Goal: Task Accomplishment & Management: Use online tool/utility

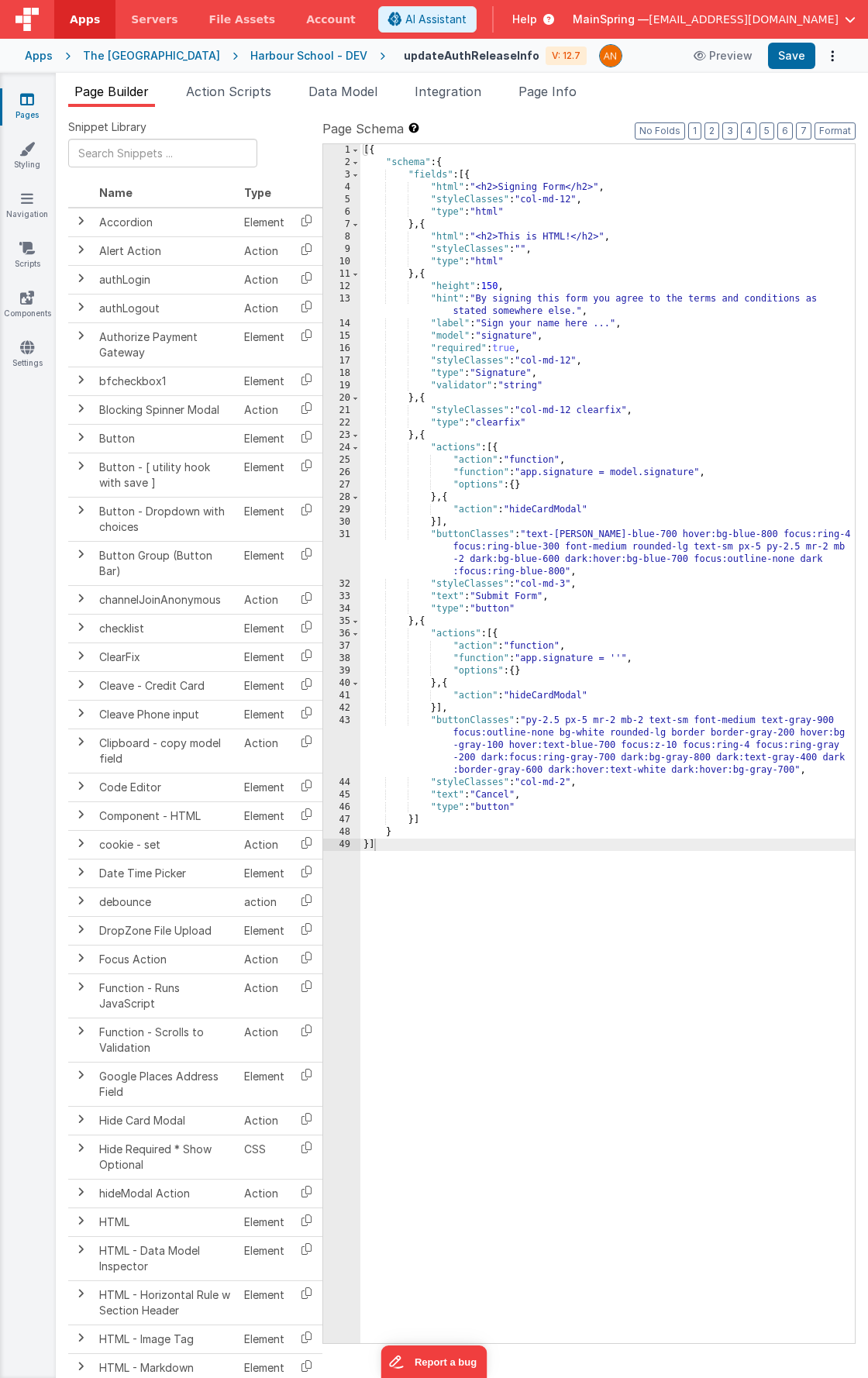
click at [154, 57] on div "The [GEOGRAPHIC_DATA]" at bounding box center [151, 55] width 137 height 15
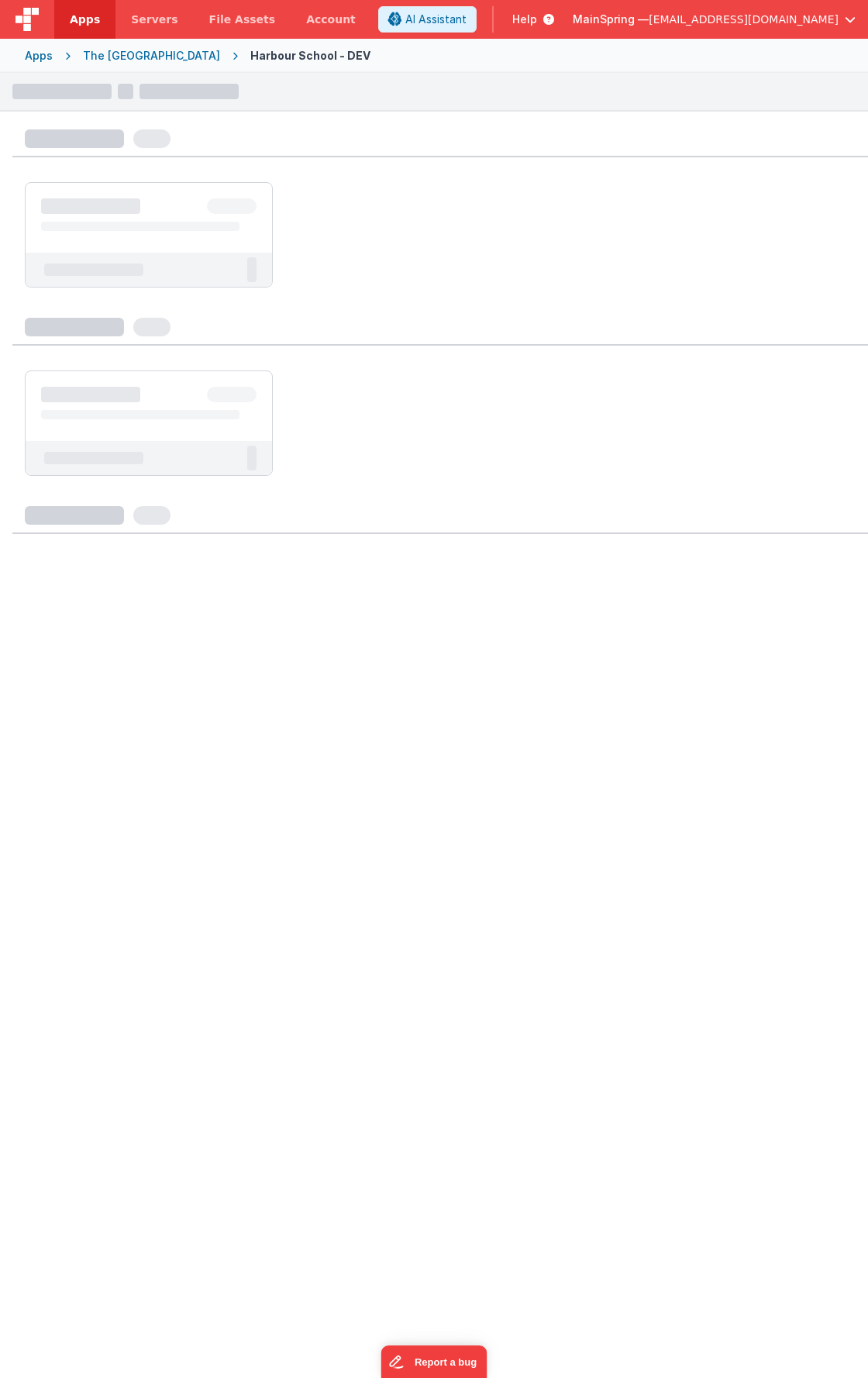
click at [38, 56] on div "Apps" at bounding box center [38, 55] width 28 height 15
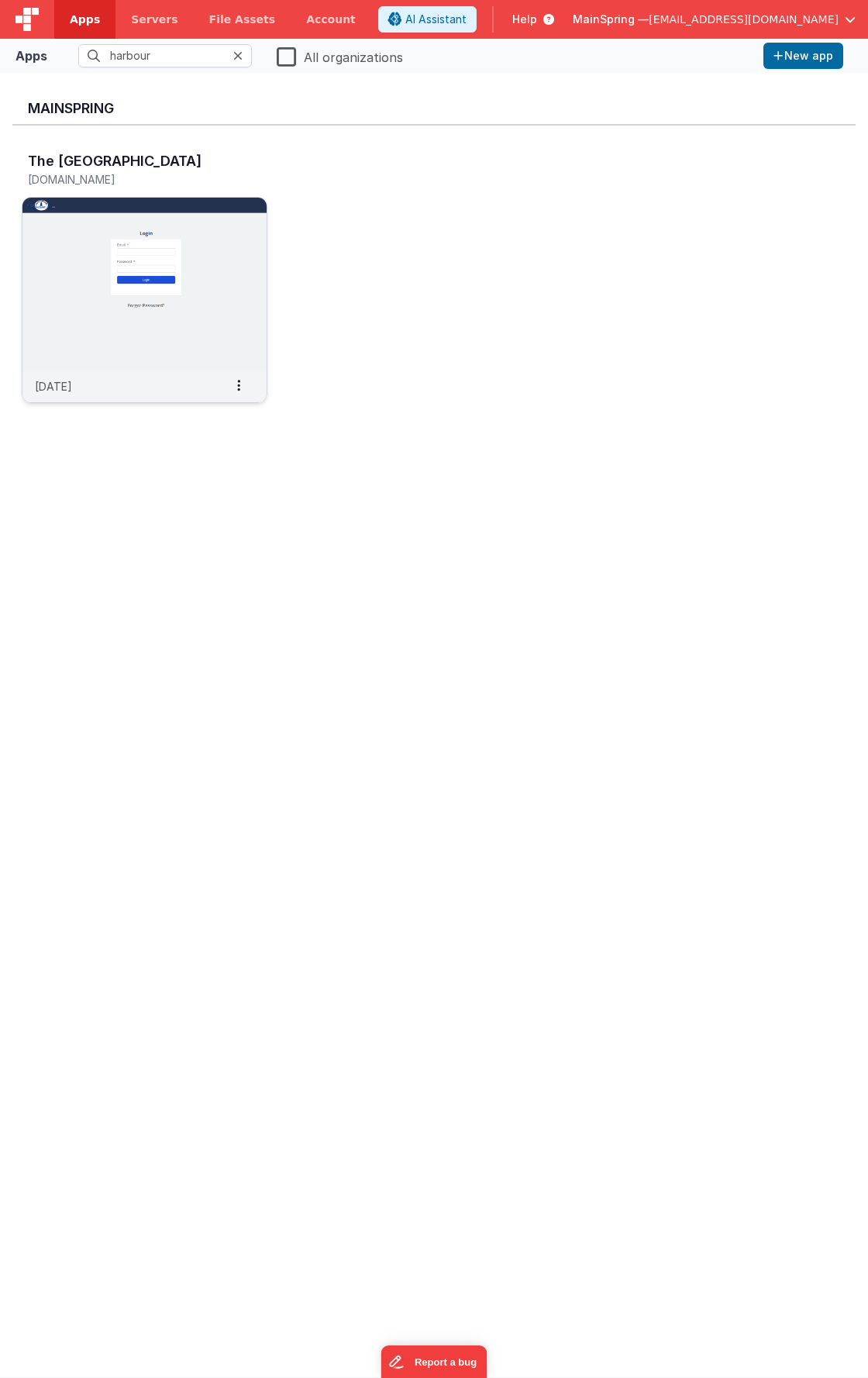
click at [196, 271] on img at bounding box center [144, 284] width 244 height 173
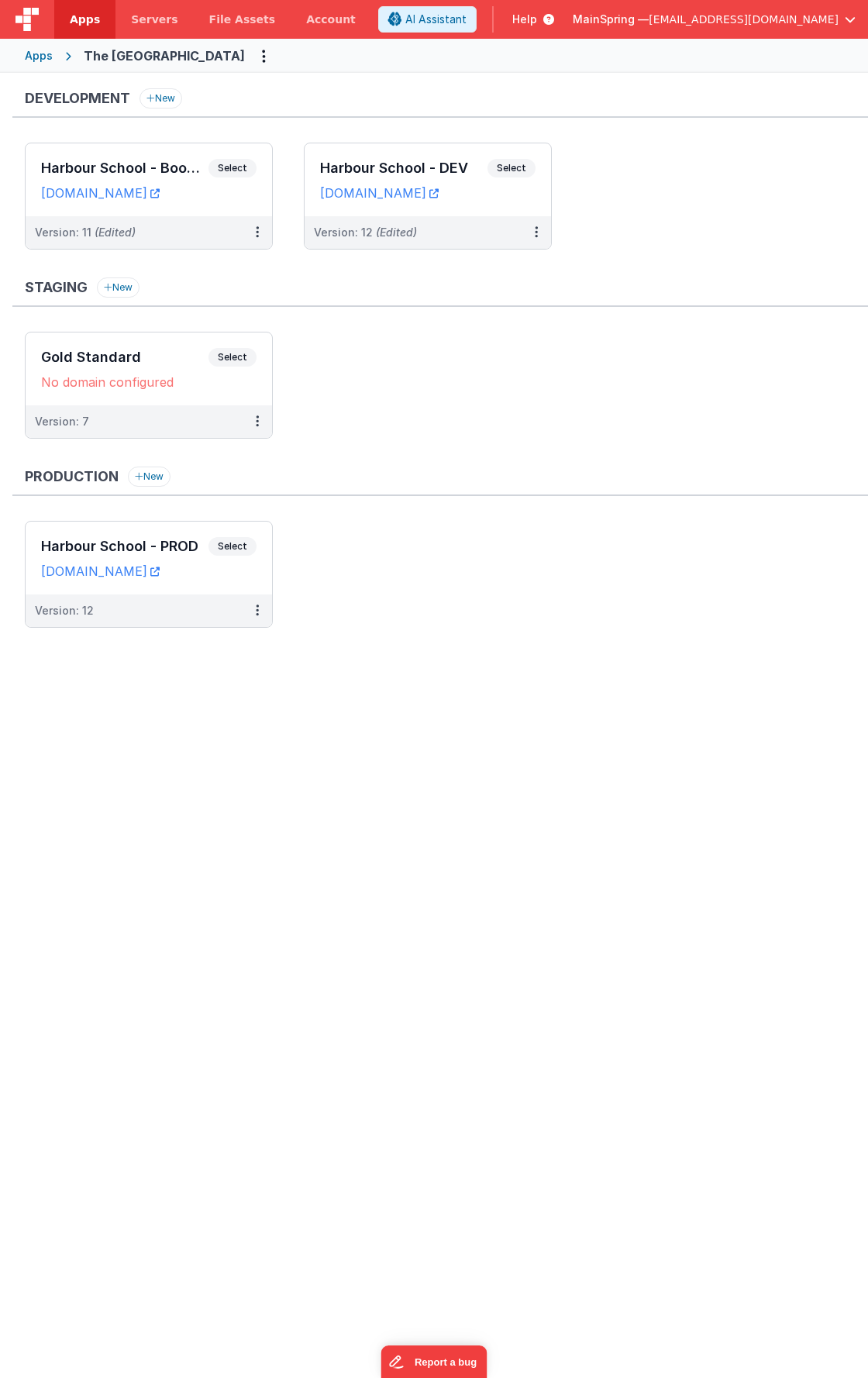
click at [751, 22] on span "[EMAIL_ADDRESS][DOMAIN_NAME]" at bounding box center [744, 19] width 190 height 15
click at [751, 17] on button at bounding box center [434, 689] width 868 height 1378
click at [45, 56] on div "Apps" at bounding box center [38, 55] width 28 height 15
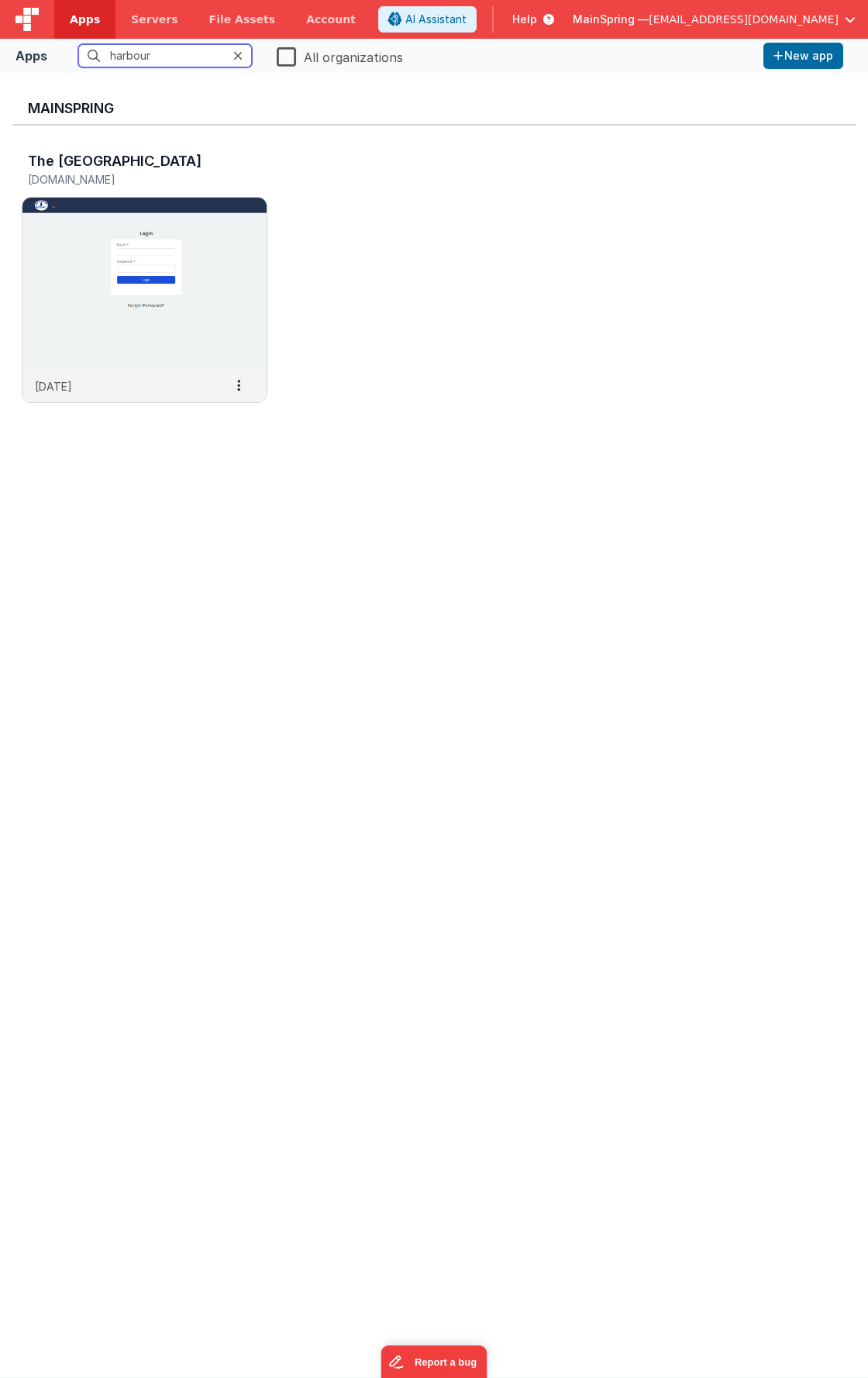
click at [183, 60] on input "harbour" at bounding box center [165, 56] width 173 height 23
click at [183, 60] on input "harbour" at bounding box center [165, 56] width 173 height 23
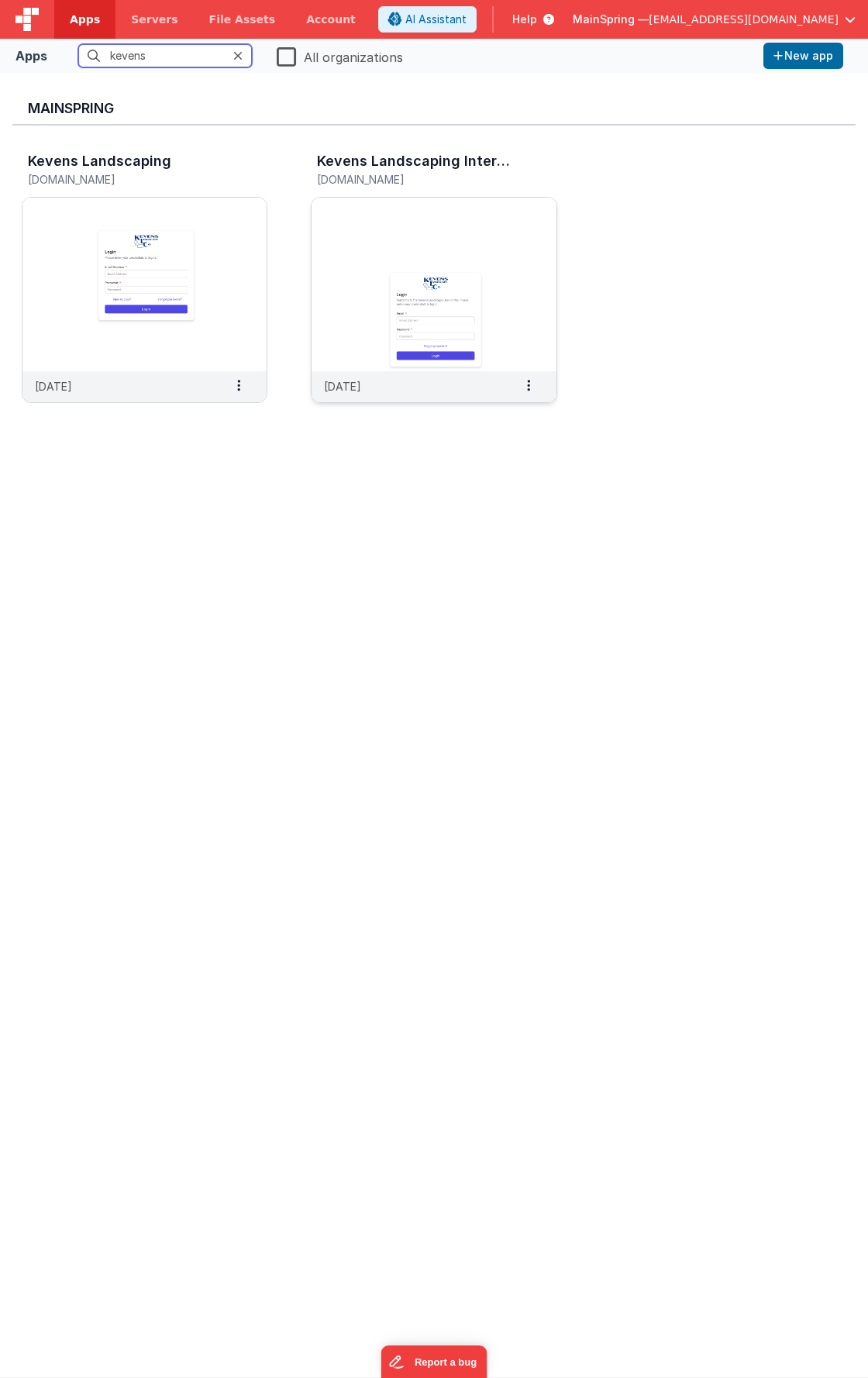
type input "kevens"
click at [428, 272] on img at bounding box center [434, 284] width 244 height 173
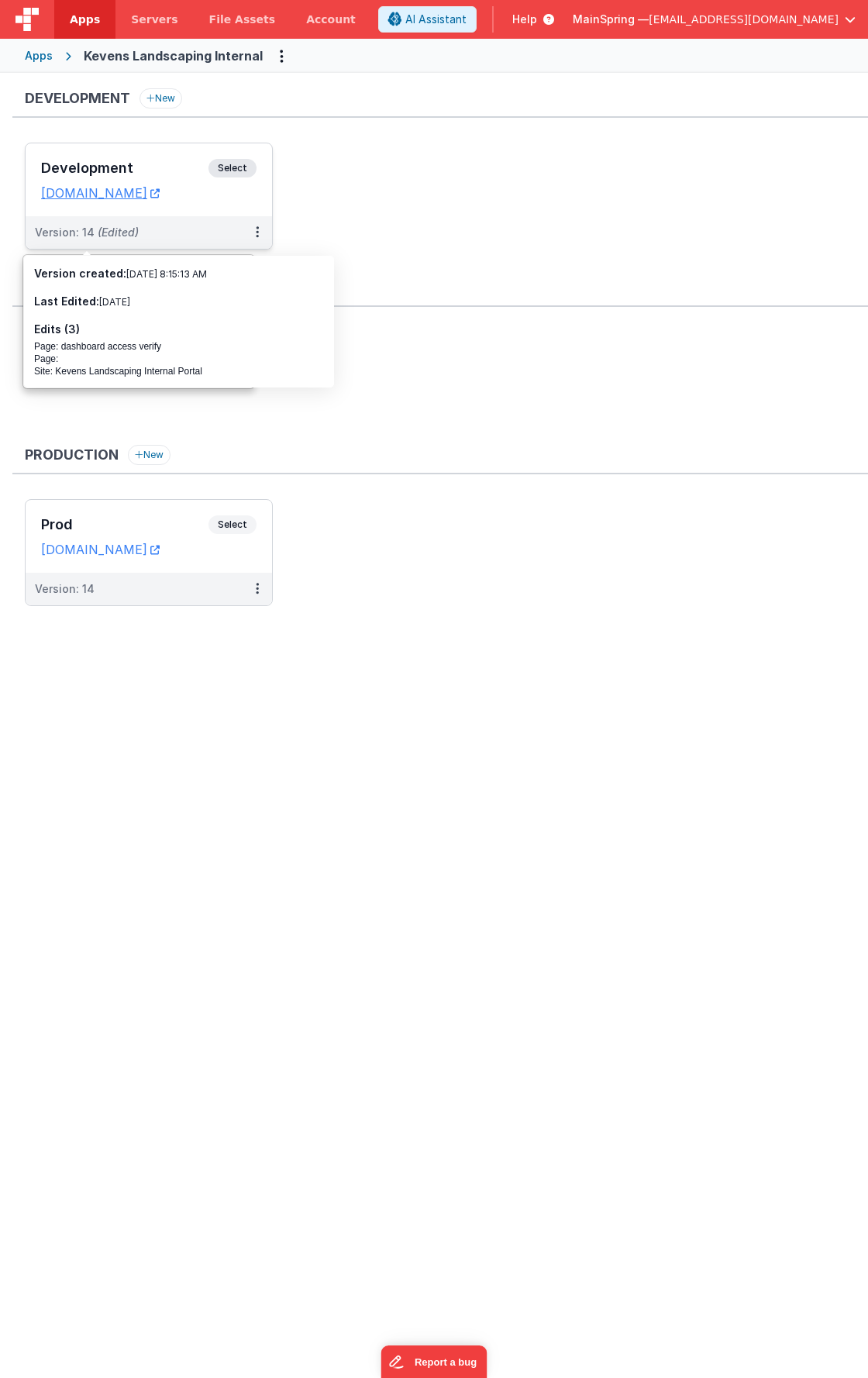
click at [125, 234] on span "(Edited)" at bounding box center [119, 232] width 41 height 14
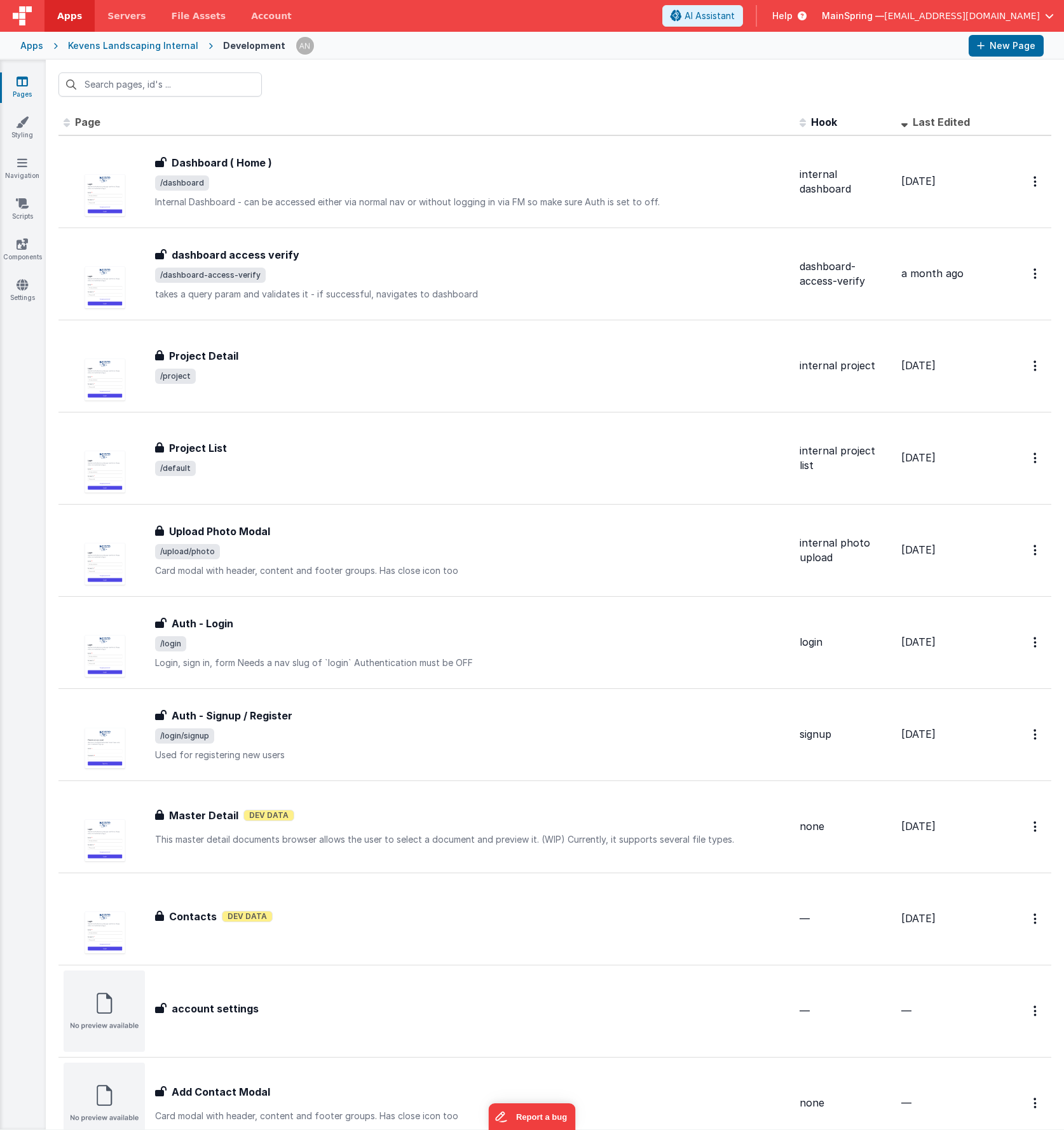
click at [616, 131] on th "Last Edited" at bounding box center [947, 123] width 102 height 25
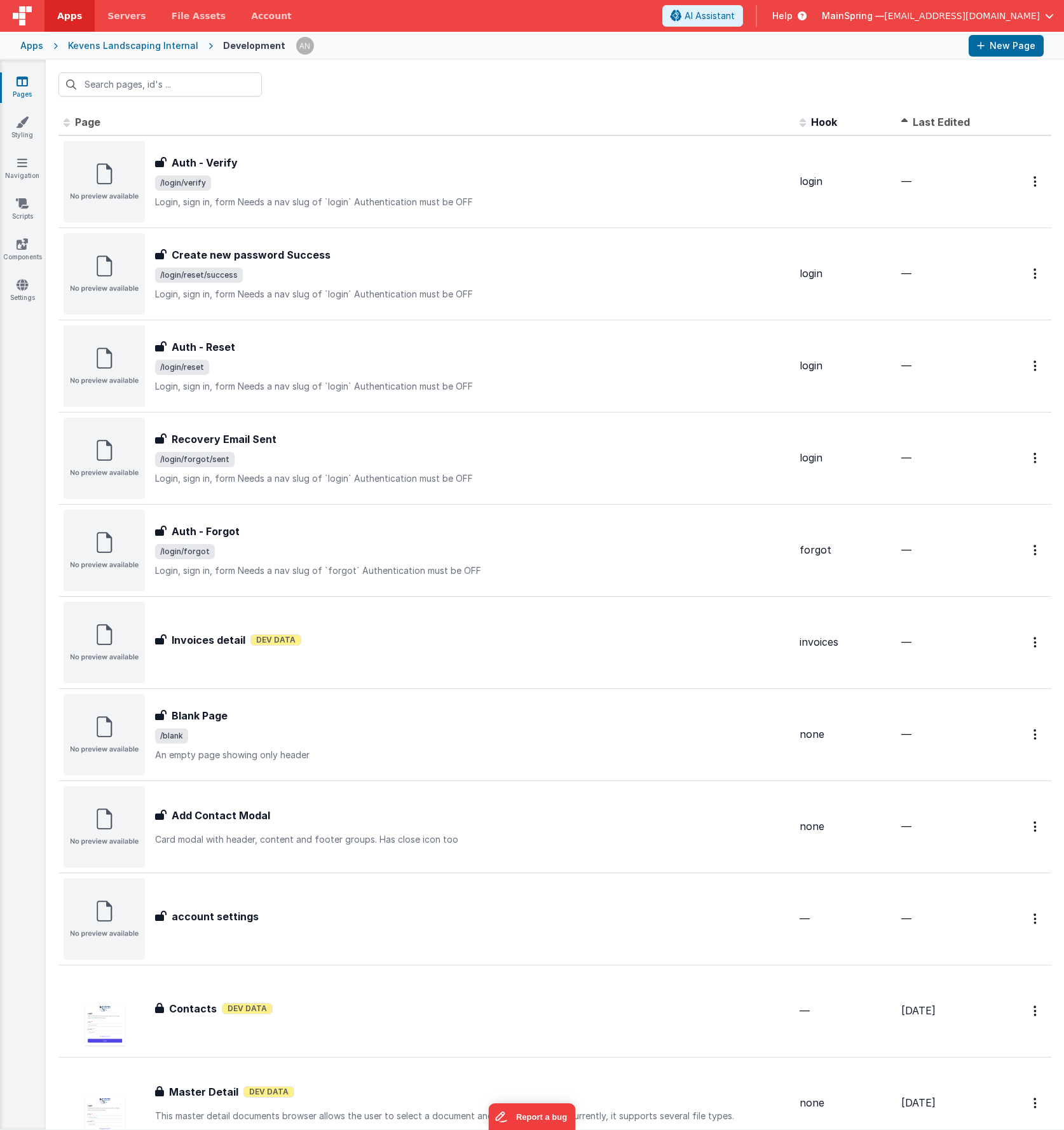
click at [616, 130] on th "Last Edited" at bounding box center [947, 123] width 102 height 25
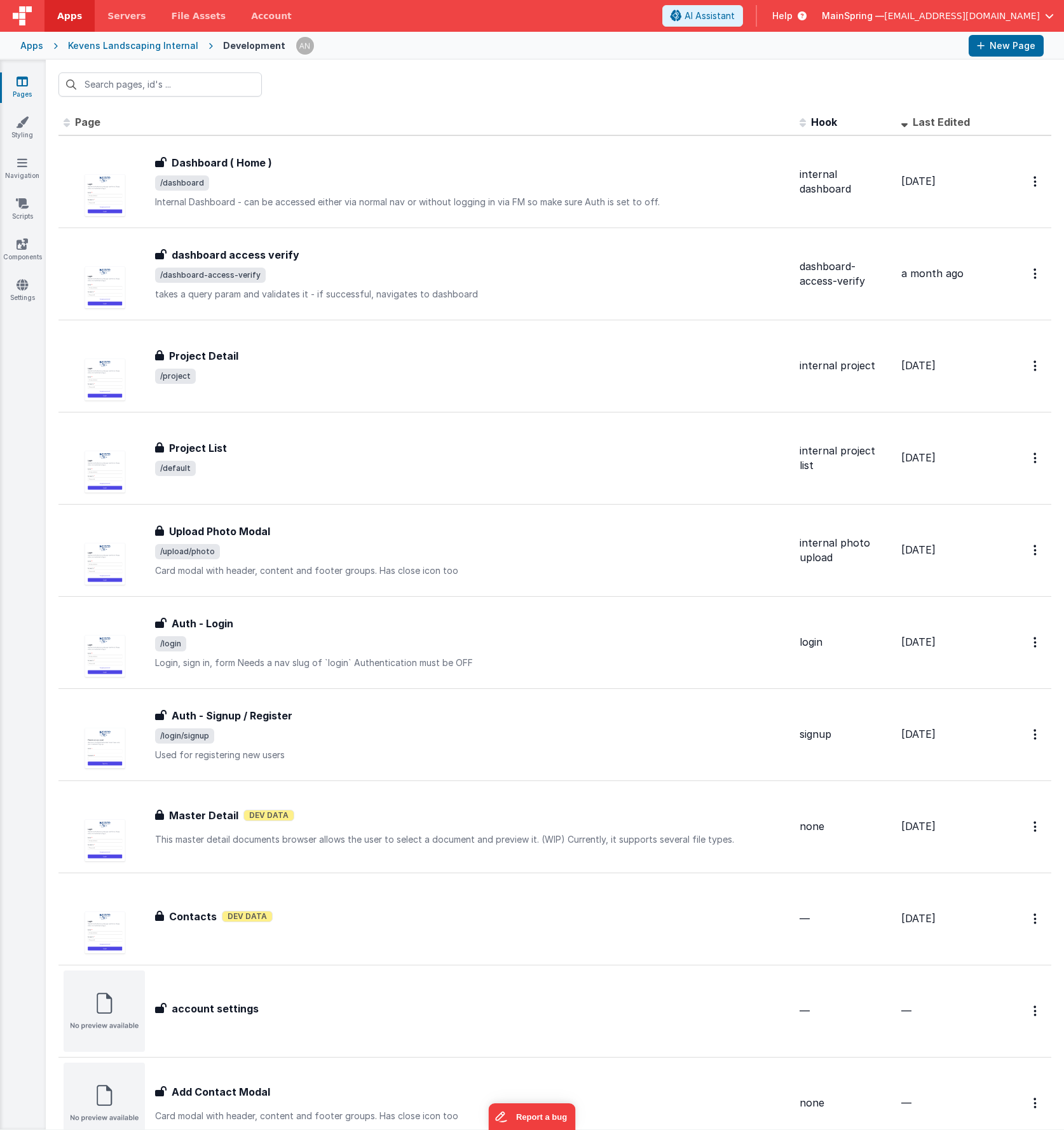
click at [134, 45] on div "Kevens Landscaping Internal" at bounding box center [133, 45] width 130 height 12
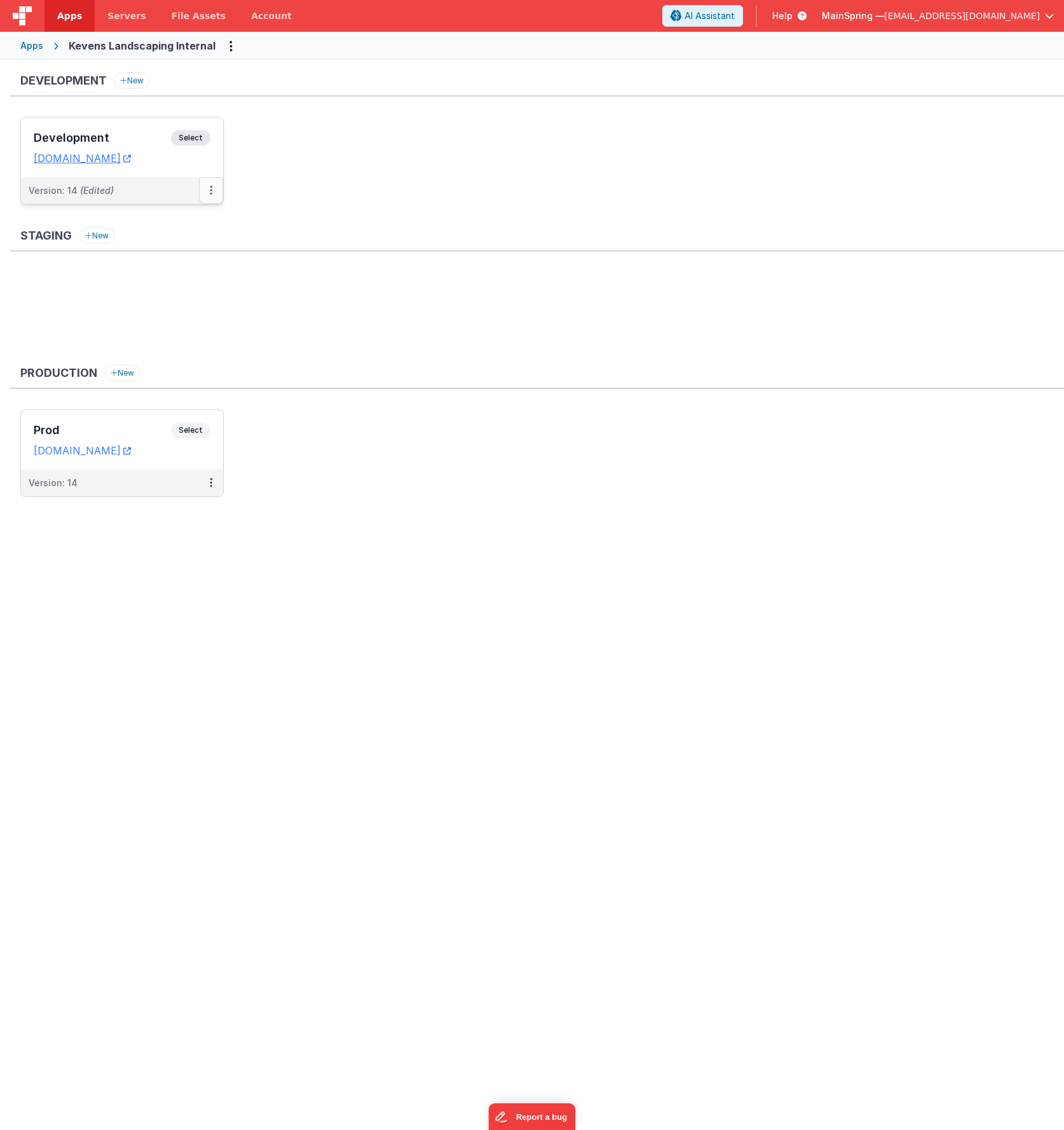
click at [206, 187] on button at bounding box center [211, 191] width 24 height 27
click at [166, 266] on link "Deploy..." at bounding box center [167, 265] width 112 height 23
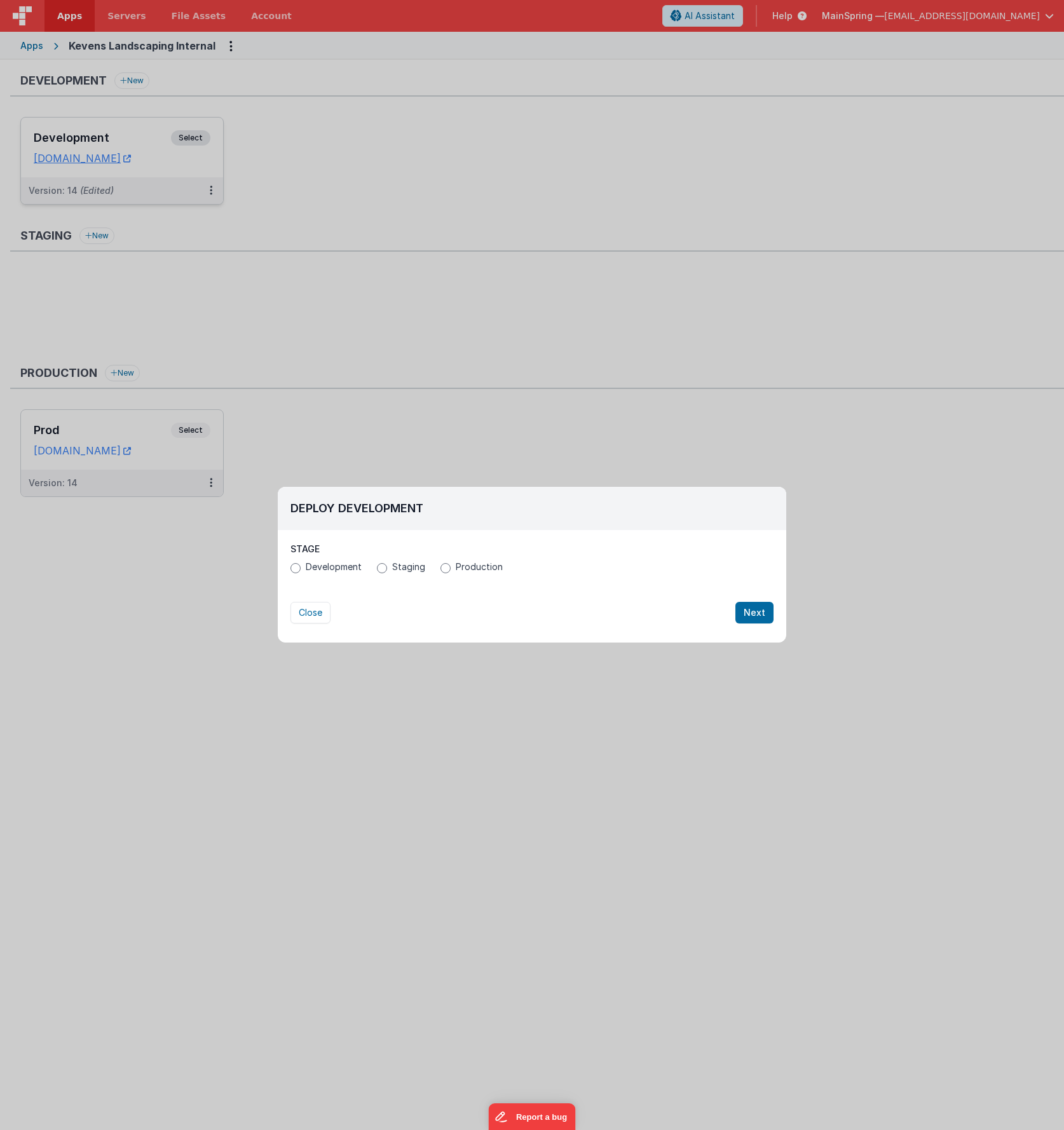
click at [464, 570] on span "Production" at bounding box center [479, 566] width 47 height 12
click at [451, 570] on input "Production" at bounding box center [446, 568] width 10 height 10
radio input "true"
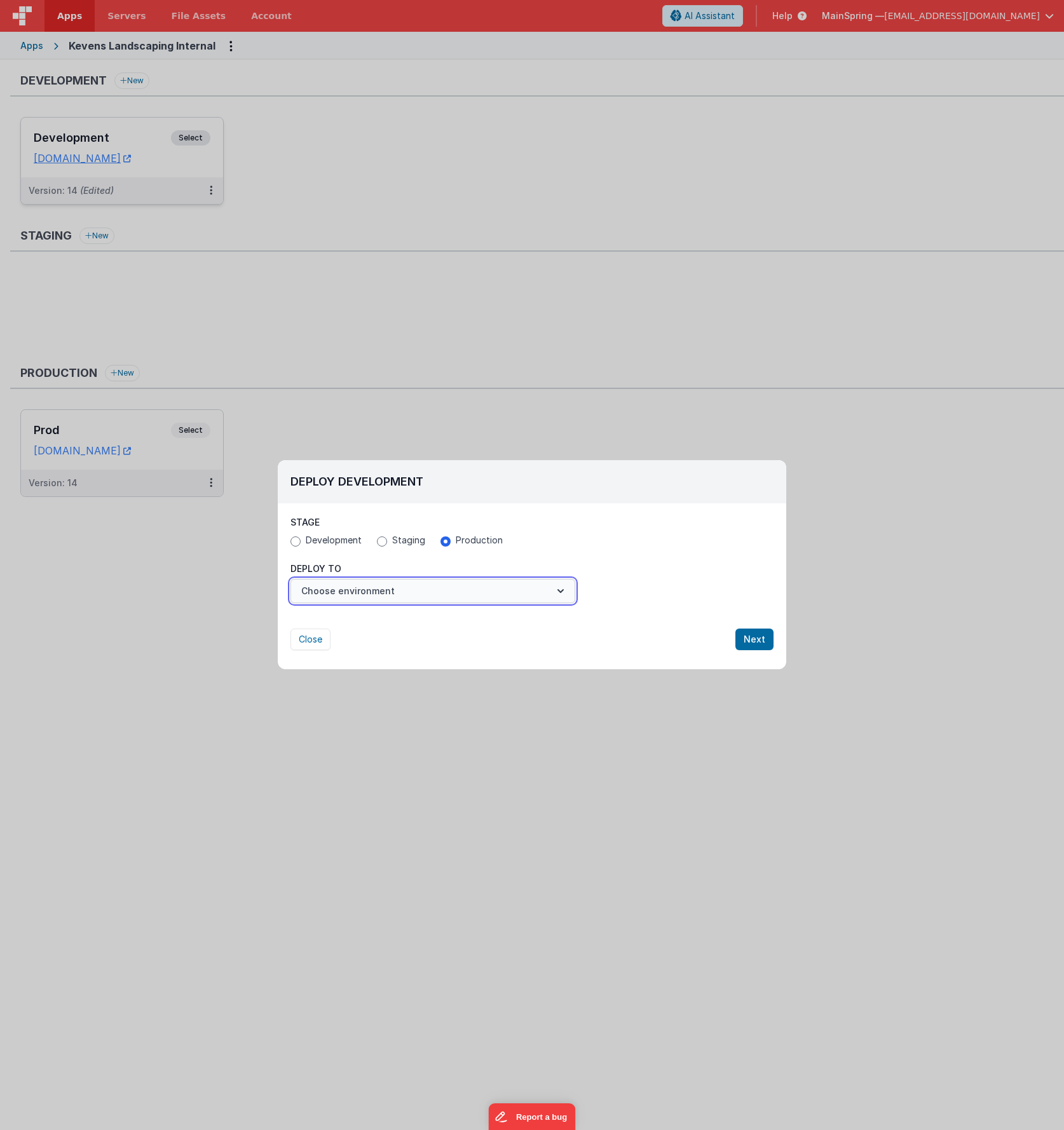
click at [449, 587] on button "Choose environment" at bounding box center [433, 591] width 285 height 24
click at [433, 626] on link "Prod" at bounding box center [433, 622] width 285 height 23
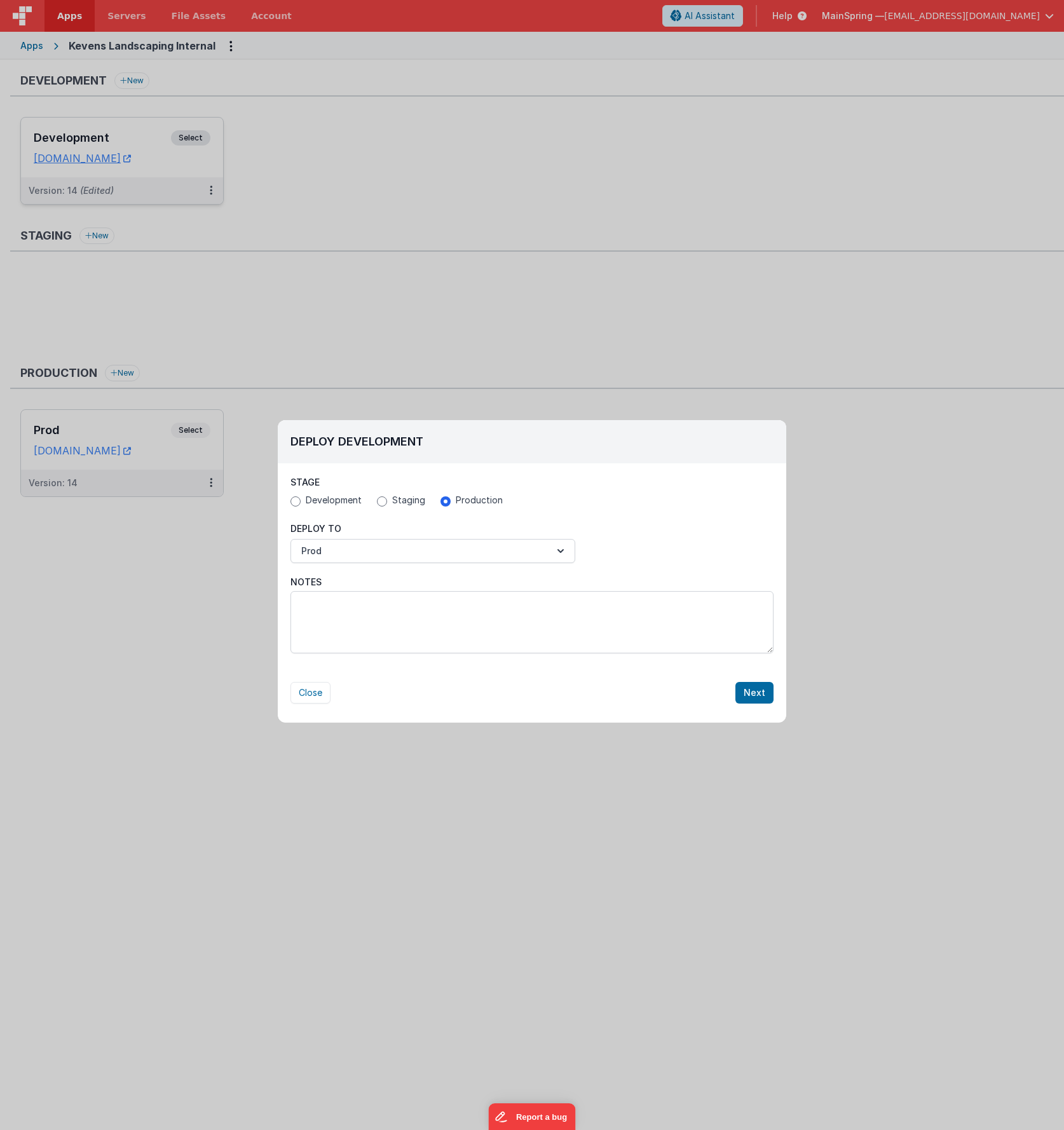
click at [616, 510] on div "Deploy To Prod" at bounding box center [532, 536] width 508 height 53
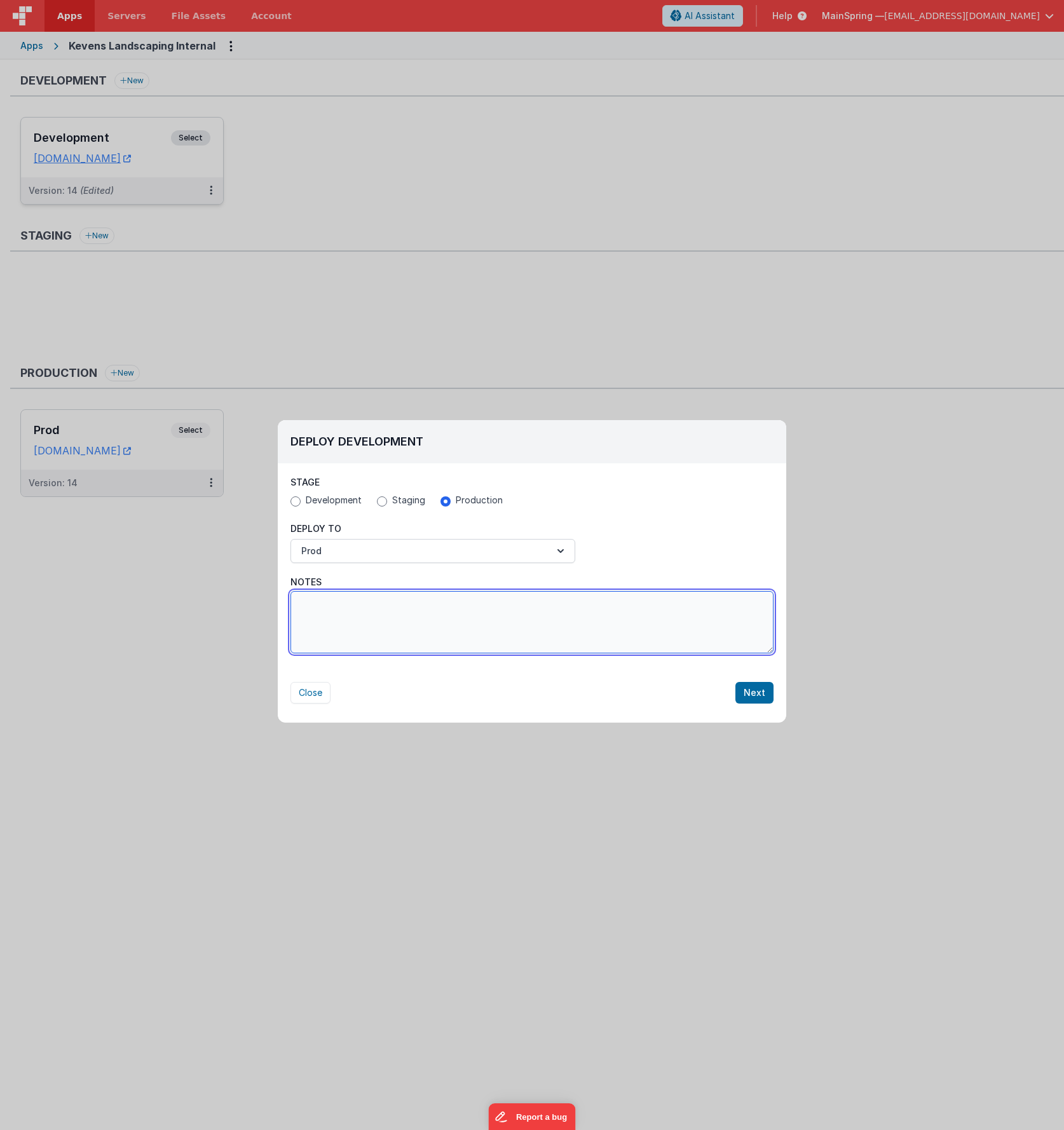
click at [579, 617] on textarea "Notes" at bounding box center [532, 622] width 483 height 62
type textarea "Added internal dashboard"
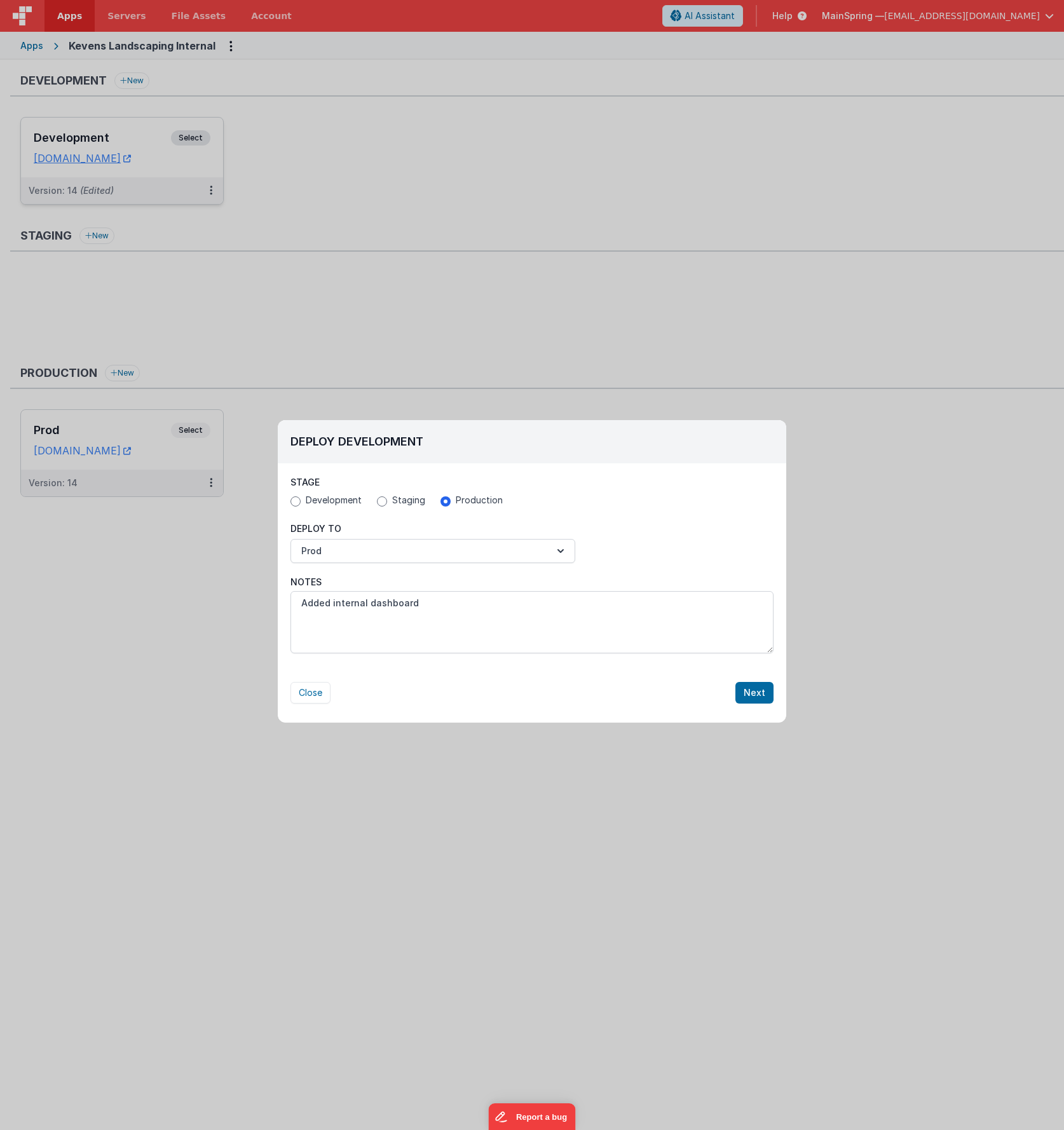
click at [540, 659] on div "Close Next" at bounding box center [532, 680] width 483 height 47
click at [616, 659] on button "Next" at bounding box center [754, 692] width 38 height 22
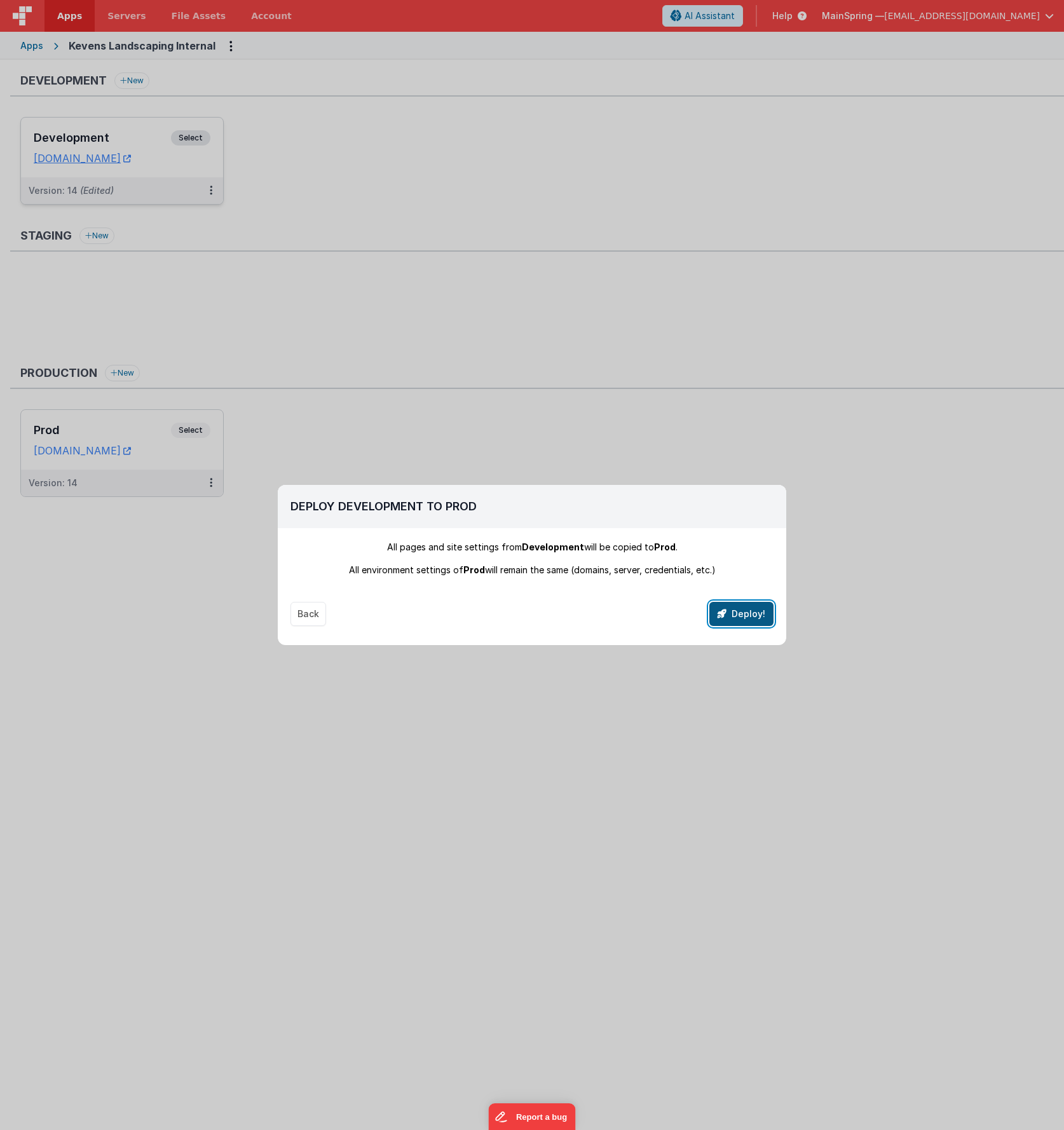
click at [616, 610] on button "Deploy!" at bounding box center [741, 614] width 64 height 24
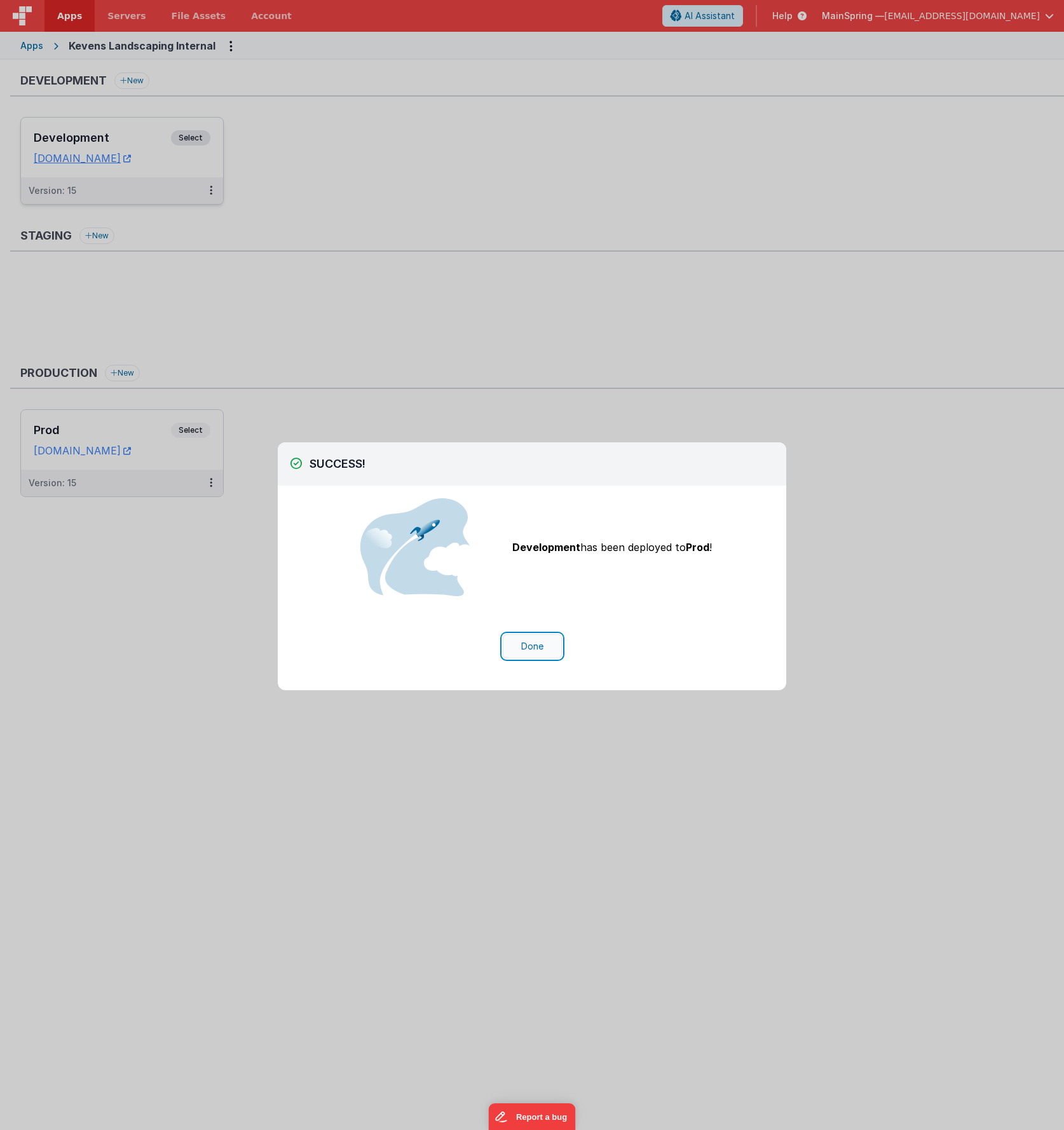
click at [540, 639] on button "Done" at bounding box center [532, 646] width 59 height 24
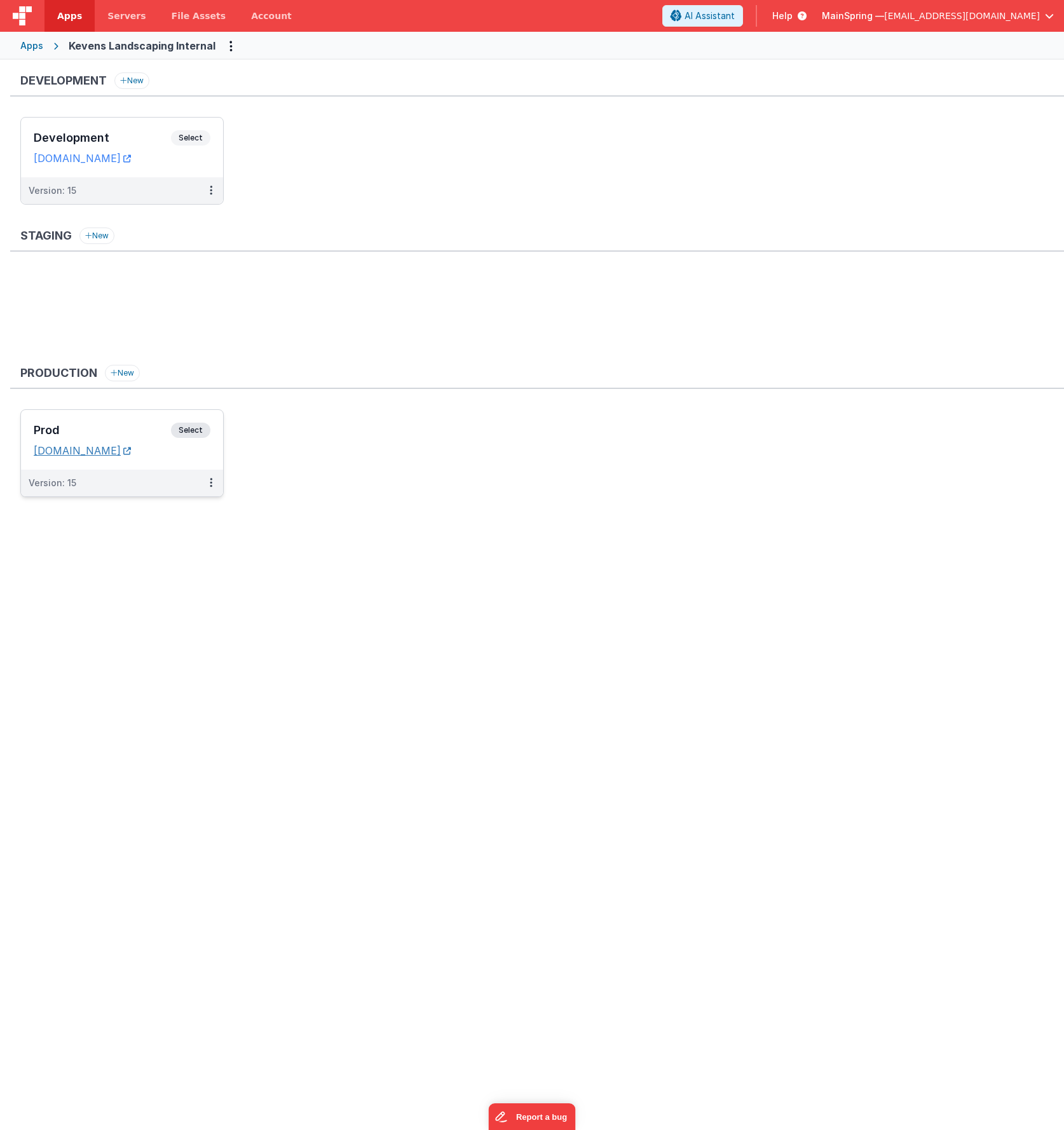
click at [123, 452] on link "kevenslandscape.clientportal.cloud" at bounding box center [82, 450] width 97 height 12
click at [128, 141] on h3 "Development" at bounding box center [102, 138] width 137 height 12
click at [38, 46] on div "Apps" at bounding box center [31, 45] width 23 height 12
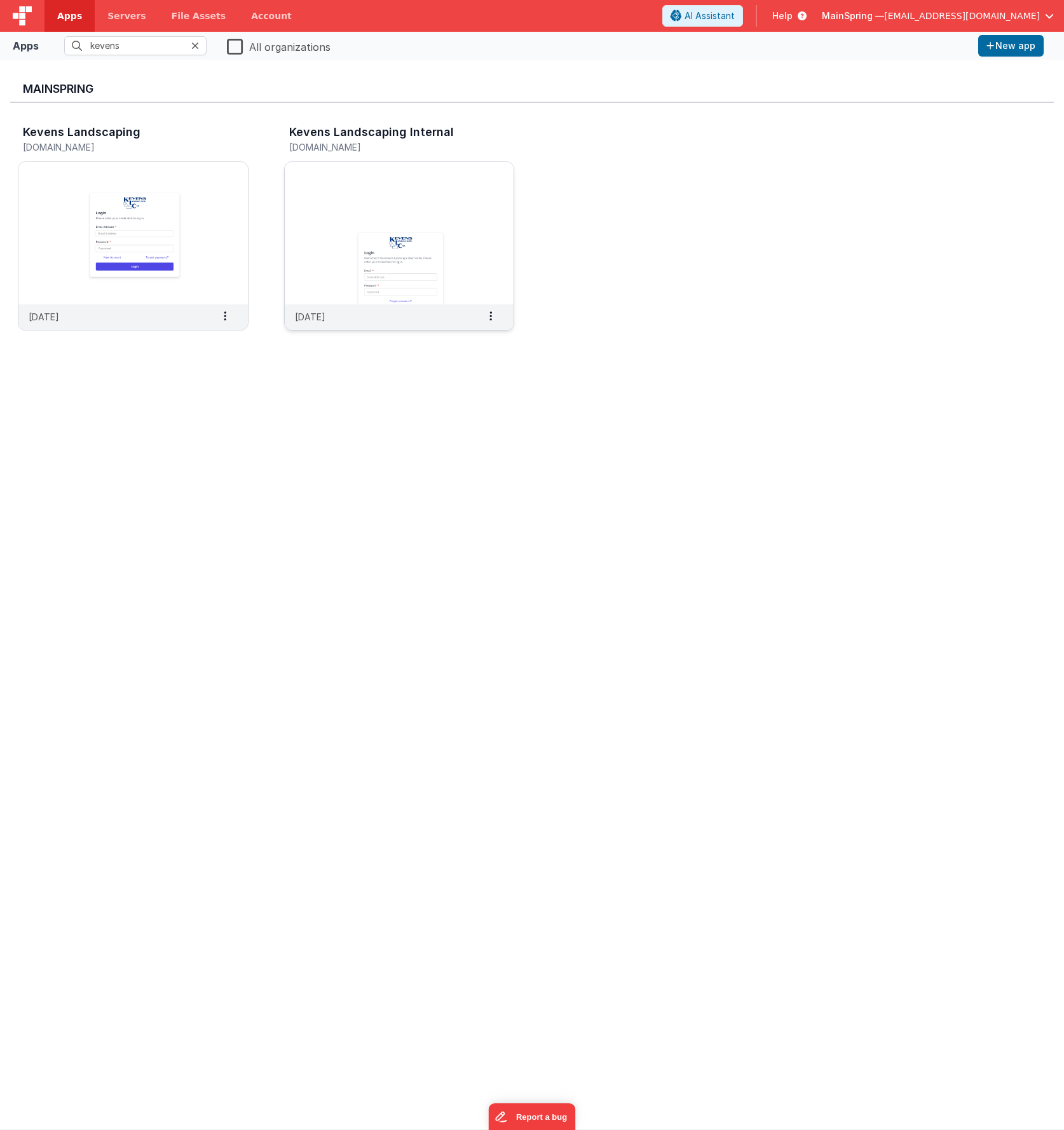
click at [369, 194] on img at bounding box center [400, 233] width 230 height 142
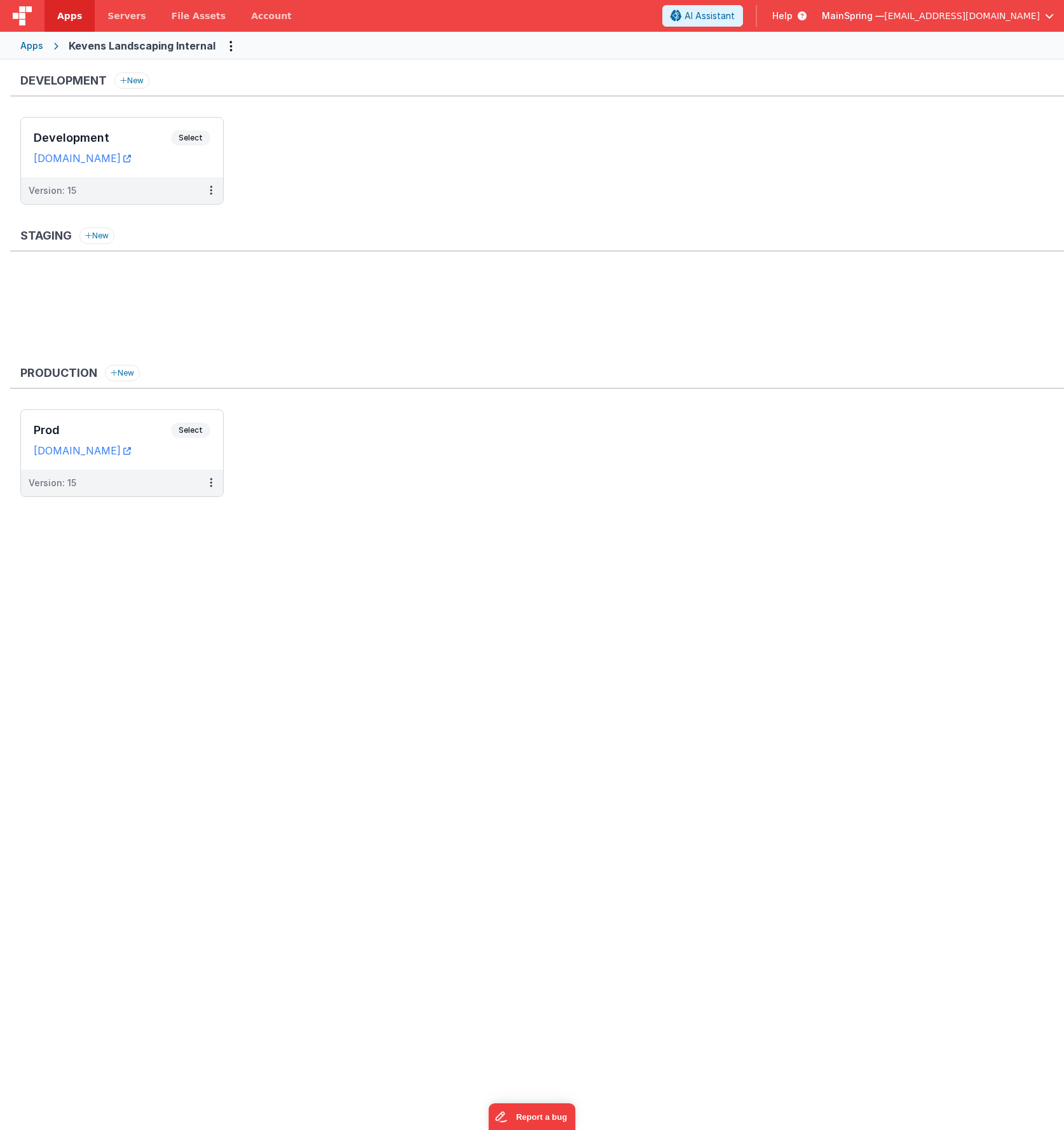
click at [264, 272] on div "Staging New" at bounding box center [537, 291] width 1054 height 127
click at [230, 46] on icon "Options" at bounding box center [231, 46] width 3 height 1
click at [215, 70] on link "App Settings" at bounding box center [185, 72] width 112 height 23
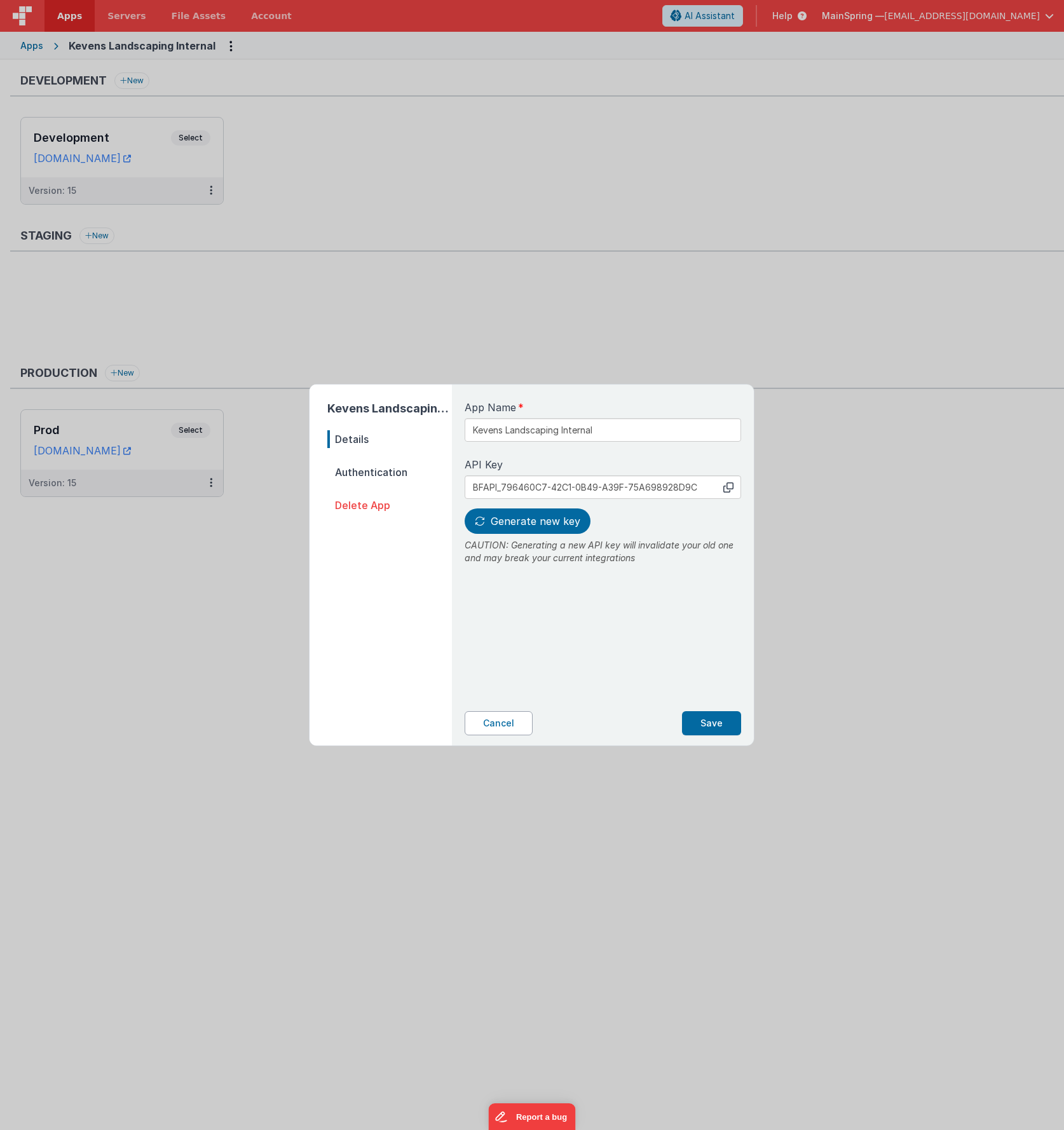
click at [496, 659] on button "Cancel" at bounding box center [498, 723] width 68 height 24
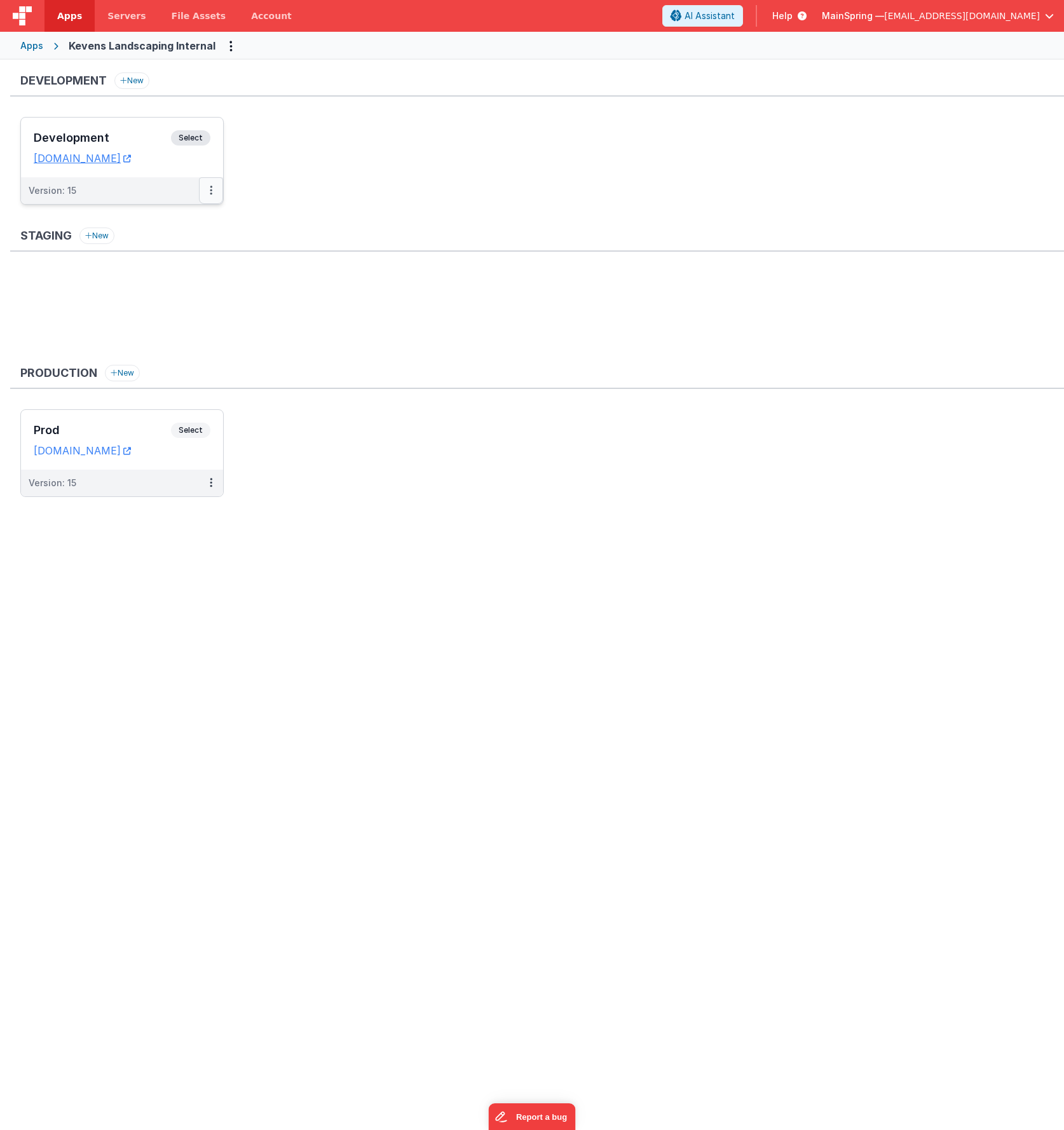
click at [215, 190] on button at bounding box center [211, 191] width 24 height 27
click at [187, 224] on link "Edit" at bounding box center [167, 219] width 112 height 23
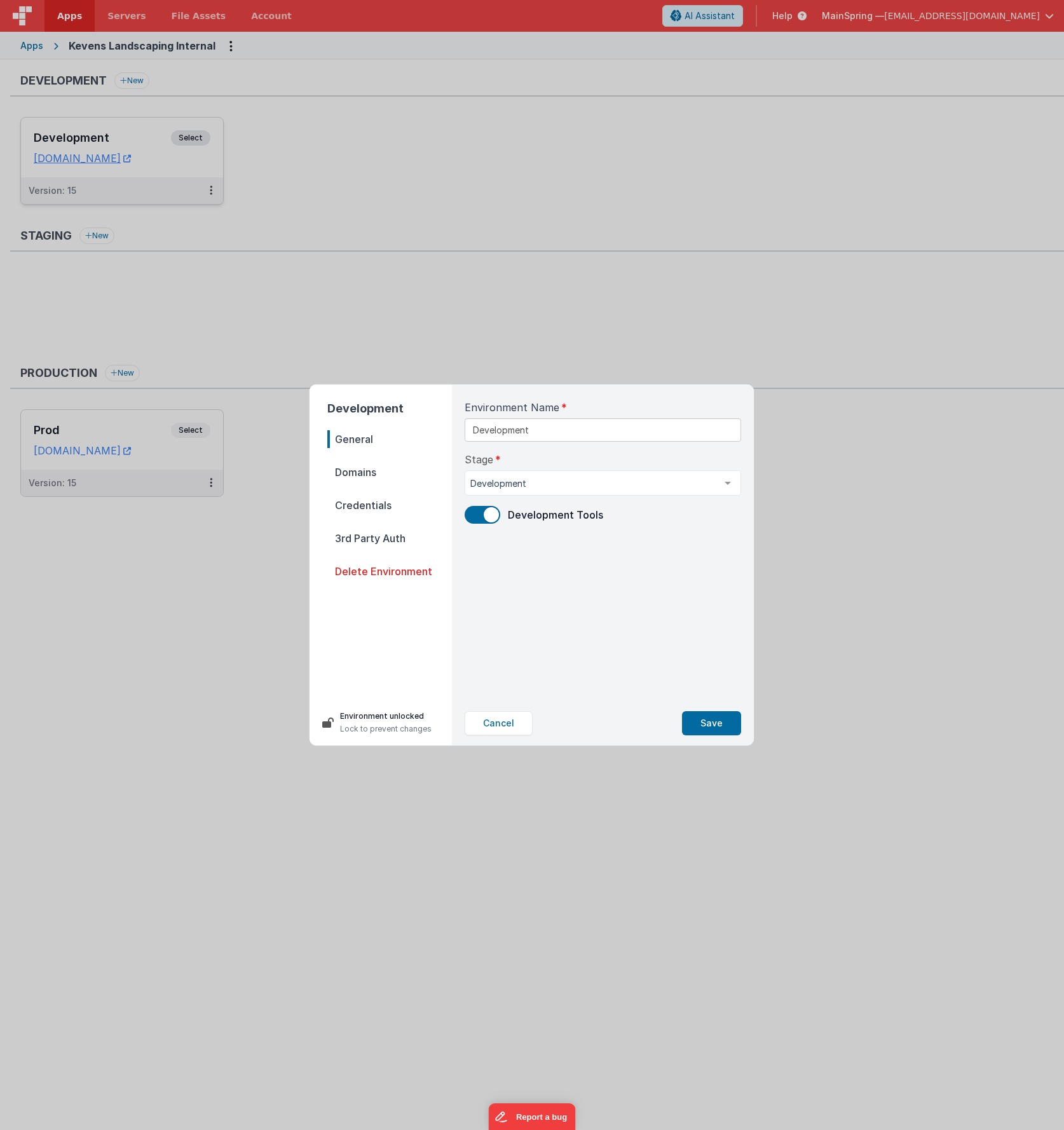
click at [374, 466] on span "Domains" at bounding box center [389, 472] width 125 height 18
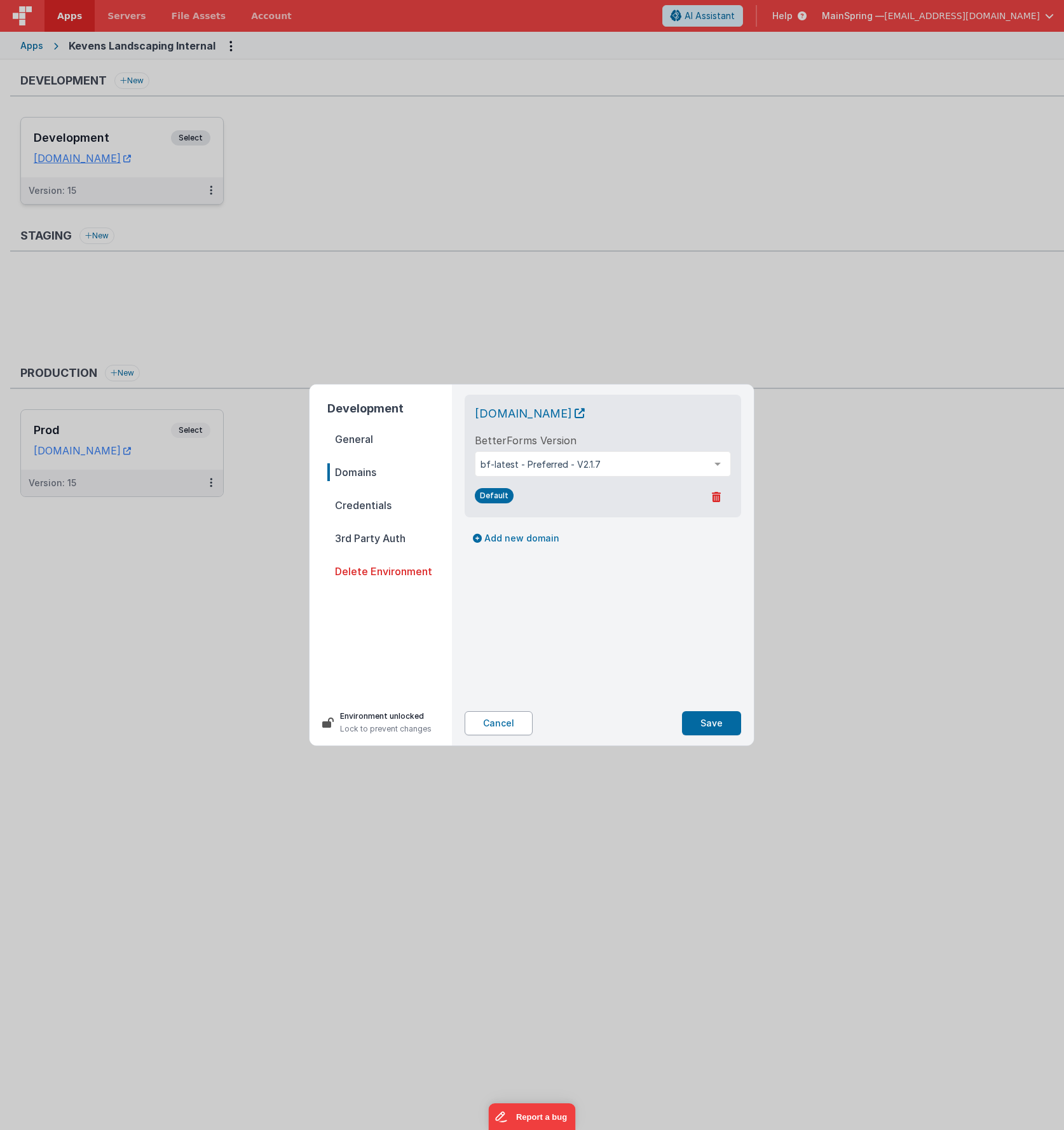
click at [508, 659] on button "Cancel" at bounding box center [498, 723] width 68 height 24
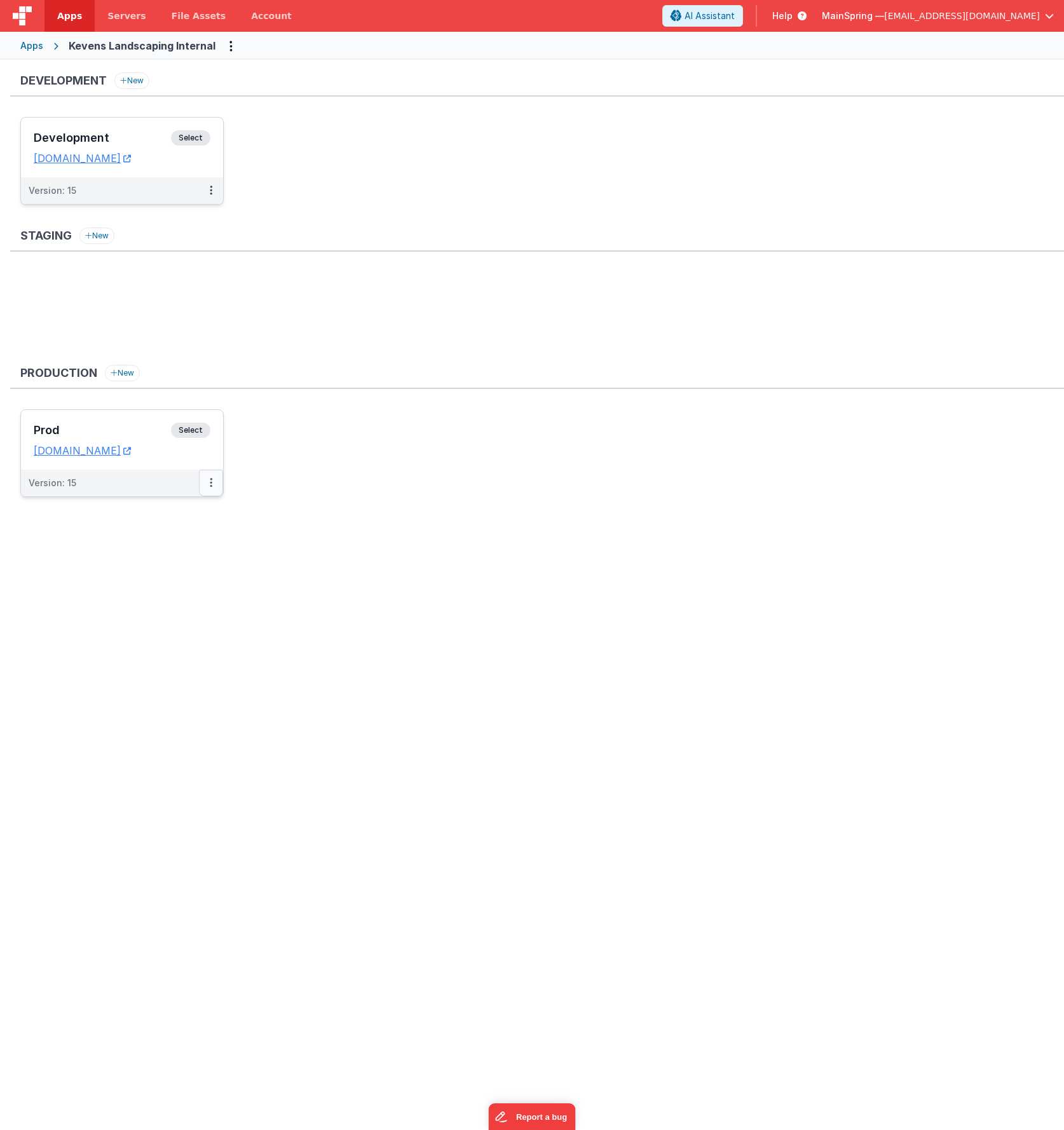
click at [211, 483] on icon at bounding box center [211, 483] width 3 height 1
click at [217, 512] on link "Edit" at bounding box center [167, 512] width 112 height 23
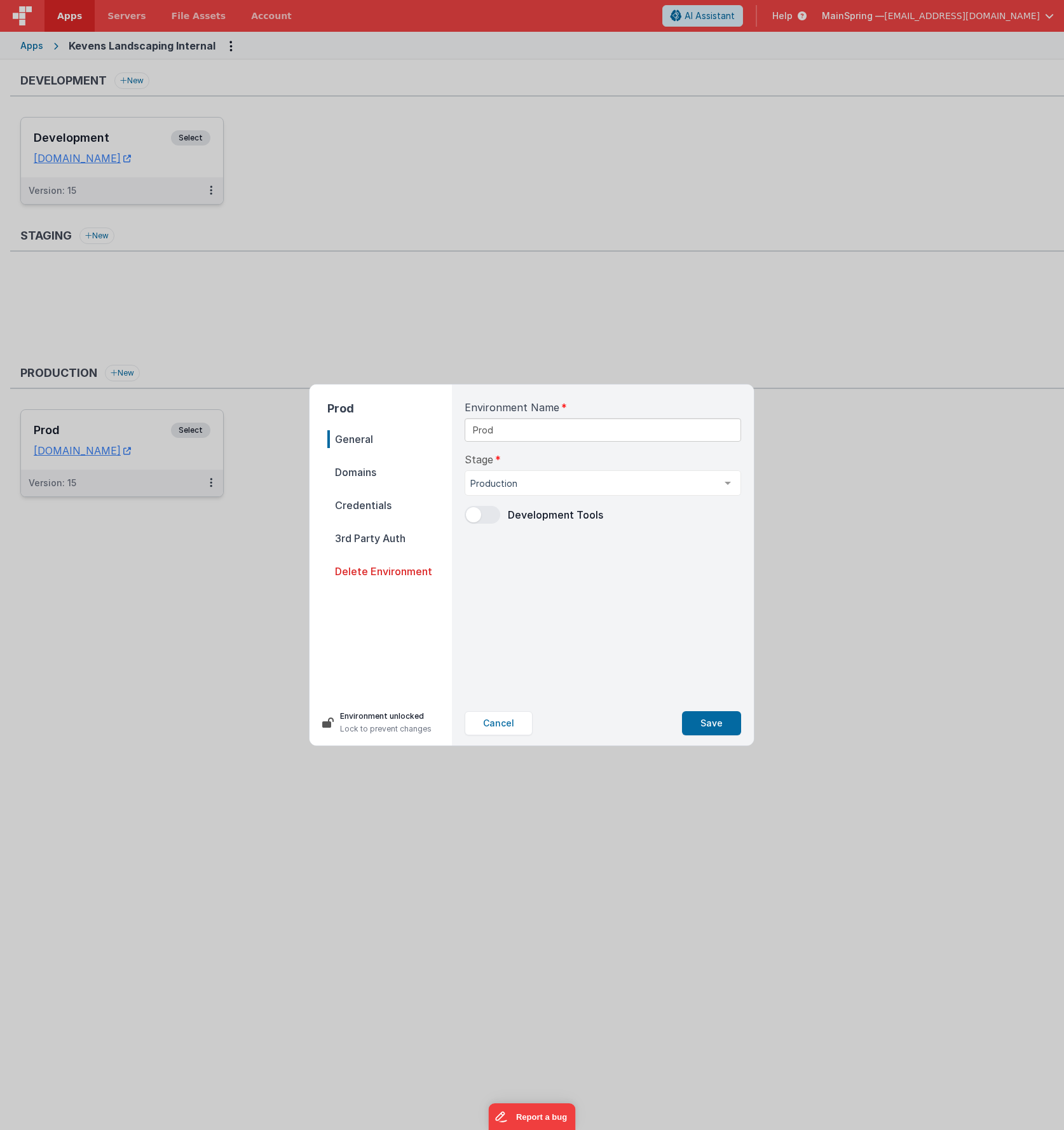
click at [385, 475] on span "Domains" at bounding box center [389, 472] width 125 height 18
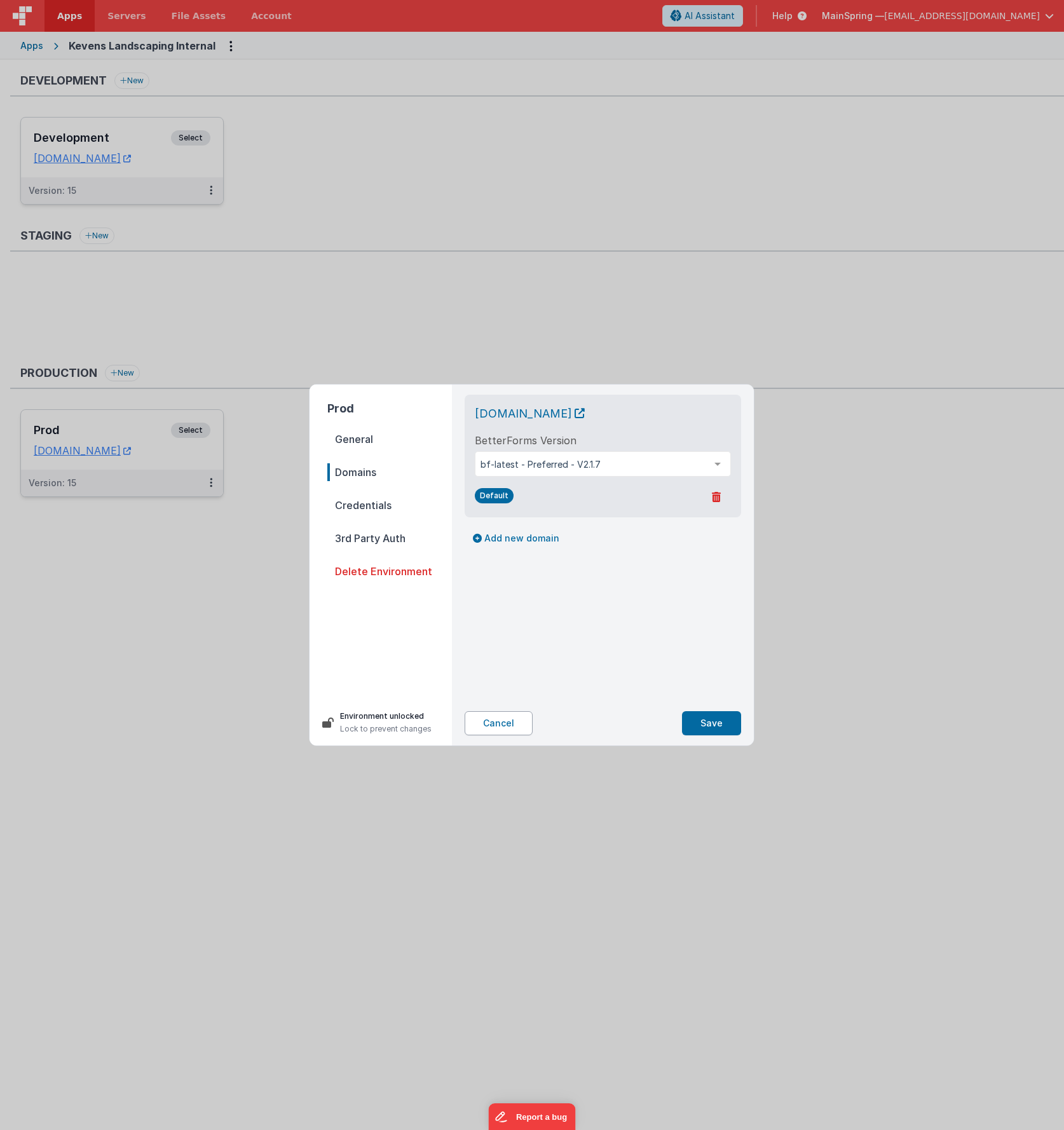
click at [510, 659] on button "Cancel" at bounding box center [498, 723] width 68 height 24
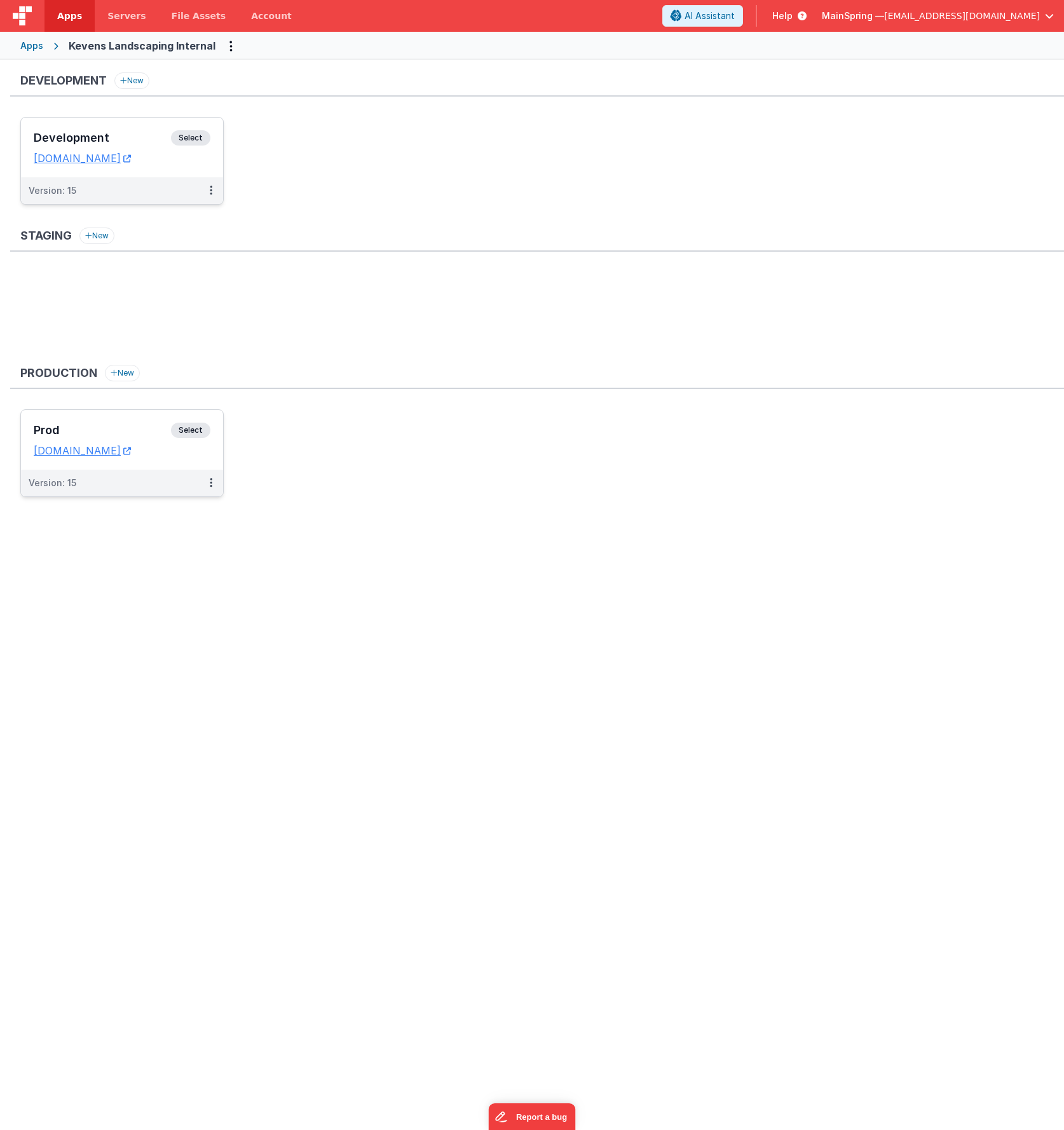
click at [510, 659] on div "Development New Development Select URLs kevensinternal.clientportal.cloud Versi…" at bounding box center [532, 593] width 1064 height 1067
click at [140, 178] on div "Version: 15" at bounding box center [122, 191] width 202 height 27
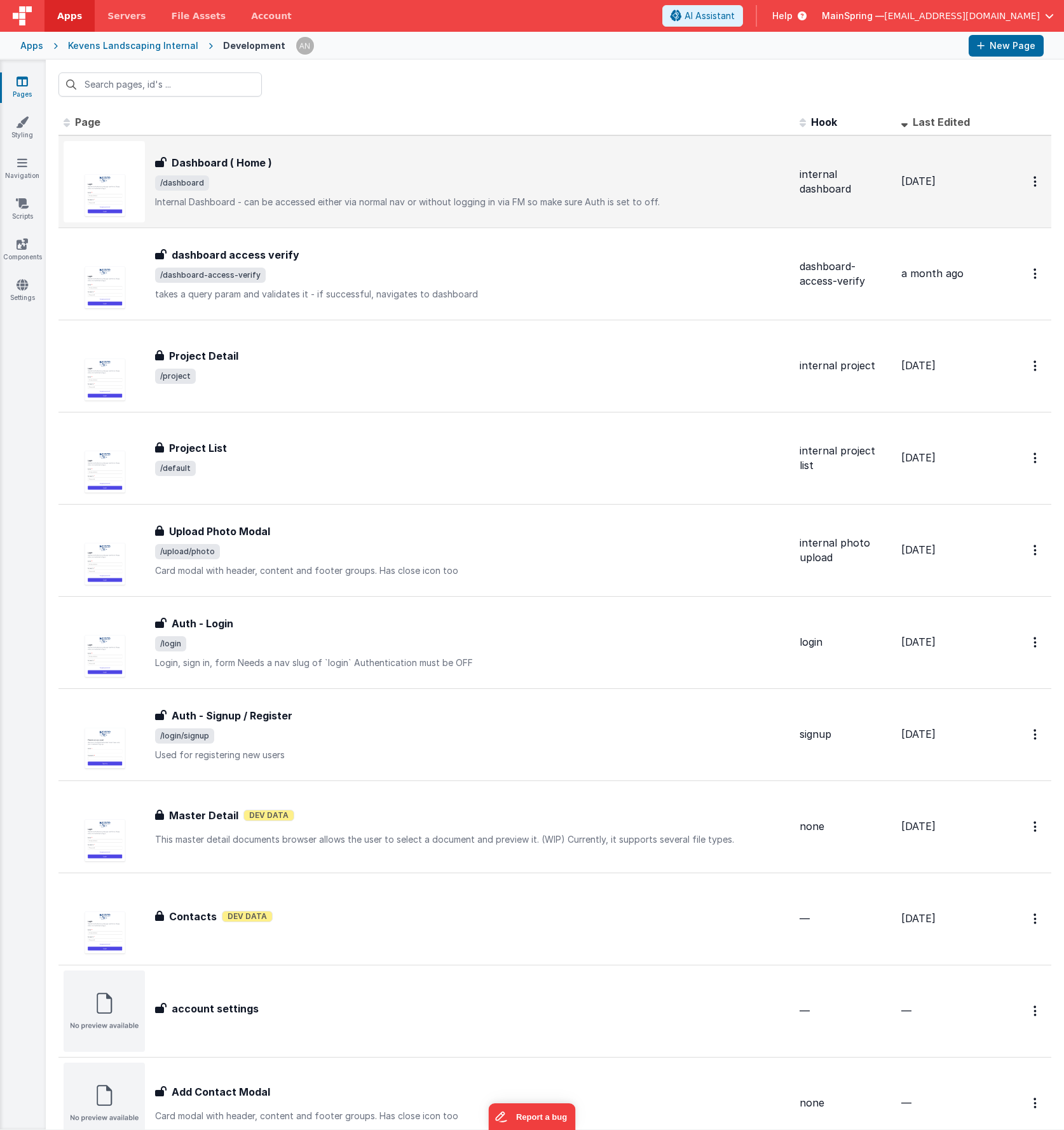
click at [352, 180] on span "/dashboard" at bounding box center [472, 183] width 634 height 15
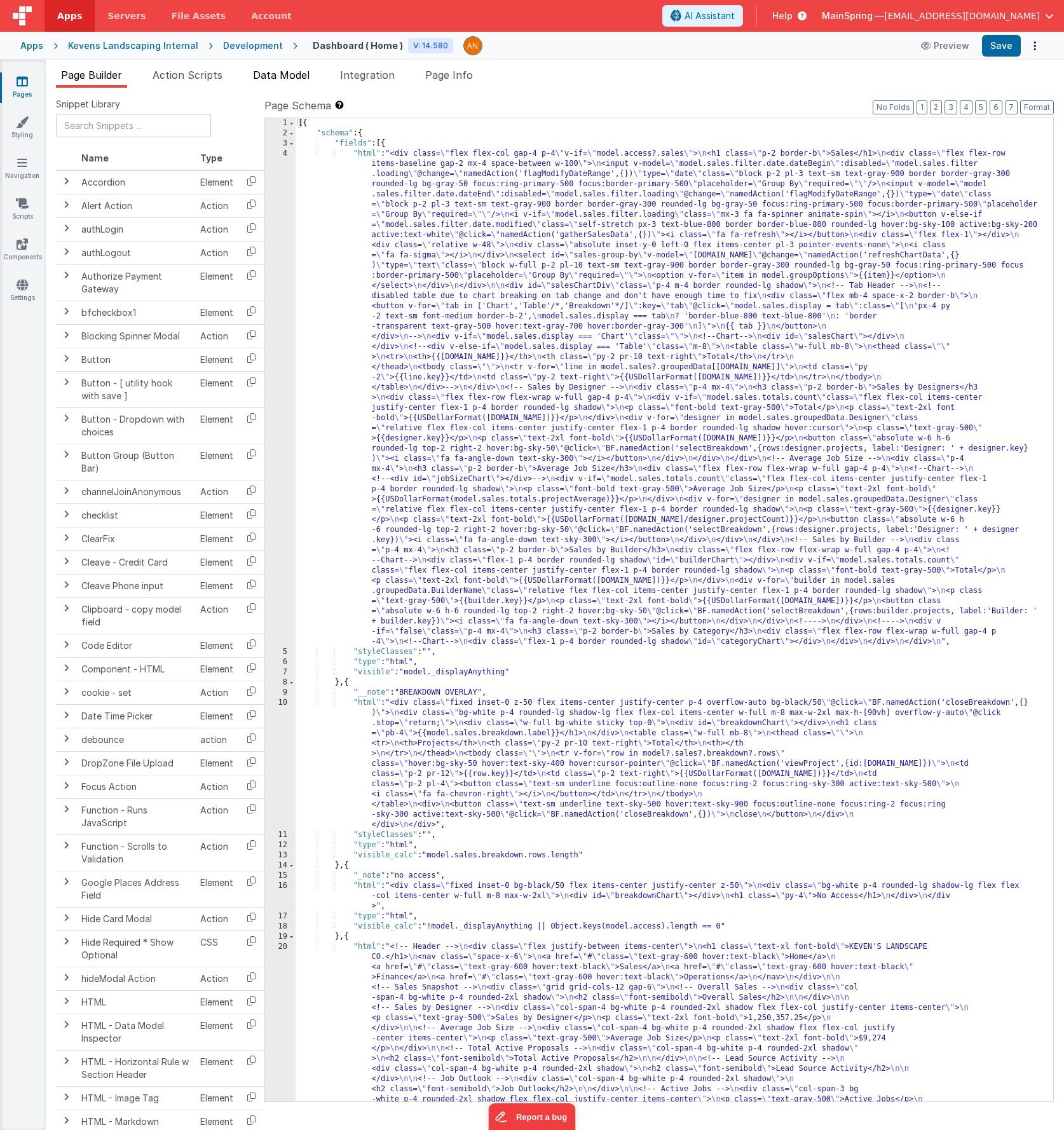
click at [291, 76] on span "Data Model" at bounding box center [281, 74] width 57 height 12
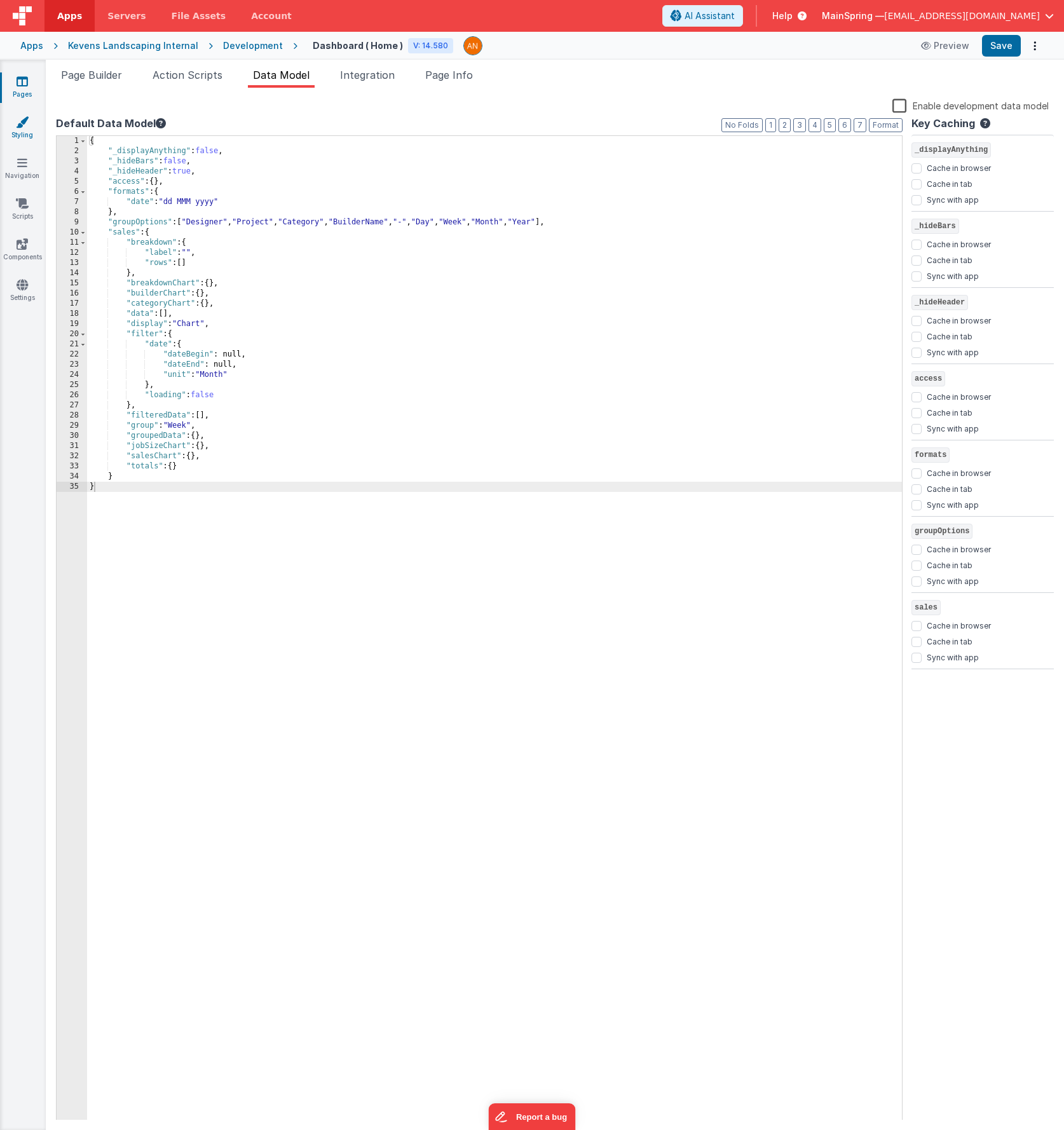
click at [23, 130] on link "Styling" at bounding box center [22, 128] width 46 height 25
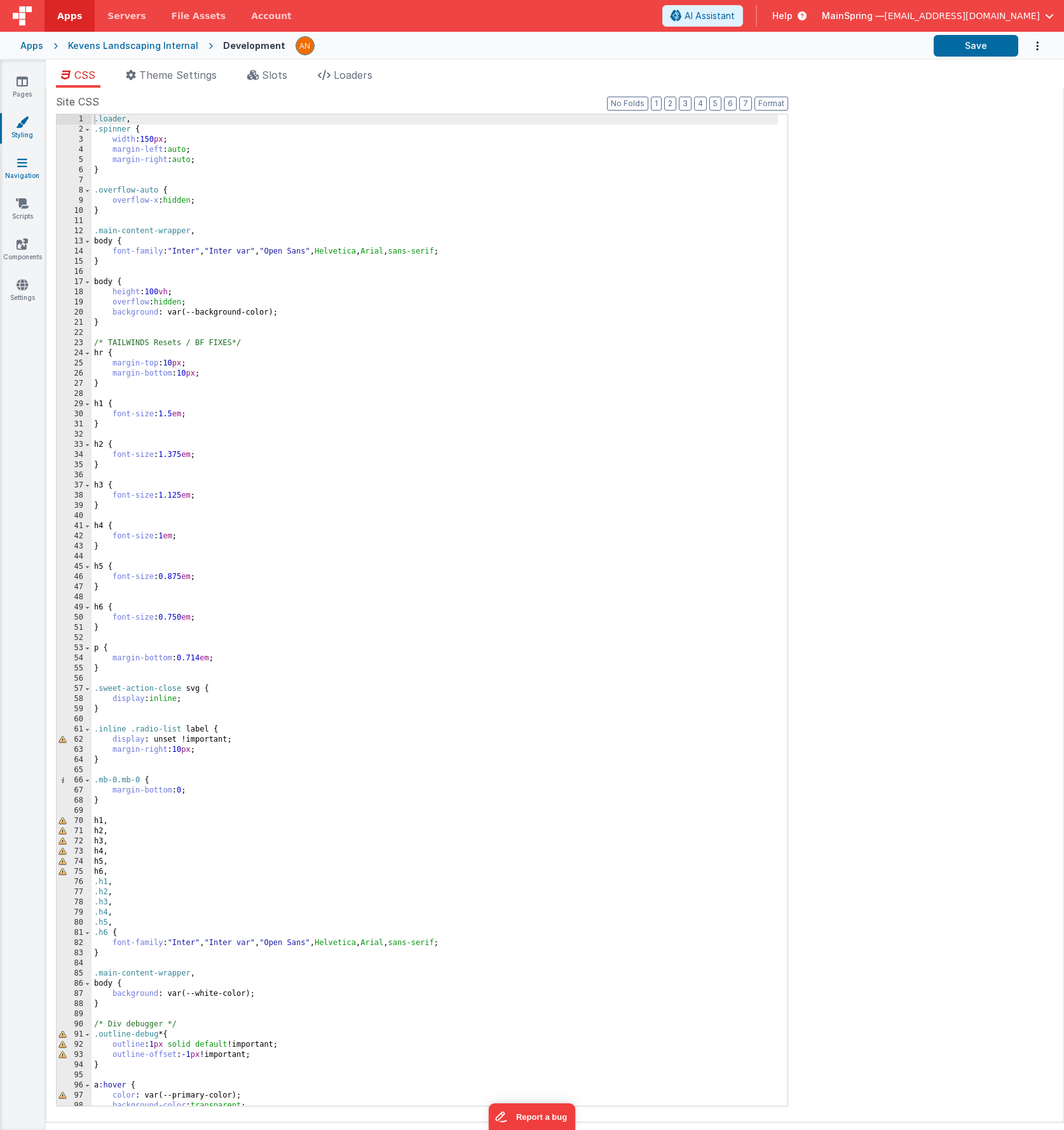
click at [35, 174] on link "Navigation" at bounding box center [22, 169] width 46 height 25
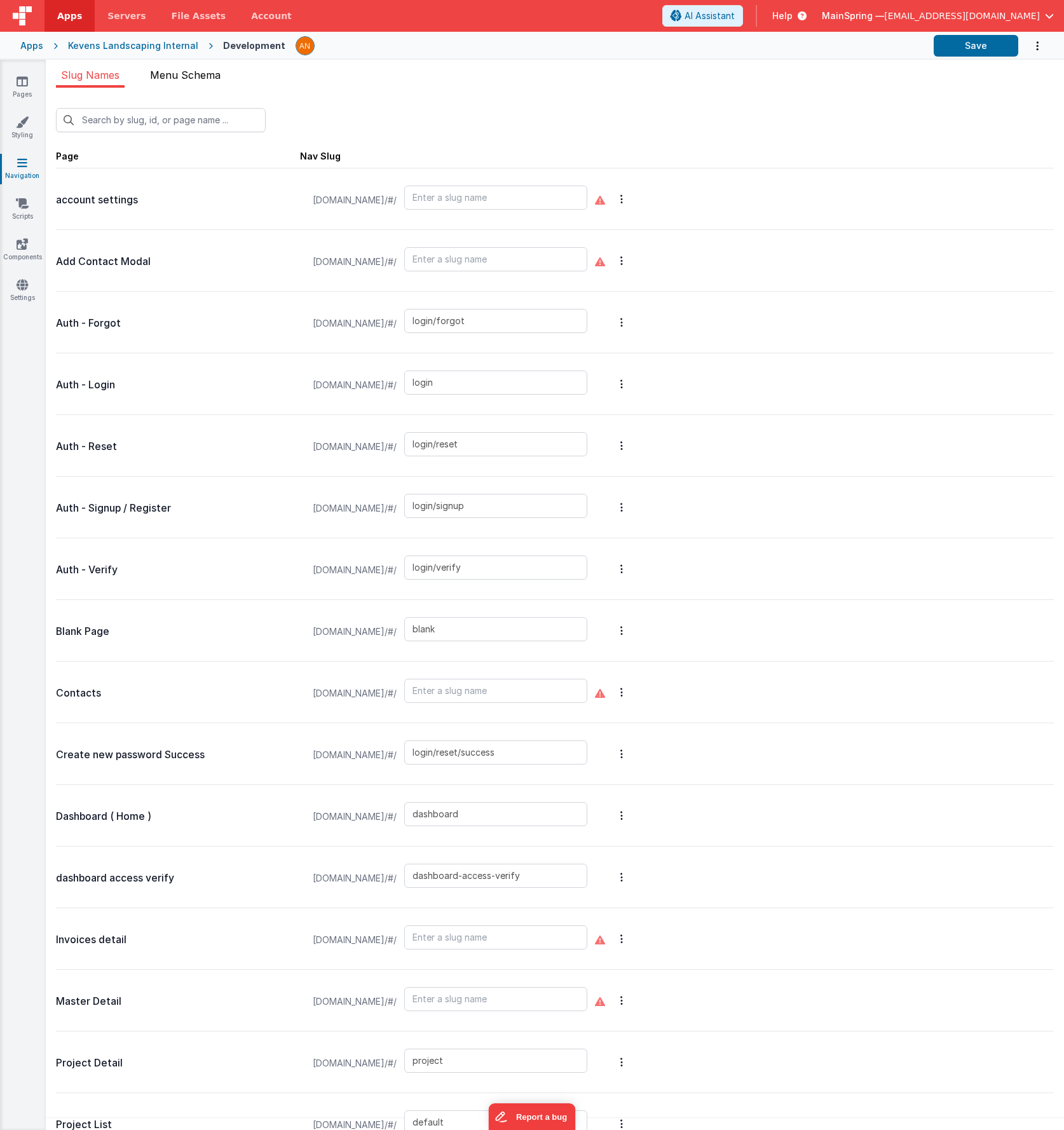
click at [224, 81] on li "Menu Schema" at bounding box center [185, 77] width 81 height 20
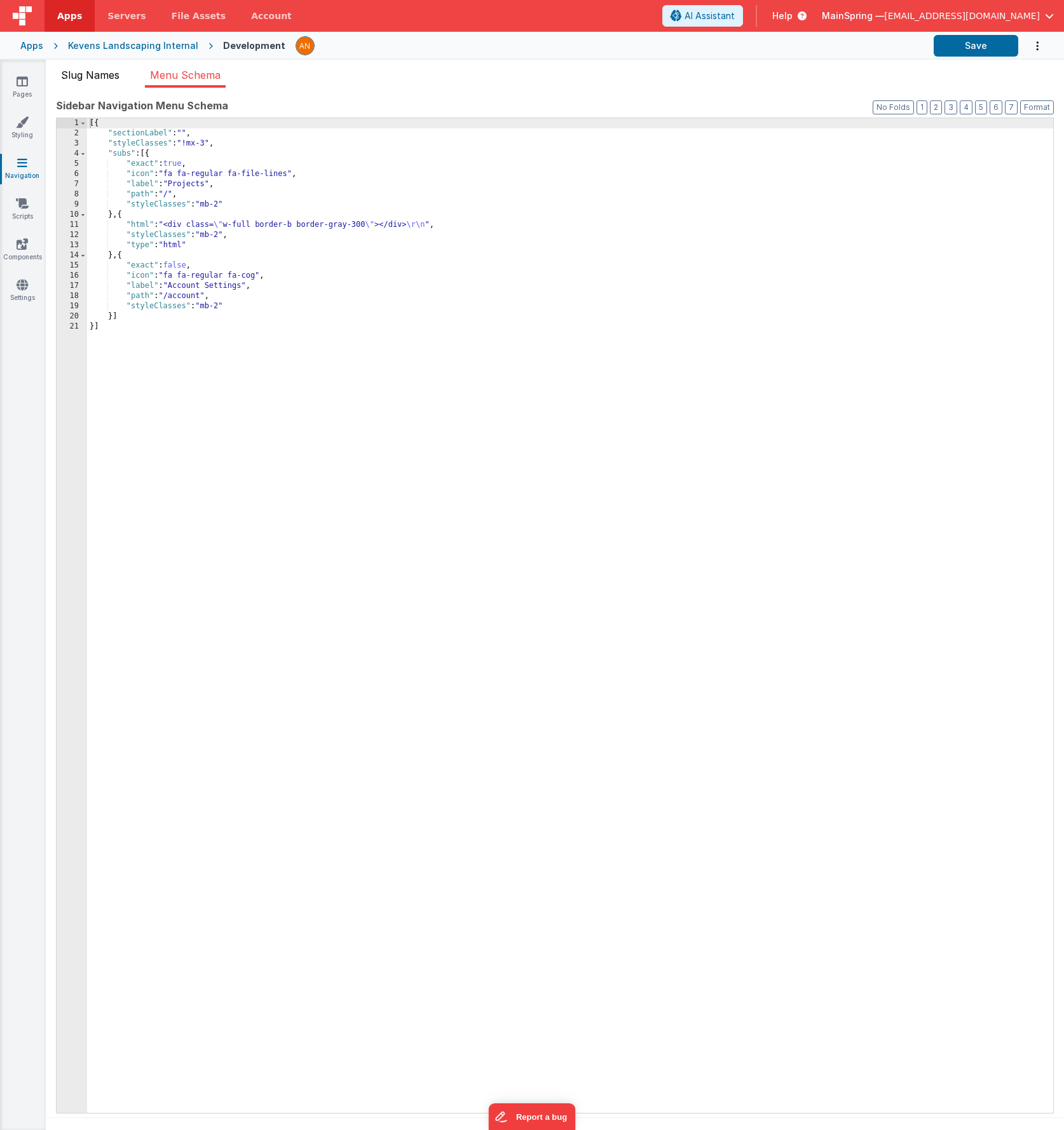
click at [101, 76] on span "Slug Names" at bounding box center [91, 74] width 59 height 12
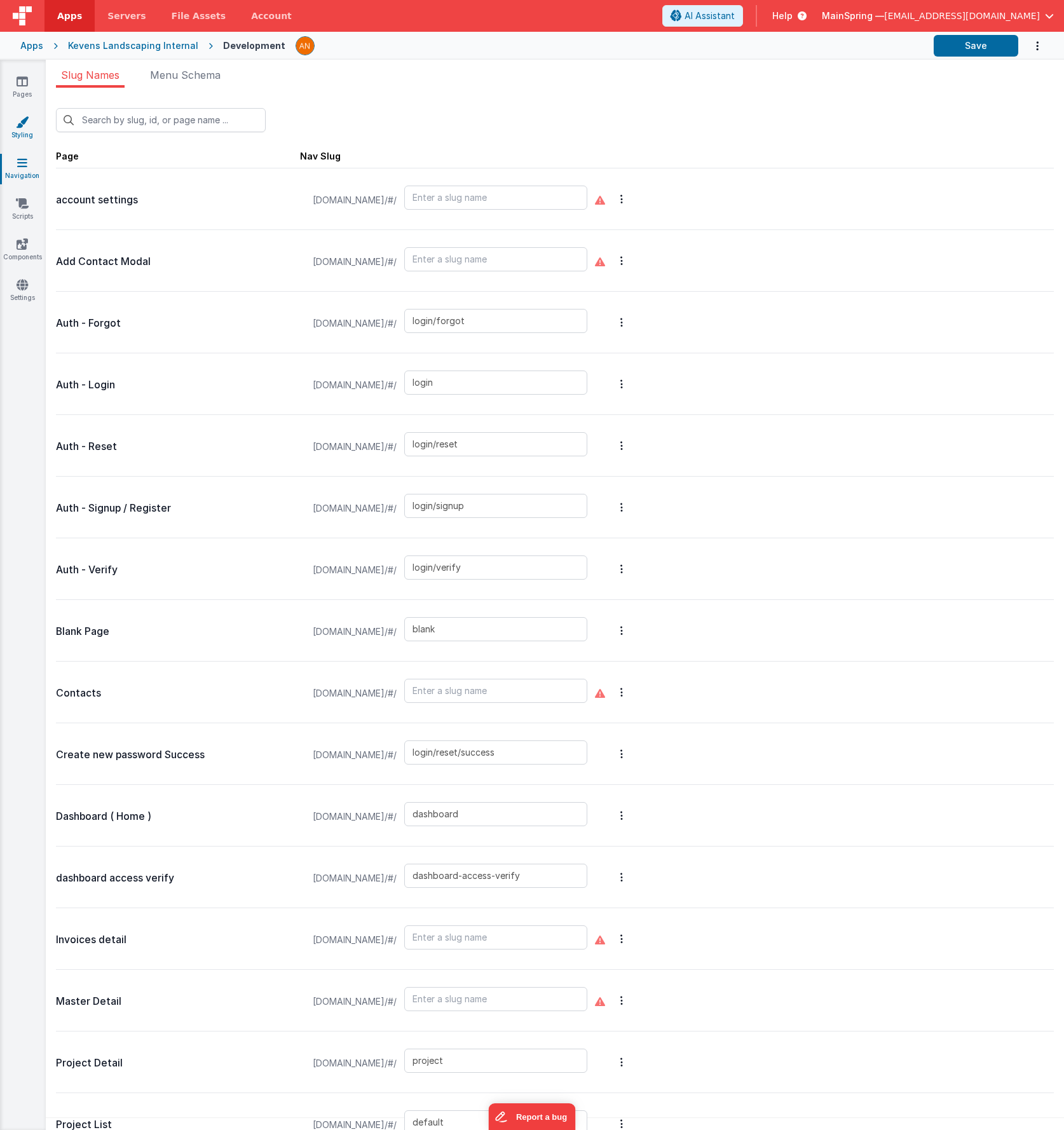
click at [29, 136] on link "Styling" at bounding box center [22, 128] width 46 height 25
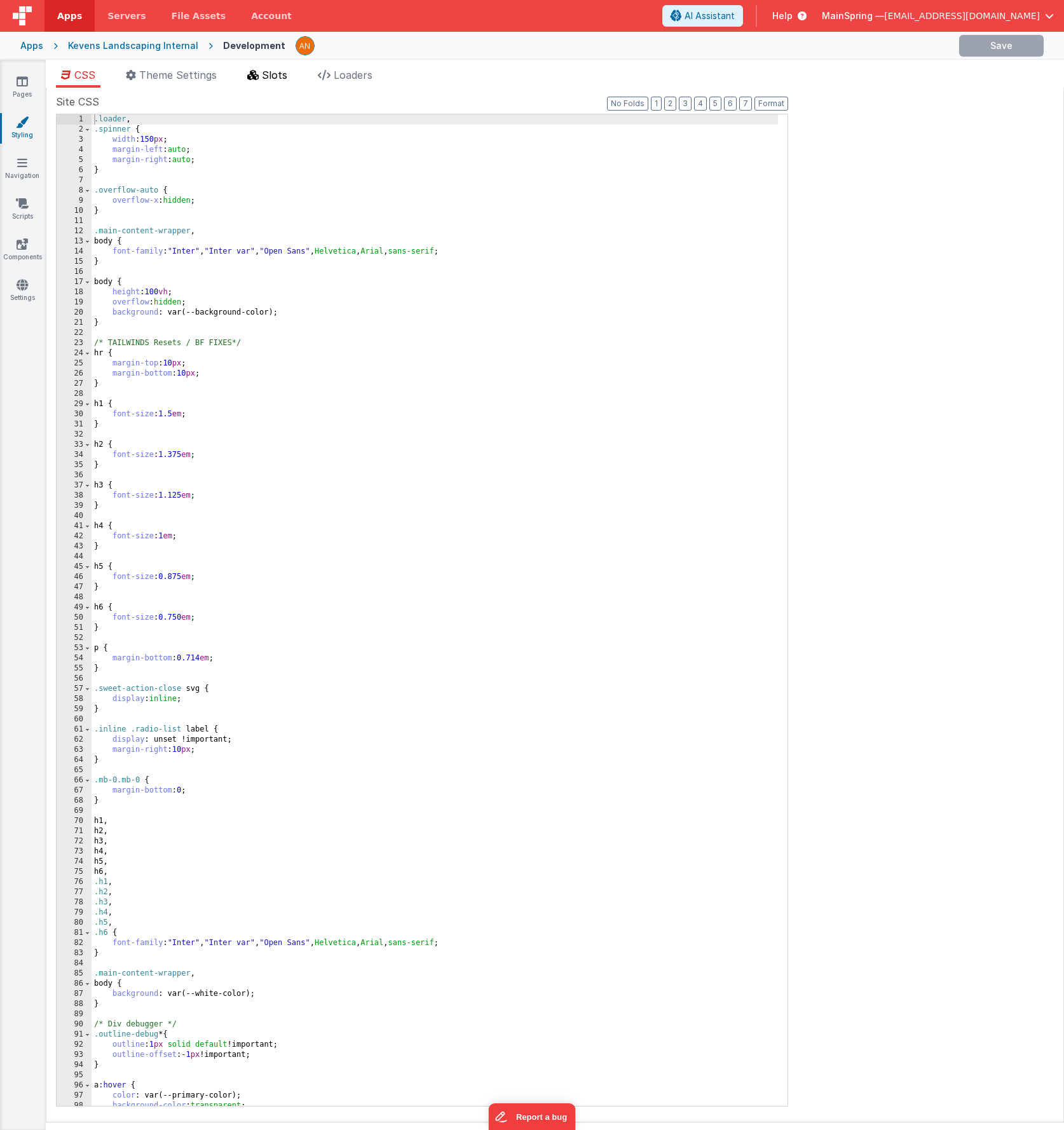
click at [272, 77] on span "Slots" at bounding box center [274, 74] width 25 height 12
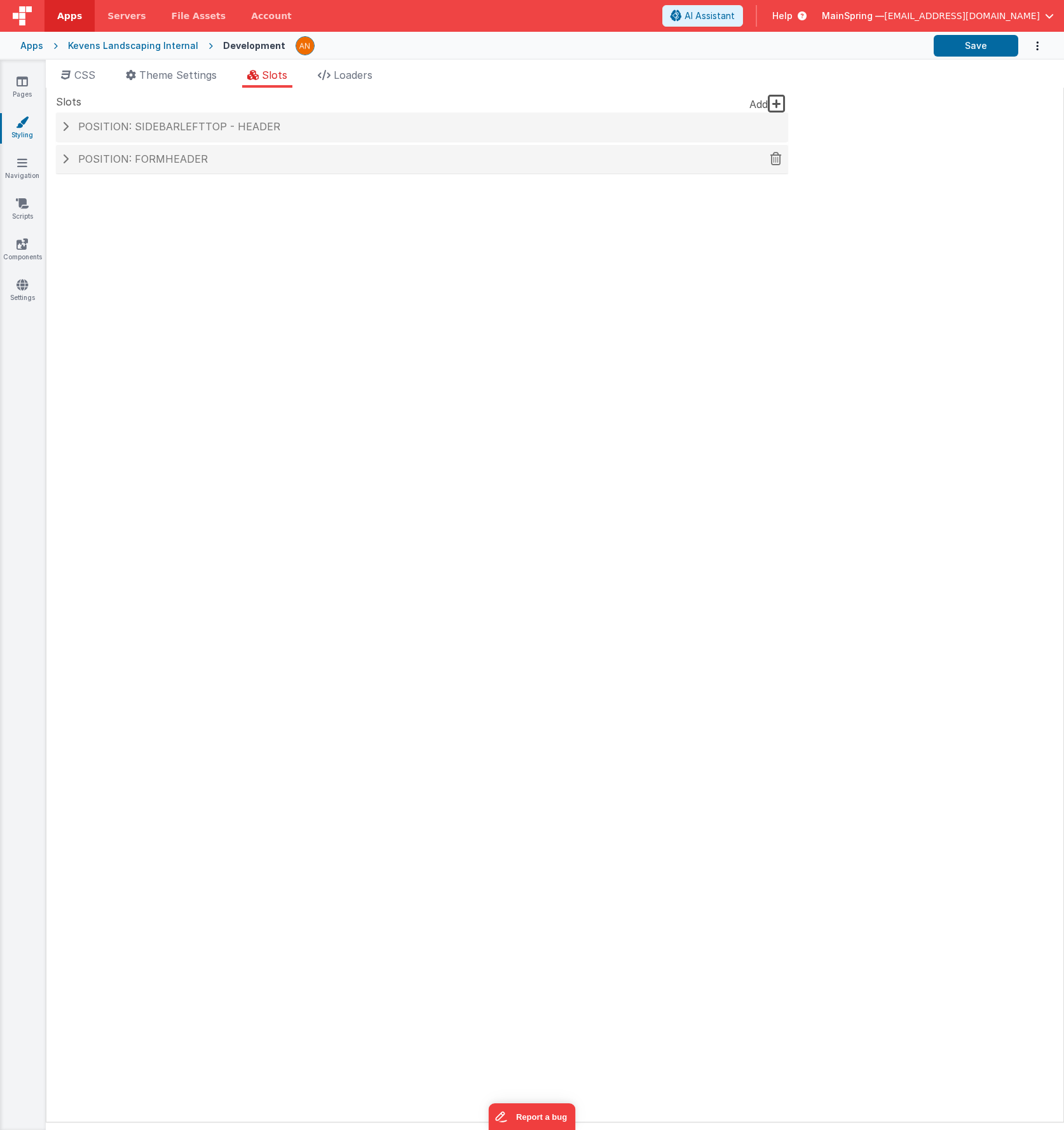
click at [167, 167] on div "Position: formHeader" at bounding box center [422, 159] width 732 height 29
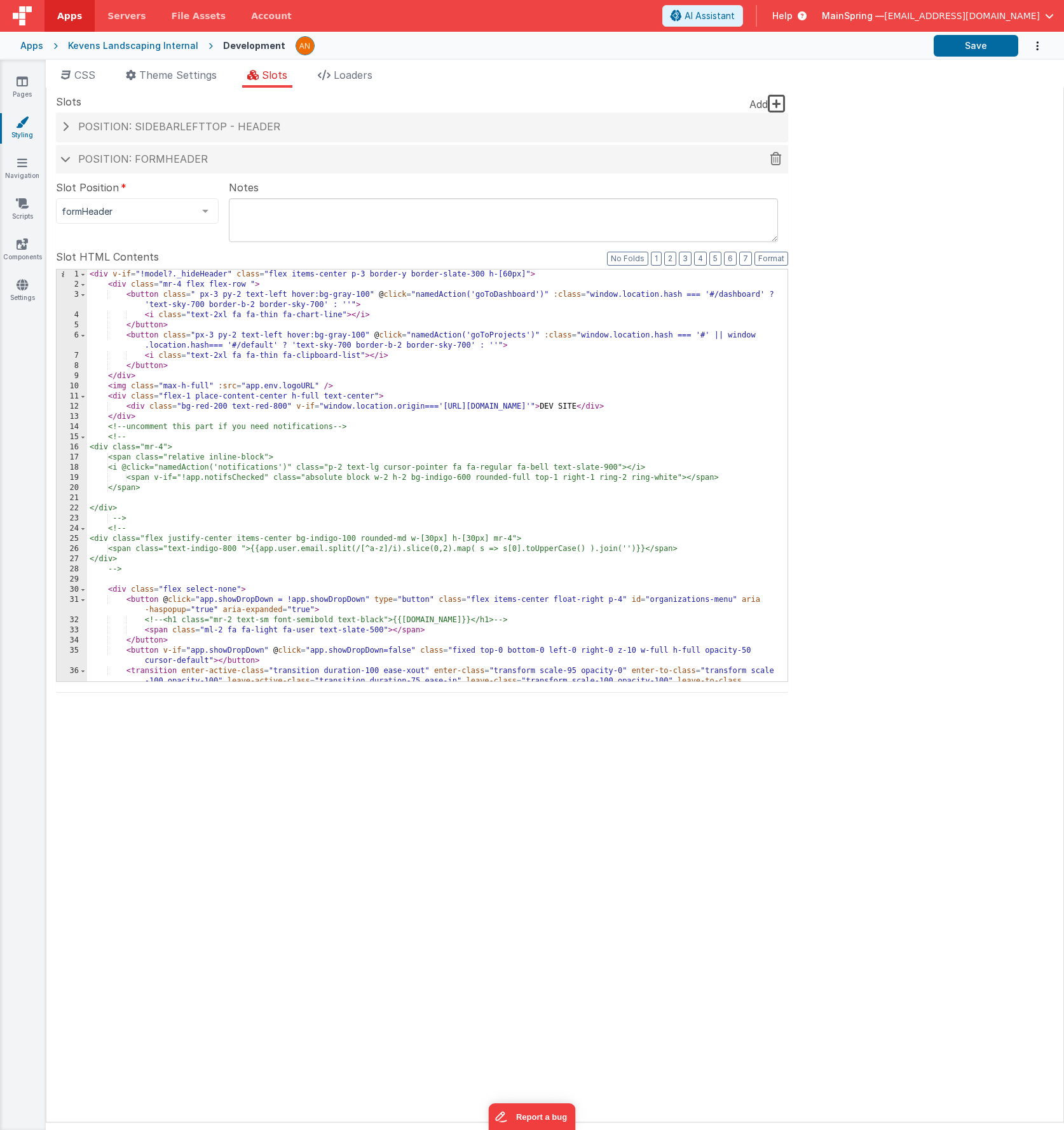
click at [65, 159] on span at bounding box center [66, 159] width 10 height 7
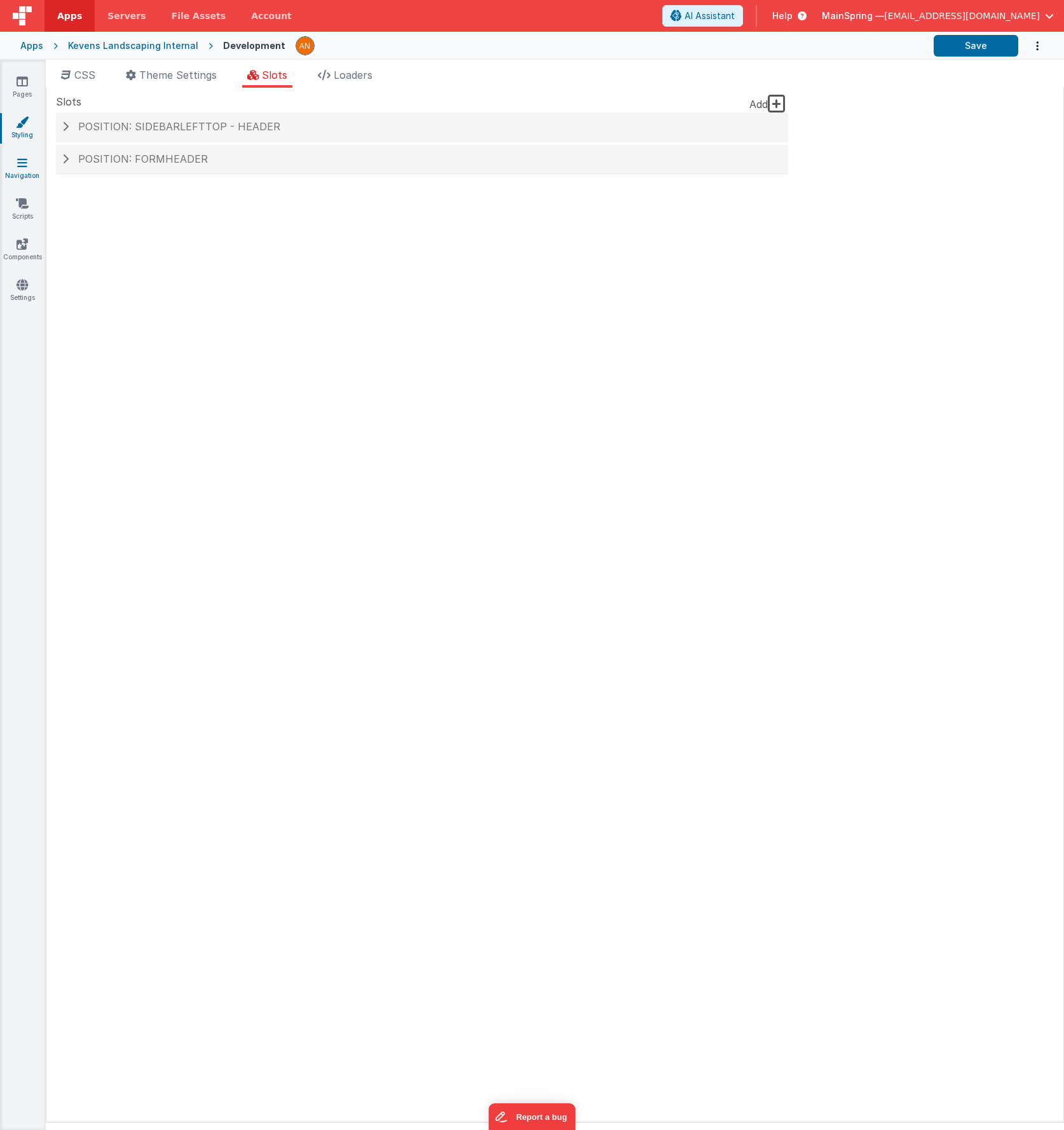
click at [27, 168] on link "Navigation" at bounding box center [22, 169] width 46 height 25
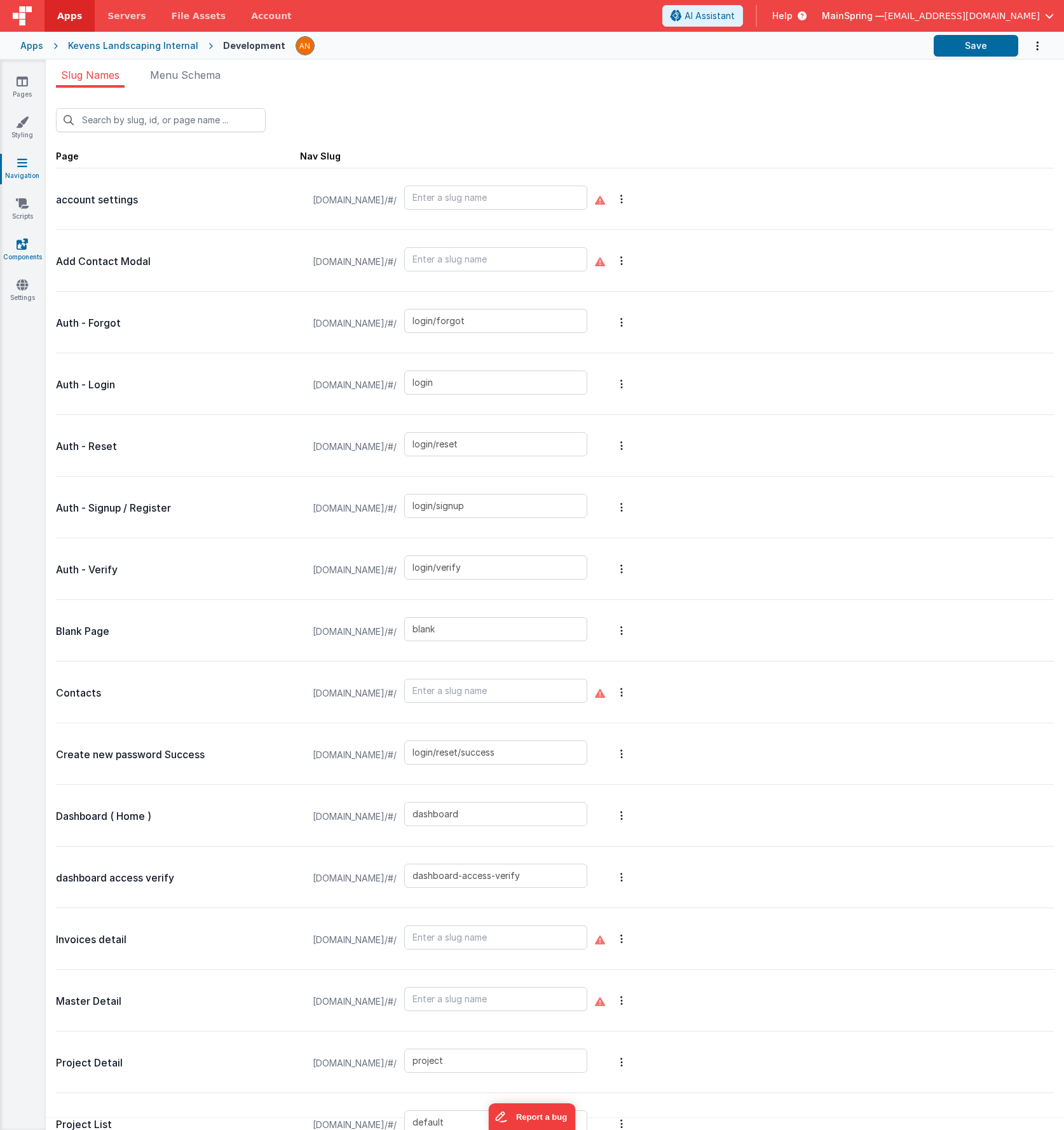
click at [23, 251] on link "Components" at bounding box center [22, 250] width 46 height 25
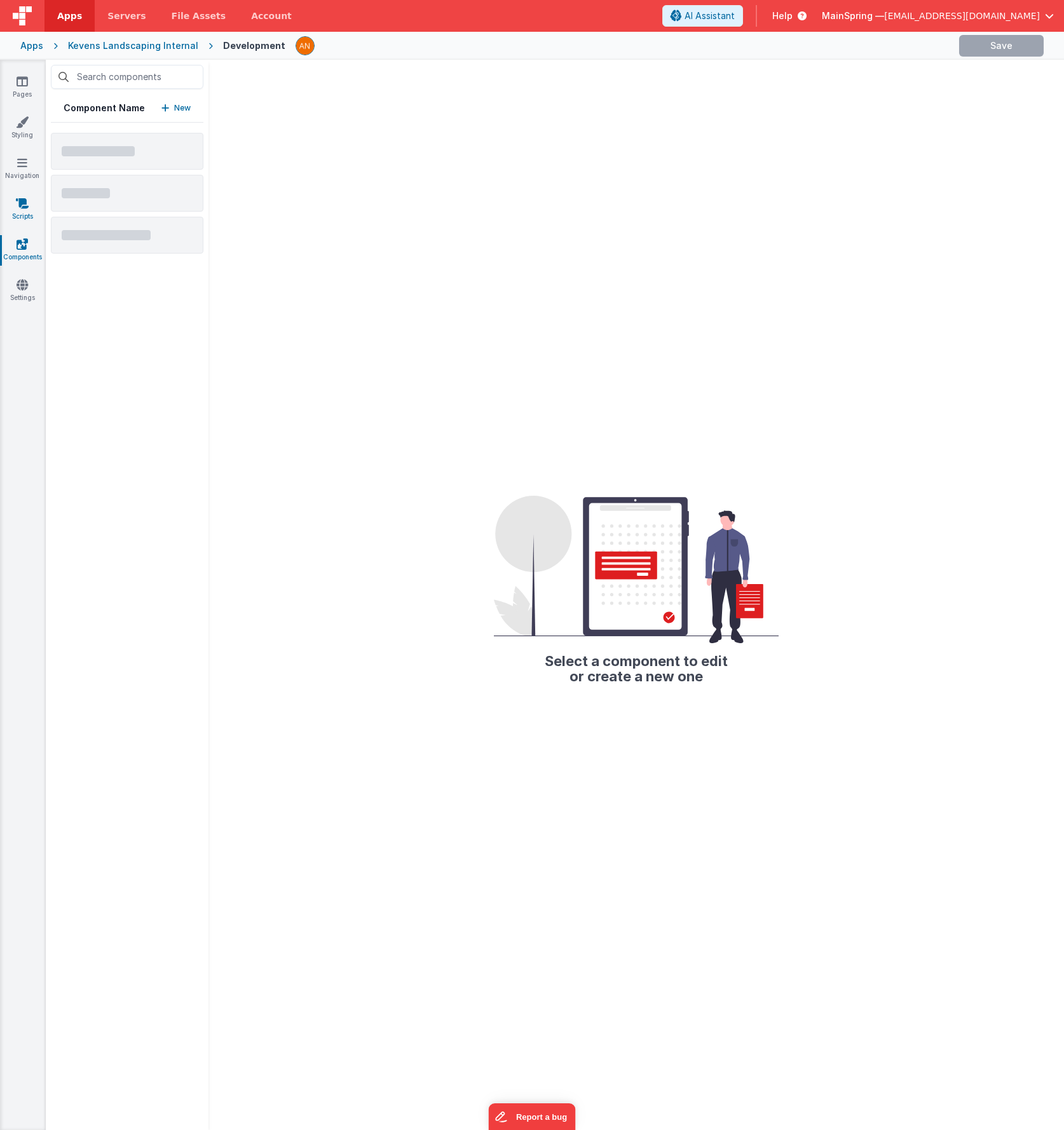
click at [20, 201] on icon at bounding box center [22, 203] width 12 height 12
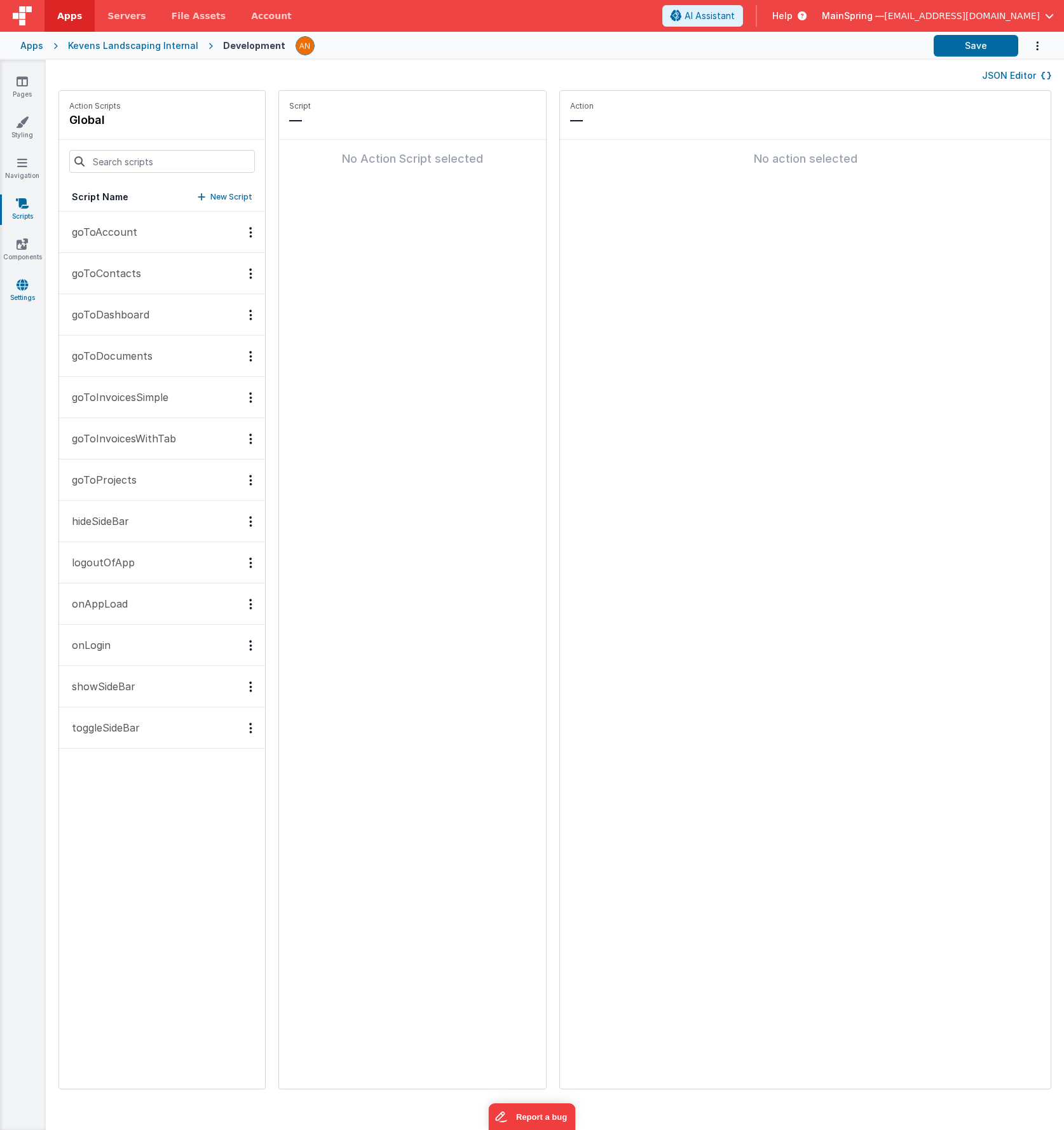
click at [24, 297] on link "Settings" at bounding box center [22, 291] width 46 height 25
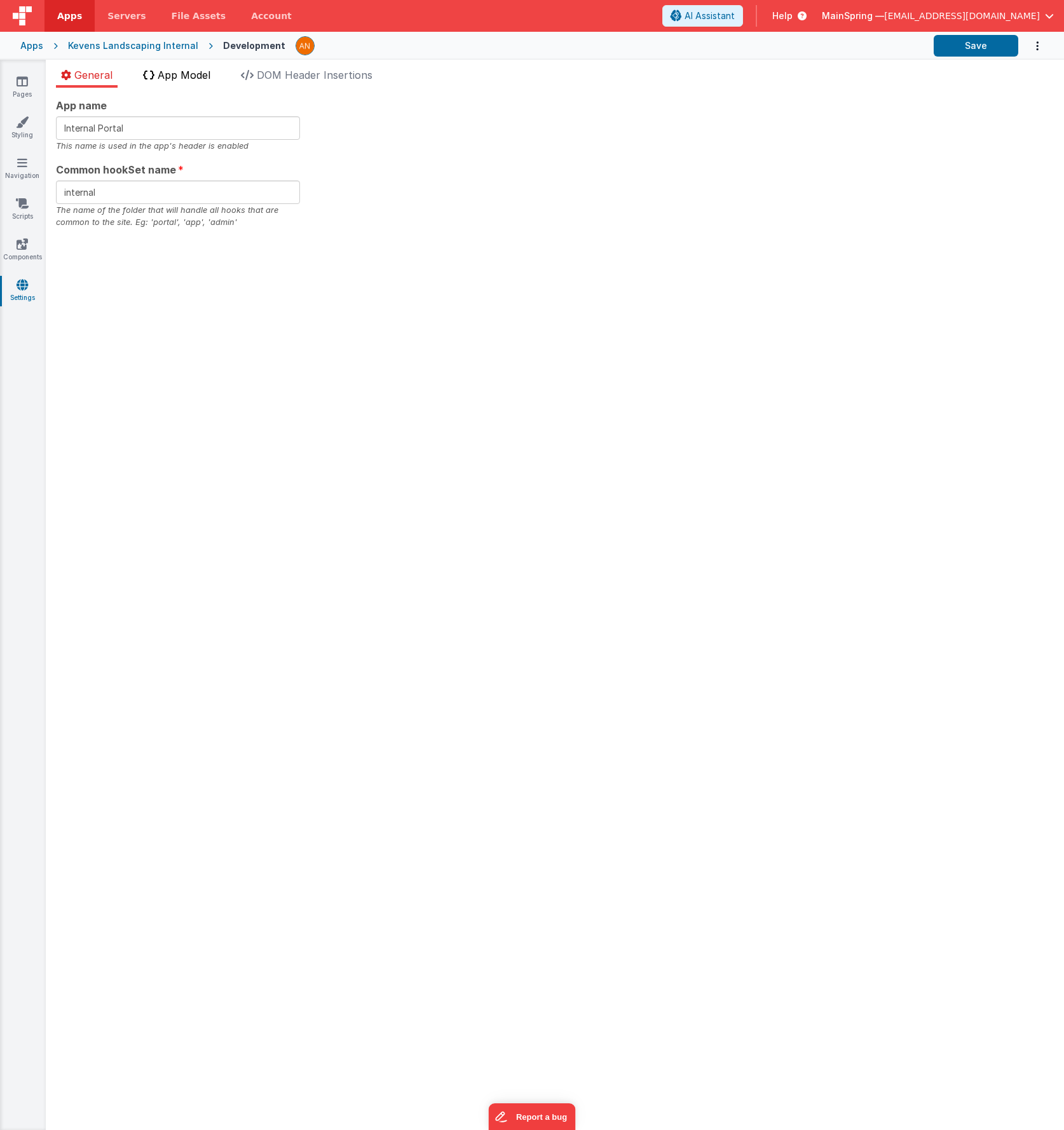
click at [178, 69] on span "App Model" at bounding box center [184, 74] width 53 height 12
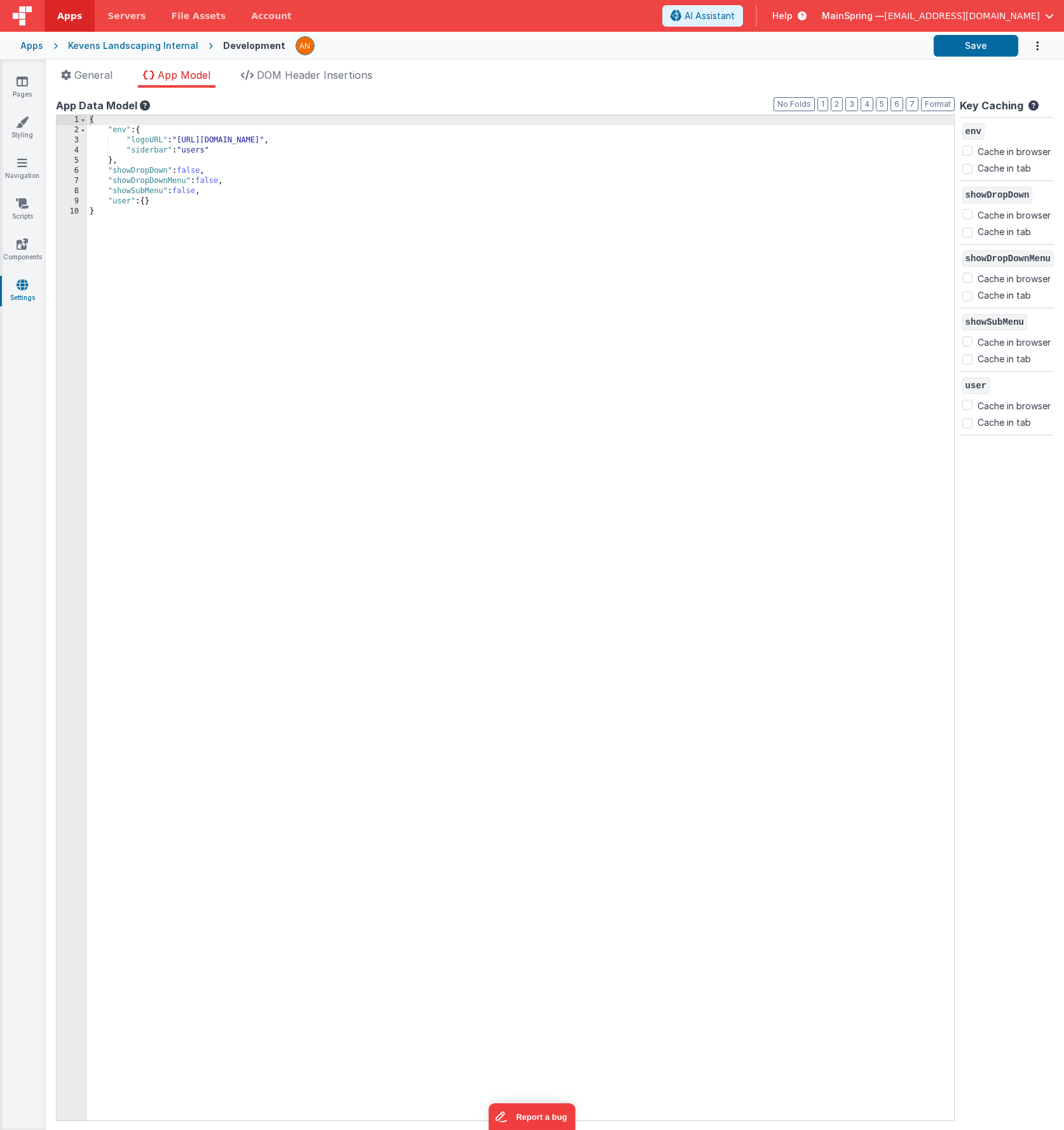
click at [31, 194] on div "Pages Styling Navigation Scripts Components Settings" at bounding box center [23, 595] width 46 height 1071
click at [29, 208] on link "Scripts" at bounding box center [22, 209] width 46 height 25
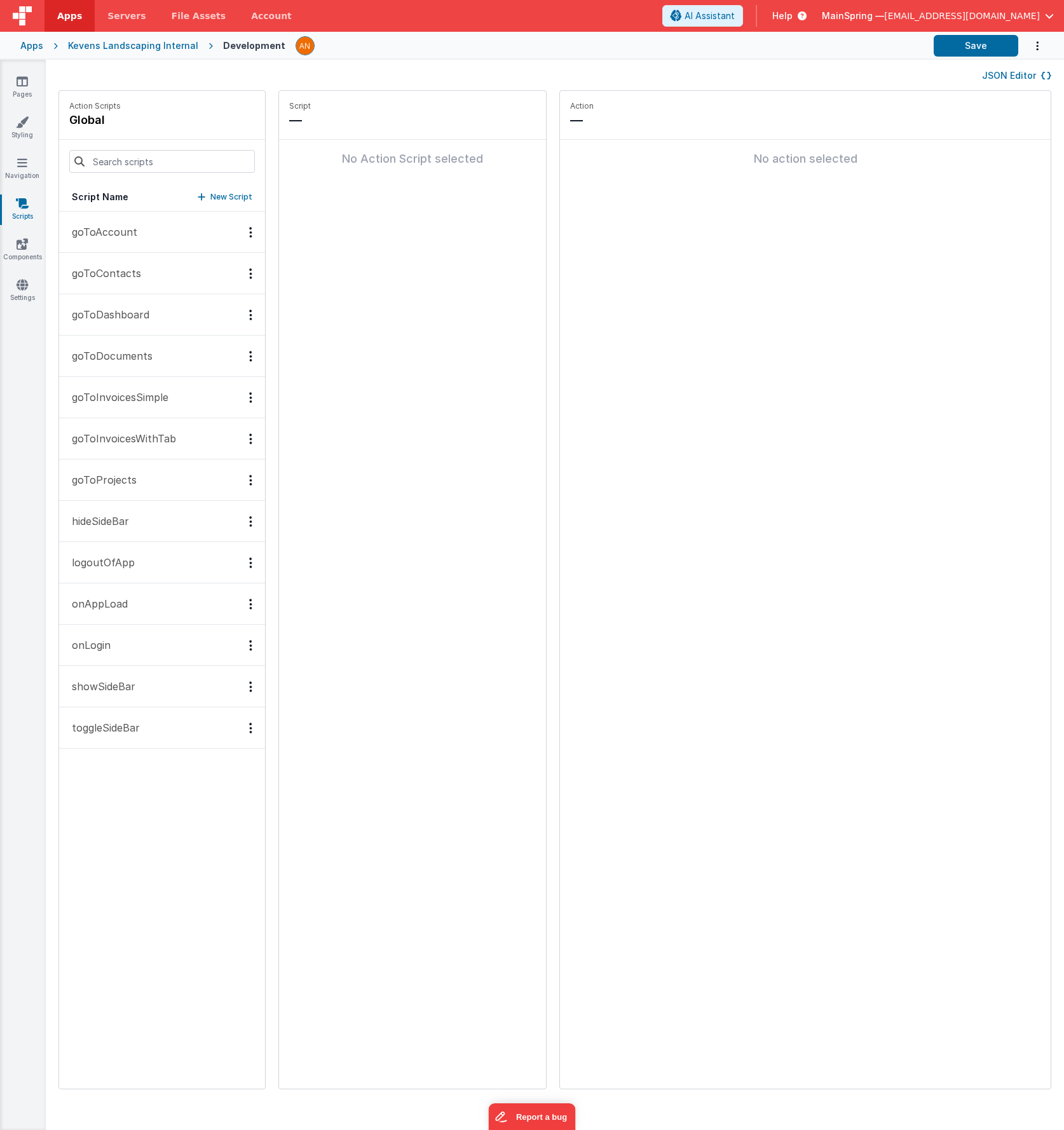
click at [107, 607] on p "onAppLoad" at bounding box center [95, 603] width 63 height 15
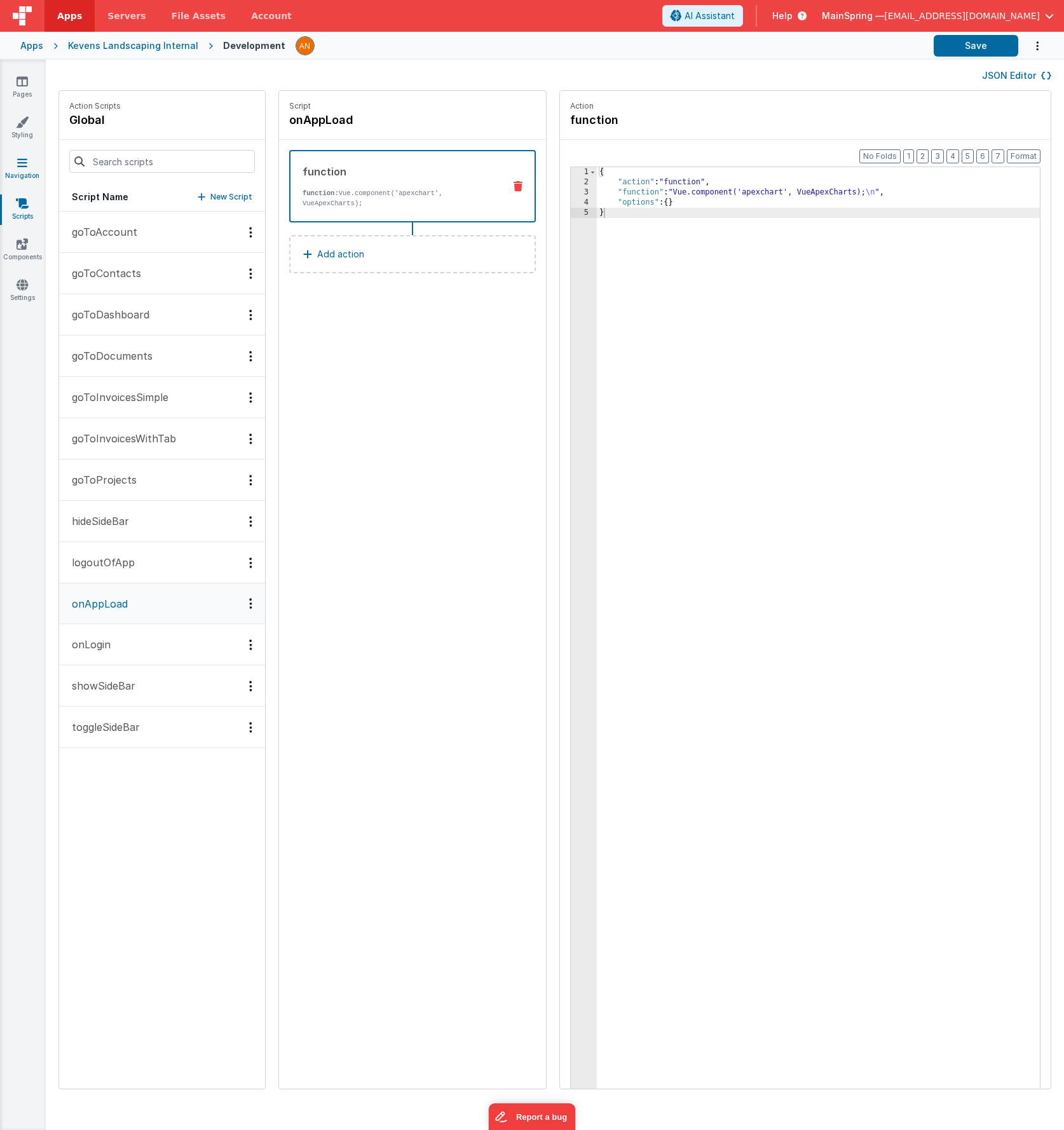
click at [17, 166] on icon at bounding box center [22, 162] width 10 height 12
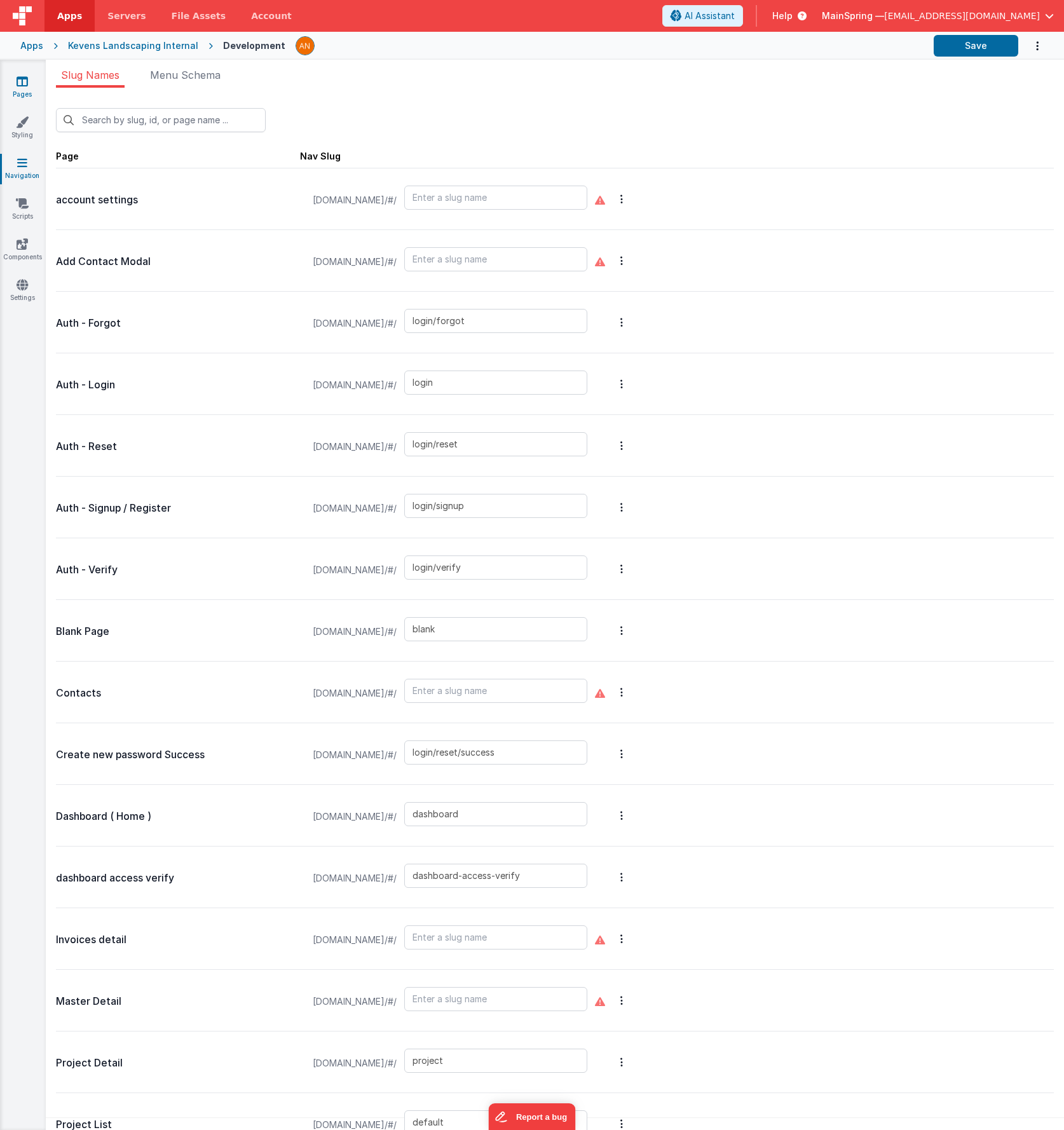
click at [27, 89] on link "Pages" at bounding box center [22, 87] width 46 height 25
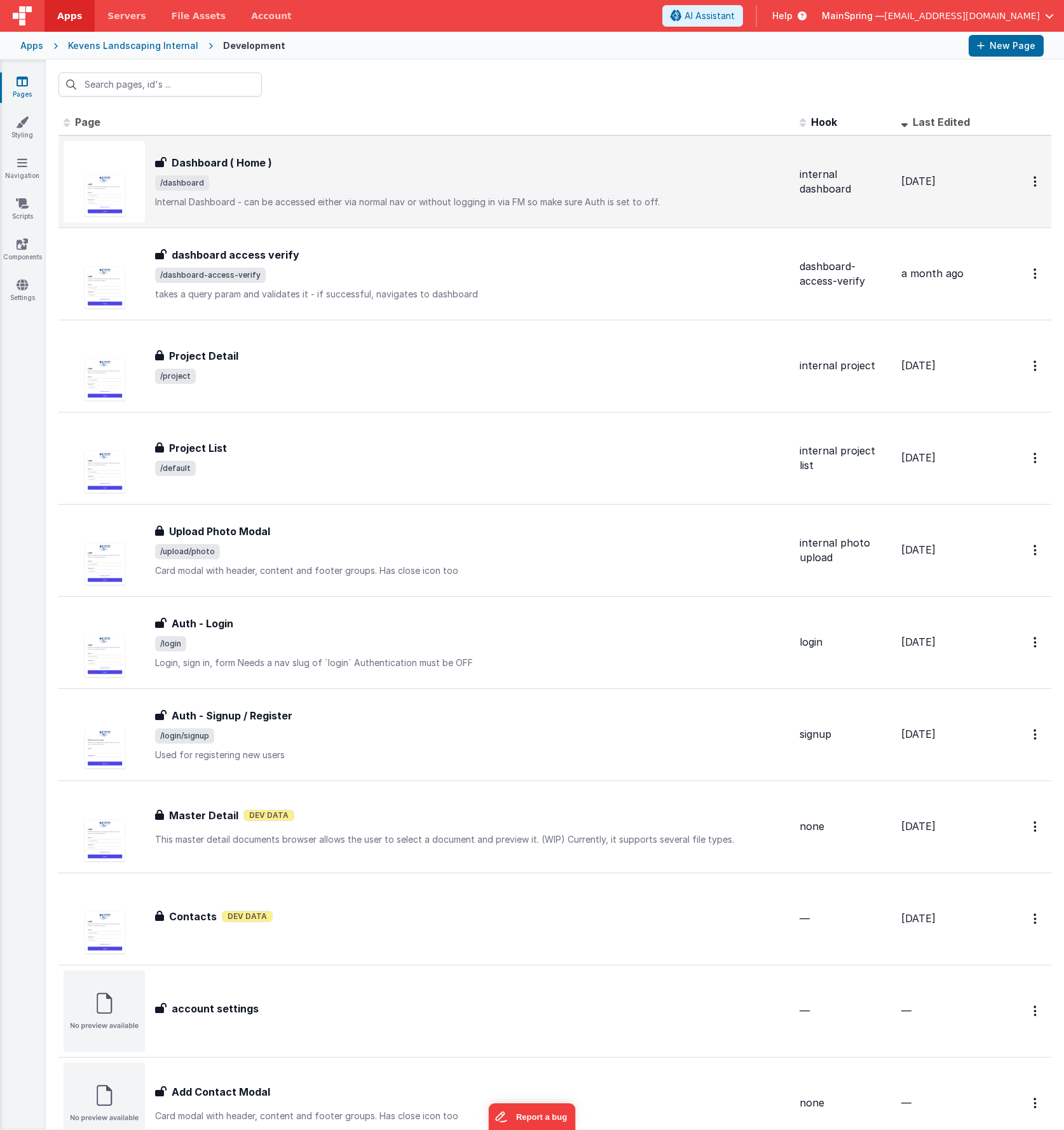
click at [337, 190] on div "Dashboard ( Home ) Dashboard ( Home ) /dashboard Internal Dashboard - can be ac…" at bounding box center [472, 182] width 634 height 53
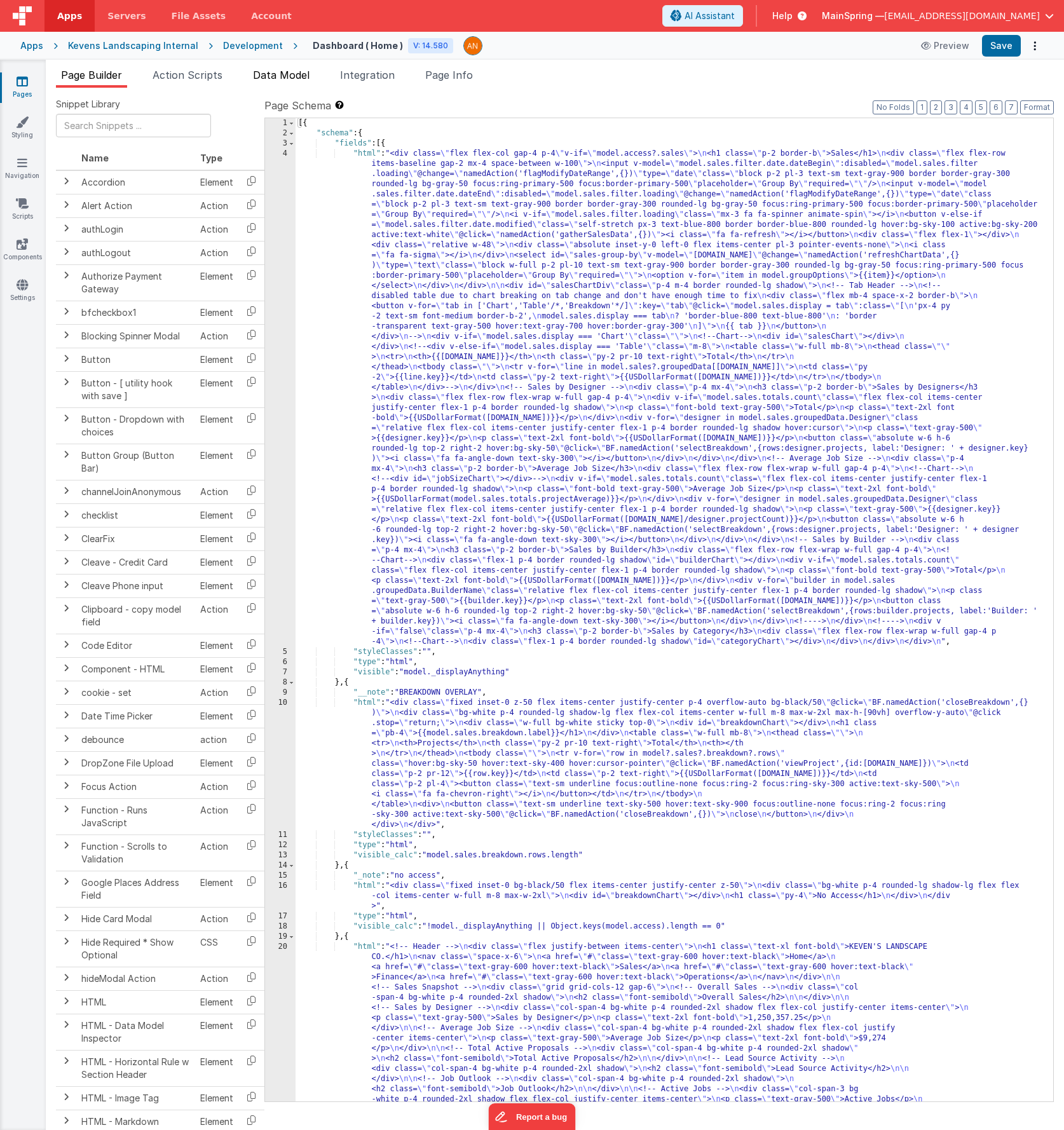
click at [288, 76] on span "Data Model" at bounding box center [281, 74] width 57 height 12
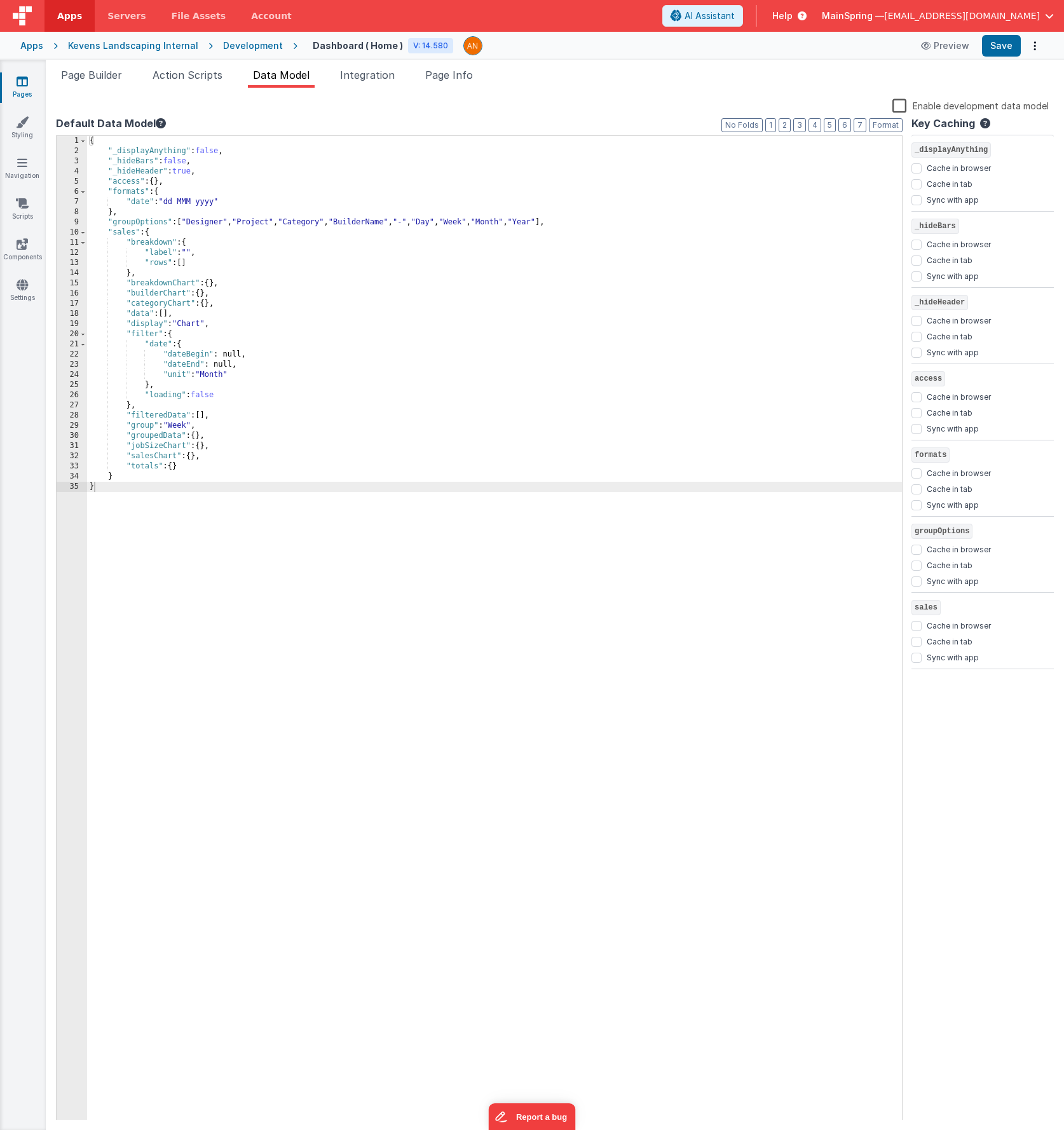
click at [23, 84] on icon at bounding box center [22, 81] width 12 height 12
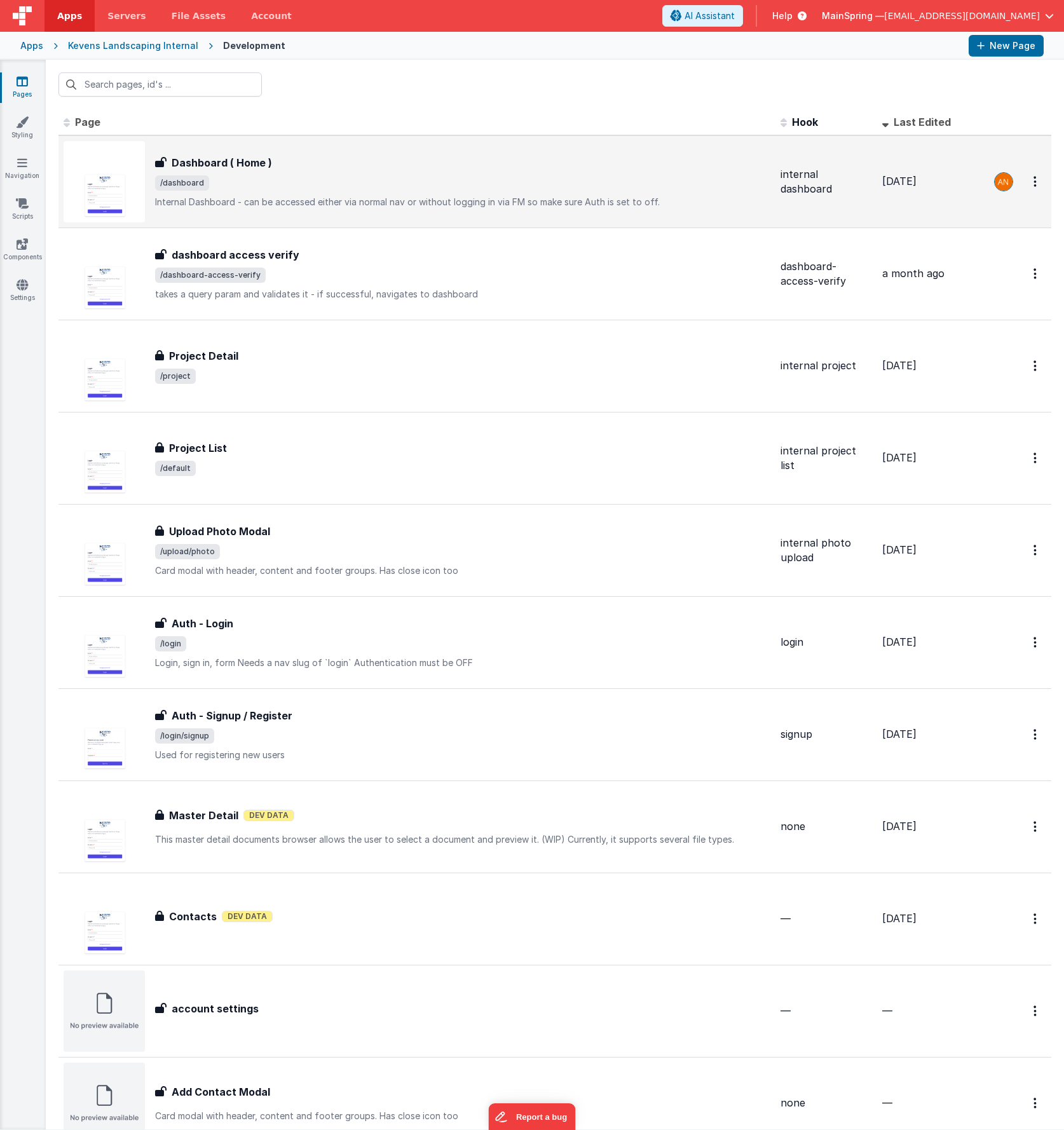
click at [286, 183] on span "/dashboard" at bounding box center [463, 183] width 615 height 15
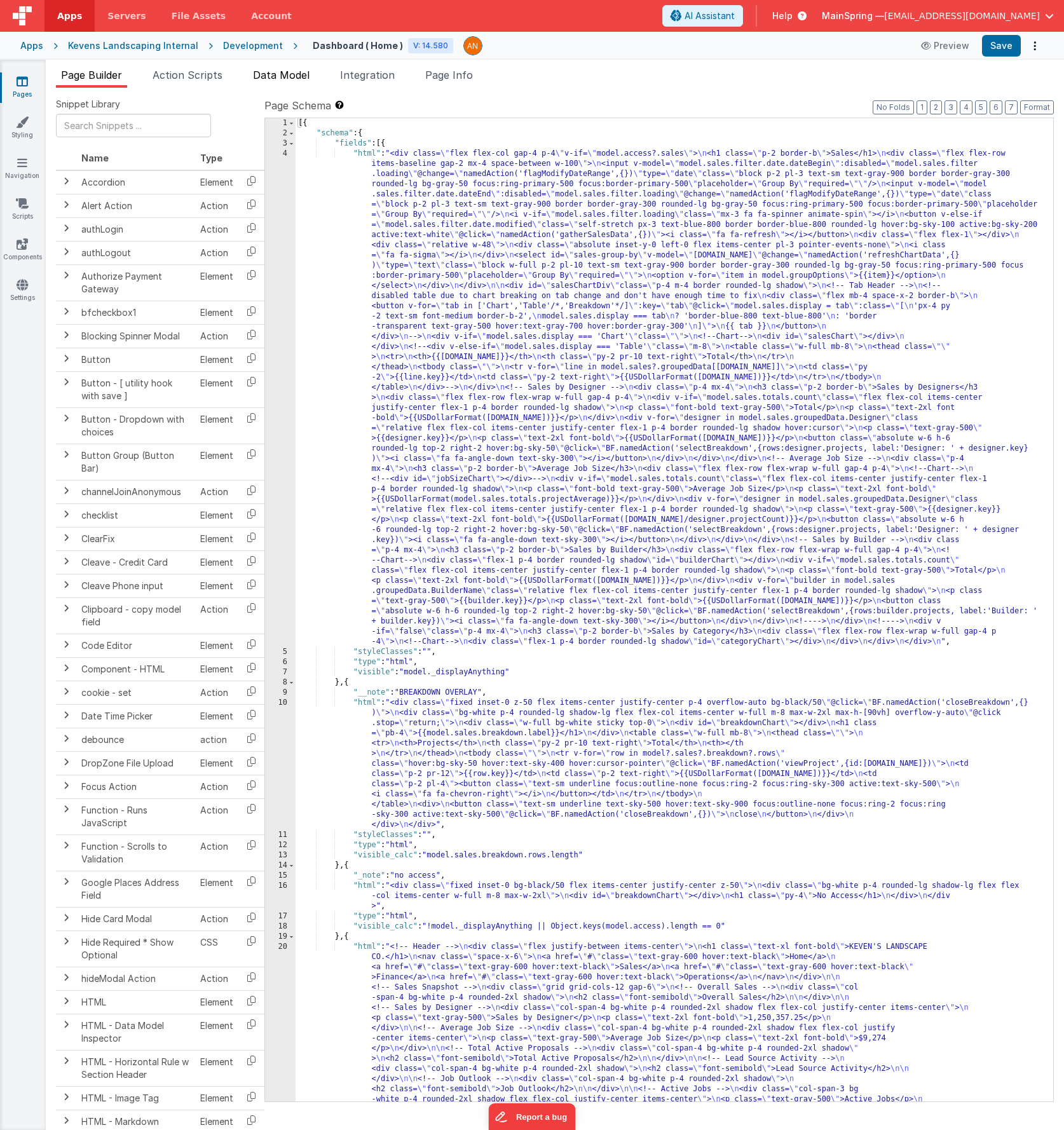
click at [259, 78] on span "Data Model" at bounding box center [281, 74] width 57 height 12
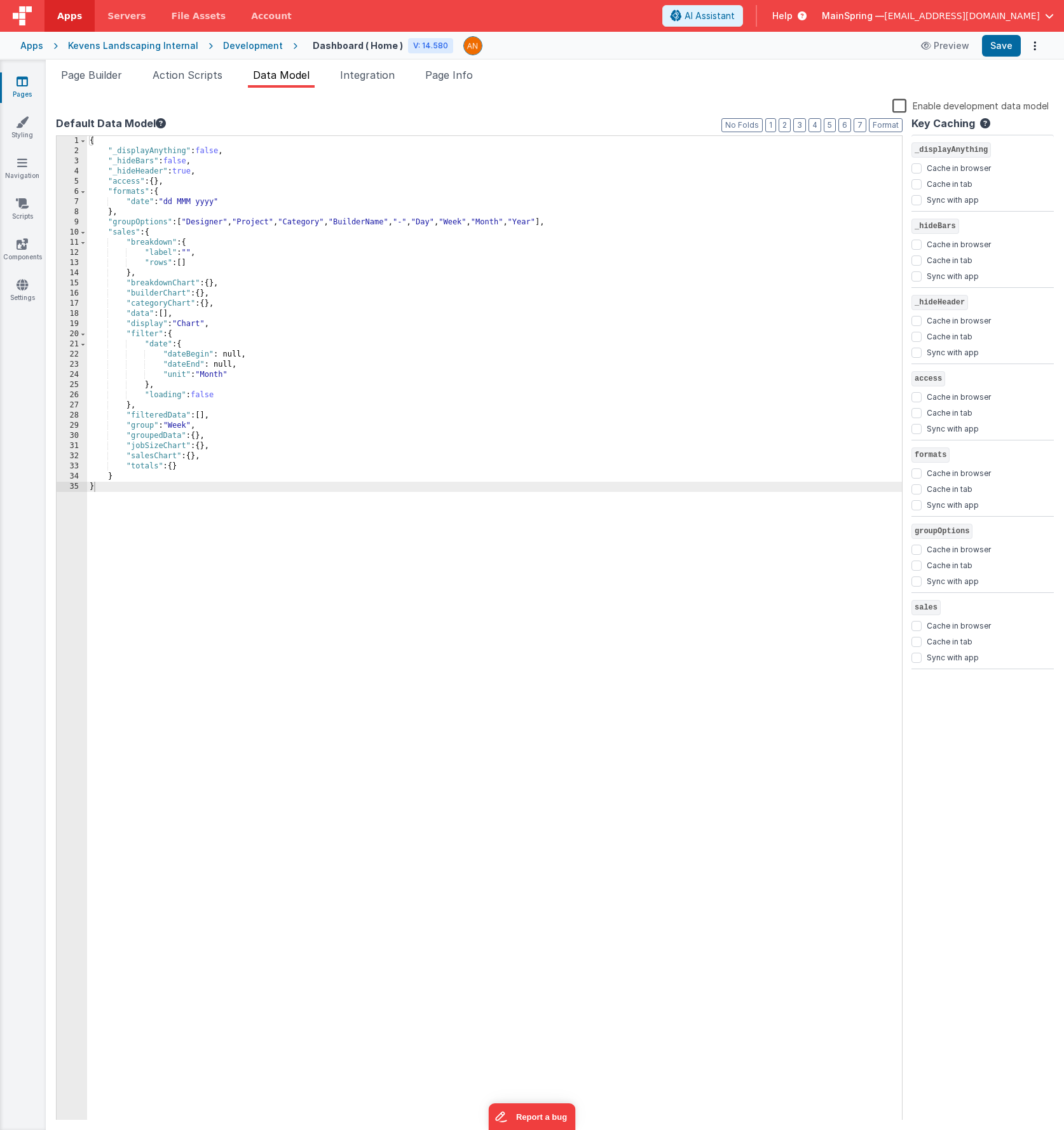
drag, startPoint x: 161, startPoint y: 172, endPoint x: 186, endPoint y: 204, distance: 40.6
click at [161, 172] on div "{ "_displayAnything" : false , "_hideBars" : false , "_hideHeader" : true , "ac…" at bounding box center [494, 639] width 815 height 1005
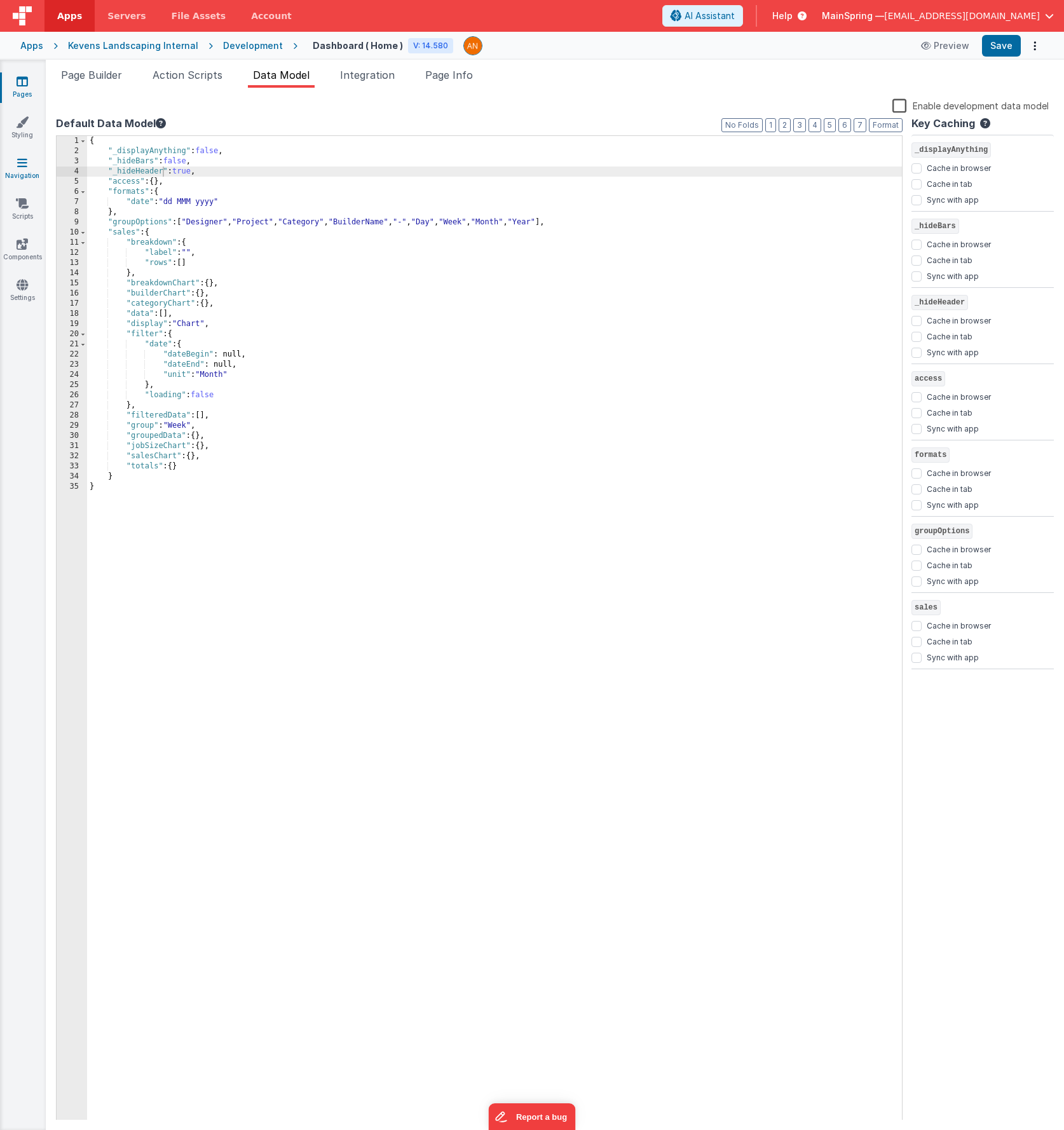
click at [31, 164] on link "Navigation" at bounding box center [22, 169] width 46 height 25
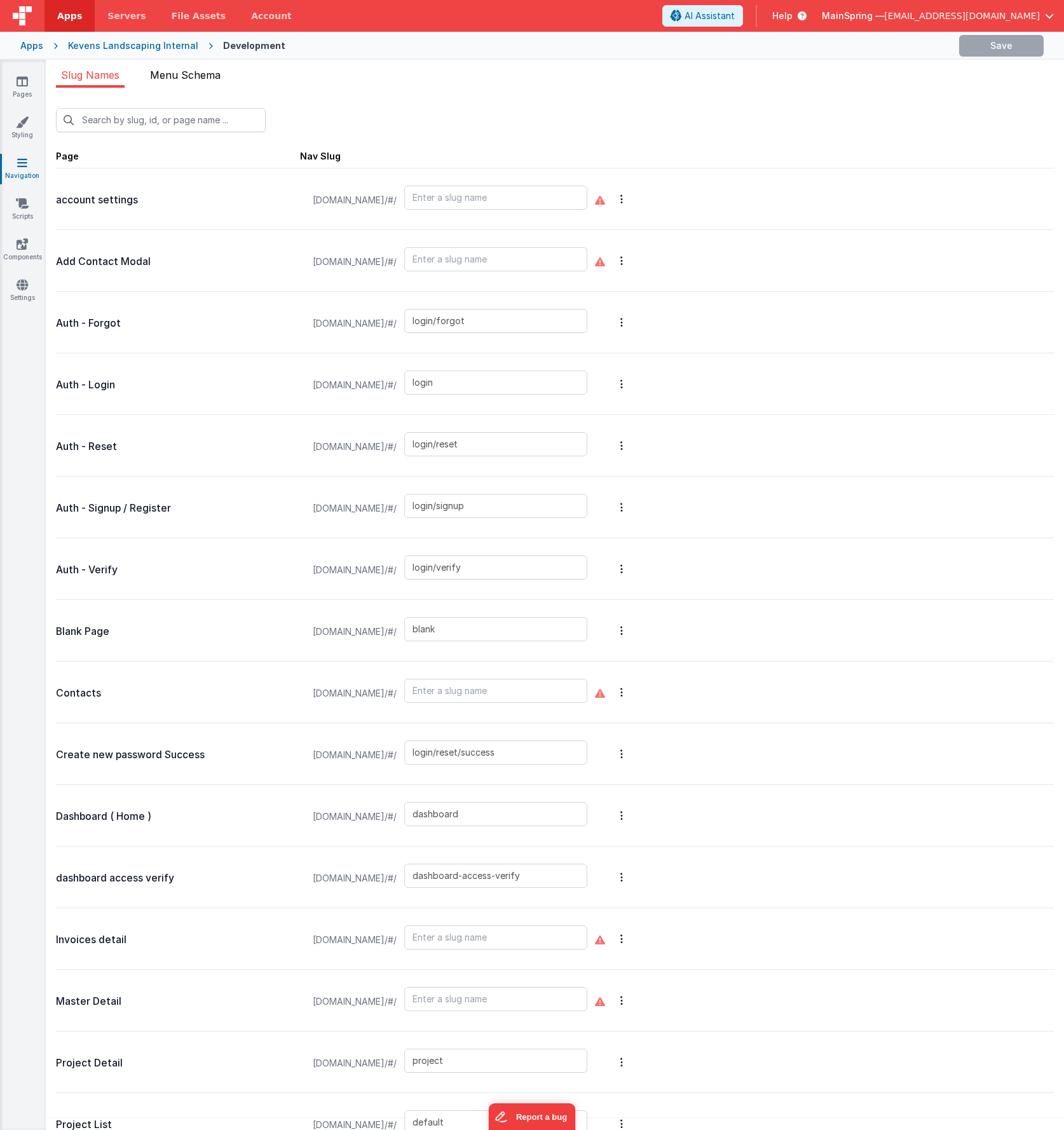
click at [189, 82] on li "Menu Schema" at bounding box center [185, 77] width 81 height 20
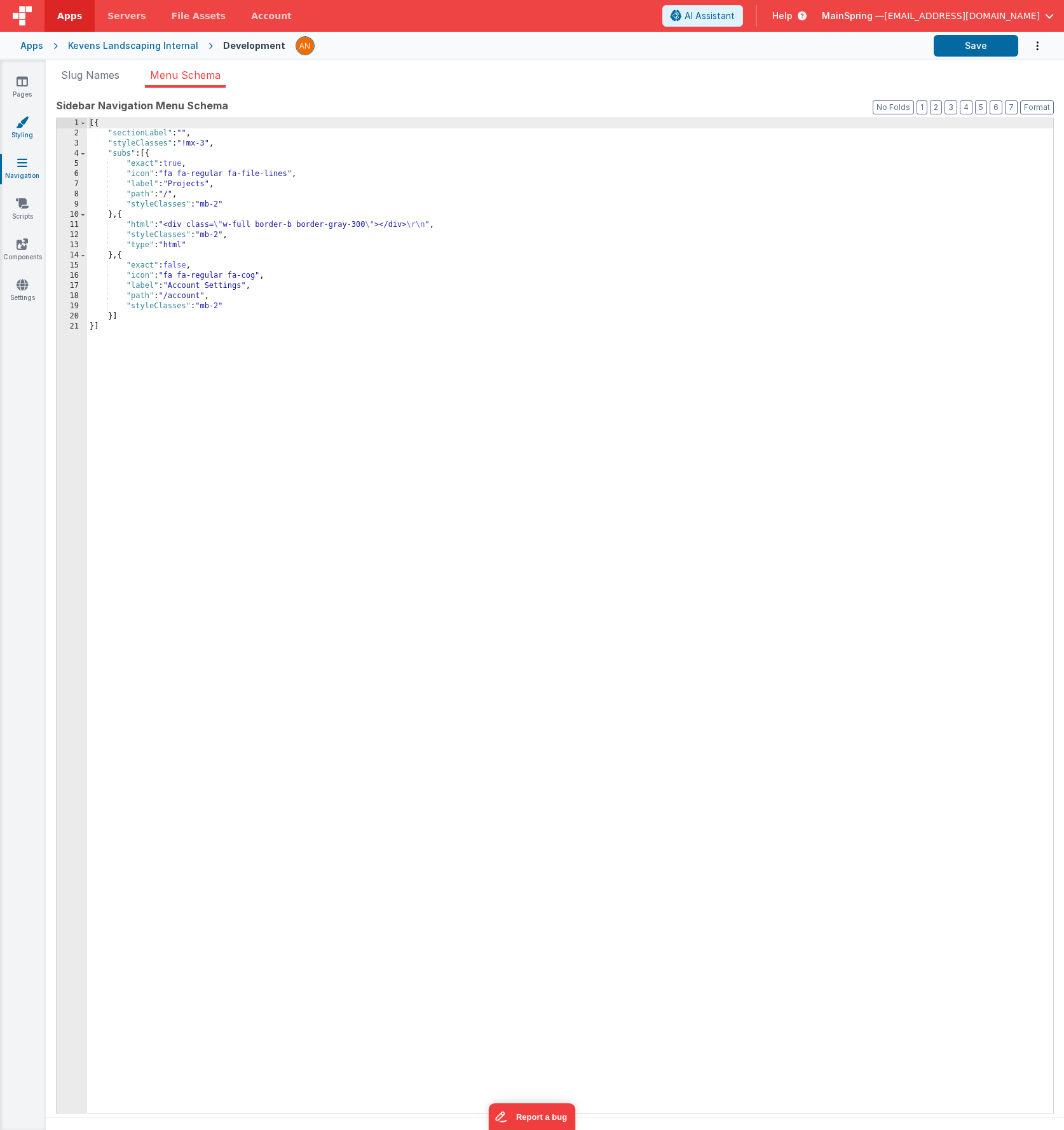
click at [18, 127] on icon at bounding box center [22, 121] width 12 height 12
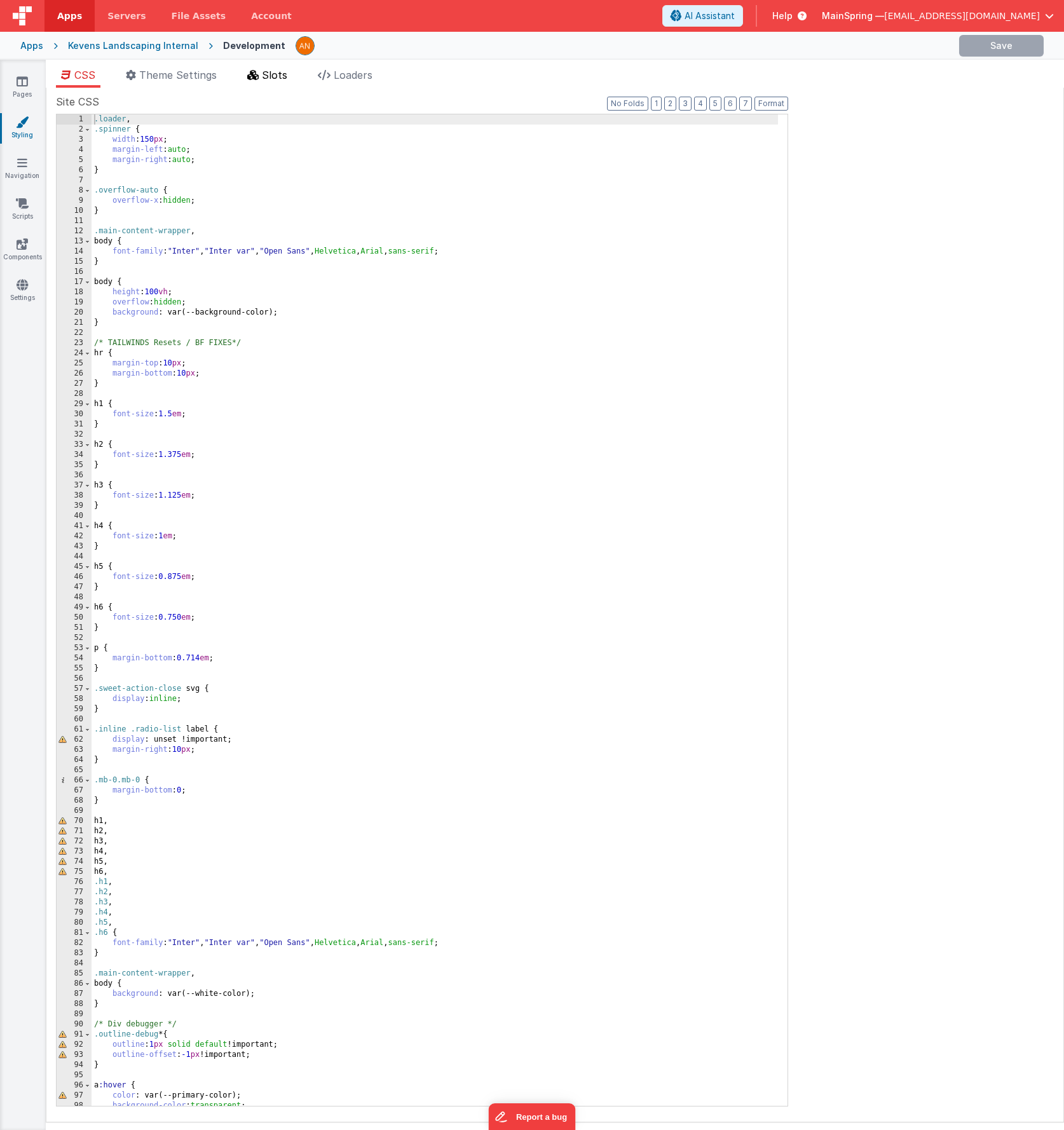
click at [277, 78] on span "Slots" at bounding box center [274, 74] width 25 height 12
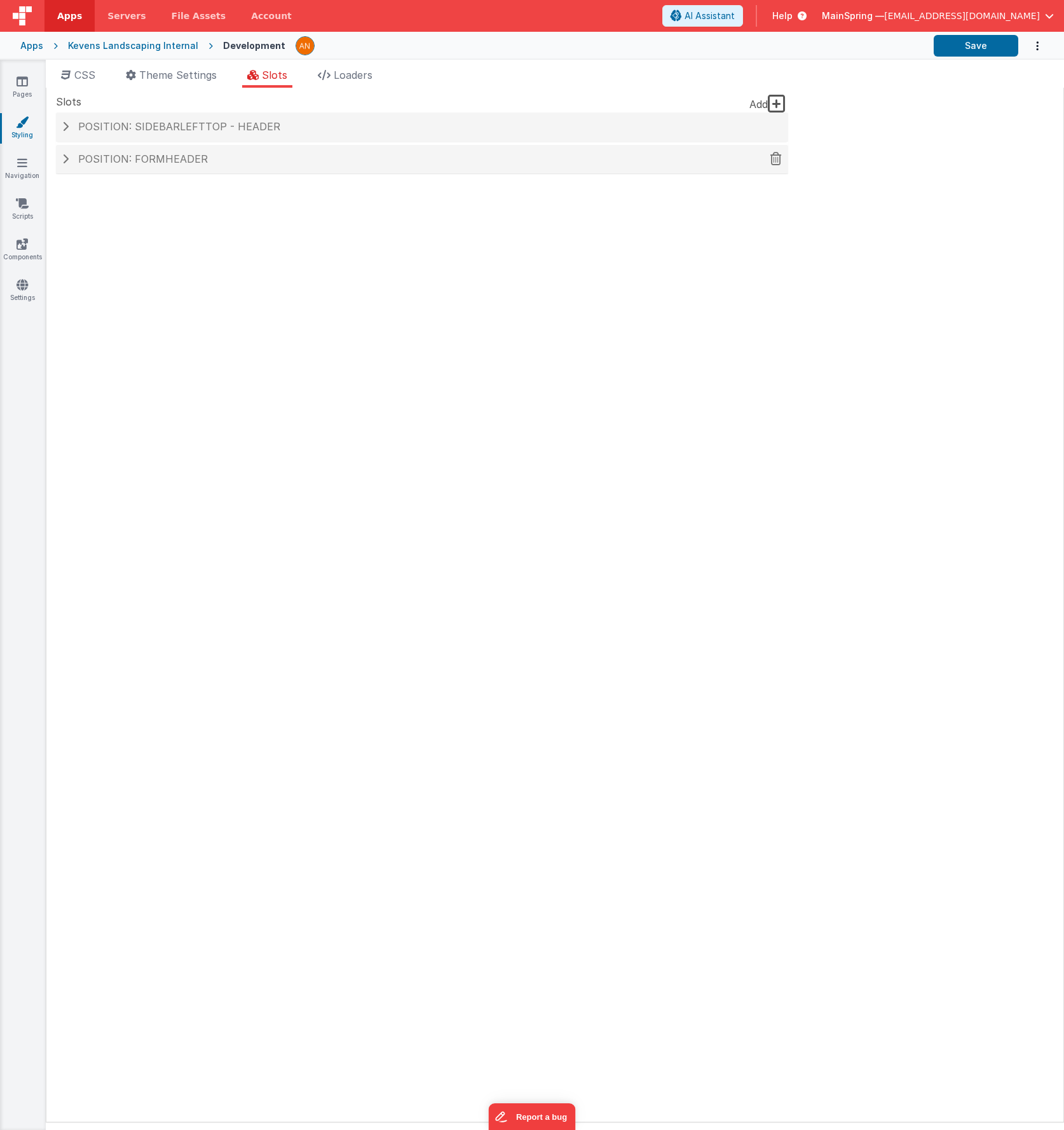
click at [209, 164] on h4 "Position: formHeader" at bounding box center [421, 160] width 720 height 12
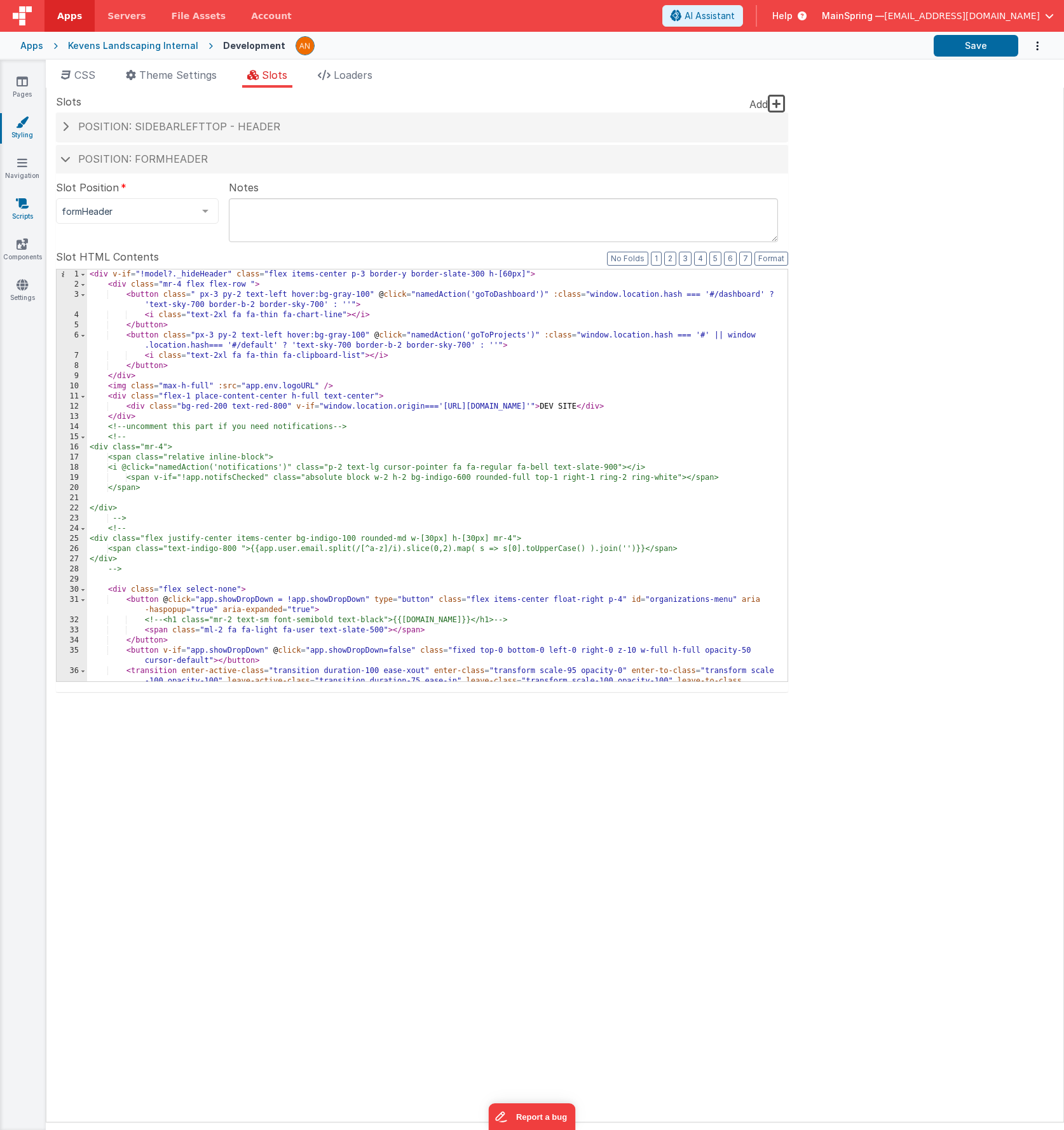
click at [17, 204] on icon at bounding box center [22, 203] width 12 height 12
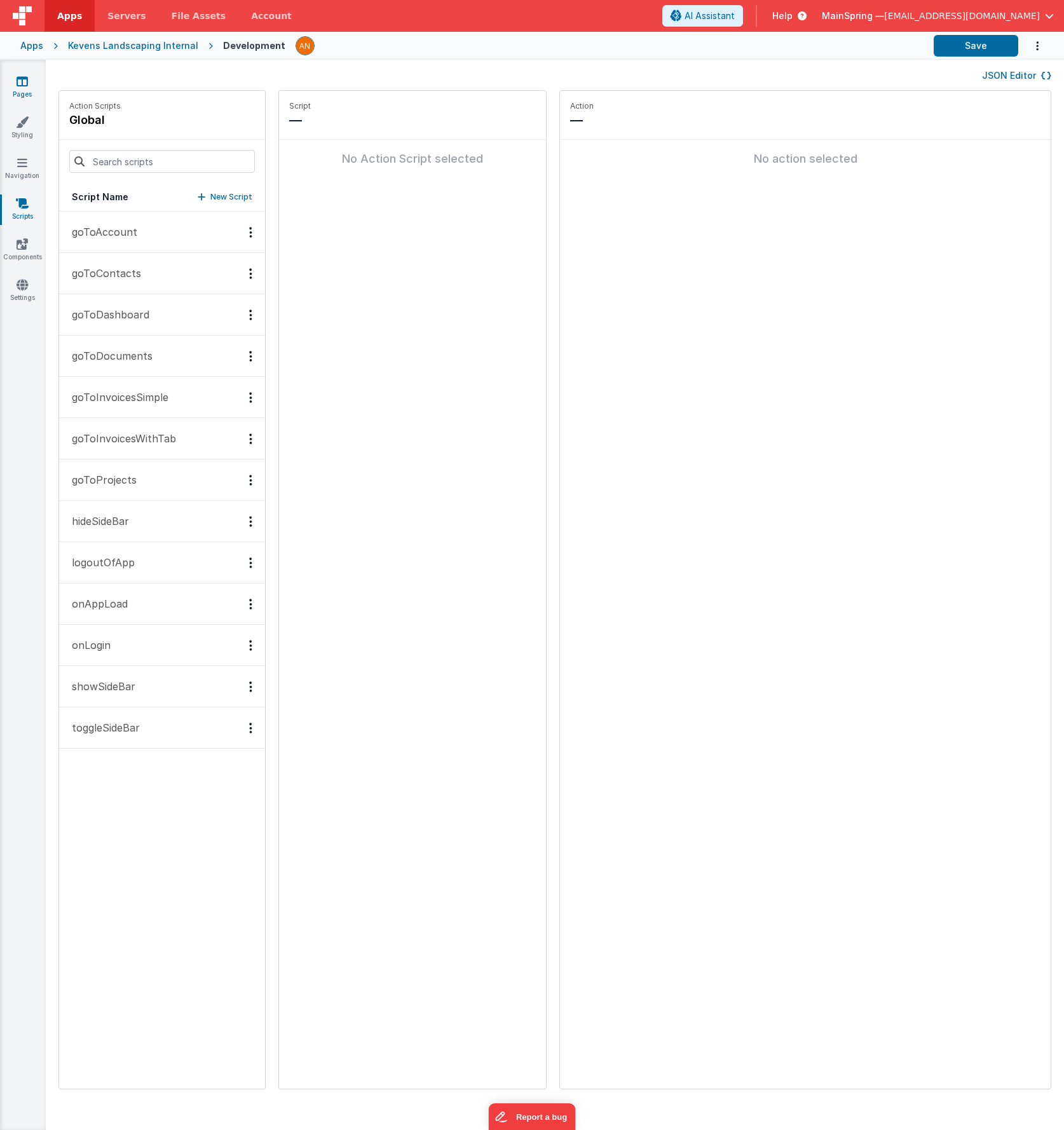
click at [23, 78] on icon at bounding box center [22, 81] width 12 height 12
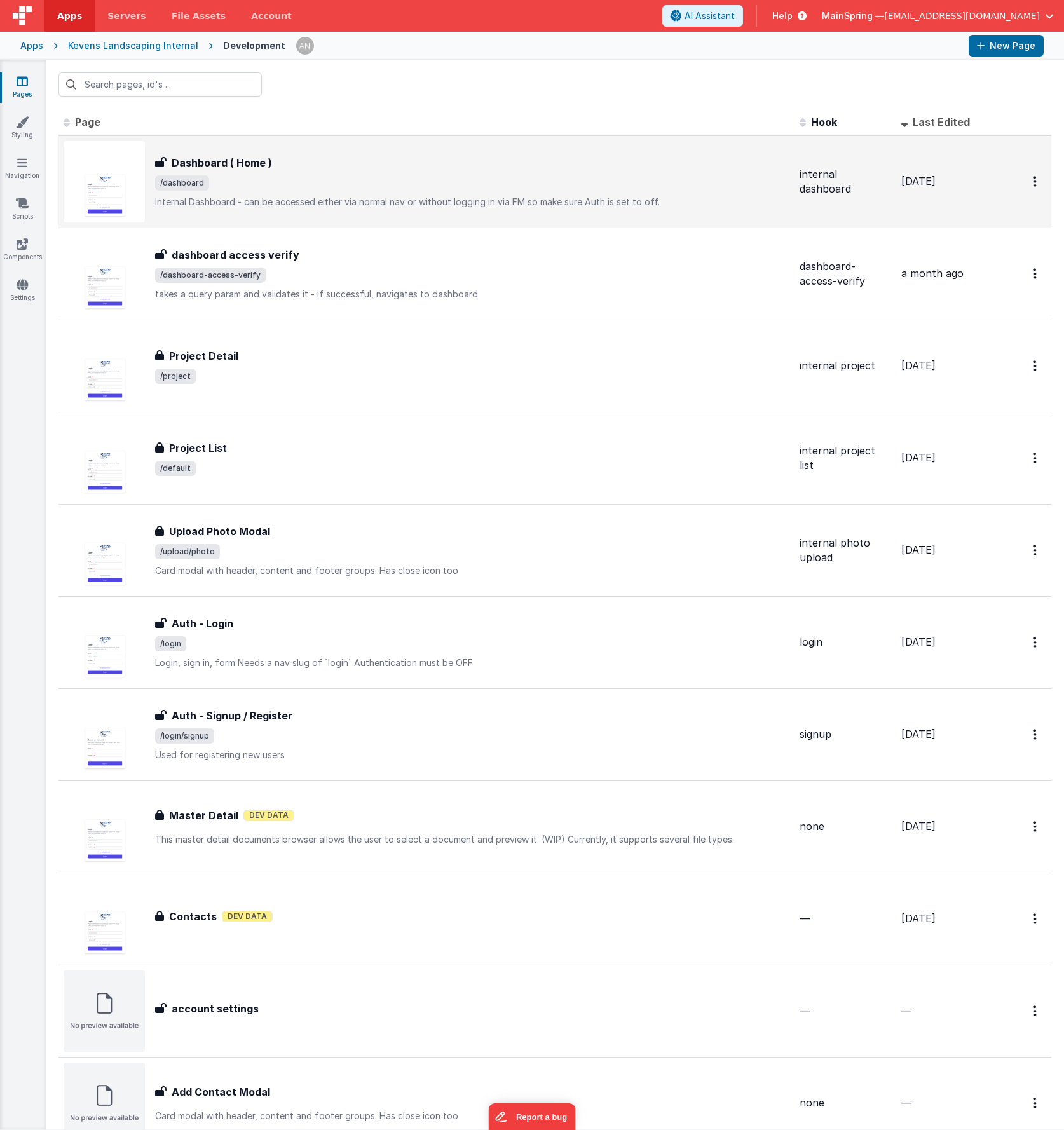
click at [324, 196] on p "Internal Dashboard - can be accessed either via normal nav or without logging i…" at bounding box center [472, 202] width 634 height 12
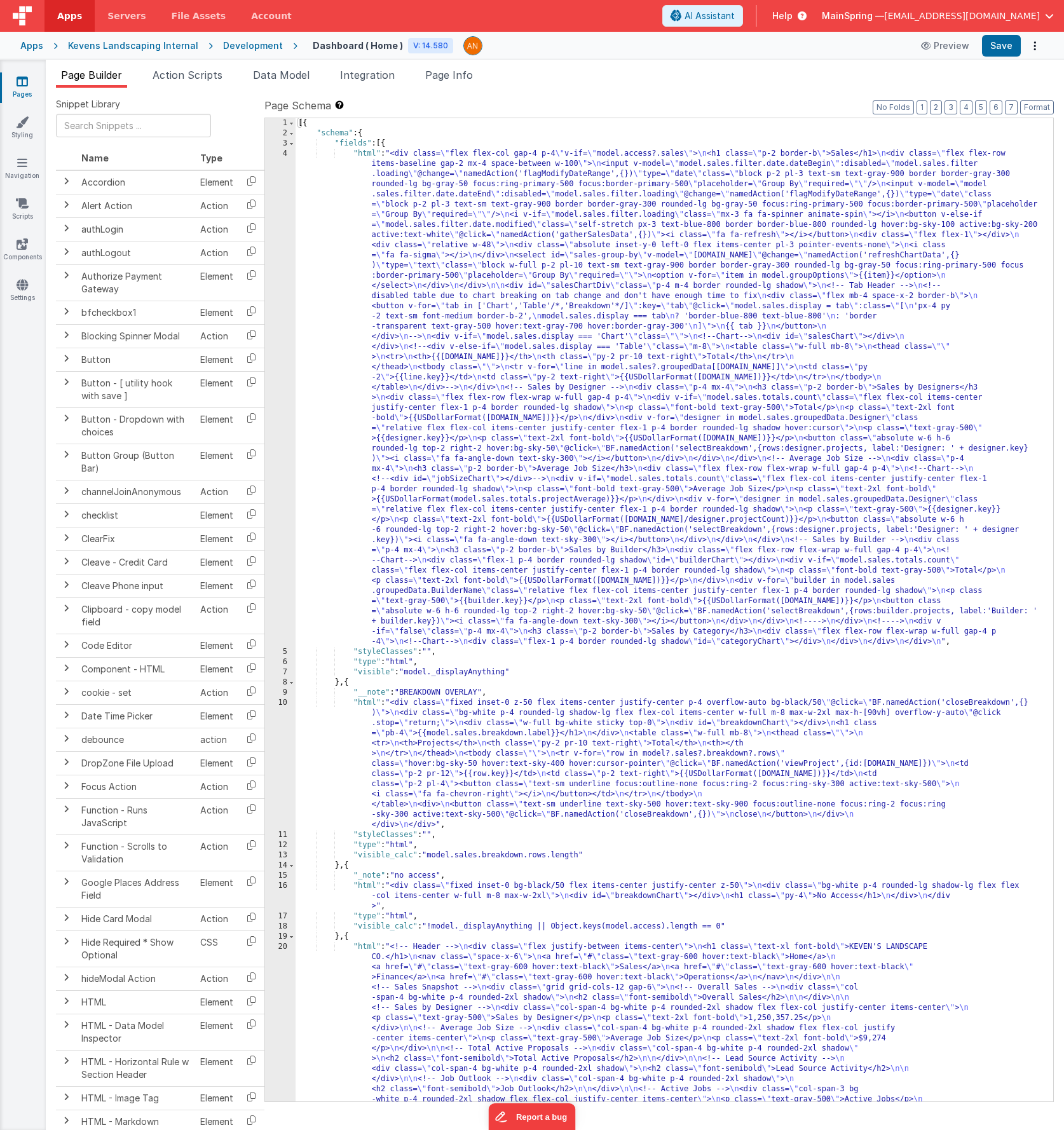
click at [466, 74] on span "Page Info" at bounding box center [449, 74] width 48 height 12
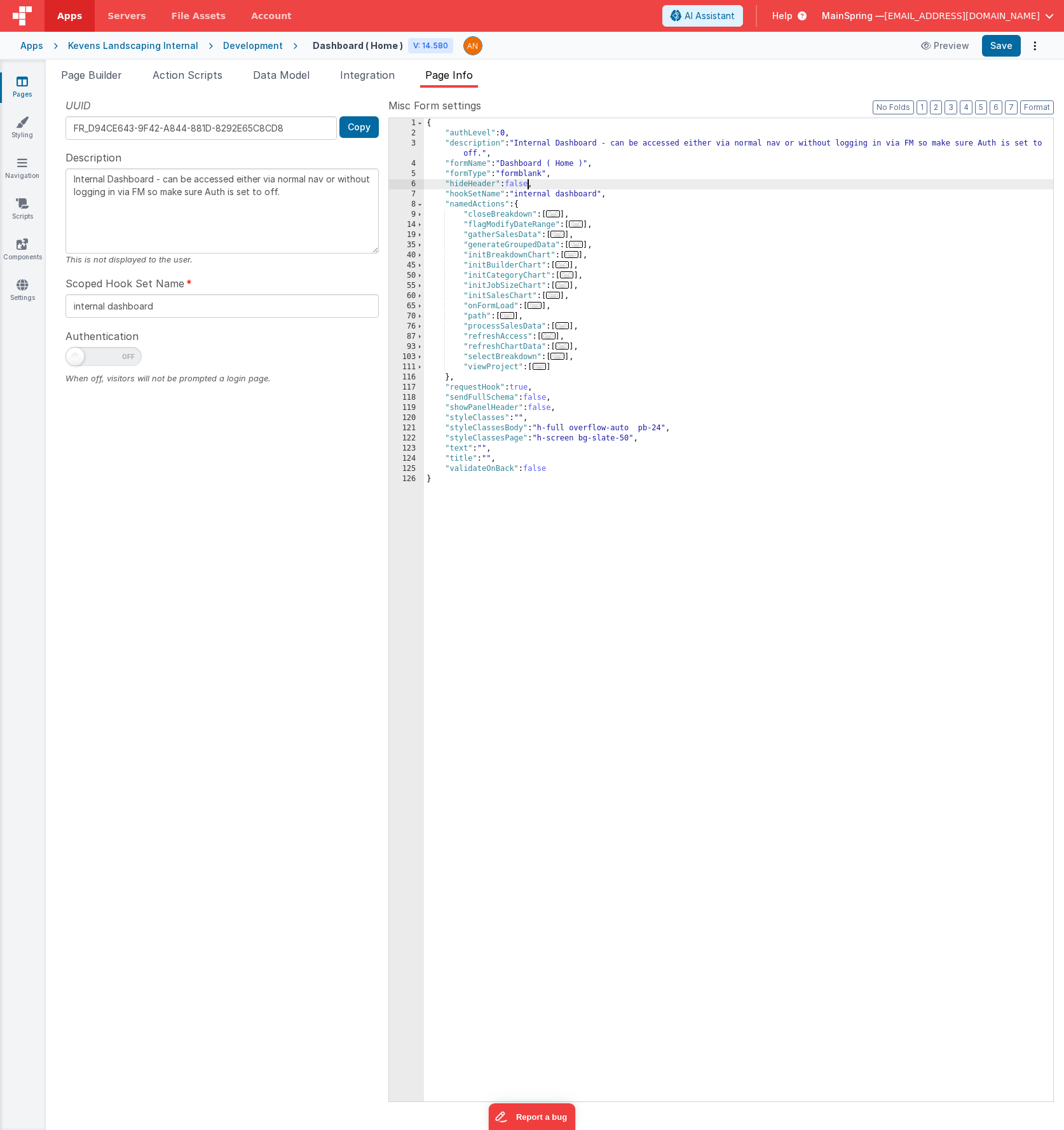
click at [526, 185] on div "{ "authLevel" : 0 , "description" : "Internal Dashboard - can be accessed eithe…" at bounding box center [738, 620] width 630 height 1004
click at [207, 80] on span "Action Scripts" at bounding box center [187, 74] width 70 height 12
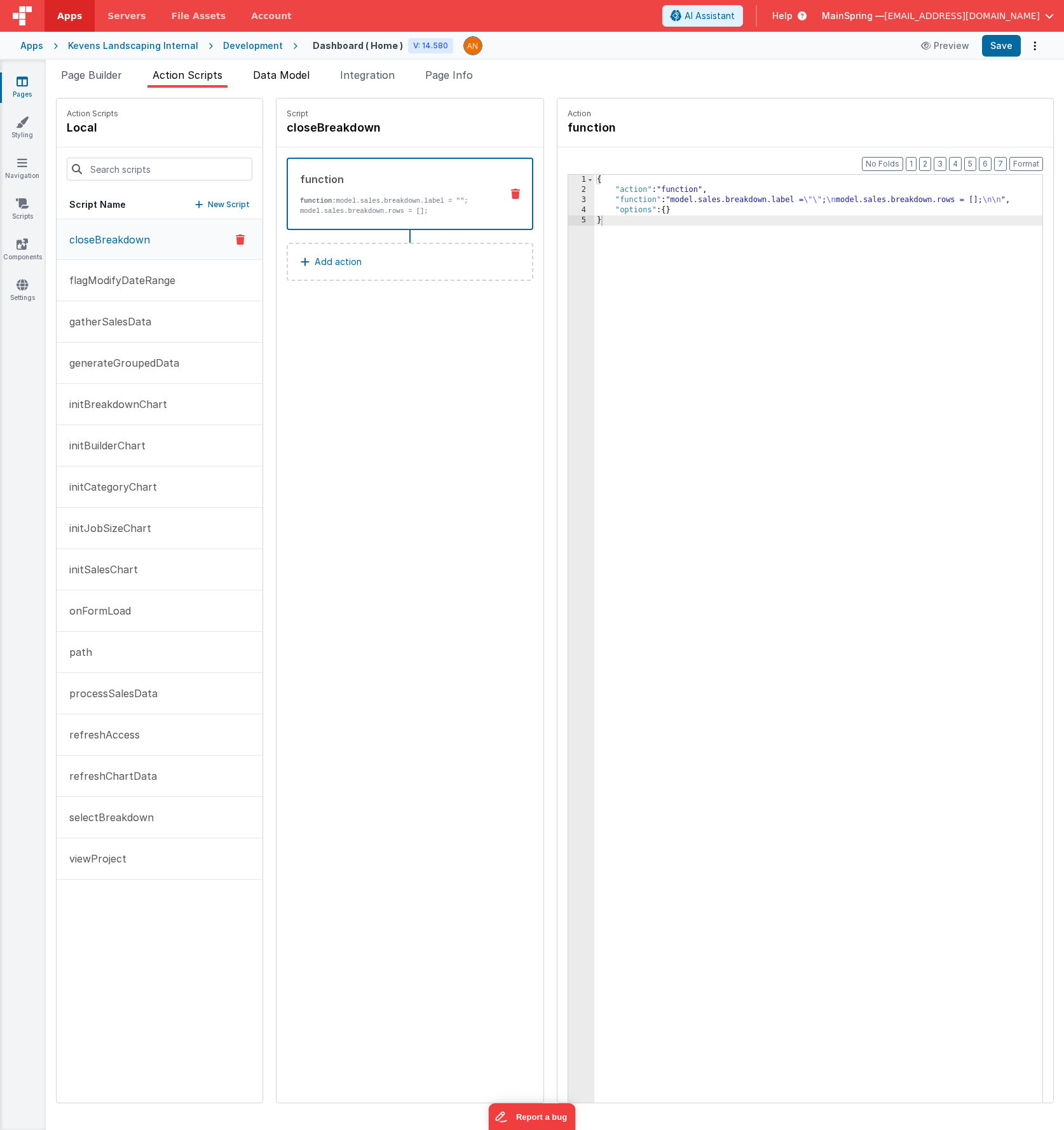
click at [273, 82] on li "Data Model" at bounding box center [281, 77] width 67 height 20
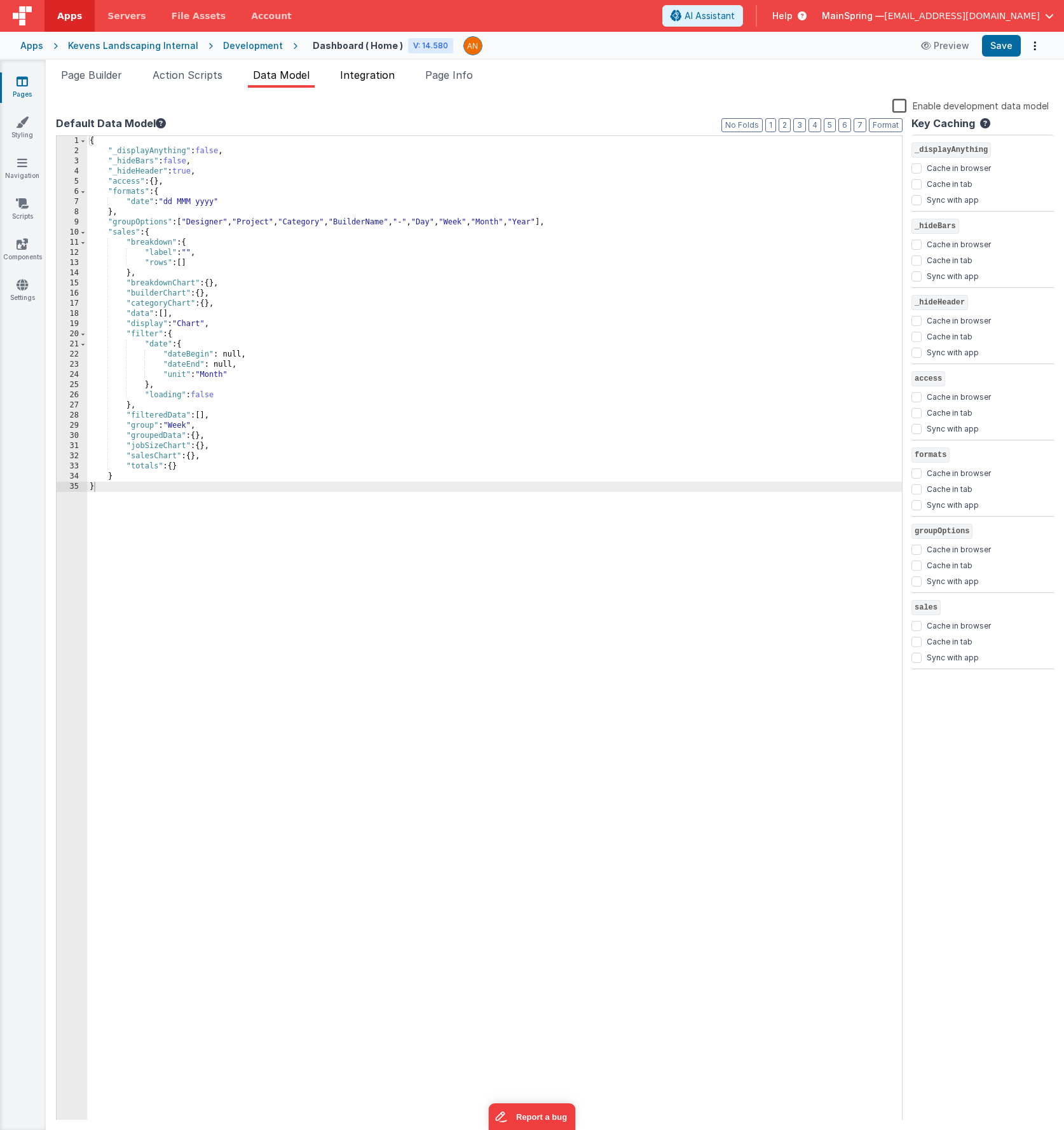
click at [344, 84] on li "Integration" at bounding box center [367, 77] width 65 height 20
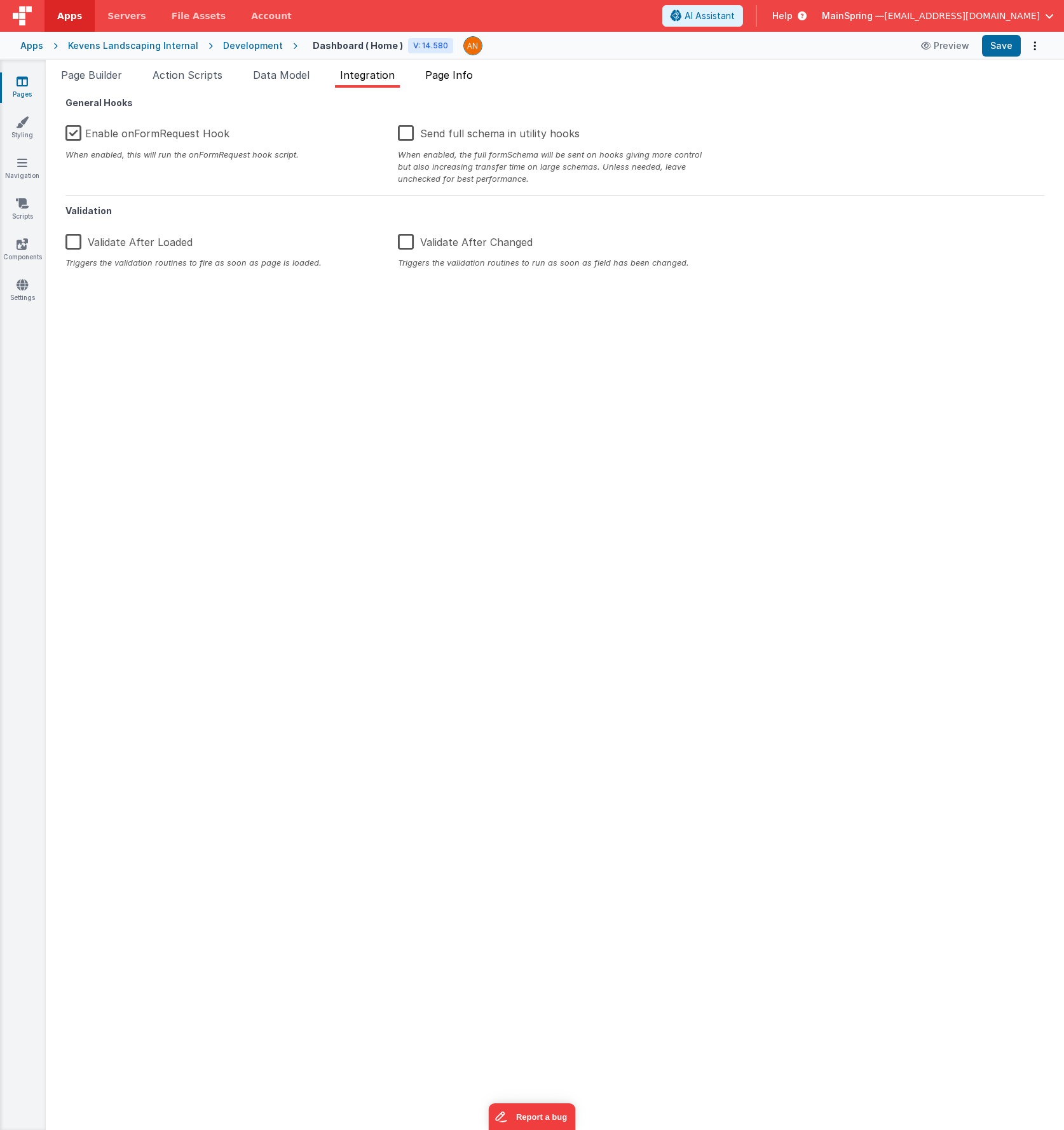
click at [444, 82] on li "Page Info" at bounding box center [449, 77] width 58 height 20
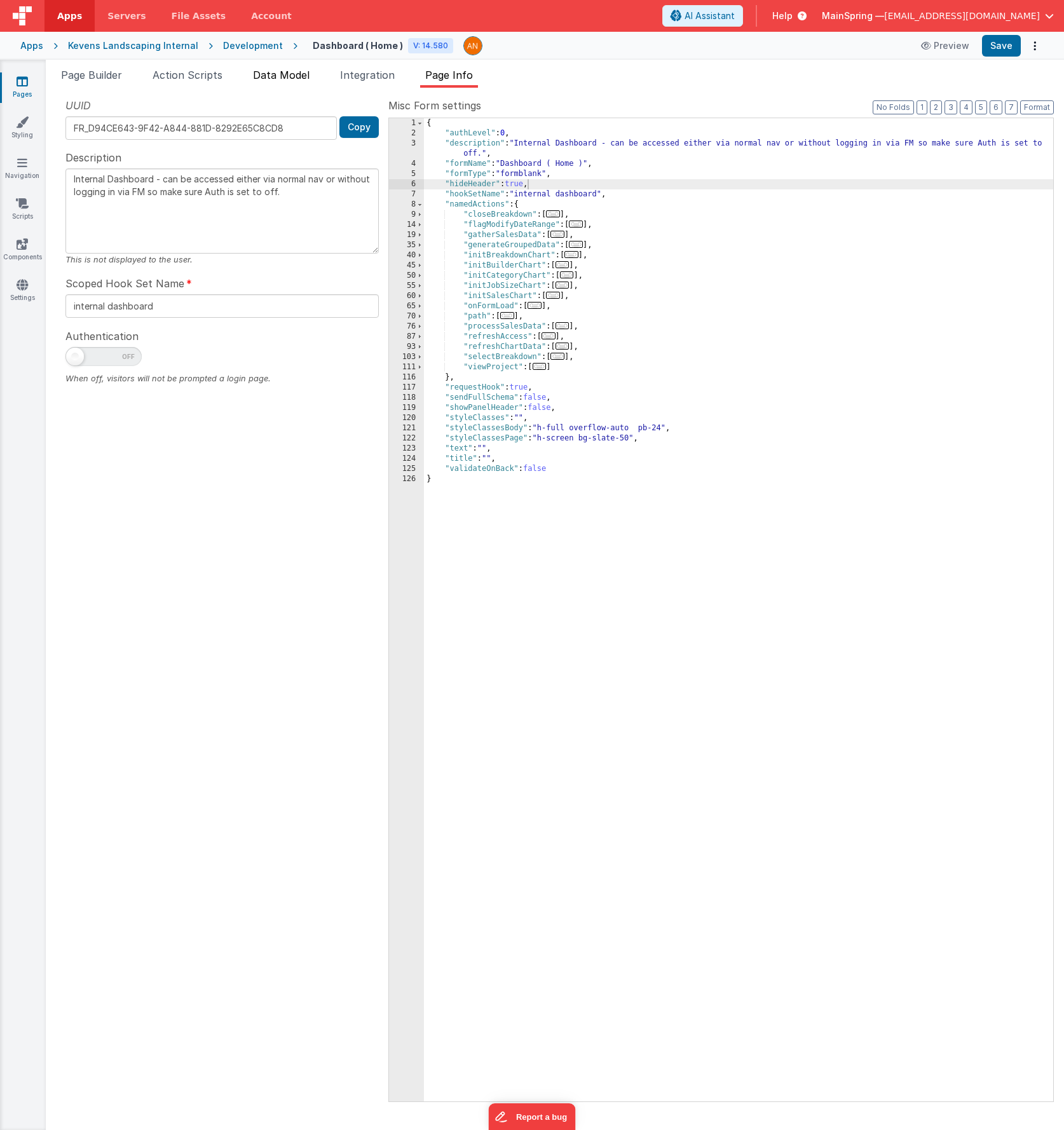
click at [265, 77] on span "Data Model" at bounding box center [281, 74] width 57 height 12
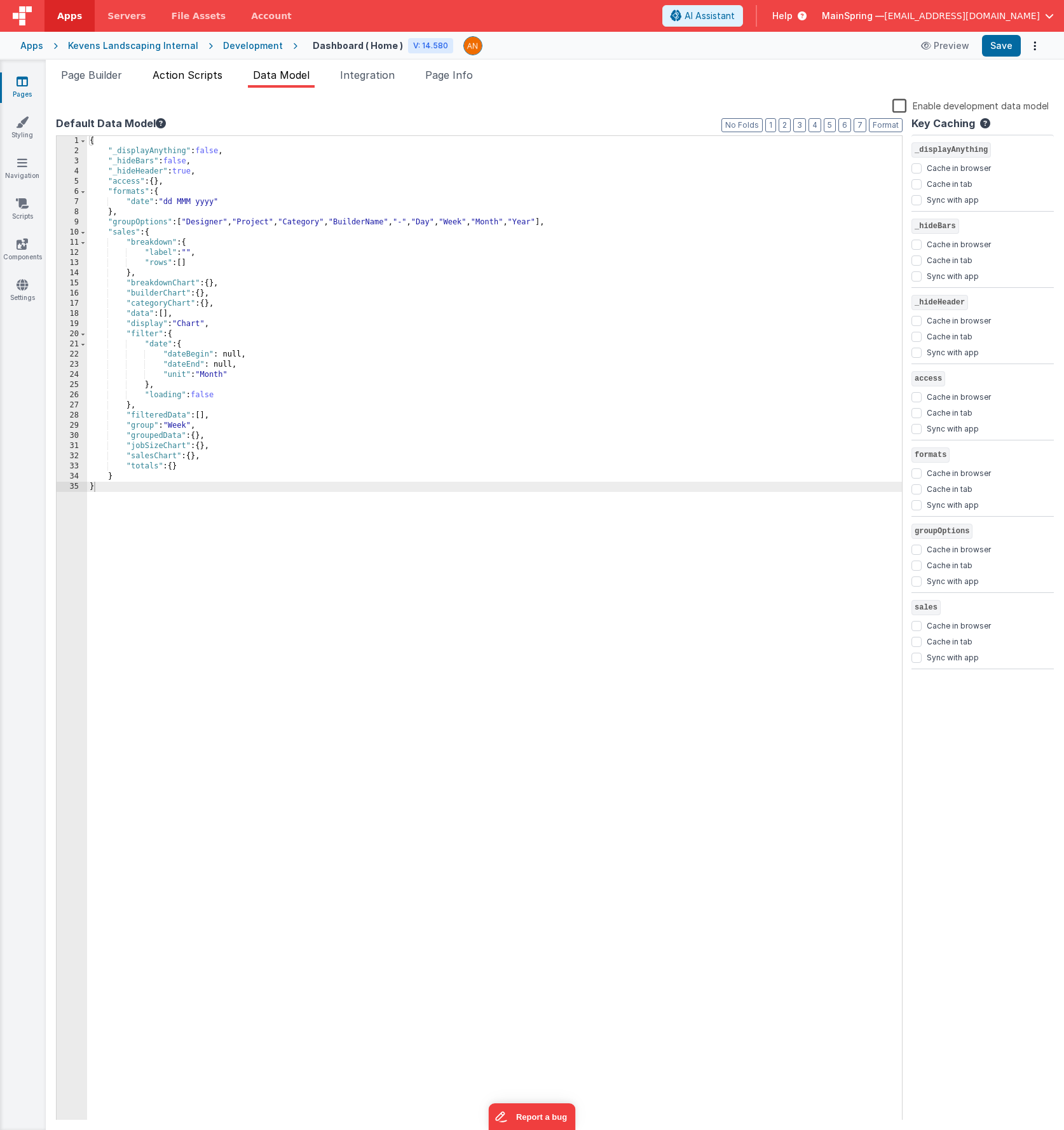
click at [177, 73] on span "Action Scripts" at bounding box center [187, 74] width 70 height 12
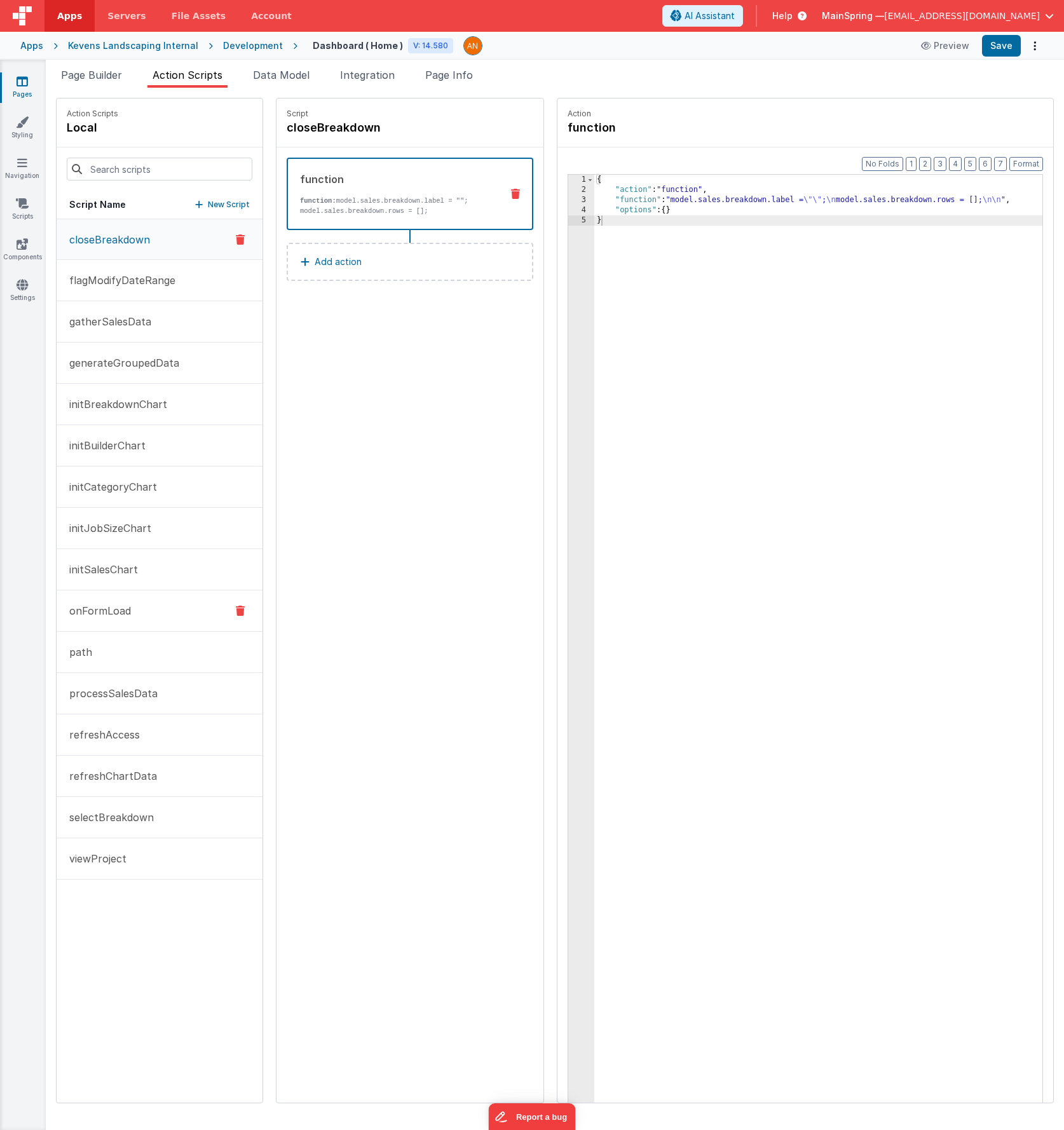
click at [116, 609] on p "onFormLoad" at bounding box center [97, 611] width 69 height 15
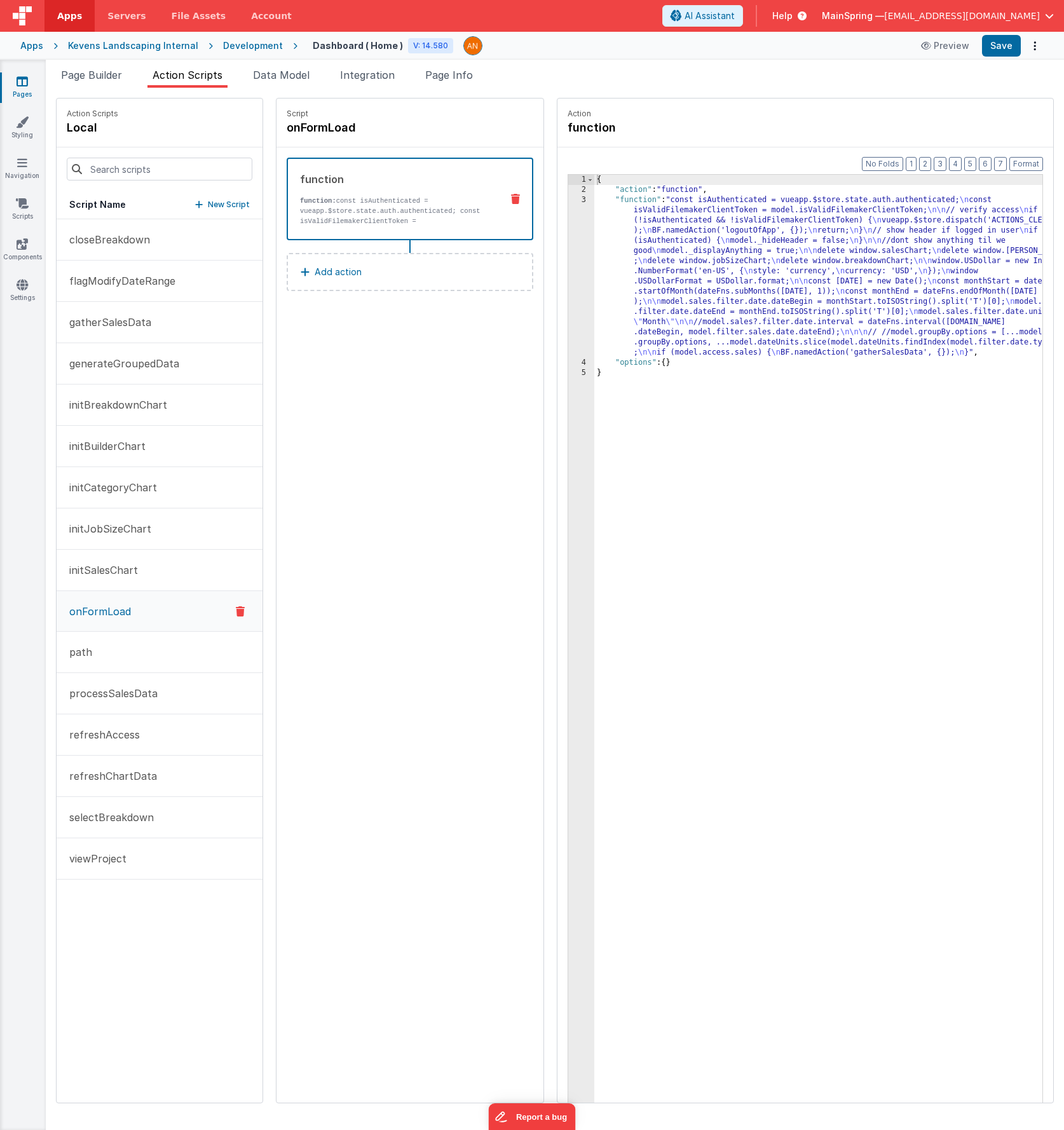
click at [616, 258] on div "{ "action" : "function" , "function" : "const isAuthenticated = vueapp.$store.s…" at bounding box center [837, 669] width 485 height 988
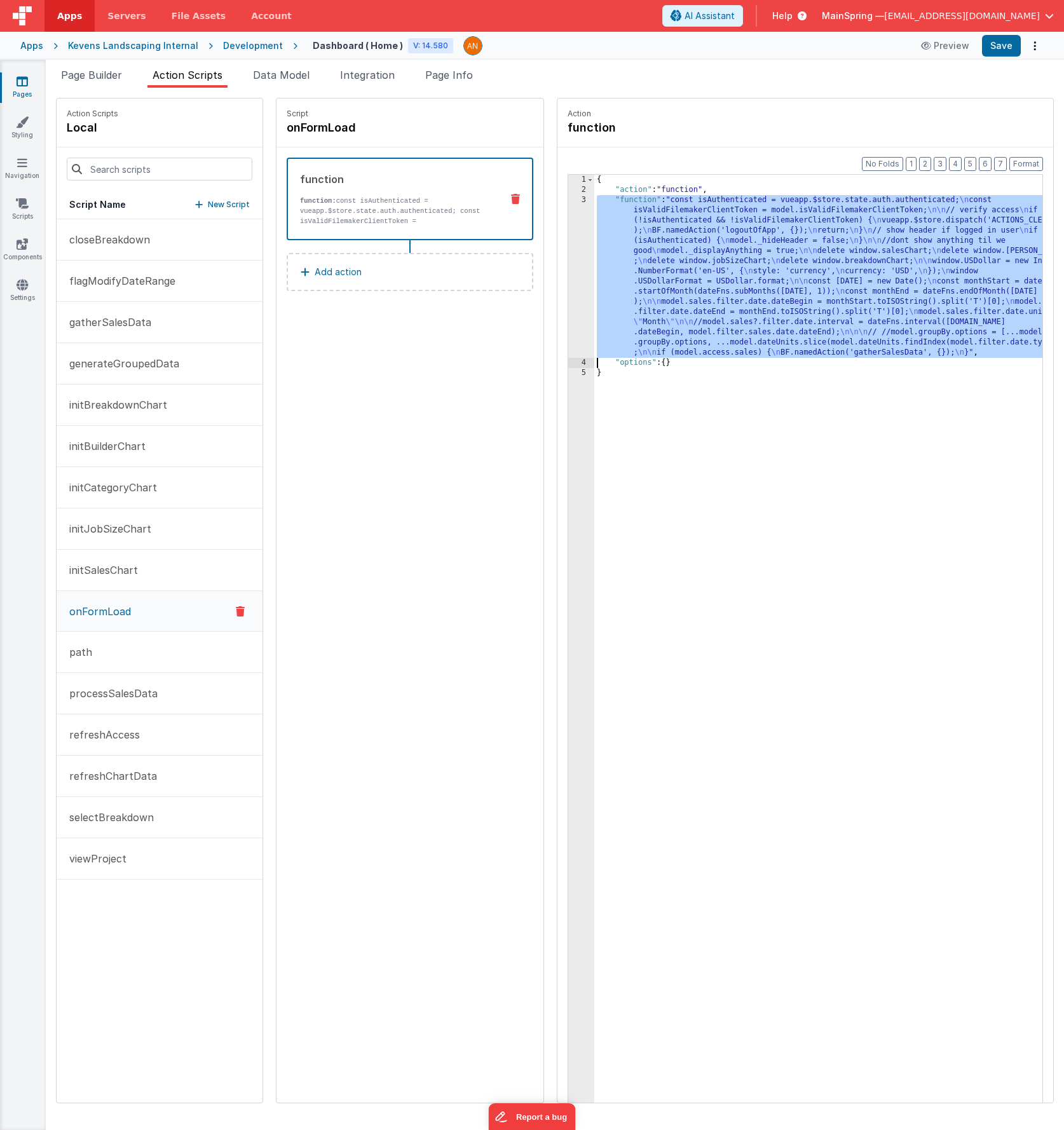
click at [568, 264] on div "3" at bounding box center [581, 276] width 26 height 162
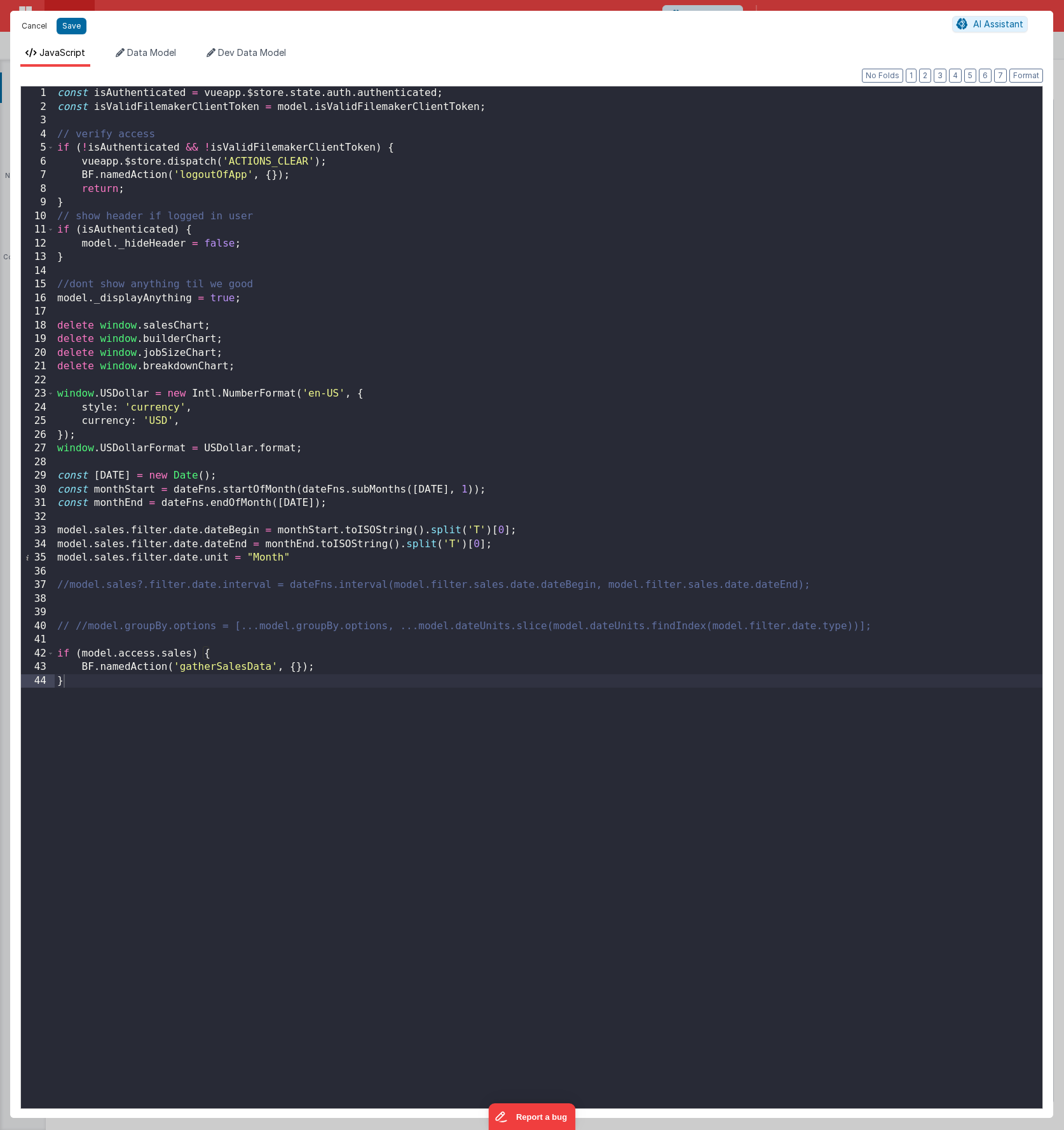
click at [31, 28] on button "Cancel" at bounding box center [34, 25] width 38 height 18
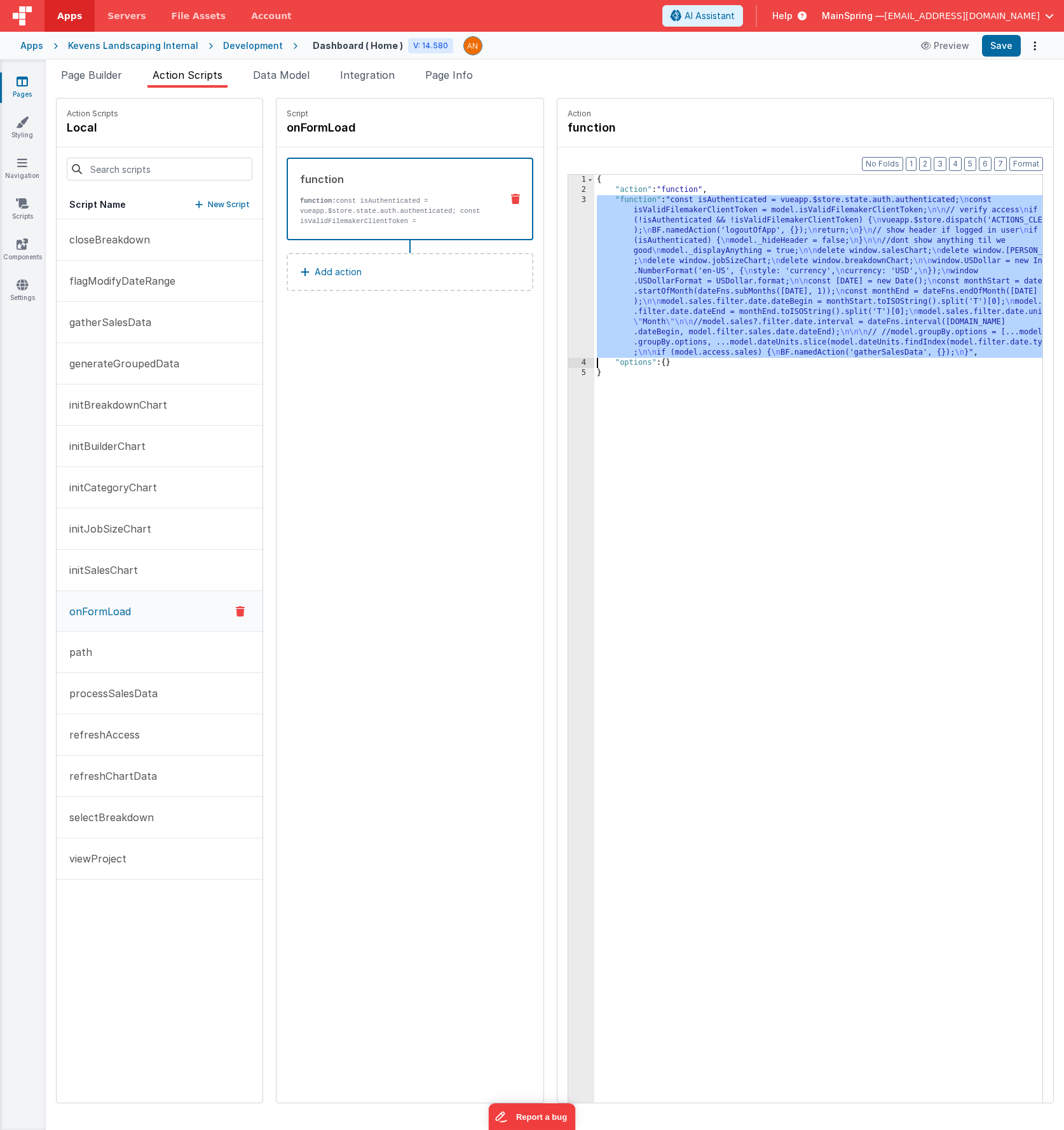
click at [616, 320] on div "{ "action" : "function" , "function" : "const isAuthenticated = vueapp.$store.s…" at bounding box center [837, 669] width 485 height 988
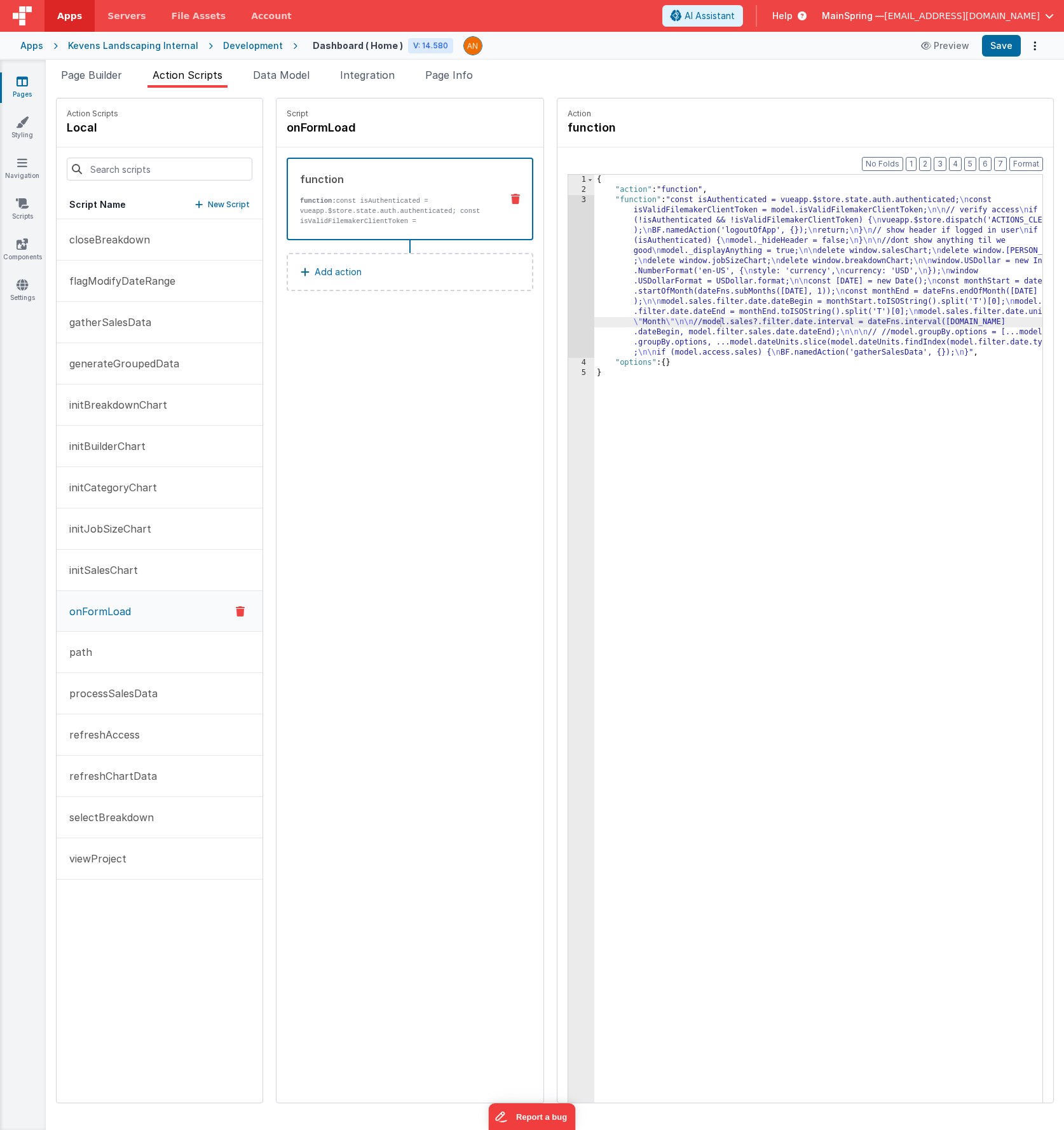
click at [312, 528] on div "Script onFormLoad function function: const isAuthenticated = vueapp.$store.stat…" at bounding box center [410, 600] width 267 height 1004
click at [287, 78] on span "Data Model" at bounding box center [281, 74] width 57 height 12
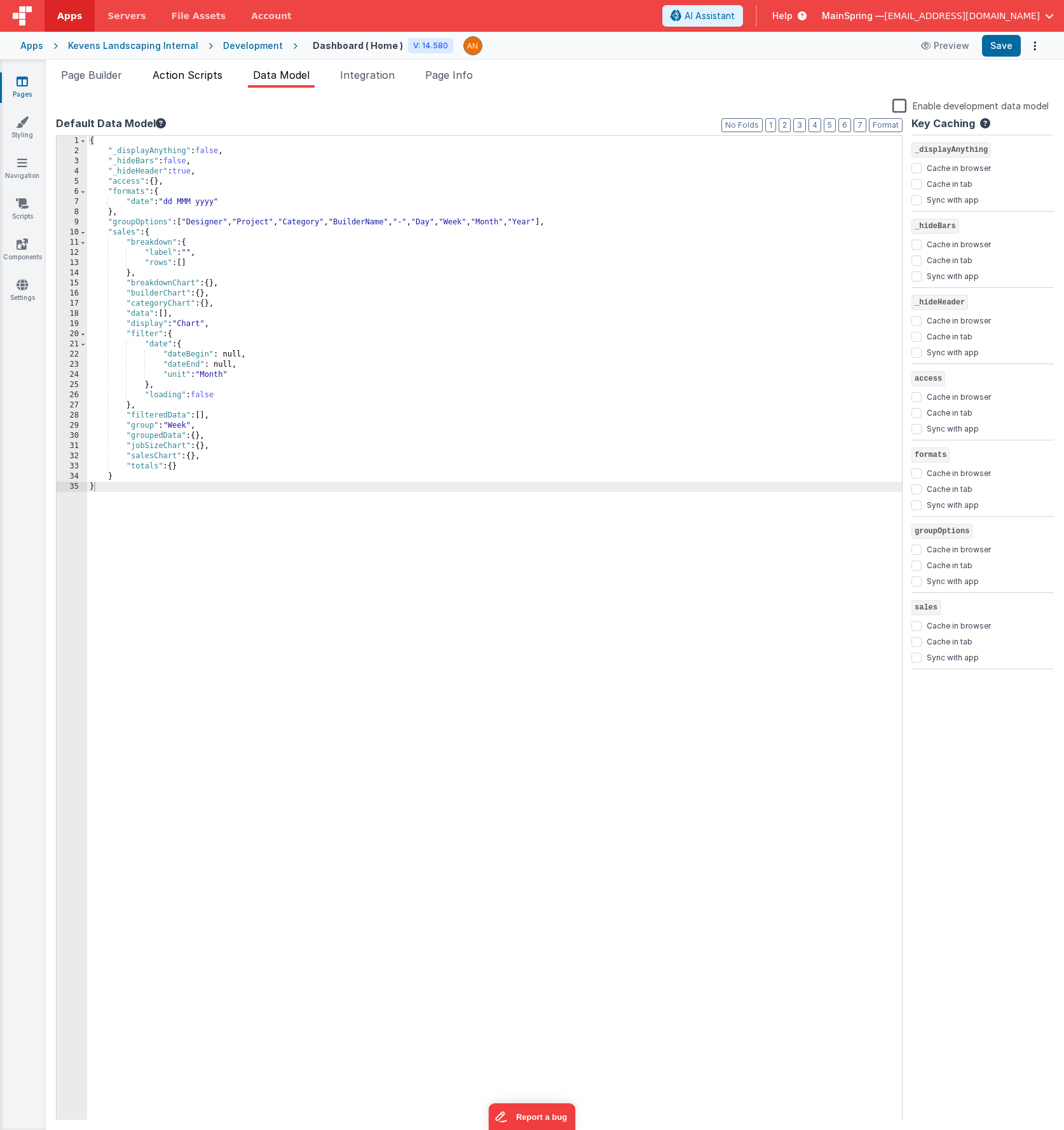
click at [185, 82] on li "Action Scripts" at bounding box center [187, 77] width 80 height 20
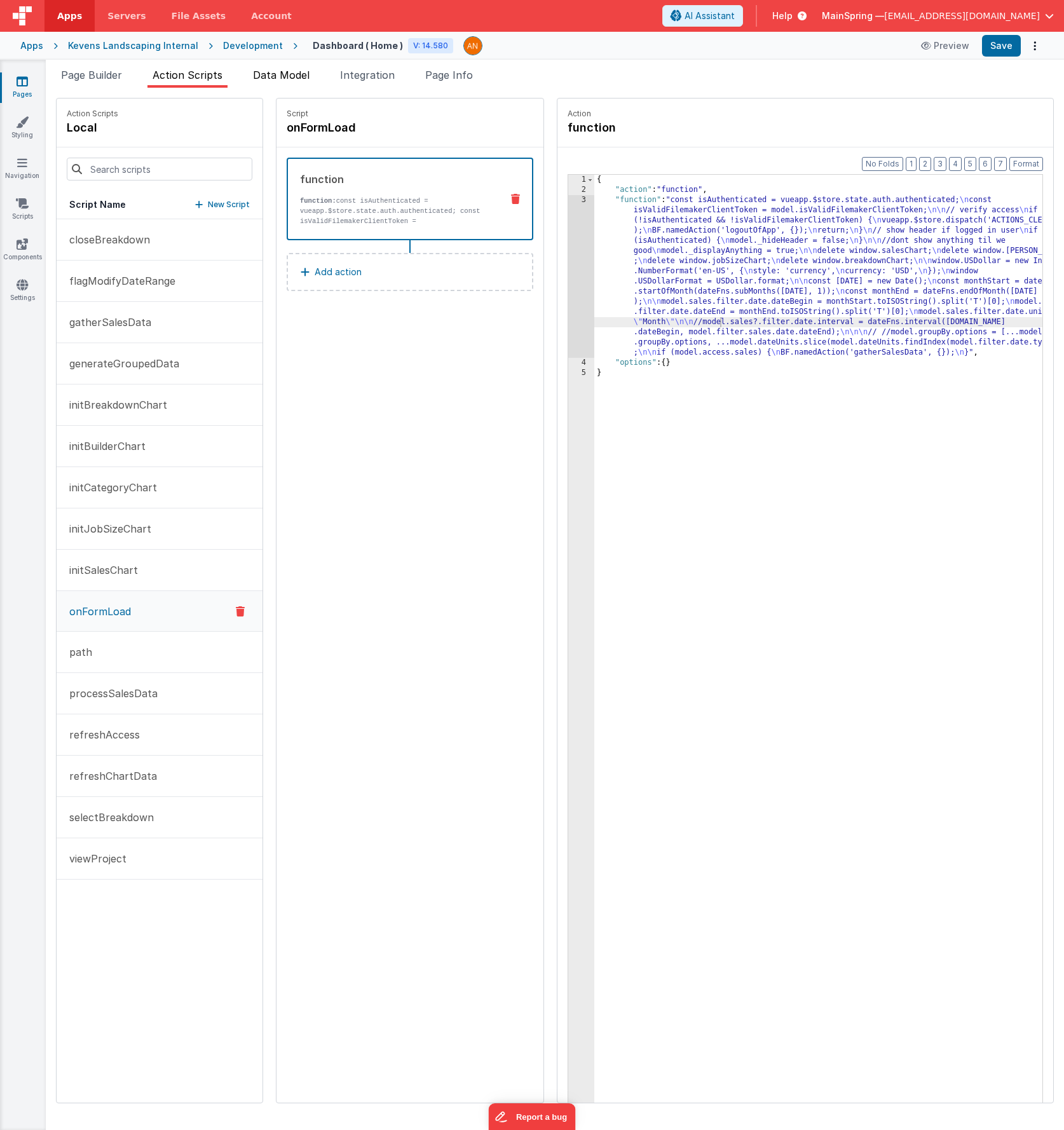
click at [295, 80] on span "Data Model" at bounding box center [281, 74] width 57 height 12
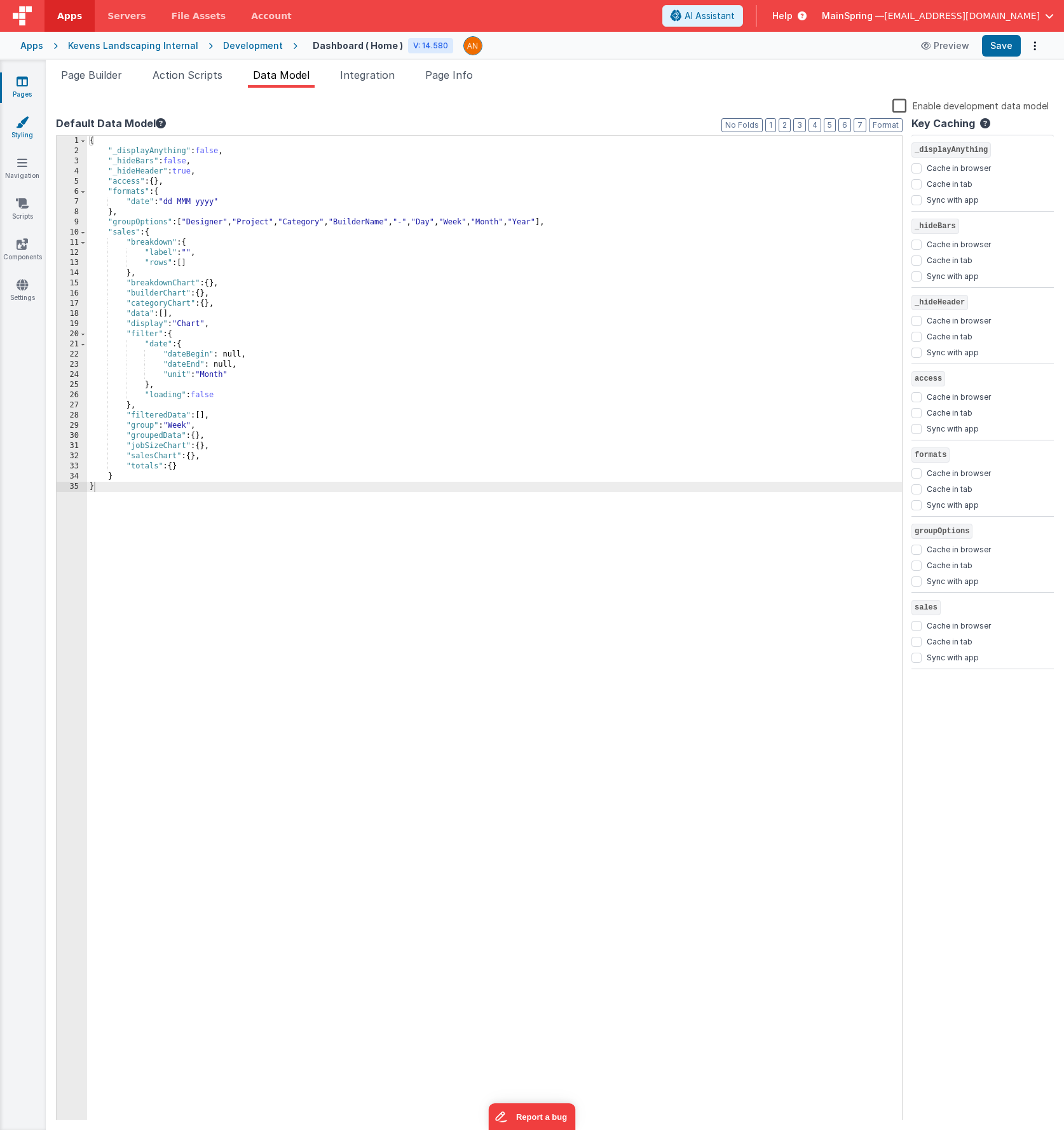
click at [23, 125] on icon at bounding box center [22, 121] width 12 height 12
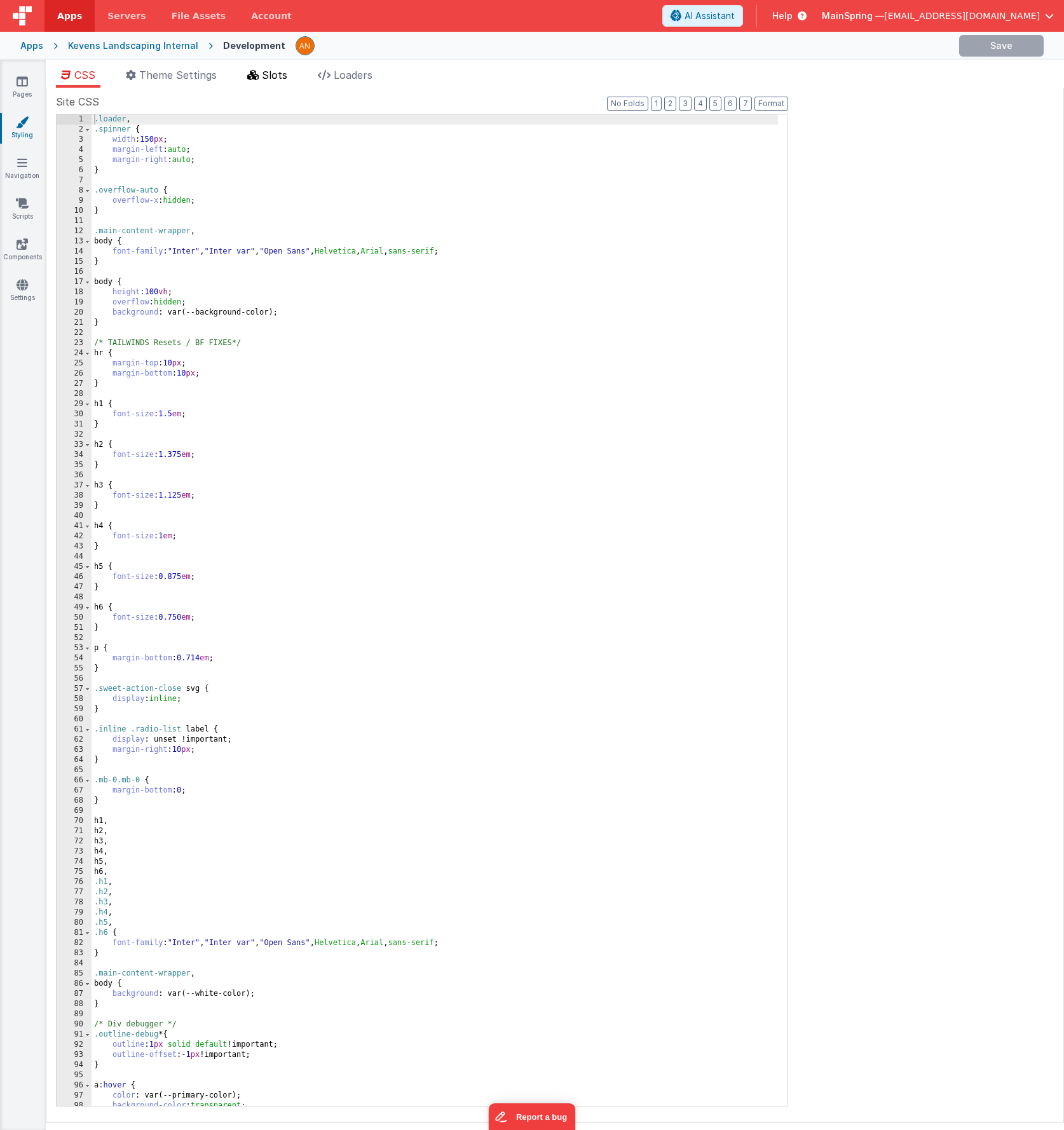
click at [268, 80] on span "Slots" at bounding box center [274, 74] width 25 height 12
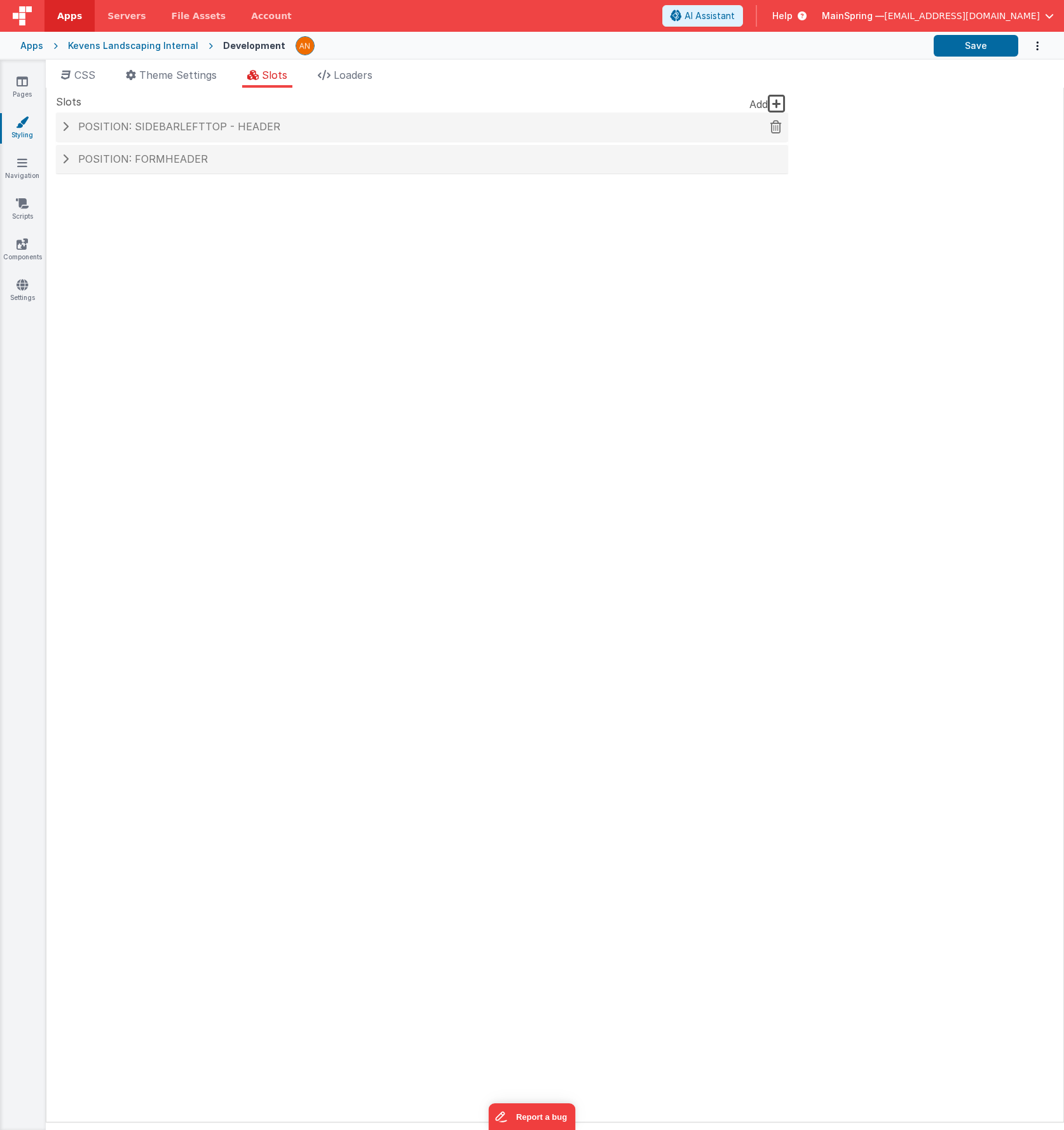
click at [229, 124] on span "Position: sidebarLeftTop - header" at bounding box center [179, 126] width 202 height 12
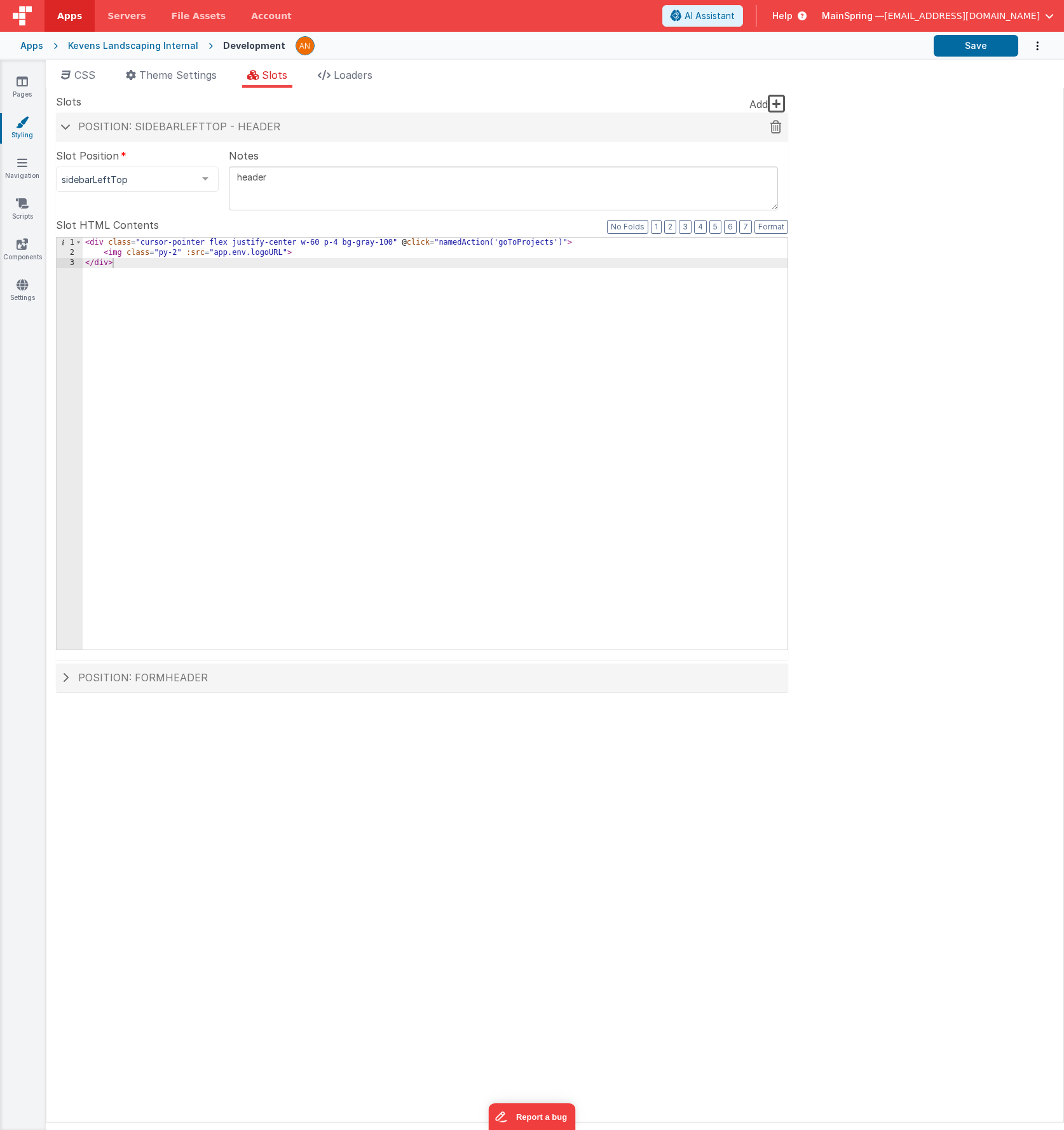
click at [229, 124] on span "Position: sidebarLeftTop - header" at bounding box center [179, 126] width 202 height 12
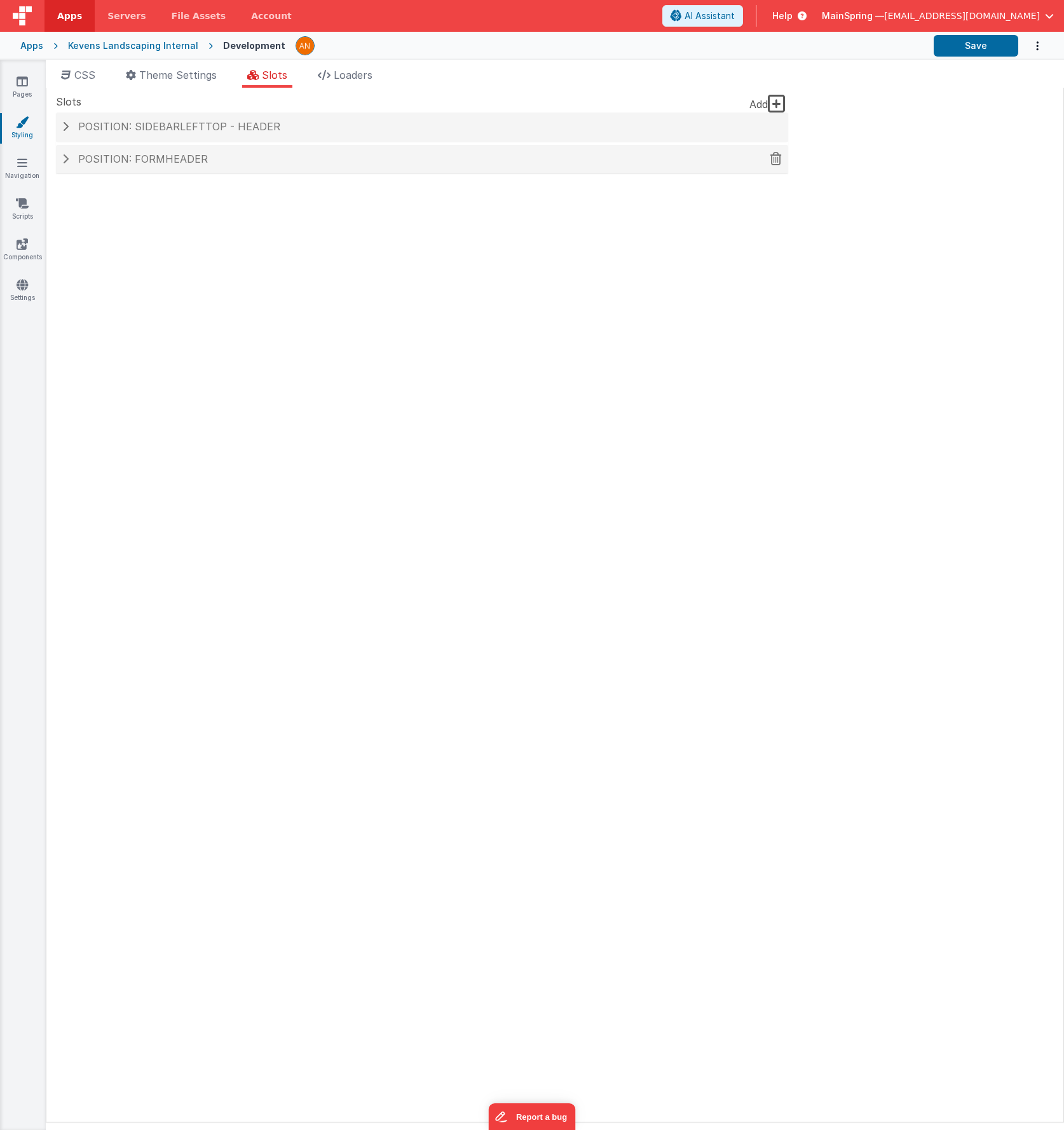
click at [187, 164] on span "Position: formHeader" at bounding box center [143, 159] width 130 height 12
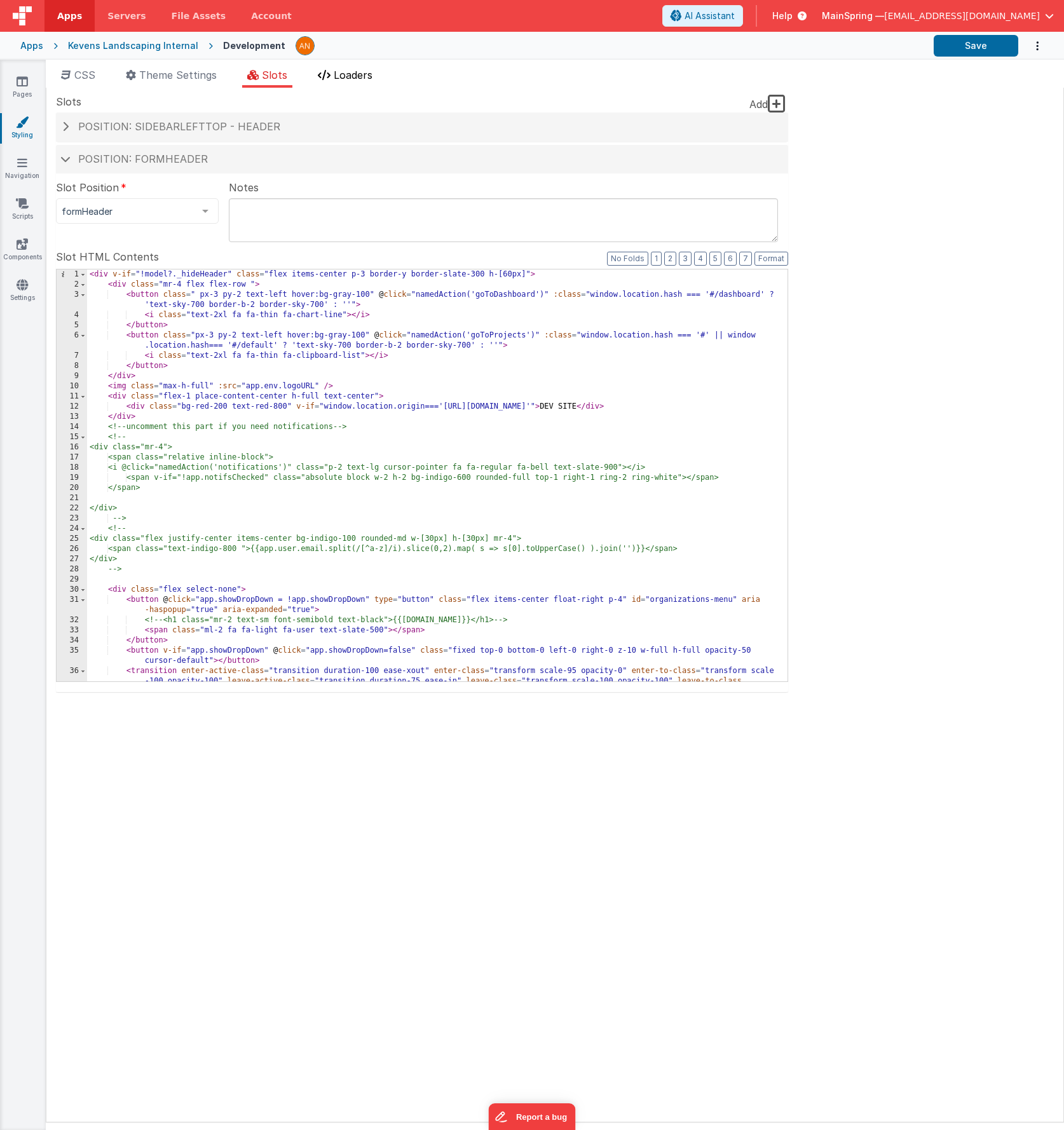
click at [365, 76] on span "Loaders" at bounding box center [353, 74] width 38 height 12
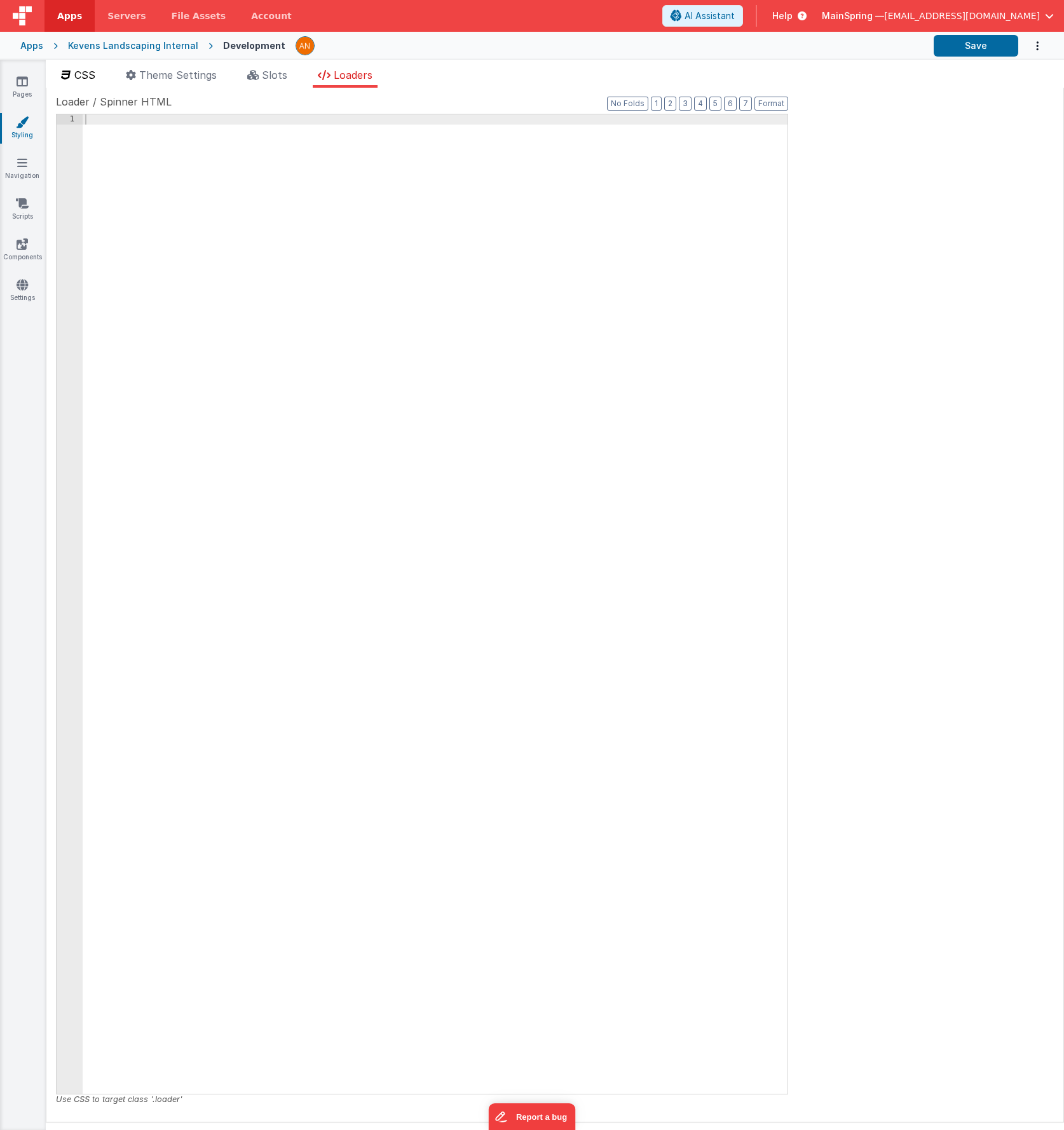
click at [100, 80] on li "CSS" at bounding box center [78, 77] width 44 height 20
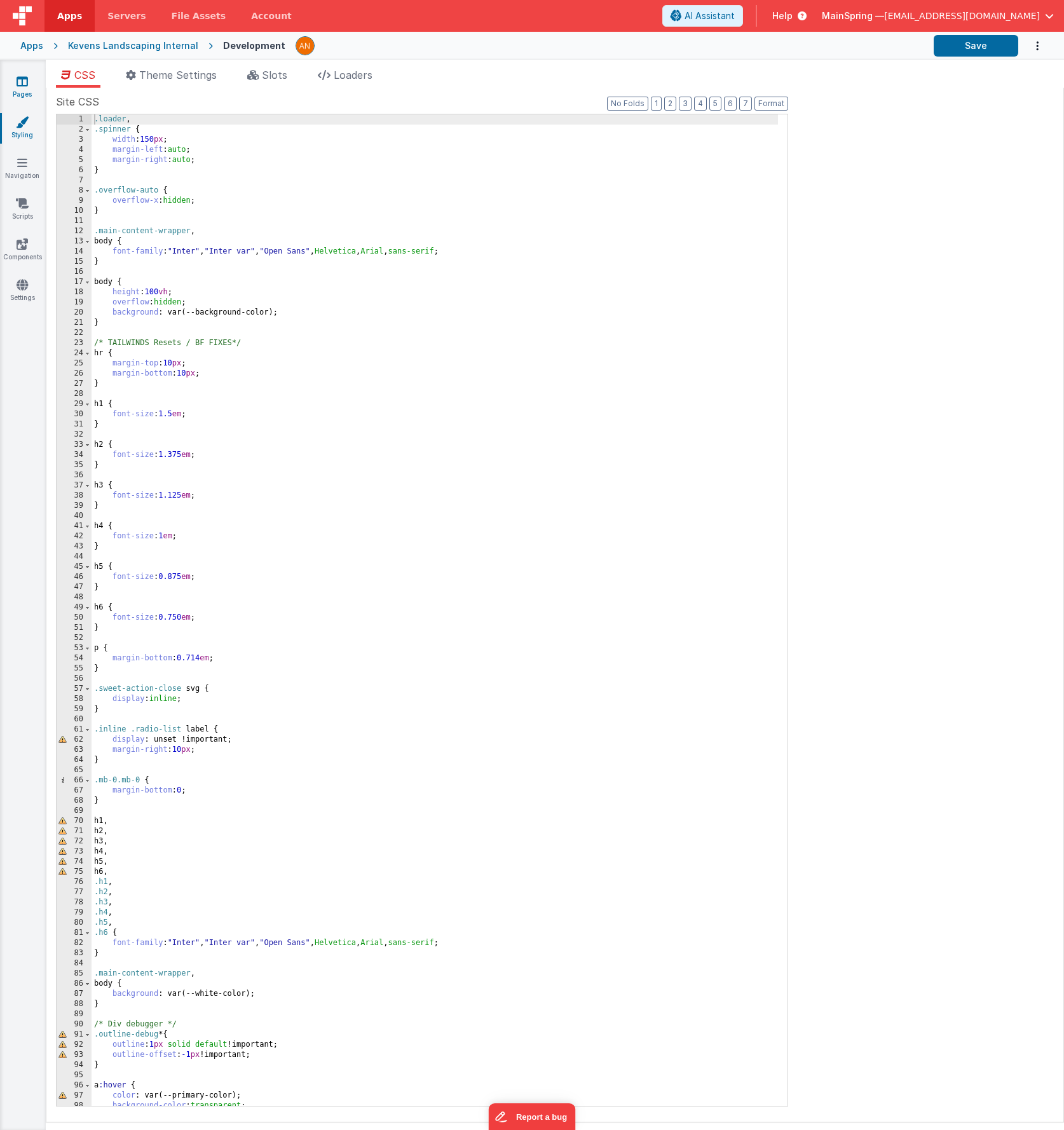
click at [33, 84] on link "Pages" at bounding box center [22, 87] width 46 height 25
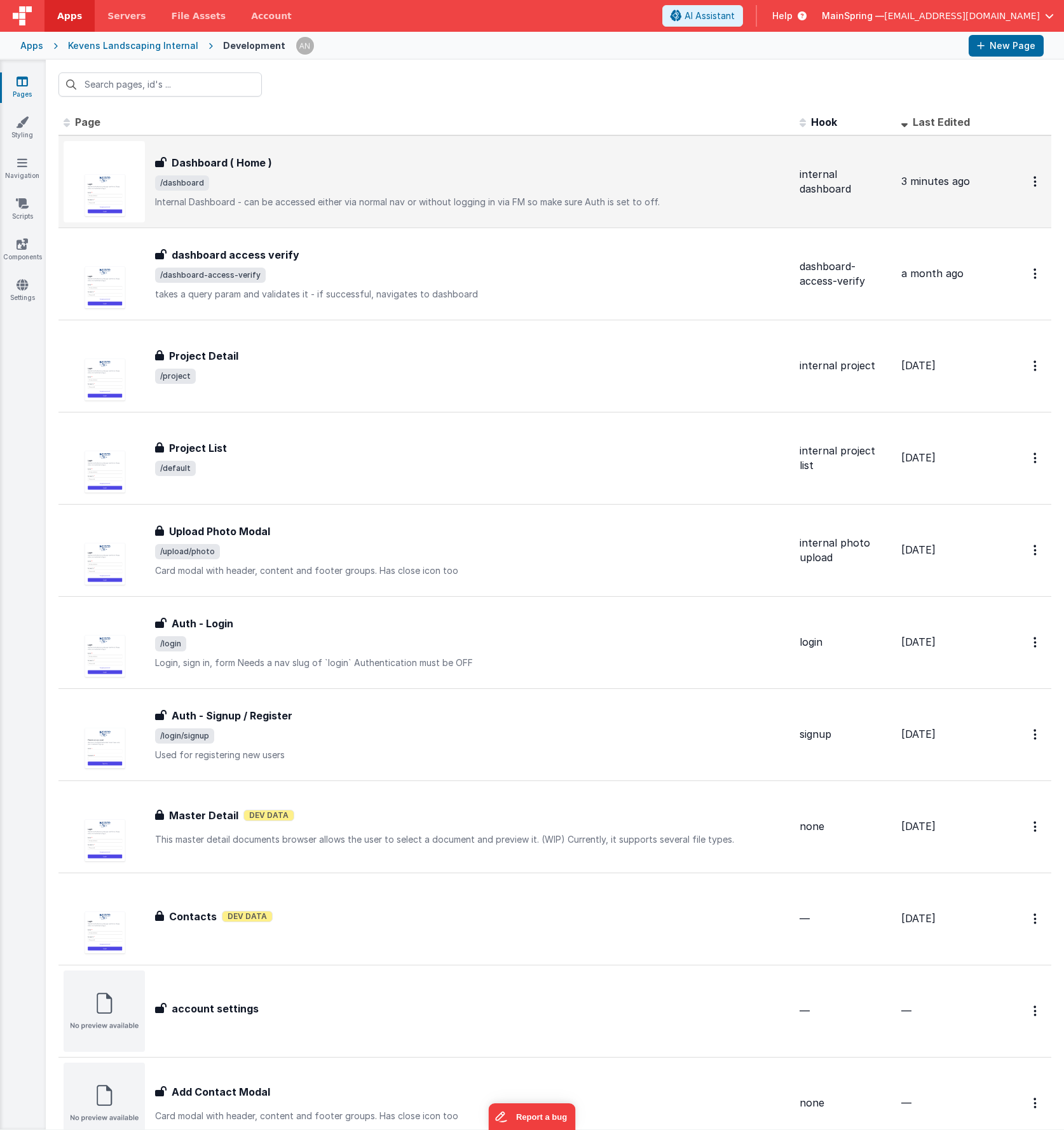
click at [278, 162] on div "Dashboard ( Home )" at bounding box center [472, 162] width 634 height 15
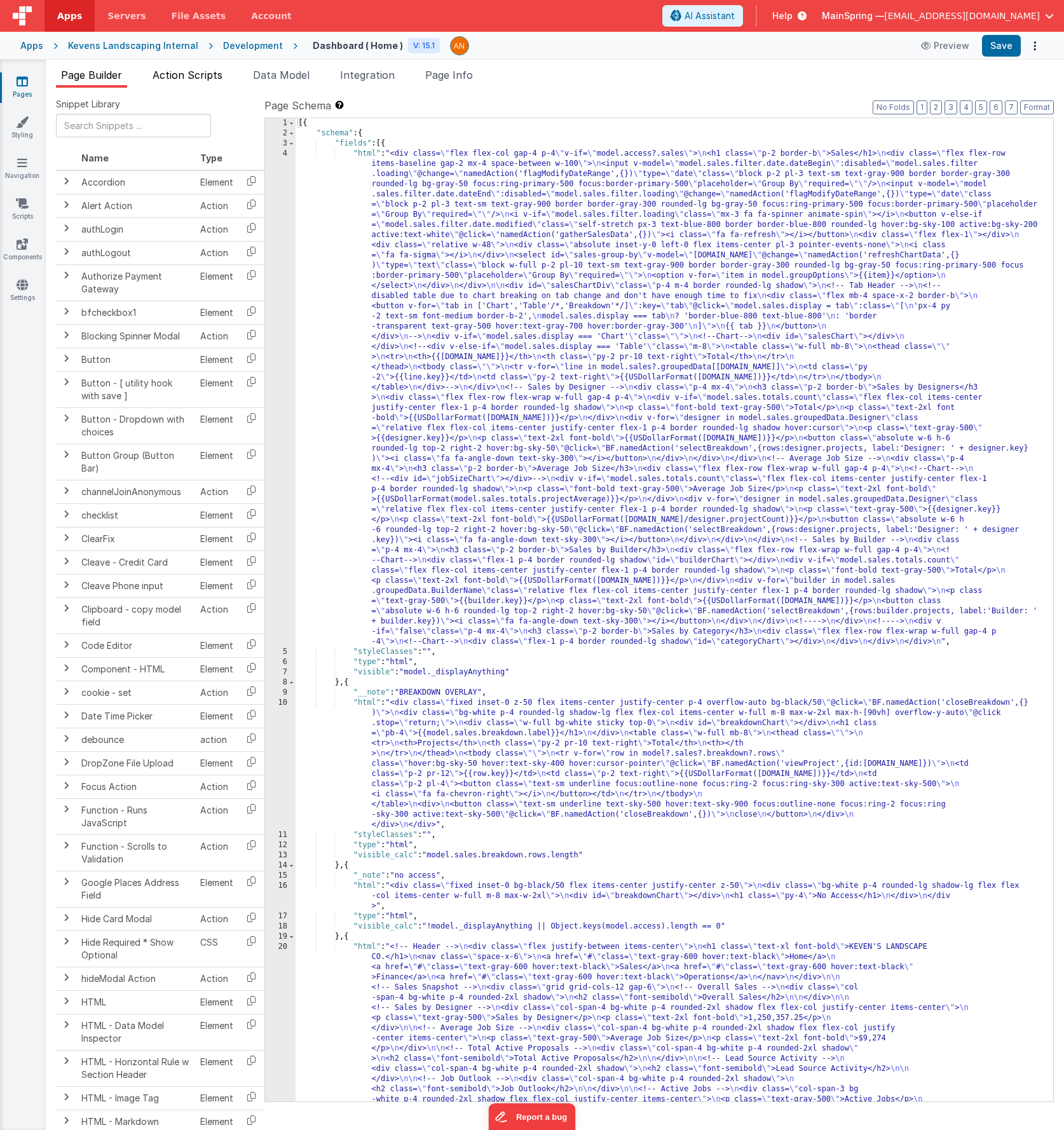
click at [211, 80] on span "Action Scripts" at bounding box center [187, 74] width 70 height 12
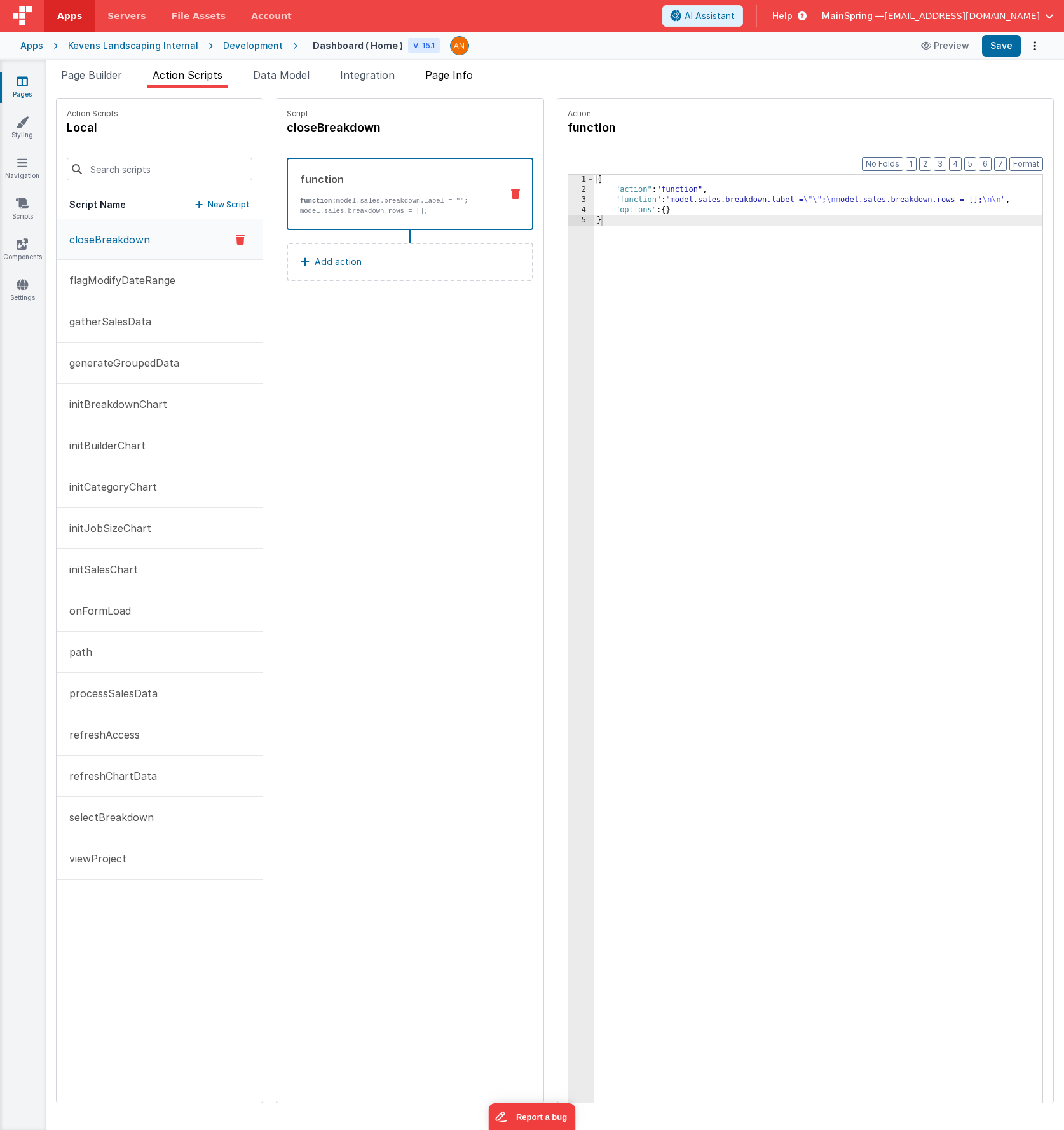
click at [467, 84] on li "Page Info" at bounding box center [449, 77] width 58 height 20
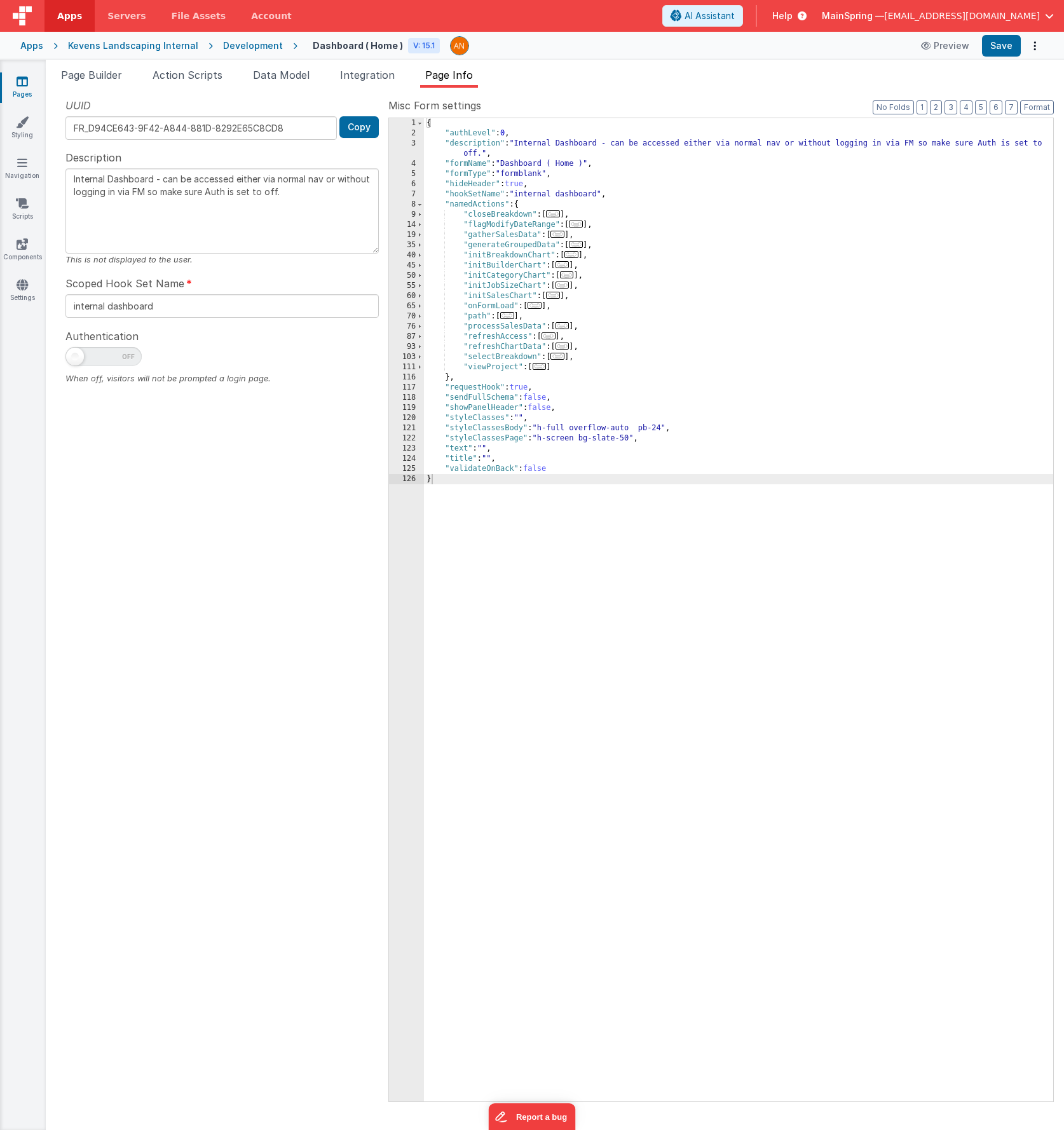
click at [235, 48] on div "Development" at bounding box center [253, 45] width 60 height 12
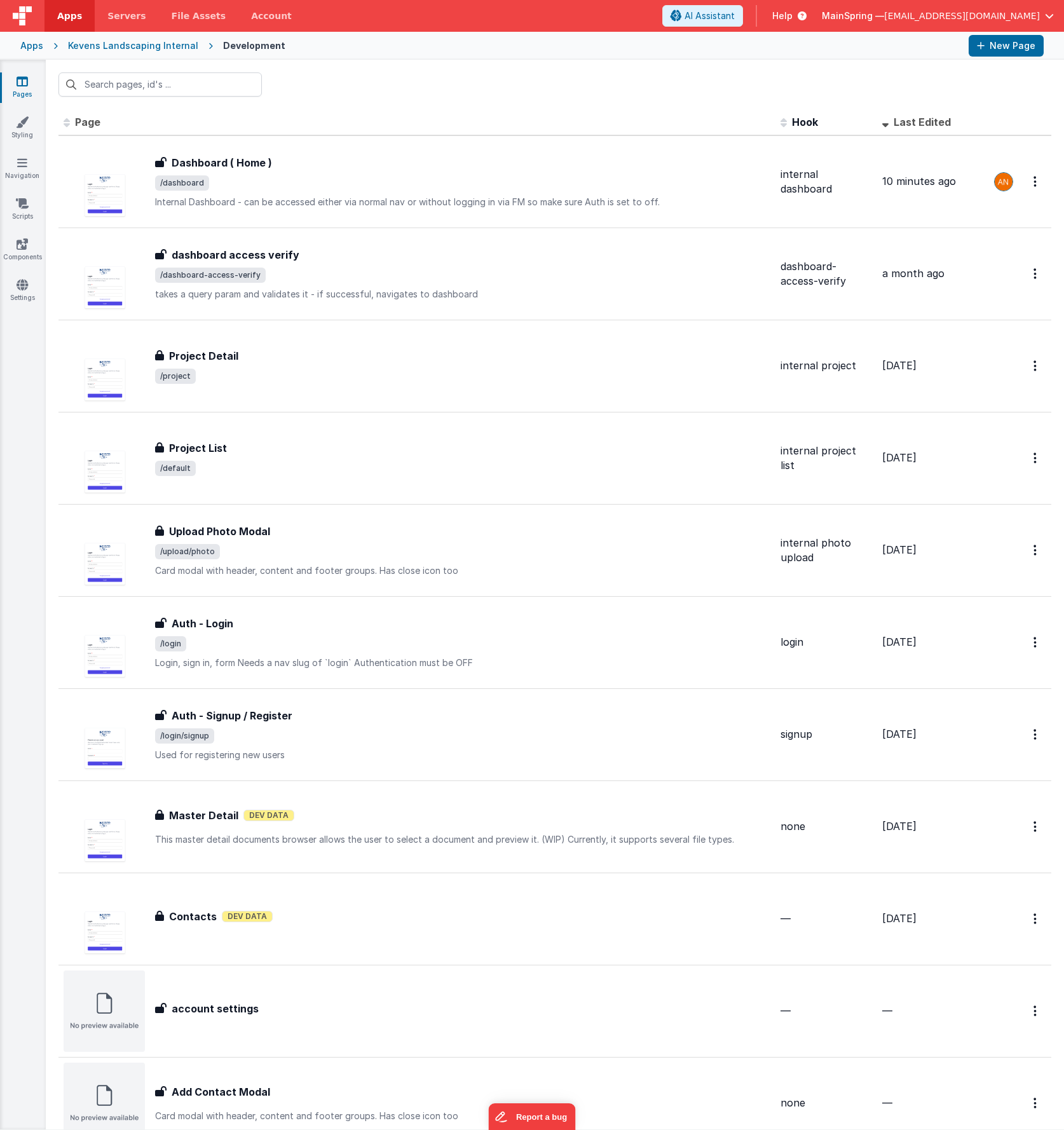
click at [93, 43] on div "Kevens Landscaping Internal" at bounding box center [133, 45] width 130 height 12
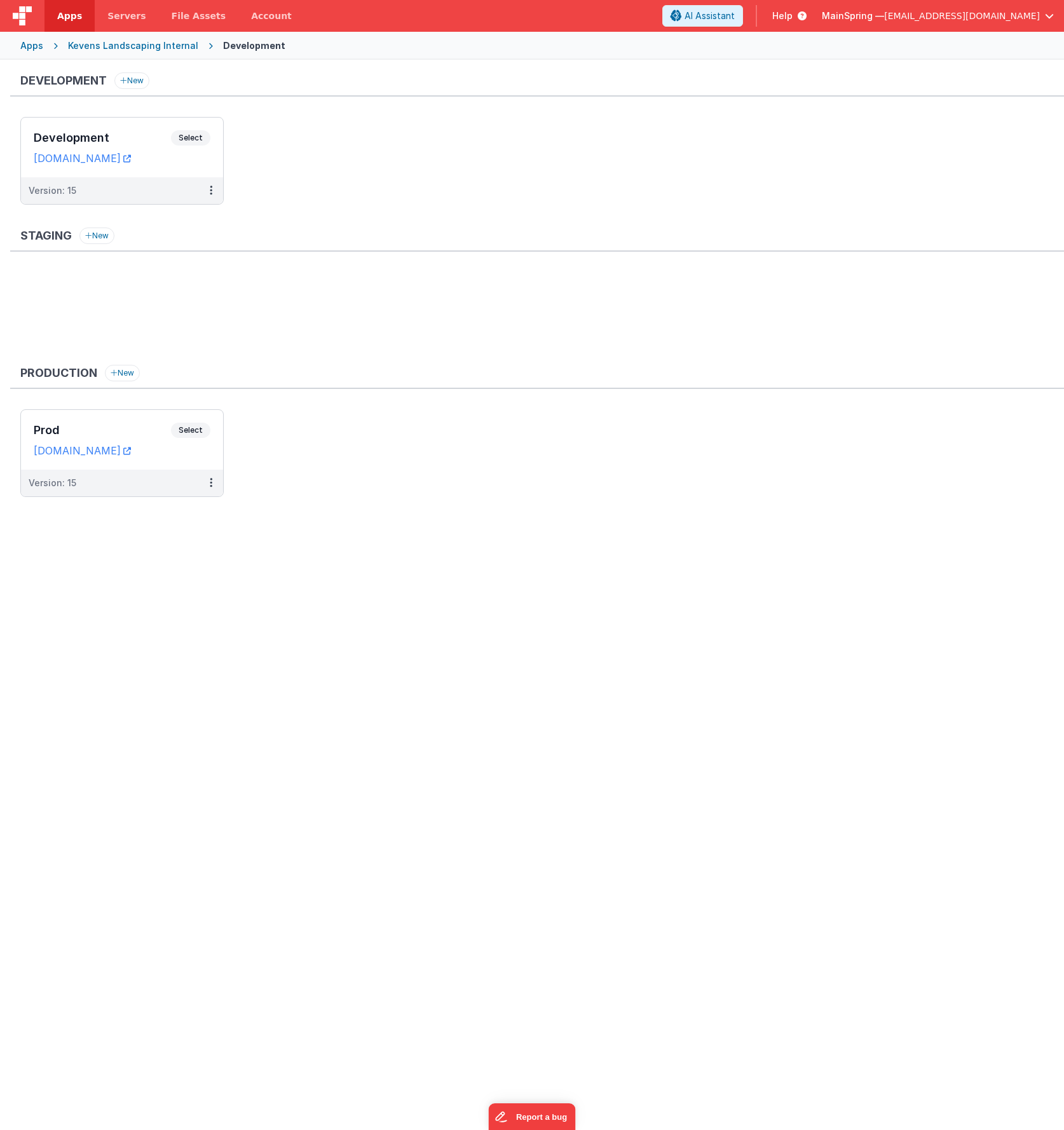
click at [452, 305] on ul at bounding box center [542, 313] width 1044 height 83
click at [124, 162] on link "kevensinternal.clientportal.cloud" at bounding box center [82, 158] width 97 height 12
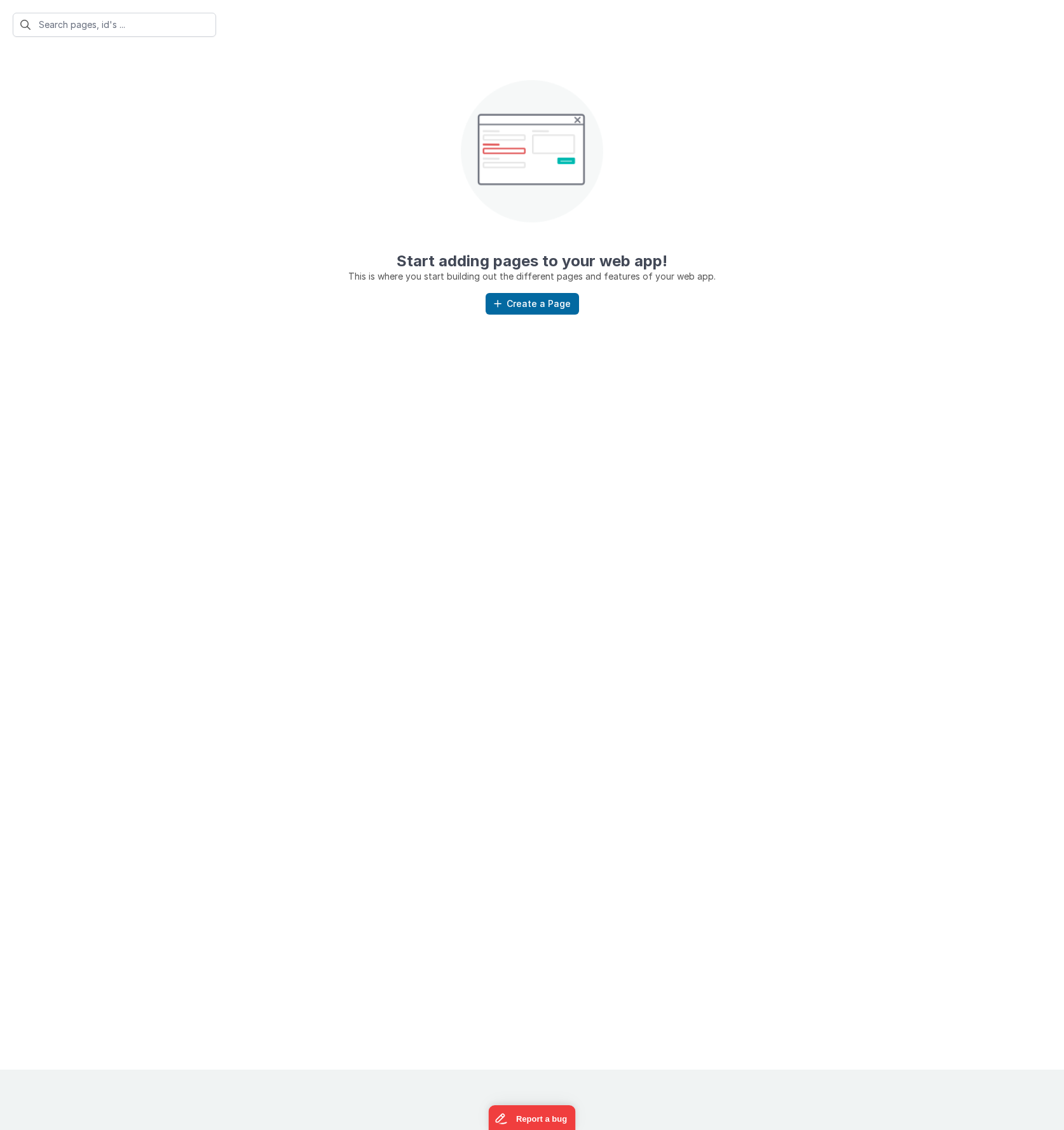
click at [756, 147] on center "Start adding pages to your web app! This is where you start building out the di…" at bounding box center [532, 166] width 1064 height 234
click at [559, 304] on button "Create a Page" at bounding box center [532, 303] width 93 height 22
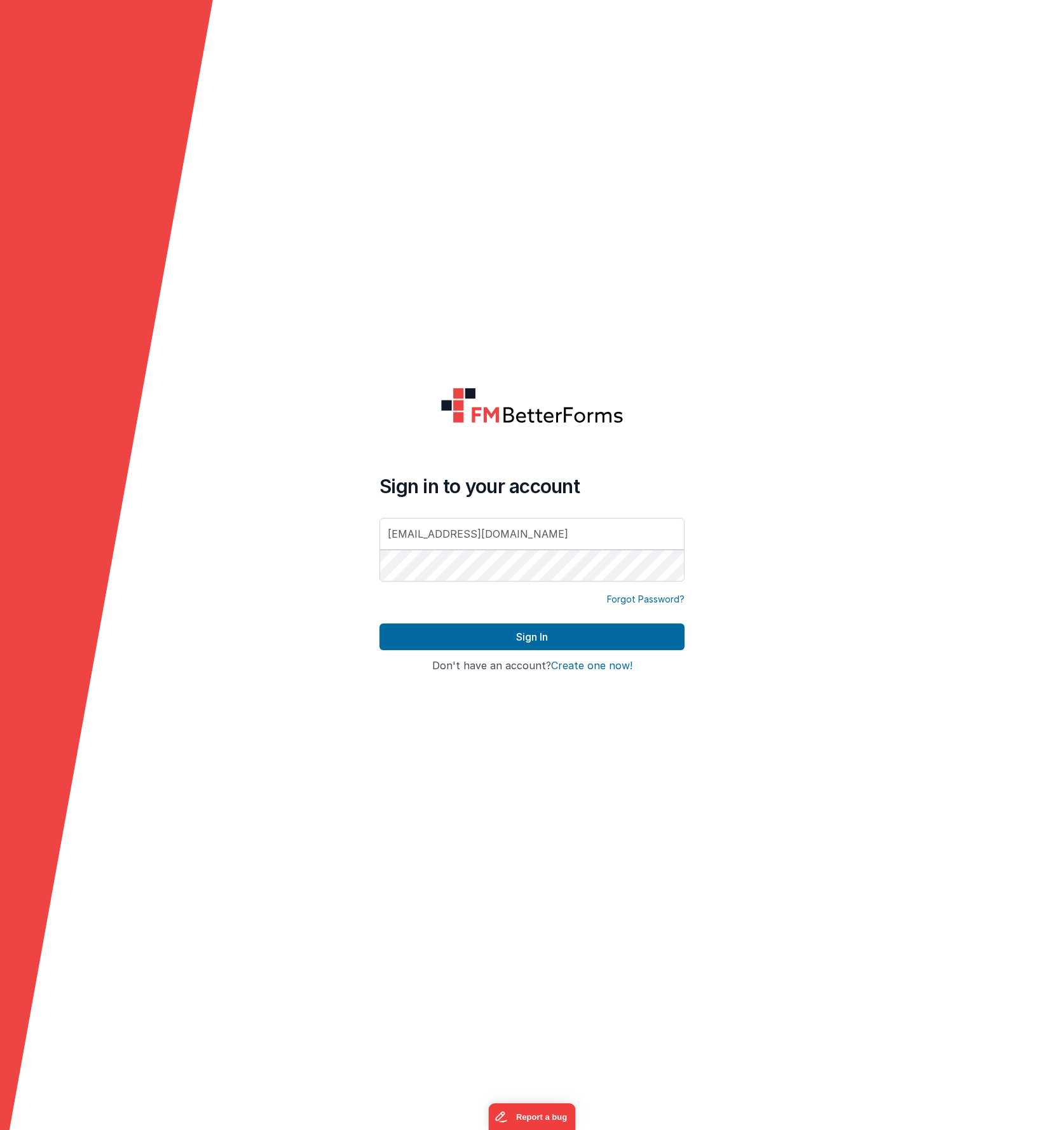
type input "[EMAIL_ADDRESS][DOMAIN_NAME]"
click at [380, 624] on button "Sign In" at bounding box center [532, 637] width 305 height 27
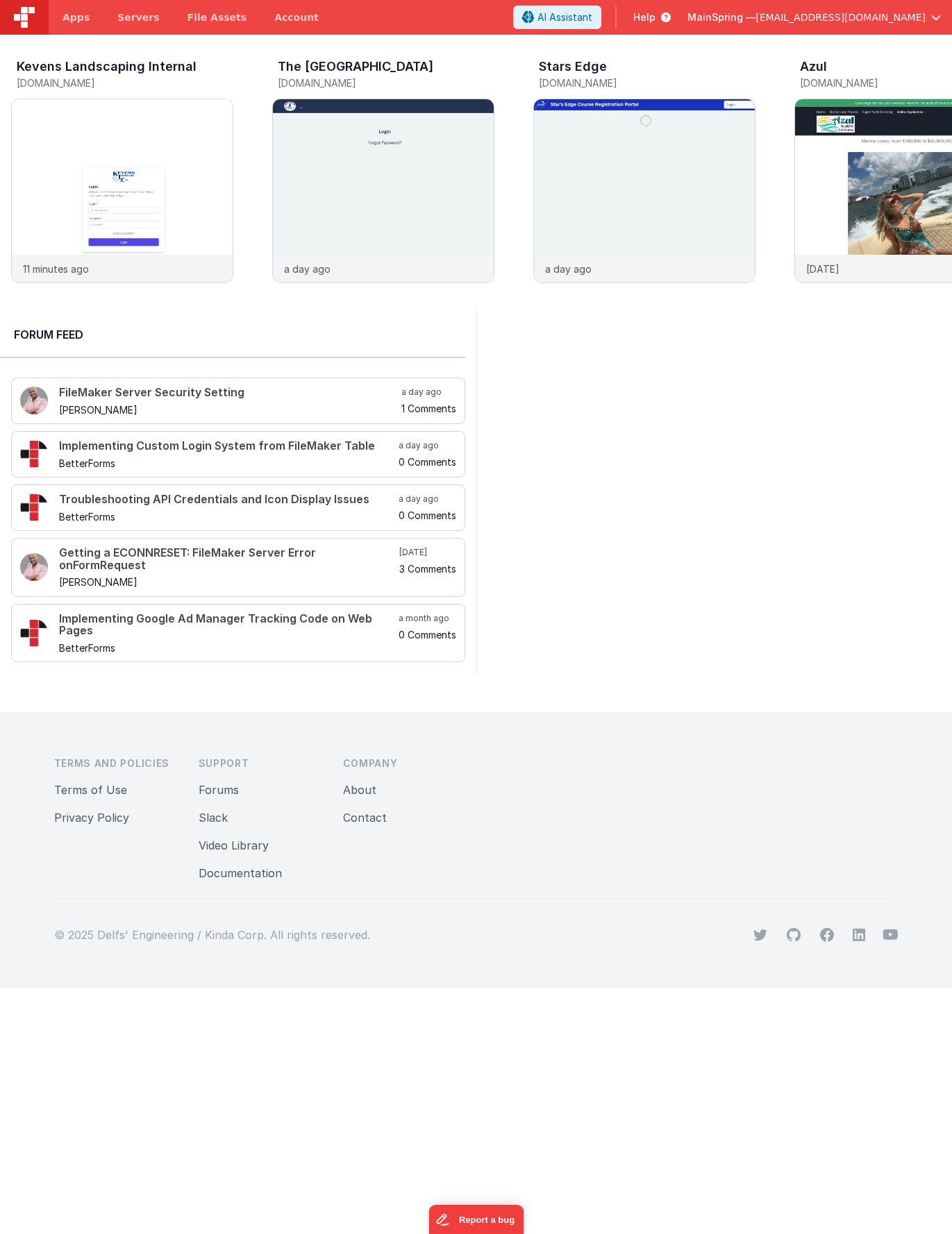
click at [713, 537] on div at bounding box center [714, 490] width 476 height 366
click at [493, 218] on img at bounding box center [383, 209] width 221 height 221
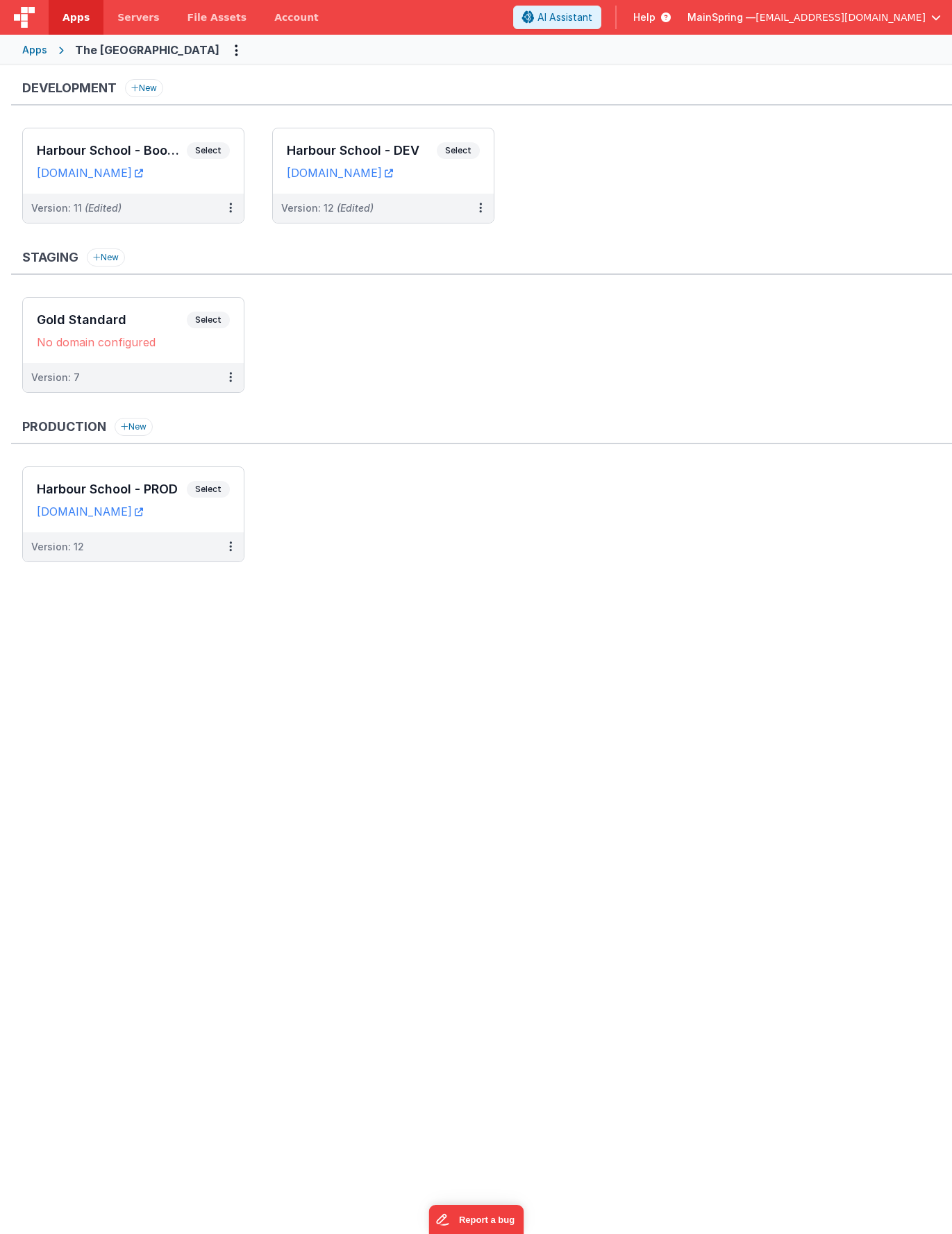
click at [395, 257] on div "Staging New" at bounding box center [482, 261] width 941 height 26
click at [428, 203] on div "Version: 12 (Edited)" at bounding box center [374, 208] width 186 height 14
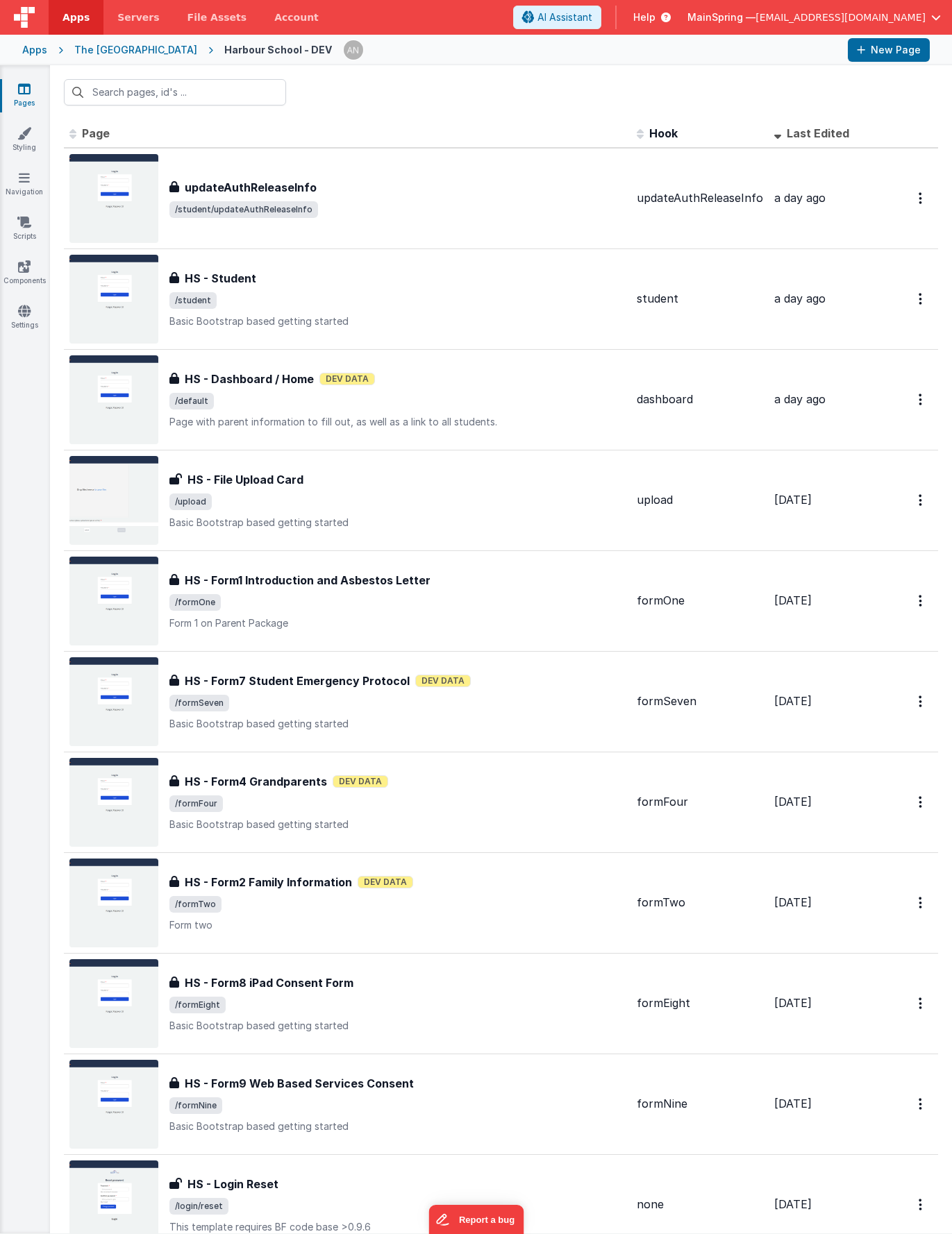
click at [547, 94] on div at bounding box center [501, 93] width 902 height 54
click at [125, 51] on div "The [GEOGRAPHIC_DATA]" at bounding box center [135, 49] width 123 height 14
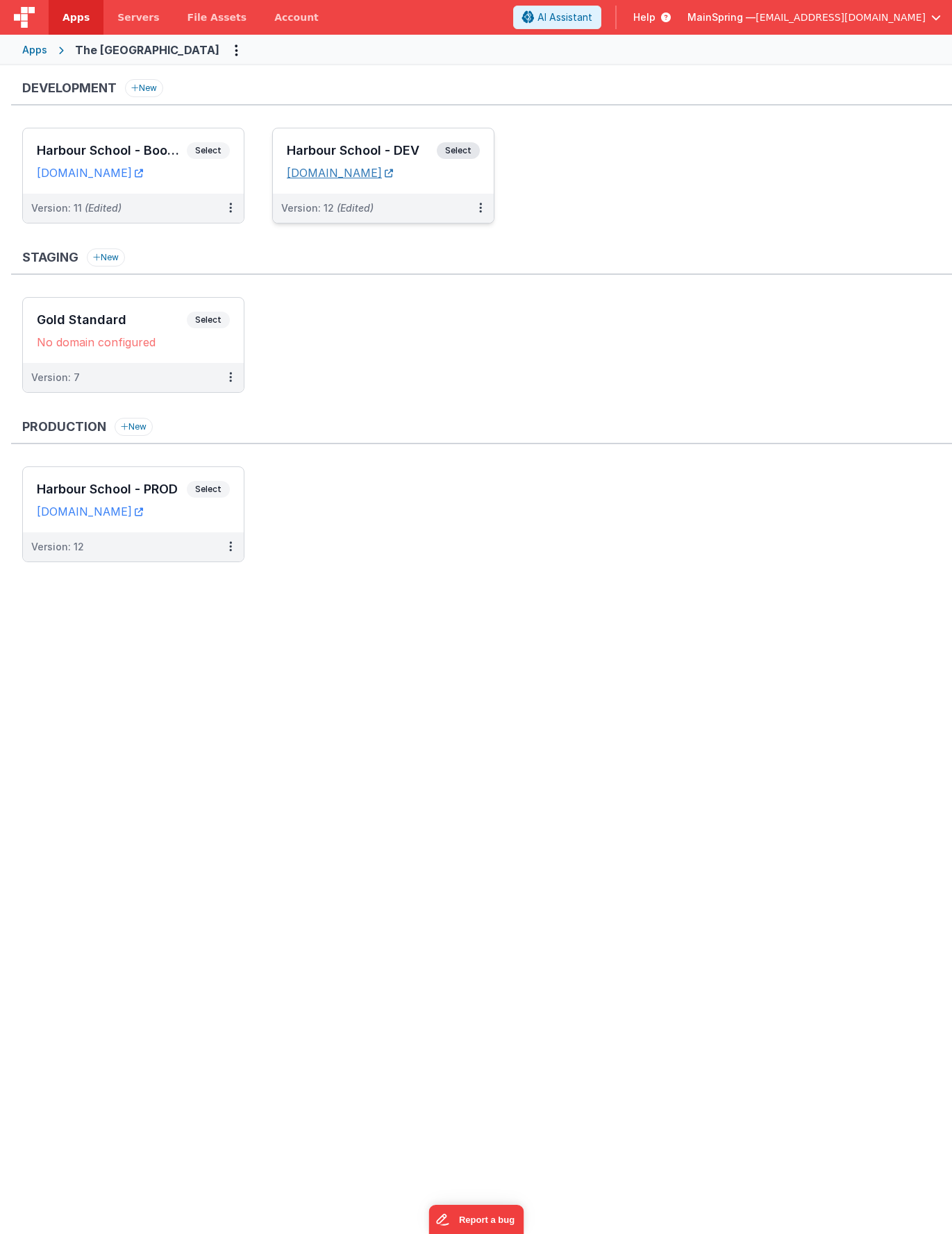
click at [365, 167] on link "harbour.fmbetterforms.com" at bounding box center [339, 172] width 106 height 14
click at [413, 213] on div "Version: 12 (Edited)" at bounding box center [374, 208] width 186 height 14
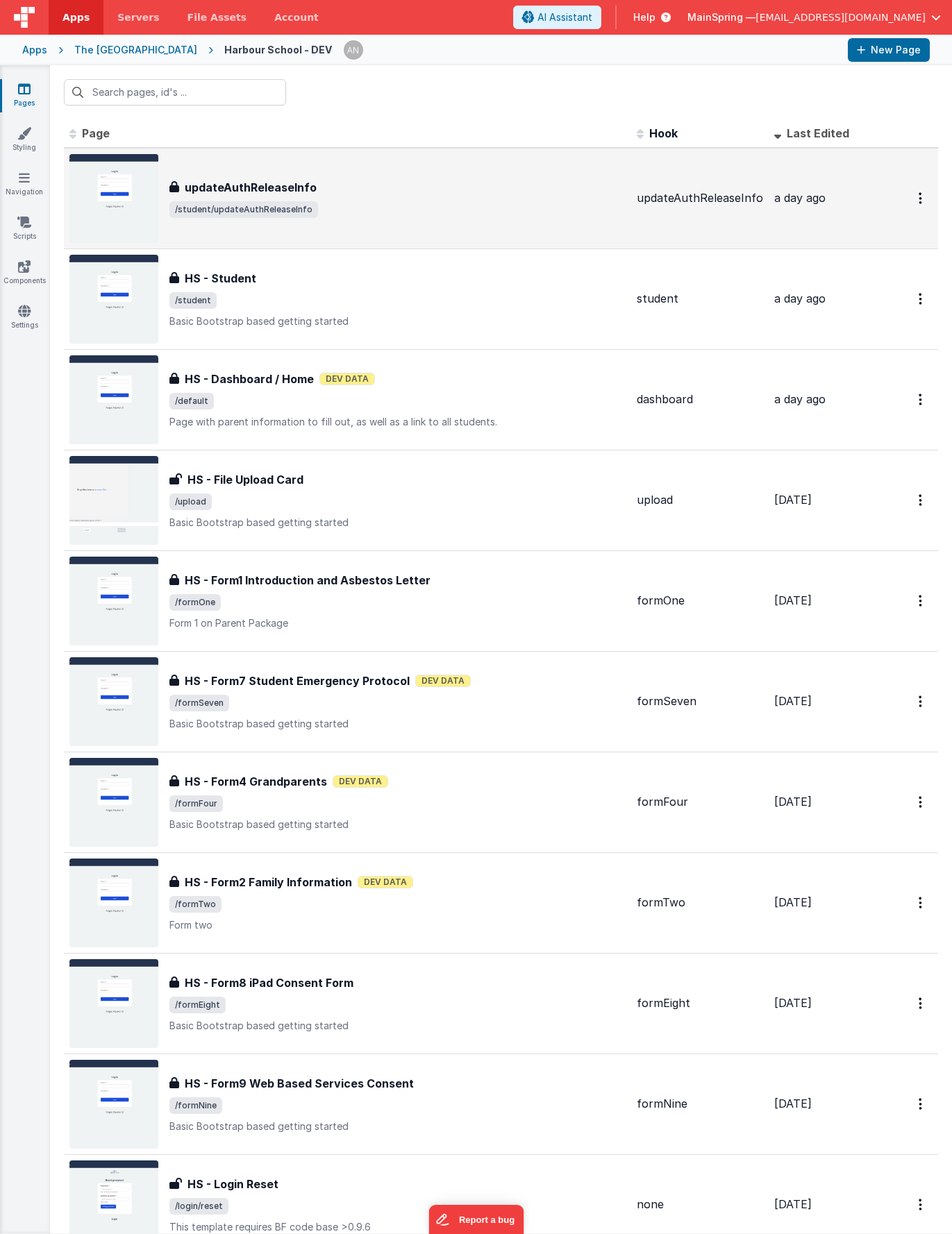
click at [415, 194] on div "updateAuthReleaseInfo" at bounding box center [398, 187] width 456 height 16
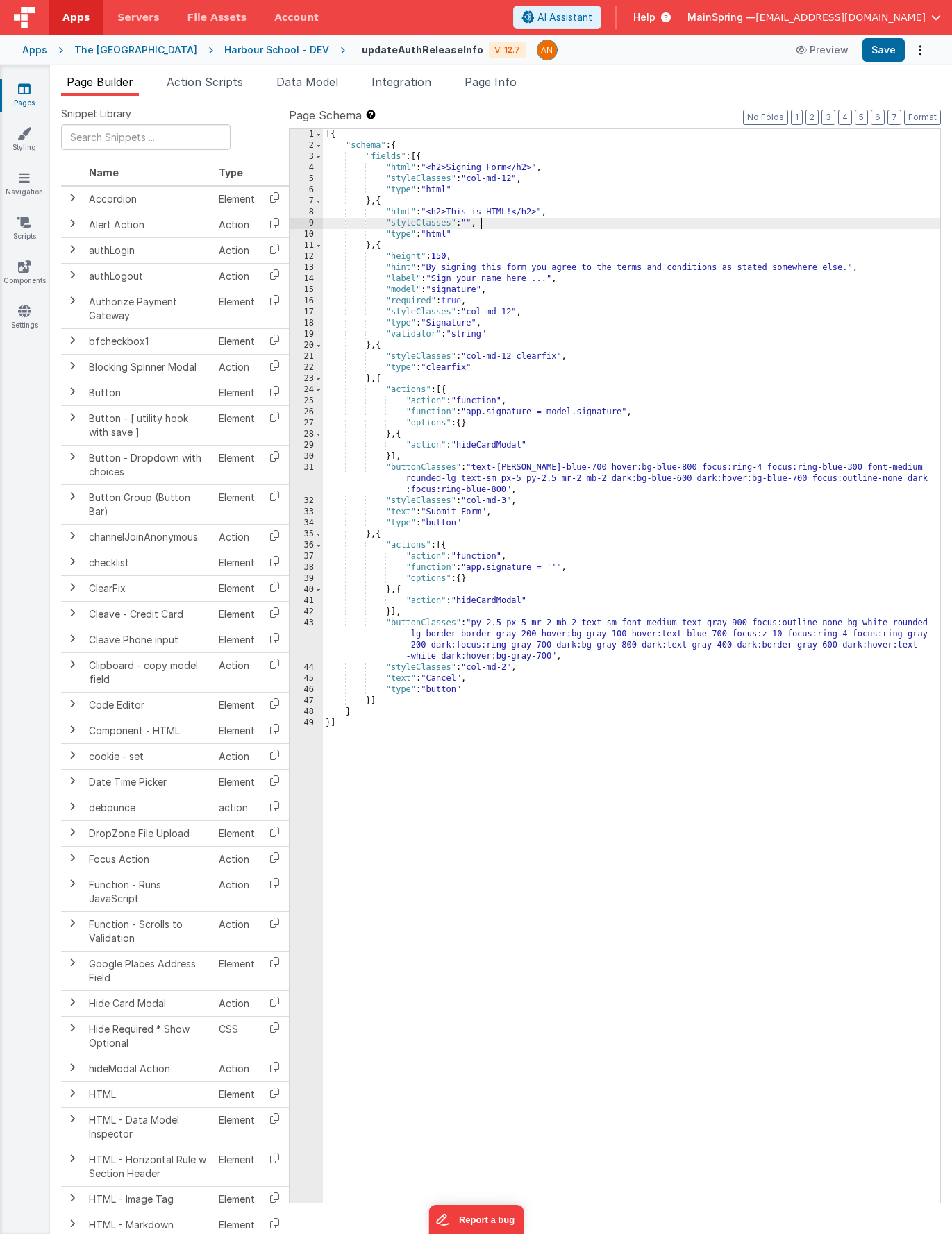
click at [617, 224] on div "[{ "schema" : { "fields" : [{ "html" : "<h2>Signing Form</h2>" , "styleClasses"…" at bounding box center [631, 677] width 617 height 1096
click at [491, 599] on div "[{ "schema" : { "fields" : [{ "html" : "<h2>Signing Form</h2>" , "styleClasses"…" at bounding box center [631, 677] width 617 height 1096
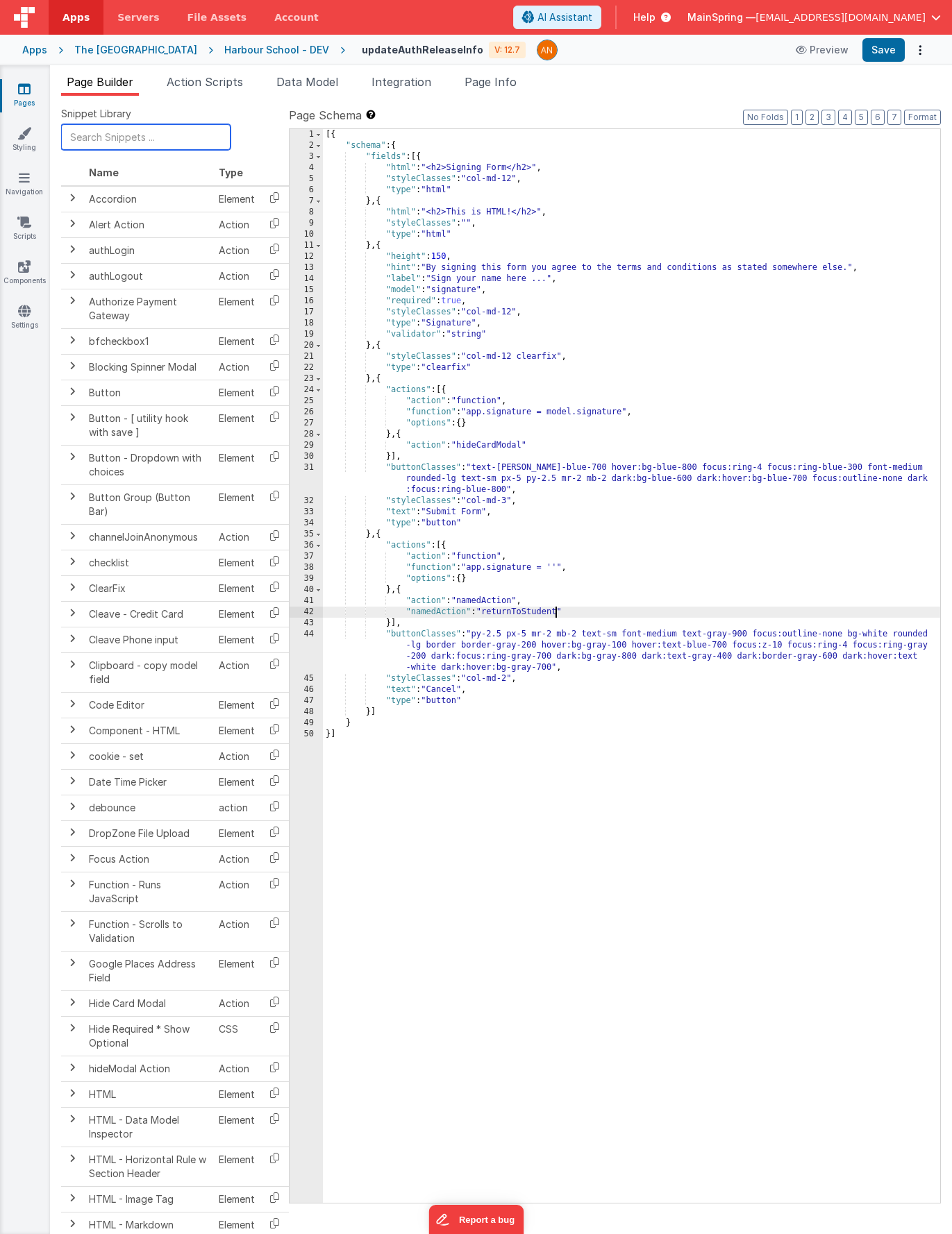
click at [108, 129] on input "text" at bounding box center [146, 137] width 170 height 26
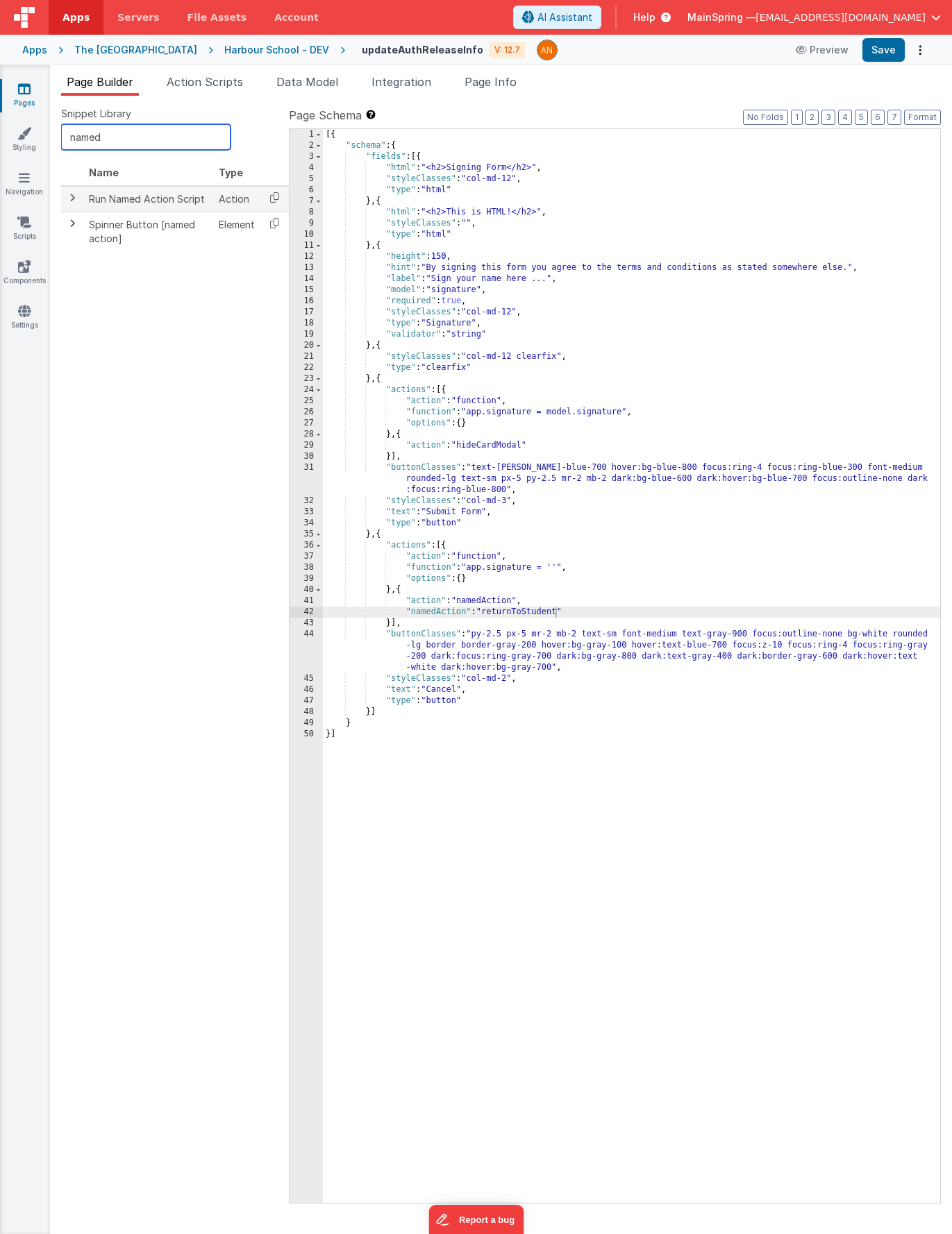
type input "named"
click at [71, 197] on span at bounding box center [73, 198] width 11 height 11
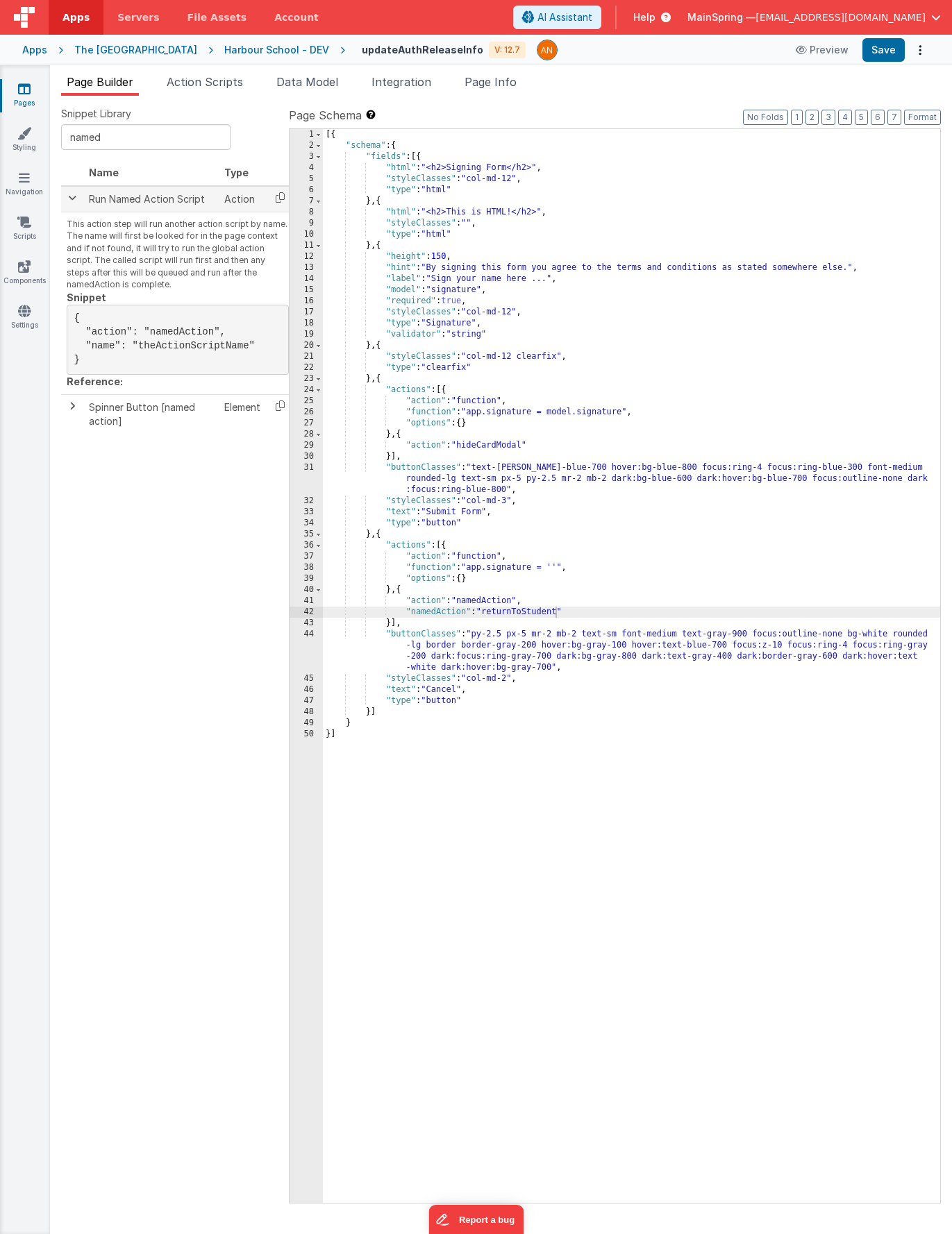
click at [71, 197] on span at bounding box center [73, 198] width 11 height 11
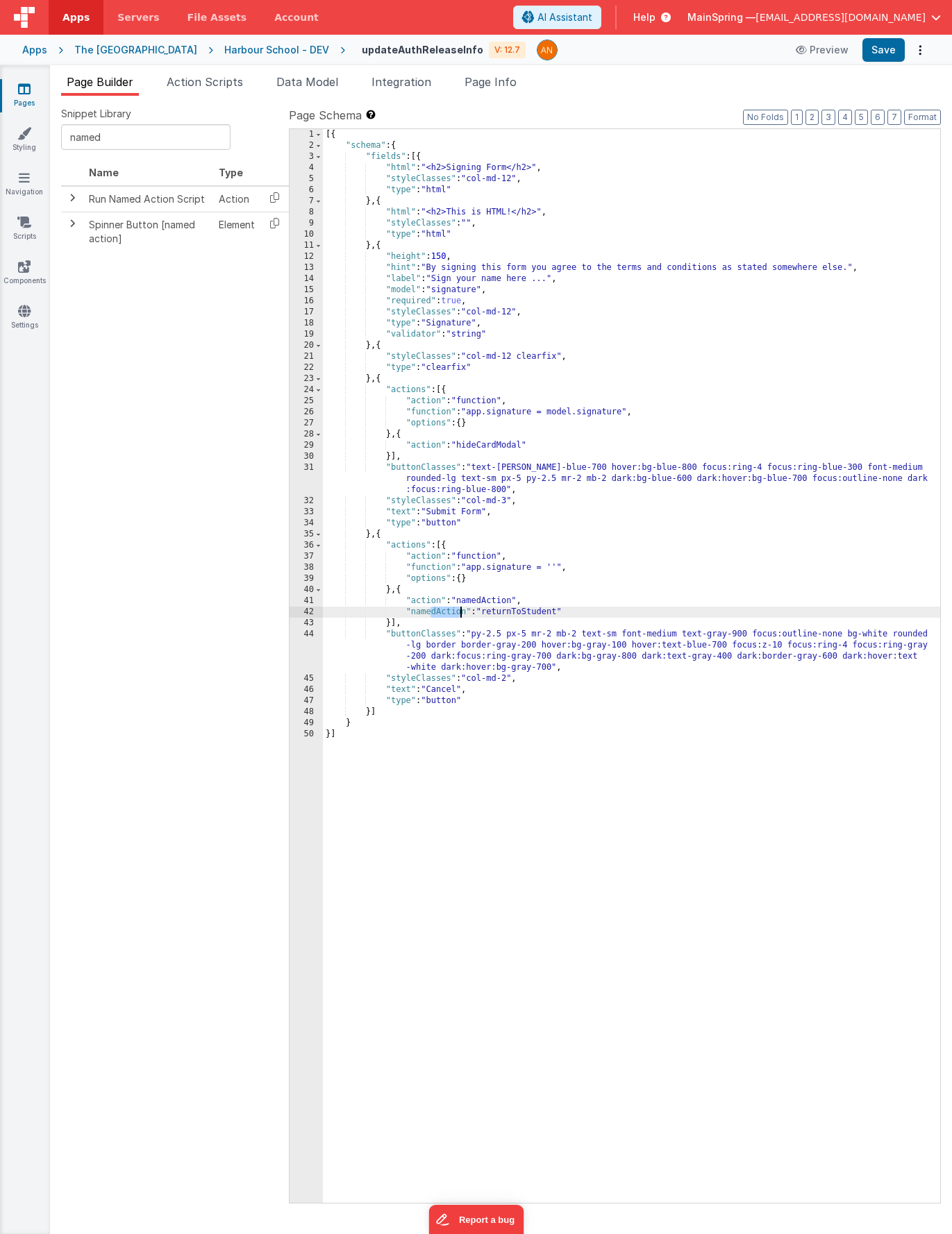
drag, startPoint x: 433, startPoint y: 611, endPoint x: 464, endPoint y: 609, distance: 31.1
click at [464, 609] on div "[{ "schema" : { "fields" : [{ "html" : "<h2>Signing Form</h2>" , "styleClasses"…" at bounding box center [631, 677] width 617 height 1096
click at [214, 78] on span "Action Scripts" at bounding box center [205, 81] width 76 height 14
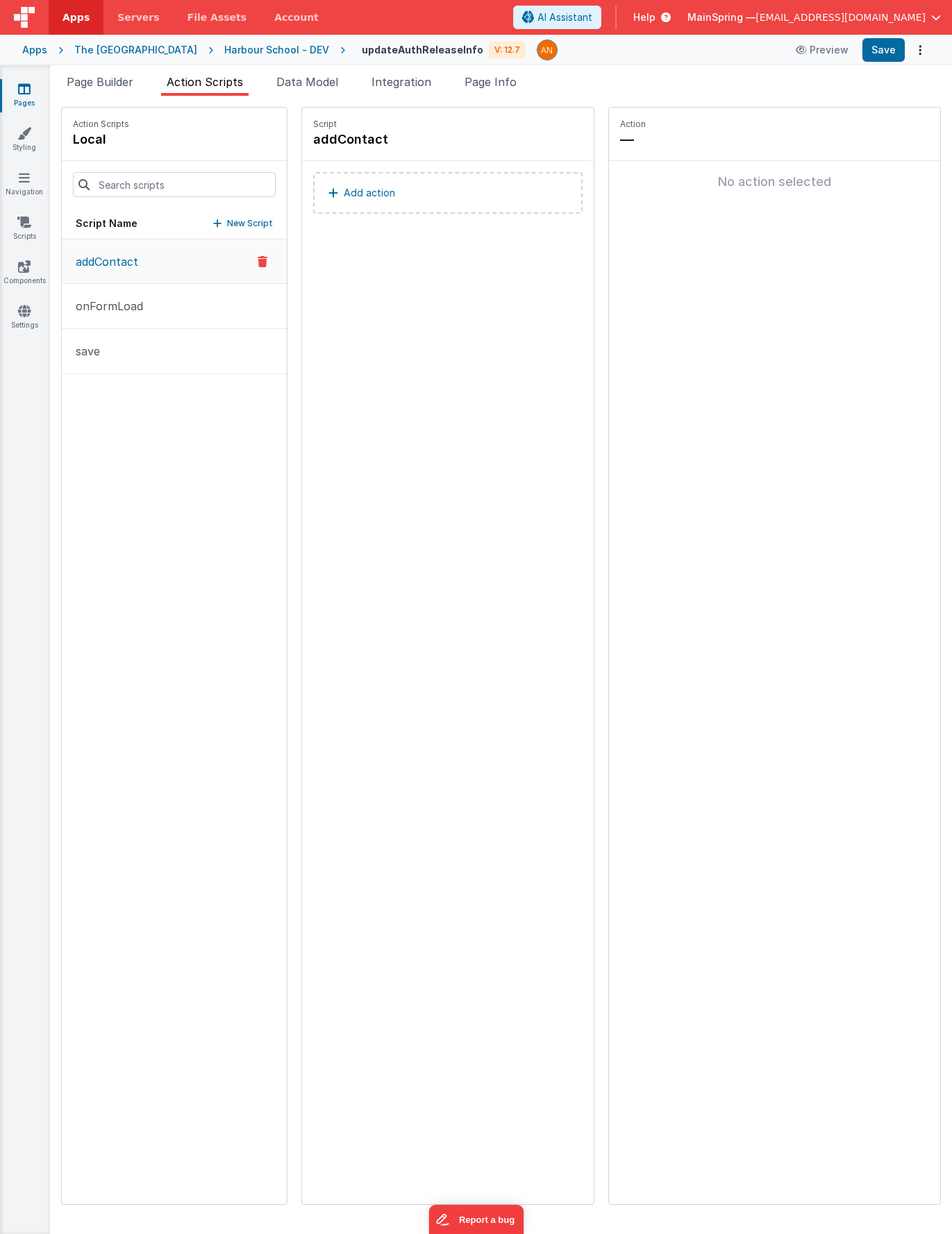
click at [161, 424] on div "addContact onFormLoad save" at bounding box center [175, 722] width 225 height 965
drag, startPoint x: 200, startPoint y: 227, endPoint x: 252, endPoint y: 346, distance: 129.9
click at [227, 227] on p "New Script" at bounding box center [250, 223] width 46 height 14
type input "returnToStudent"
click at [460, 140] on icon at bounding box center [465, 139] width 10 height 16
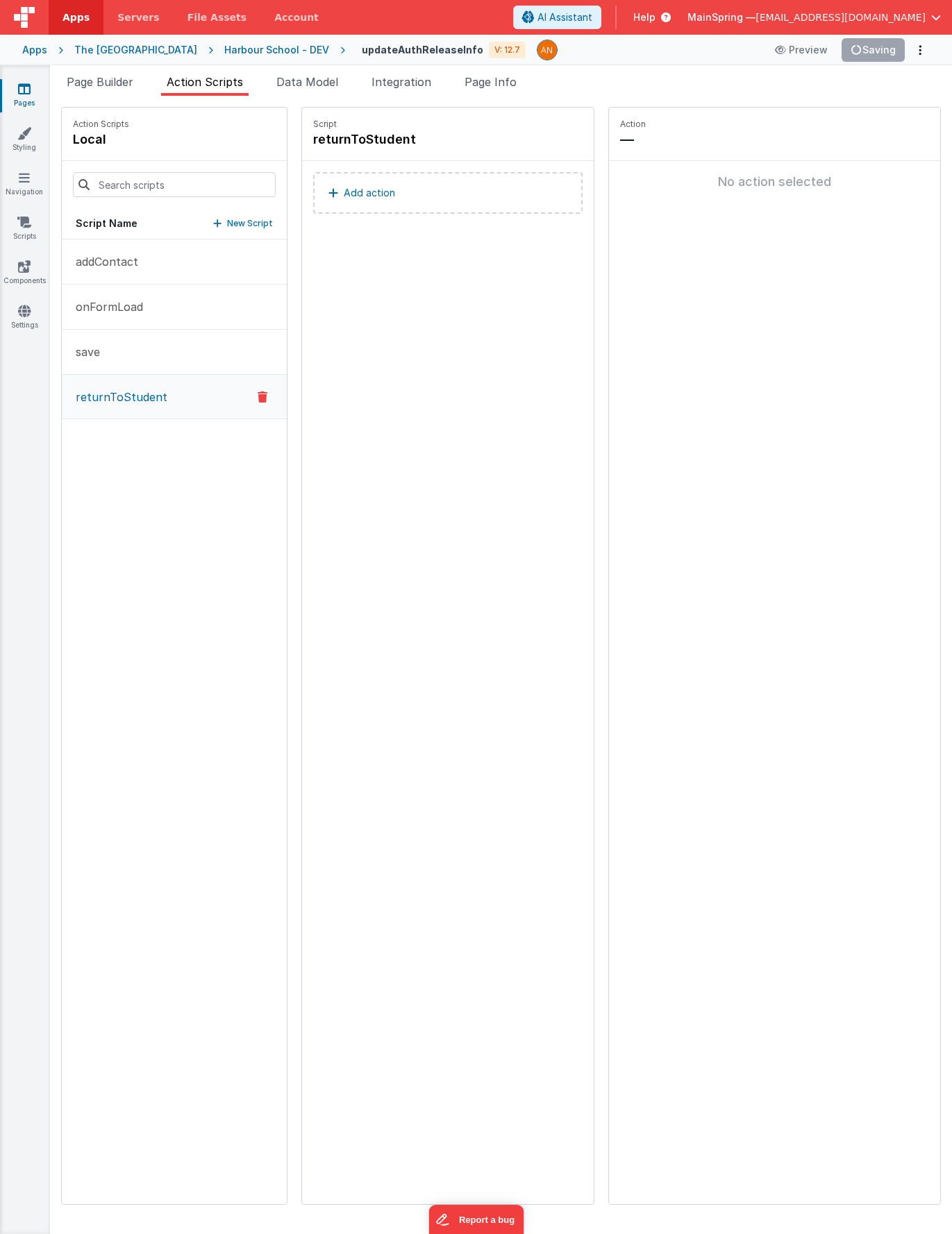
click at [344, 207] on button "Add action" at bounding box center [447, 193] width 269 height 41
click at [446, 310] on div "Script returnToStudent Add action" at bounding box center [447, 655] width 291 height 1096
click at [371, 207] on button "Add action" at bounding box center [447, 193] width 269 height 41
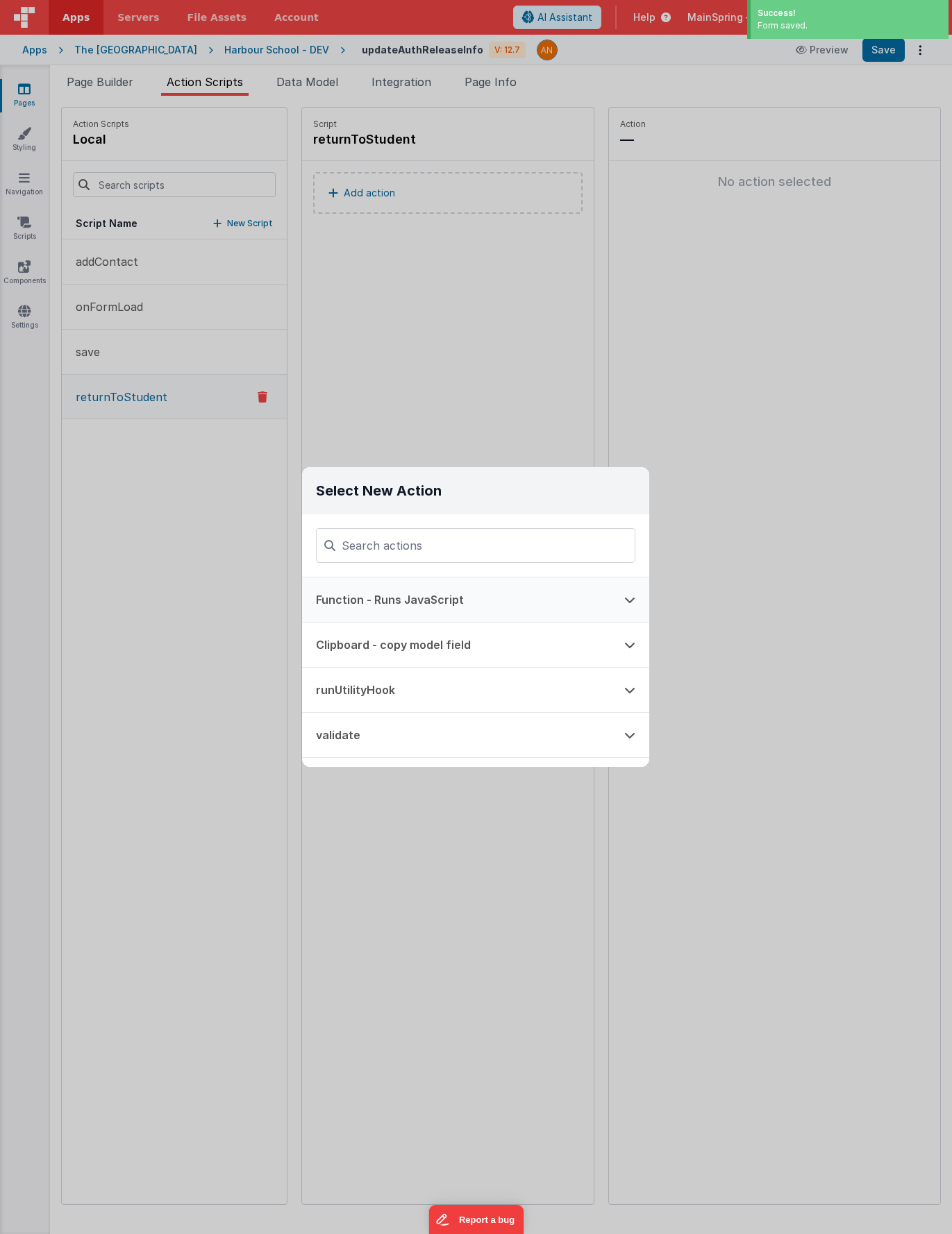
click at [460, 589] on button "Function - Runs JavaScript" at bounding box center [456, 600] width 309 height 44
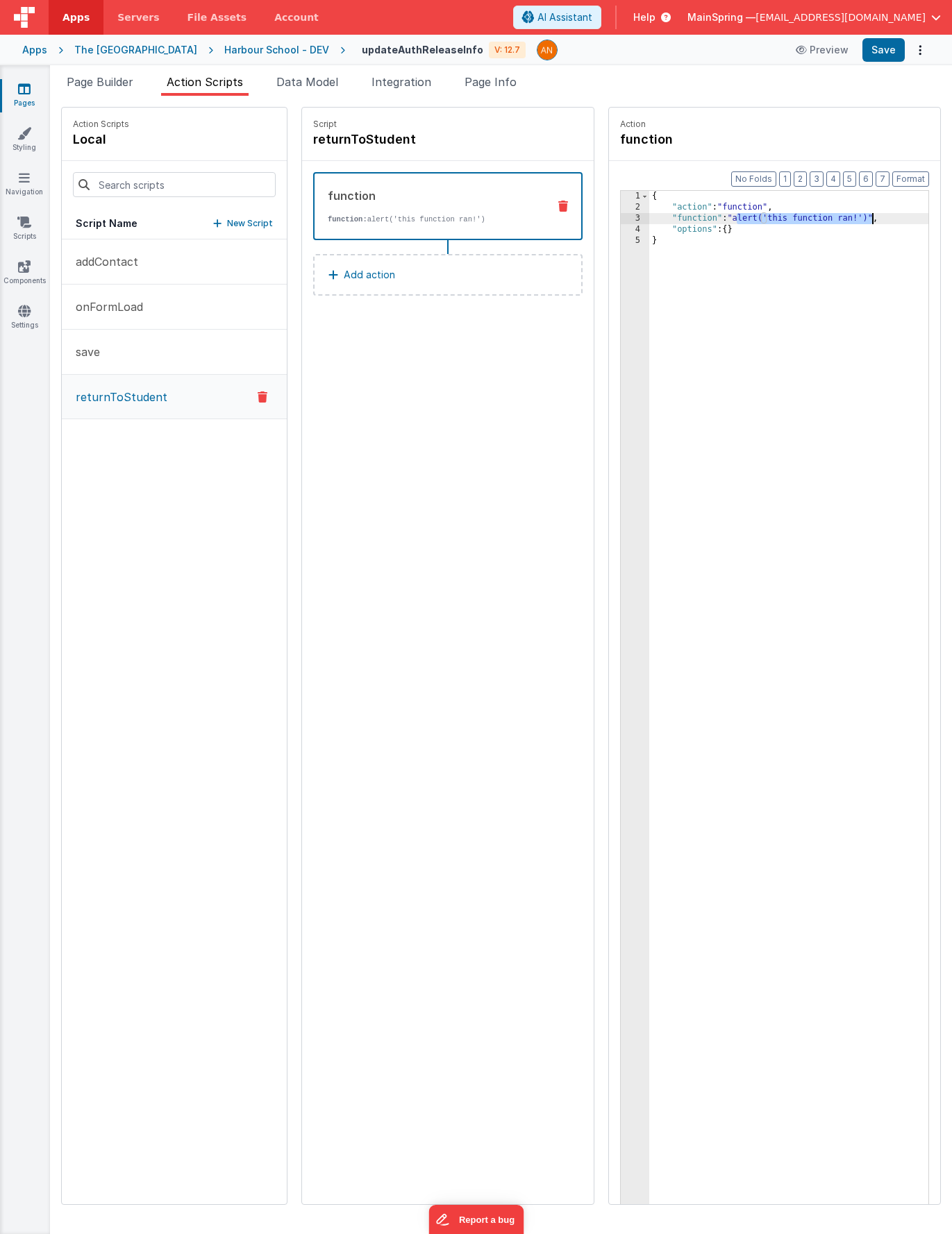
drag, startPoint x: 696, startPoint y: 219, endPoint x: 829, endPoint y: 214, distance: 133.1
click at [829, 214] on div "{ "action" : "function" , "function" : "alert('this function ran!')" , "options…" at bounding box center [809, 730] width 320 height 1079
click at [656, 16] on span "Help" at bounding box center [644, 17] width 22 height 14
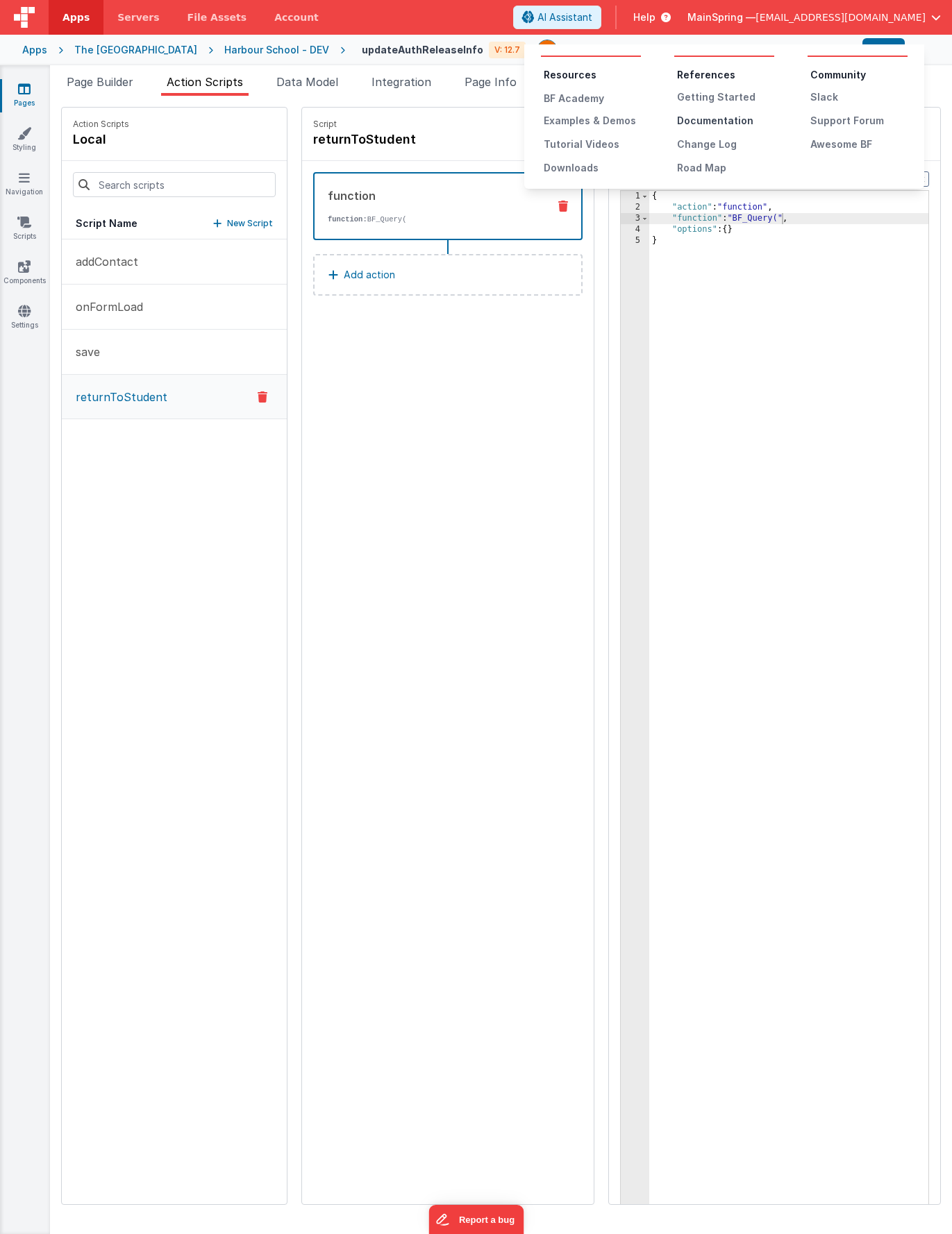
click at [708, 120] on div "Documentation" at bounding box center [725, 120] width 97 height 14
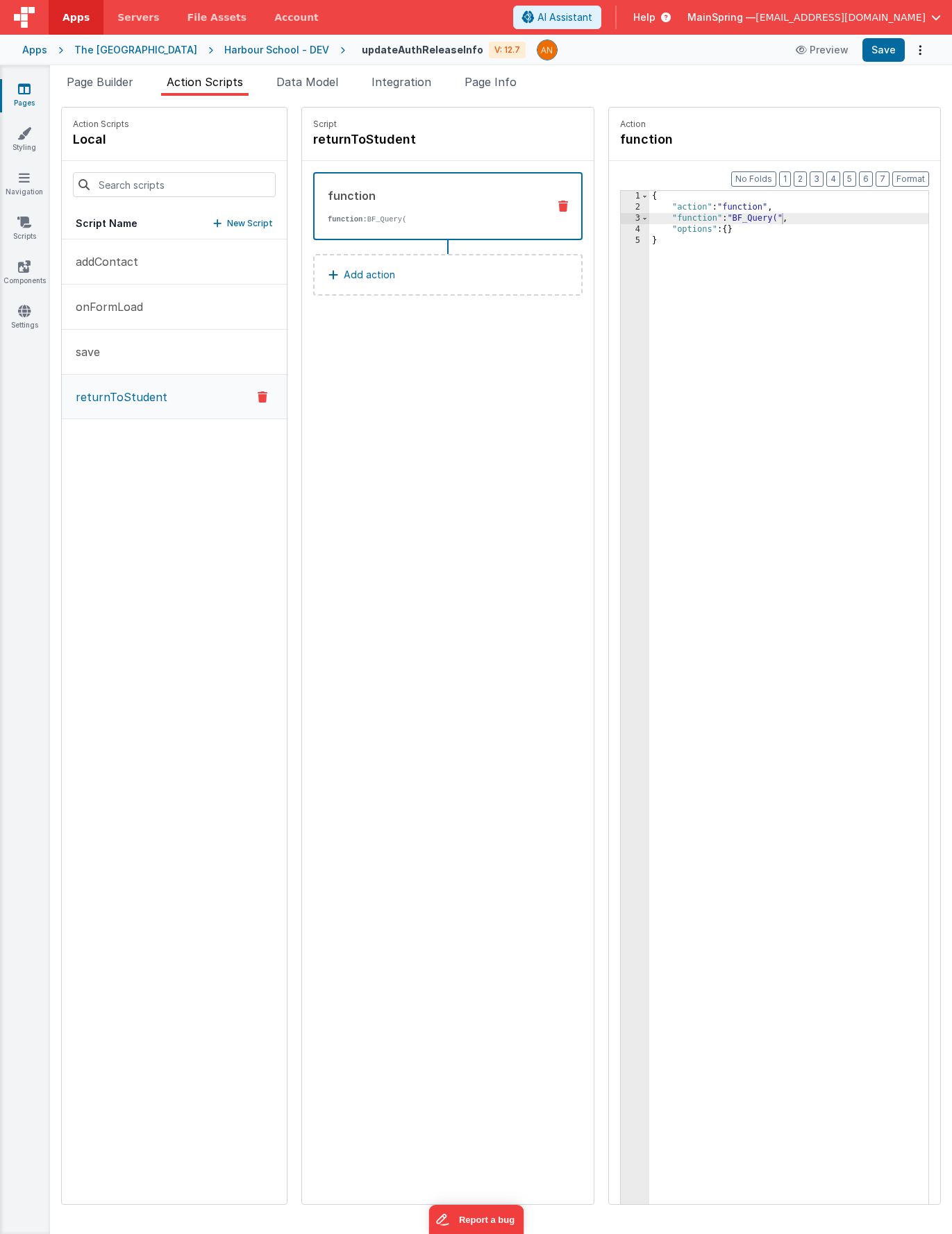
click at [736, 265] on div "{ "action" : "function" , "function" : "BF_Query(" , "options" : { } }" at bounding box center [809, 730] width 320 height 1079
click at [720, 209] on div "{ "action" : "function" , "function" : "BF_Query(" , "options" : { } }" at bounding box center [809, 730] width 320 height 1079
click at [718, 218] on div "{ "action" : "function" , "function" : "BF_Query(" , "options" : { } }" at bounding box center [809, 730] width 320 height 1079
click at [558, 204] on icon at bounding box center [563, 207] width 10 height 11
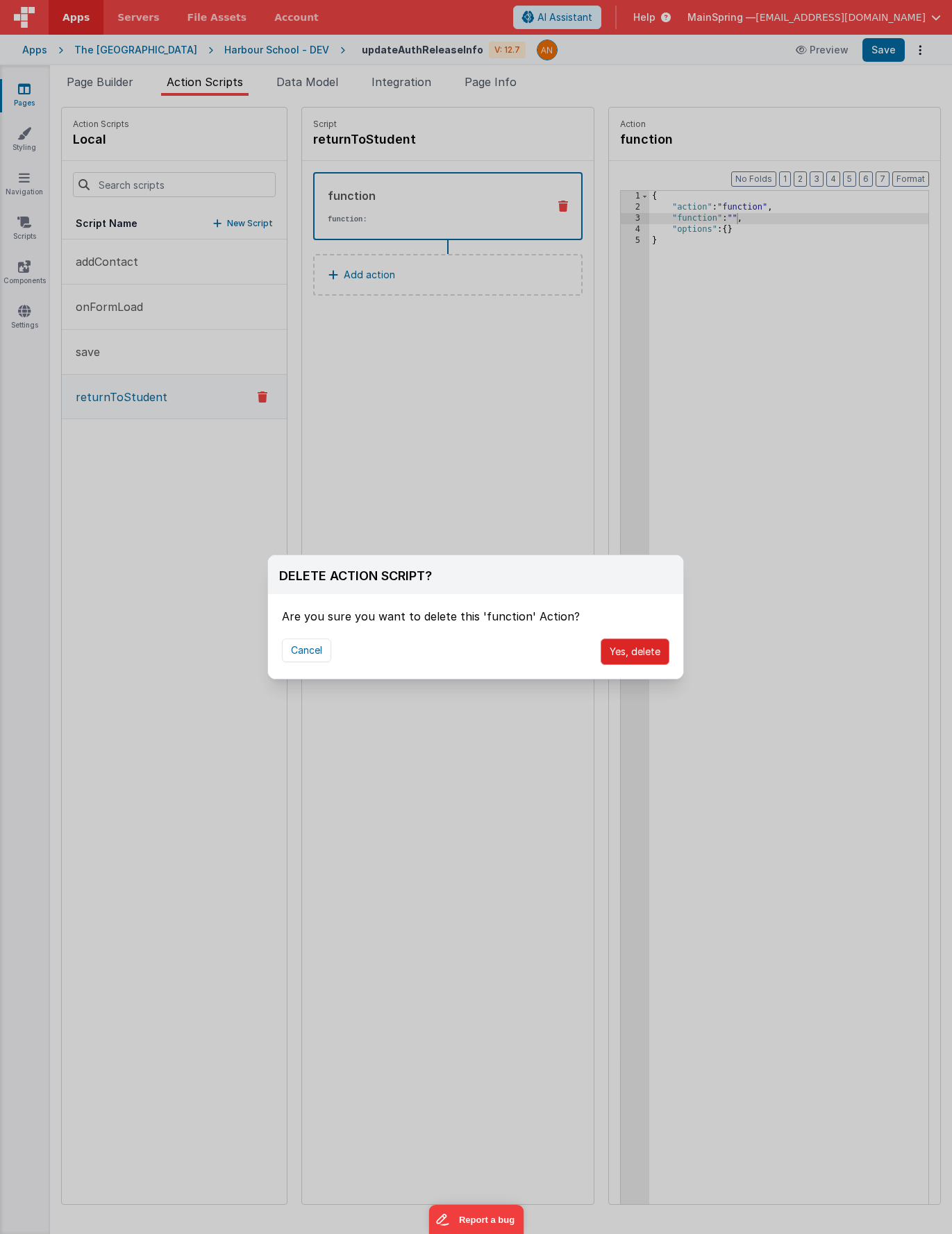
click at [644, 656] on button "Yes, delete" at bounding box center [635, 651] width 68 height 26
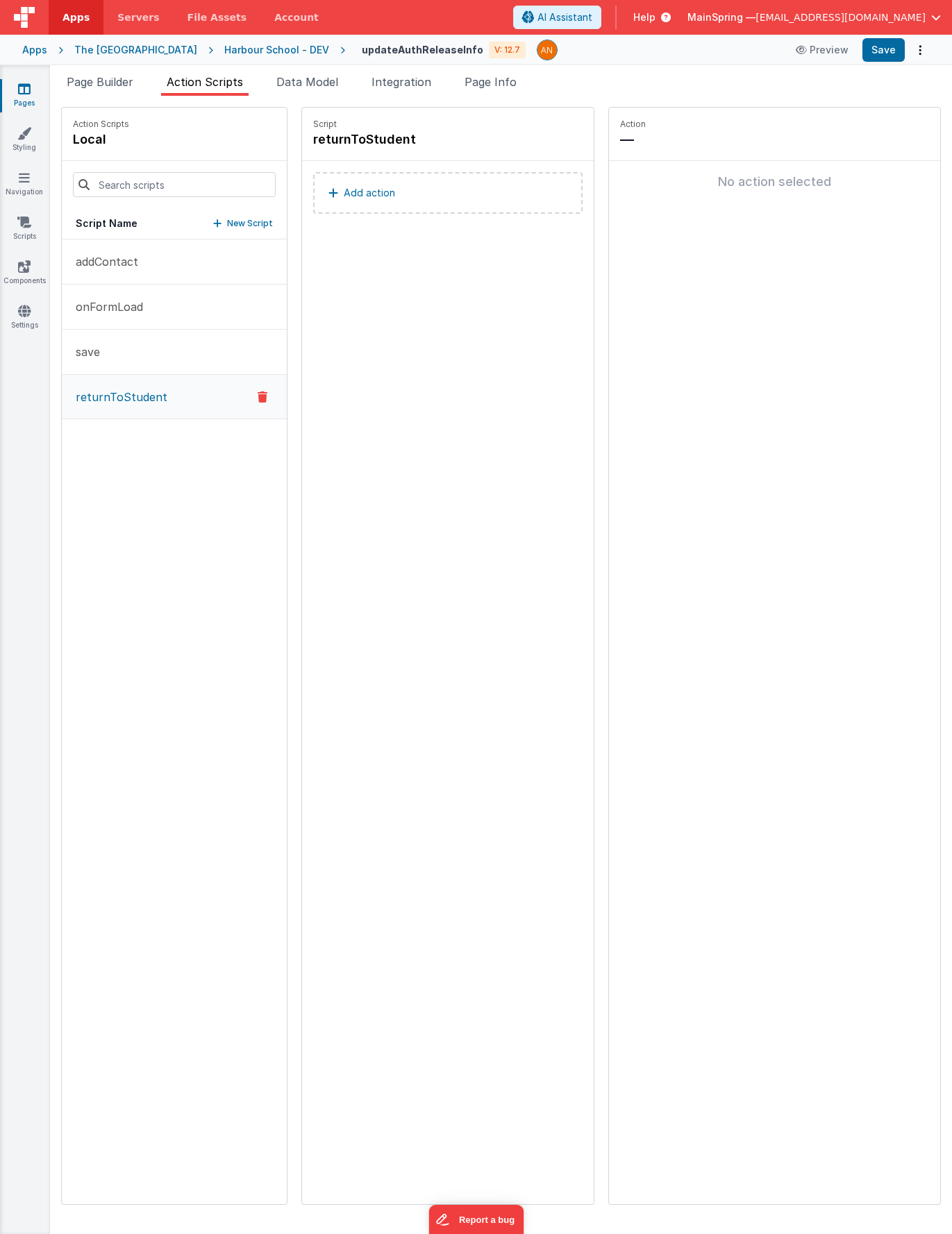
click at [407, 194] on button "Add action" at bounding box center [447, 193] width 269 height 41
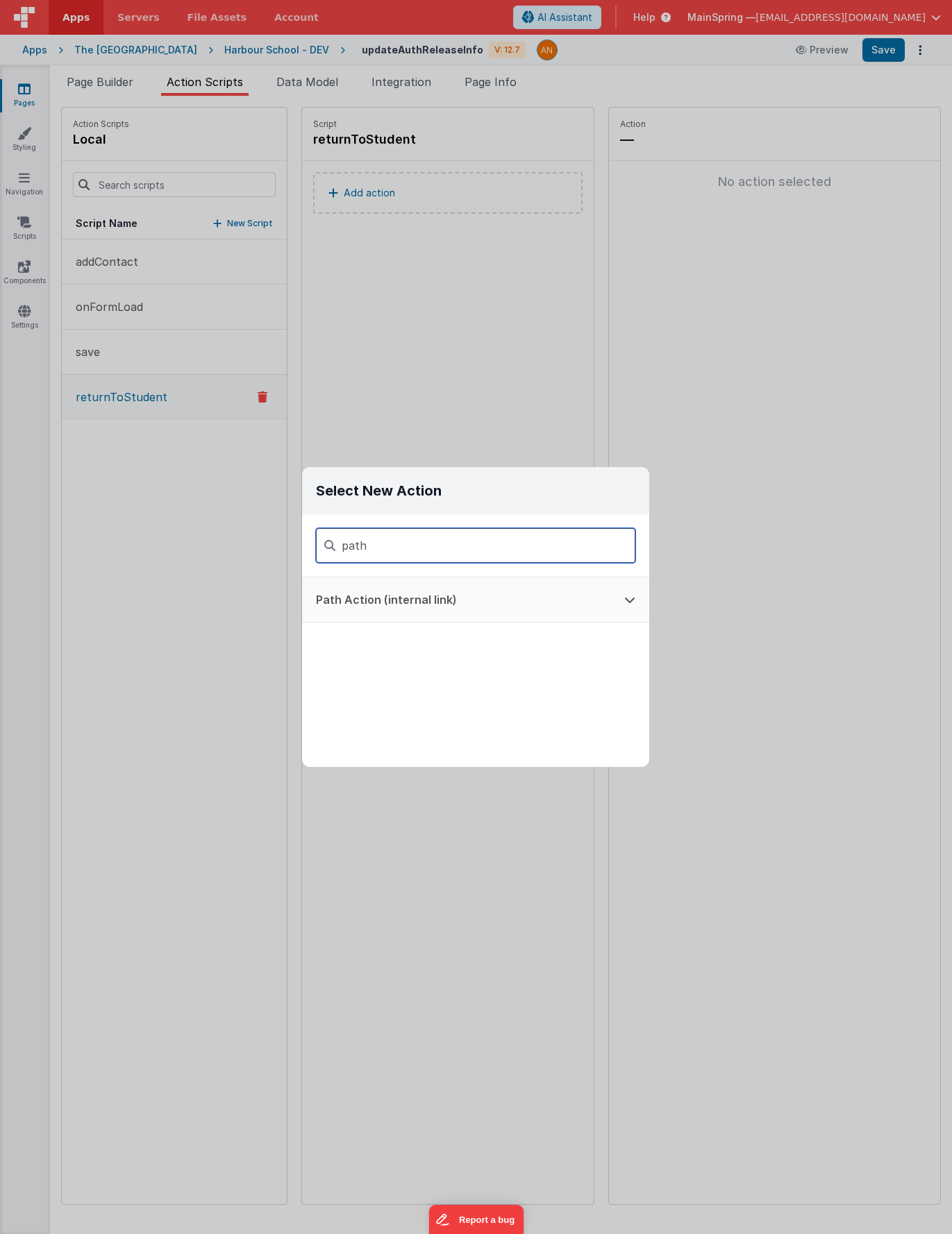
type input "path"
click at [475, 581] on button "Path Action (internal link)" at bounding box center [456, 600] width 309 height 44
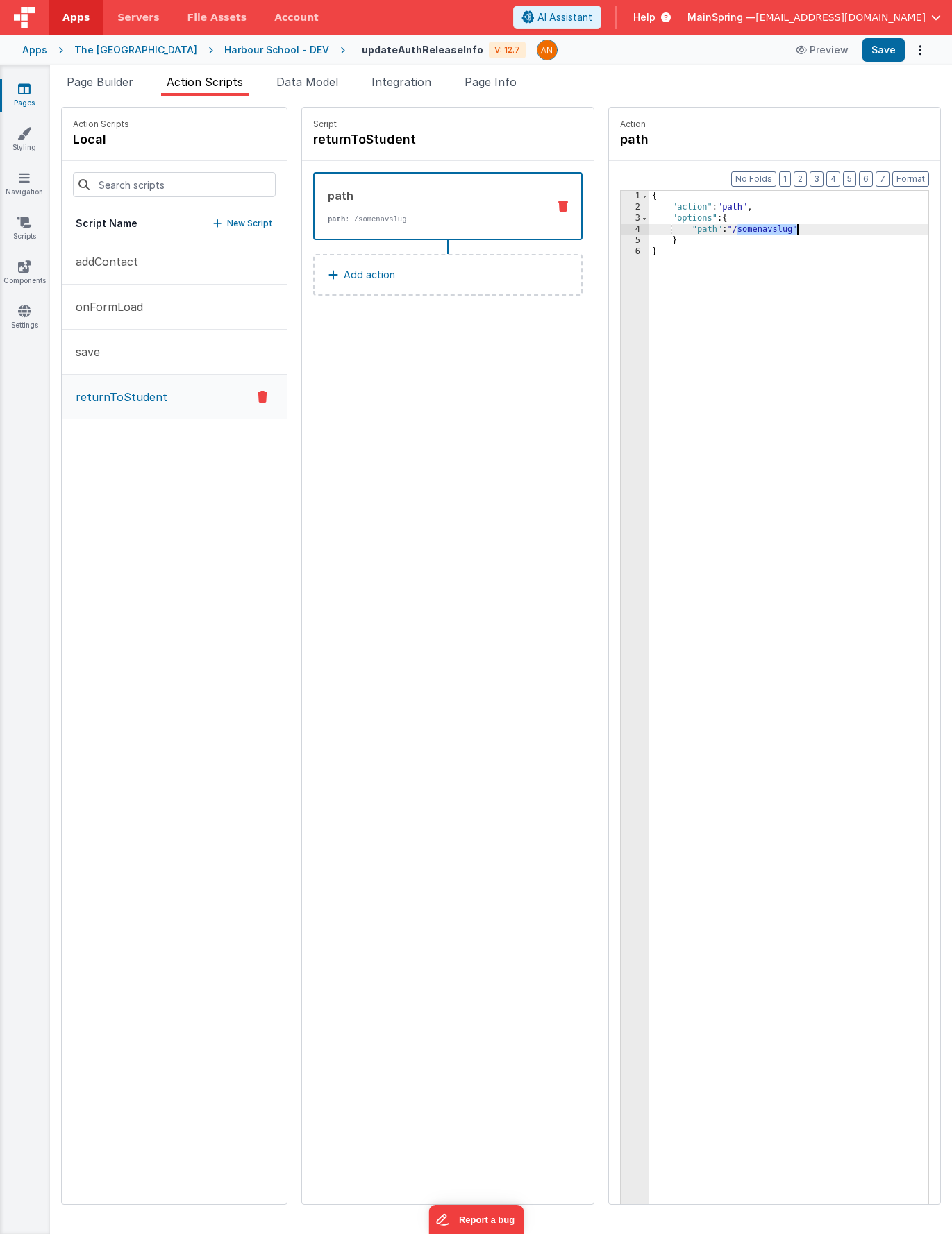
drag, startPoint x: 696, startPoint y: 231, endPoint x: 757, endPoint y: 230, distance: 61.0
click at [757, 230] on div "{ "action" : "path" , "options" : { "path" : "/somenavslug" } }" at bounding box center [809, 730] width 320 height 1079
click at [730, 232] on div "{ "action" : "path" , "options" : { "path" : "/somenavslug" } }" at bounding box center [809, 730] width 320 height 1079
click at [883, 56] on button "Save" at bounding box center [883, 50] width 42 height 24
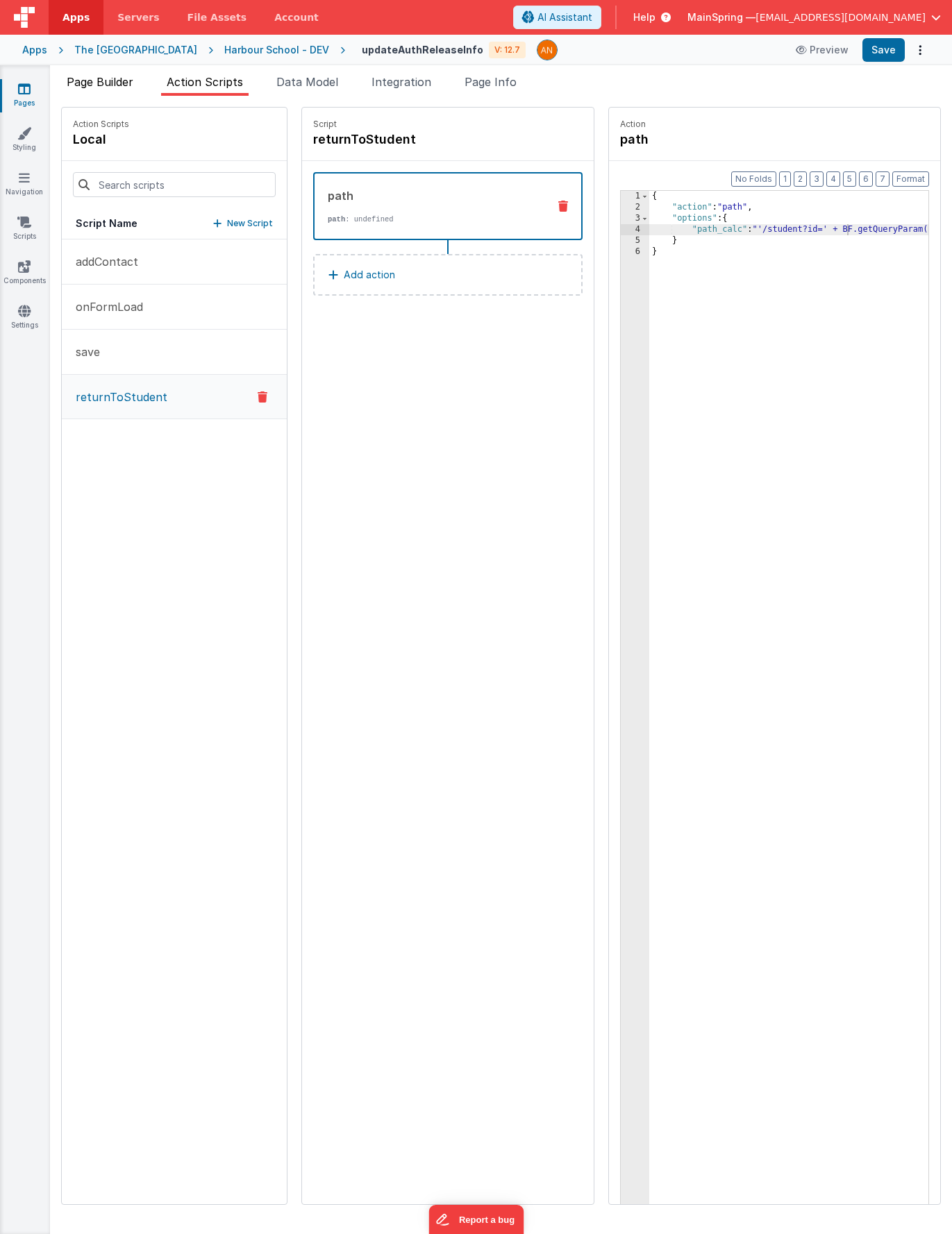
click at [88, 80] on span "Page Builder" at bounding box center [100, 81] width 67 height 14
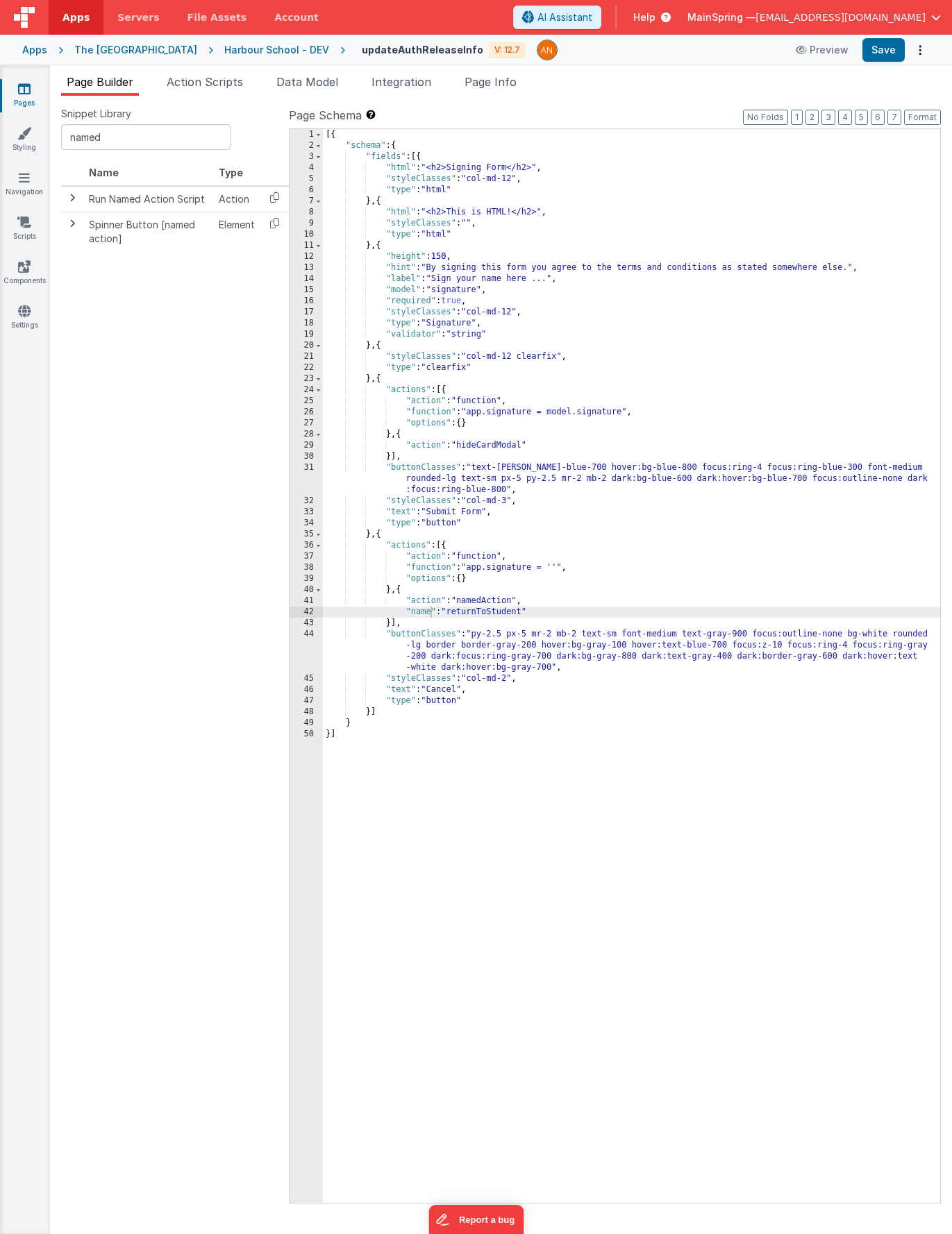
click at [510, 169] on div "[{ "schema" : { "fields" : [{ "html" : "<h2>Signing Form</h2>" , "styleClasses"…" at bounding box center [631, 677] width 617 height 1096
drag, startPoint x: 536, startPoint y: 168, endPoint x: 430, endPoint y: 172, distance: 106.1
click at [430, 172] on div "[{ "schema" : { "fields" : [{ "html" : "<h2>Signing Form</h2>" , "styleClasses"…" at bounding box center [631, 677] width 617 height 1096
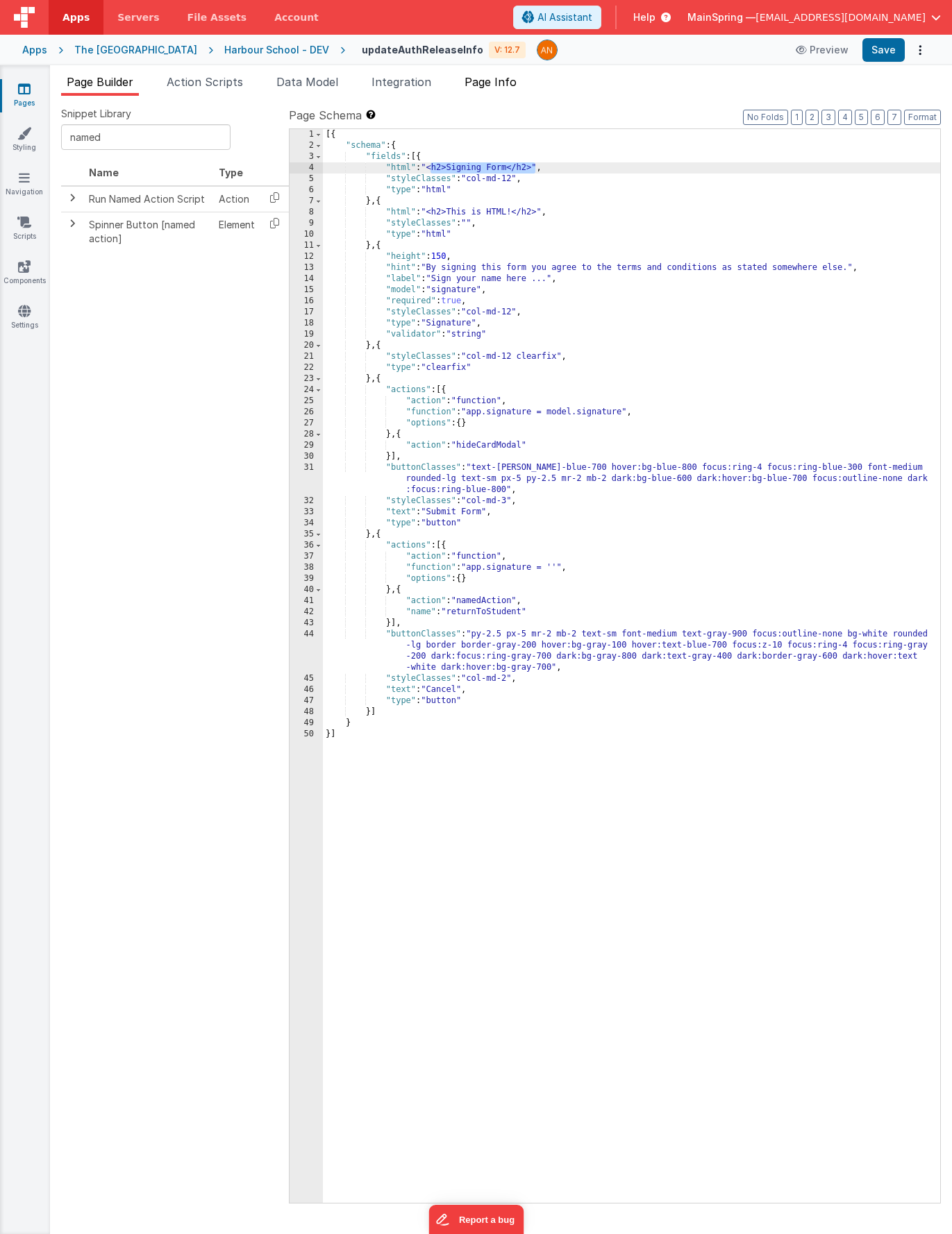
click at [499, 86] on span "Page Info" at bounding box center [490, 81] width 52 height 14
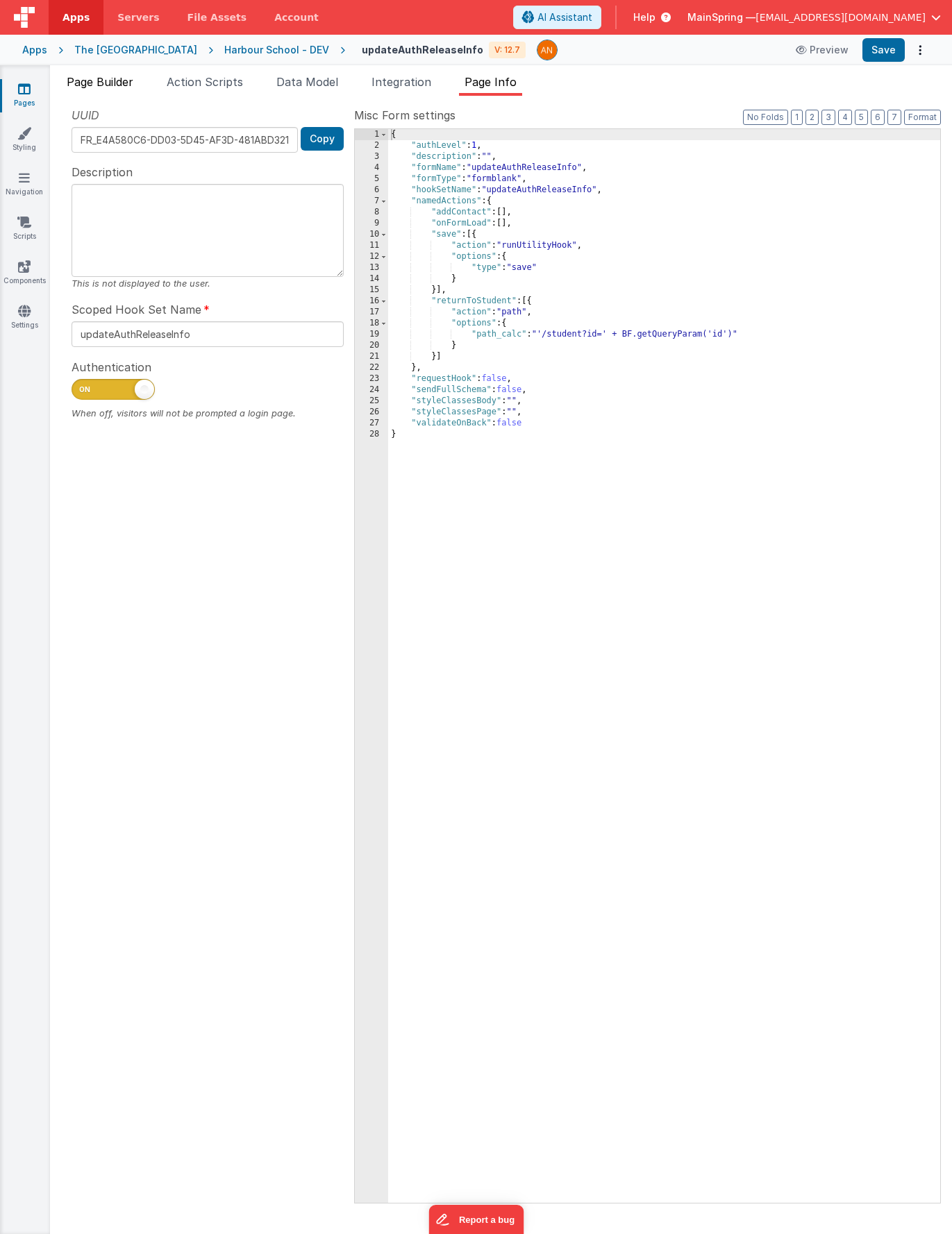
click at [102, 81] on span "Page Builder" at bounding box center [100, 81] width 67 height 14
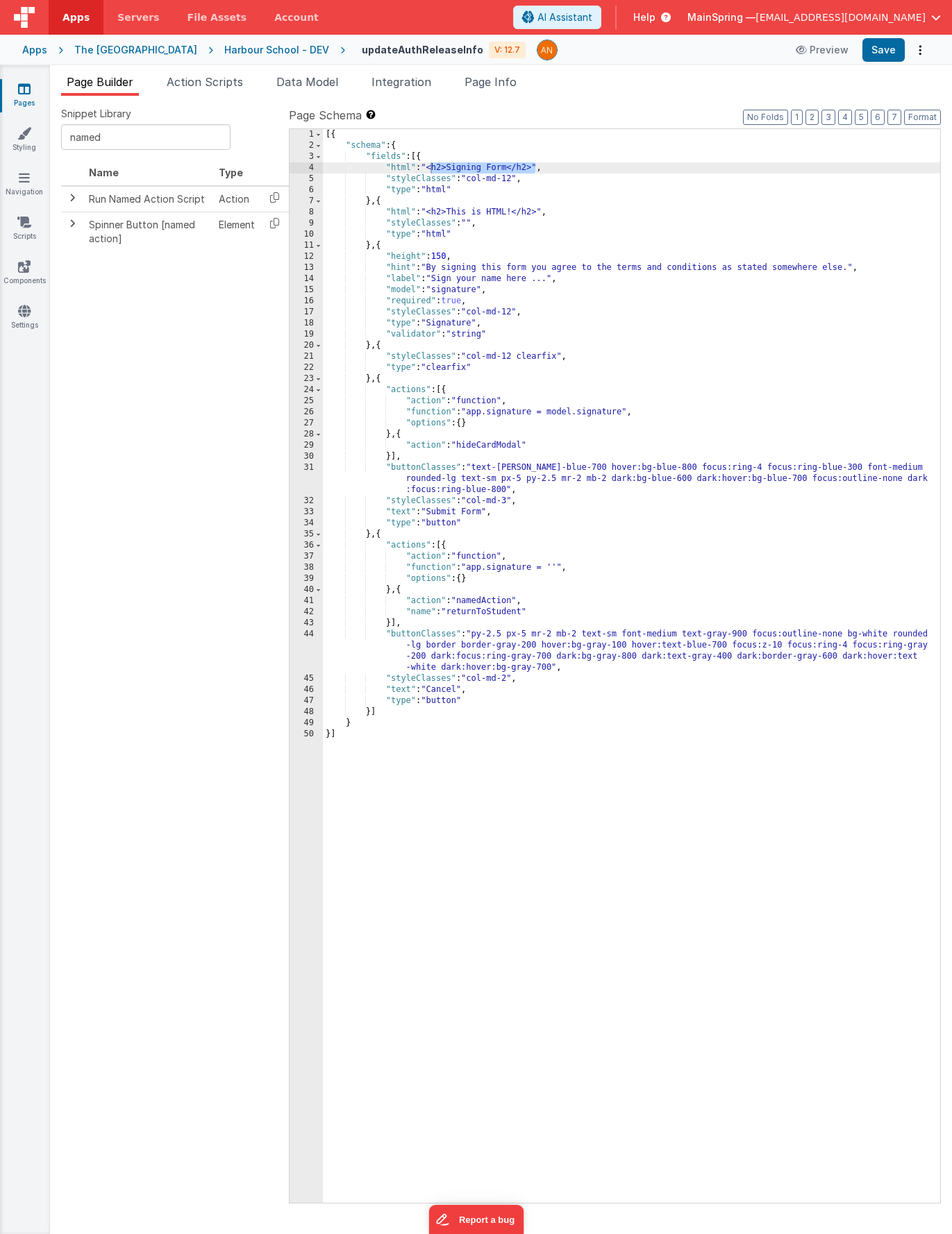
click at [241, 49] on div "Harbour School - DEV" at bounding box center [276, 49] width 105 height 14
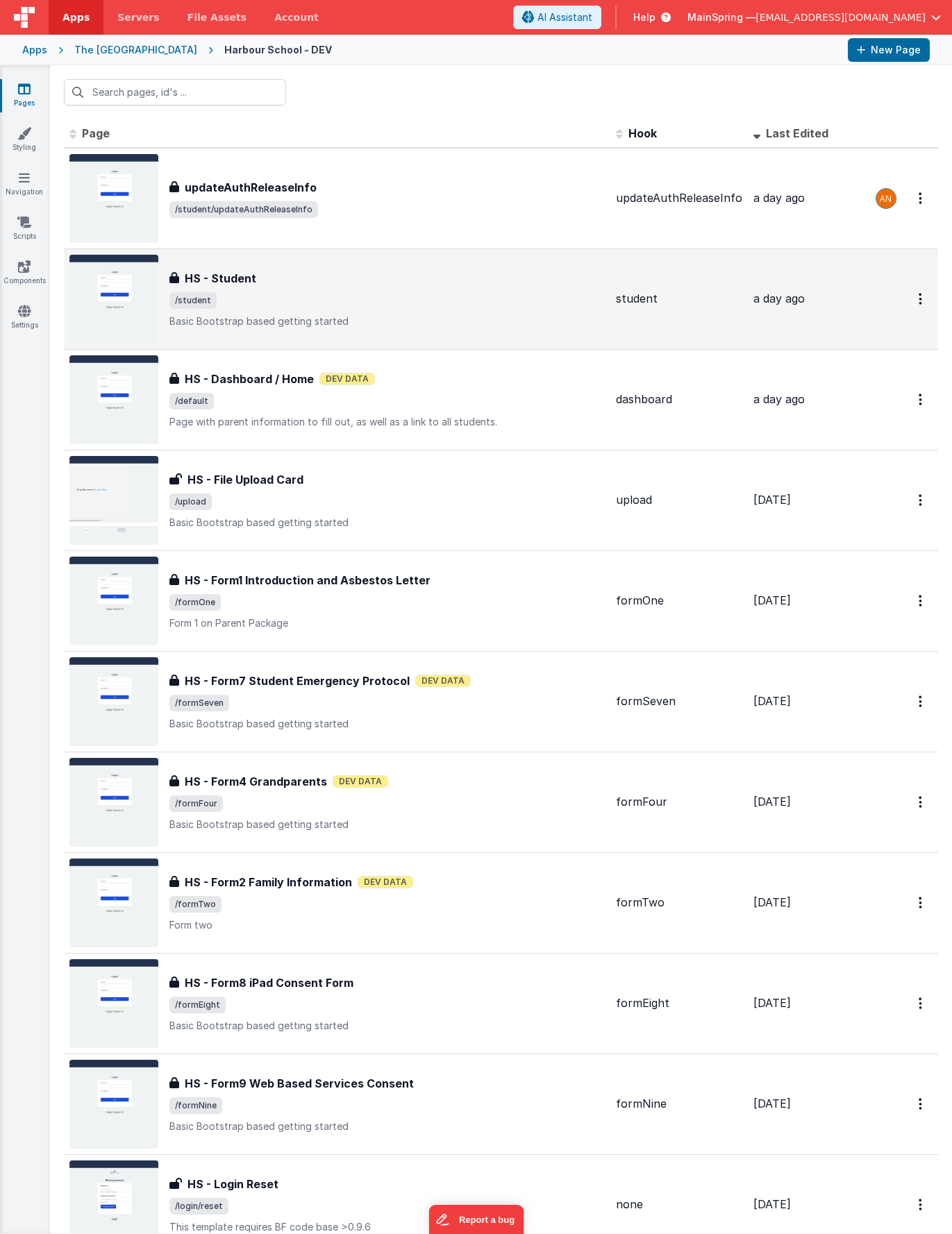
click at [291, 304] on span "/student" at bounding box center [387, 300] width 435 height 16
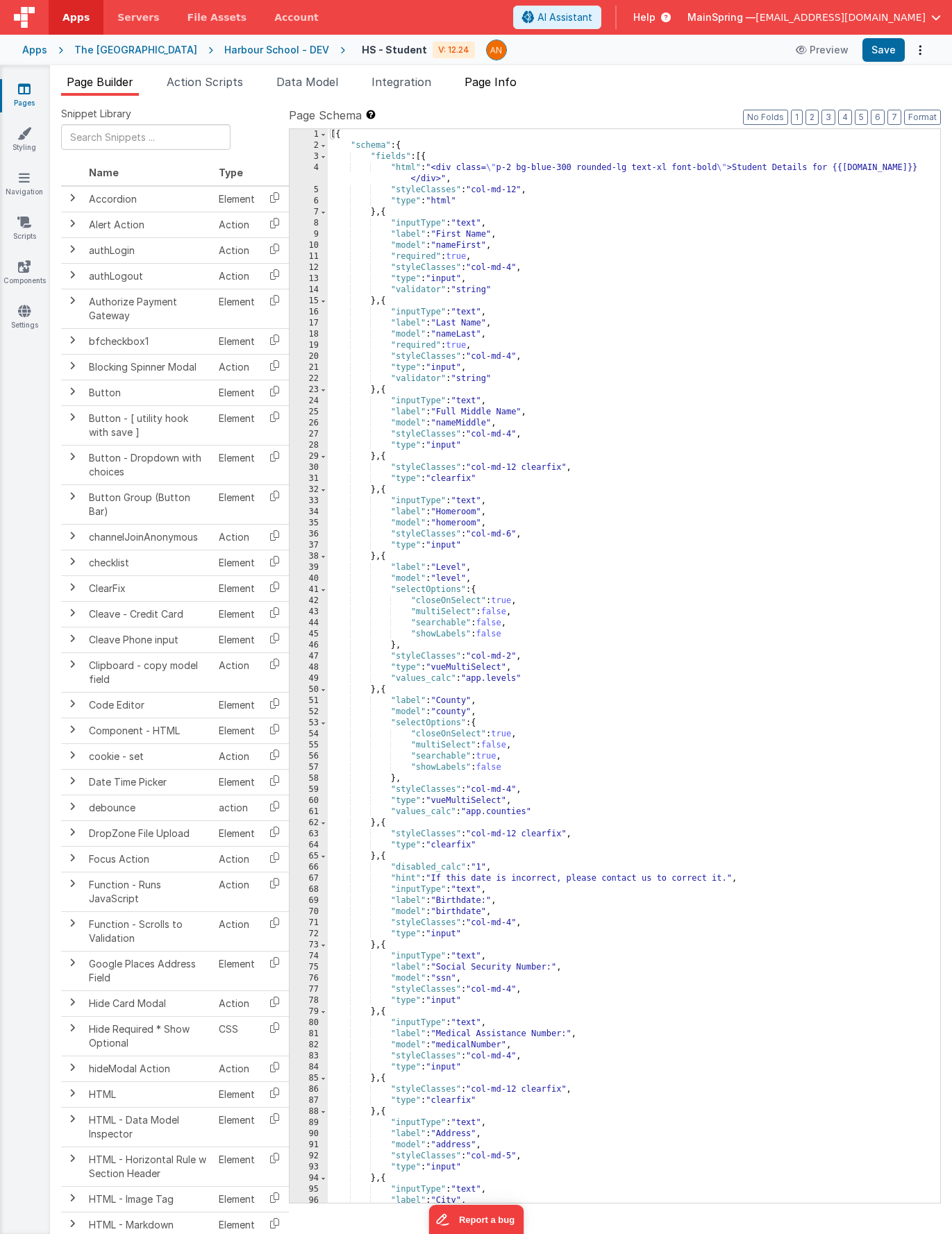
click at [507, 81] on span "Page Info" at bounding box center [490, 81] width 52 height 14
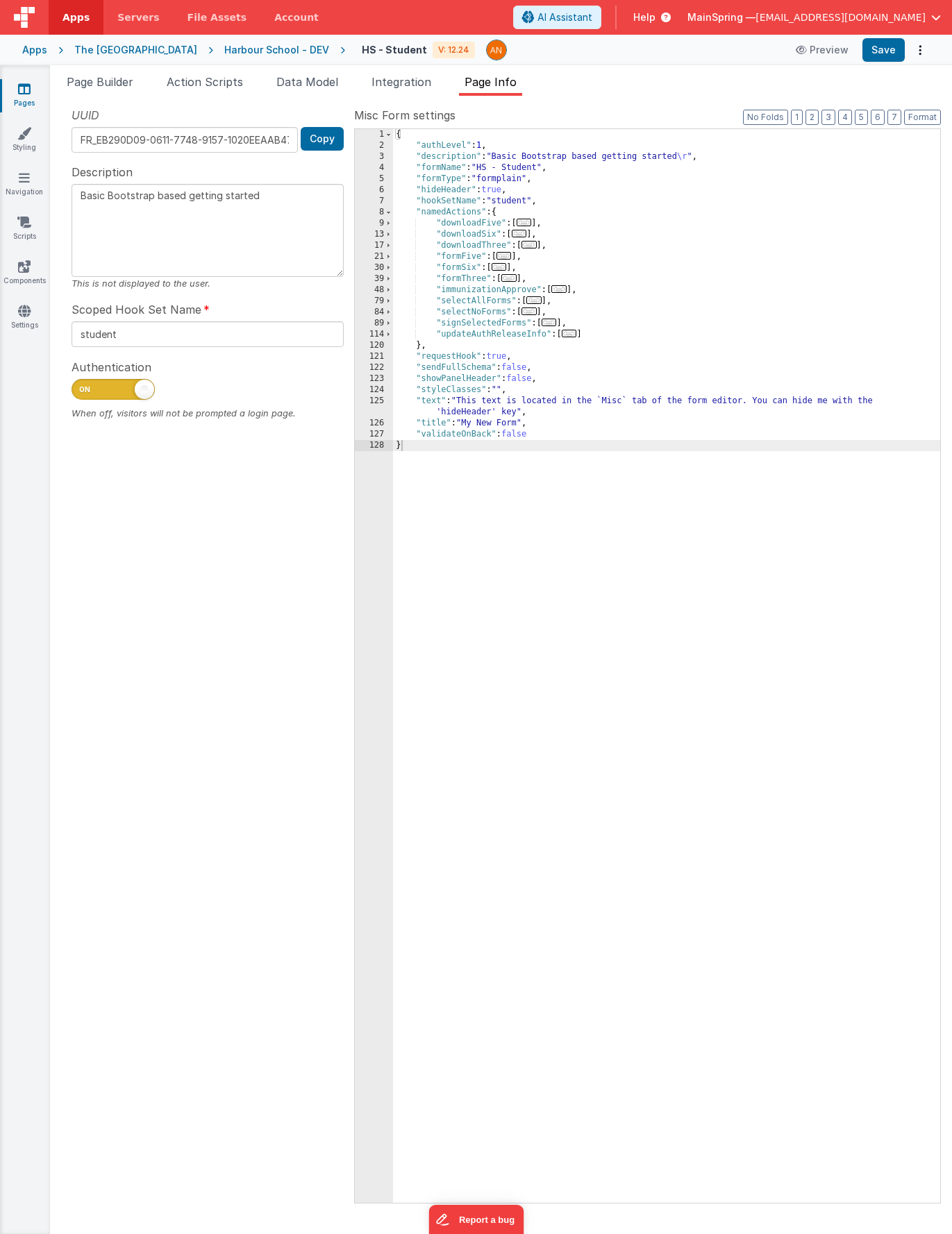
click at [522, 182] on div "{ "authLevel" : 1 , "description" : "Basic Bootstrap based getting started \r "…" at bounding box center [666, 677] width 547 height 1096
click at [128, 81] on span "Page Builder" at bounding box center [100, 81] width 67 height 14
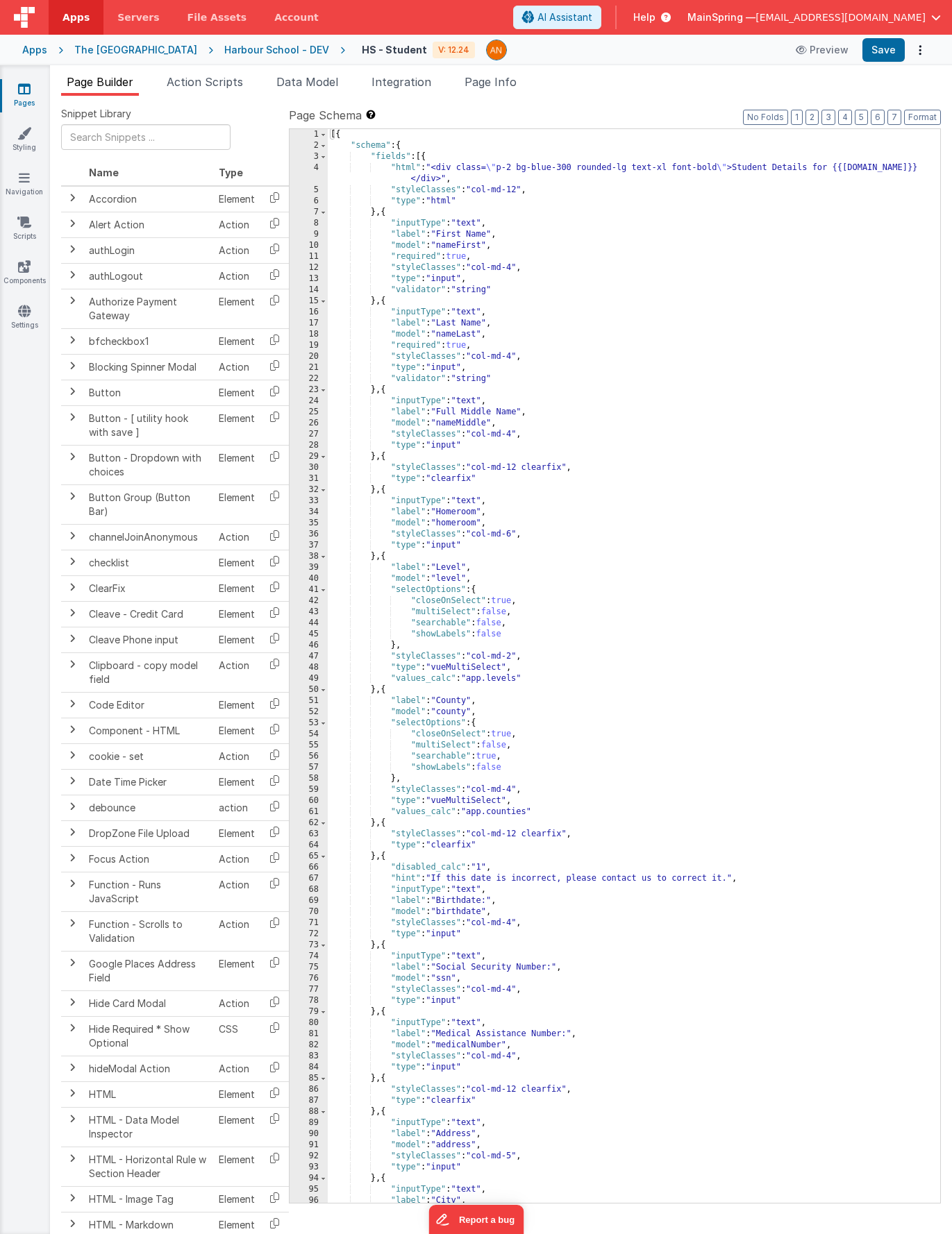
click at [242, 58] on div "Apps The Harbour School Harbour School - DEV HS - Student V: 12.24 Preview Save" at bounding box center [476, 50] width 952 height 31
click at [247, 49] on div "Harbour School - DEV" at bounding box center [276, 49] width 105 height 14
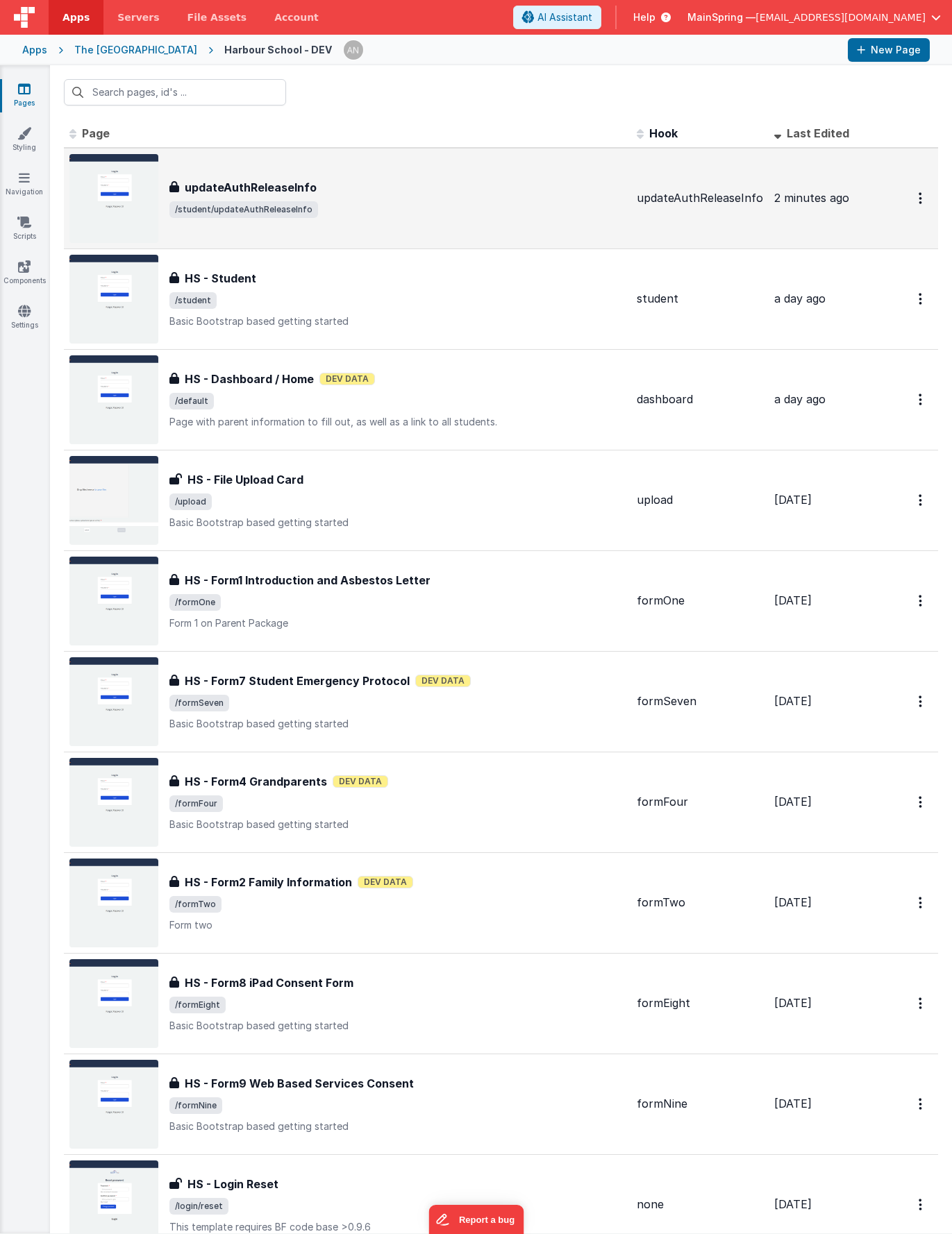
click at [404, 189] on div "updateAuthReleaseInfo" at bounding box center [398, 187] width 456 height 16
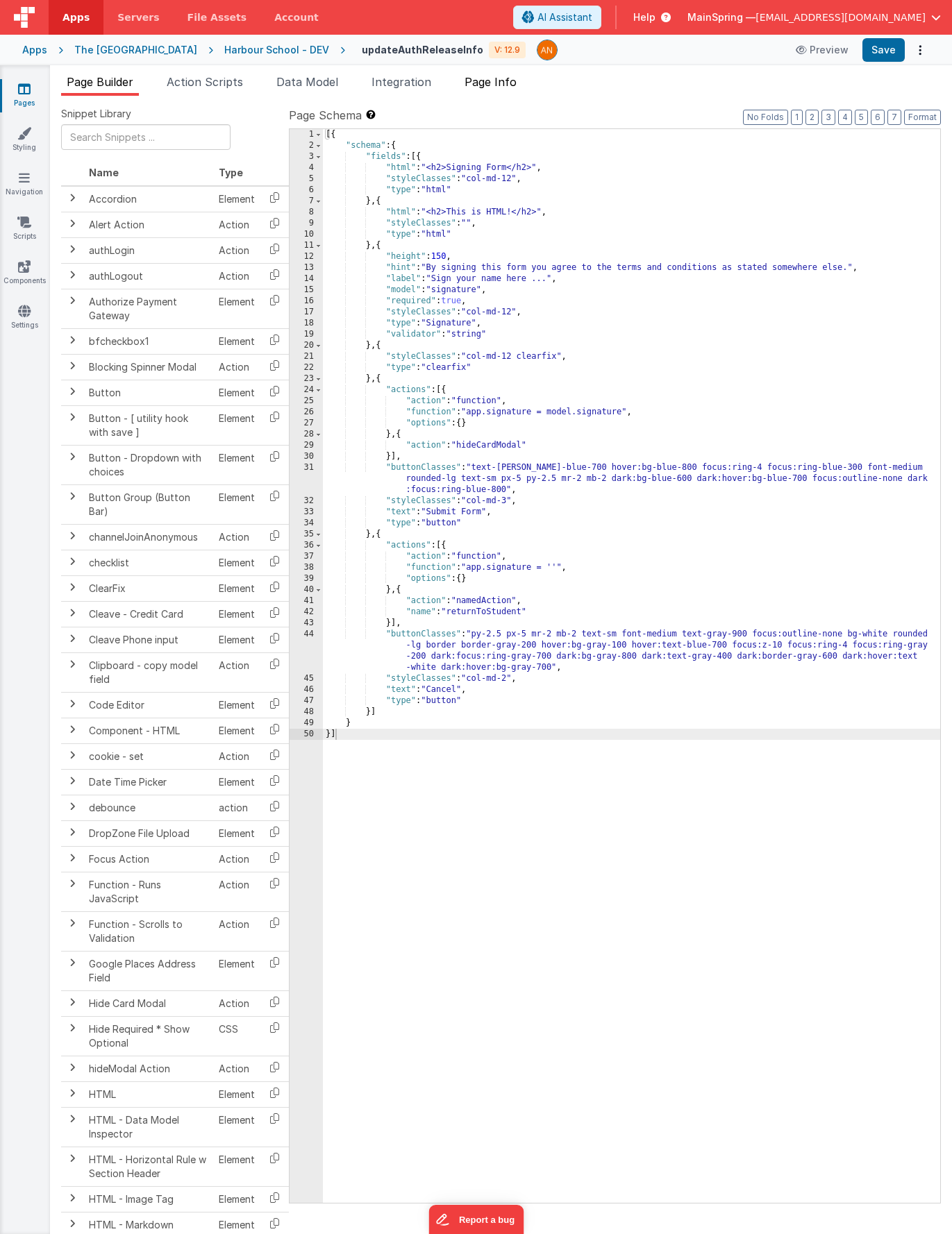
click at [485, 79] on span "Page Info" at bounding box center [490, 81] width 52 height 14
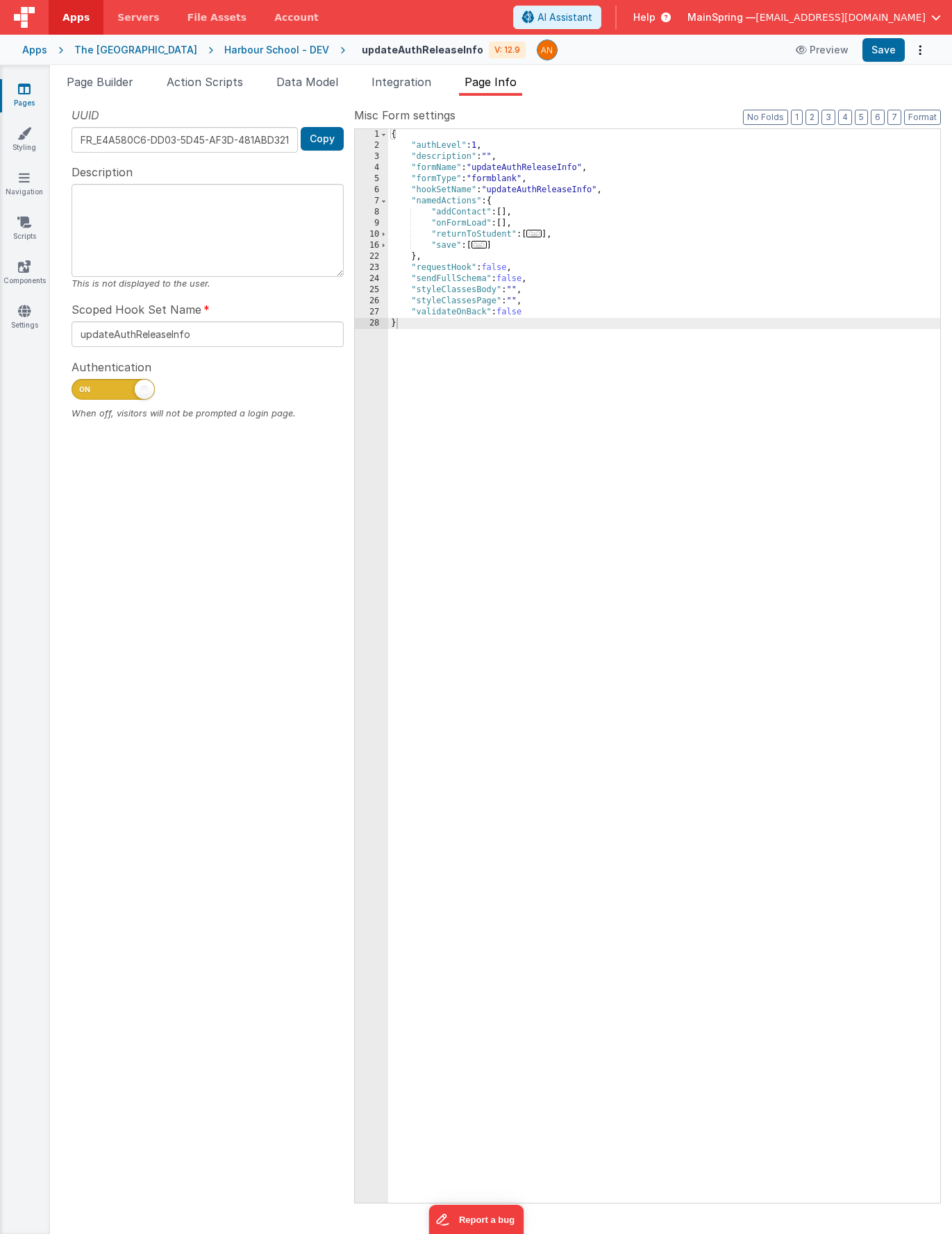
click at [497, 182] on div "{ "authLevel" : 1 , "description" : "" , "formName" : "updateAuthReleaseInfo" ,…" at bounding box center [664, 677] width 552 height 1096
click at [517, 290] on div "{ "authLevel" : 1 , "description" : "" , "formName" : "updateAuthReleaseInfo" ,…" at bounding box center [664, 677] width 552 height 1096
click at [107, 86] on span "Page Builder" at bounding box center [100, 81] width 67 height 14
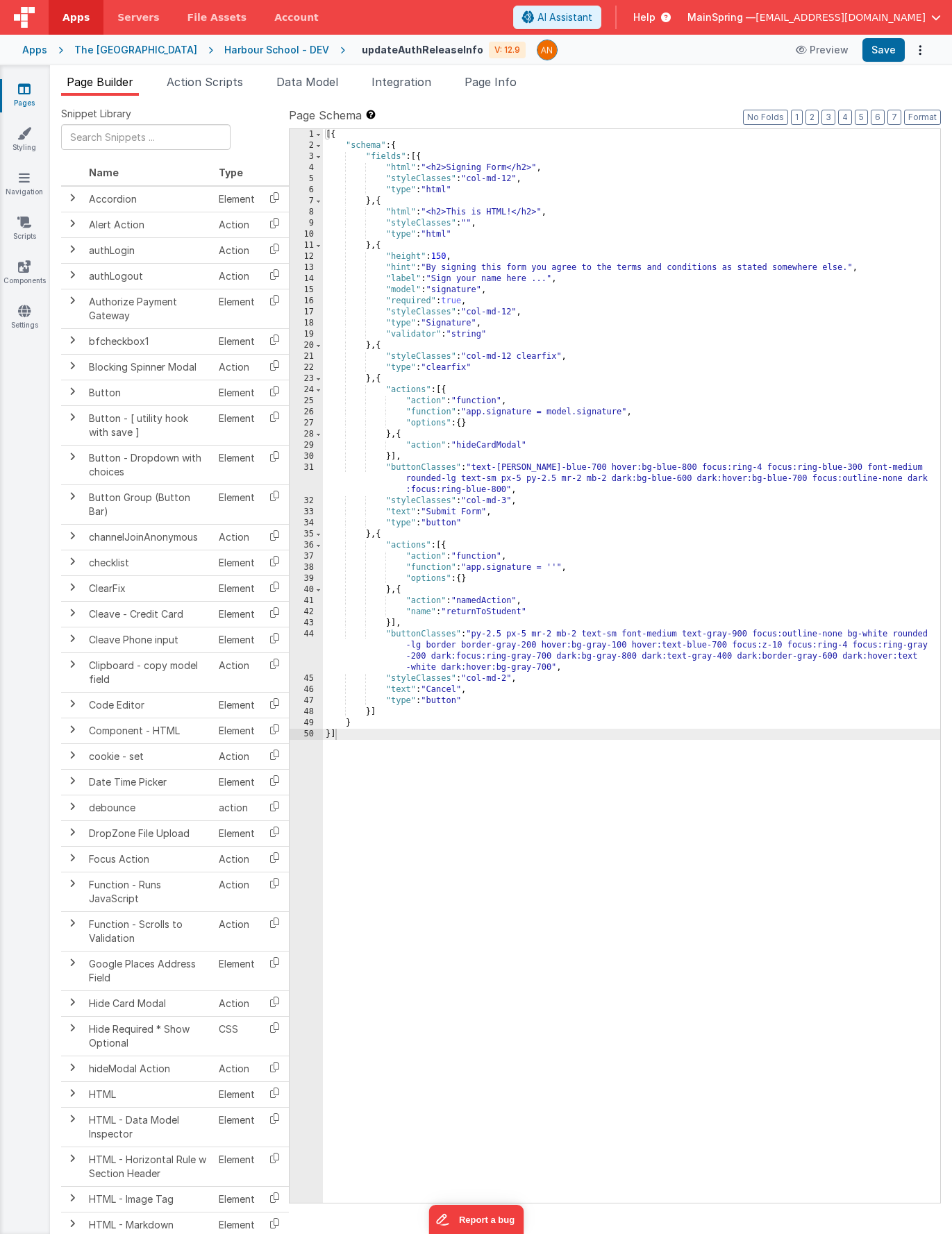
click at [467, 222] on div "[{ "schema" : { "fields" : [{ "html" : "<h2>Signing Form</h2>" , "styleClasses"…" at bounding box center [631, 677] width 617 height 1096
drag, startPoint x: 516, startPoint y: 175, endPoint x: 472, endPoint y: 182, distance: 44.6
click at [472, 182] on div "[{ "schema" : { "fields" : [{ "html" : "<h2>Signing Form</h2>" , "styleClasses"…" at bounding box center [631, 677] width 617 height 1096
drag, startPoint x: 472, startPoint y: 222, endPoint x: 515, endPoint y: 224, distance: 43.0
click at [516, 223] on div "[{ "schema" : { "fields" : [{ "html" : "<h2>Signing Form</h2>" , "styleClasses"…" at bounding box center [631, 677] width 617 height 1096
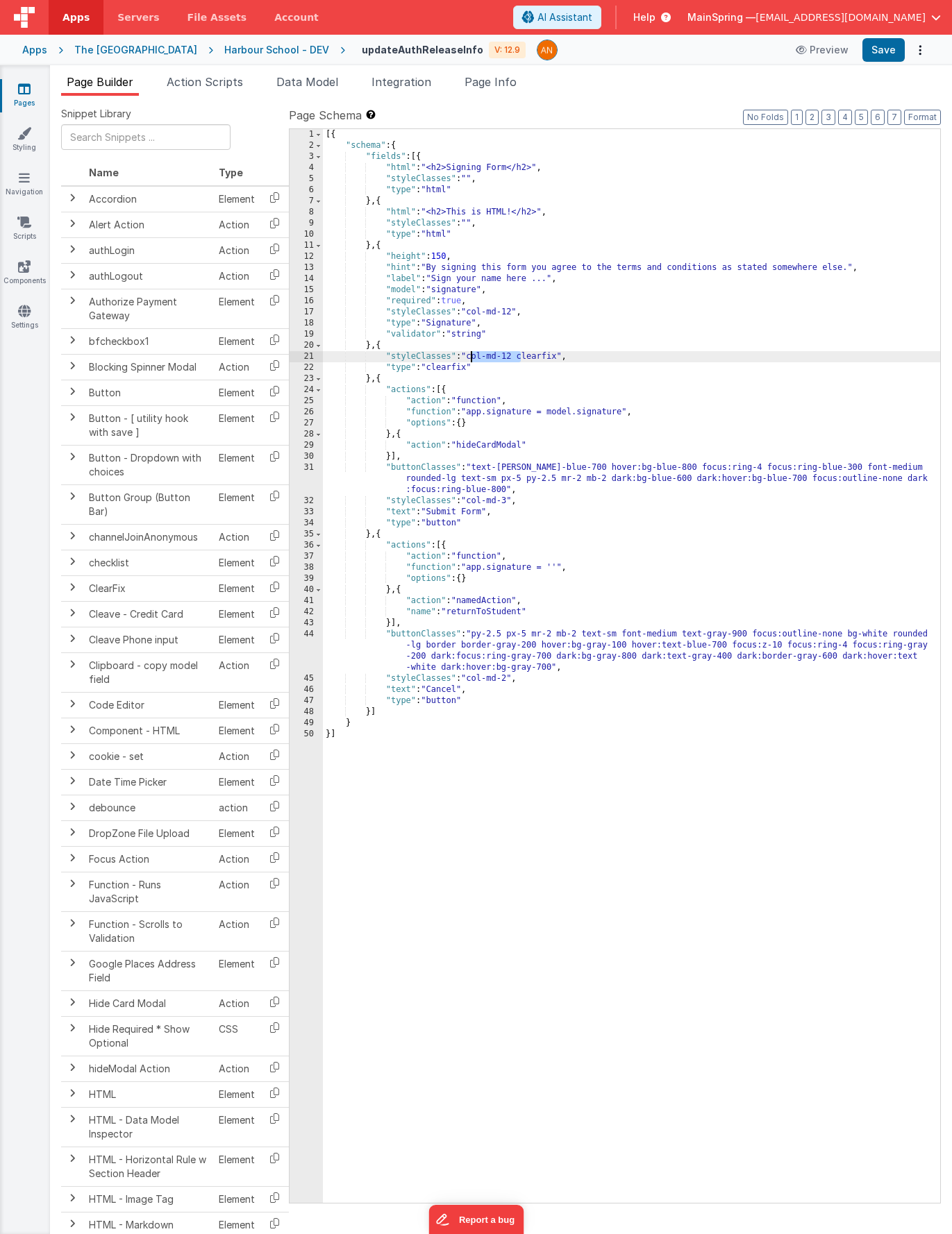
drag, startPoint x: 519, startPoint y: 358, endPoint x: 472, endPoint y: 360, distance: 47.0
click at [472, 360] on div "[{ "schema" : { "fields" : [{ "html" : "<h2>Signing Form</h2>" , "styleClasses"…" at bounding box center [631, 677] width 617 height 1096
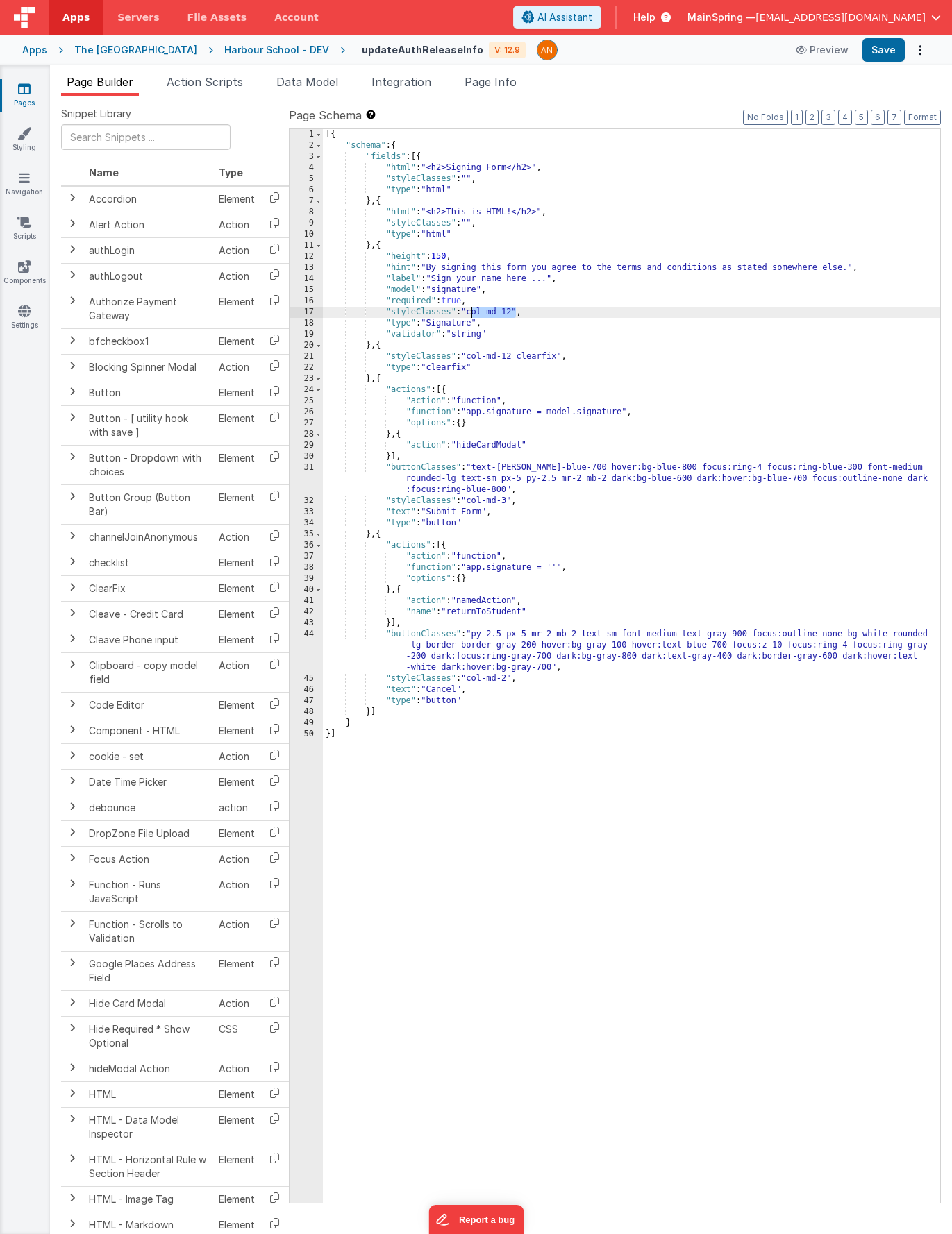
drag, startPoint x: 518, startPoint y: 311, endPoint x: 472, endPoint y: 315, distance: 46.2
click at [472, 315] on div "[{ "schema" : { "fields" : [{ "html" : "<h2>Signing Form</h2>" , "styleClasses"…" at bounding box center [631, 677] width 617 height 1096
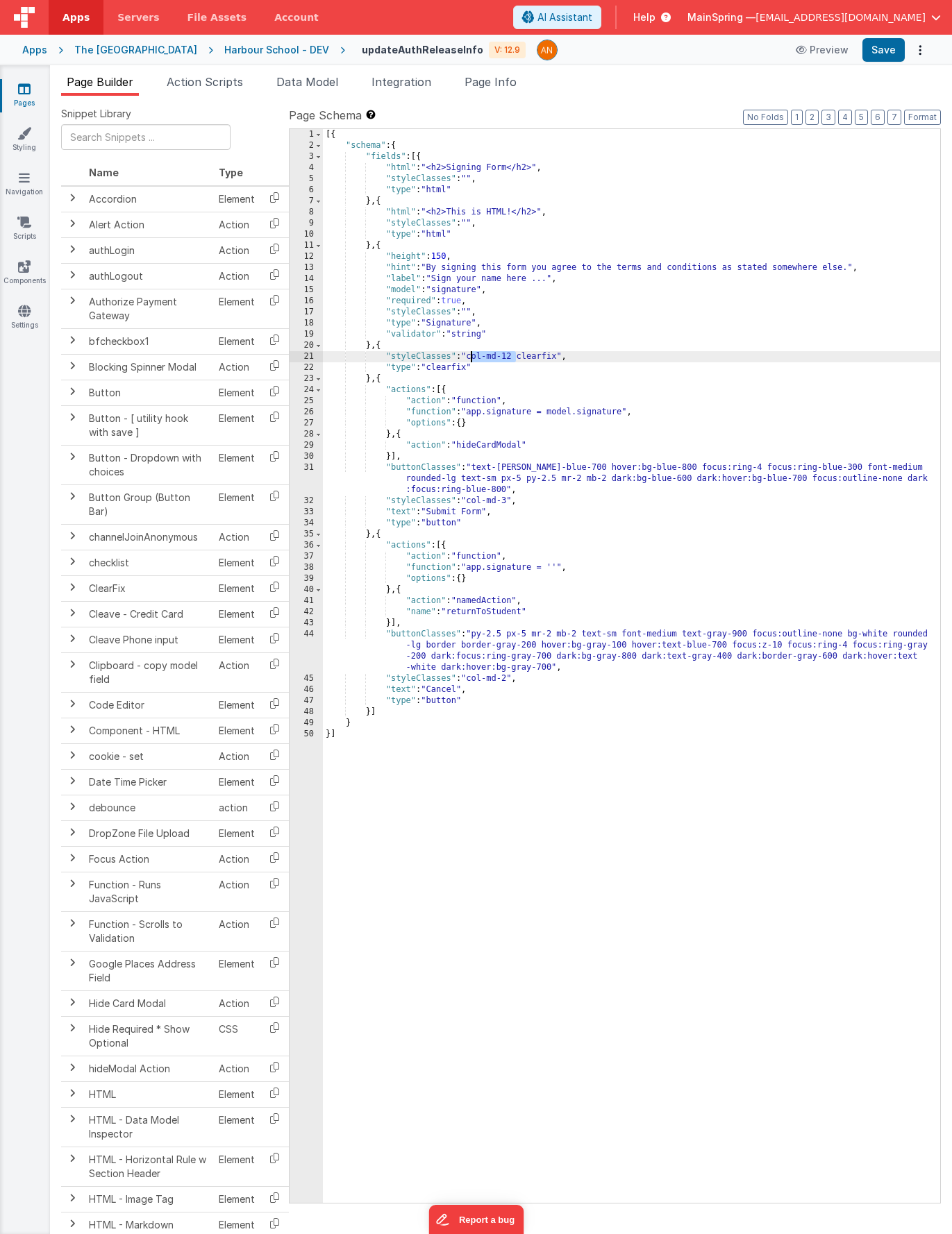
drag, startPoint x: 517, startPoint y: 358, endPoint x: 470, endPoint y: 358, distance: 47.0
click at [470, 358] on div "[{ "schema" : { "fields" : [{ "html" : "<h2>Signing Form</h2>" , "styleClasses"…" at bounding box center [631, 677] width 617 height 1096
drag, startPoint x: 512, startPoint y: 502, endPoint x: 472, endPoint y: 502, distance: 40.0
click at [472, 502] on div "[{ "schema" : { "fields" : [{ "html" : "<h2>Signing Form</h2>" , "styleClasses"…" at bounding box center [631, 677] width 617 height 1096
click at [512, 680] on div "[{ "schema" : { "fields" : [{ "html" : "<h2>Signing Form</h2>" , "styleClasses"…" at bounding box center [631, 677] width 617 height 1096
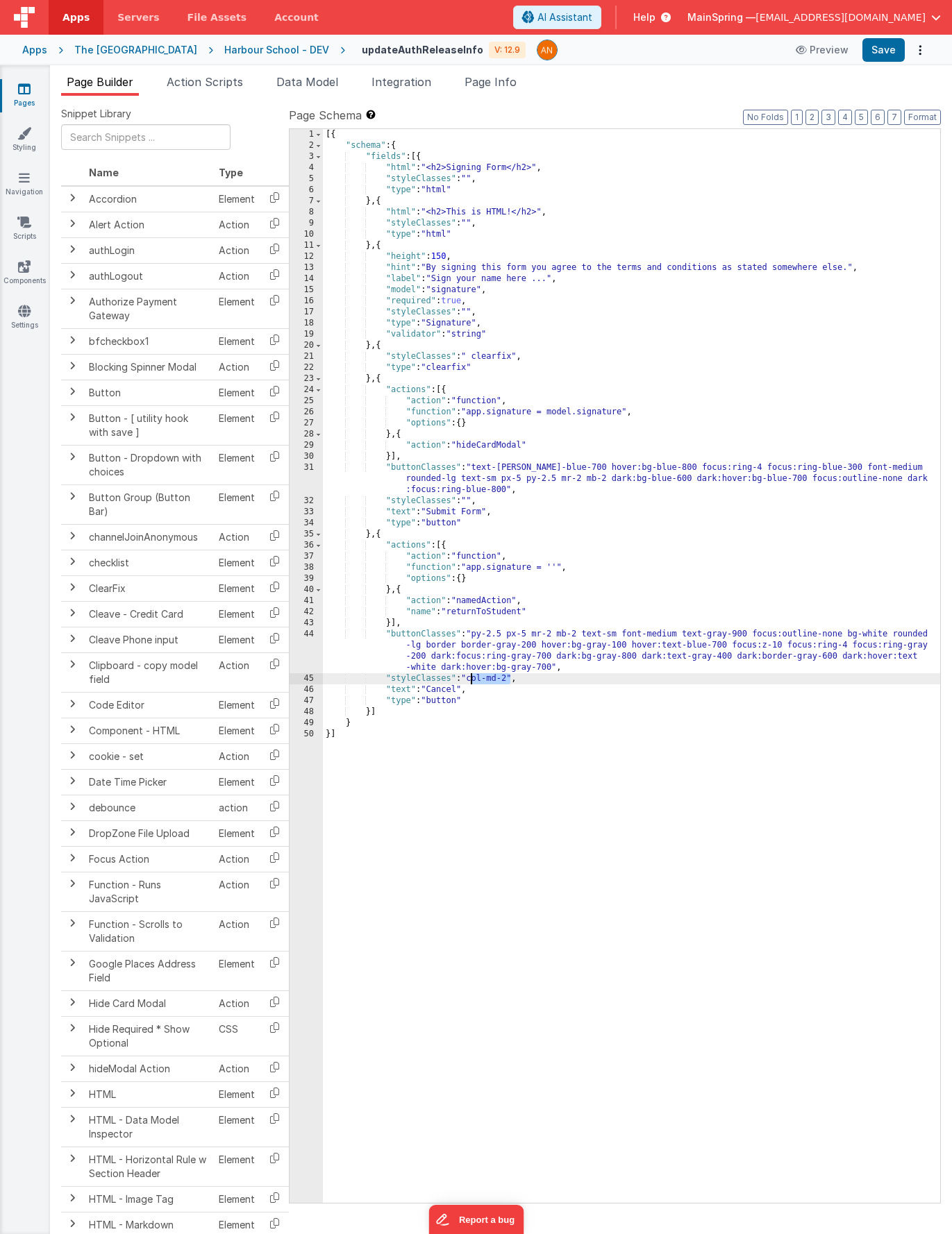
drag, startPoint x: 512, startPoint y: 680, endPoint x: 487, endPoint y: 702, distance: 33.3
click at [472, 681] on div "[{ "schema" : { "fields" : [{ "html" : "<h2>Signing Form</h2>" , "styleClasses"…" at bounding box center [631, 677] width 617 height 1096
click at [494, 445] on div "[{ "schema" : { "fields" : [{ "html" : "<h2>Signing Form</h2>" , "styleClasses"…" at bounding box center [631, 677] width 617 height 1096
drag, startPoint x: 494, startPoint y: 445, endPoint x: 502, endPoint y: 465, distance: 21.5
click at [494, 445] on div "[{ "schema" : { "fields" : [{ "html" : "<h2>Signing Form</h2>" , "styleClasses"…" at bounding box center [631, 677] width 617 height 1096
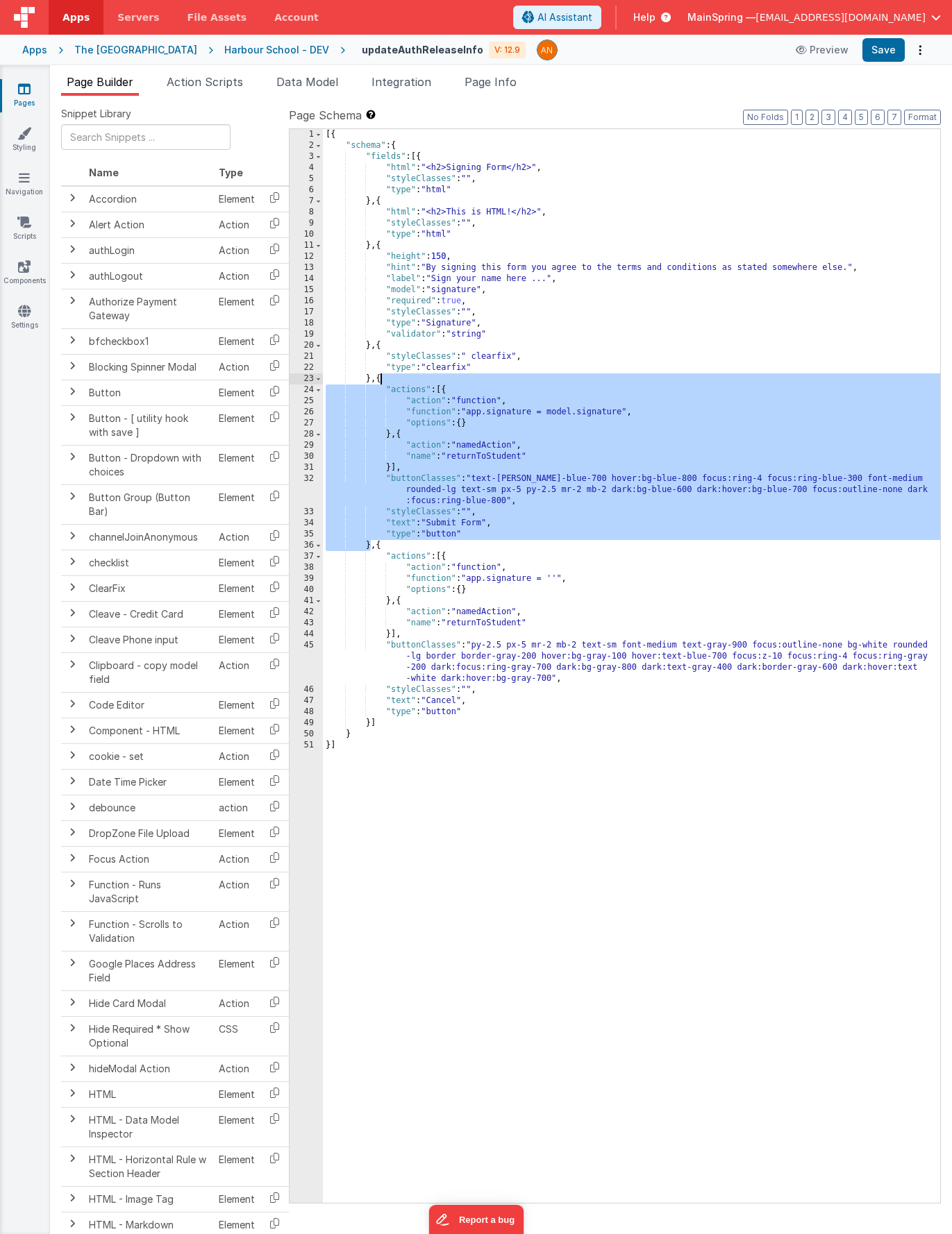
drag, startPoint x: 371, startPoint y: 544, endPoint x: 381, endPoint y: 377, distance: 167.3
click at [381, 377] on div "[{ "schema" : { "fields" : [{ "html" : "<h2>Signing Form</h2>" , "styleClasses"…" at bounding box center [631, 677] width 617 height 1096
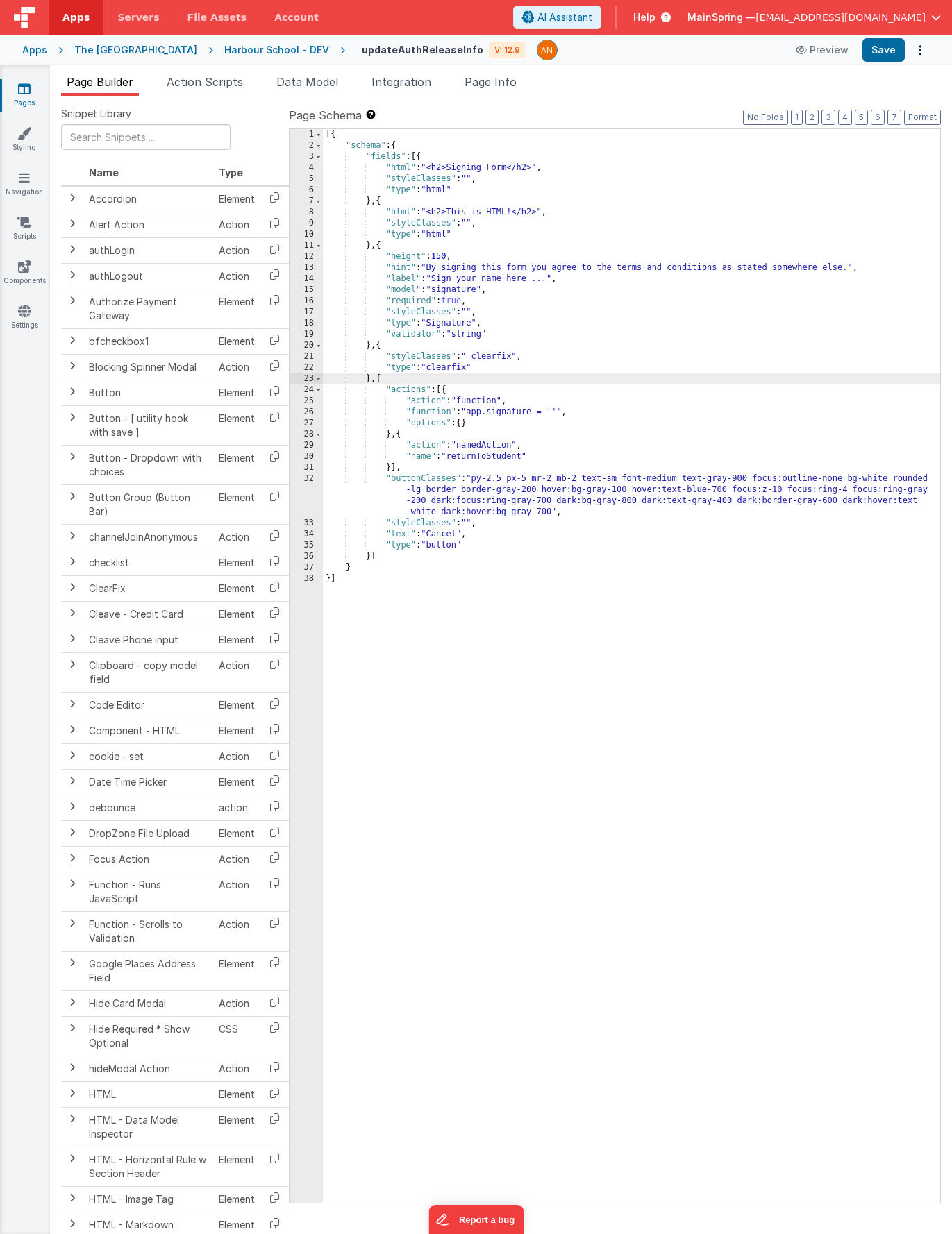
click at [371, 558] on div "[{ "schema" : { "fields" : [{ "html" : "<h2>Signing Form</h2>" , "styleClasses"…" at bounding box center [631, 677] width 617 height 1096
paste textarea
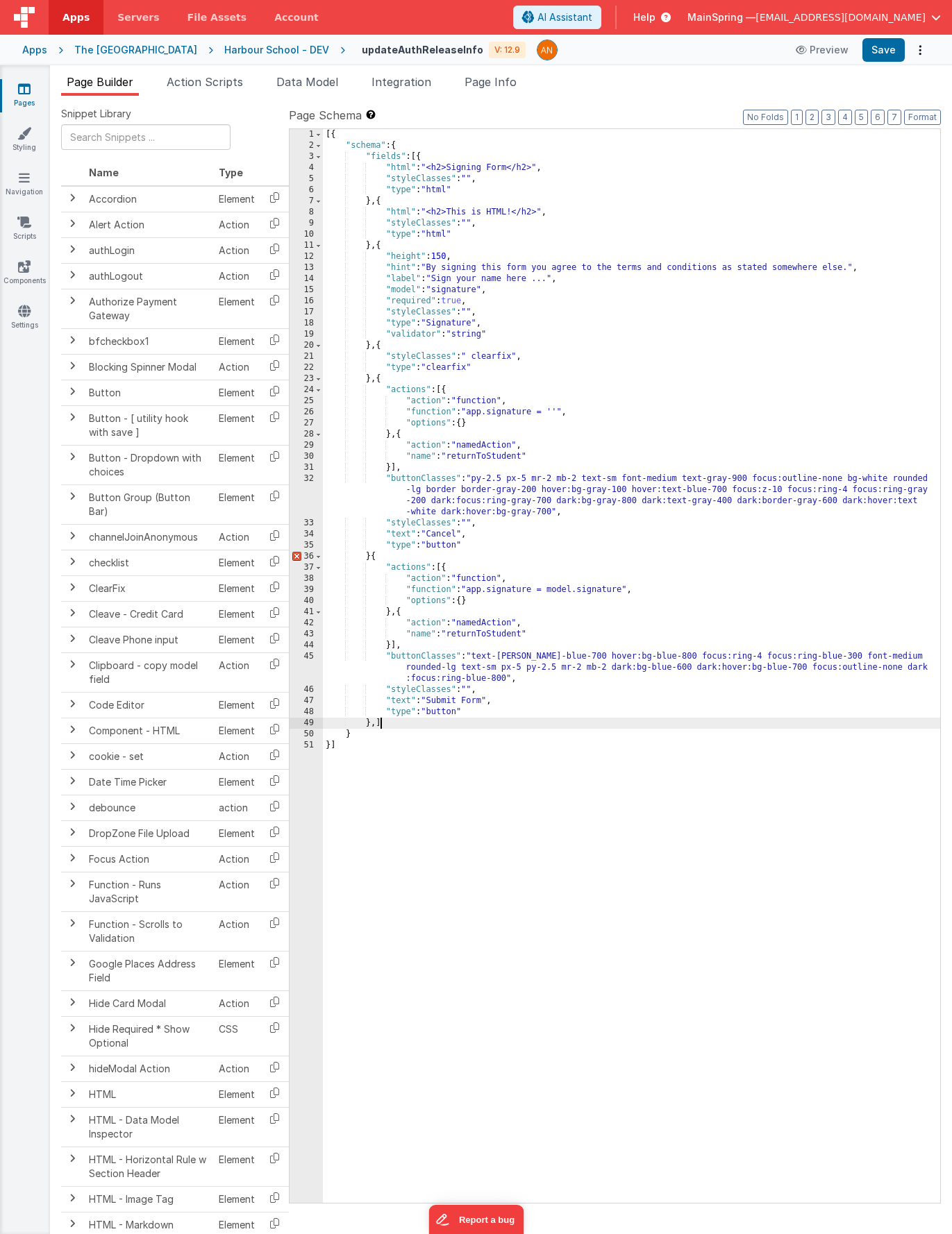
click at [371, 559] on div "[{ "schema" : { "fields" : [{ "html" : "<h2>Signing Form</h2>" , "styleClasses"…" at bounding box center [631, 677] width 617 height 1096
drag, startPoint x: 376, startPoint y: 722, endPoint x: 415, endPoint y: 745, distance: 45.3
click at [377, 722] on div "[{ "schema" : { "fields" : [{ "html" : "<h2>Signing Form</h2>" , "styleClasses"…" at bounding box center [631, 677] width 617 height 1096
click at [136, 142] on input "text" at bounding box center [146, 137] width 170 height 26
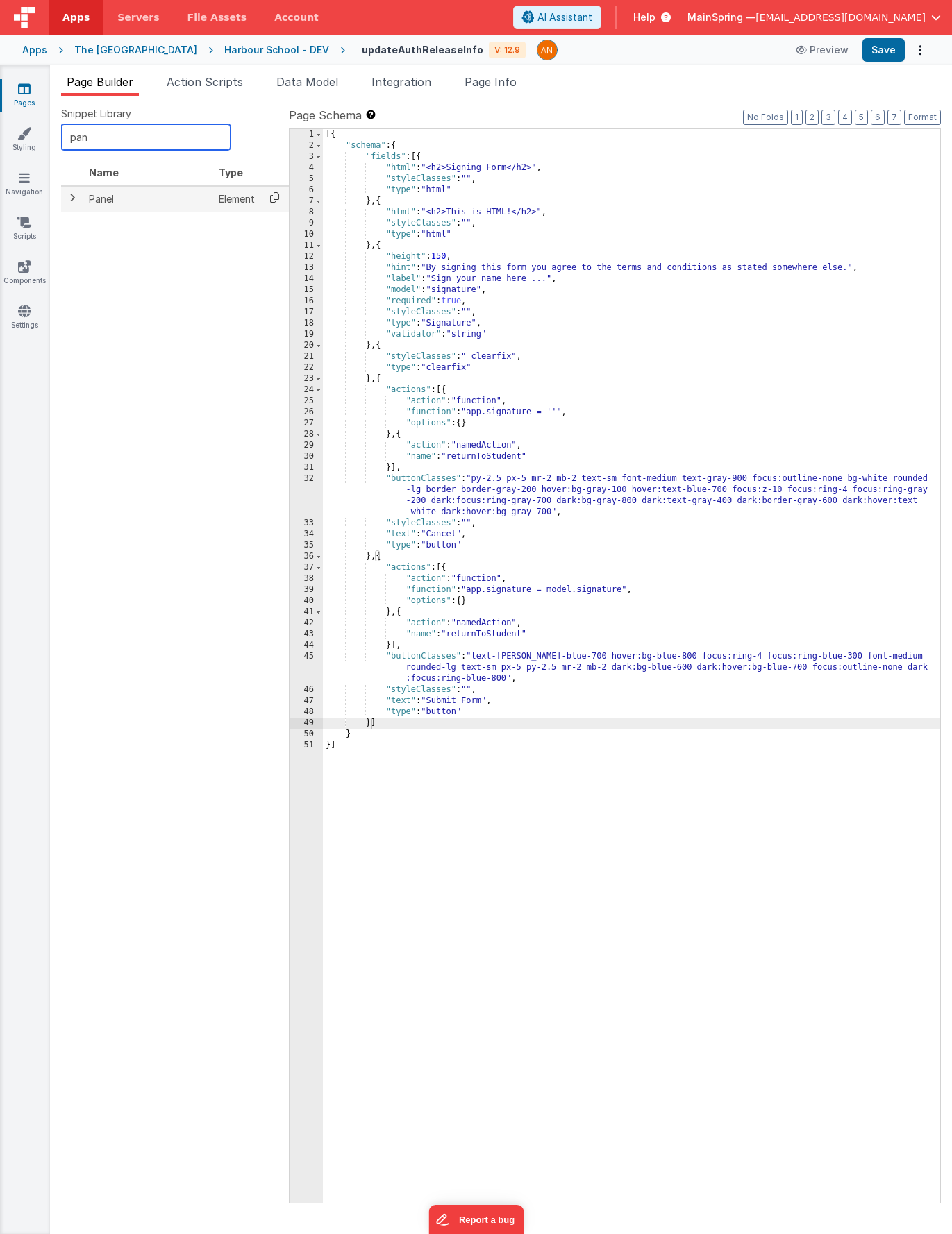
type input "pan"
click at [273, 199] on icon at bounding box center [274, 197] width 29 height 21
click at [381, 380] on div "[{ "schema" : { "fields" : [{ "html" : "<h2>Signing Form</h2>" , "styleClasses"…" at bounding box center [631, 677] width 617 height 1096
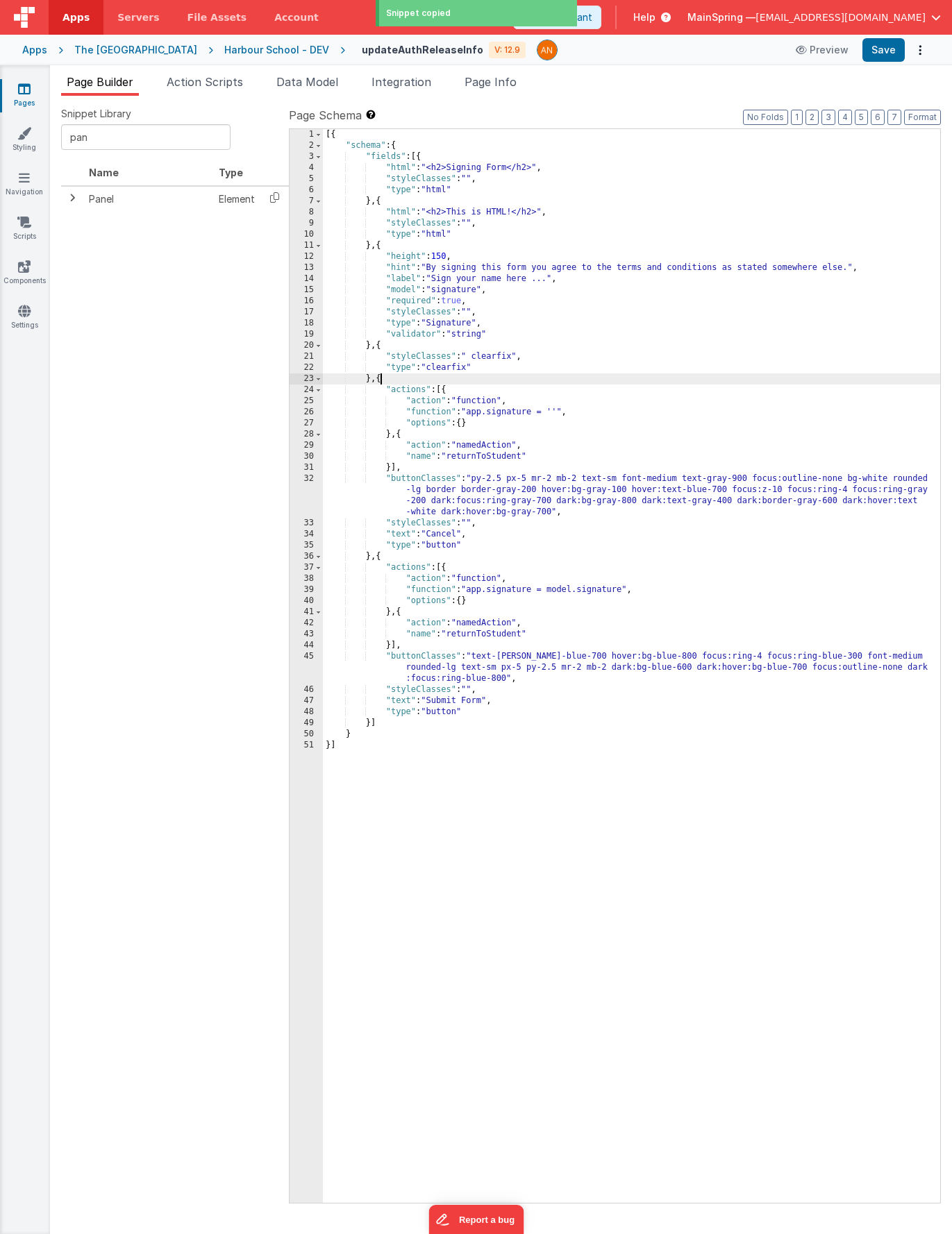
paste textarea
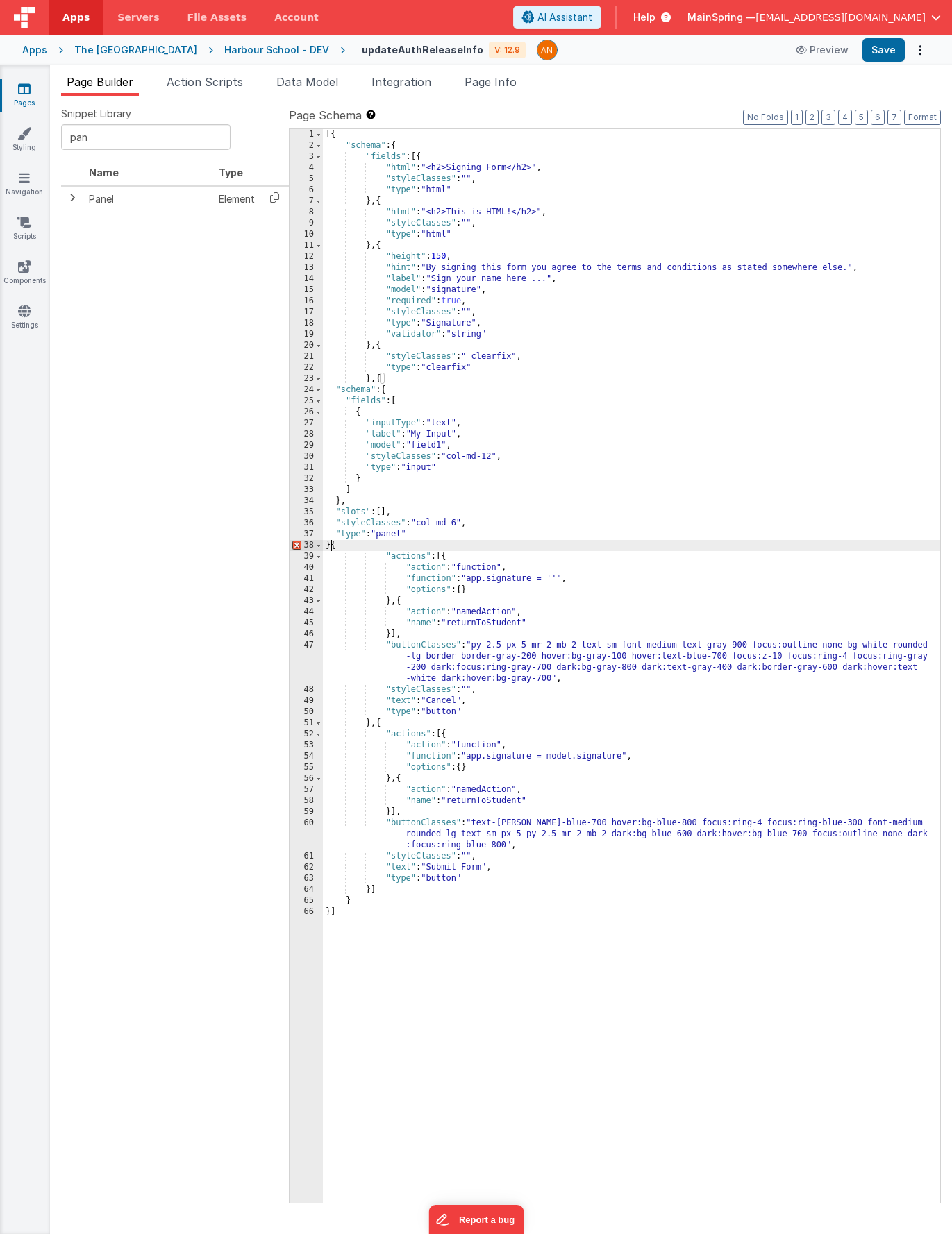
drag, startPoint x: 351, startPoint y: 898, endPoint x: 363, endPoint y: 898, distance: 12.0
click at [351, 898] on div "[{ "schema" : { "fields" : [{ "html" : "<h2>Signing Form</h2>" , "styleClasses"…" at bounding box center [631, 677] width 617 height 1096
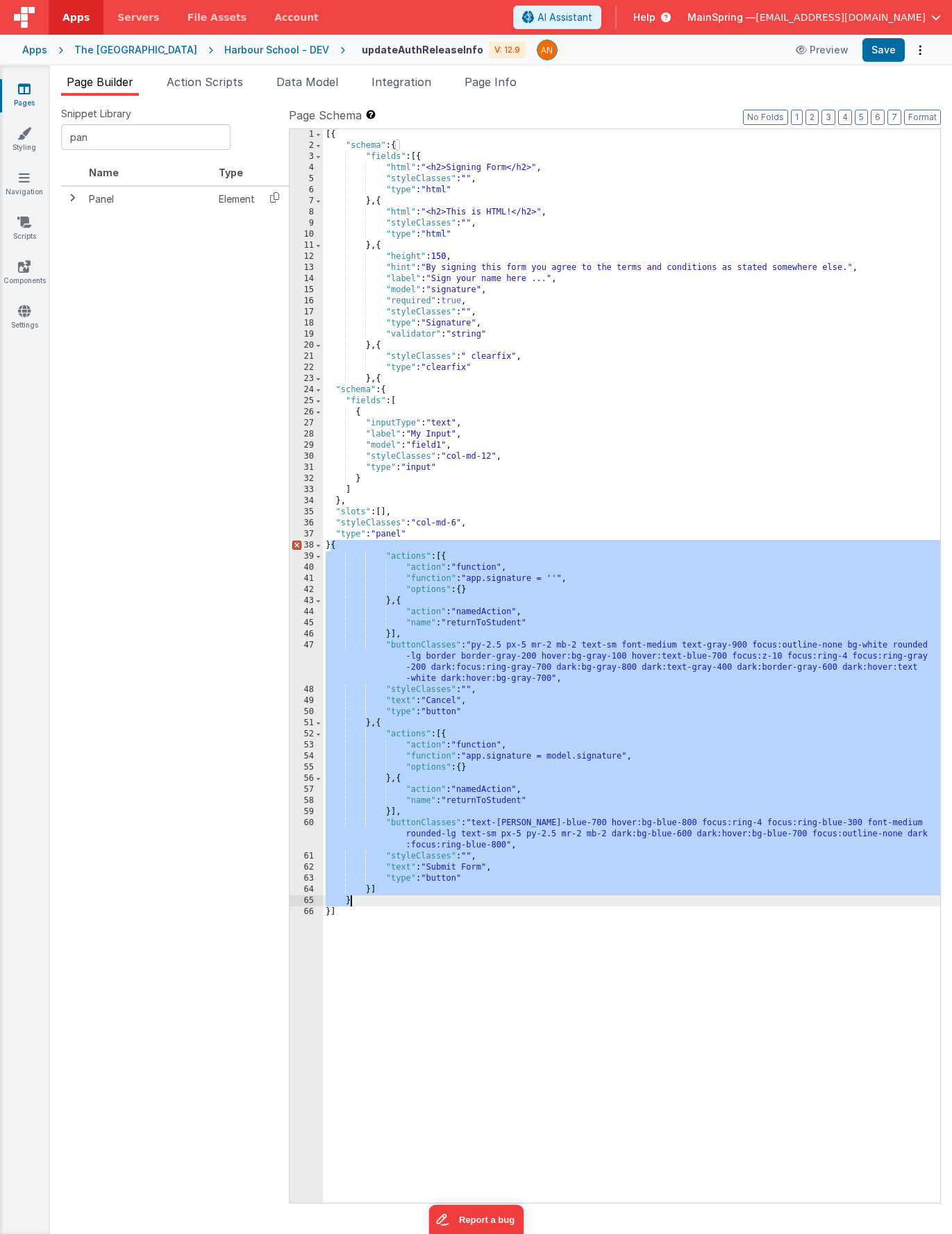
click at [332, 545] on div "[{ "schema" : { "fields" : [{ "html" : "<h2>Signing Form</h2>" , "styleClasses"…" at bounding box center [631, 677] width 617 height 1096
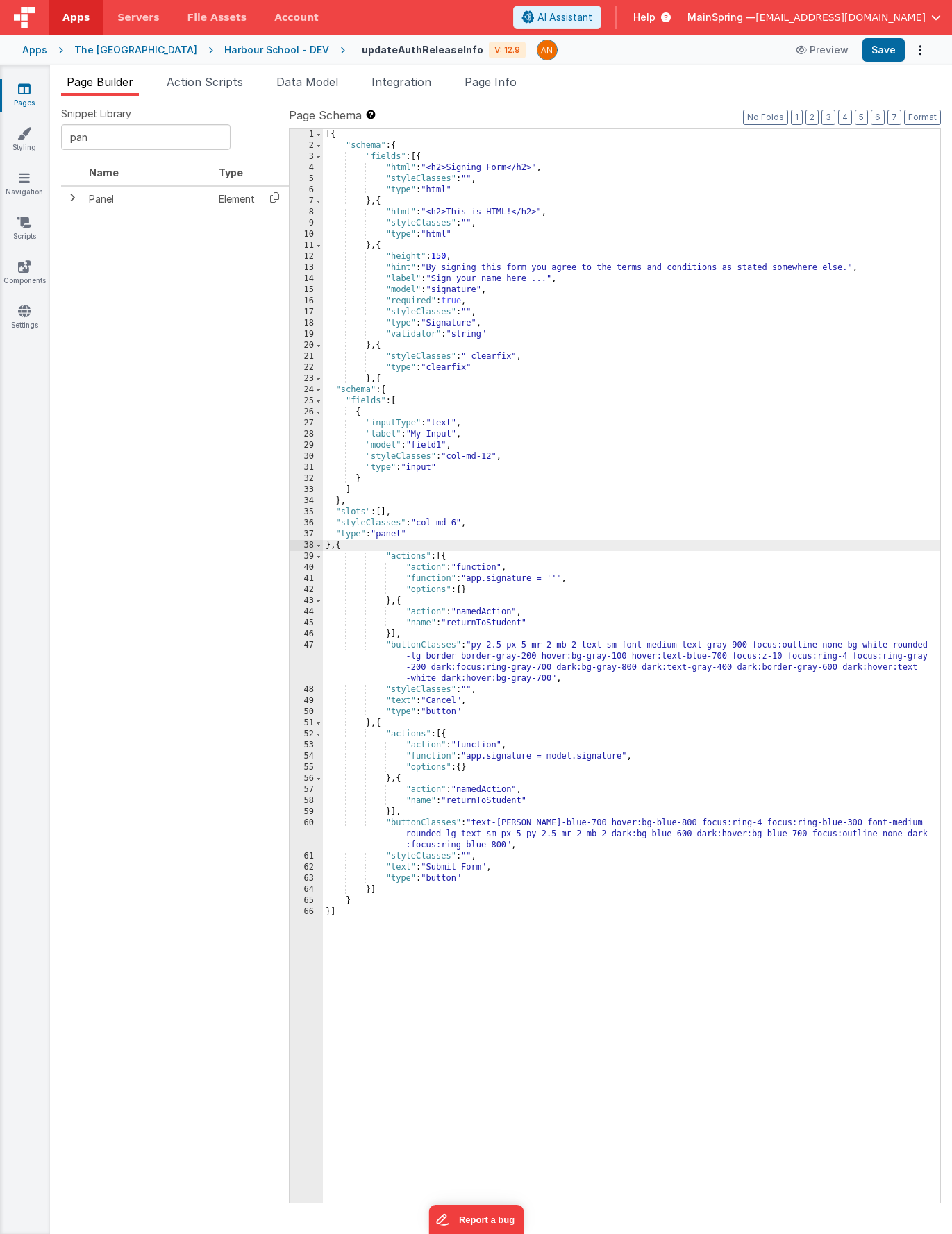
click at [356, 900] on div "[{ "schema" : { "fields" : [{ "html" : "<h2>Signing Form</h2>" , "styleClasses"…" at bounding box center [631, 677] width 617 height 1096
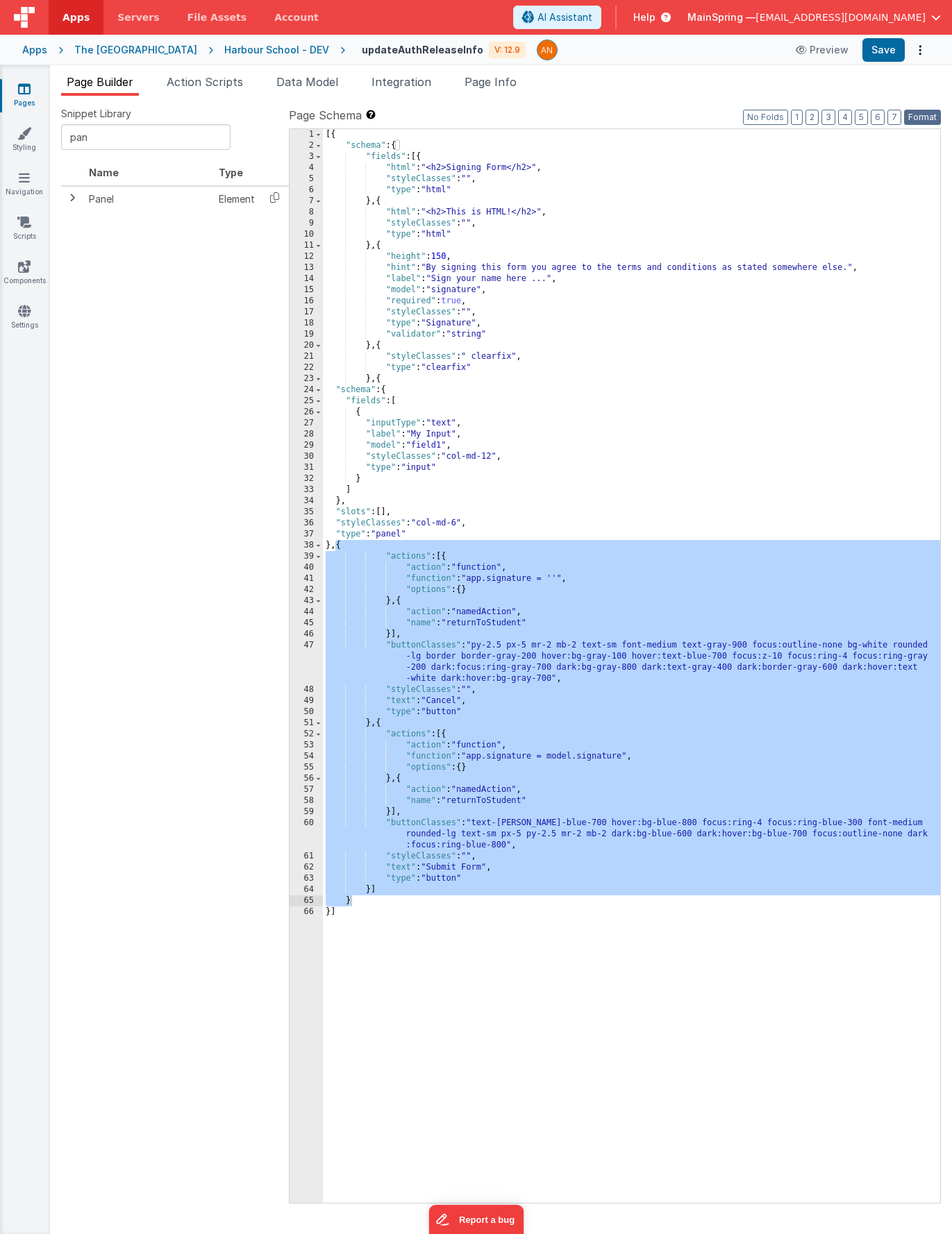
click at [934, 117] on button "Format" at bounding box center [923, 117] width 37 height 15
click at [574, 534] on div "[{ "schema" : { "fields" : [{ "html" : "<h2>Signing Form</h2>" , "styleClasses"…" at bounding box center [631, 677] width 617 height 1096
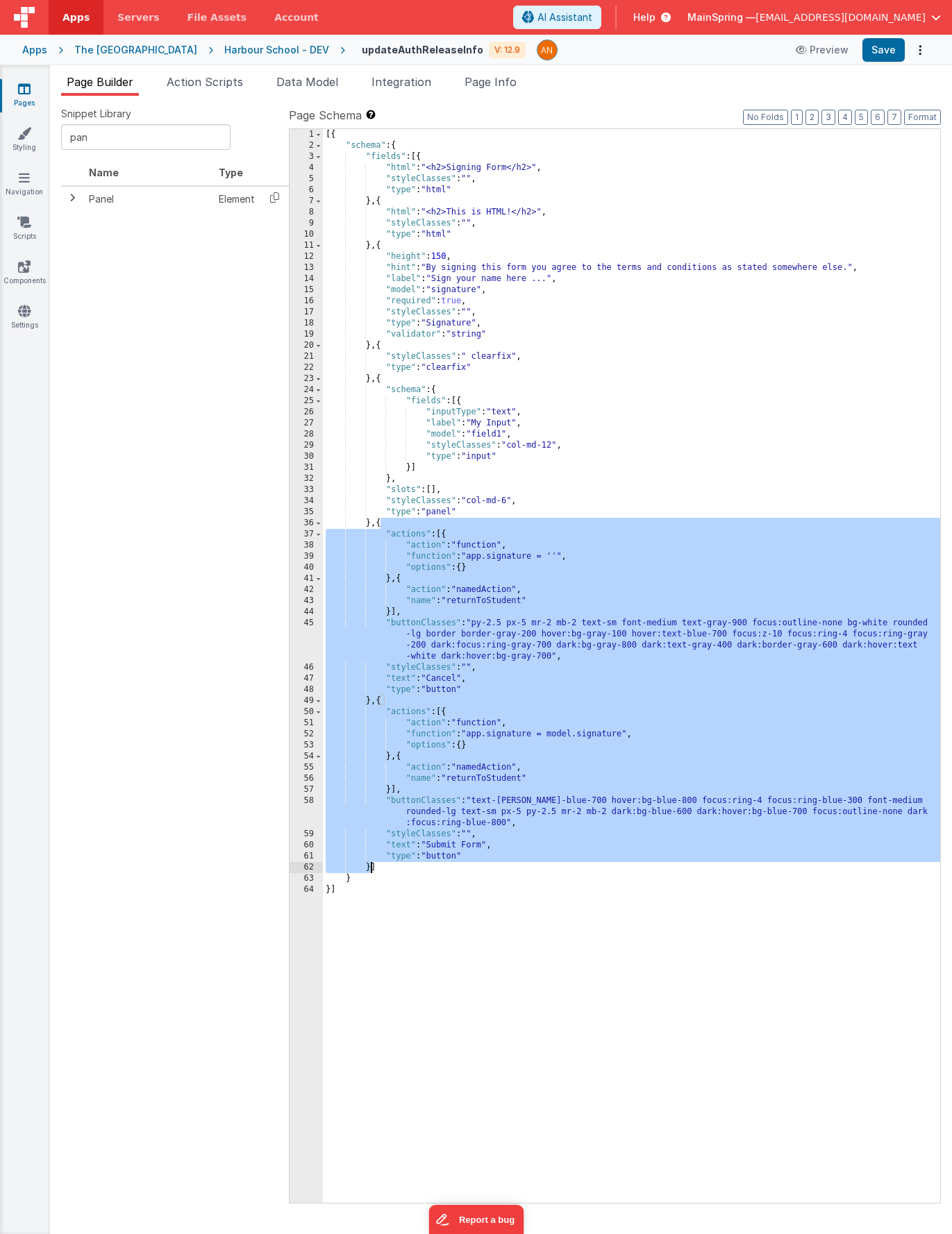
drag, startPoint x: 383, startPoint y: 526, endPoint x: 369, endPoint y: 866, distance: 340.3
click at [369, 866] on div "[{ "schema" : { "fields" : [{ "html" : "<h2>Signing Form</h2>" , "styleClasses"…" at bounding box center [631, 677] width 617 height 1096
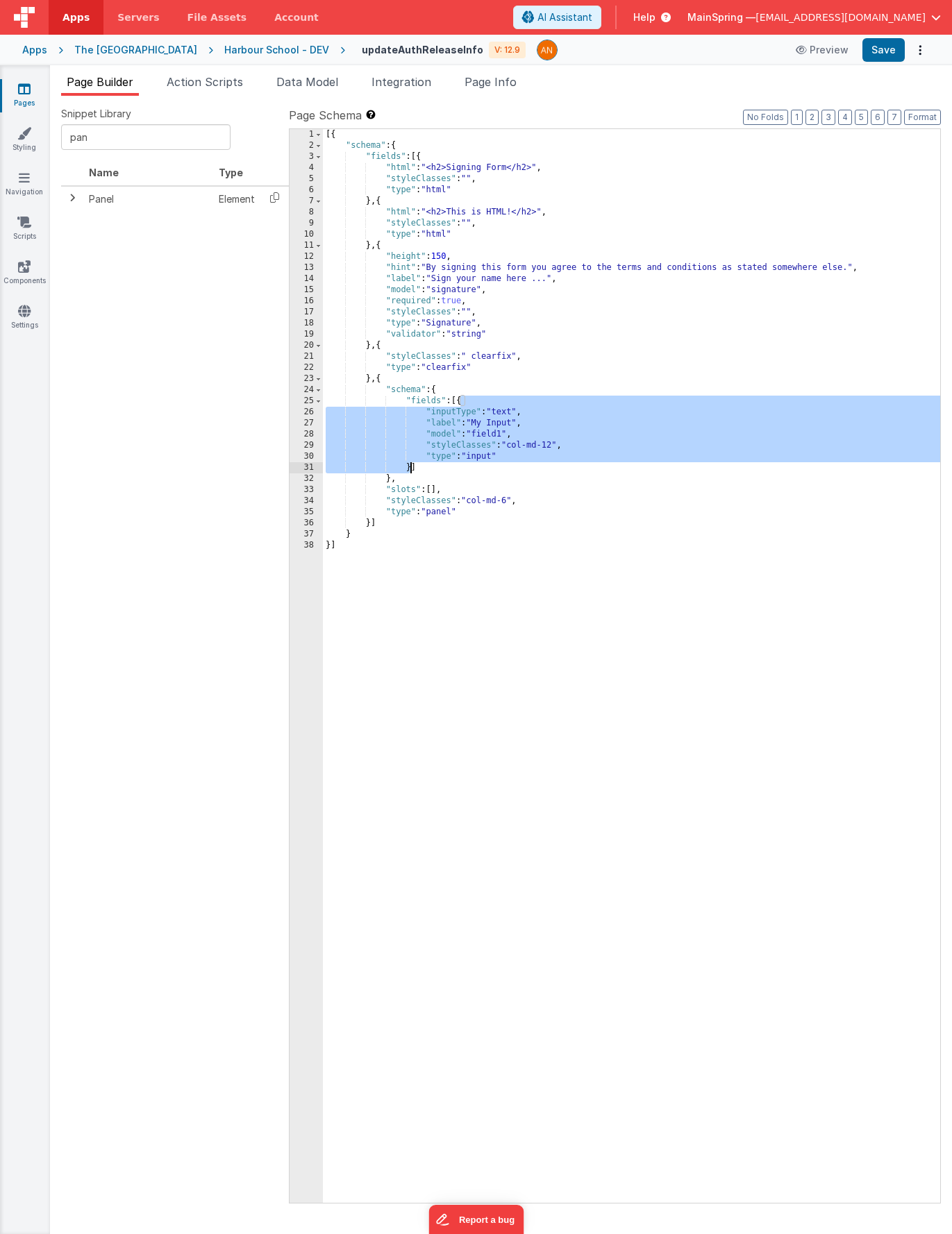
drag, startPoint x: 461, startPoint y: 401, endPoint x: 410, endPoint y: 470, distance: 85.8
click at [410, 470] on div "[{ "schema" : { "fields" : [{ "html" : "<h2>Signing Form</h2>" , "styleClasses"…" at bounding box center [631, 677] width 617 height 1096
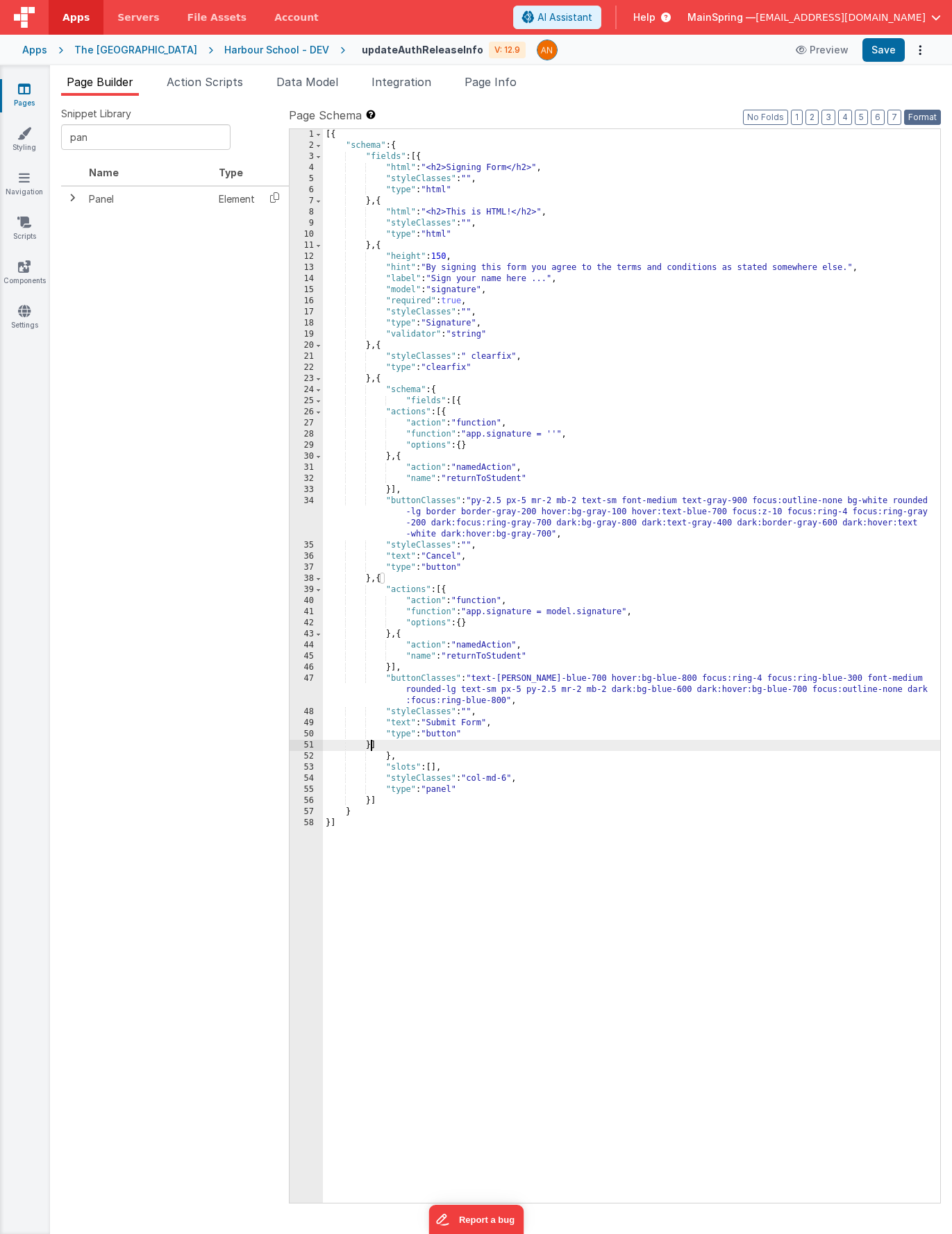
click at [919, 119] on button "Format" at bounding box center [923, 117] width 37 height 15
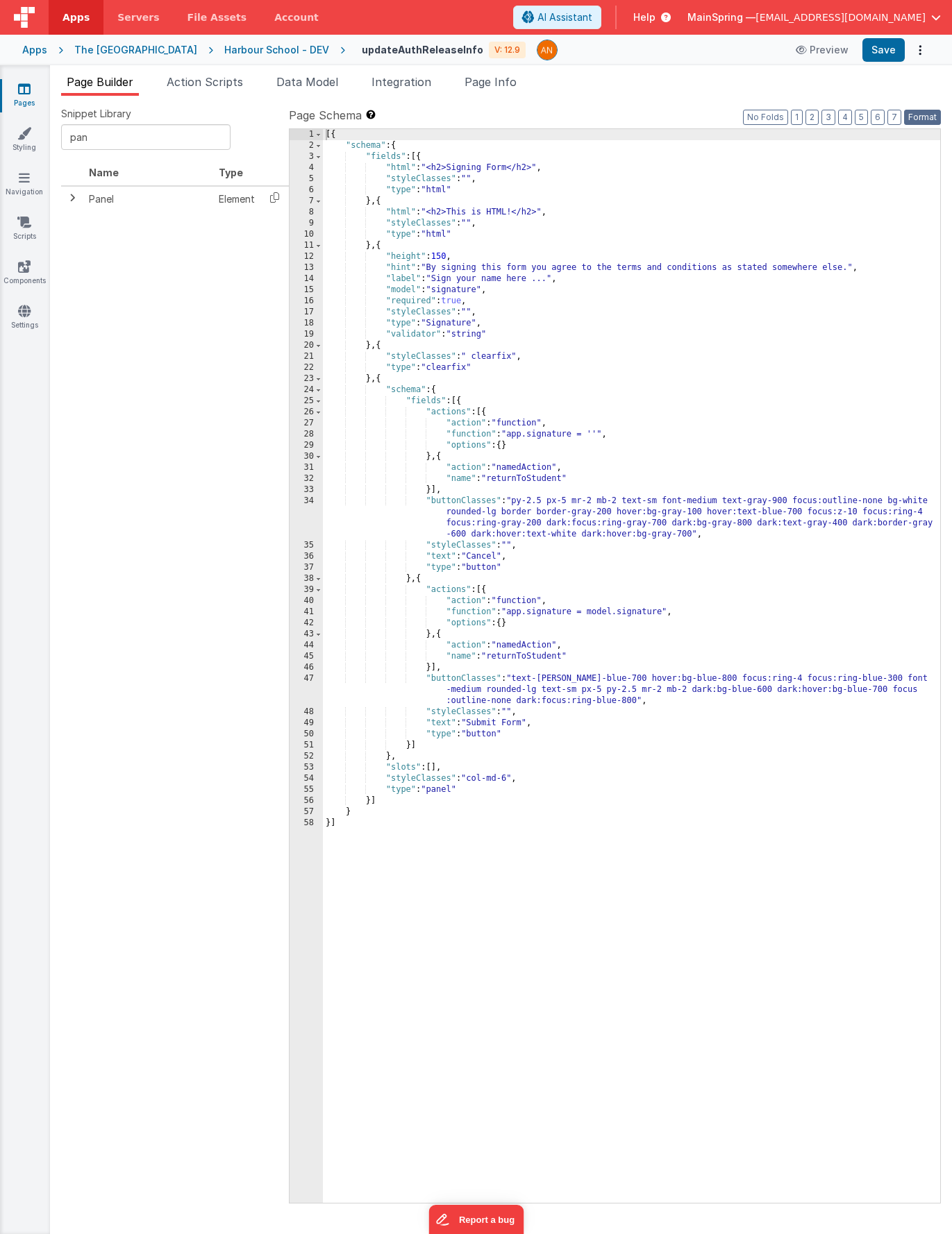
click at [919, 119] on button "Format" at bounding box center [923, 117] width 37 height 15
click at [886, 54] on button "Save" at bounding box center [883, 50] width 42 height 24
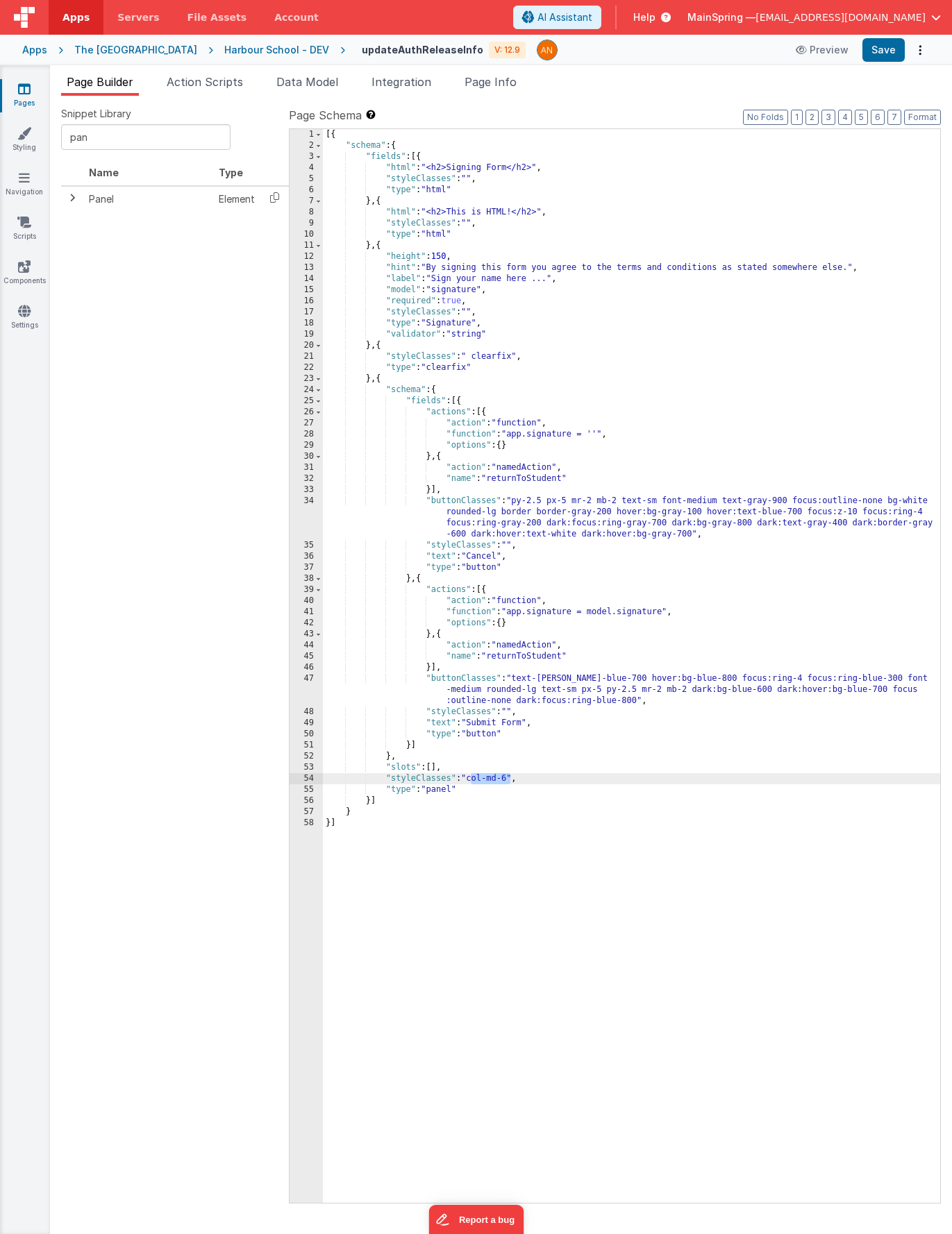
drag, startPoint x: 511, startPoint y: 780, endPoint x: 472, endPoint y: 782, distance: 39.1
click at [472, 782] on div "[{ "schema" : { "fields" : [{ "html" : "<h2>Signing Form</h2>" , "styleClasses"…" at bounding box center [631, 677] width 617 height 1096
drag, startPoint x: 544, startPoint y: 502, endPoint x: 537, endPoint y: 501, distance: 7.1
click at [537, 501] on div "[{ "schema" : { "fields" : [{ "html" : "<h2>Signing Form</h2>" , "styleClasses"…" at bounding box center [631, 677] width 617 height 1096
drag, startPoint x: 628, startPoint y: 690, endPoint x: 664, endPoint y: 729, distance: 53.1
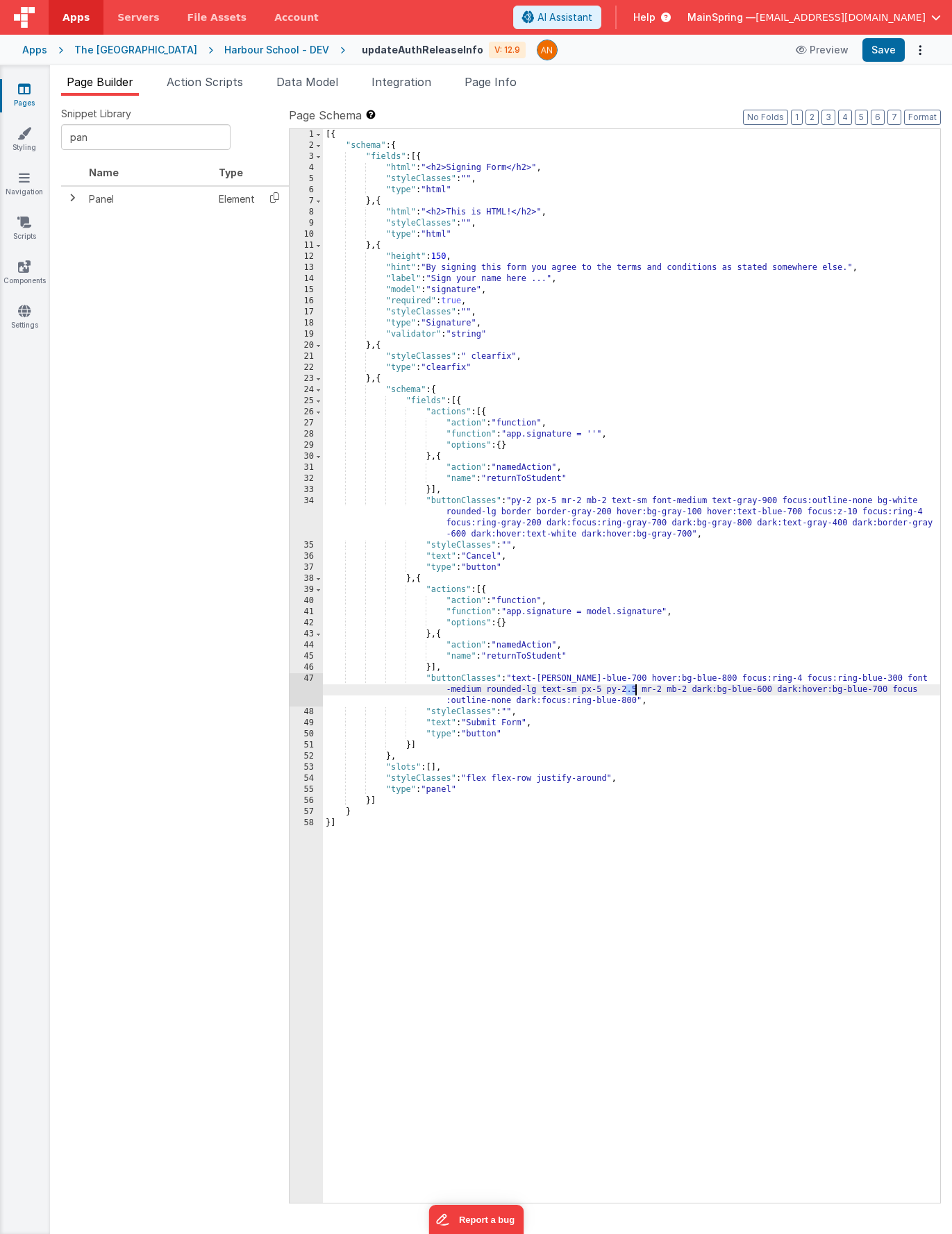
click at [636, 690] on div "[{ "schema" : { "fields" : [{ "html" : "<h2>Signing Form</h2>" , "styleClasses"…" at bounding box center [631, 677] width 617 height 1096
drag, startPoint x: 564, startPoint y: 501, endPoint x: 619, endPoint y: 497, distance: 55.1
click at [619, 497] on div "[{ "schema" : { "fields" : [{ "html" : "<h2>Signing Form</h2>" , "styleClasses"…" at bounding box center [631, 677] width 617 height 1096
click at [612, 777] on div "[{ "schema" : { "fields" : [{ "html" : "<h2>Signing Form</h2>" , "styleClasses"…" at bounding box center [631, 677] width 617 height 1096
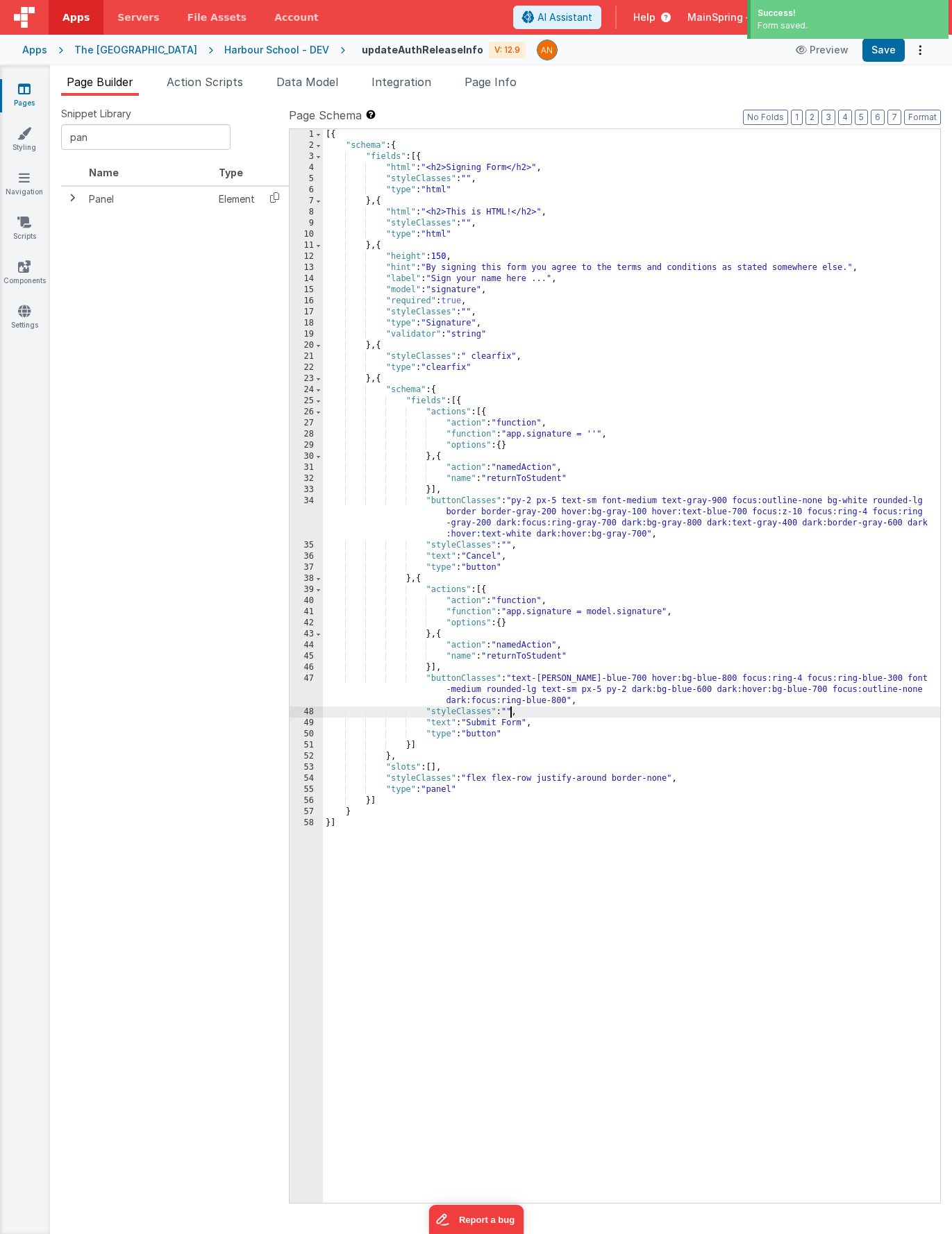
click at [510, 714] on div "[{ "schema" : { "fields" : [{ "html" : "<h2>Signing Form</h2>" , "styleClasses"…" at bounding box center [631, 677] width 617 height 1096
click at [512, 543] on div "[{ "schema" : { "fields" : [{ "html" : "<h2>Signing Form</h2>" , "styleClasses"…" at bounding box center [631, 677] width 617 height 1096
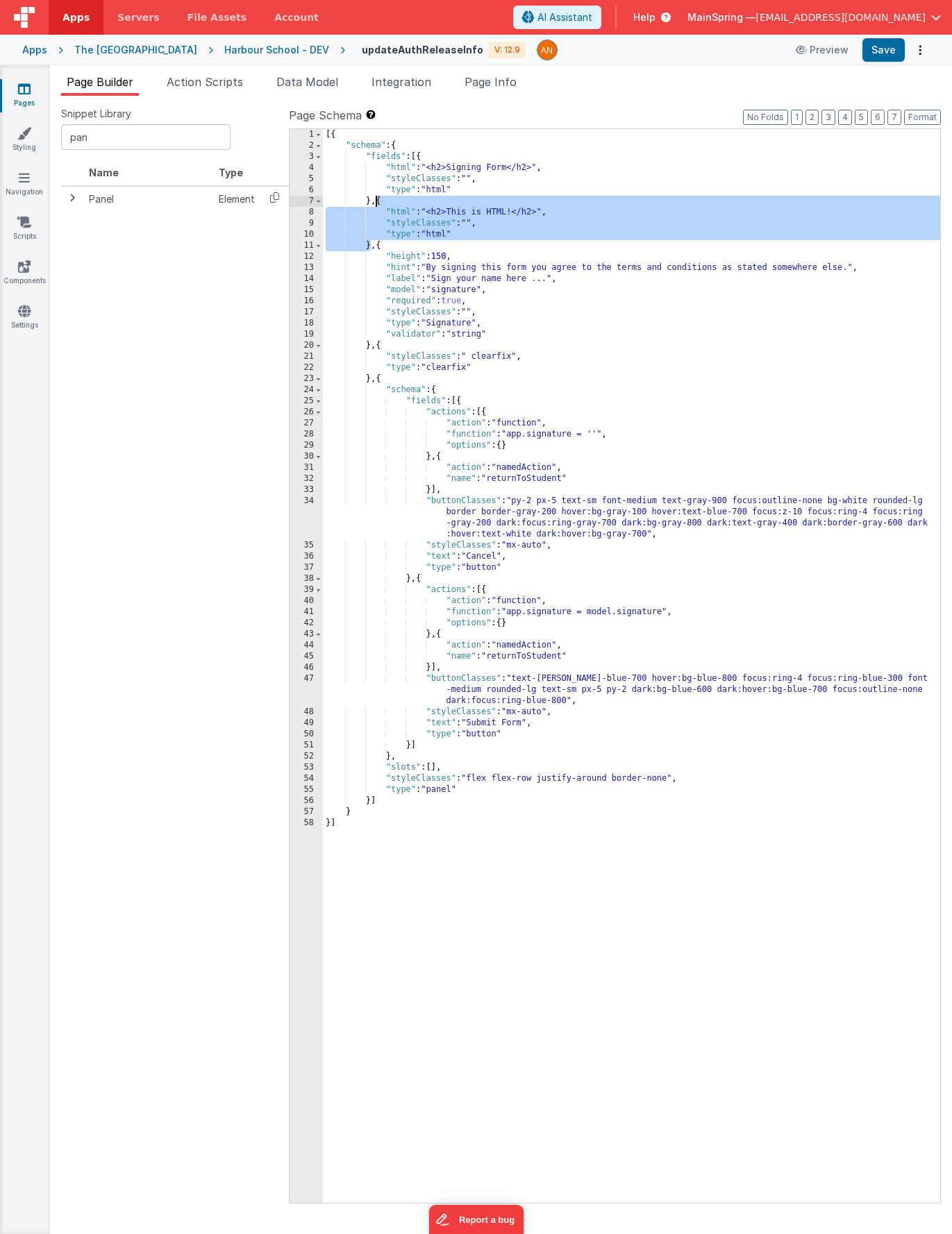
drag, startPoint x: 371, startPoint y: 247, endPoint x: 378, endPoint y: 203, distance: 44.6
click at [378, 203] on div "[{ "schema" : { "fields" : [{ "html" : "<h2>Signing Form</h2>" , "styleClasses"…" at bounding box center [631, 677] width 617 height 1096
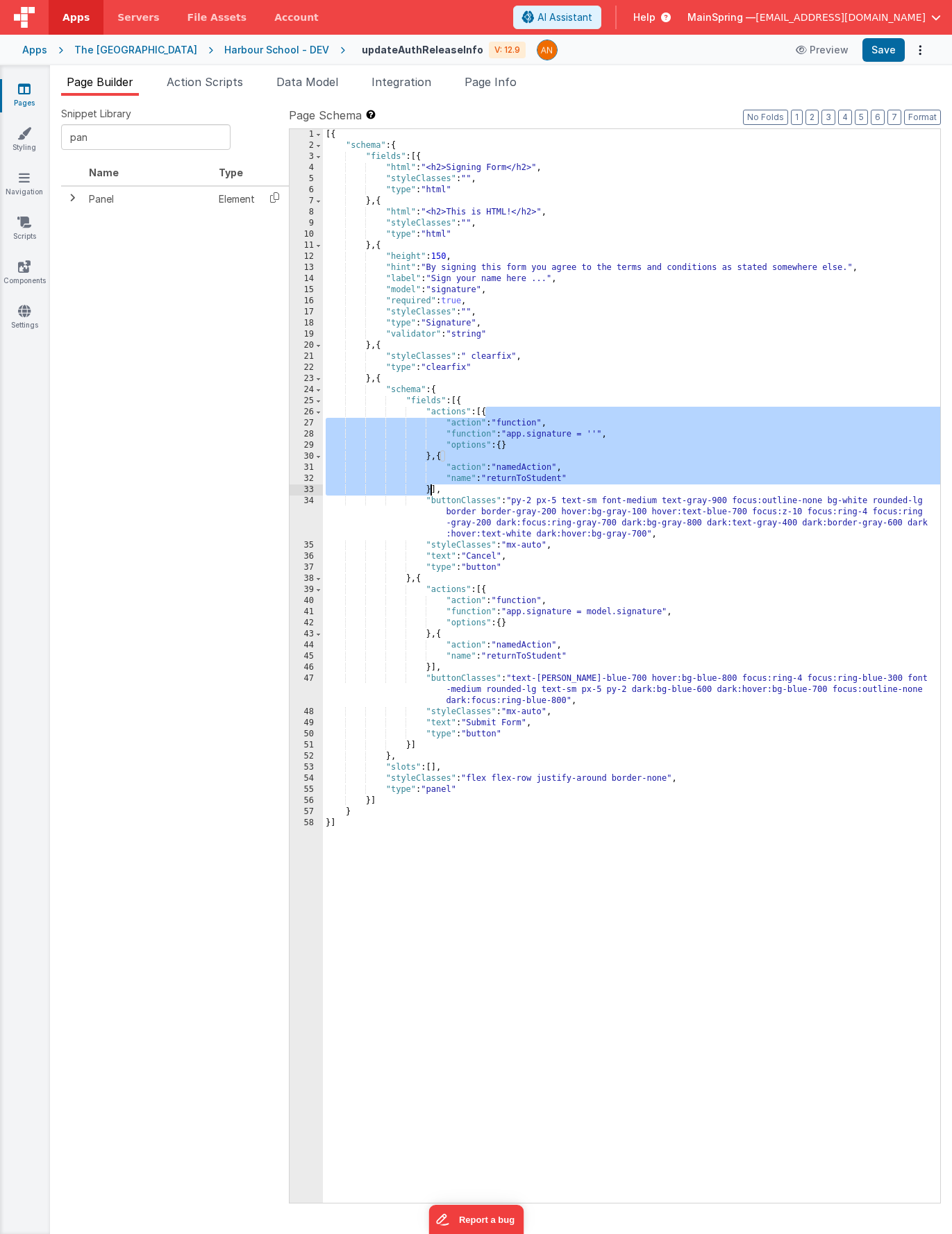
drag, startPoint x: 487, startPoint y: 413, endPoint x: 431, endPoint y: 485, distance: 91.2
click at [431, 485] on div "[{ "schema" : { "fields" : [{ "html" : "<h2>Signing Form</h2>" , "styleClasses"…" at bounding box center [631, 677] width 617 height 1096
click at [217, 85] on span "Action Scripts" at bounding box center [205, 81] width 76 height 14
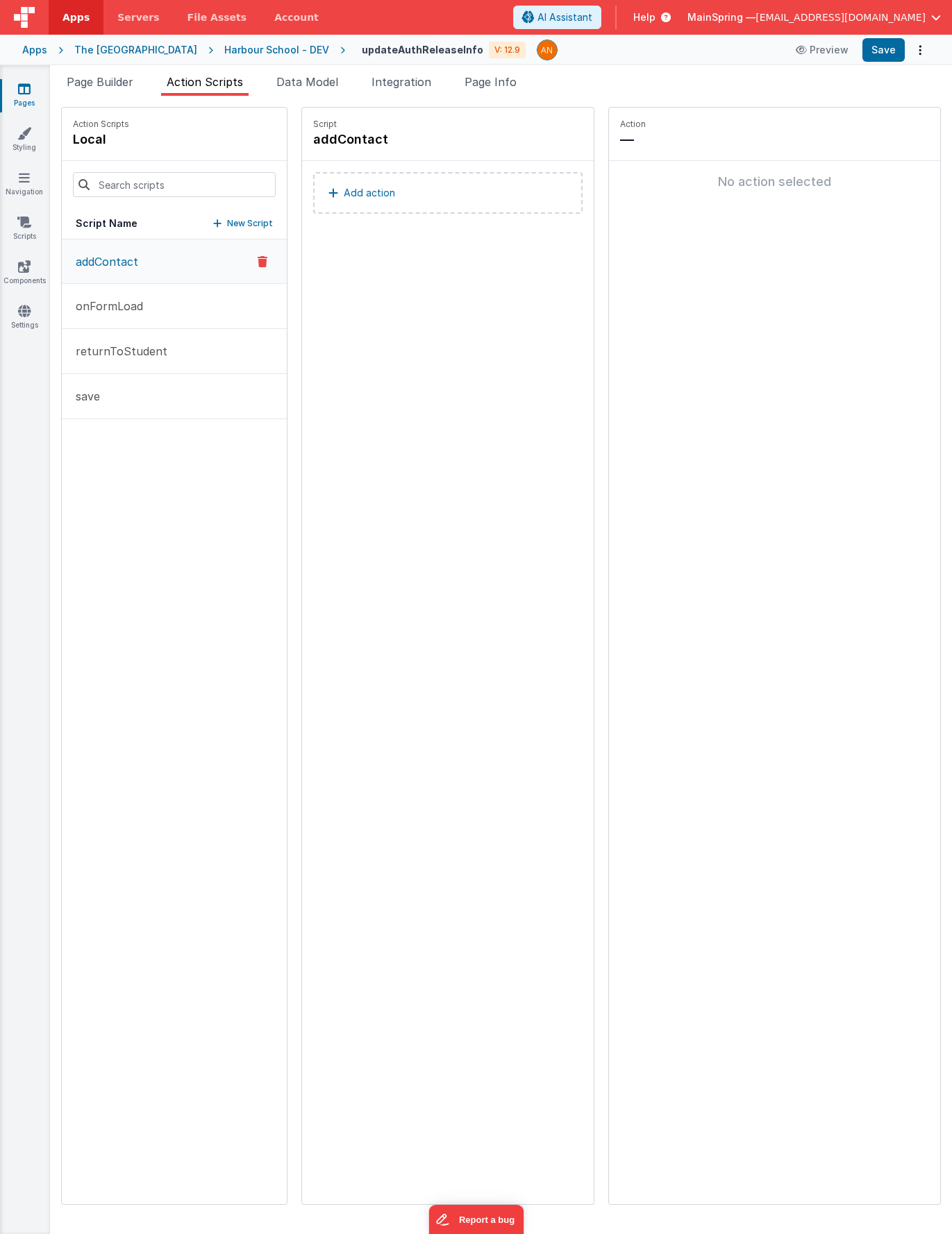
click at [227, 222] on p "New Script" at bounding box center [250, 223] width 46 height 14
type input "cancel"
click at [460, 140] on icon at bounding box center [465, 139] width 10 height 16
click at [387, 195] on button "Add action" at bounding box center [447, 193] width 269 height 41
click at [460, 300] on div "Script cancel Add action" at bounding box center [447, 655] width 291 height 1096
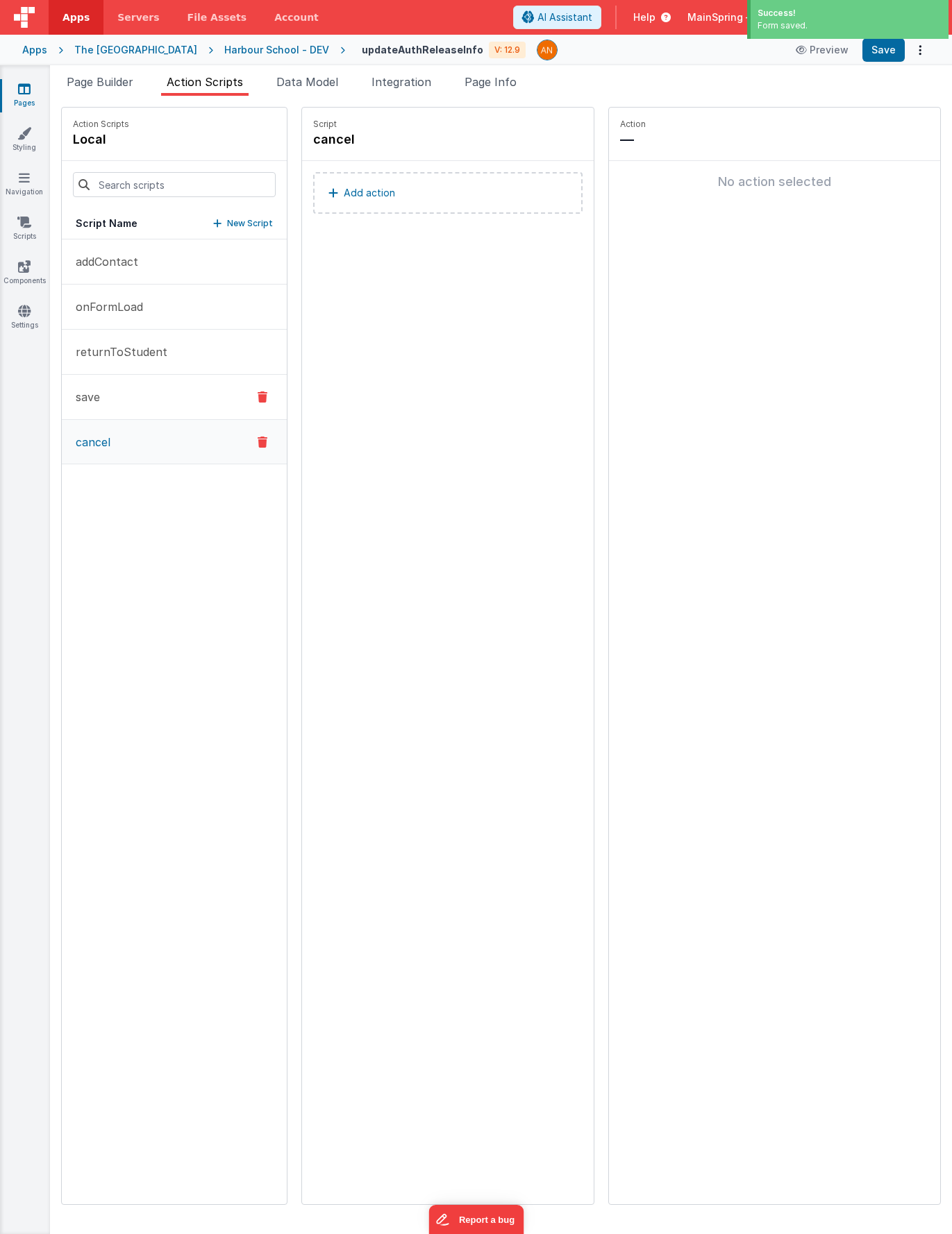
click at [123, 405] on button "save" at bounding box center [175, 397] width 225 height 45
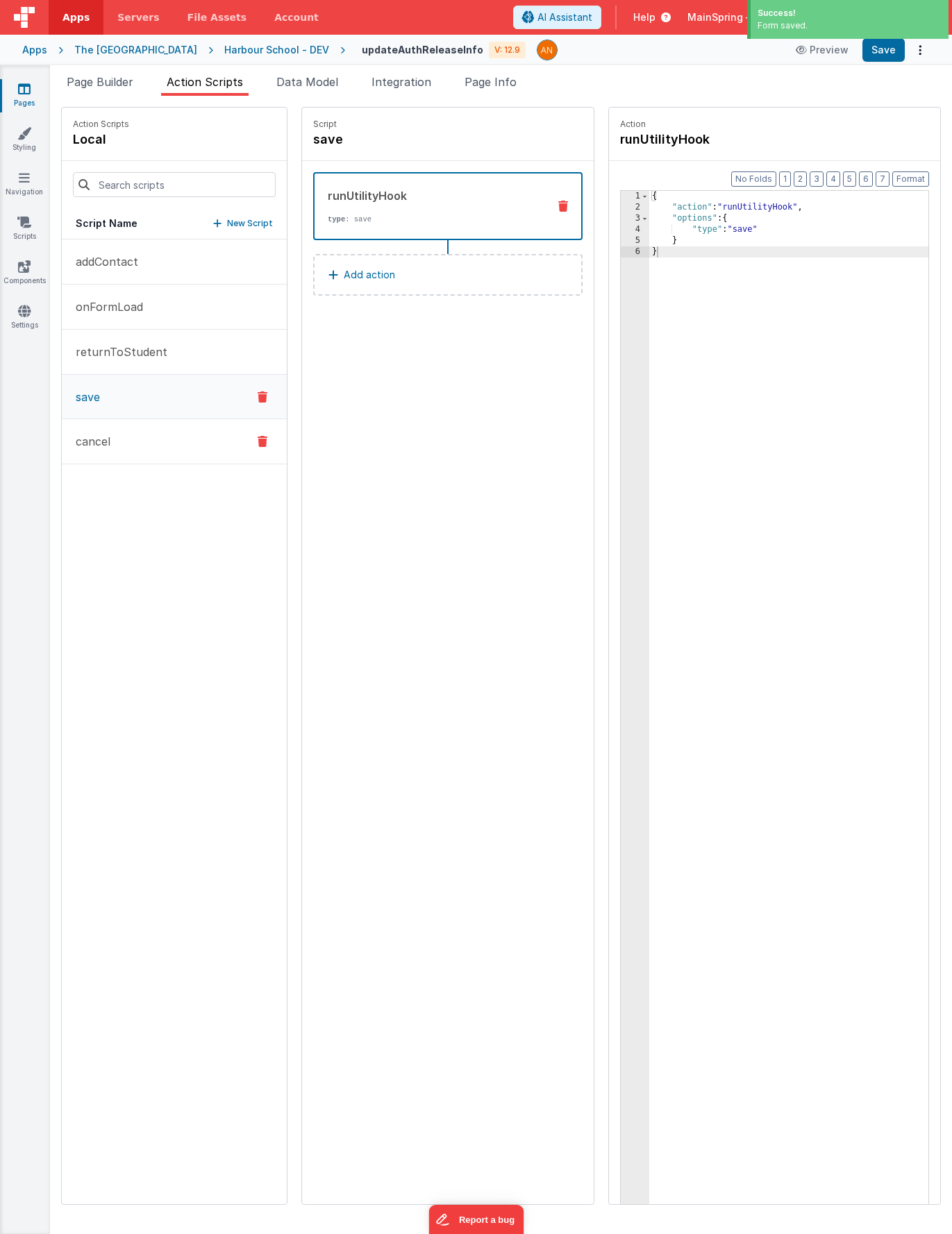
click at [110, 437] on button "cancel" at bounding box center [175, 442] width 225 height 45
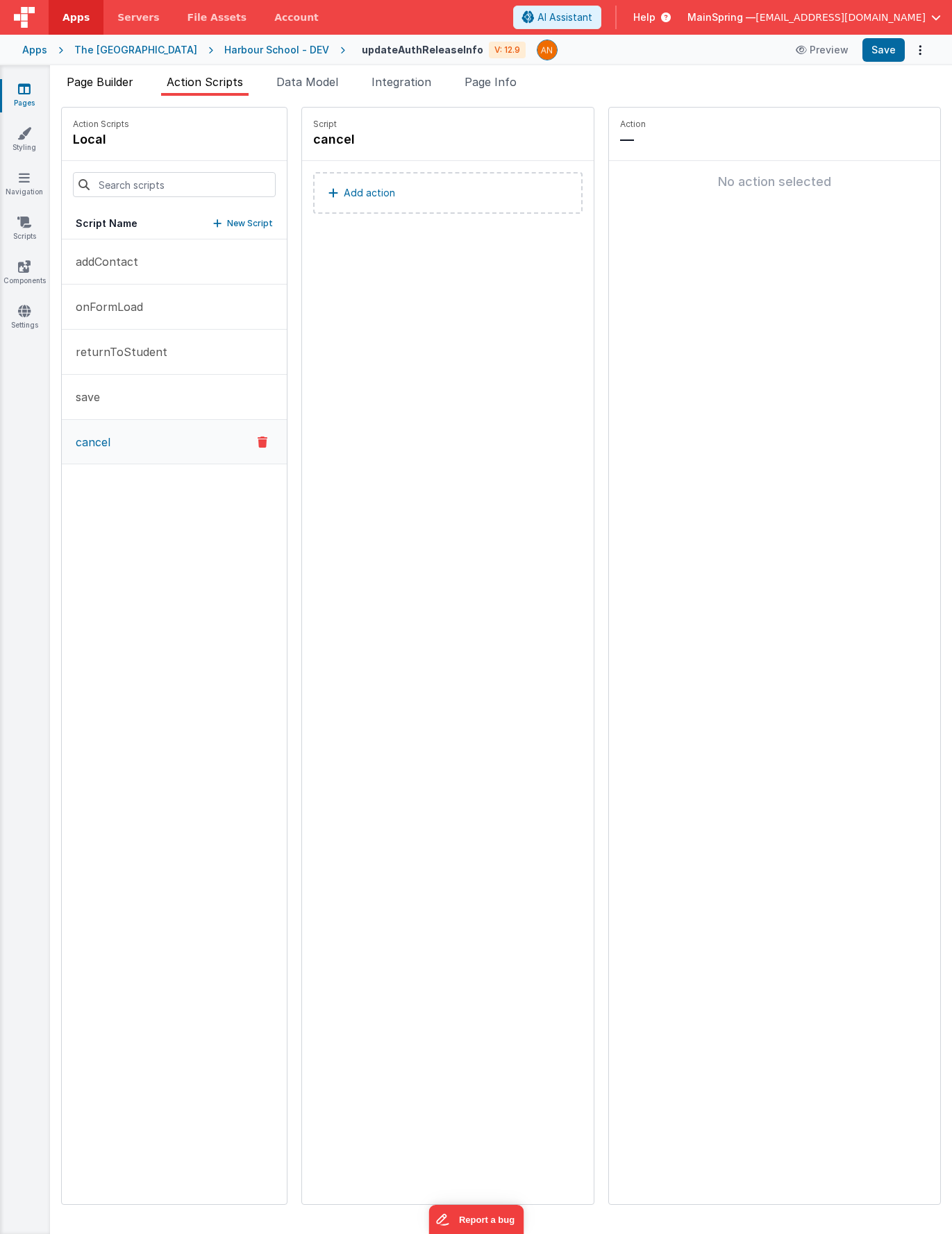
click at [107, 77] on span "Page Builder" at bounding box center [100, 81] width 67 height 14
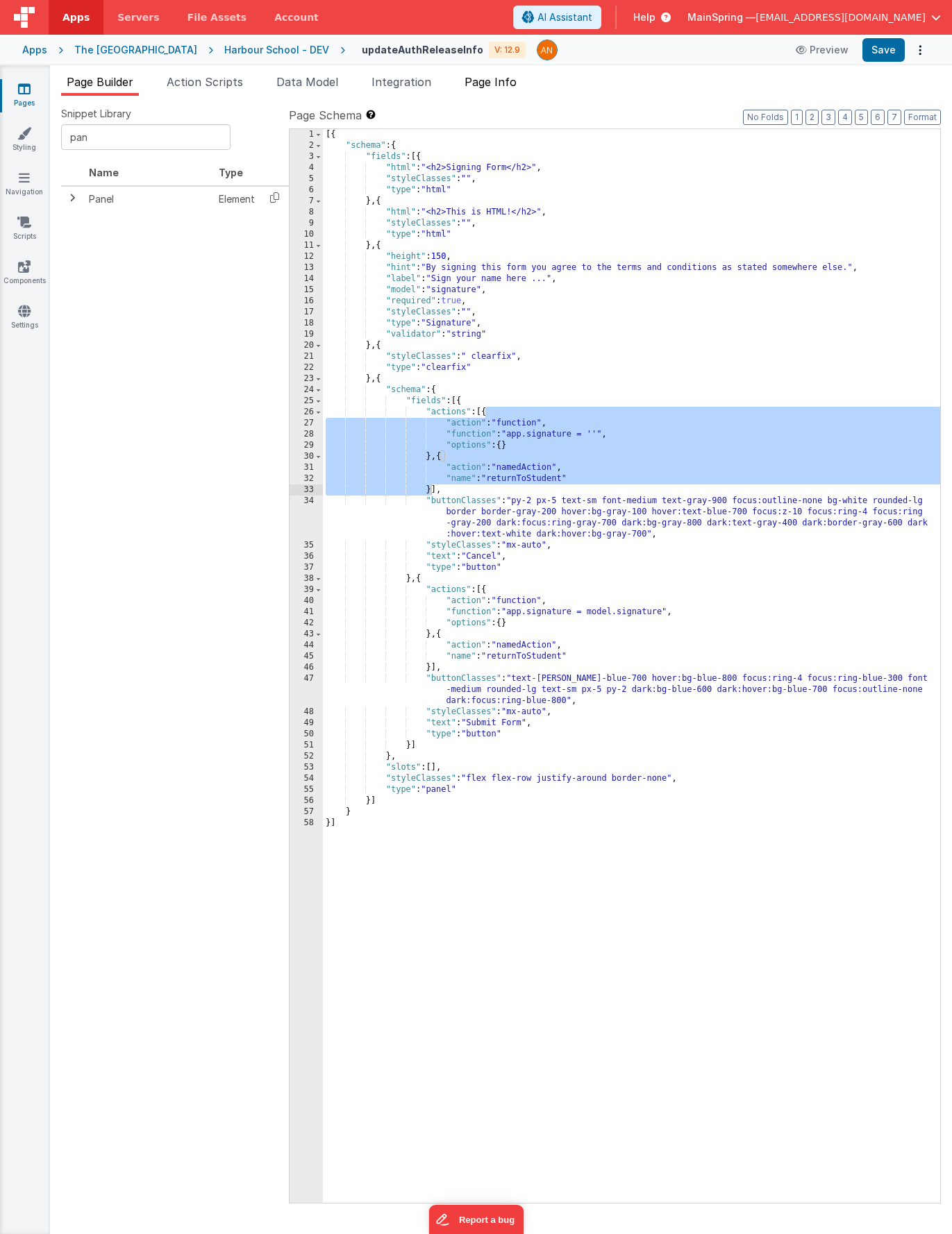
click at [503, 79] on span "Page Info" at bounding box center [490, 81] width 52 height 14
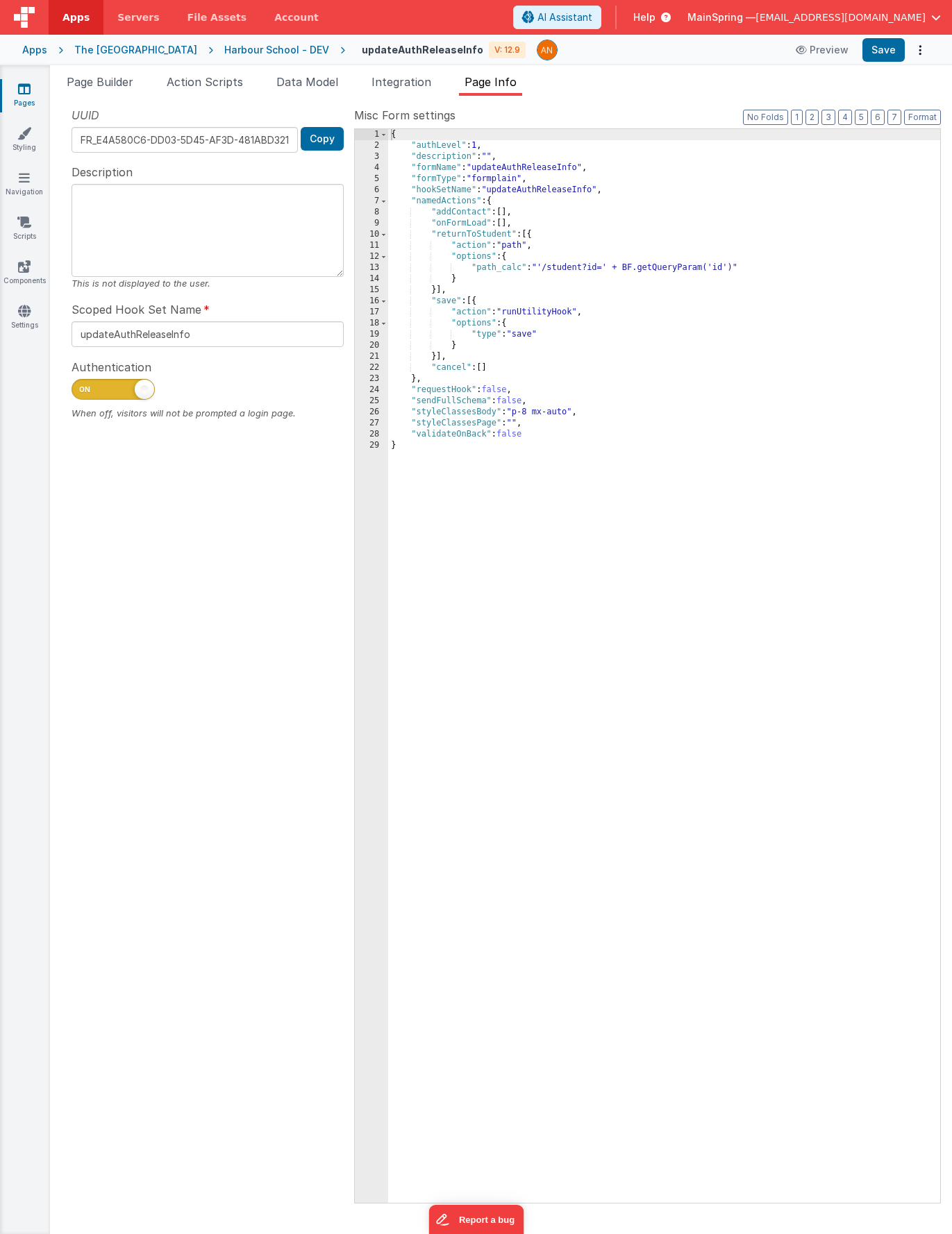
click at [485, 371] on div "{ "authLevel" : 1 , "description" : "" , "formName" : "updateAuthReleaseInfo" ,…" at bounding box center [664, 677] width 552 height 1096
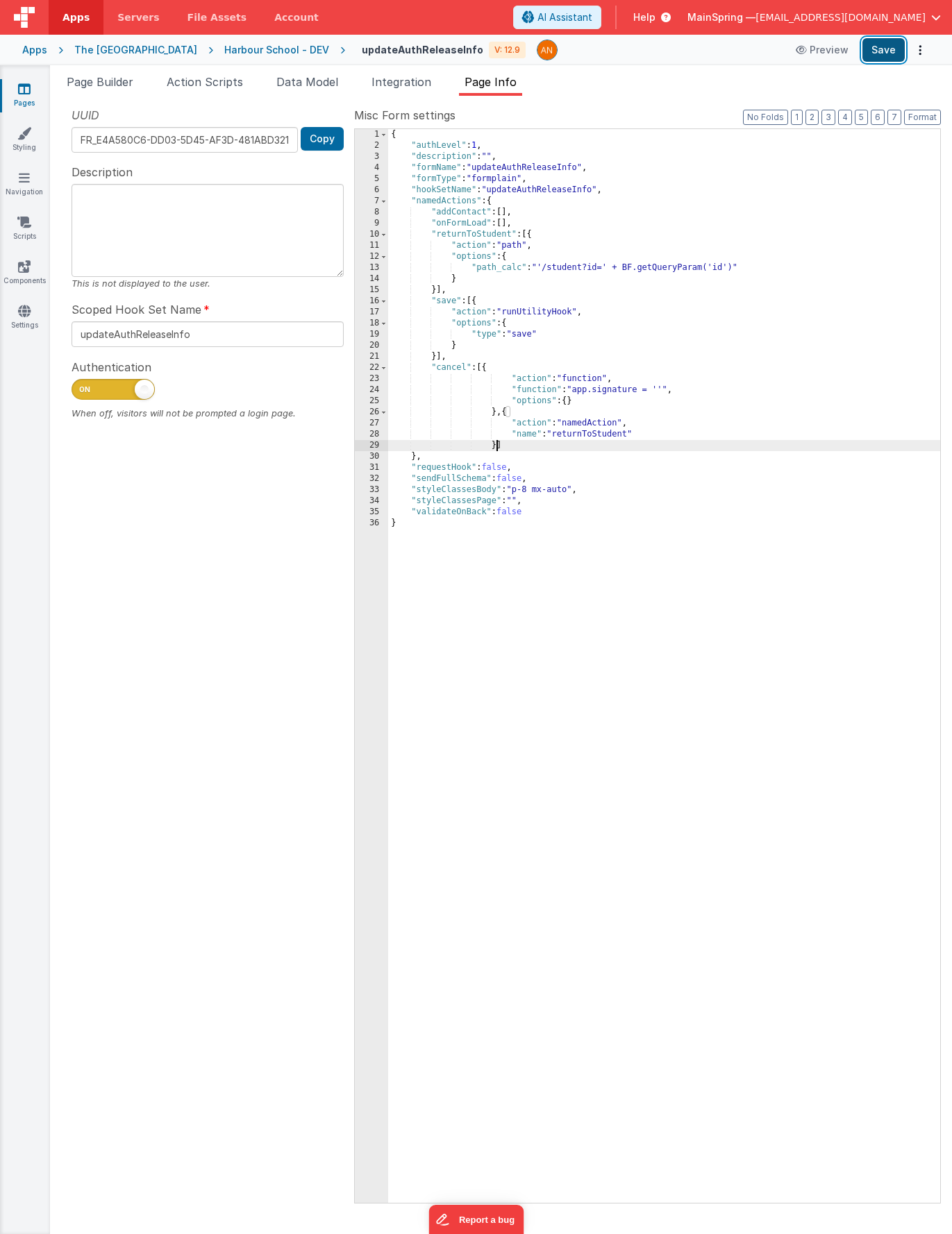
click at [884, 46] on button "Save" at bounding box center [883, 50] width 42 height 24
click at [203, 85] on span "Action Scripts" at bounding box center [205, 81] width 76 height 14
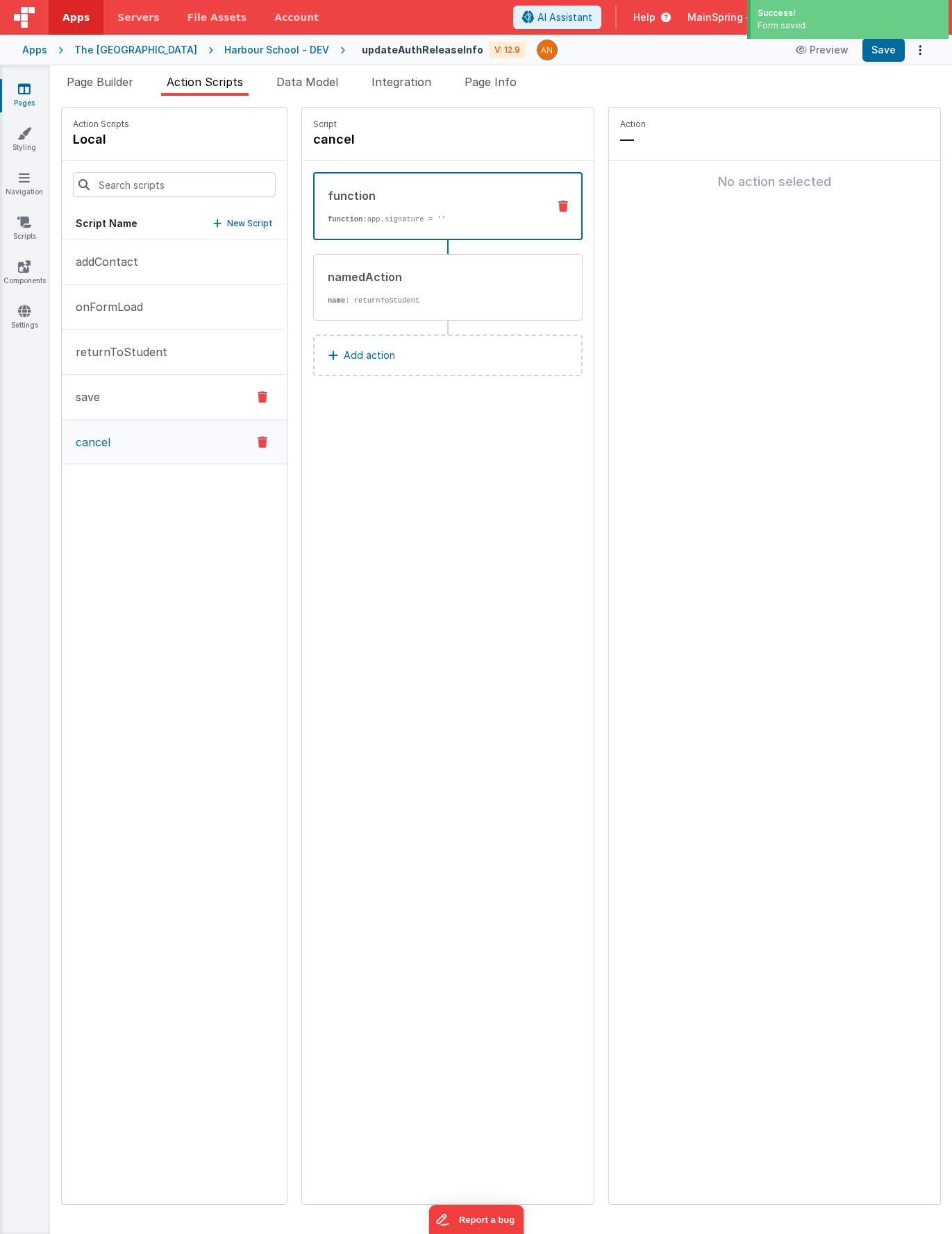
click at [99, 401] on p "save" at bounding box center [84, 397] width 33 height 16
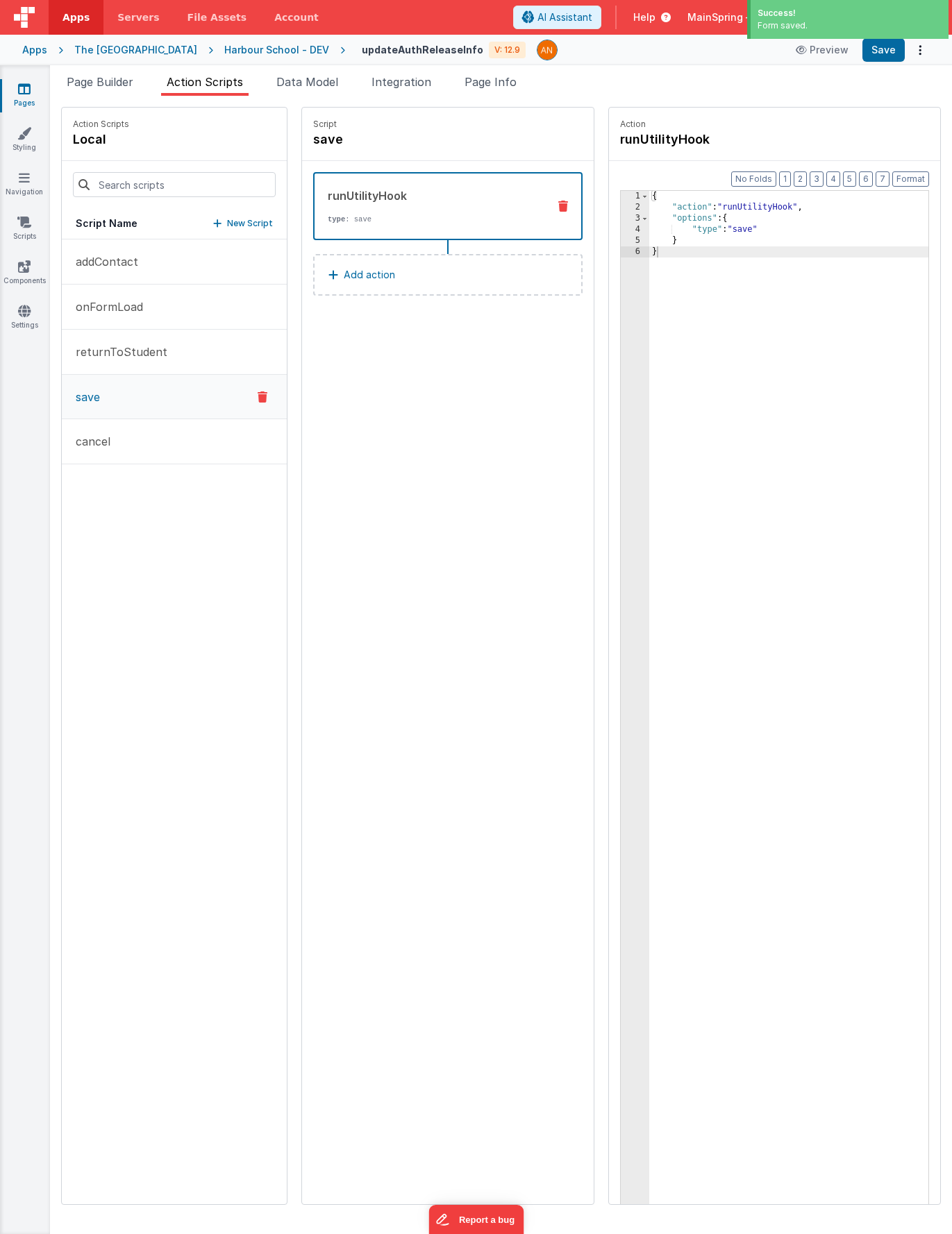
click at [103, 95] on div "Snippet Library pan Name Type Panel Element << < 1 > >> Page Schema Shortcuts: …" at bounding box center [501, 665] width 902 height 1139
click at [103, 89] on li "Page Builder" at bounding box center [100, 84] width 78 height 22
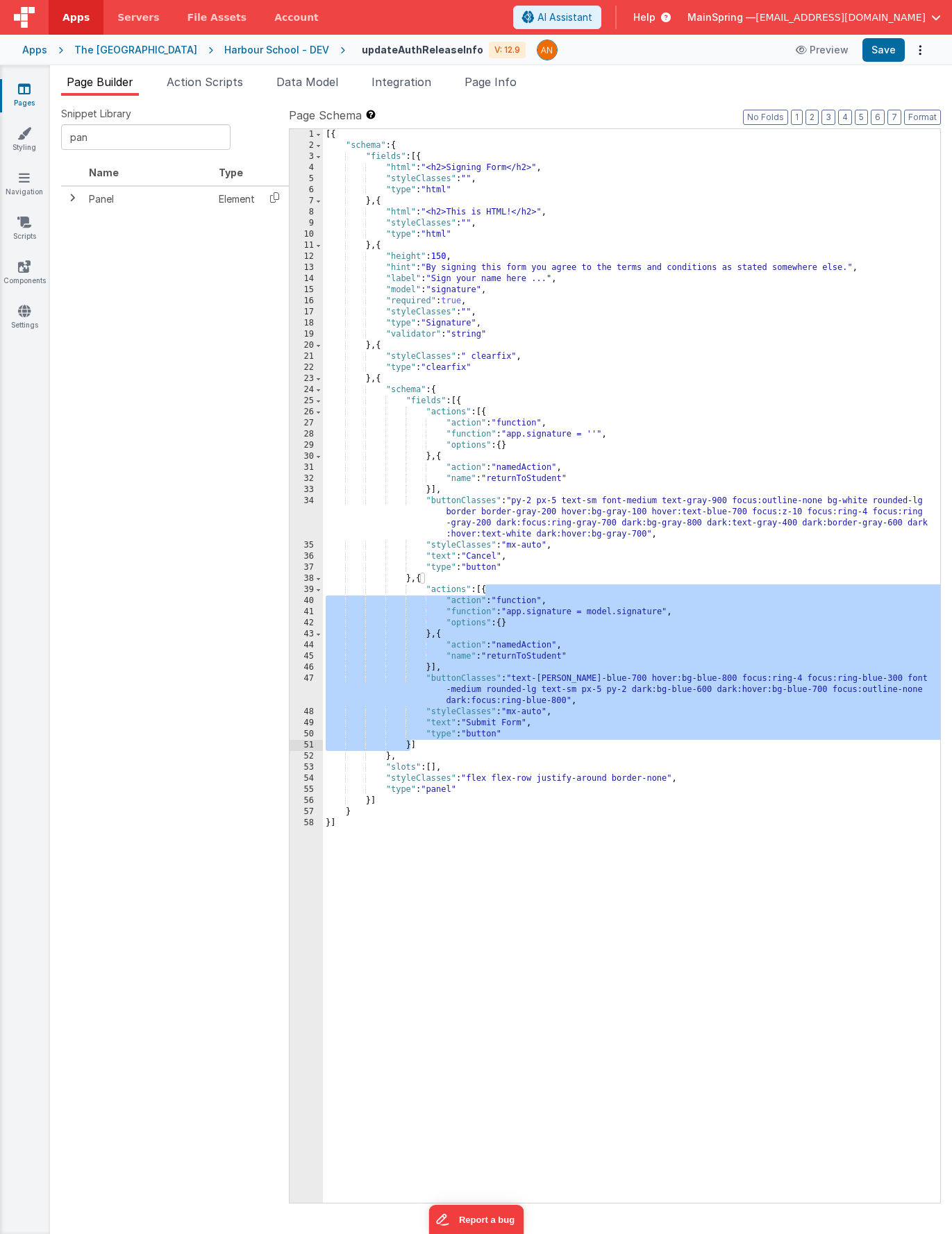
drag, startPoint x: 485, startPoint y: 590, endPoint x: 410, endPoint y: 745, distance: 172.2
click at [410, 745] on div "[{ "schema" : { "fields" : [{ "html" : "<h2>Signing Form</h2>" , "styleClasses"…" at bounding box center [631, 677] width 617 height 1096
drag, startPoint x: 490, startPoint y: 609, endPoint x: 482, endPoint y: 602, distance: 10.6
click at [489, 609] on div "[{ "schema" : { "fields" : [{ "html" : "<h2>Signing Form</h2>" , "styleClasses"…" at bounding box center [631, 677] width 617 height 1096
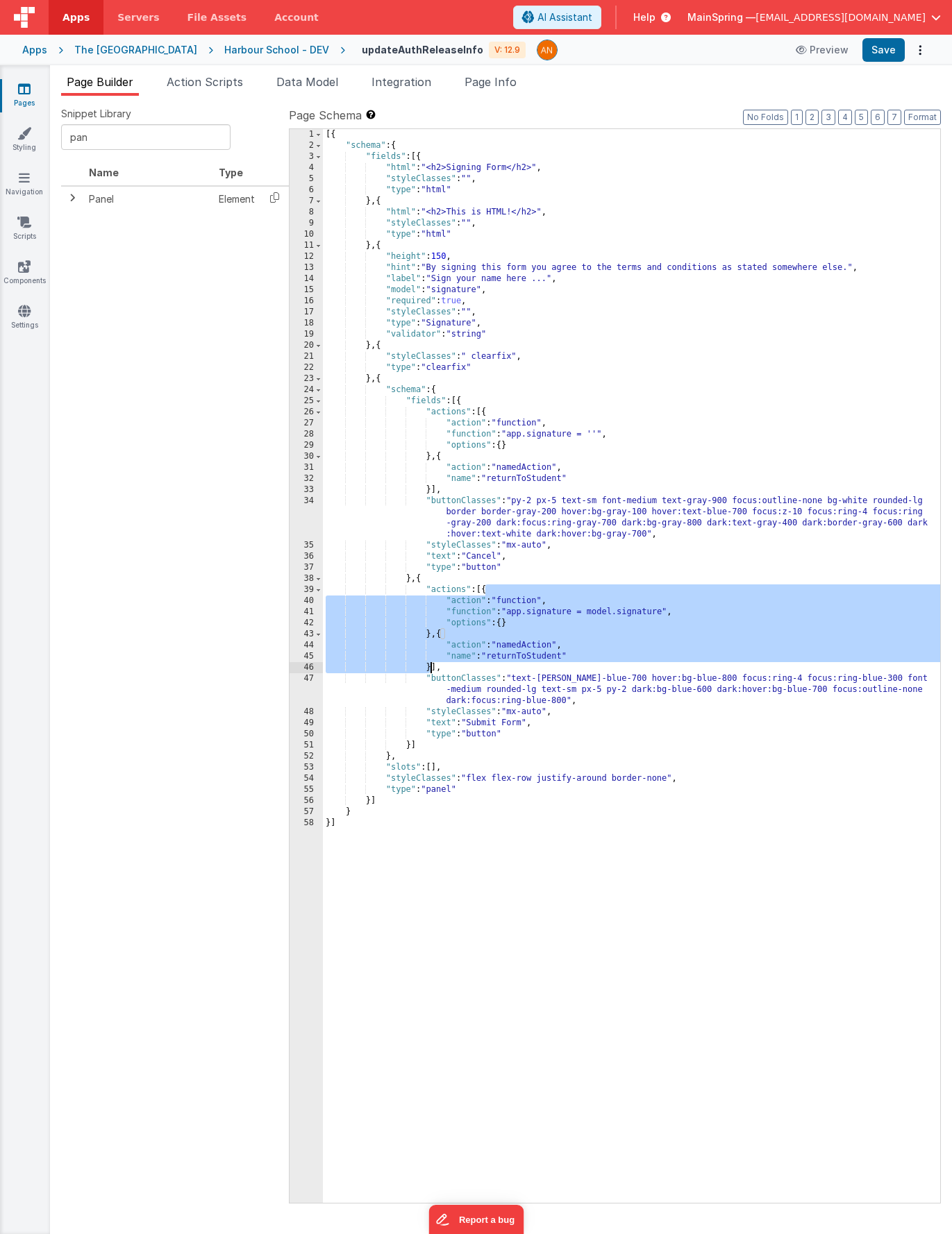
drag, startPoint x: 485, startPoint y: 588, endPoint x: 430, endPoint y: 665, distance: 94.6
click at [430, 665] on div "[{ "schema" : { "fields" : [{ "html" : "<h2>Signing Form</h2>" , "styleClasses"…" at bounding box center [631, 677] width 617 height 1096
click at [219, 92] on li "Action Scripts" at bounding box center [205, 84] width 88 height 22
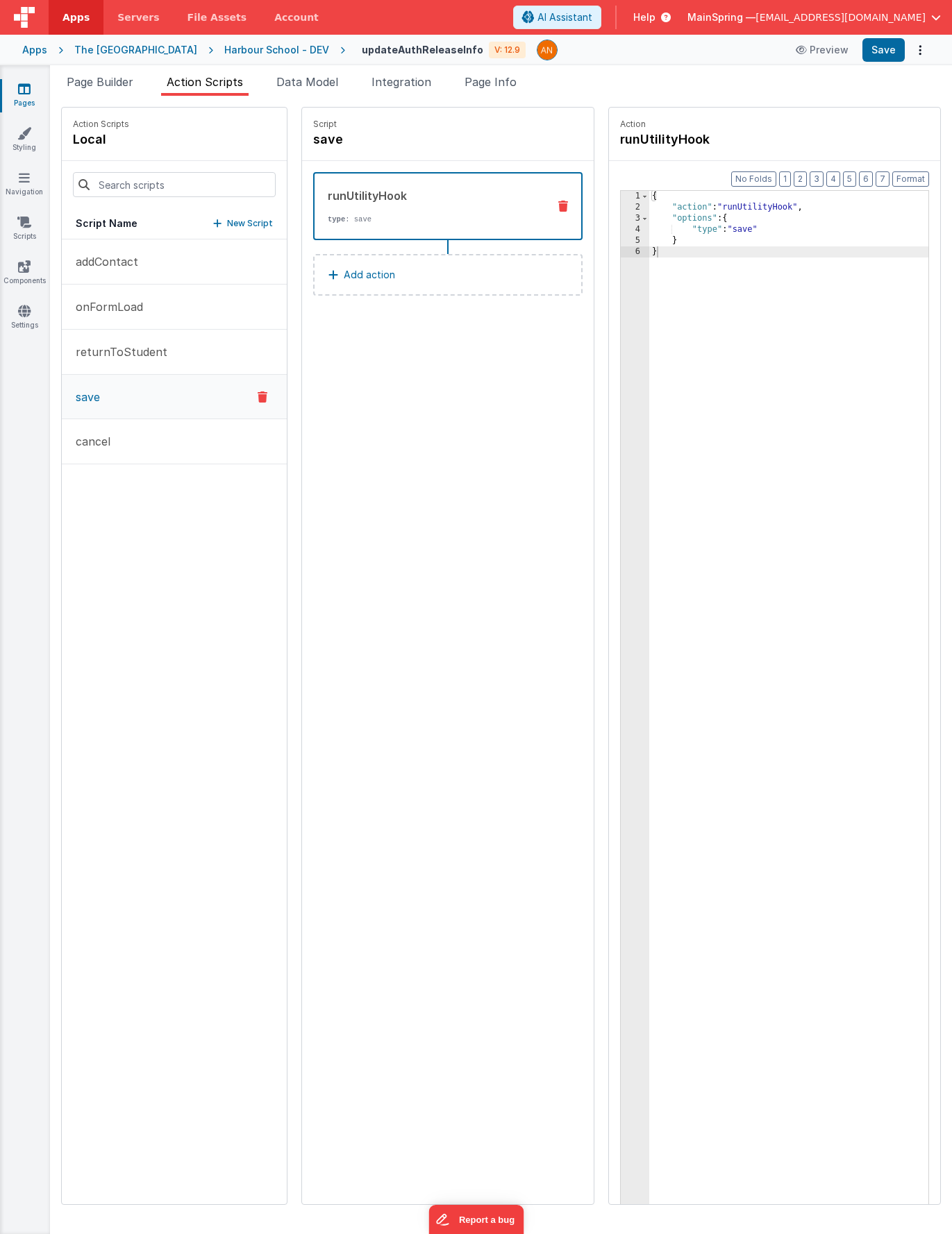
click at [664, 258] on div "{ "action" : "runUtilityHook" , "options" : { "type" : "save" } }" at bounding box center [809, 730] width 320 height 1079
click at [343, 272] on p "Add action" at bounding box center [369, 274] width 51 height 16
click at [552, 380] on div "Select New Action Function - Runs JavaScript Clipboard - copy model field runUt…" at bounding box center [476, 617] width 952 height 1234
drag, startPoint x: 490, startPoint y: 76, endPoint x: 501, endPoint y: 125, distance: 50.2
click at [490, 76] on span "Page Info" at bounding box center [490, 81] width 52 height 14
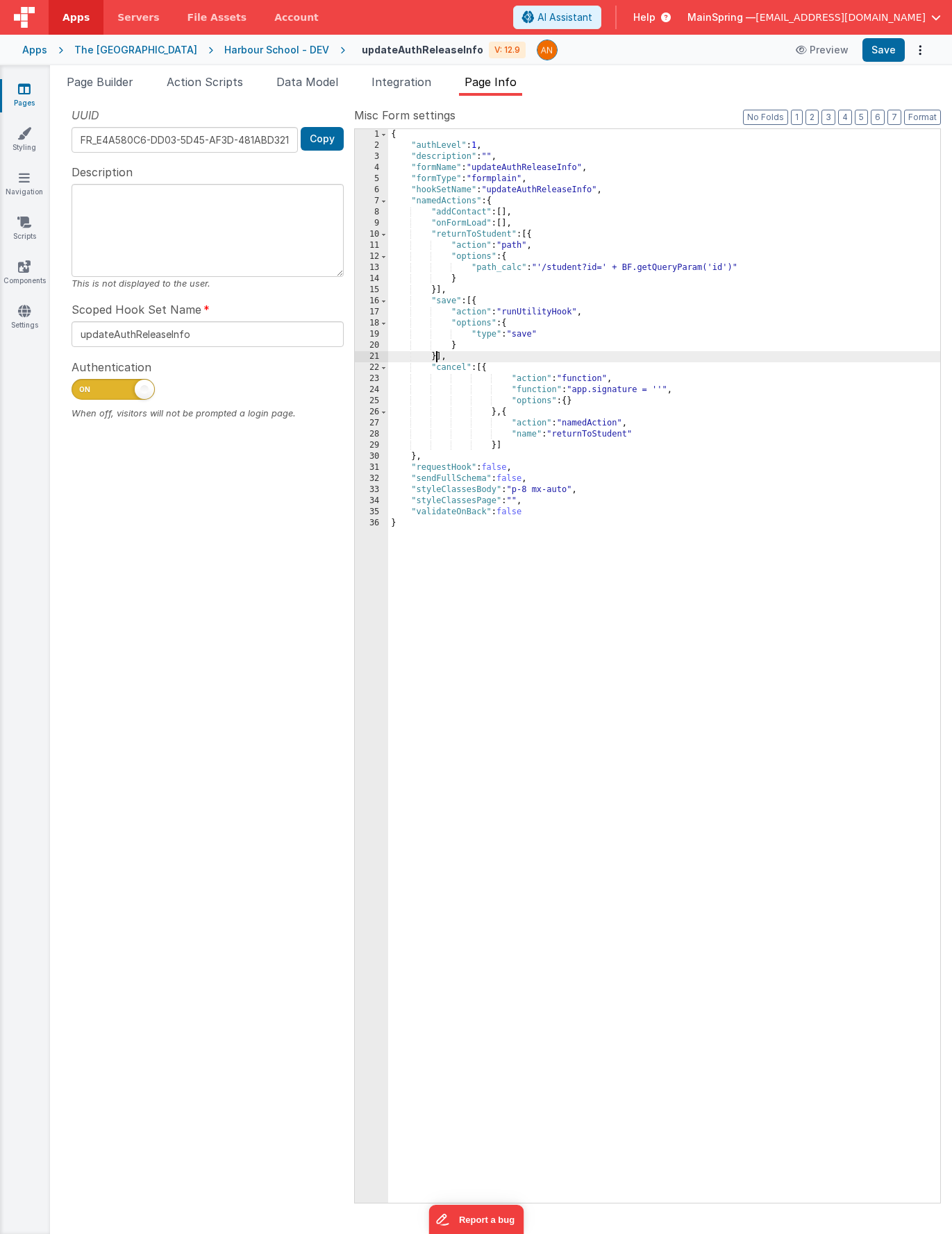
click at [435, 354] on div "{ "authLevel" : 1 , "description" : "" , "formName" : "updateAuthReleaseInfo" ,…" at bounding box center [664, 677] width 552 height 1096
paste textarea
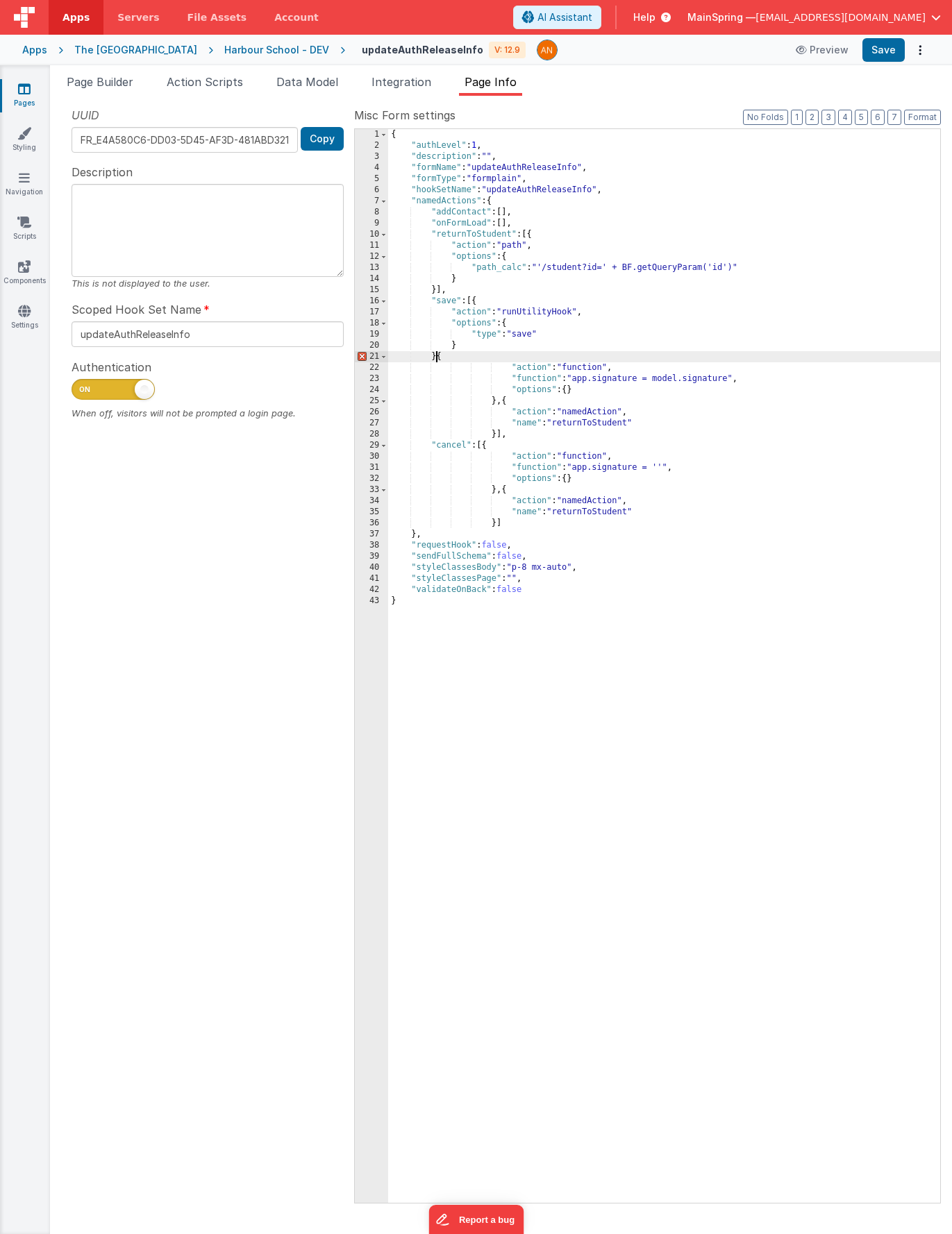
click at [438, 357] on div "{ "authLevel" : 1 , "description" : "" , "formName" : "updateAuthReleaseInfo" ,…" at bounding box center [664, 677] width 552 height 1096
click at [919, 113] on button "Format" at bounding box center [923, 117] width 37 height 15
click at [882, 48] on button "Save" at bounding box center [883, 50] width 42 height 24
click at [829, 119] on button "3" at bounding box center [828, 117] width 14 height 15
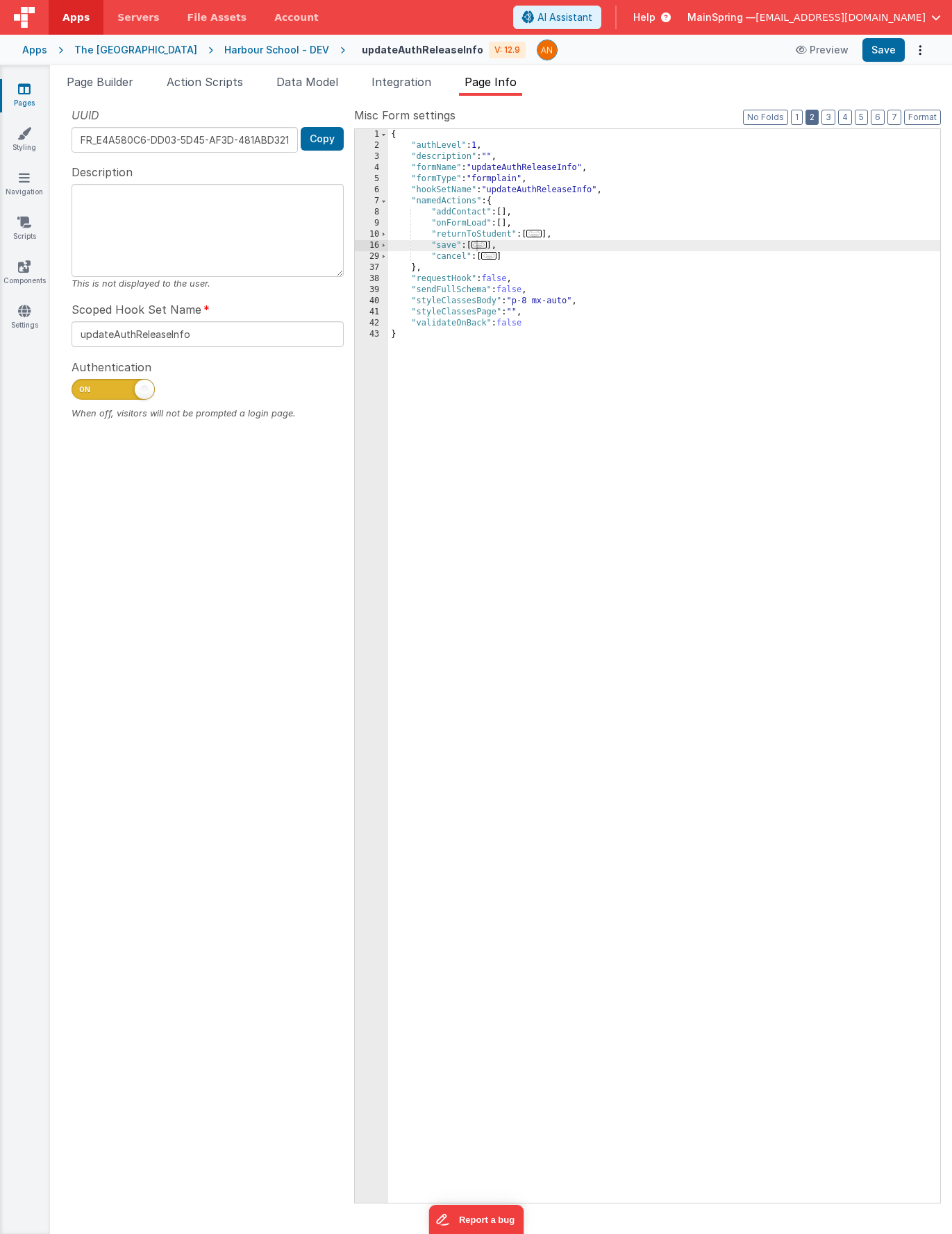
click at [816, 120] on button "2" at bounding box center [812, 117] width 14 height 15
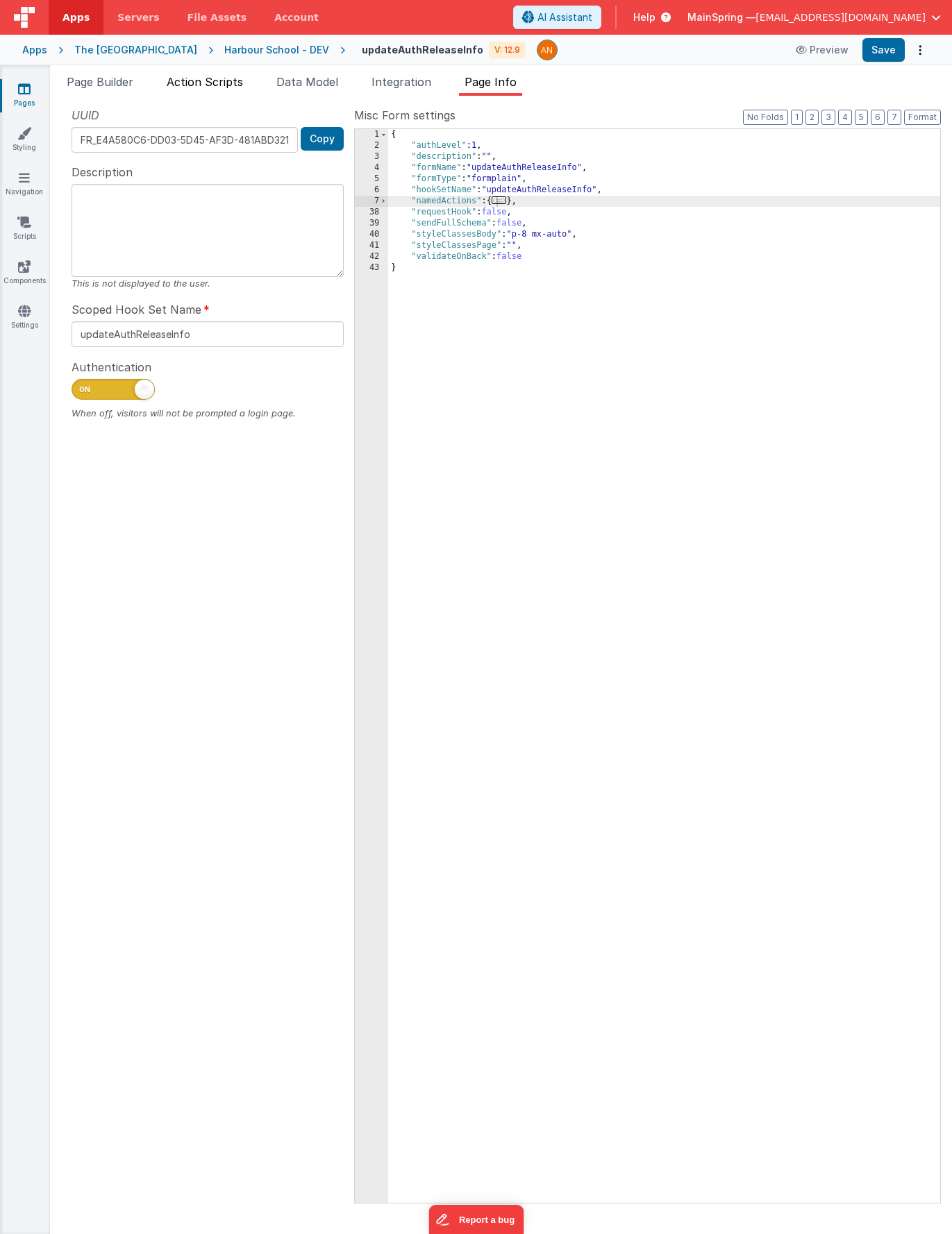
click at [232, 83] on span "Action Scripts" at bounding box center [205, 81] width 76 height 14
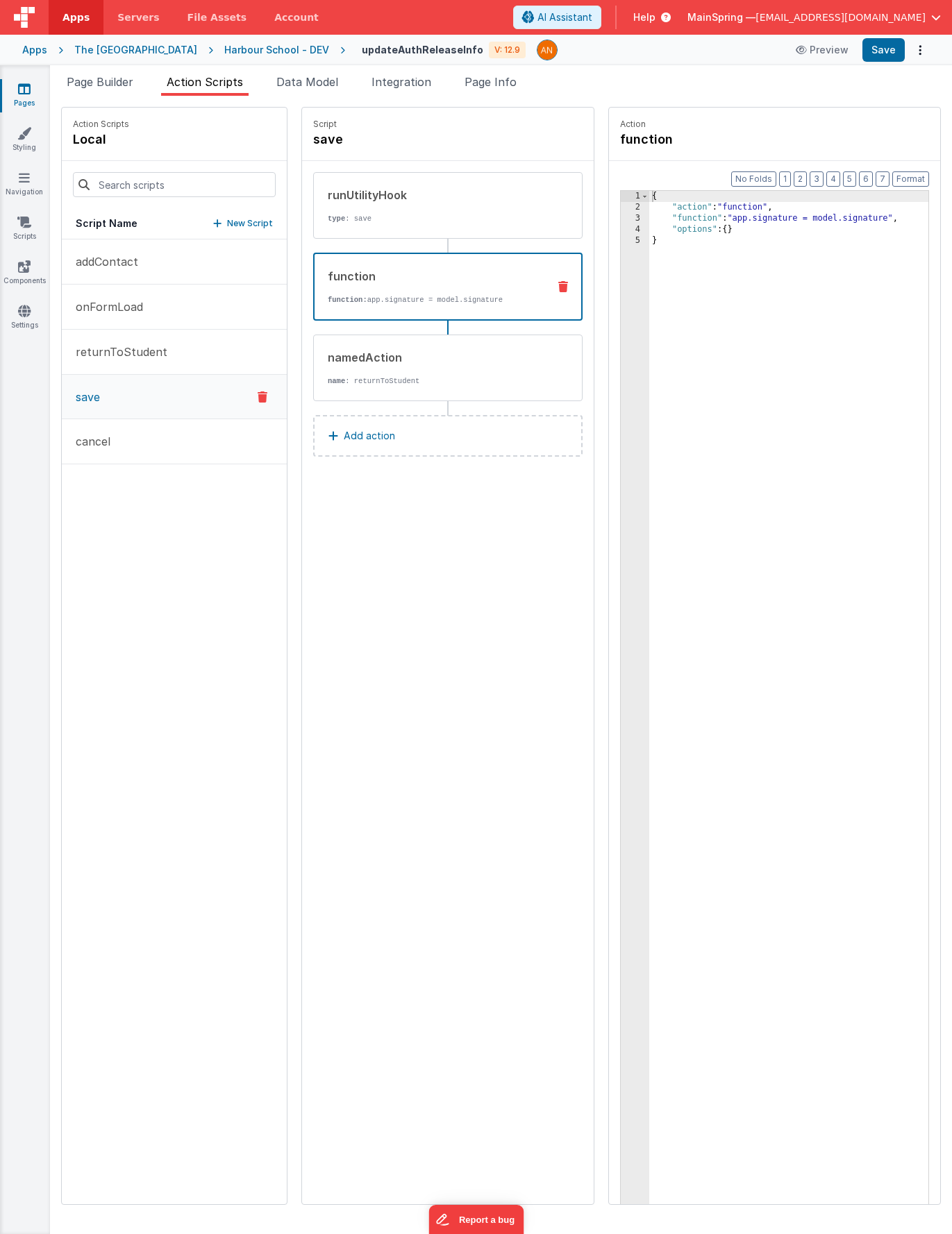
click at [383, 279] on div "function" at bounding box center [432, 276] width 209 height 16
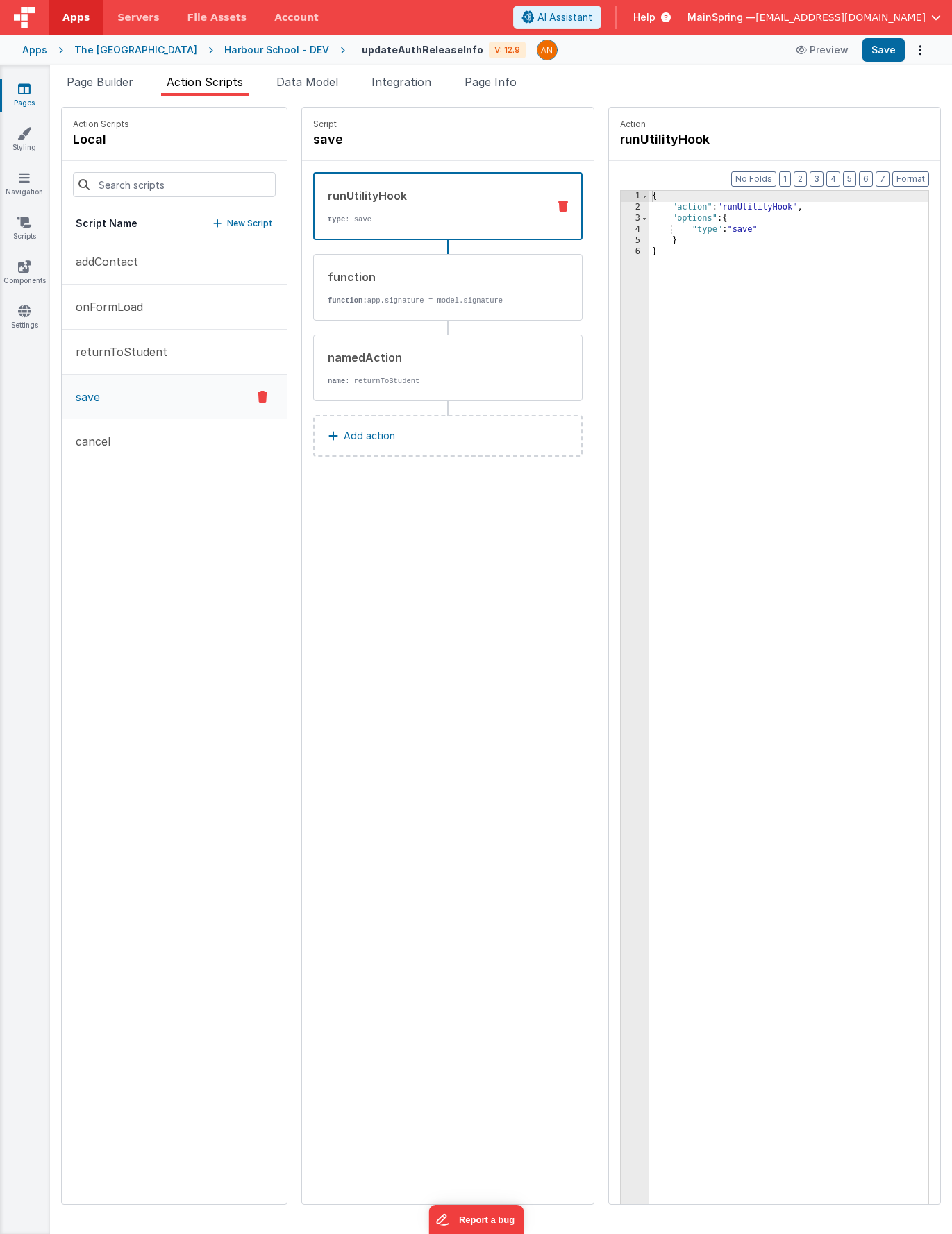
click at [413, 201] on div "runUtilityHook" at bounding box center [432, 195] width 209 height 16
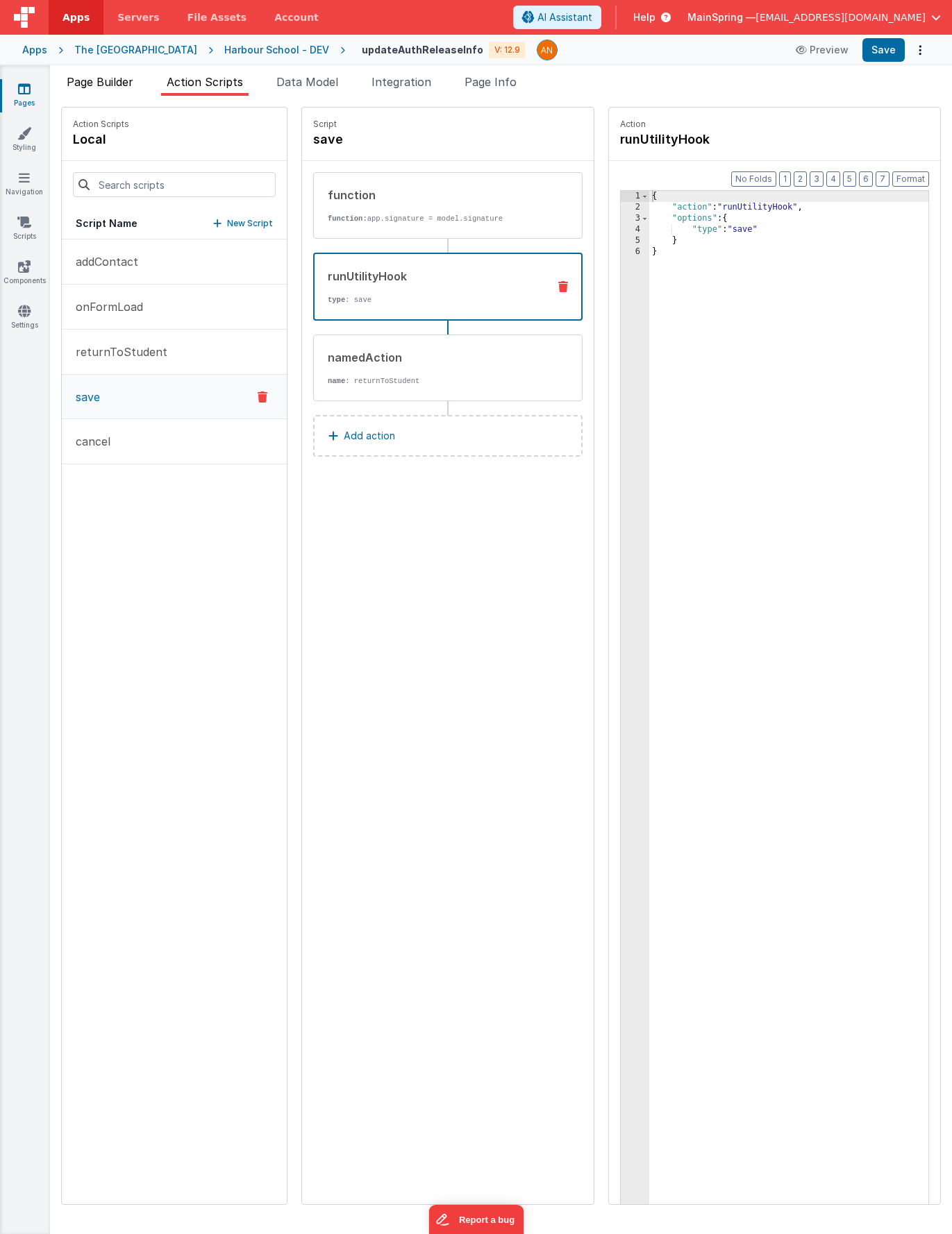
click at [95, 88] on li "Page Builder" at bounding box center [100, 84] width 78 height 22
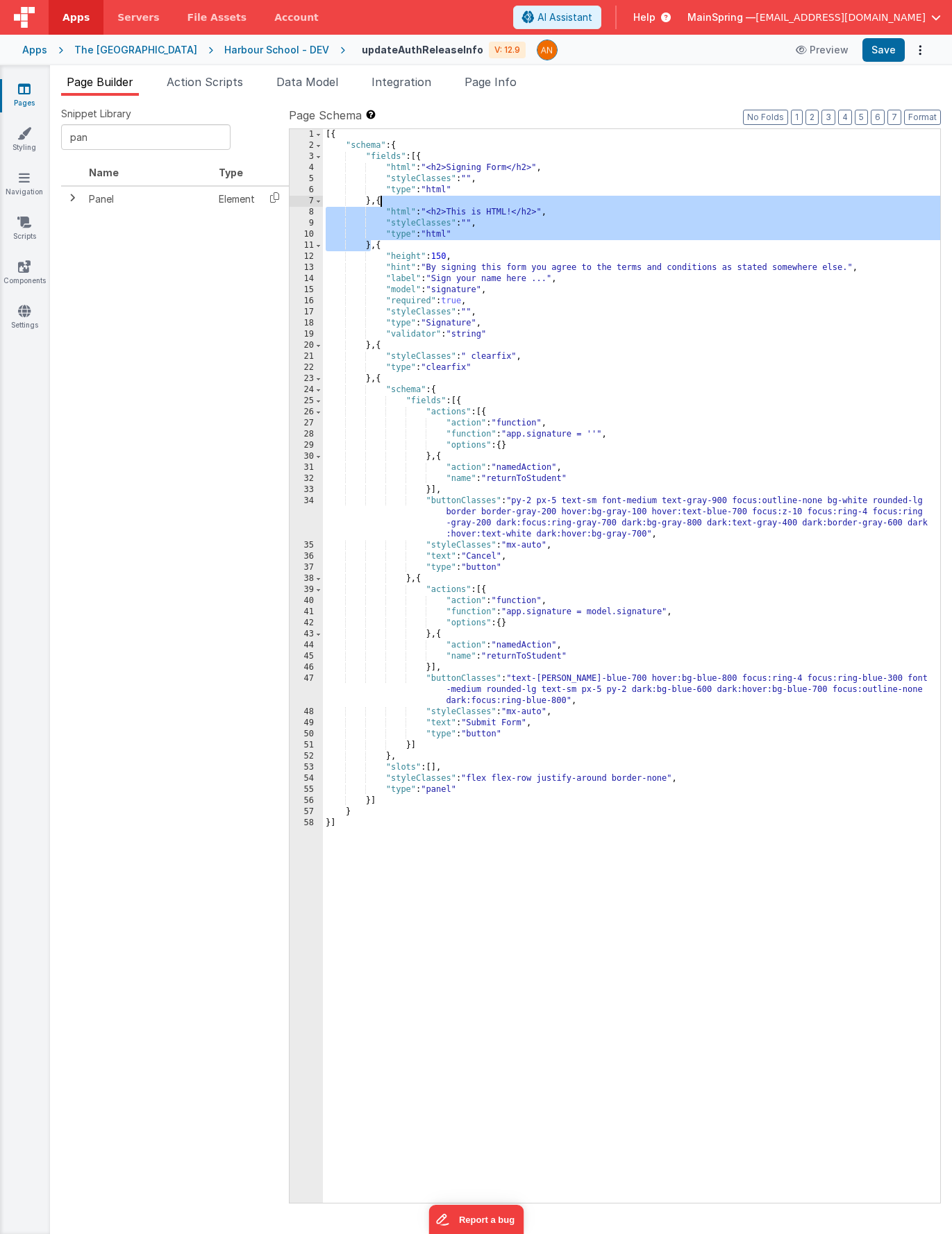
drag, startPoint x: 373, startPoint y: 245, endPoint x: 378, endPoint y: 202, distance: 43.3
click at [378, 202] on div "[{ "schema" : { "fields" : [{ "html" : "<h2>Signing Form</h2>" , "styleClasses"…" at bounding box center [631, 677] width 617 height 1096
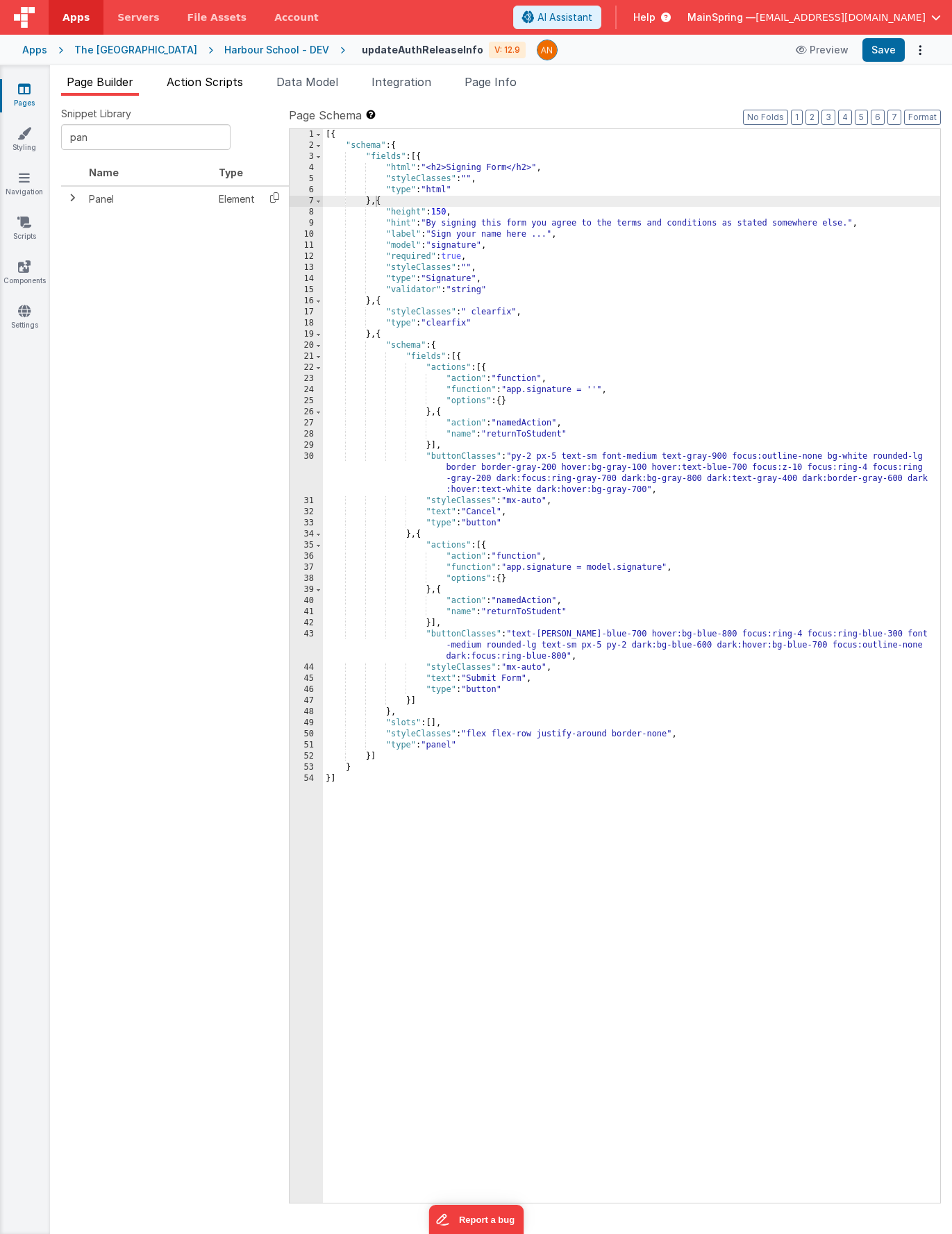
click at [232, 91] on li "Action Scripts" at bounding box center [205, 84] width 88 height 22
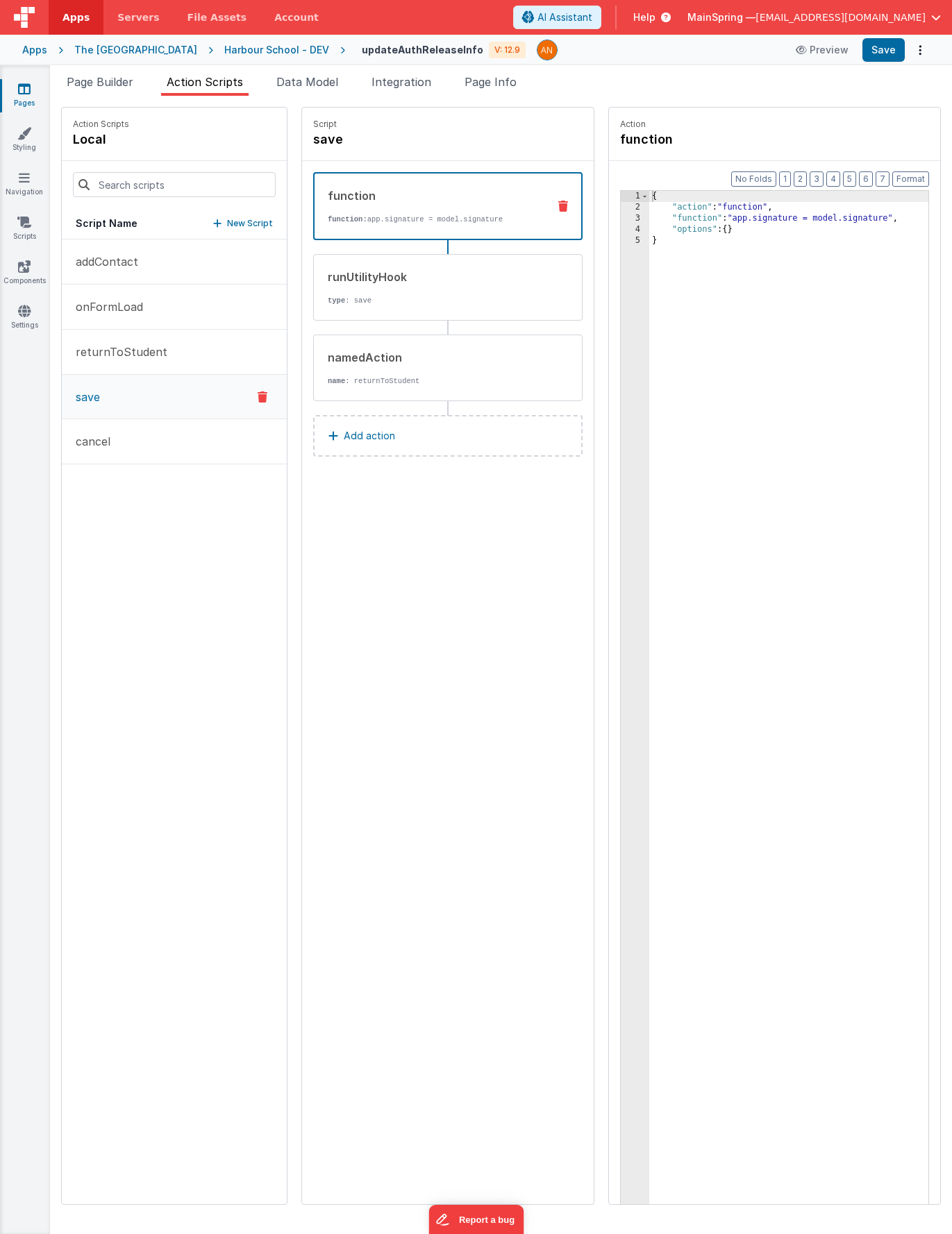
click at [359, 218] on p "function: app.signature = model.signature" at bounding box center [432, 219] width 209 height 11
click at [706, 218] on div "{ "action" : "function" , "function" : "app.signature = model.signature" , "opt…" at bounding box center [809, 730] width 320 height 1079
click at [343, 284] on div "runUtilityHook" at bounding box center [433, 276] width 209 height 16
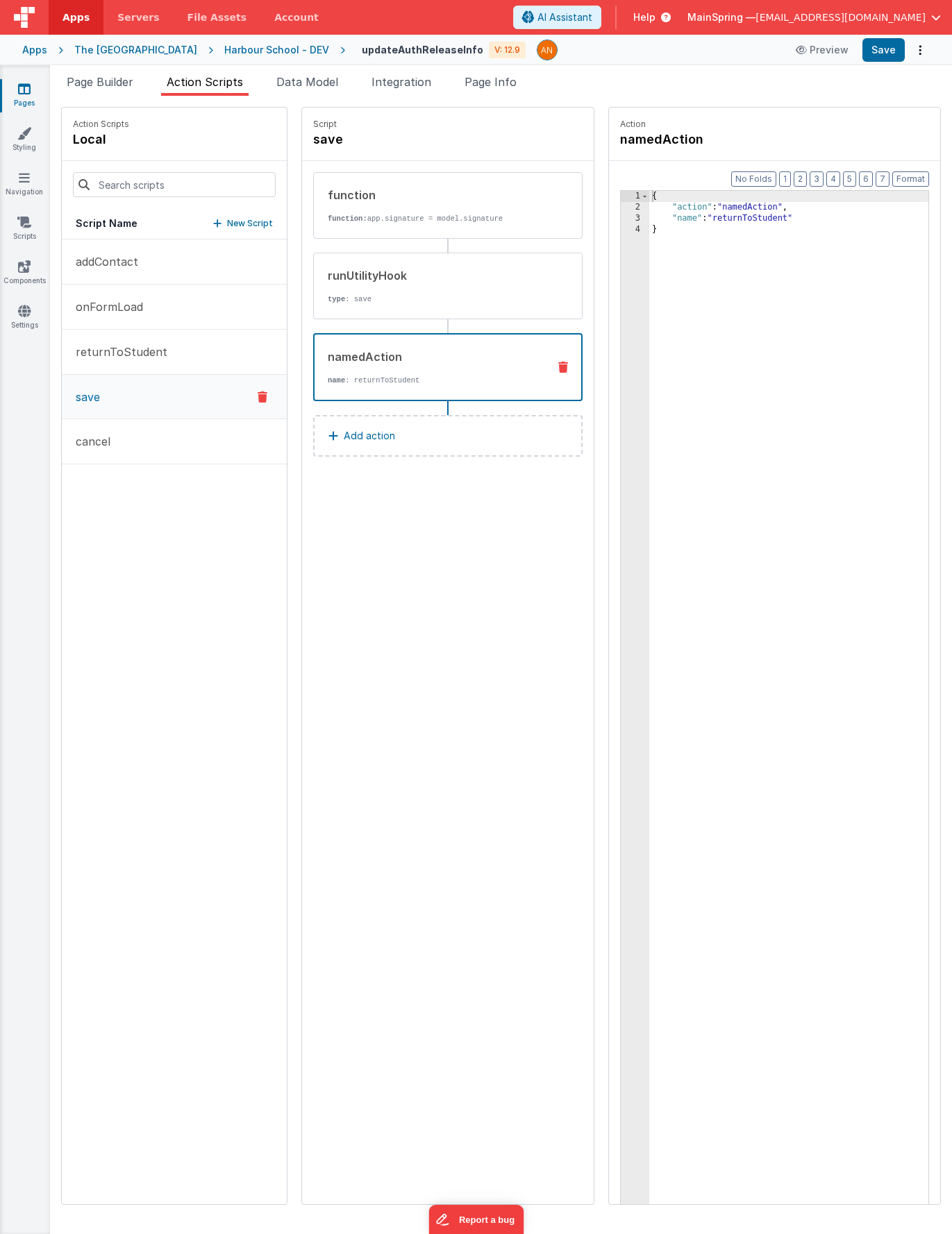
click at [371, 379] on p "name : returnToStudent" at bounding box center [432, 380] width 209 height 11
click at [353, 221] on p "function: app.signature = model.signature" at bounding box center [433, 219] width 209 height 11
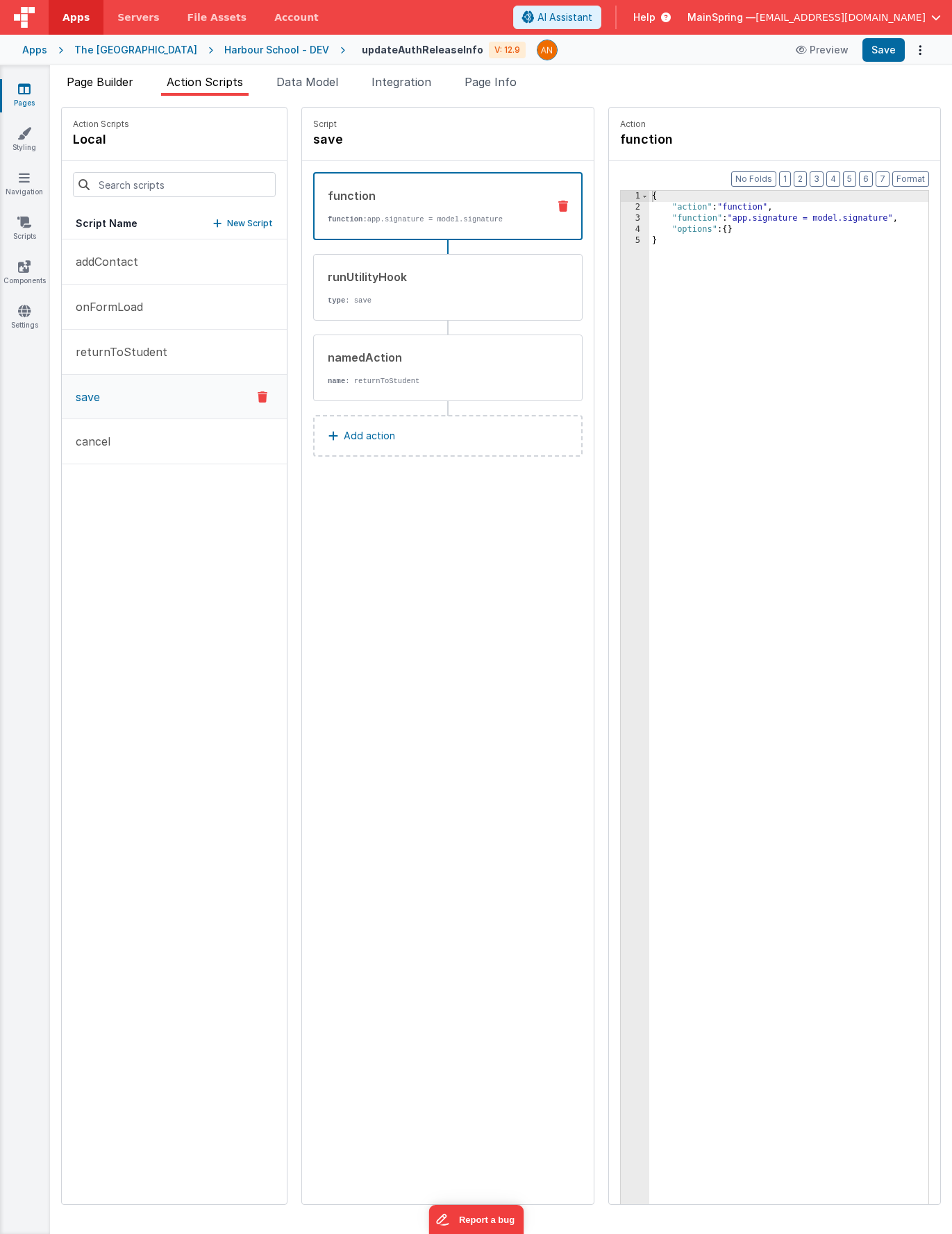
click at [101, 83] on span "Page Builder" at bounding box center [100, 81] width 67 height 14
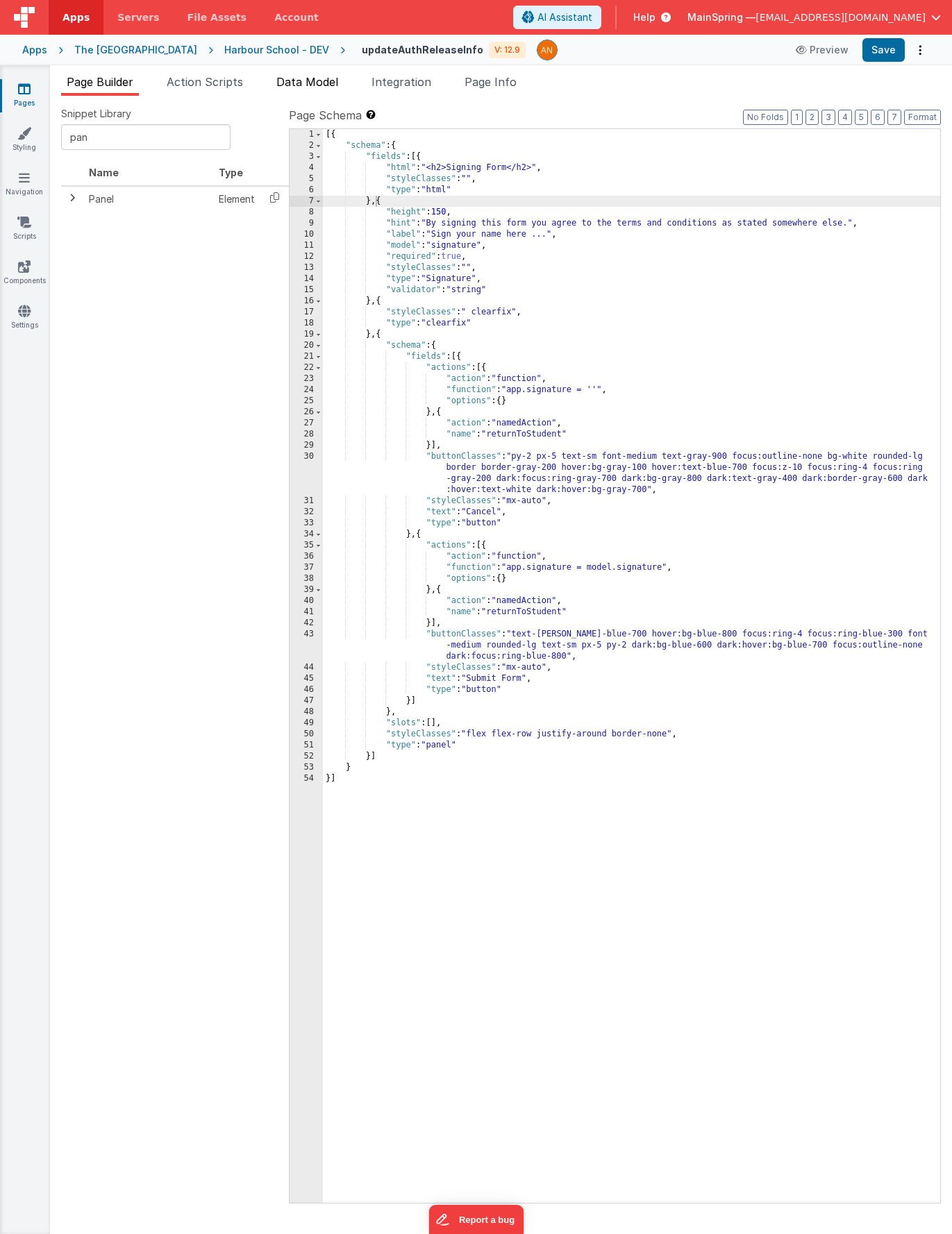
click at [307, 80] on span "Data Model" at bounding box center [307, 81] width 62 height 14
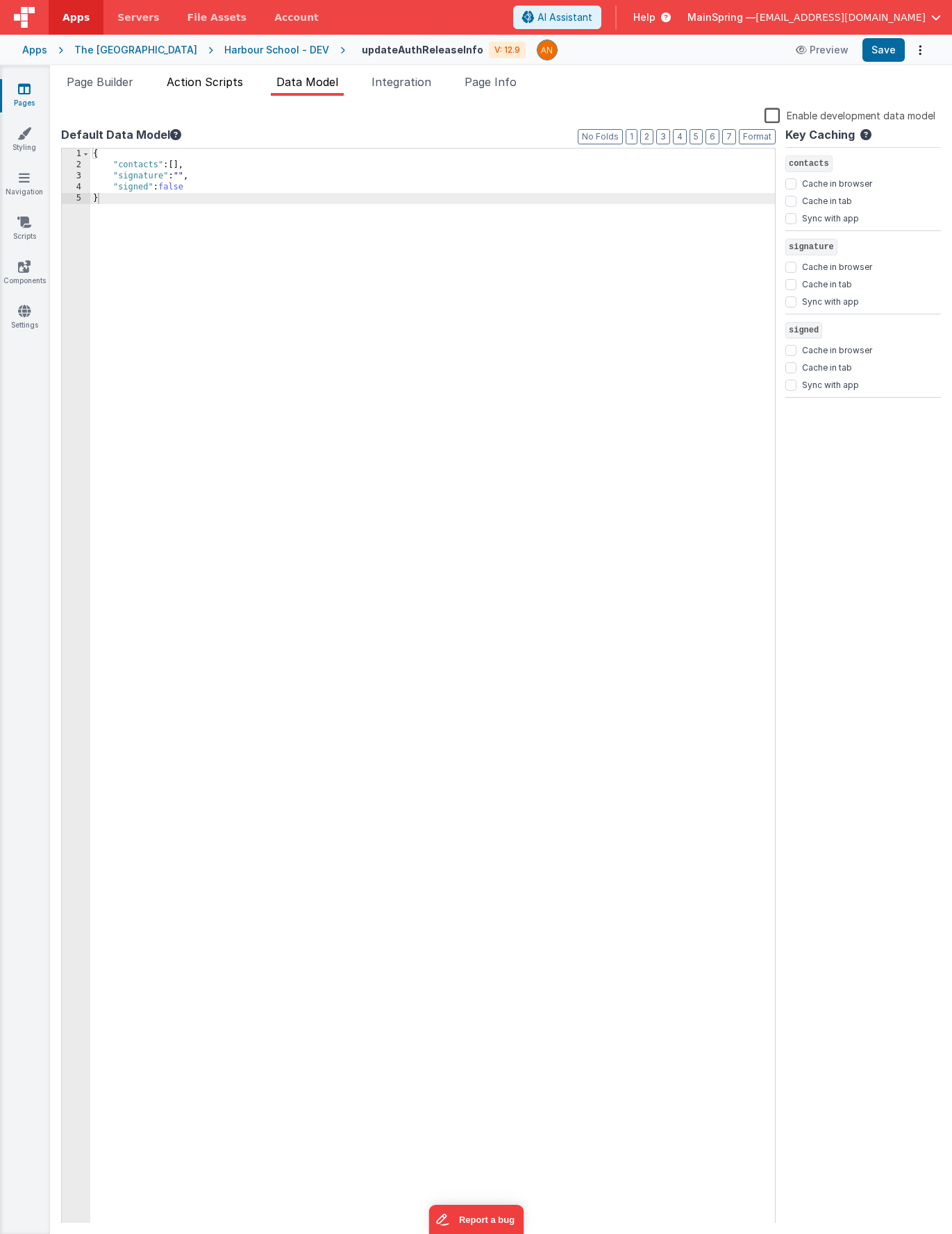
drag, startPoint x: 199, startPoint y: 85, endPoint x: 184, endPoint y: 87, distance: 15.1
click at [198, 85] on span "Action Scripts" at bounding box center [205, 81] width 76 height 14
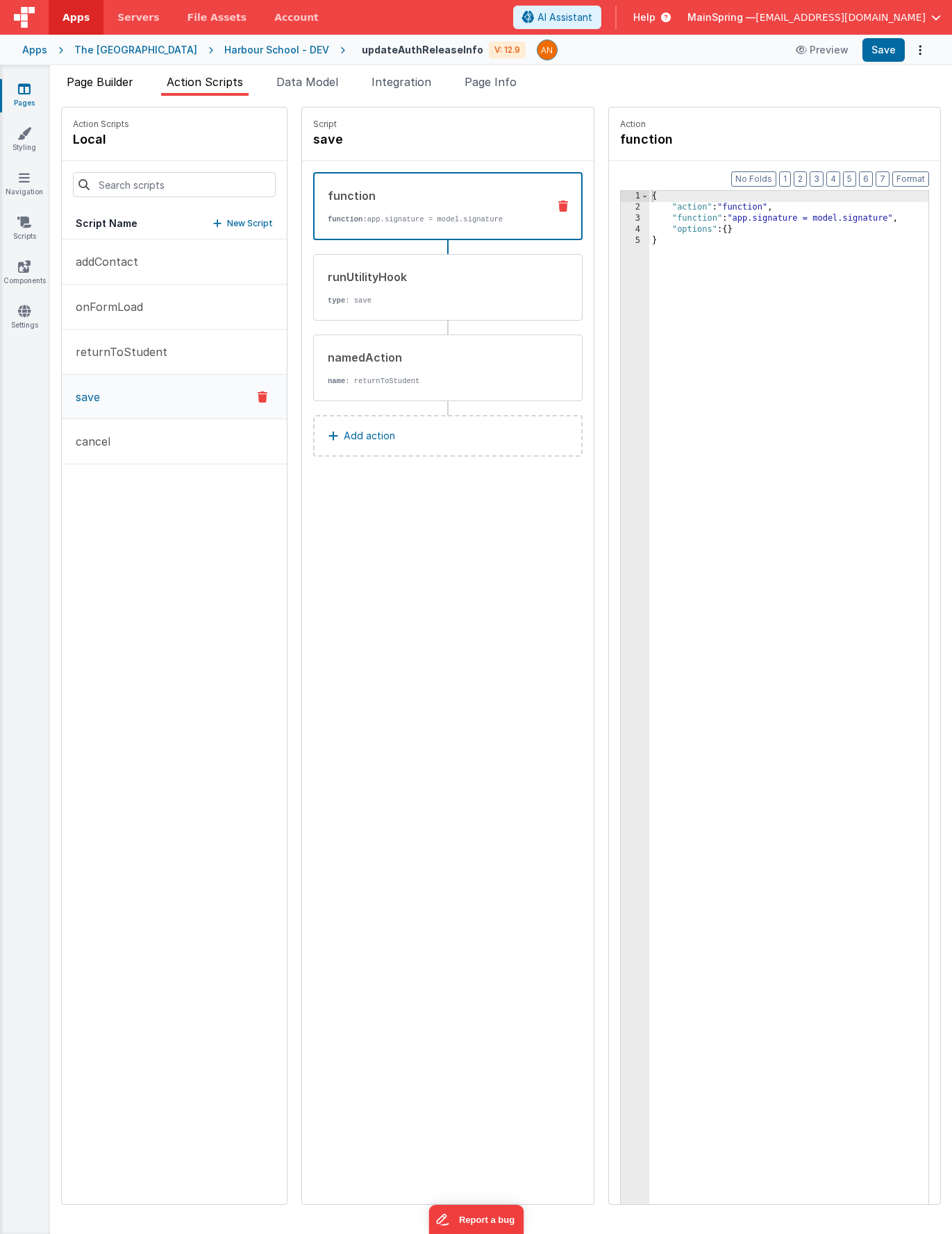
click at [100, 83] on span "Page Builder" at bounding box center [100, 81] width 67 height 14
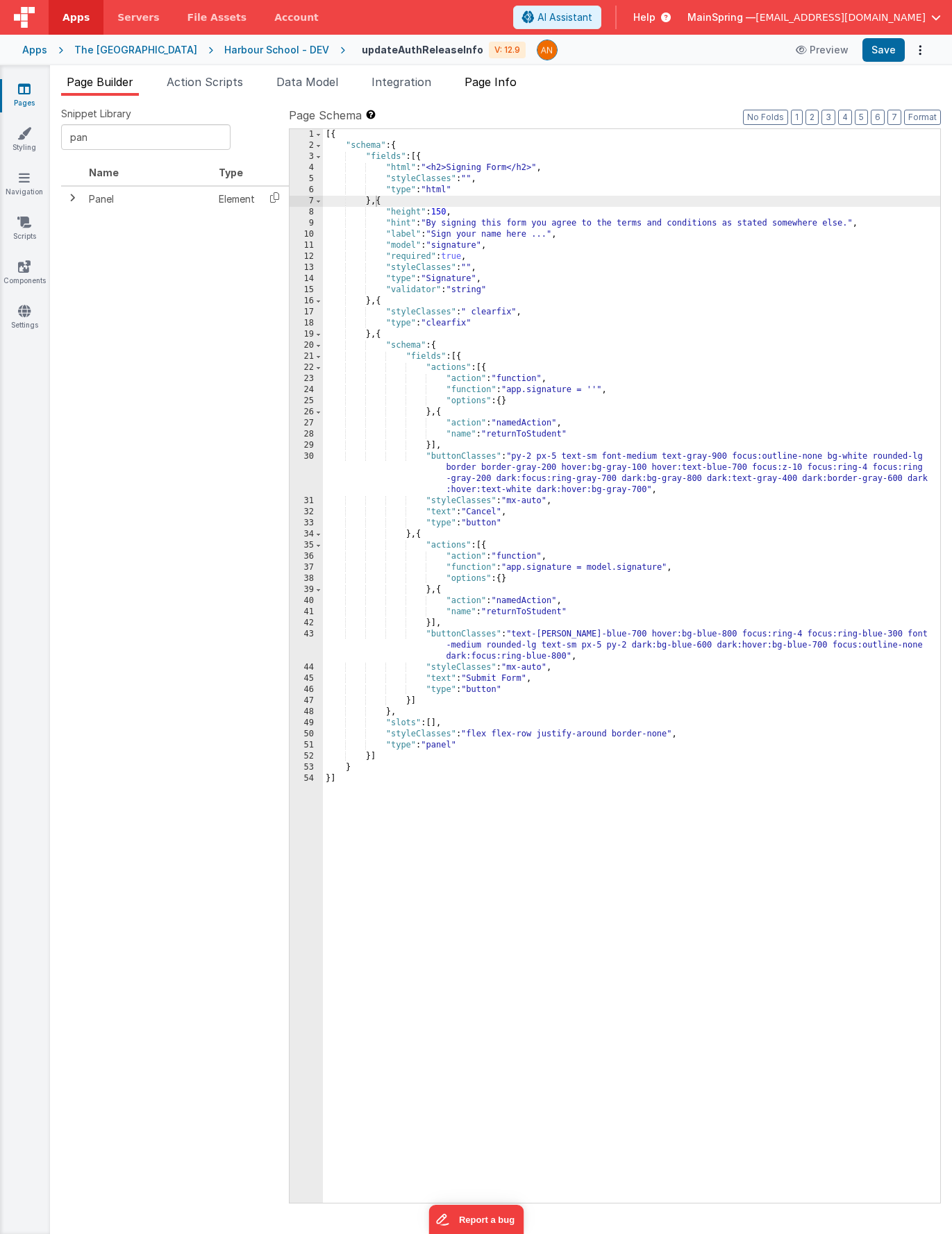
click at [509, 87] on span "Page Info" at bounding box center [490, 81] width 52 height 14
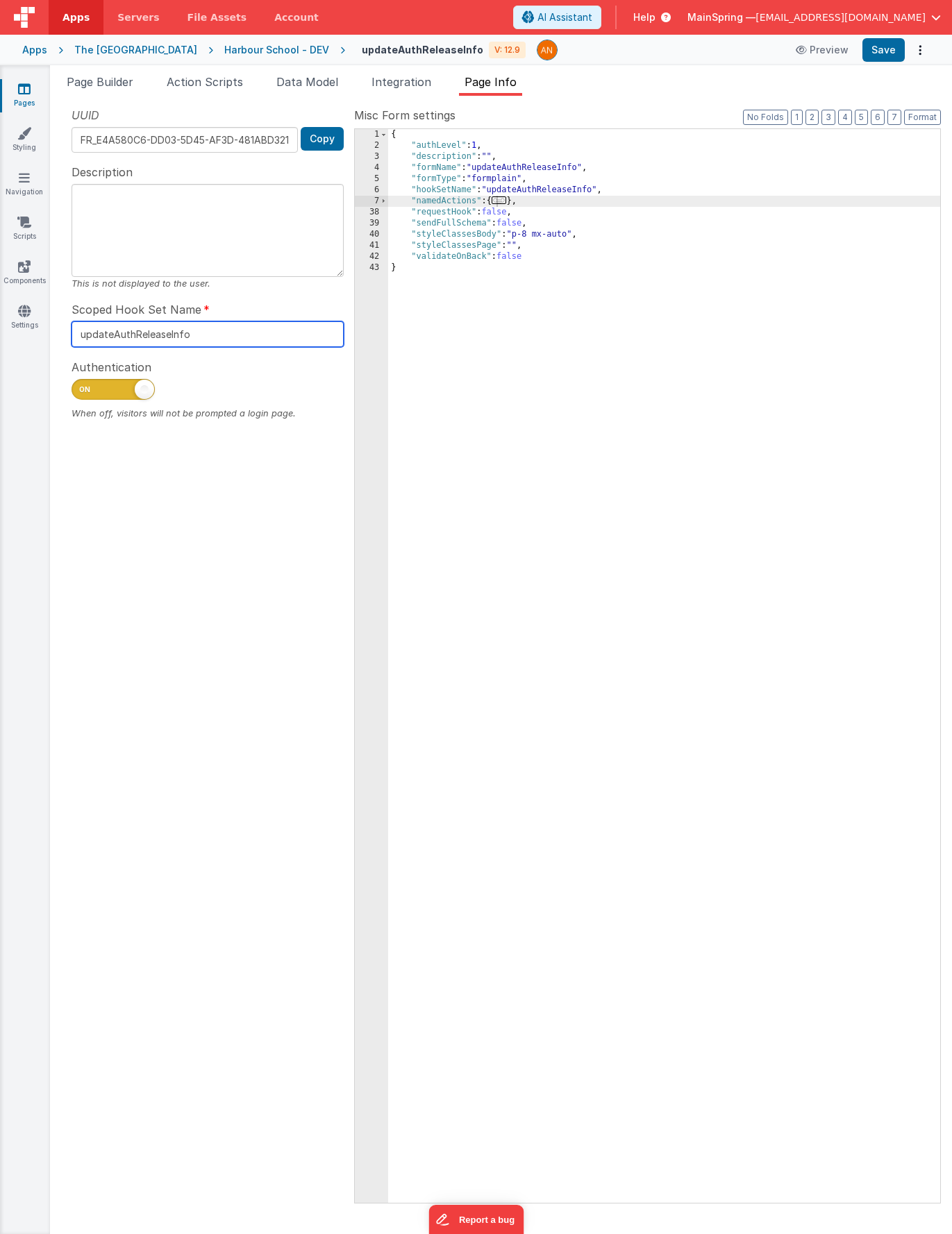
click at [202, 336] on input "updateAuthReleaseInfo" at bounding box center [207, 334] width 272 height 26
click at [307, 84] on span "Data Model" at bounding box center [307, 81] width 62 height 14
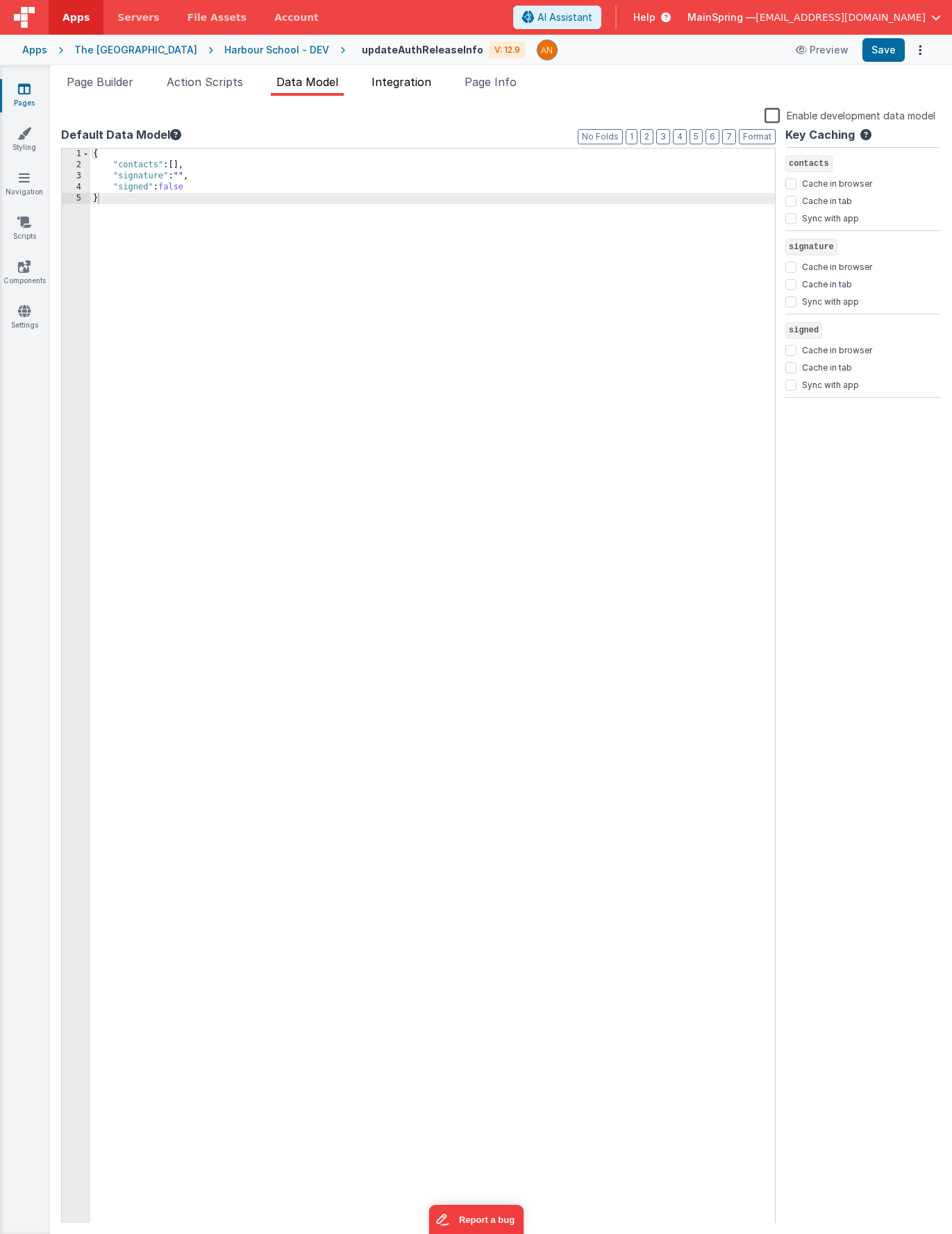
click at [421, 82] on span "Integration" at bounding box center [401, 81] width 60 height 14
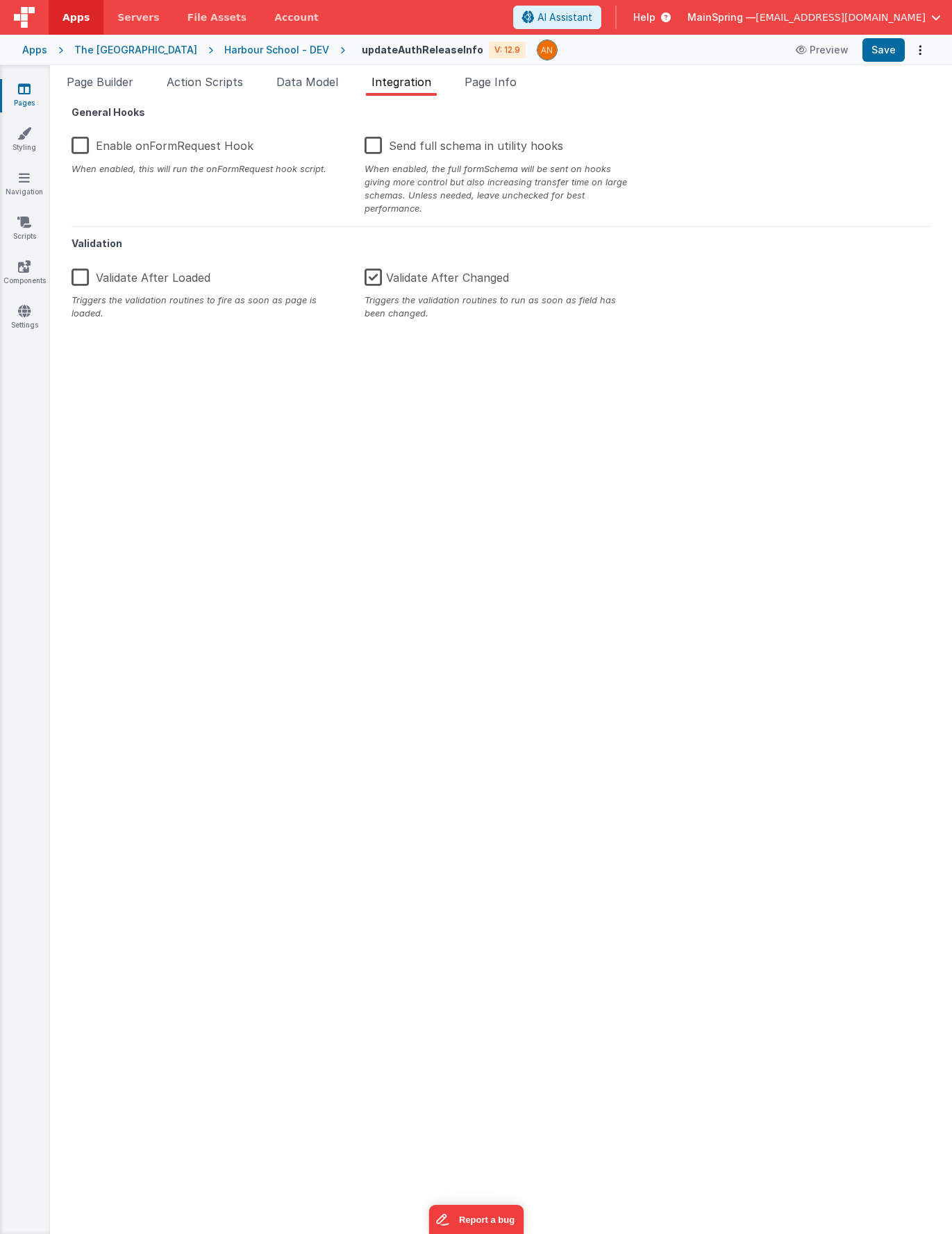
click at [76, 149] on label "Enable onFormRequest Hook" at bounding box center [162, 143] width 182 height 30
click at [0, 0] on input "Enable onFormRequest Hook" at bounding box center [0, 0] width 0 height 0
click at [890, 56] on button "Save" at bounding box center [883, 50] width 42 height 24
click at [311, 84] on span "Data Model" at bounding box center [307, 81] width 62 height 14
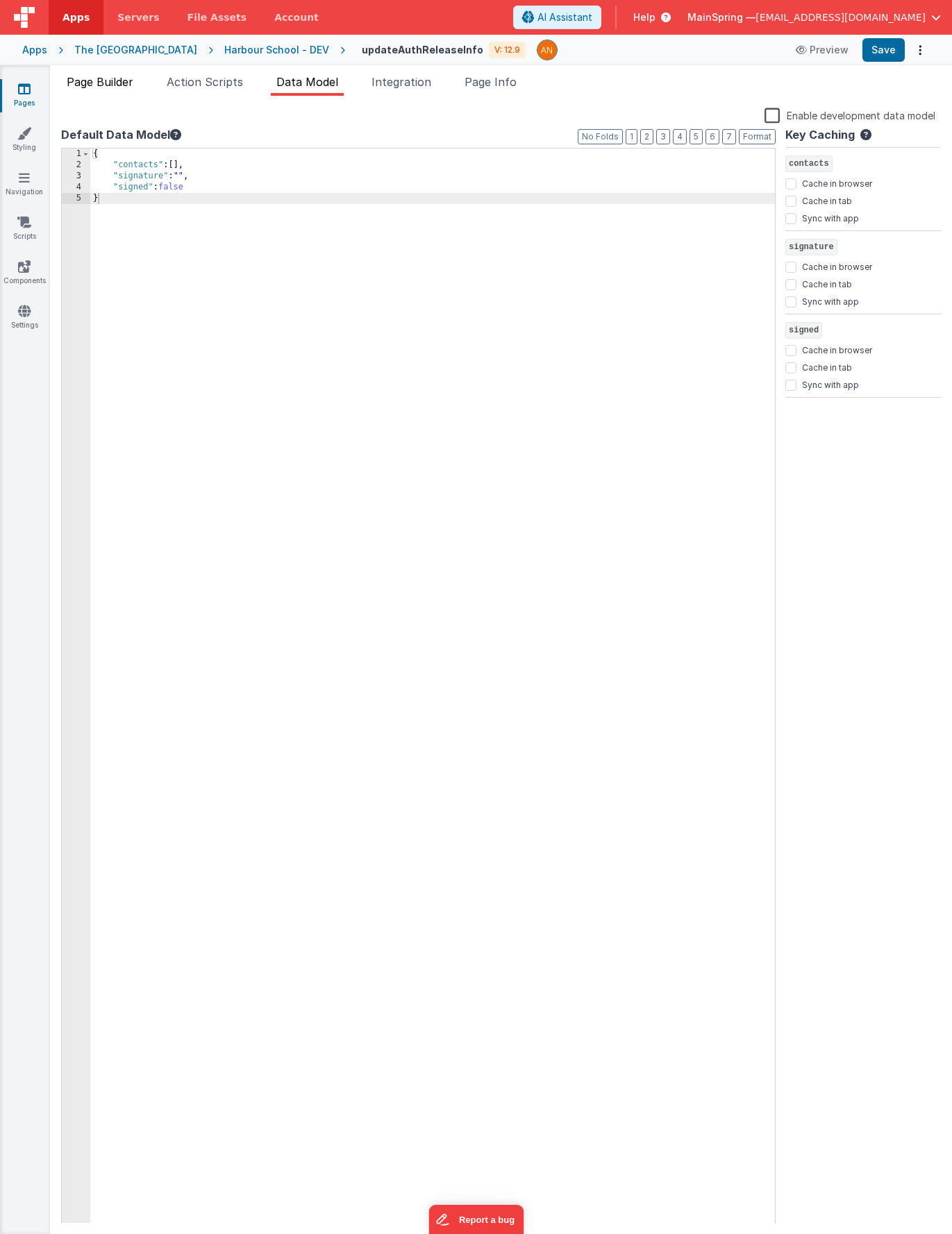
click at [91, 84] on span "Page Builder" at bounding box center [100, 81] width 67 height 14
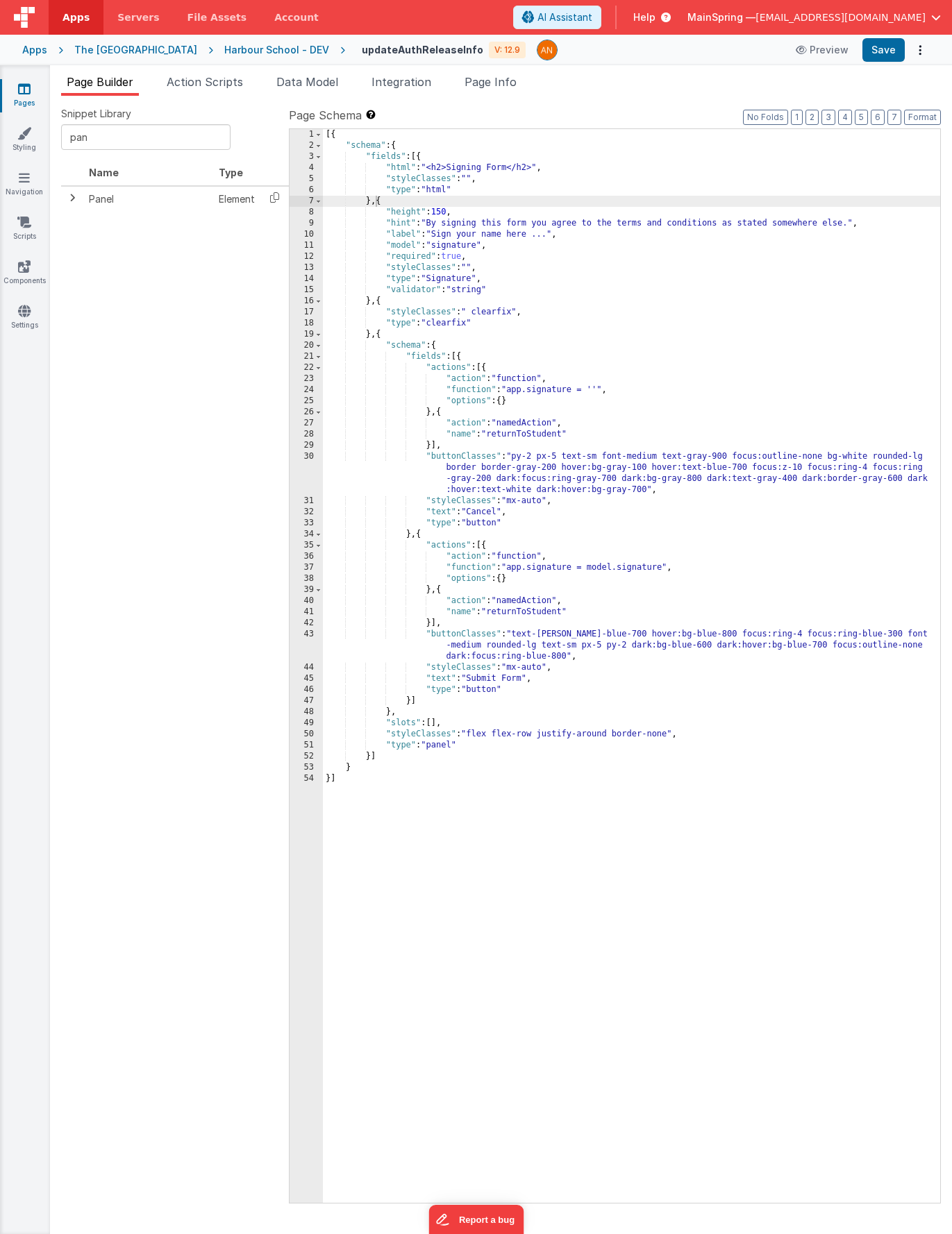
click at [466, 168] on div "[{ "schema" : { "fields" : [{ "html" : "<h2>Signing Form</h2>" , "styleClasses"…" at bounding box center [631, 677] width 617 height 1096
click at [538, 166] on div "[{ "schema" : { "fields" : [{ "html" : "<h2>Signing Form</h2>" , "styleClasses"…" at bounding box center [631, 677] width 617 height 1096
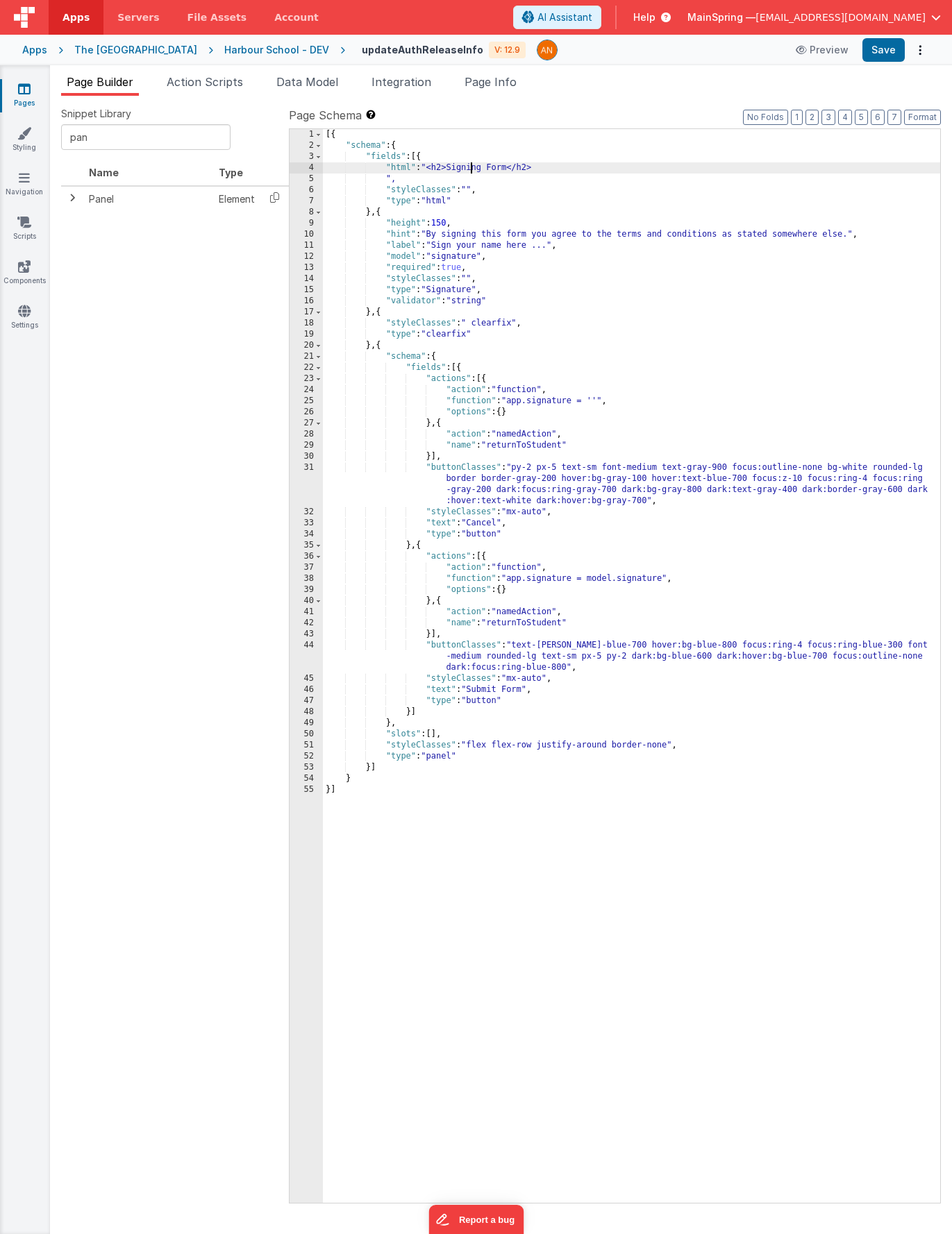
click at [470, 167] on div "[{ "schema" : { "fields" : [{ "html" : "<h2>Signing Form</h2> ", "styleClasses"…" at bounding box center [631, 677] width 617 height 1096
click at [299, 167] on div "4" at bounding box center [306, 168] width 33 height 11
click at [400, 184] on div "[{ "schema" : { "fields" : [{ "html" : "<h2>Signing Form</h2> ", "styleClasses"…" at bounding box center [631, 677] width 617 height 1096
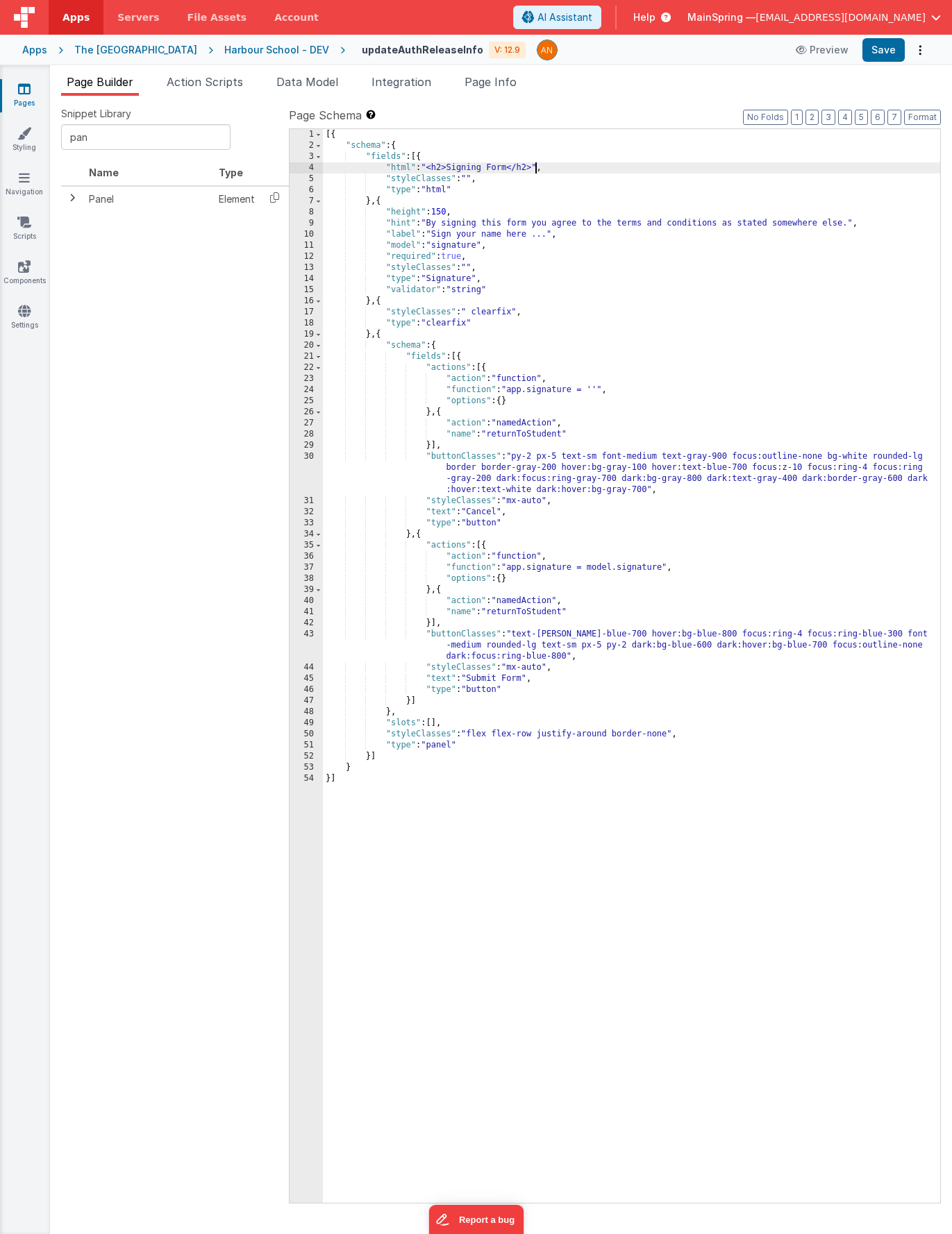
click at [299, 171] on div "4" at bounding box center [306, 168] width 33 height 11
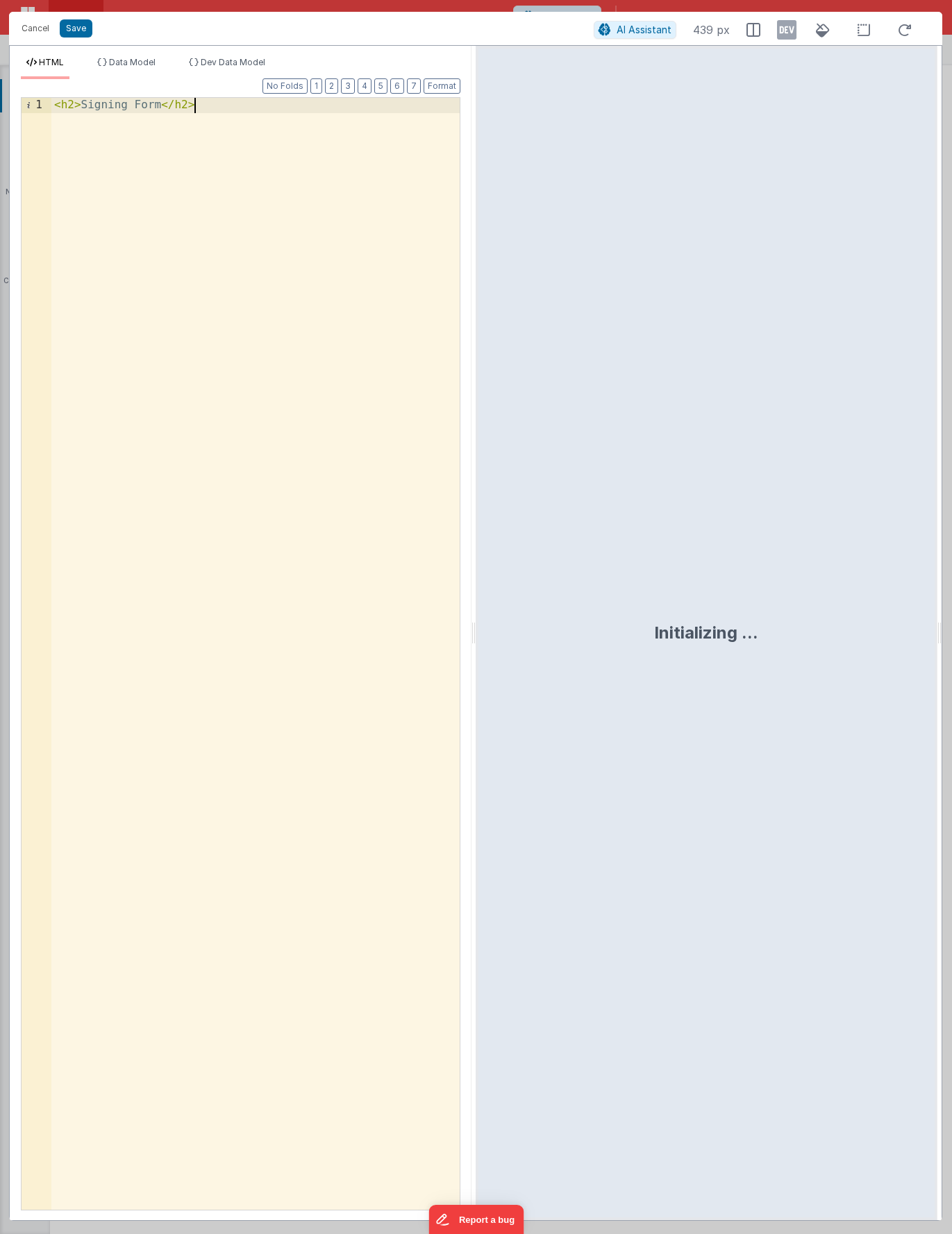
click at [274, 261] on div "< h2 > Signing Form </ h2 >" at bounding box center [255, 676] width 408 height 1157
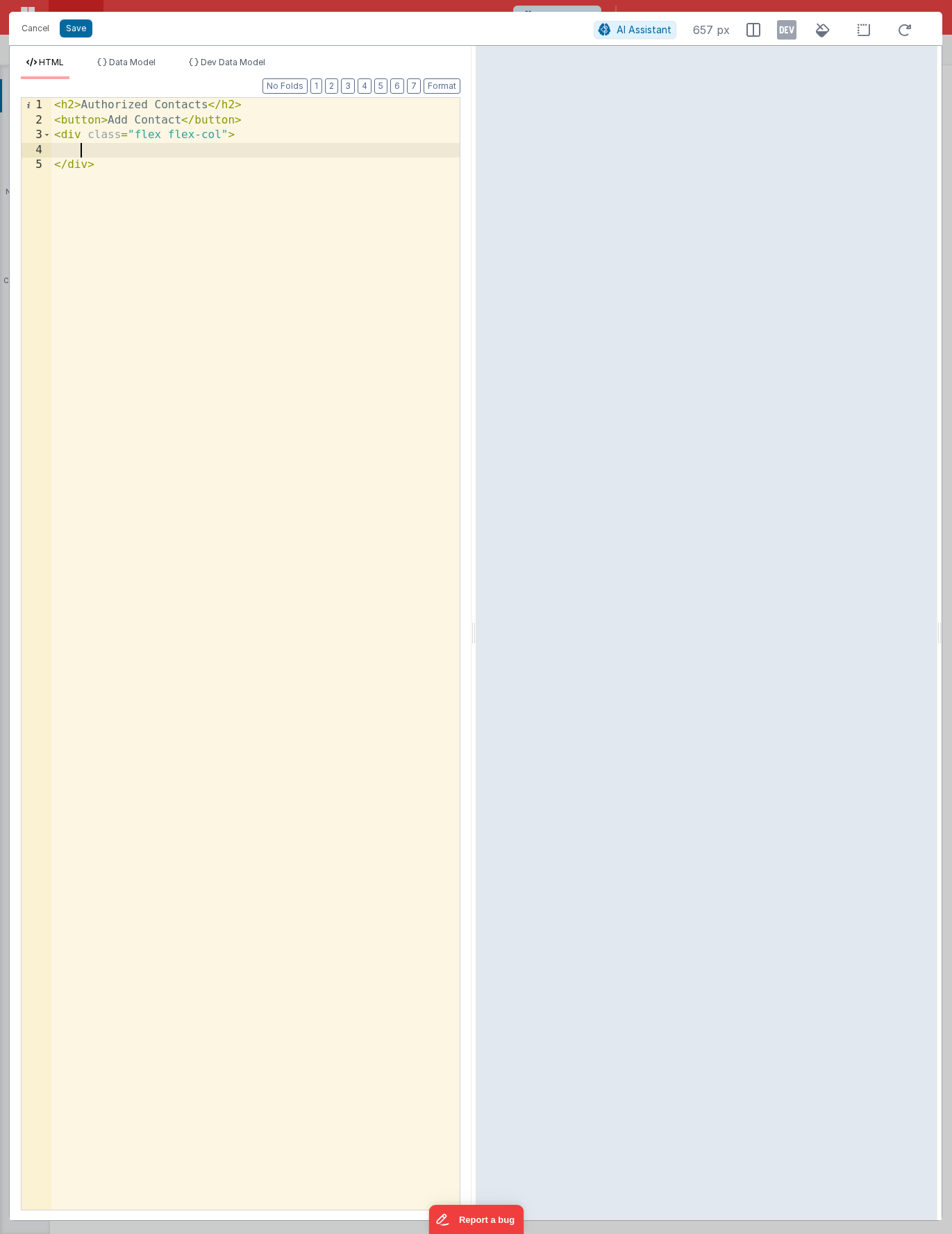
click at [170, 155] on div "< h2 > Authorized Contacts </ h2 > < button > Add Contact </ button > < div cla…" at bounding box center [255, 668] width 408 height 1142
click at [149, 66] on span "Data Model" at bounding box center [132, 62] width 46 height 11
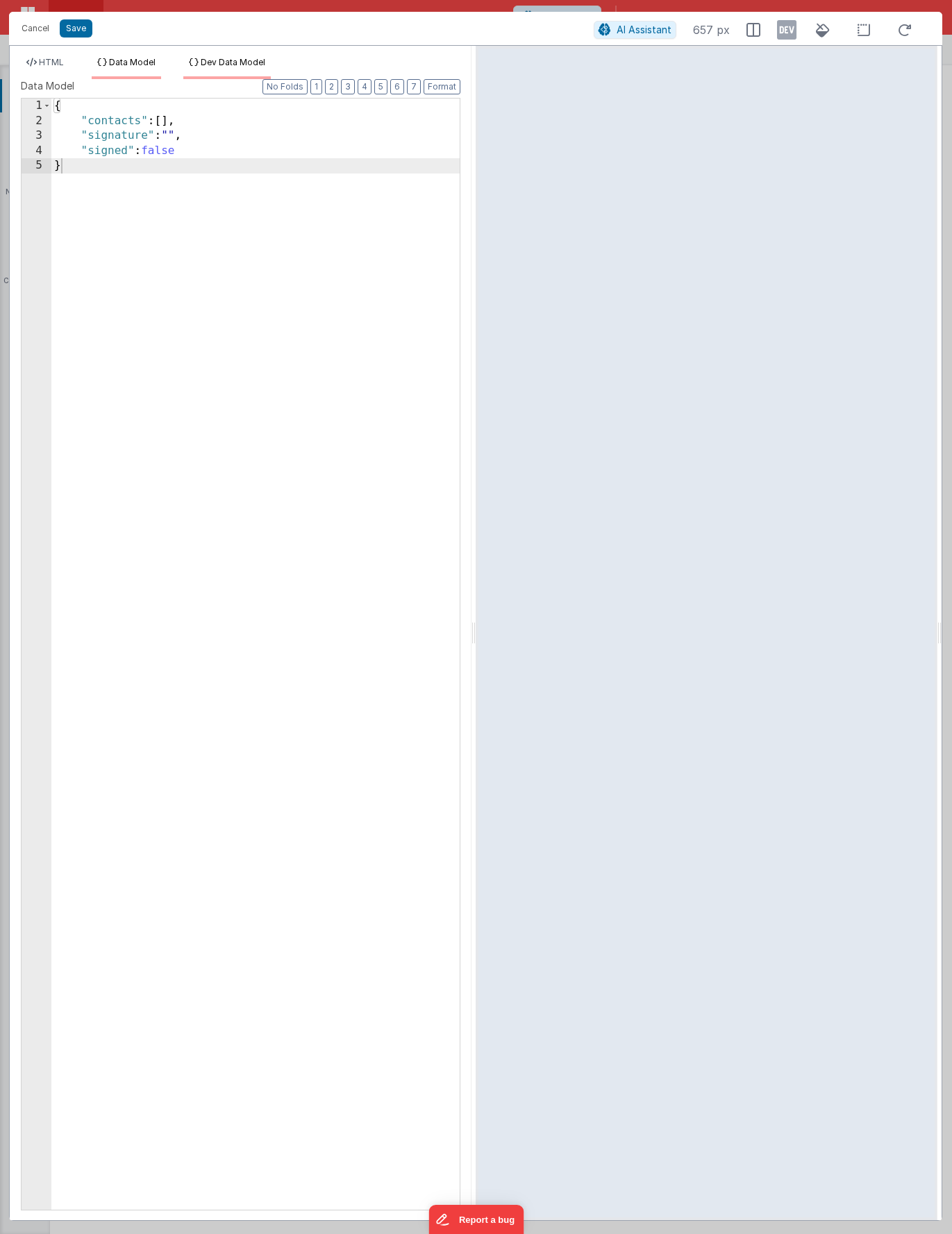
click at [211, 73] on li "Dev Data Model" at bounding box center [227, 68] width 88 height 22
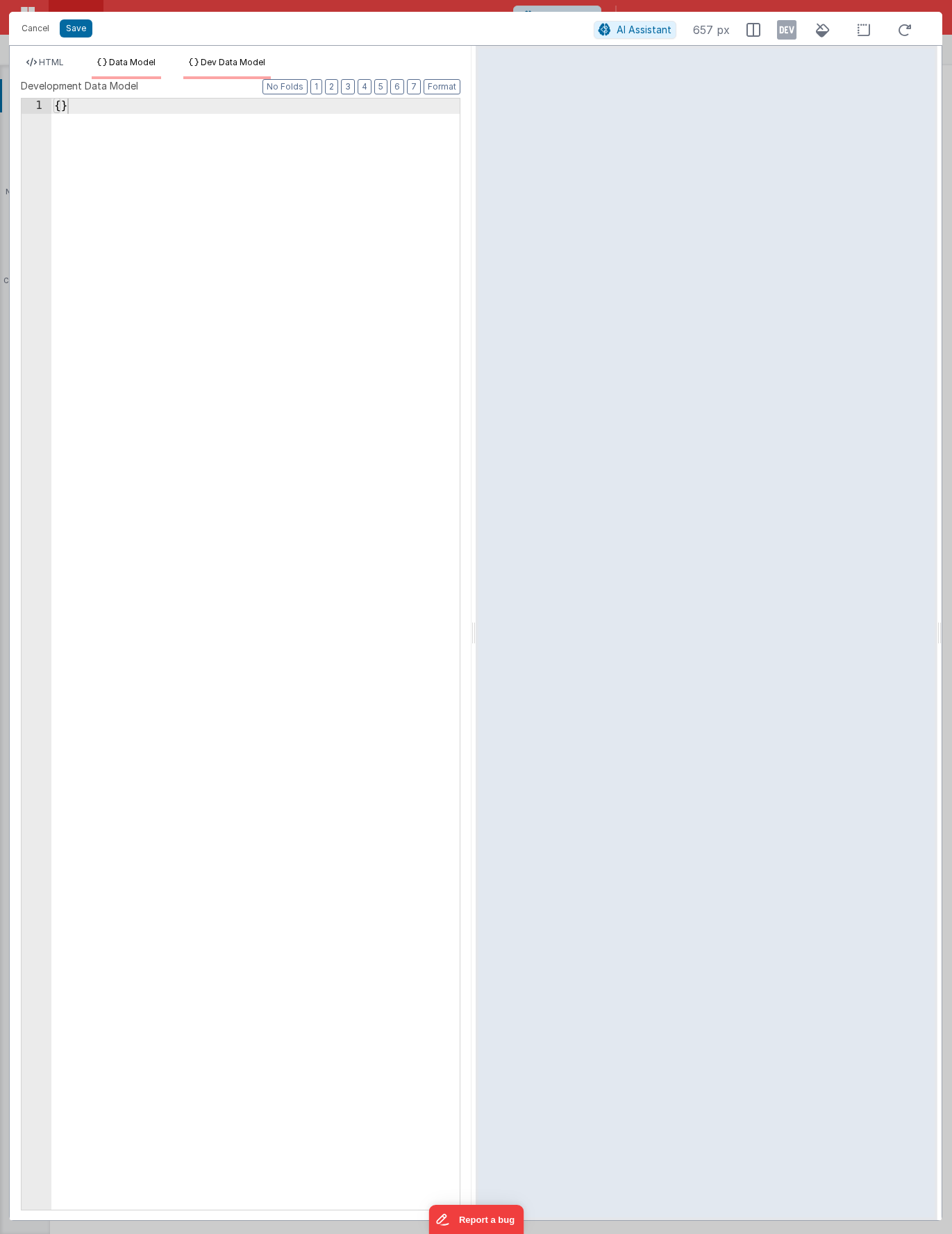
click at [138, 71] on li "Data Model" at bounding box center [126, 68] width 69 height 22
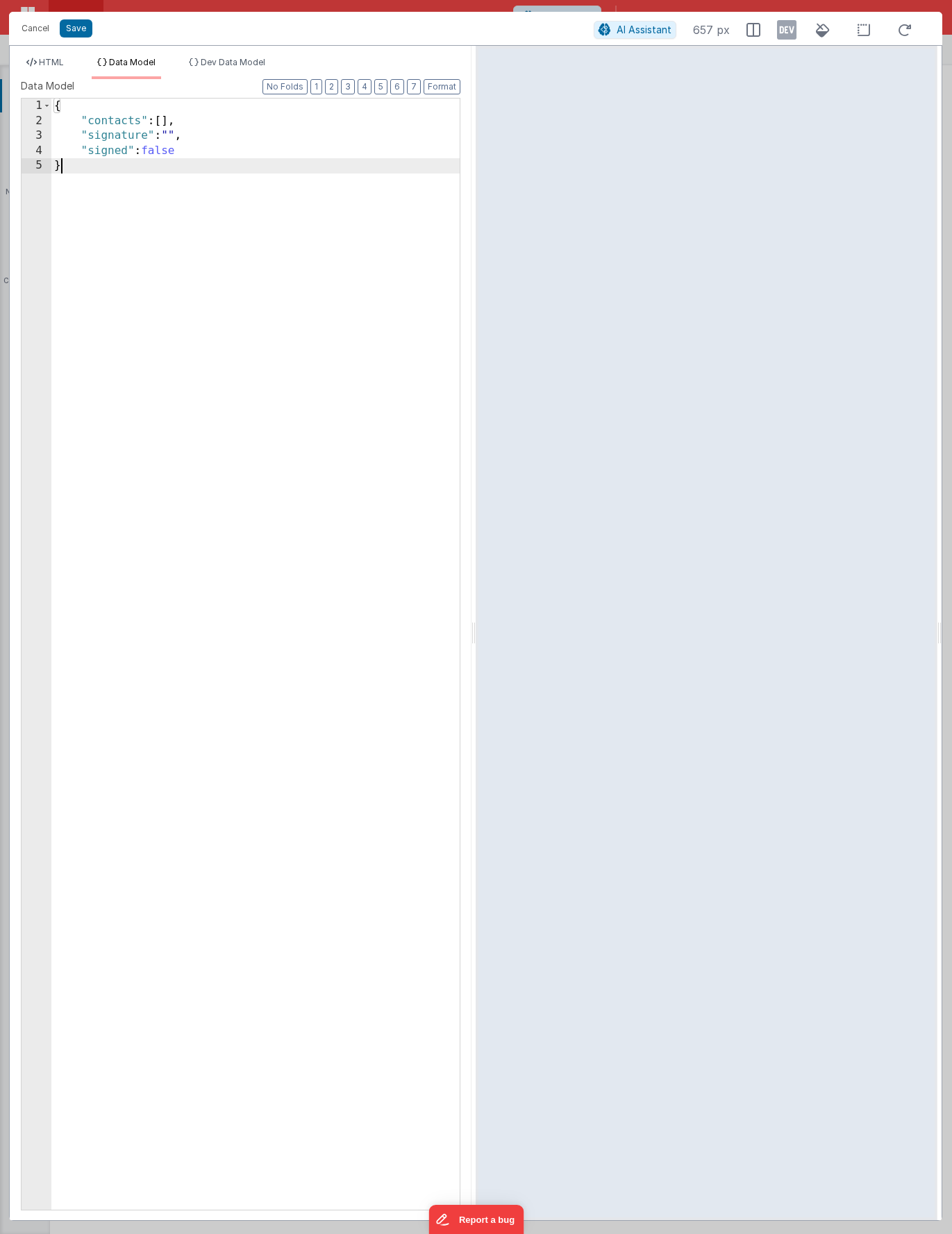
drag, startPoint x: 192, startPoint y: 197, endPoint x: 19, endPoint y: 62, distance: 219.4
click at [19, 63] on div "HTML Data Model Dev Data Model Format 7 6 5 4 3 2 1 No Folds 1 2 3 4 5 < h2 > A…" at bounding box center [241, 638] width 462 height 1163
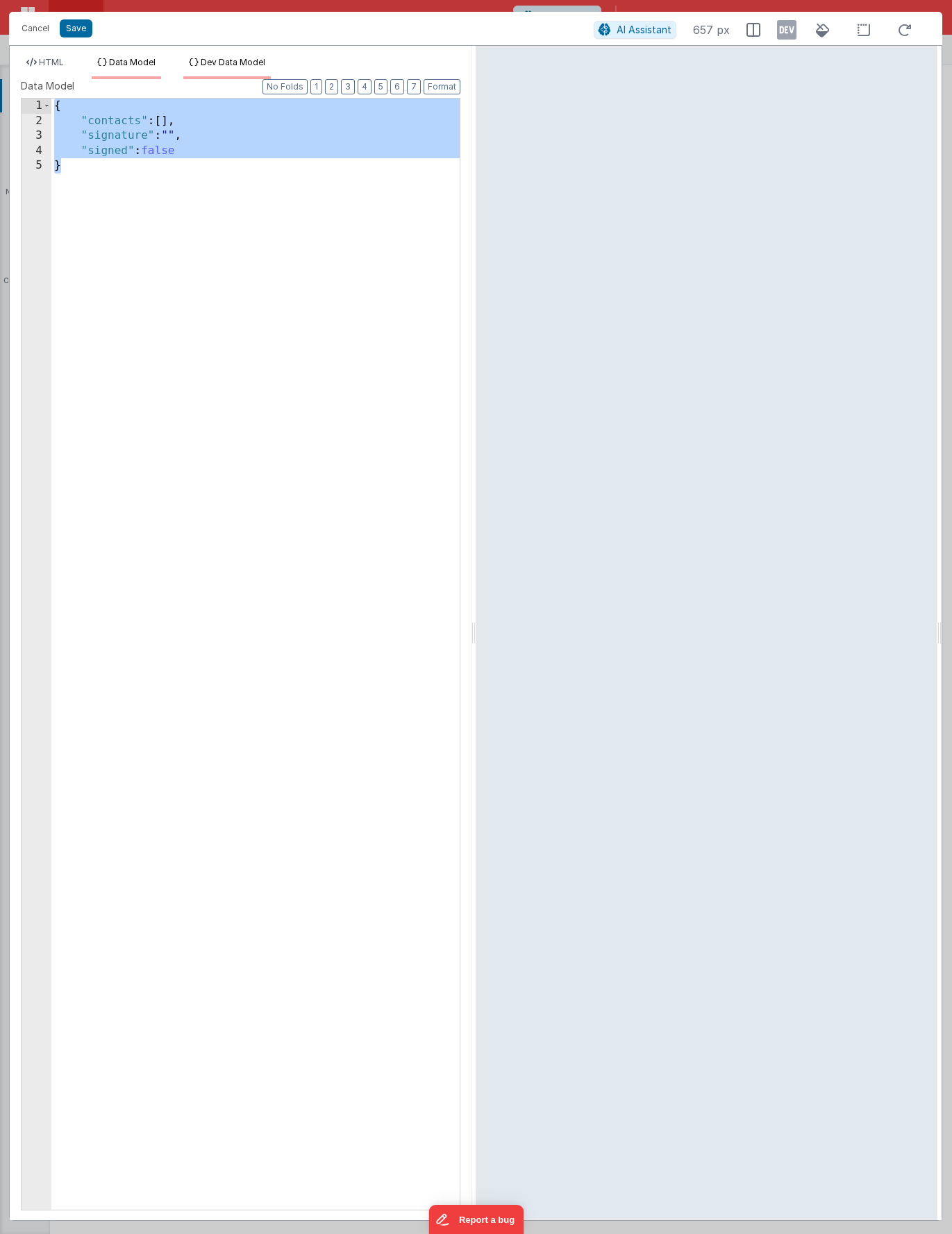
click at [242, 59] on span "Dev Data Model" at bounding box center [233, 62] width 65 height 11
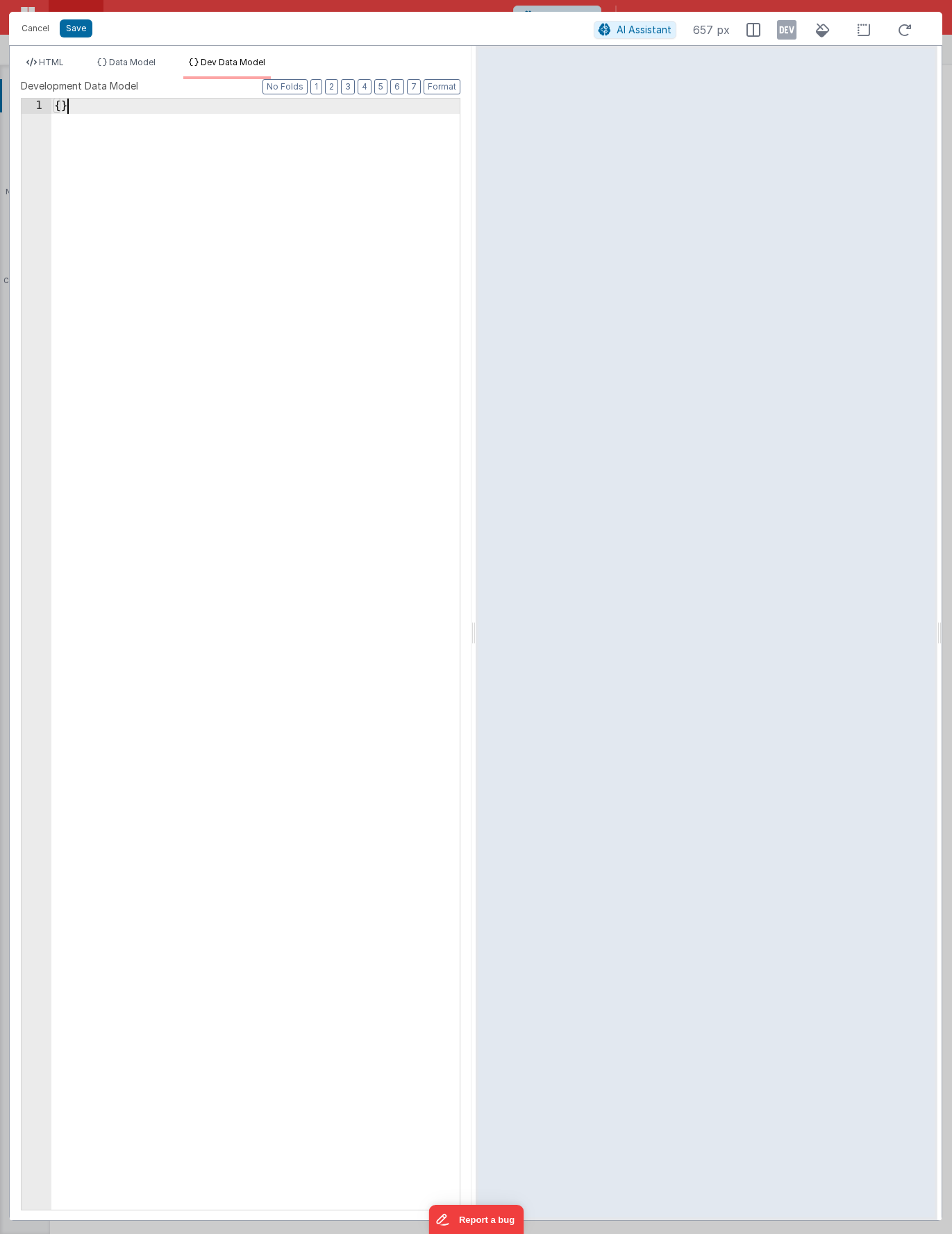
click at [227, 266] on div "{ }" at bounding box center [255, 669] width 408 height 1141
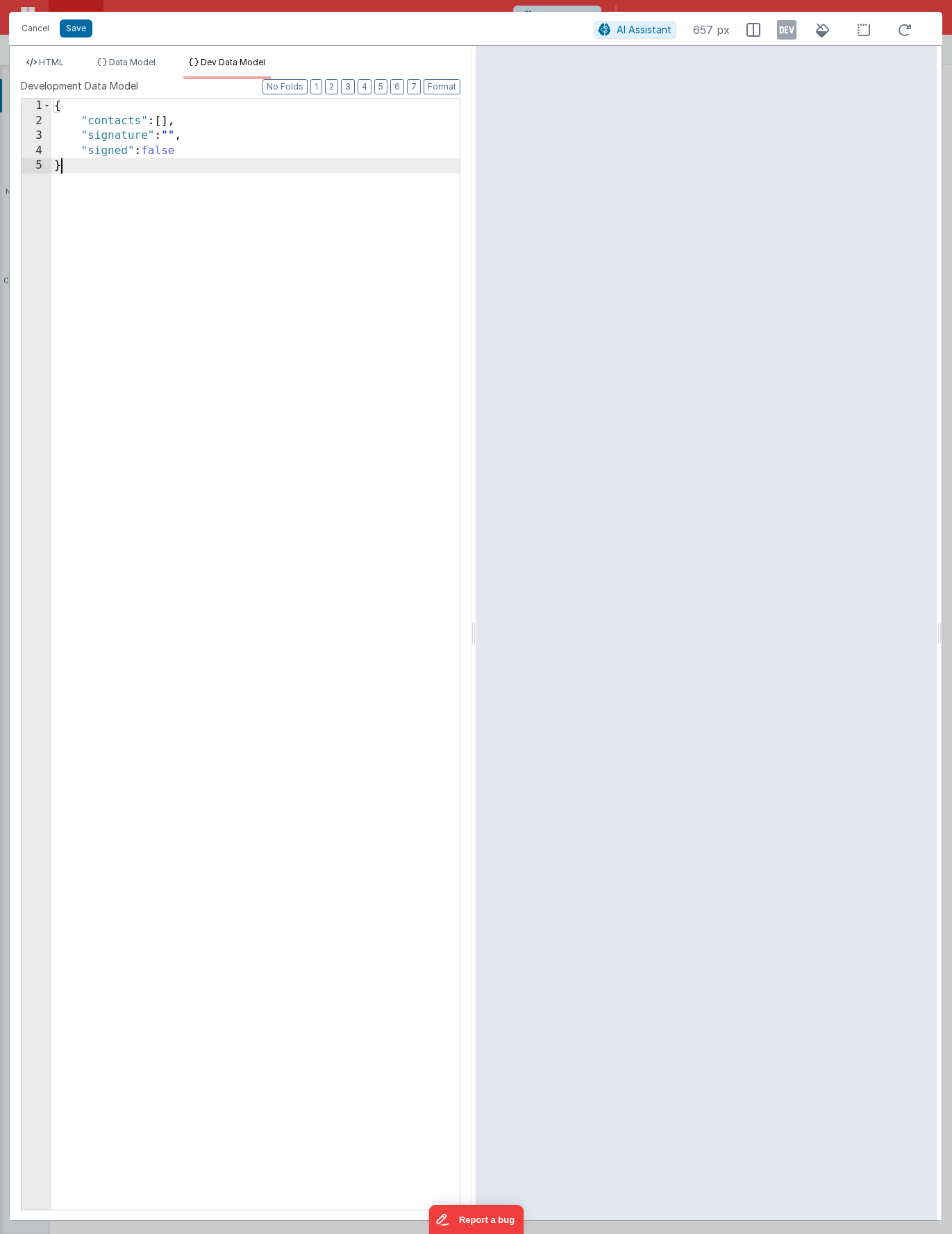
click at [234, 270] on div "{ "contacts" : [ ] , "signature" : "" , "signed" : false }" at bounding box center [255, 669] width 408 height 1141
click at [46, 58] on span "HTML" at bounding box center [51, 62] width 25 height 11
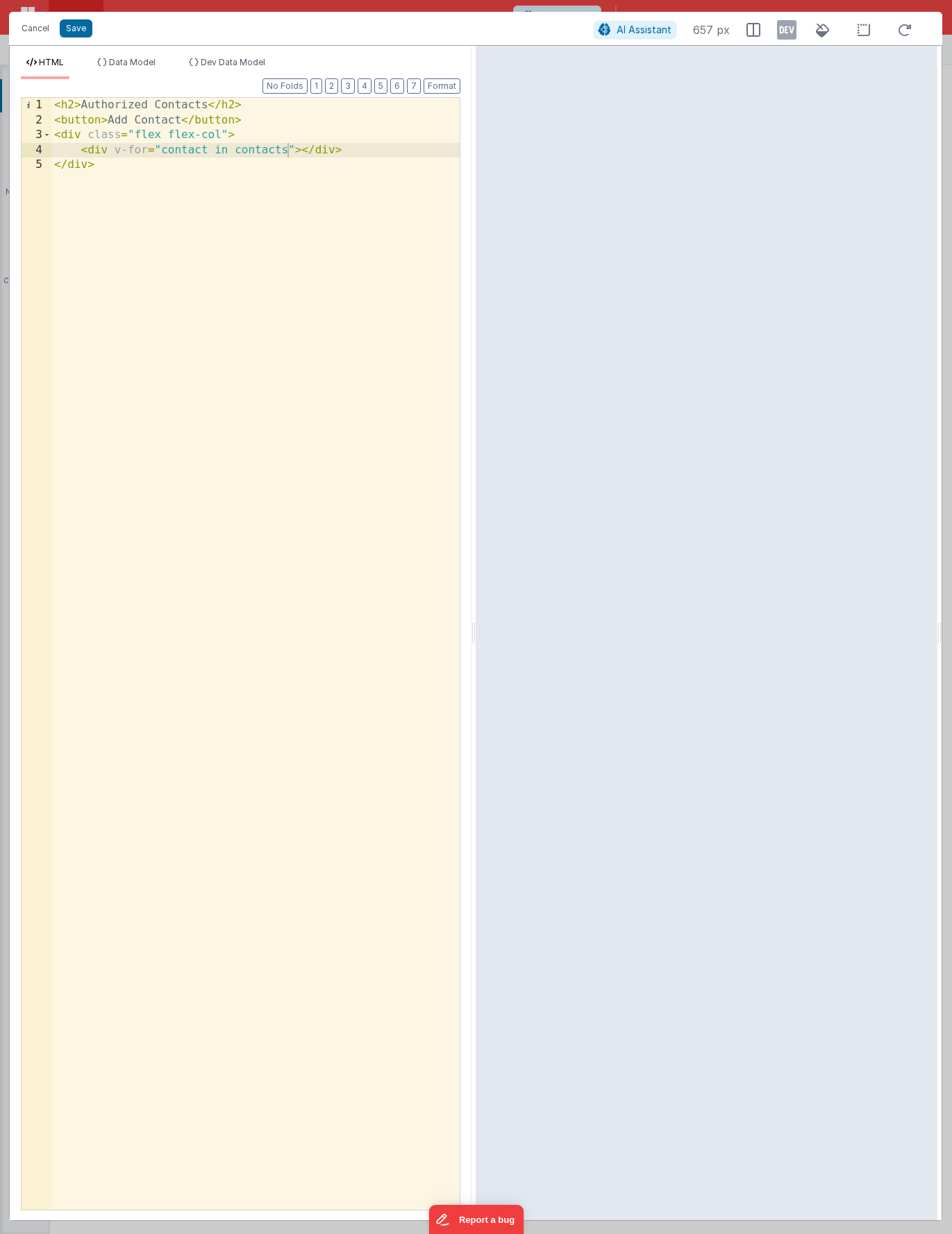
click at [250, 232] on div "< h2 > Authorized Contacts </ h2 > < button > Add Contact </ button > < div cla…" at bounding box center [255, 668] width 408 height 1142
click at [301, 150] on div "< h2 > Authorized Contacts </ h2 > < button > Add Contact </ button > < div cla…" at bounding box center [255, 668] width 408 height 1142
click at [249, 56] on div "HTML Data Model Dev Data Model Format 7 6 5 4 3 2 1 No Folds 1 2 3 4 5 6 7 < h2…" at bounding box center [241, 633] width 462 height 1175
click at [249, 65] on span "Dev Data Model" at bounding box center [233, 62] width 65 height 11
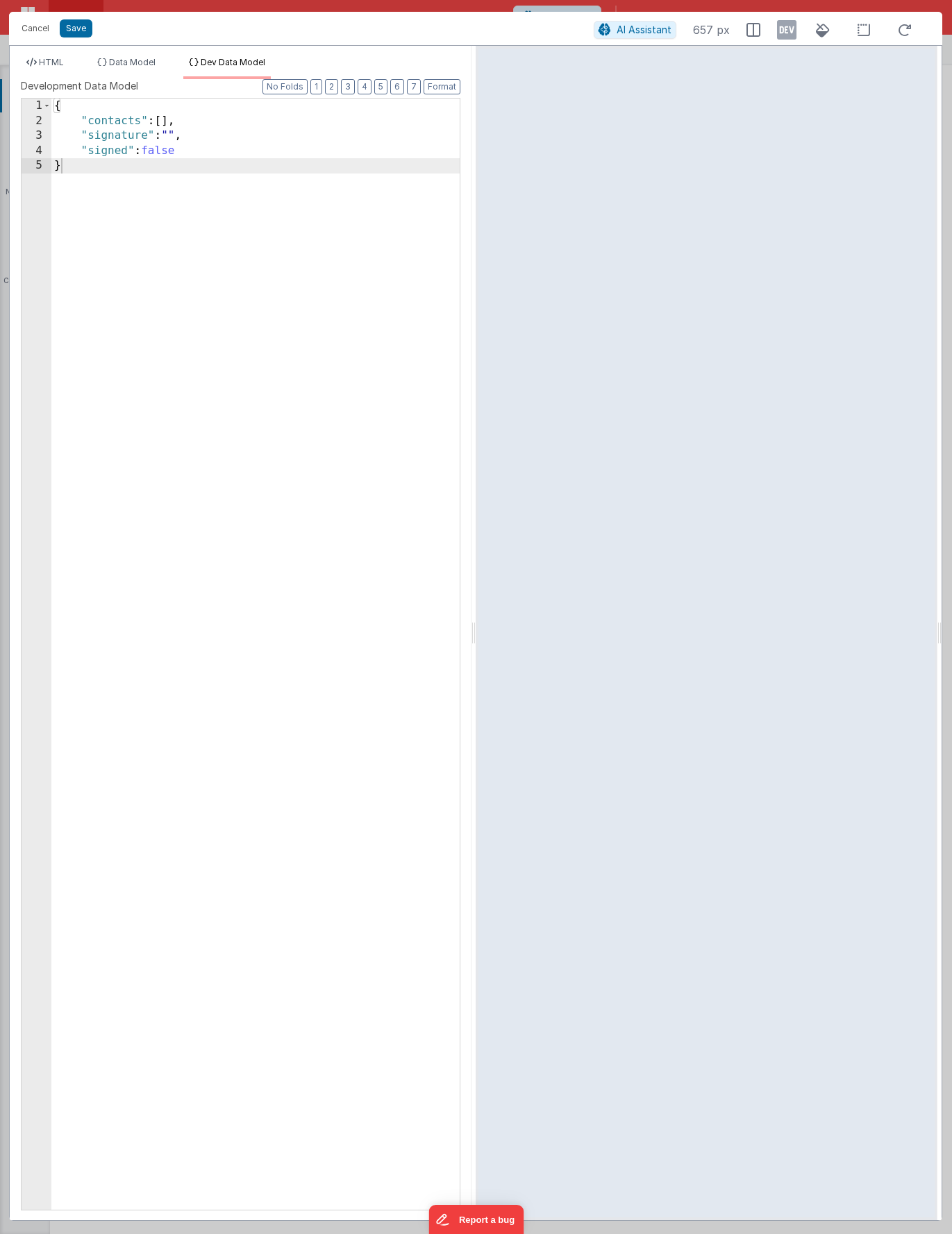
click at [207, 148] on div "{ "contacts" : [ ] , "signature" : "" , "signed" : false }" at bounding box center [255, 669] width 408 height 1141
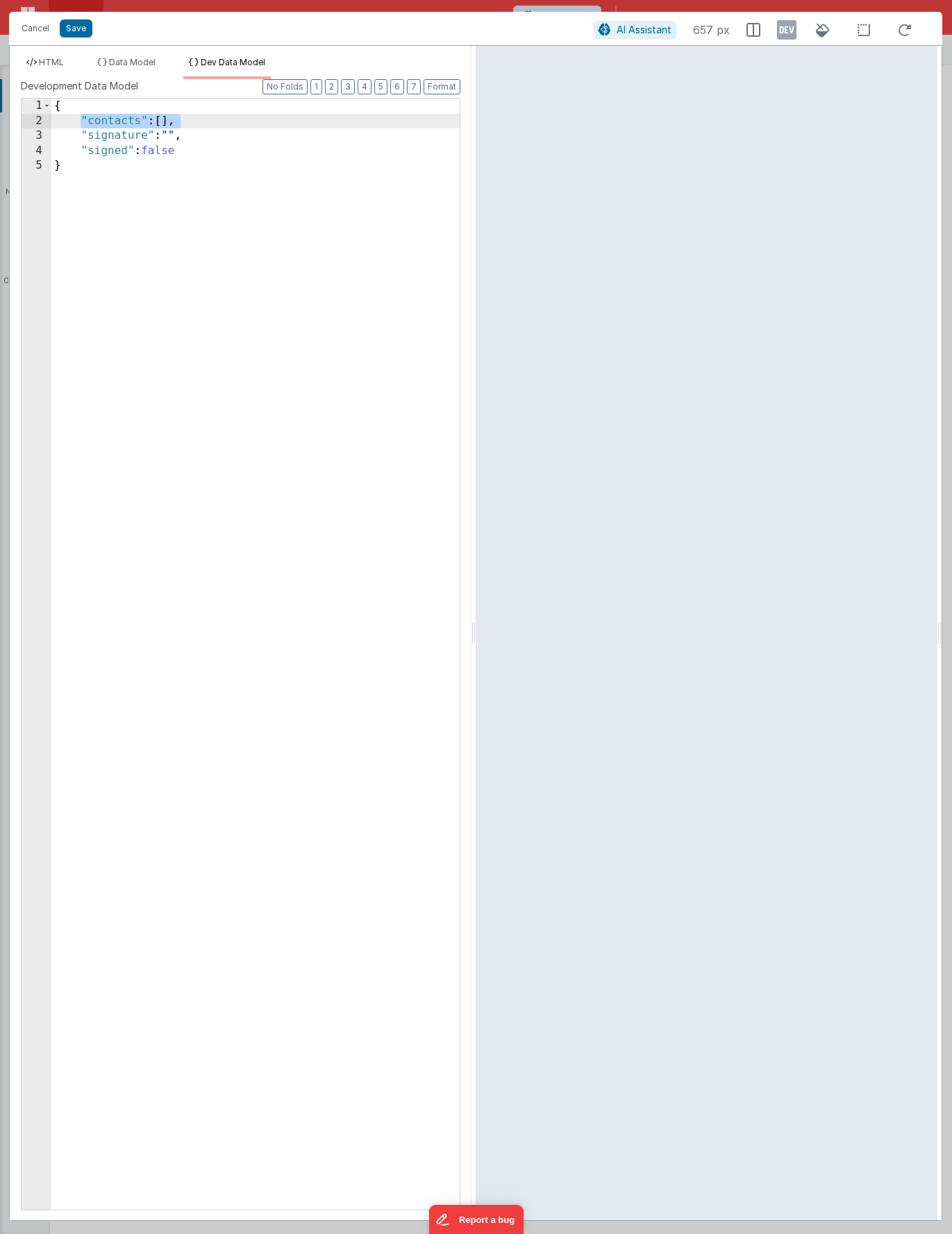
paste textarea
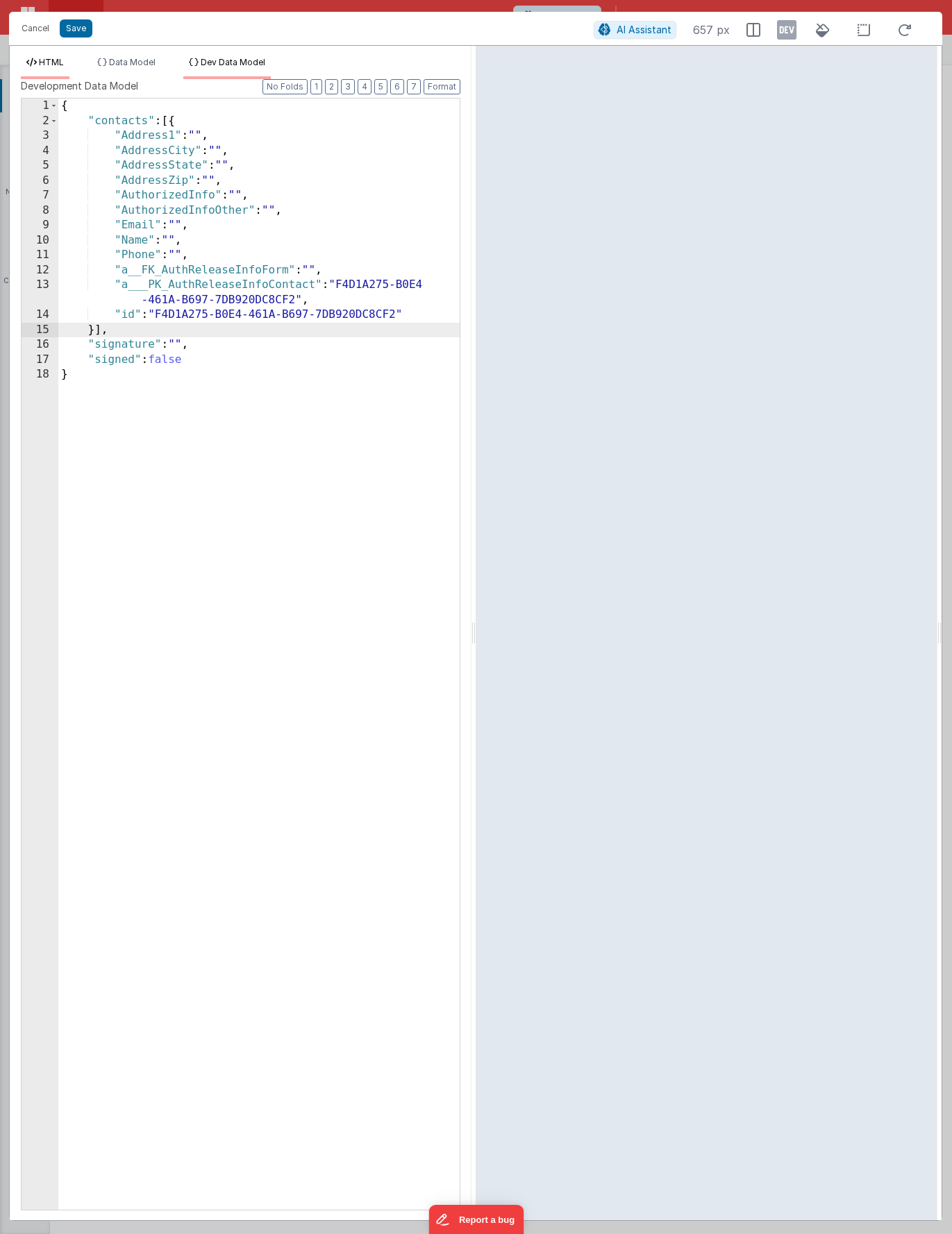
click at [58, 65] on span "HTML" at bounding box center [51, 62] width 25 height 11
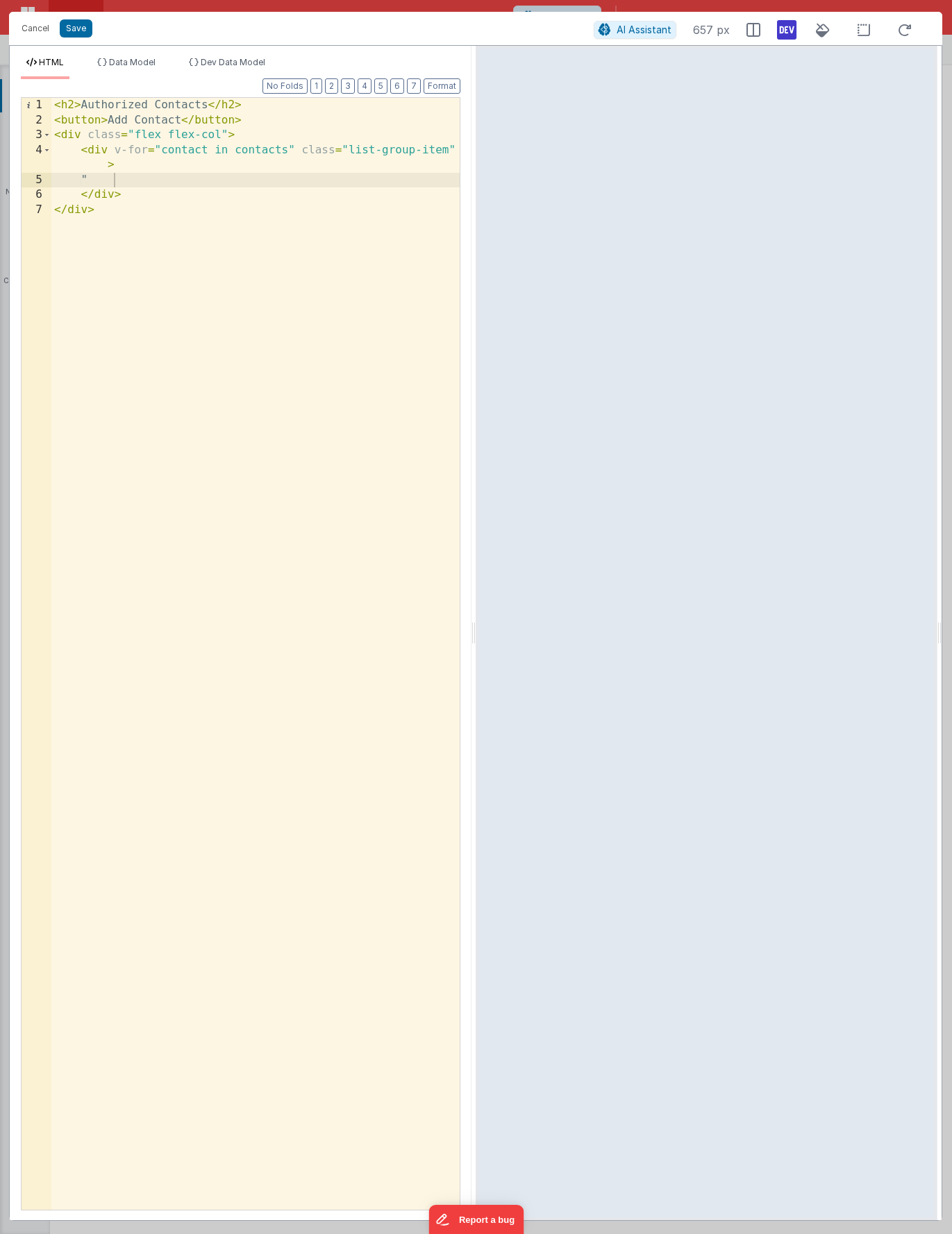
click at [790, 31] on icon at bounding box center [786, 29] width 19 height 22
click at [395, 153] on div "< h2 > Authorized Contacts </ h2 > < button > Add Contact </ button > < div cla…" at bounding box center [255, 668] width 408 height 1142
click at [123, 174] on div "< h2 > Authorized Contacts </ h2 > < button > Add Contact </ button > < div cla…" at bounding box center [255, 668] width 408 height 1142
drag, startPoint x: 301, startPoint y: 150, endPoint x: 307, endPoint y: 165, distance: 16.2
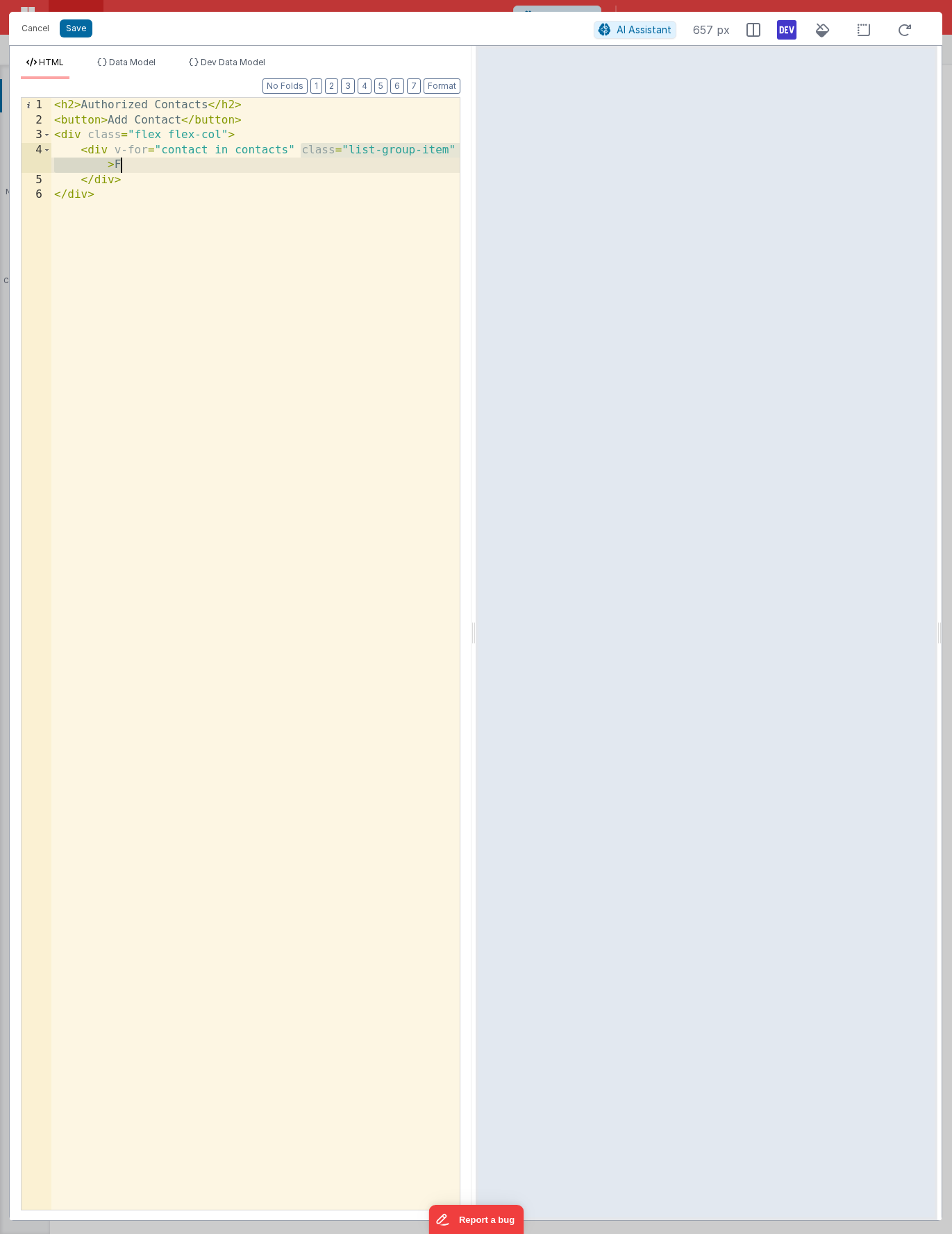
click at [307, 165] on div "< h2 > Authorized Contacts </ h2 > < button > Add Contact </ button > < div cla…" at bounding box center [255, 668] width 408 height 1142
click at [797, 36] on div "AI Assistant 657 px" at bounding box center [757, 29] width 326 height 25
click at [784, 33] on icon at bounding box center [786, 29] width 19 height 22
click at [300, 293] on div "< h2 > Authorized Contacts </ h2 > < button > Add Contact </ button > < div cla…" at bounding box center [255, 668] width 408 height 1142
click at [252, 61] on span "Dev Data Model" at bounding box center [233, 62] width 65 height 11
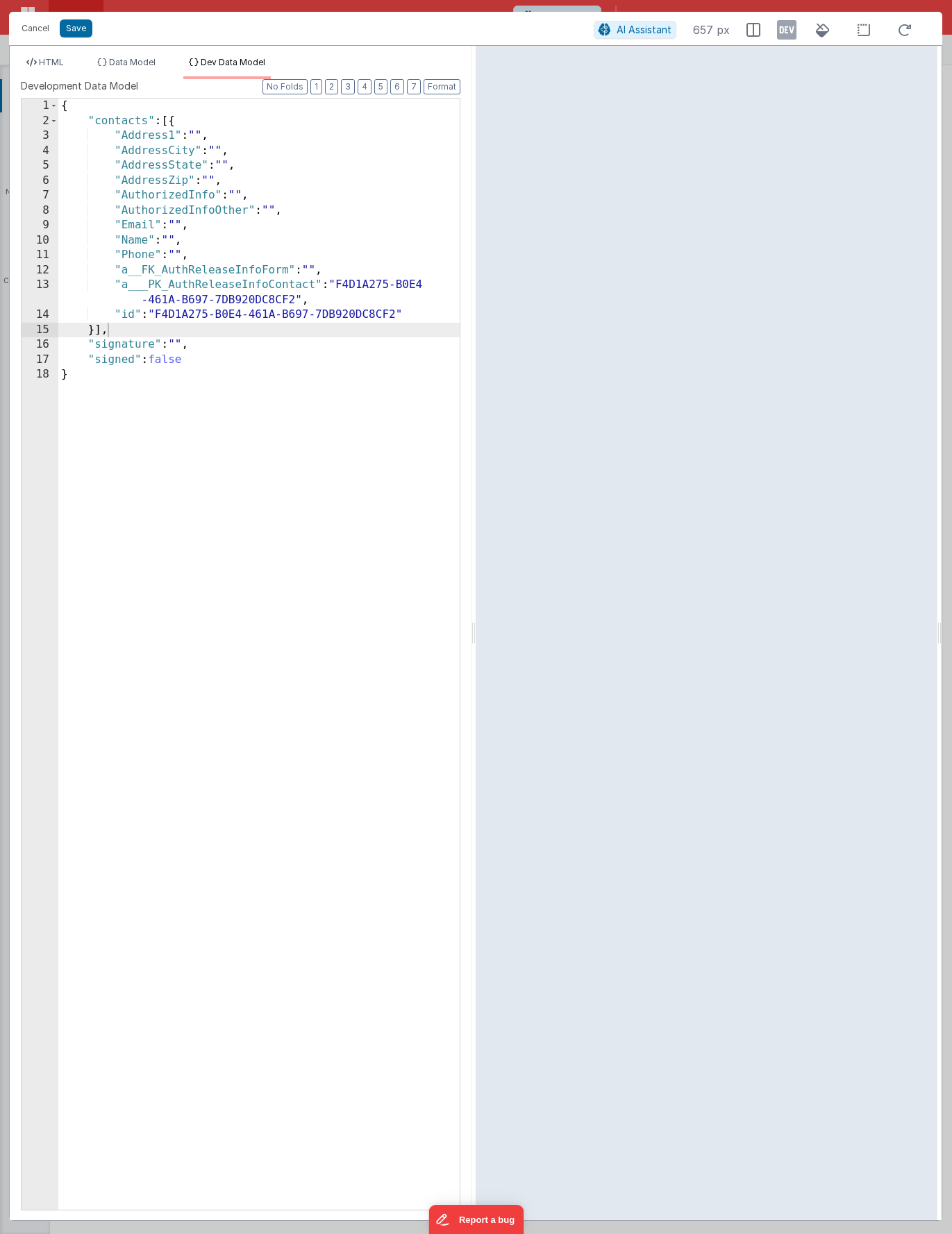
click at [78, 73] on ul "HTML Data Model Dev Data Model" at bounding box center [241, 68] width 462 height 22
click at [58, 68] on li "HTML" at bounding box center [45, 68] width 48 height 22
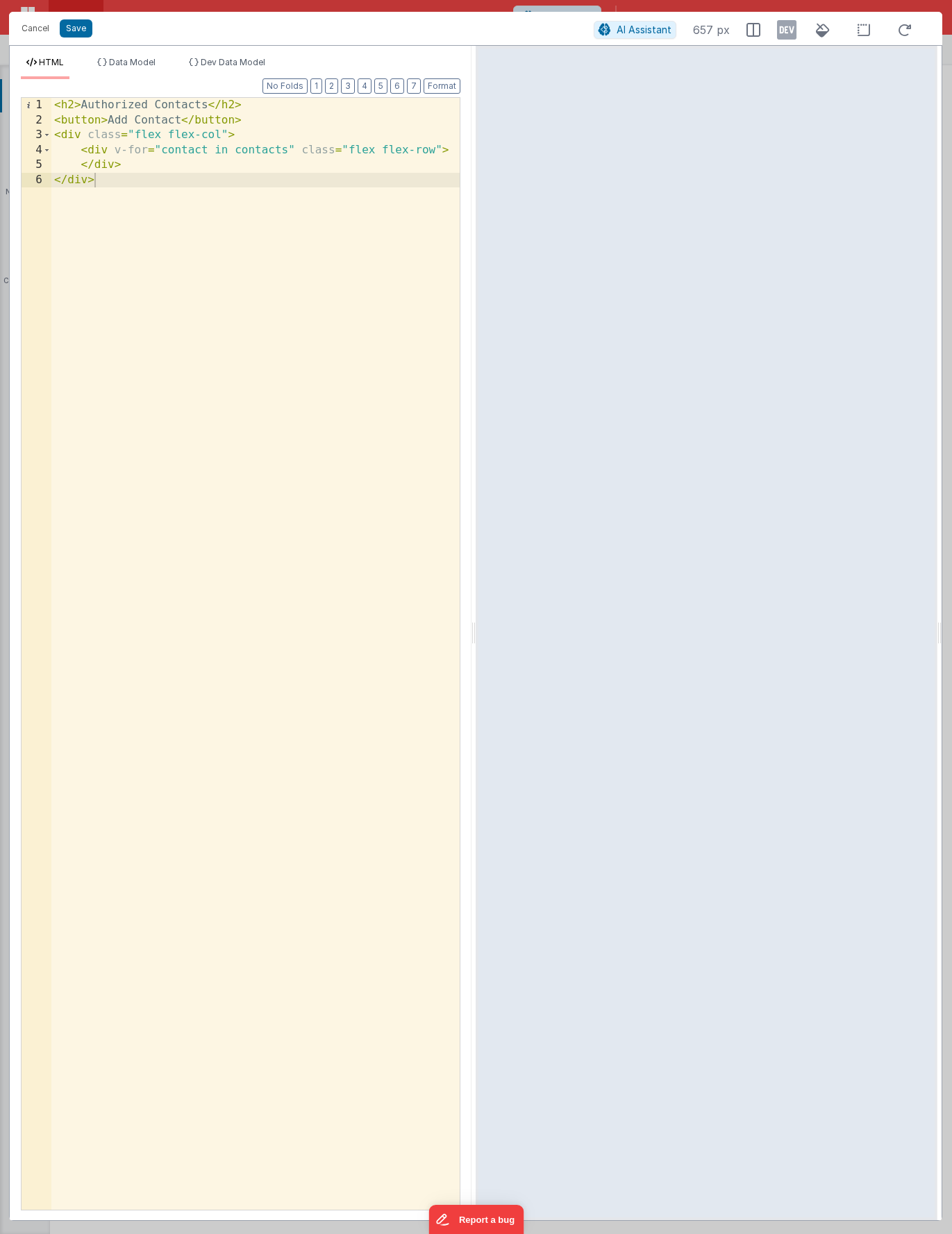
click at [452, 150] on div "< h2 > Authorized Contacts </ h2 > < button > Add Contact </ button > < div cla…" at bounding box center [255, 668] width 408 height 1142
drag, startPoint x: 314, startPoint y: 266, endPoint x: 301, endPoint y: 245, distance: 24.7
click at [314, 266] on div "< h2 > Authorized Contacts </ h2 > < button > Add Contact </ button > < div cla…" at bounding box center [255, 668] width 408 height 1142
click at [113, 61] on span "Data Model" at bounding box center [132, 62] width 46 height 11
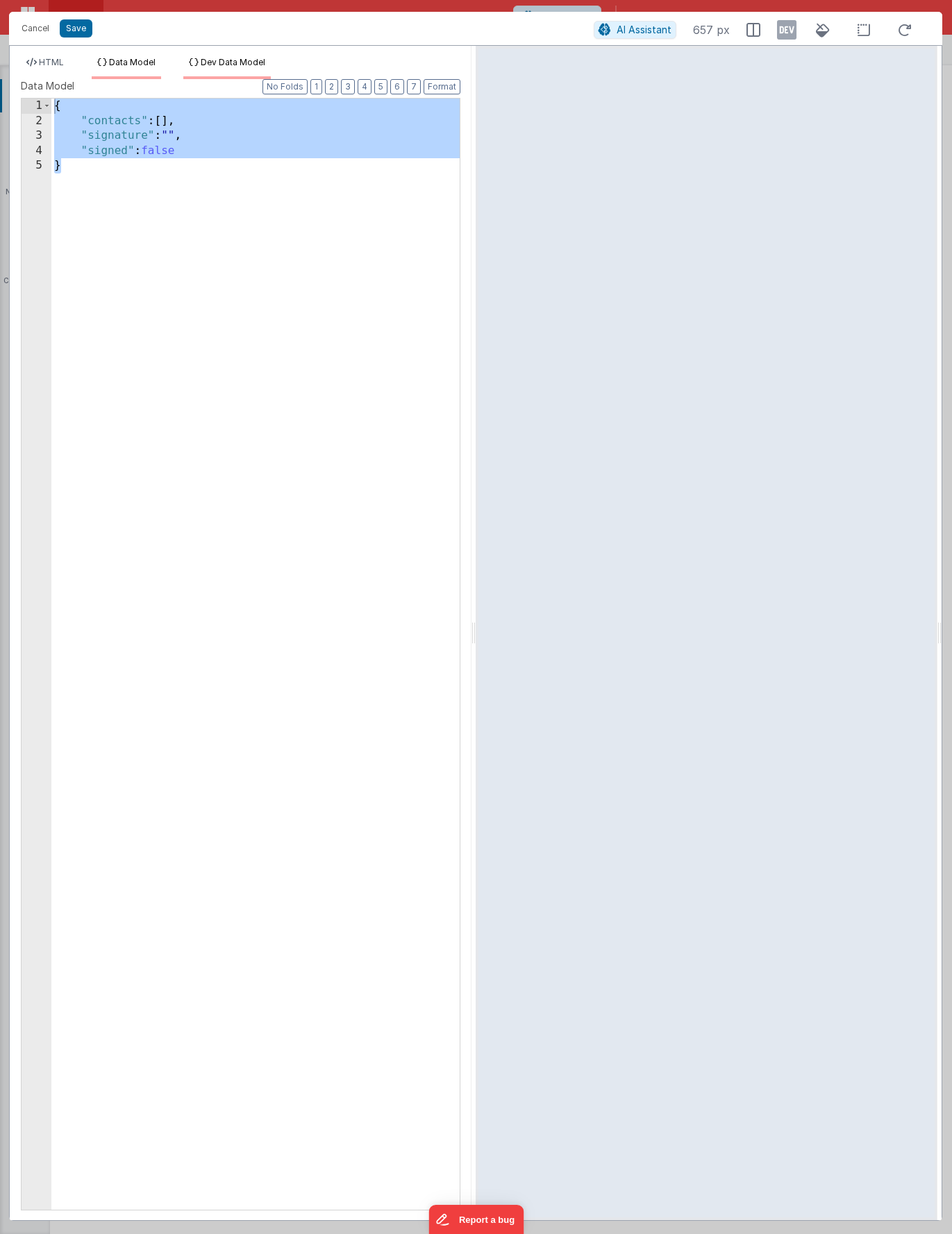
drag, startPoint x: 247, startPoint y: 67, endPoint x: 200, endPoint y: 64, distance: 47.1
click at [247, 67] on span "Dev Data Model" at bounding box center [233, 62] width 65 height 11
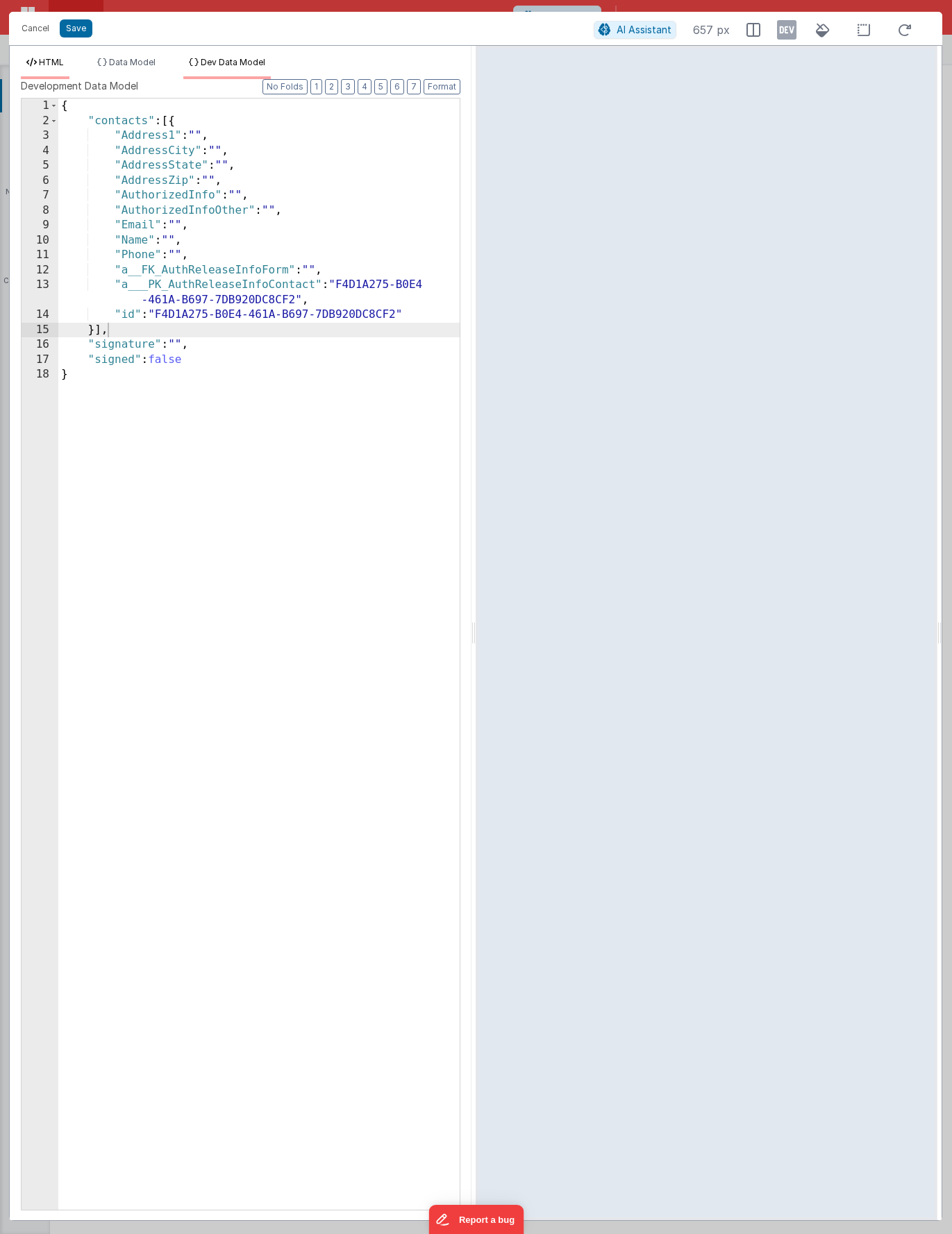
click at [64, 63] on span "HTML" at bounding box center [51, 62] width 25 height 11
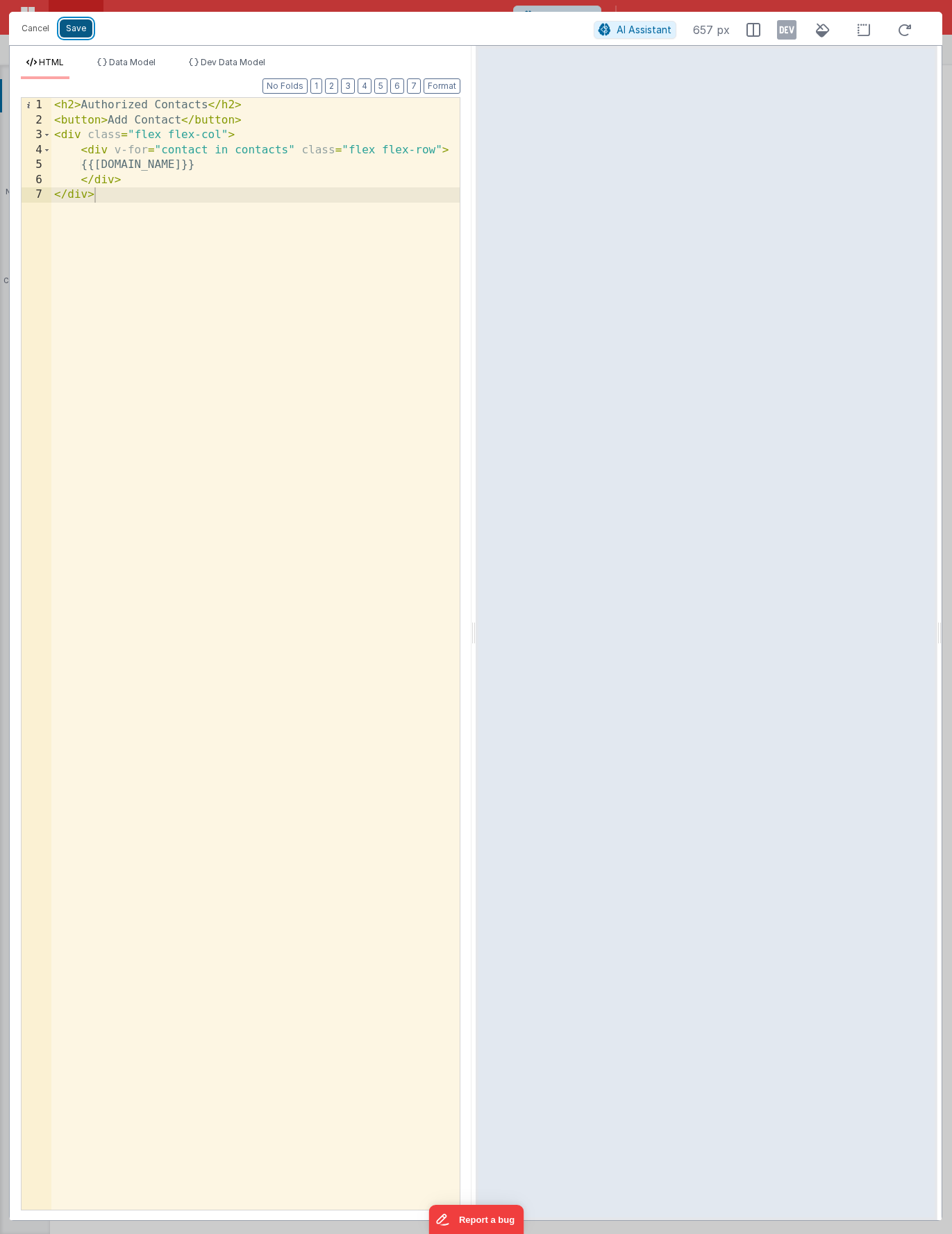
click at [82, 24] on button "Save" at bounding box center [76, 28] width 33 height 18
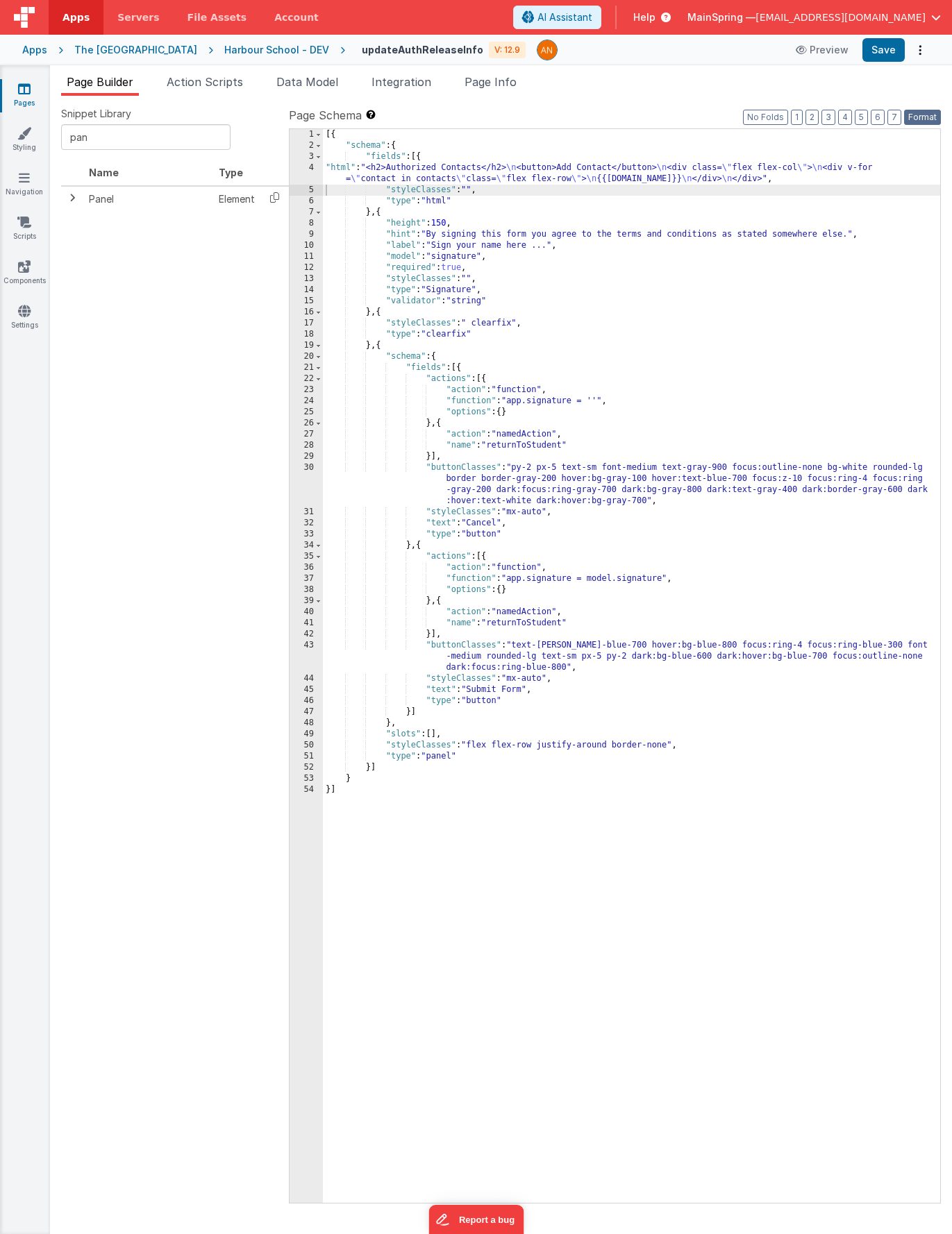
click at [922, 118] on button "Format" at bounding box center [923, 117] width 37 height 15
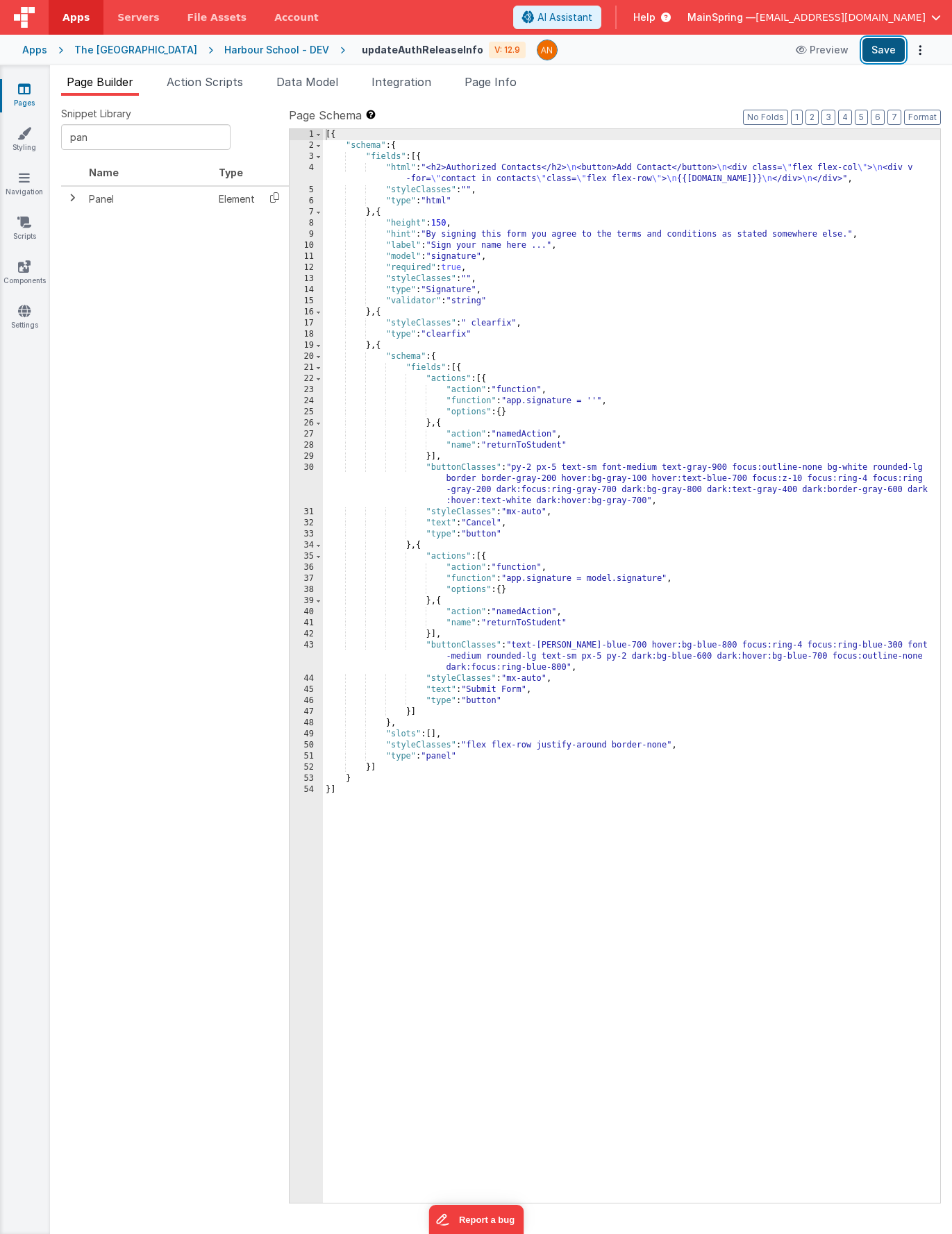
click at [882, 41] on button "Save" at bounding box center [883, 50] width 42 height 24
click at [547, 177] on div "[{ "schema" : { "fields" : [{ "html" : "<h2>Authorized Contacts</h2> \n <button…" at bounding box center [631, 677] width 617 height 1096
click at [300, 174] on div "4" at bounding box center [306, 173] width 33 height 22
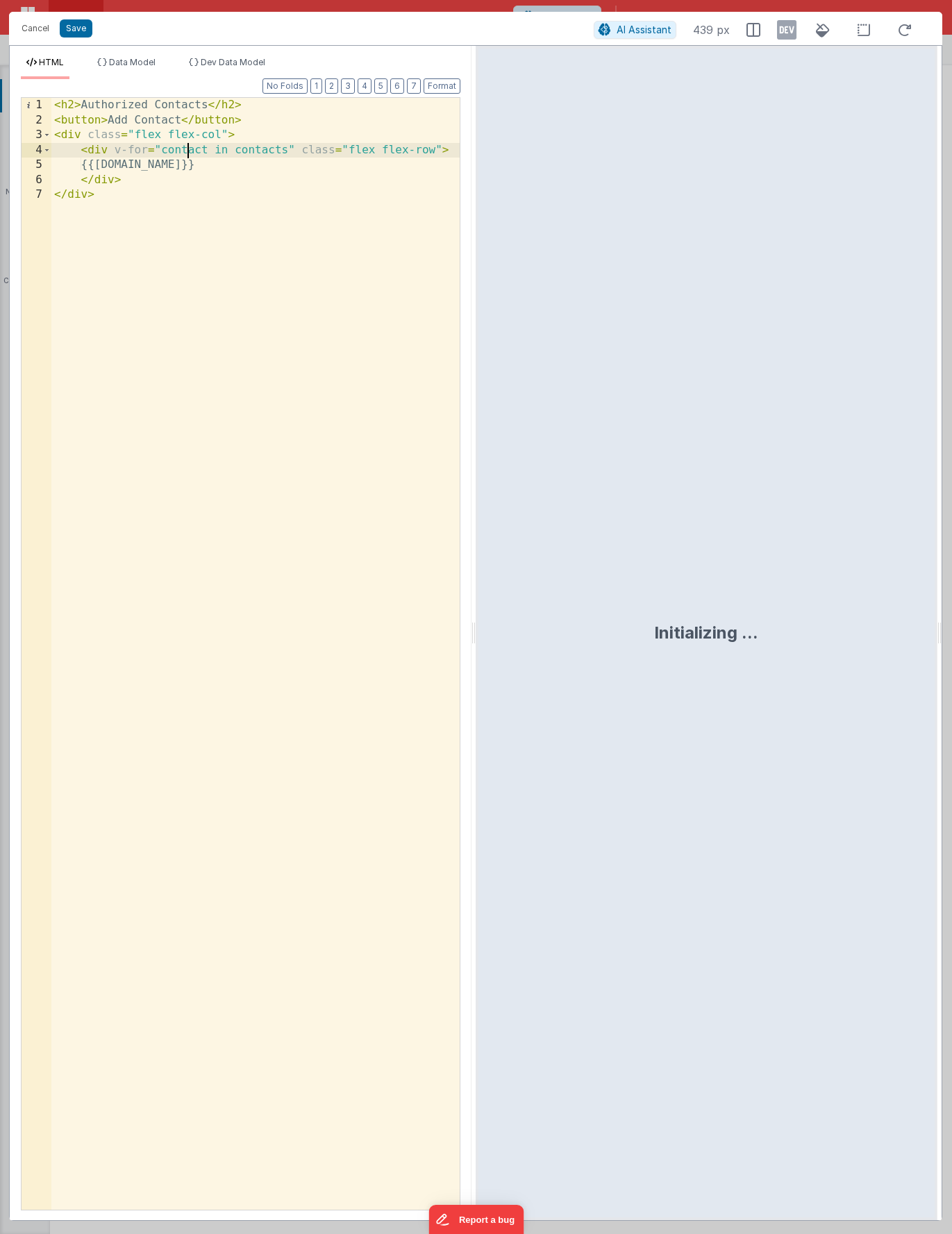
click at [190, 149] on div "< h2 > Authorized Contacts </ h2 > < button > Add Contact </ button > < div cla…" at bounding box center [255, 668] width 408 height 1142
click at [230, 190] on div "< h2 > Authorized Contacts </ h2 > < button > Add Contact </ button > < div cla…" at bounding box center [255, 668] width 408 height 1142
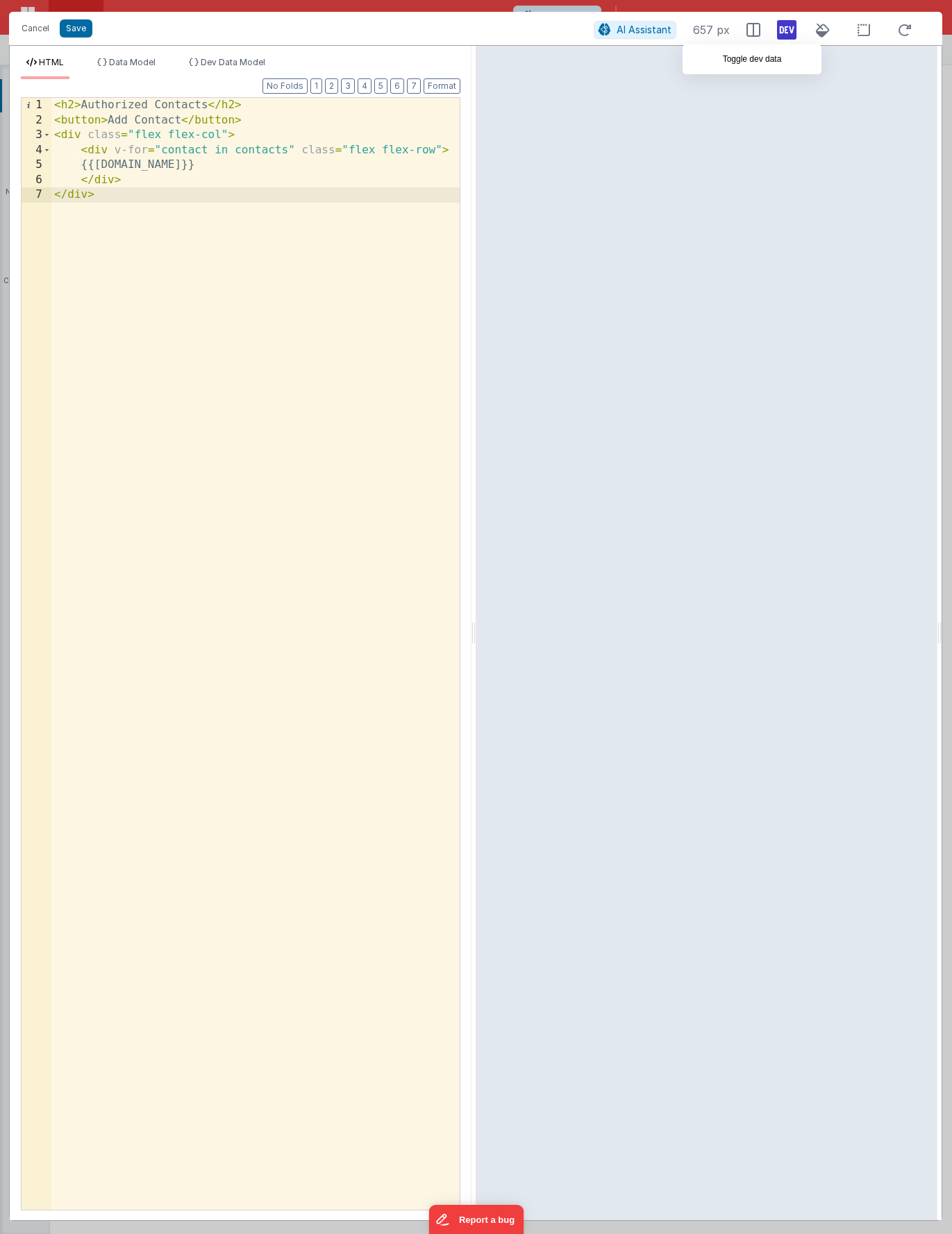
click at [791, 34] on icon at bounding box center [786, 29] width 19 height 22
click at [235, 150] on div "< h2 > Authorized Contacts </ h2 > < button > Add Contact </ button > < div cla…" at bounding box center [255, 668] width 408 height 1142
click at [413, 341] on div "< h2 > Authorized Contacts </ h2 > < button > Add Contact </ button > < div cla…" at bounding box center [255, 668] width 408 height 1142
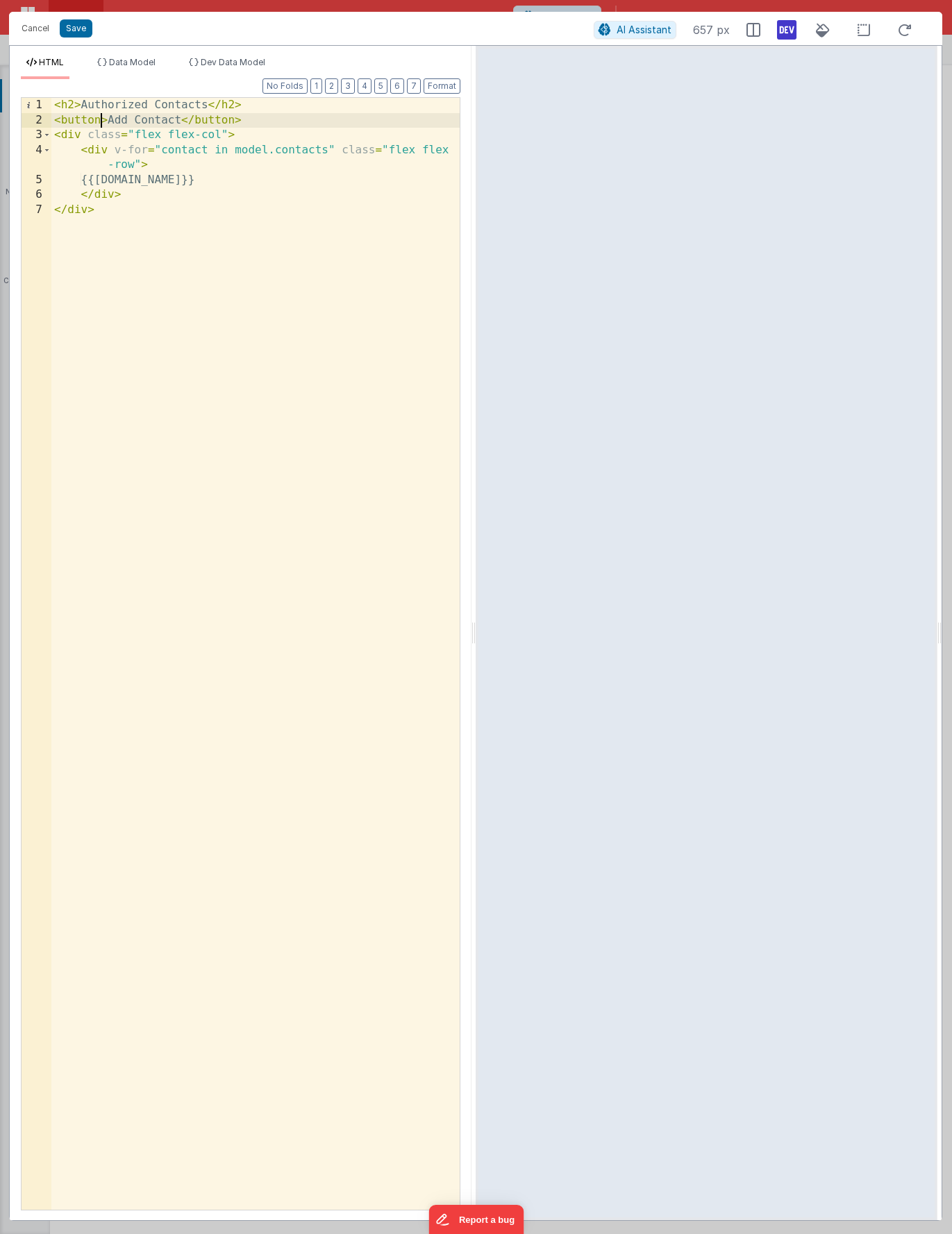
drag, startPoint x: 98, startPoint y: 120, endPoint x: 104, endPoint y: 127, distance: 9.2
click at [98, 120] on div "< h2 > Authorized Contacts </ h2 > < button > Add Contact </ button > < div cla…" at bounding box center [255, 668] width 408 height 1142
click at [452, 88] on button "Format" at bounding box center [442, 85] width 37 height 15
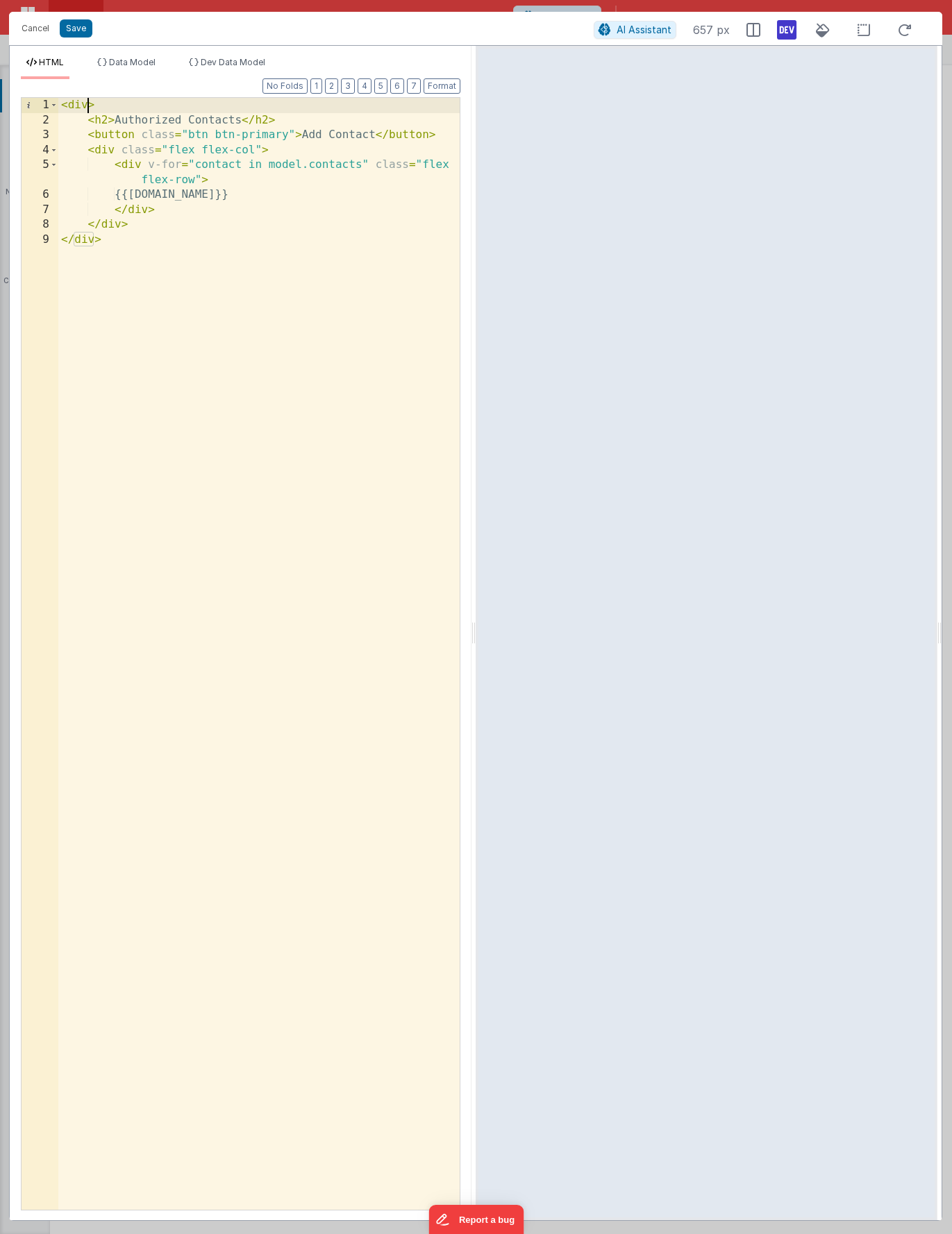
drag, startPoint x: 91, startPoint y: 107, endPoint x: 147, endPoint y: 150, distance: 70.6
click at [91, 107] on div "< div > < h2 > Authorized Contacts </ h2 > < button class = "btn btn-primary" >…" at bounding box center [259, 668] width 401 height 1142
click at [205, 341] on div "< div class = "flex flex-col p-4 gap-4" > < h2 > Authorized Contacts </ h2 > < …" at bounding box center [259, 668] width 401 height 1142
drag, startPoint x: 143, startPoint y: 101, endPoint x: 296, endPoint y: 106, distance: 153.1
click at [296, 106] on div "< div class = "flex flex-col p-4 gap-4" > < h2 > Authorized Contacts </ h2 > < …" at bounding box center [259, 668] width 401 height 1142
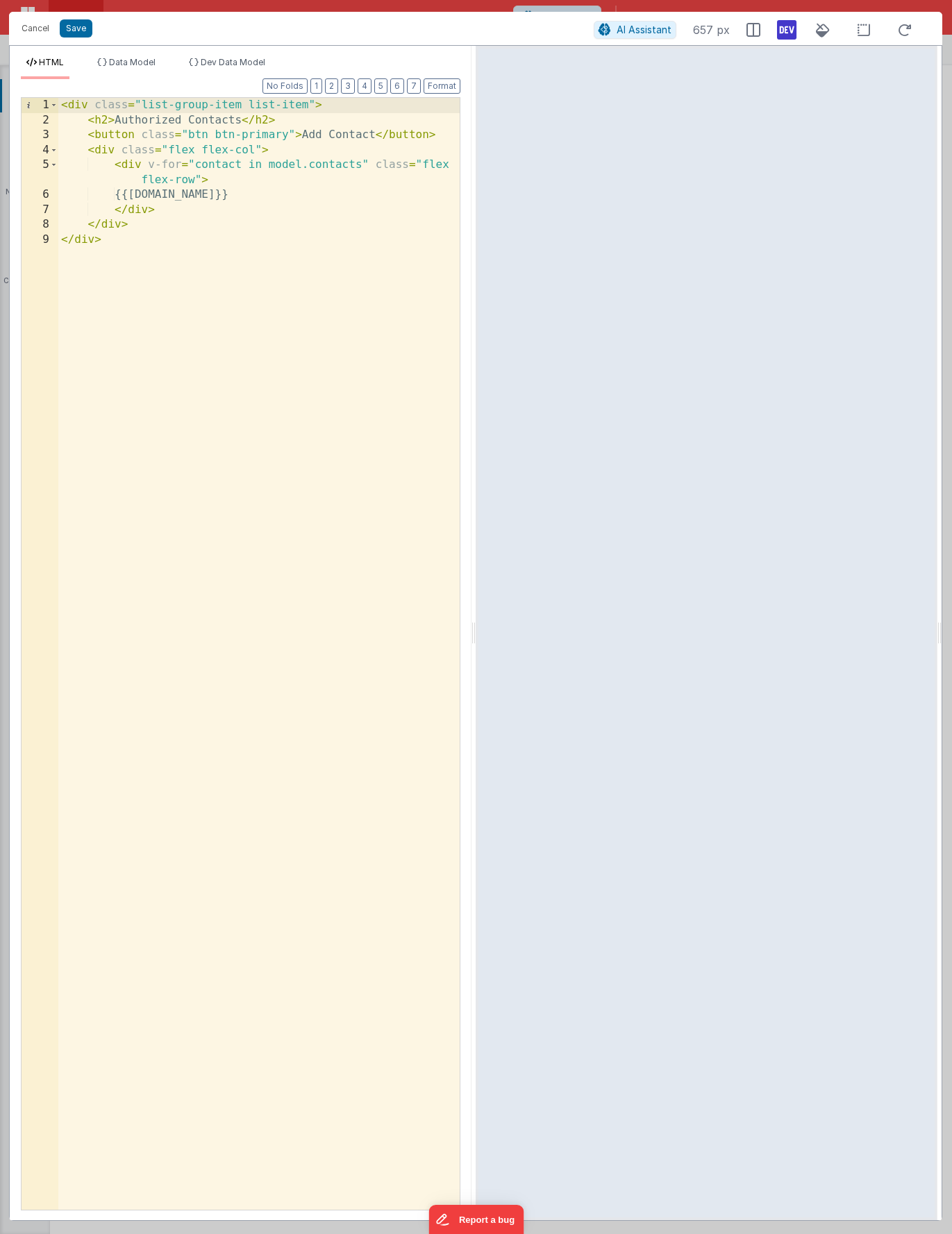
drag, startPoint x: 787, startPoint y: 36, endPoint x: 790, endPoint y: 58, distance: 22.2
click at [787, 36] on icon at bounding box center [786, 29] width 19 height 22
click at [784, 34] on icon at bounding box center [786, 29] width 19 height 22
click at [294, 269] on div "< div class = "list-group-item list-item" > < h2 > Authorized Contacts </ h2 > …" at bounding box center [259, 668] width 401 height 1142
drag, startPoint x: 310, startPoint y: 104, endPoint x: 143, endPoint y: 110, distance: 167.1
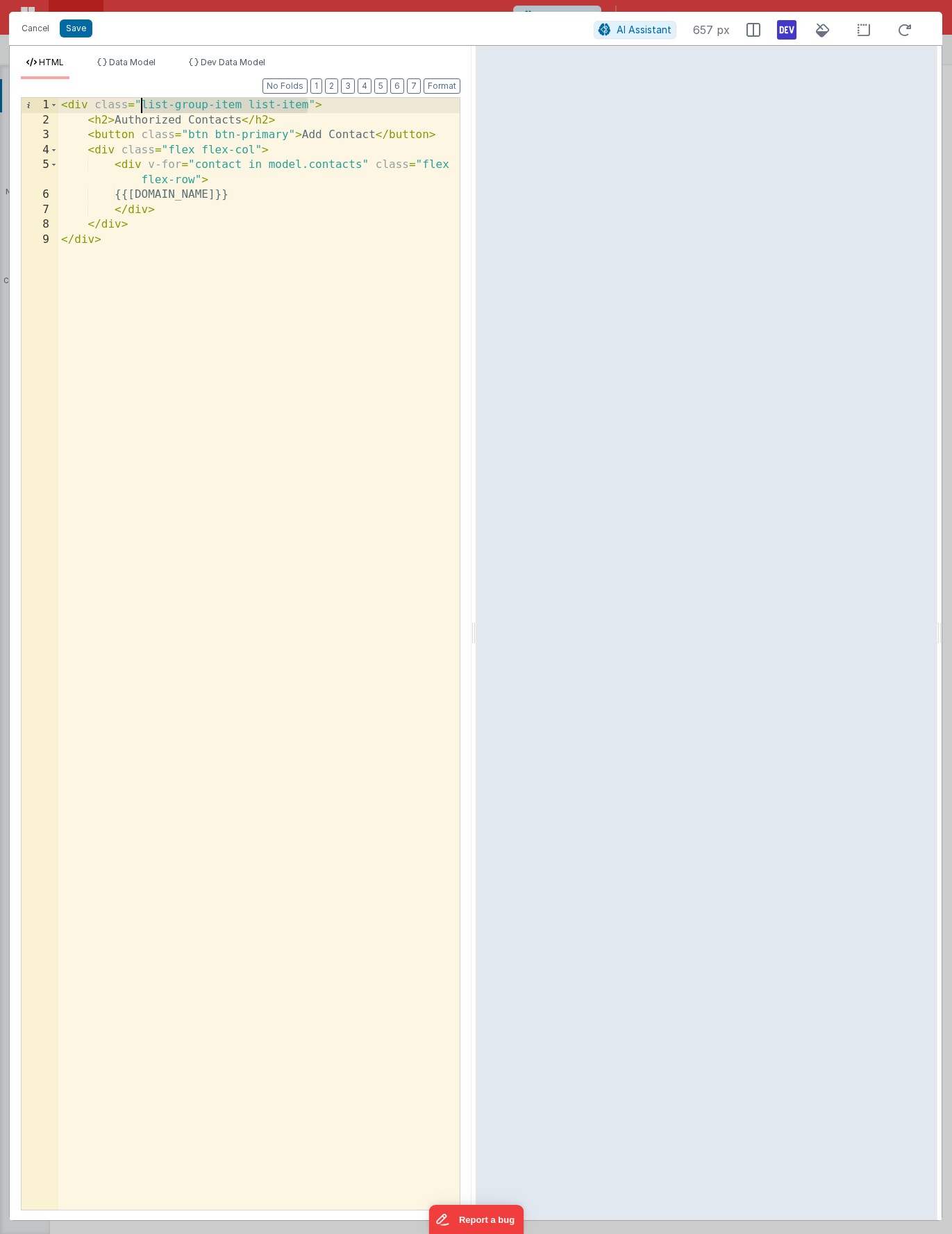
click at [143, 110] on div "< div class = "list-group-item list-item" > < h2 > Authorized Contacts </ h2 > …" at bounding box center [259, 668] width 401 height 1142
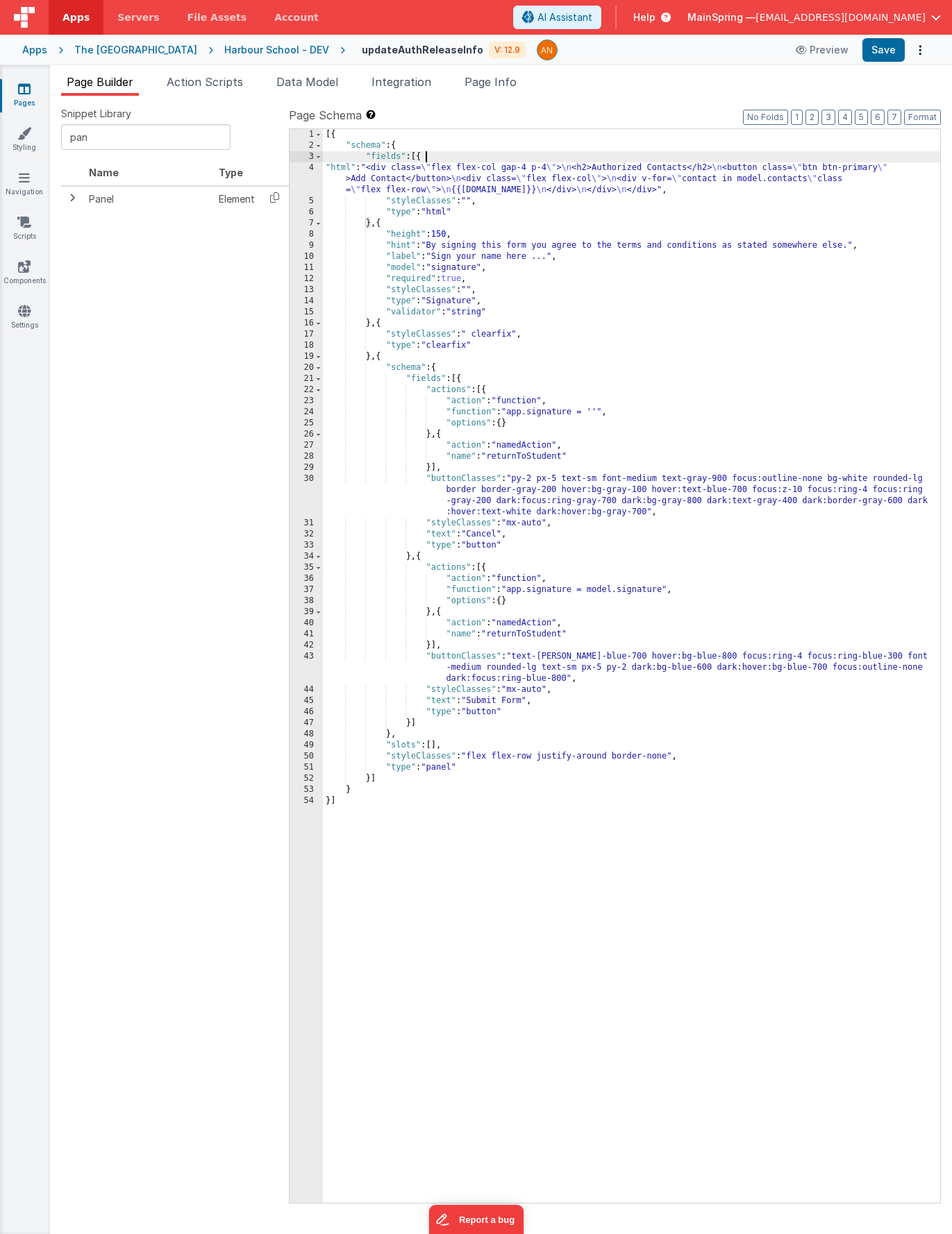
click at [862, 160] on div "[{ "schema" : { "fields" : [{ "html" : "<div class= \" flex flex-col gap-4 p-4 …" at bounding box center [631, 677] width 617 height 1096
click at [872, 177] on div "[{ "schema" : { "fields" : [{ "html" : "<div class= \" flex flex-col gap-4 p-4 …" at bounding box center [631, 677] width 617 height 1096
click at [928, 115] on button "Format" at bounding box center [923, 117] width 37 height 15
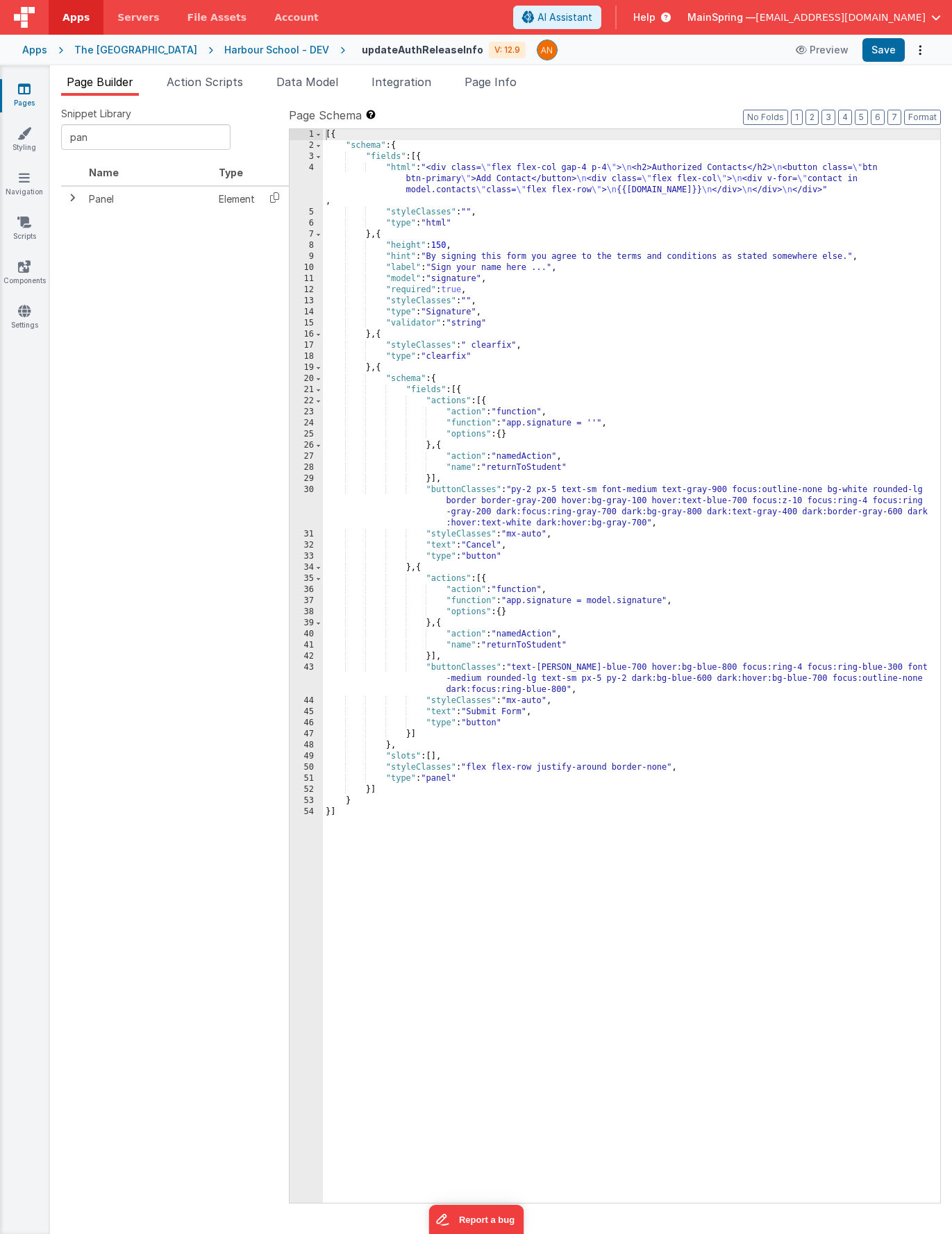
click at [413, 182] on div "[{ "schema" : { "fields" : [{ "html" : "<div class= \" flex flex-col gap-4 p-4 …" at bounding box center [631, 677] width 617 height 1096
click at [302, 175] on div "4" at bounding box center [306, 185] width 33 height 44
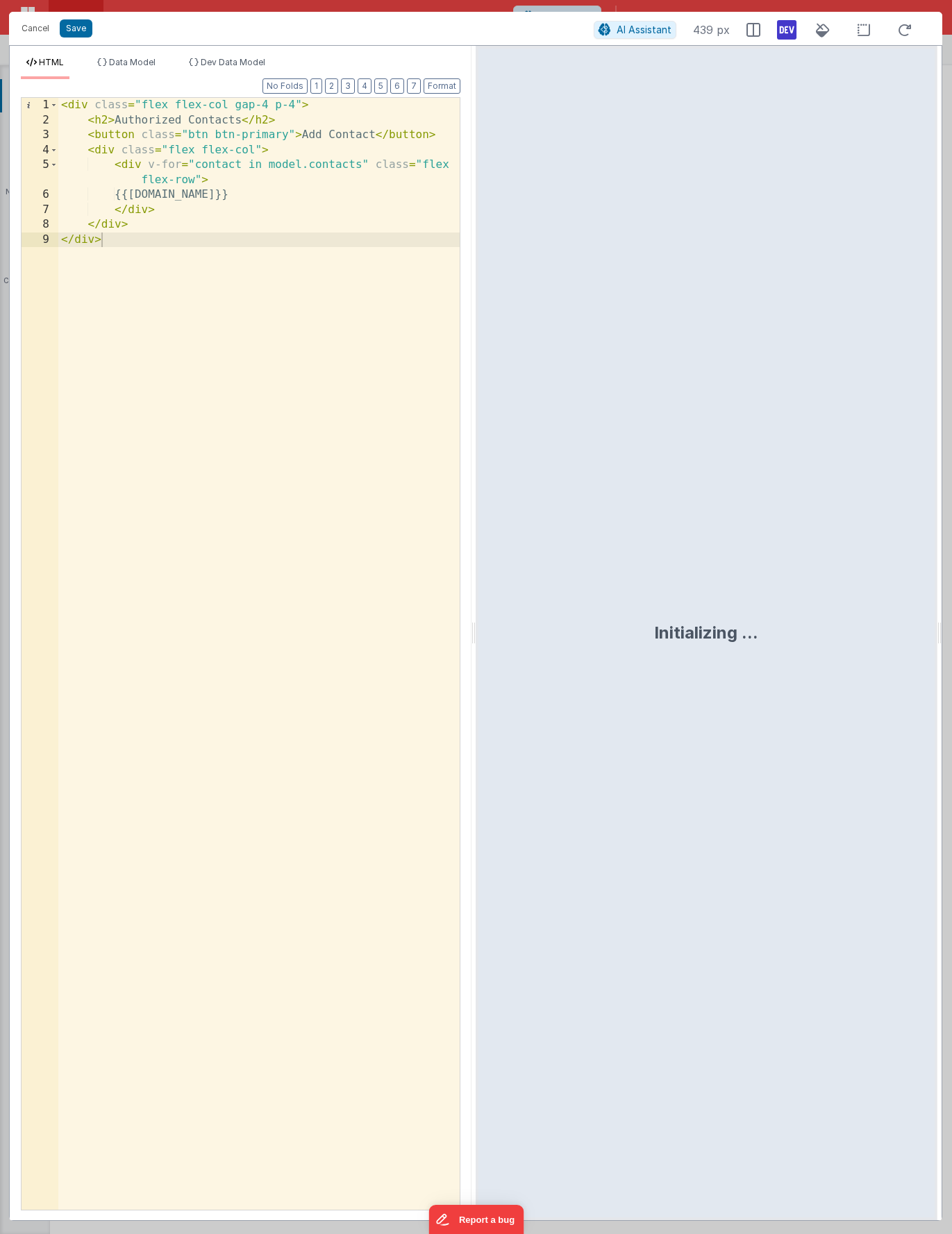
drag, startPoint x: 289, startPoint y: 135, endPoint x: 301, endPoint y: 160, distance: 27.7
click at [289, 135] on div "< div class = "flex flex-col gap-4 p-4" > < h2 > Authorized Contacts </ h2 > < …" at bounding box center [259, 668] width 401 height 1142
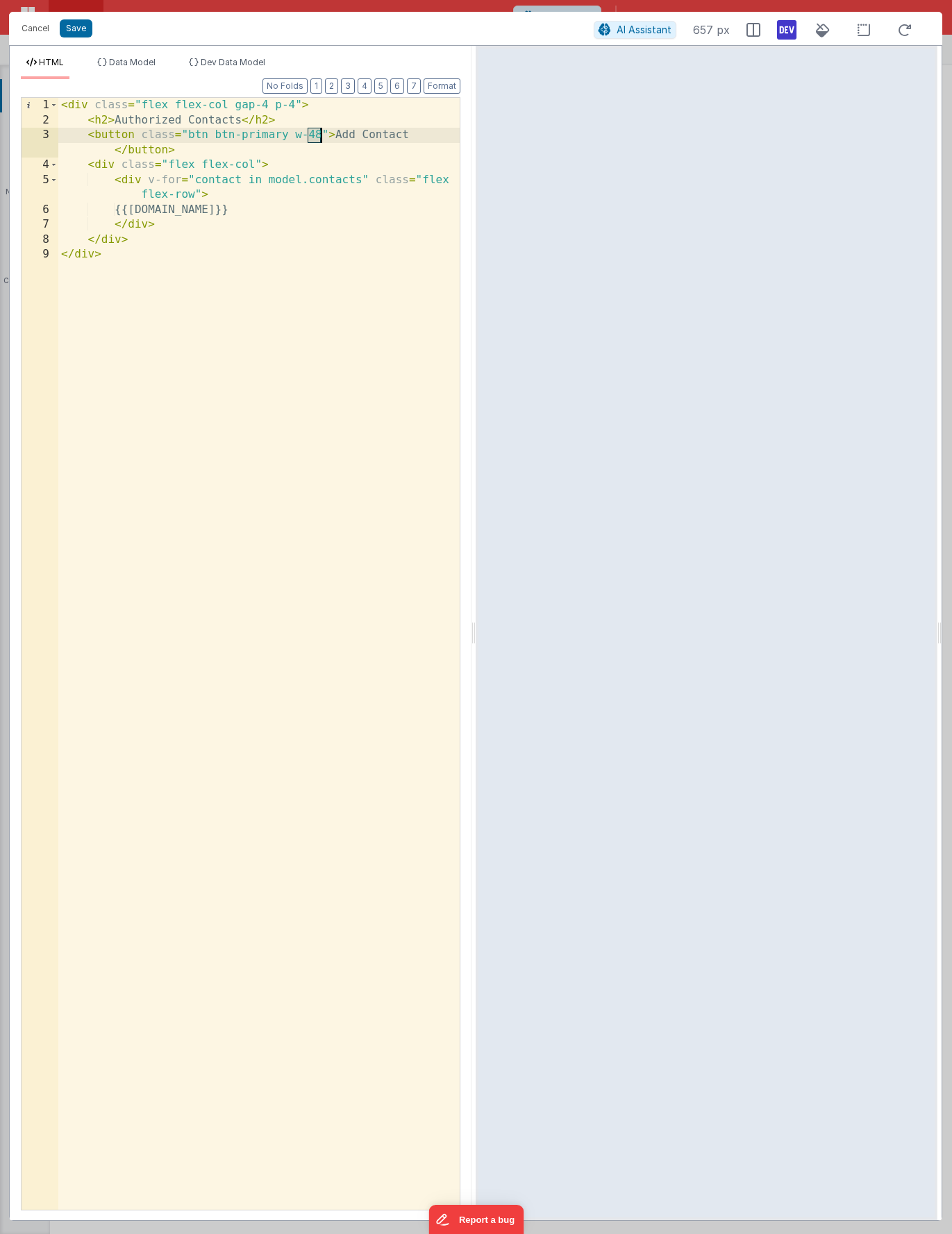
drag, startPoint x: 310, startPoint y: 138, endPoint x: 320, endPoint y: 138, distance: 10.0
click at [320, 137] on div "< div class = "flex flex-col gap-4 p-4" > < h2 > Authorized Contacts </ h2 > < …" at bounding box center [259, 668] width 401 height 1142
click at [321, 136] on div "< div class = "flex flex-col gap-4 p-4" > < h2 > Authorized Contacts </ h2 > < …" at bounding box center [259, 668] width 401 height 1142
click at [88, 134] on div "< div class = "flex flex-col gap-4 p-4" > < h2 > Authorized Contacts </ h2 > < …" at bounding box center [259, 668] width 401 height 1142
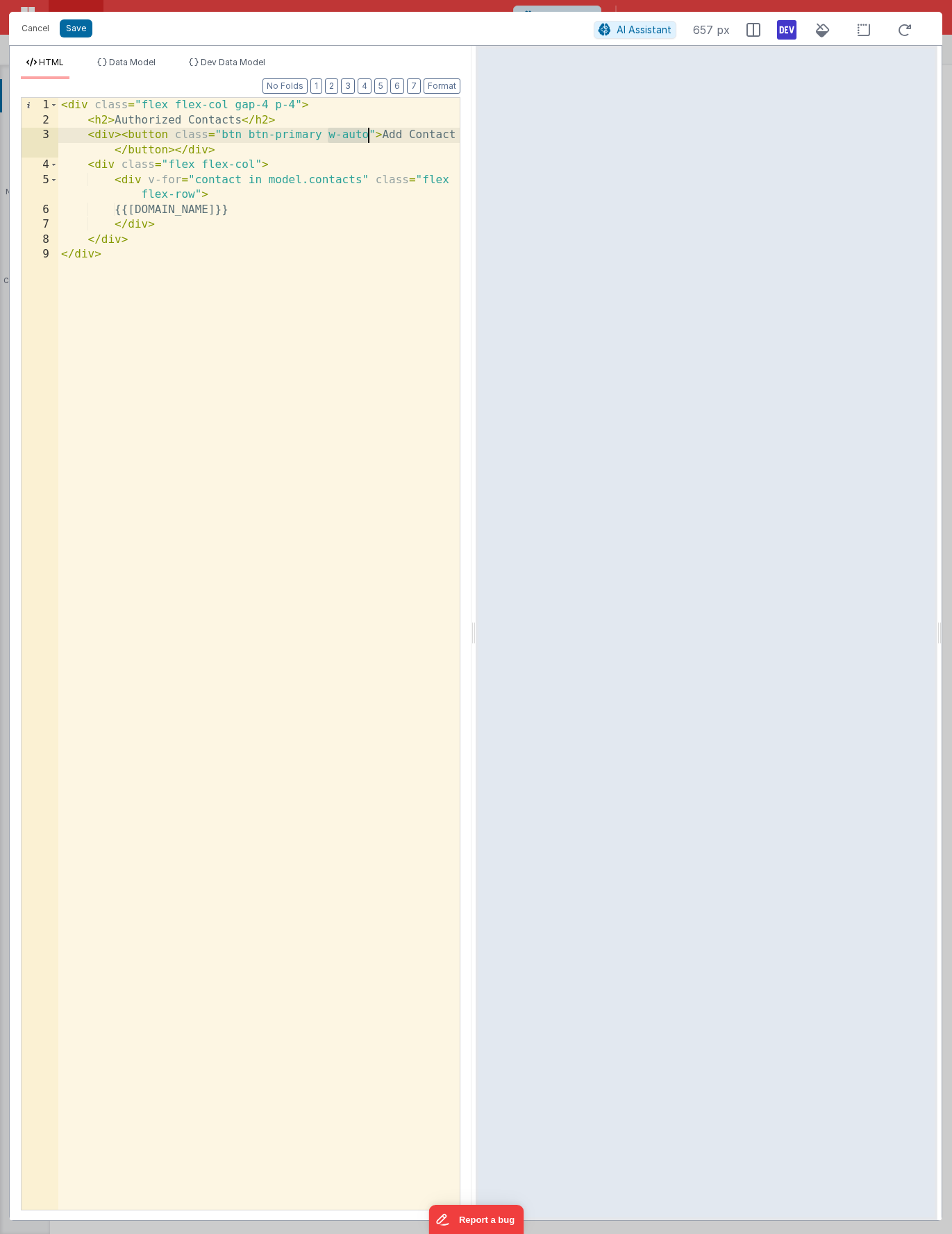
drag, startPoint x: 326, startPoint y: 138, endPoint x: 366, endPoint y: 135, distance: 40.1
click at [366, 135] on div "< div class = "flex flex-col gap-4 p-4" > < h2 > Authorized Contacts </ h2 > < …" at bounding box center [259, 668] width 401 height 1142
click at [442, 85] on button "Format" at bounding box center [442, 85] width 37 height 15
drag, startPoint x: 126, startPoint y: 133, endPoint x: 167, endPoint y: 252, distance: 125.9
click at [127, 133] on div "< div class = "flex flex-col gap-4 p-4" > < h2 > Authorized Contacts </ h2 > < …" at bounding box center [259, 668] width 401 height 1142
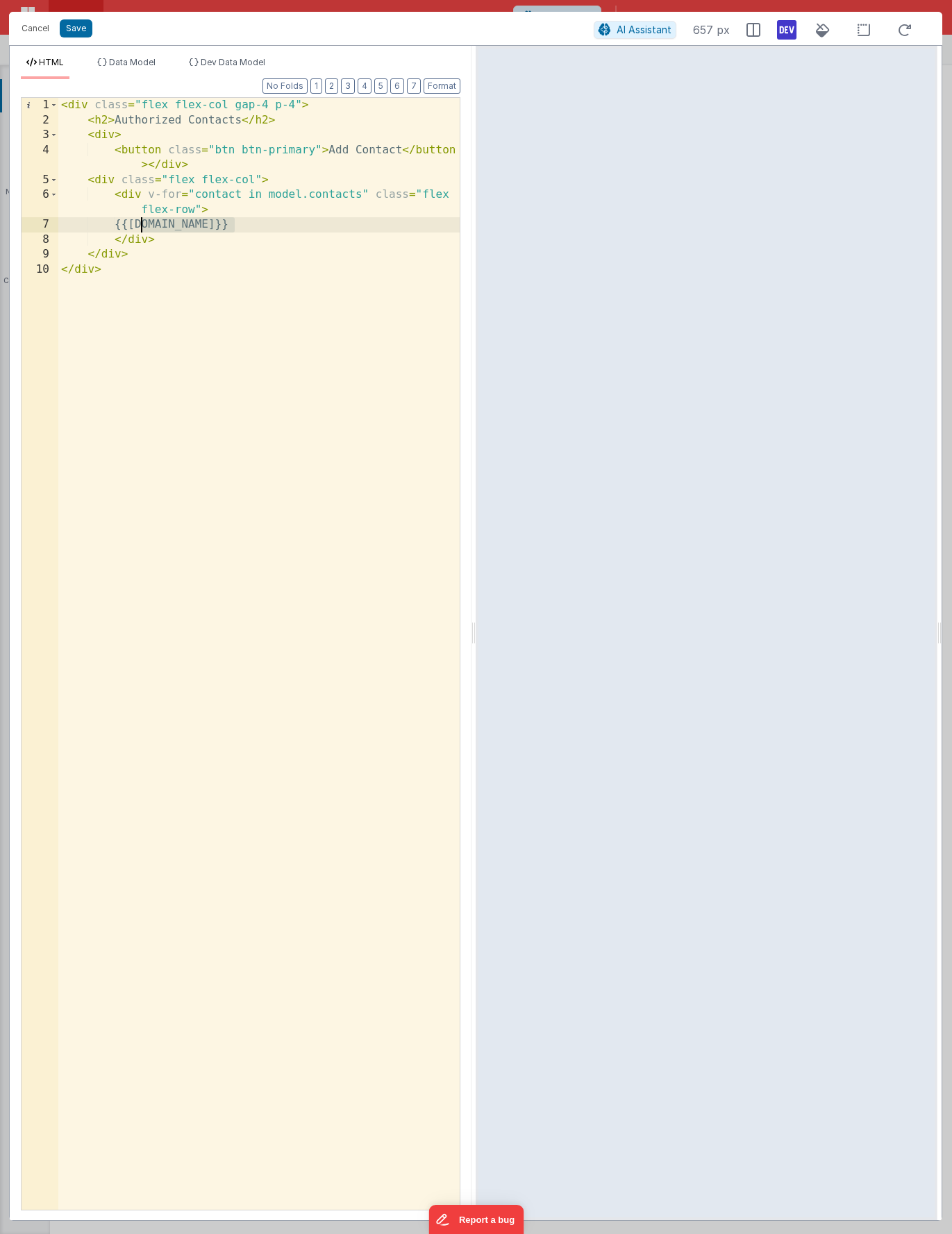
drag, startPoint x: 257, startPoint y: 226, endPoint x: 144, endPoint y: 227, distance: 113.0
click at [144, 227] on div "< div class = "flex flex-col gap-4 p-4" > < h2 > Authorized Contacts </ h2 > < …" at bounding box center [259, 668] width 401 height 1142
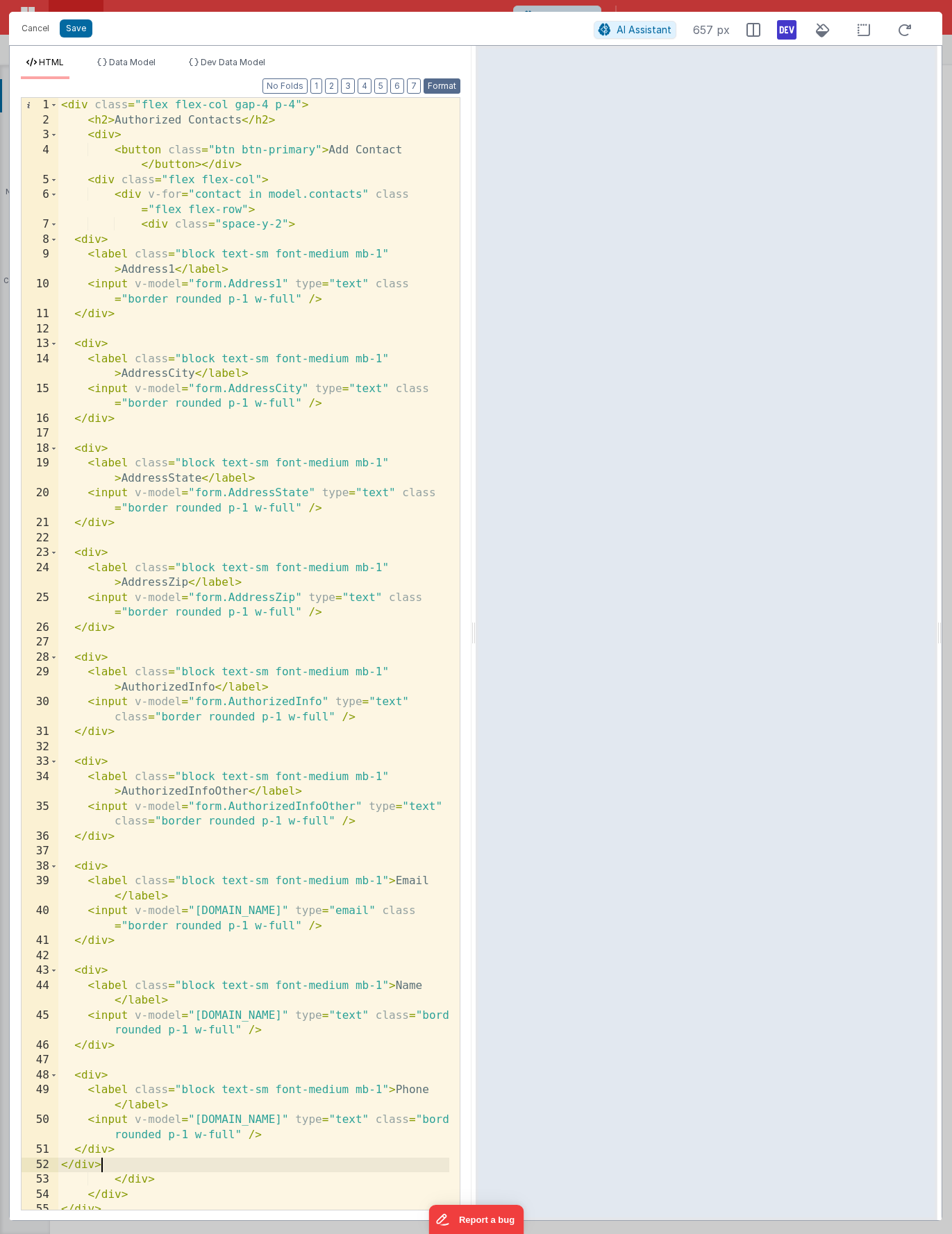
click at [444, 81] on button "Format" at bounding box center [442, 85] width 37 height 15
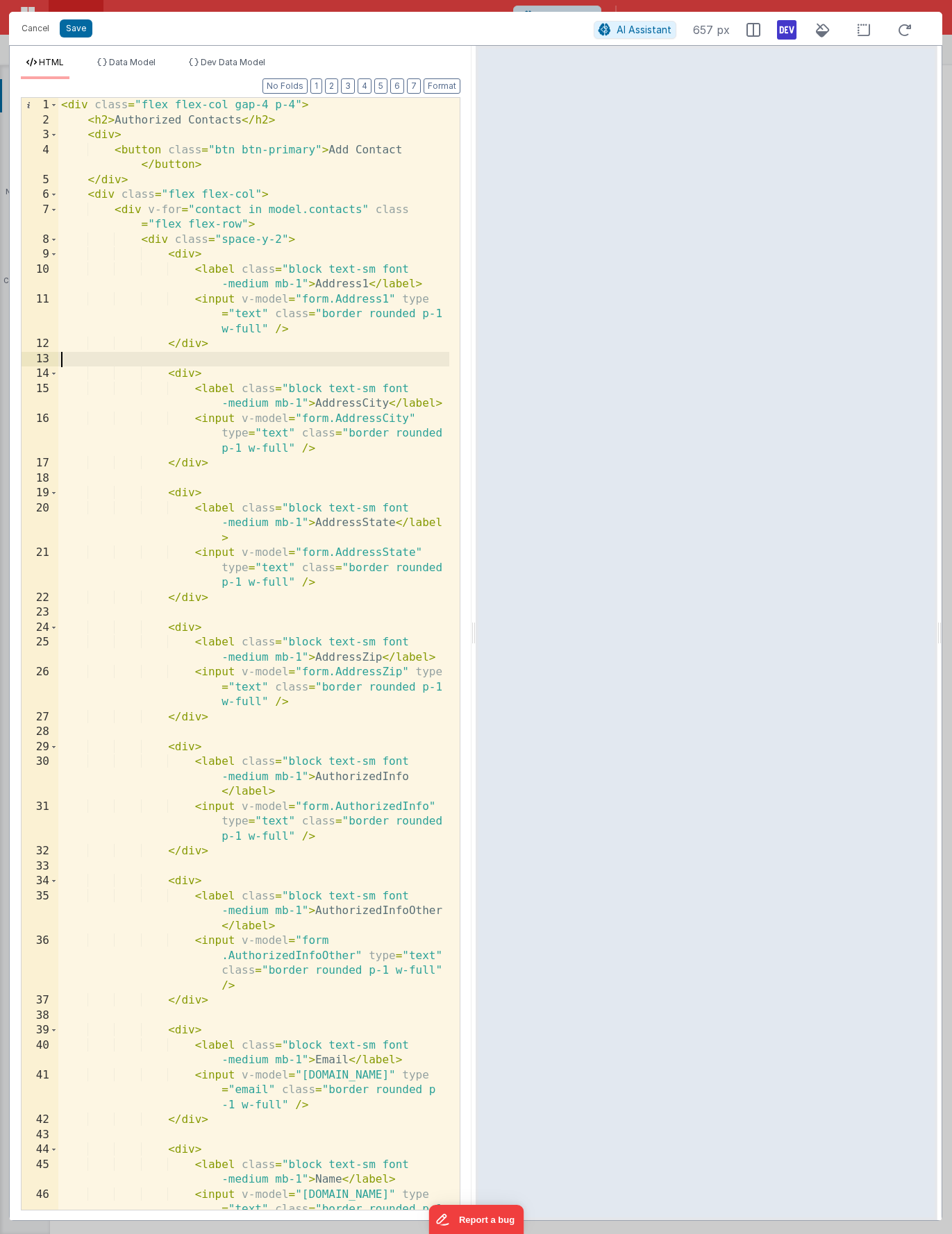
click at [314, 363] on div "< div class = "flex flex-col gap-4 p-4" > < h2 > Authorized Contacts </ h2 > < …" at bounding box center [254, 683] width 391 height 1172
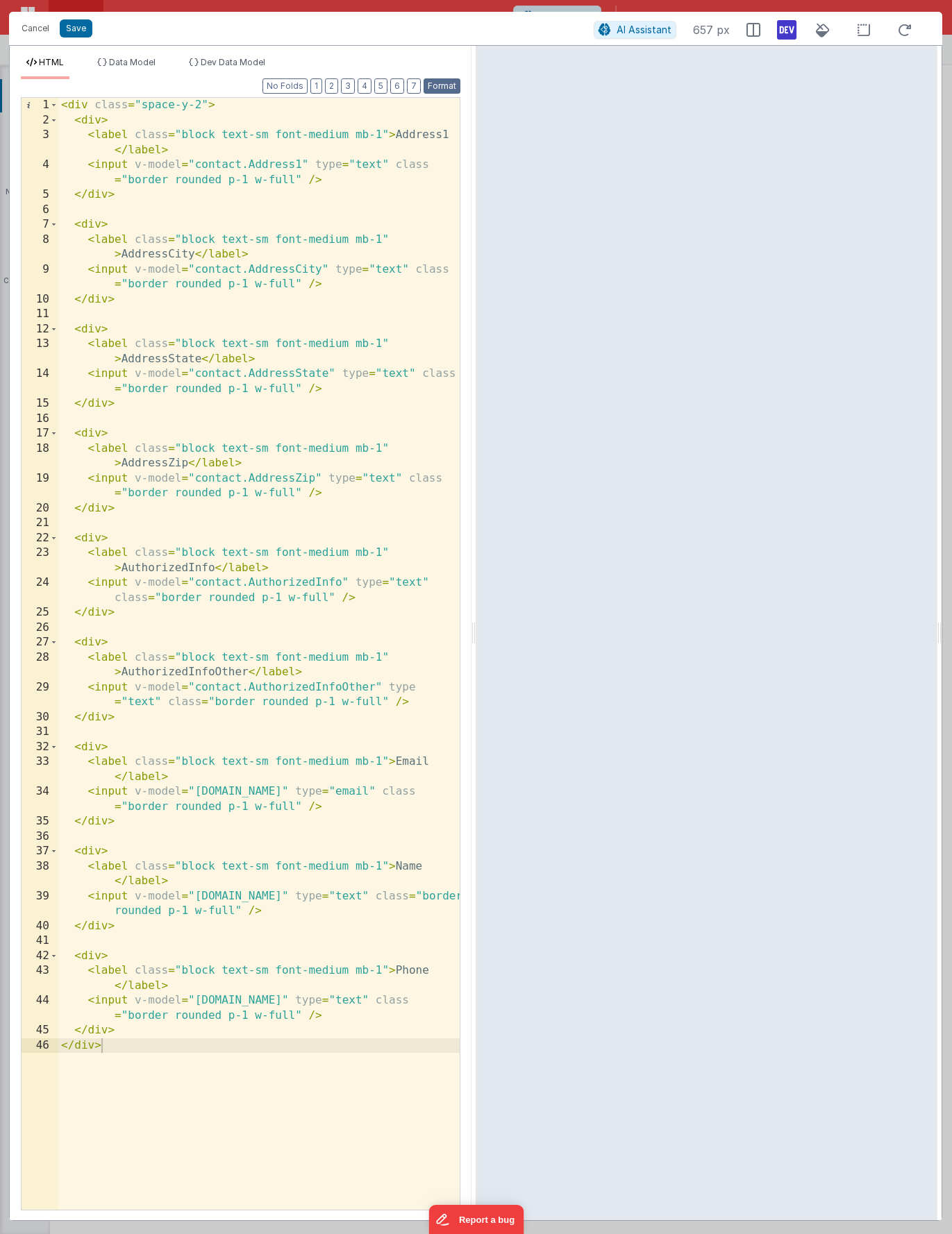
click at [445, 86] on button "Format" at bounding box center [442, 85] width 37 height 15
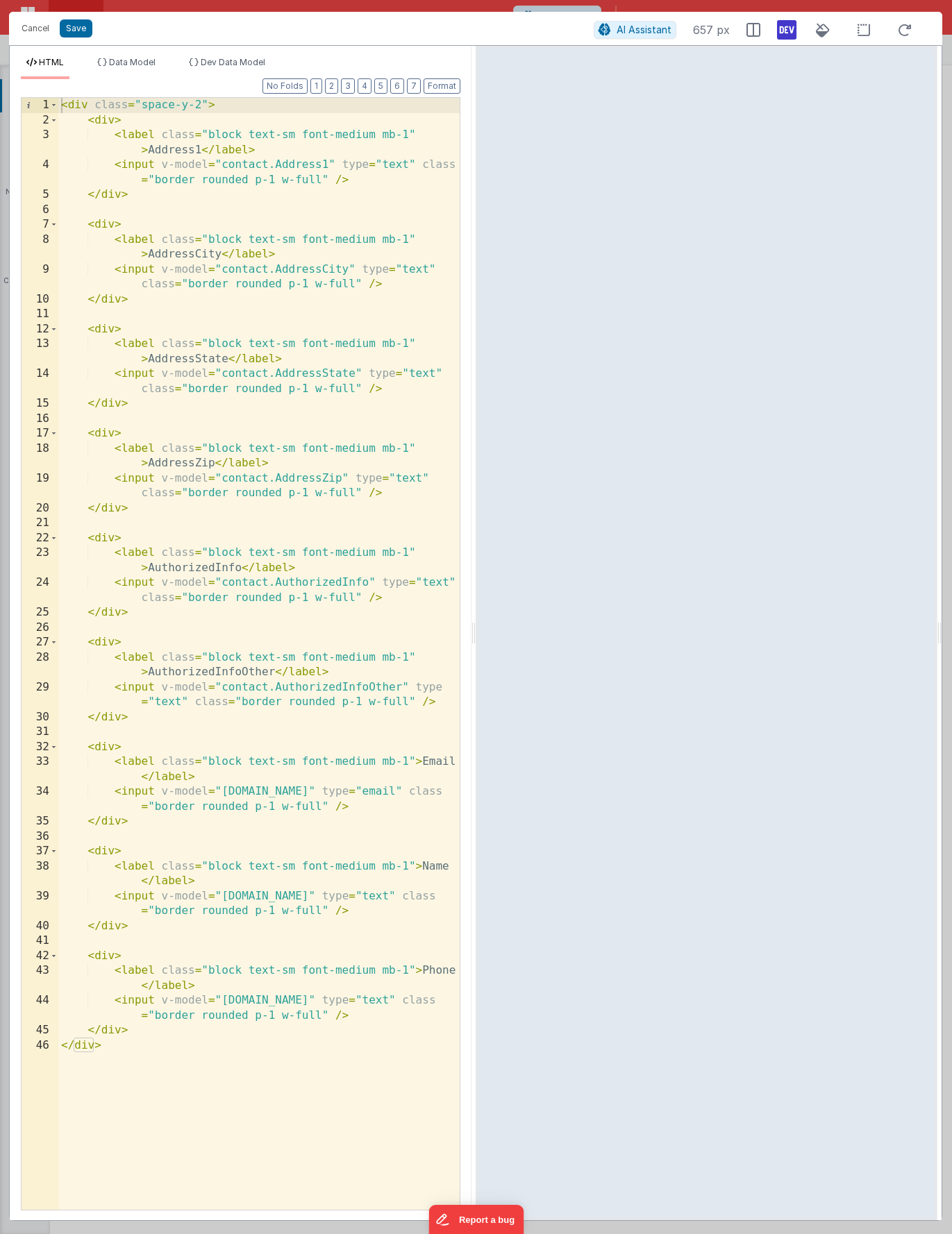
click at [202, 197] on div "< div class = "space-y-2" > < div > < label class = "block text-sm font-medium …" at bounding box center [259, 668] width 401 height 1142
click at [31, 24] on button "Cancel" at bounding box center [35, 28] width 41 height 19
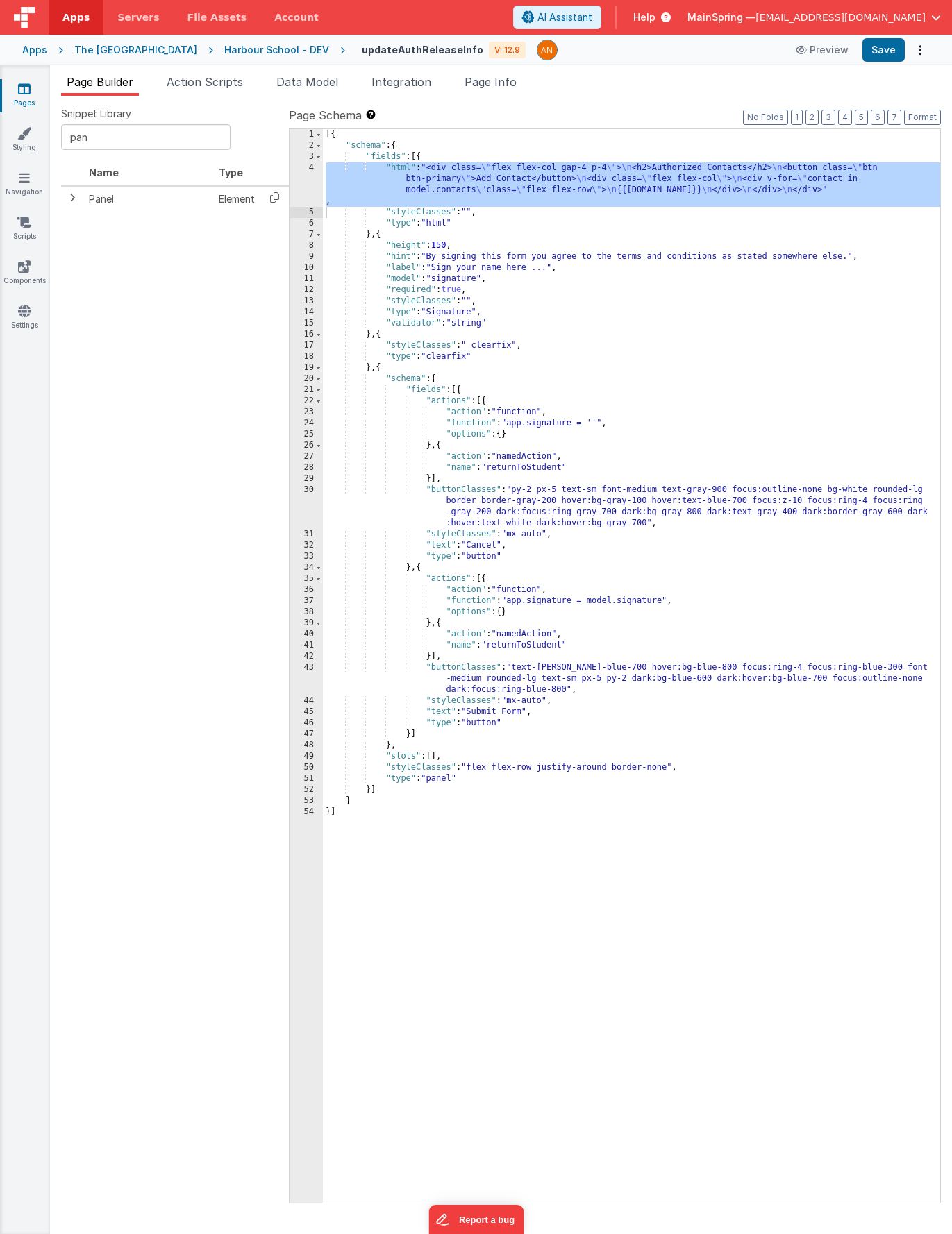
click at [485, 183] on div "[{ "schema" : { "fields" : [{ "html" : "<div class= \" flex flex-col gap-4 p-4 …" at bounding box center [631, 677] width 617 height 1096
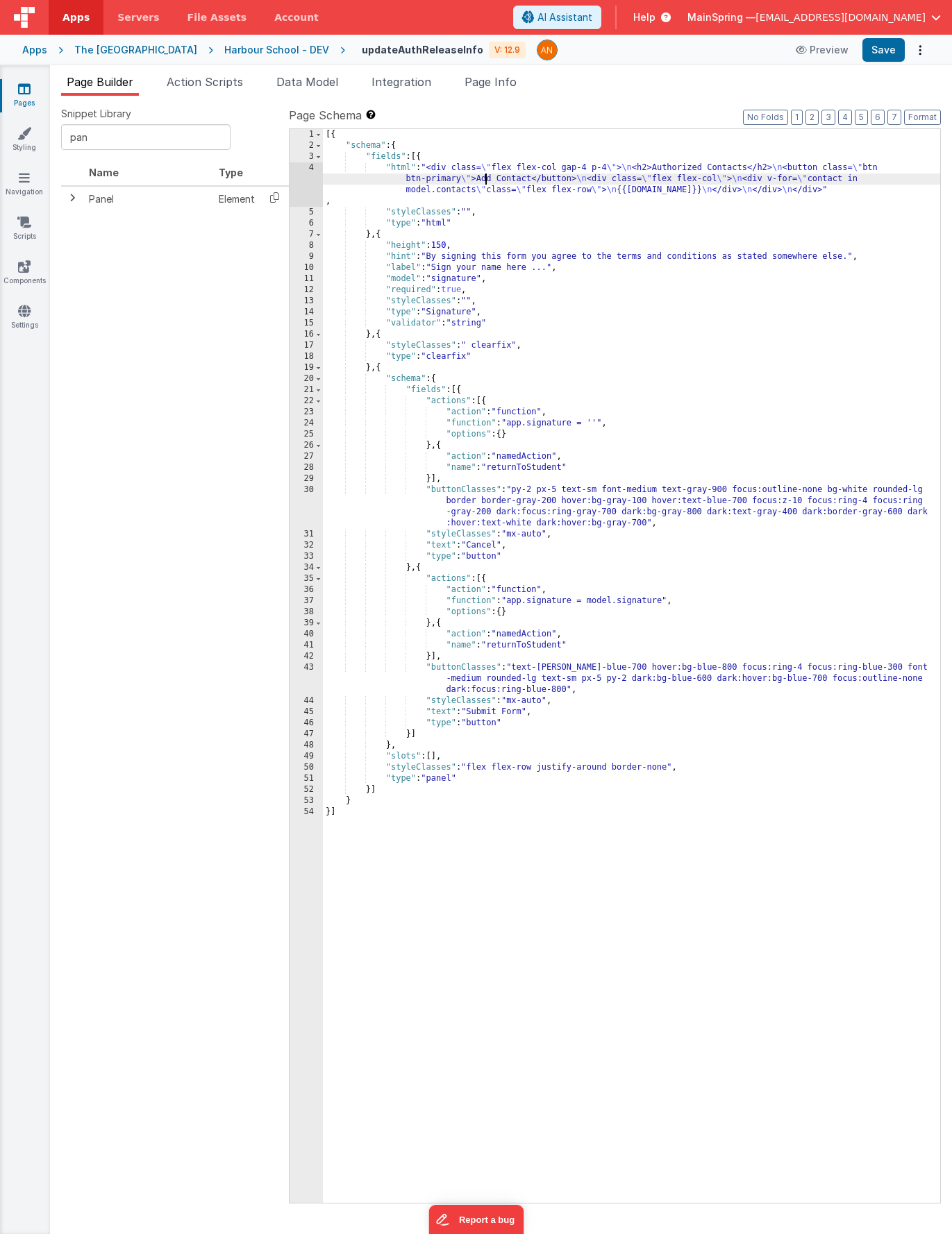
click at [306, 179] on div "4" at bounding box center [306, 185] width 33 height 44
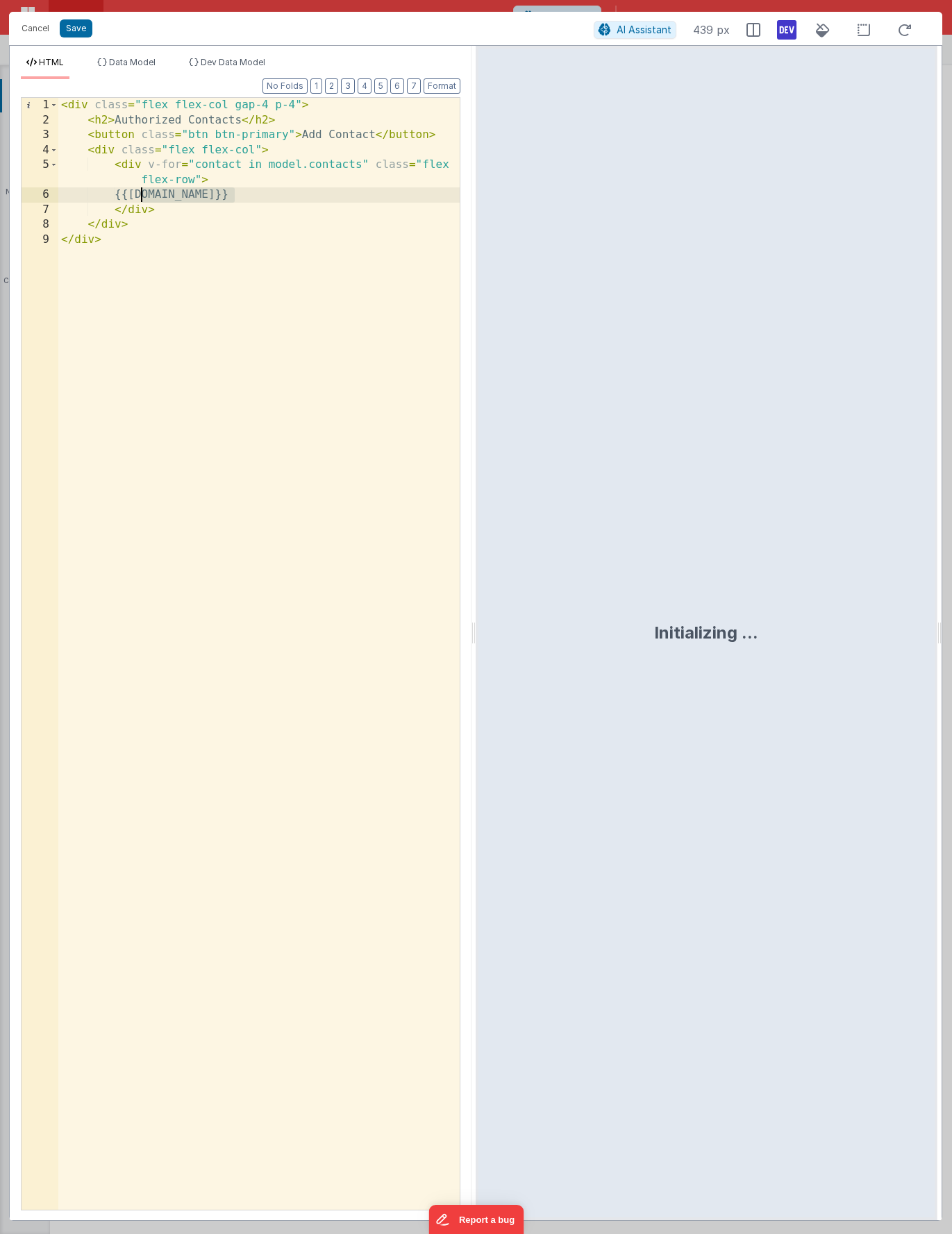
drag, startPoint x: 247, startPoint y: 197, endPoint x: 142, endPoint y: 195, distance: 105.0
click at [142, 195] on div "< div class = "flex flex-col gap-4 p-4" > < h2 > Authorized Contacts </ h2 > < …" at bounding box center [259, 668] width 401 height 1142
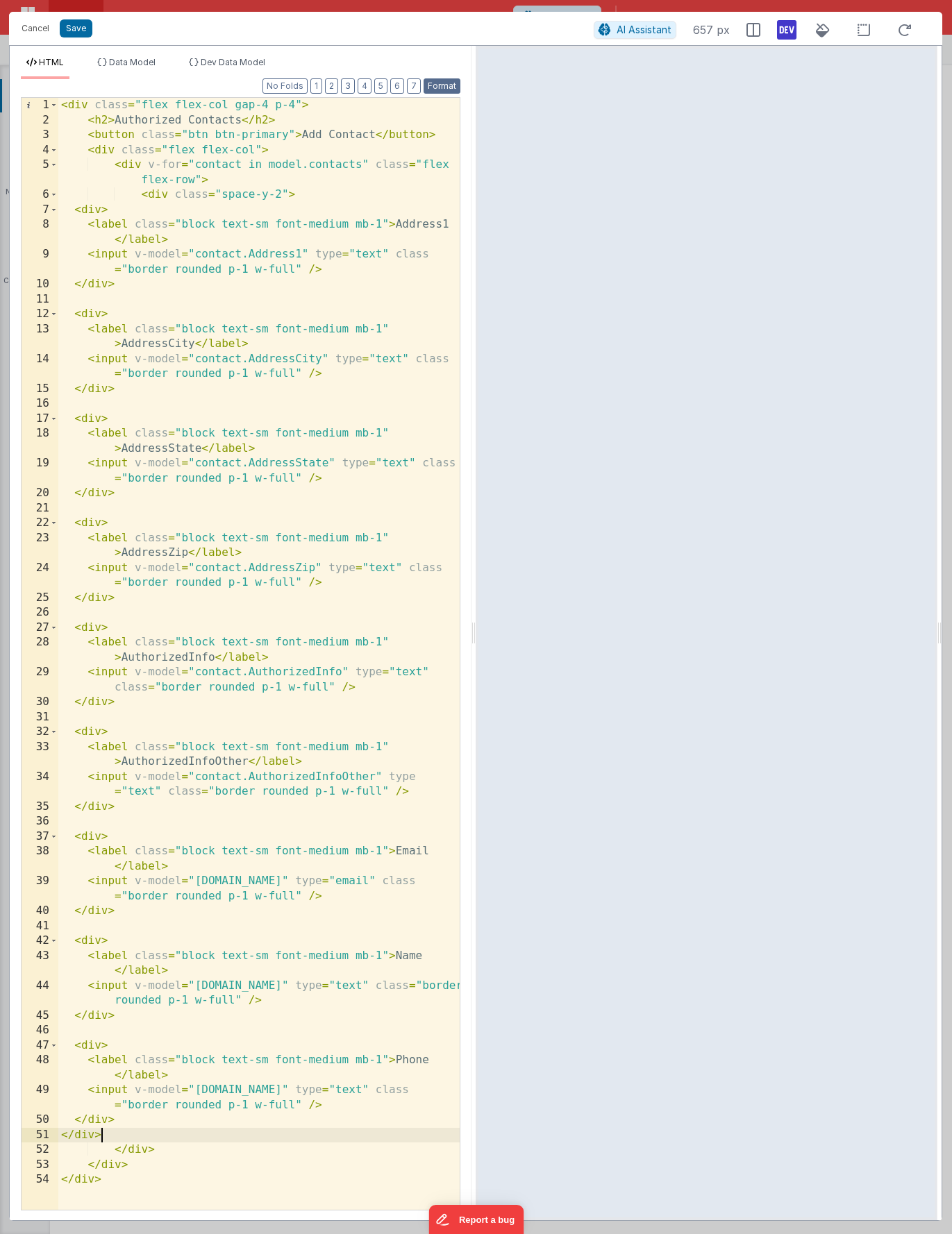
click at [451, 85] on button "Format" at bounding box center [442, 85] width 37 height 15
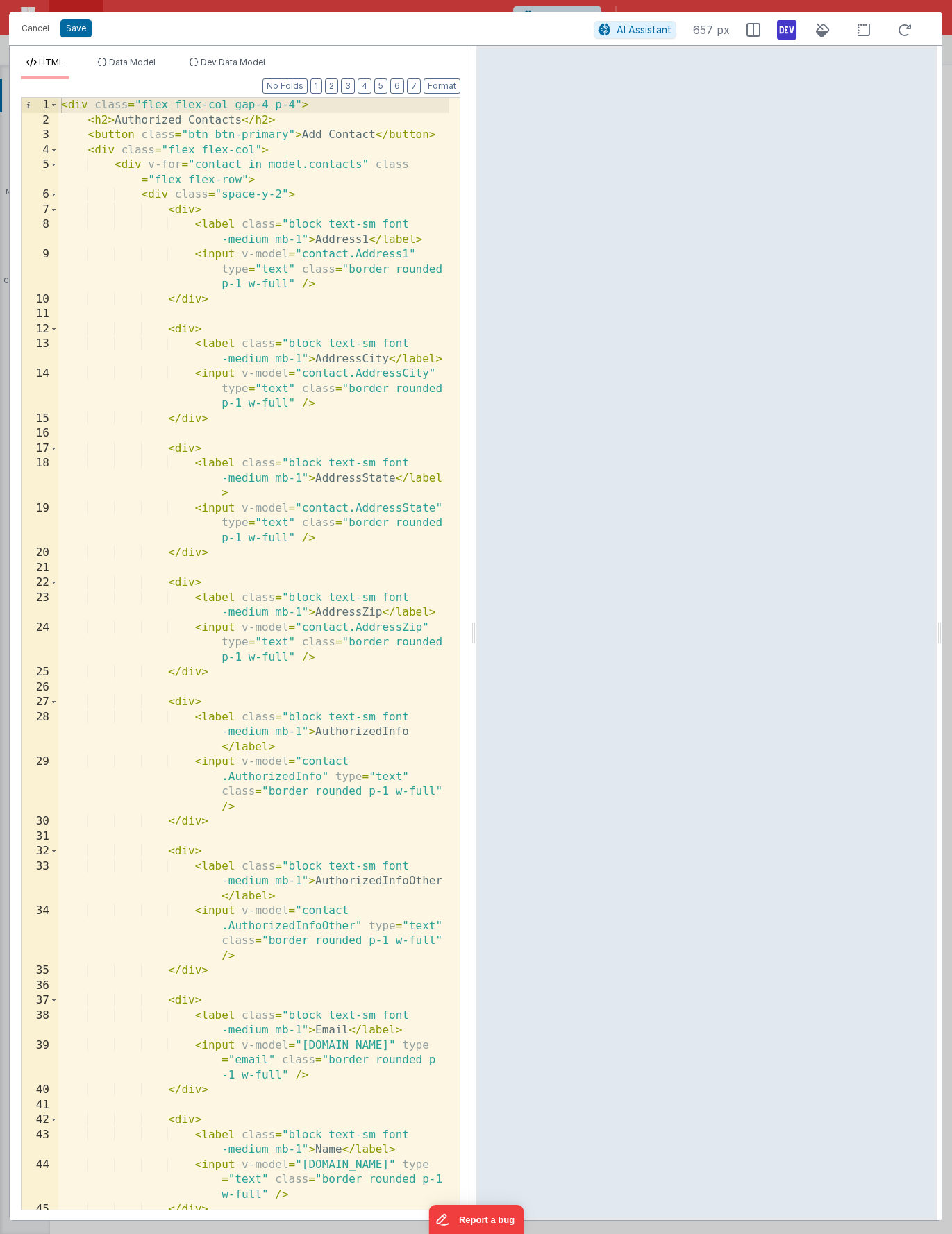
click at [151, 186] on div "< div class = "flex flex-col gap-4 p-4" > < h2 > Authorized Contacts </ h2 > < …" at bounding box center [254, 668] width 391 height 1142
click at [55, 192] on span at bounding box center [53, 195] width 8 height 15
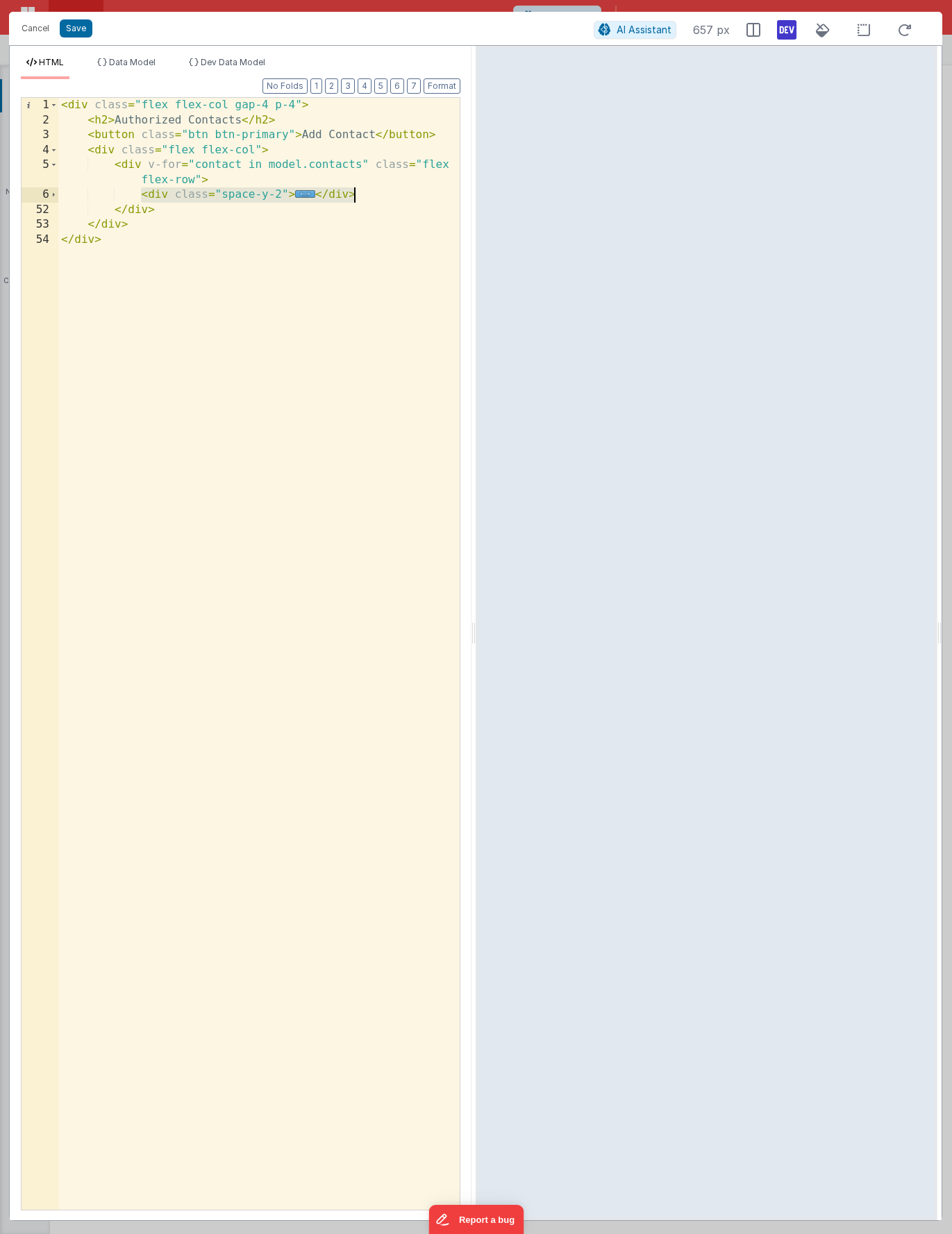
drag, startPoint x: 142, startPoint y: 197, endPoint x: 395, endPoint y: 195, distance: 253.0
click at [395, 195] on div "< div class = "flex flex-col gap-4 p-4" > < h2 > Authorized Contacts </ h2 > < …" at bounding box center [259, 668] width 401 height 1142
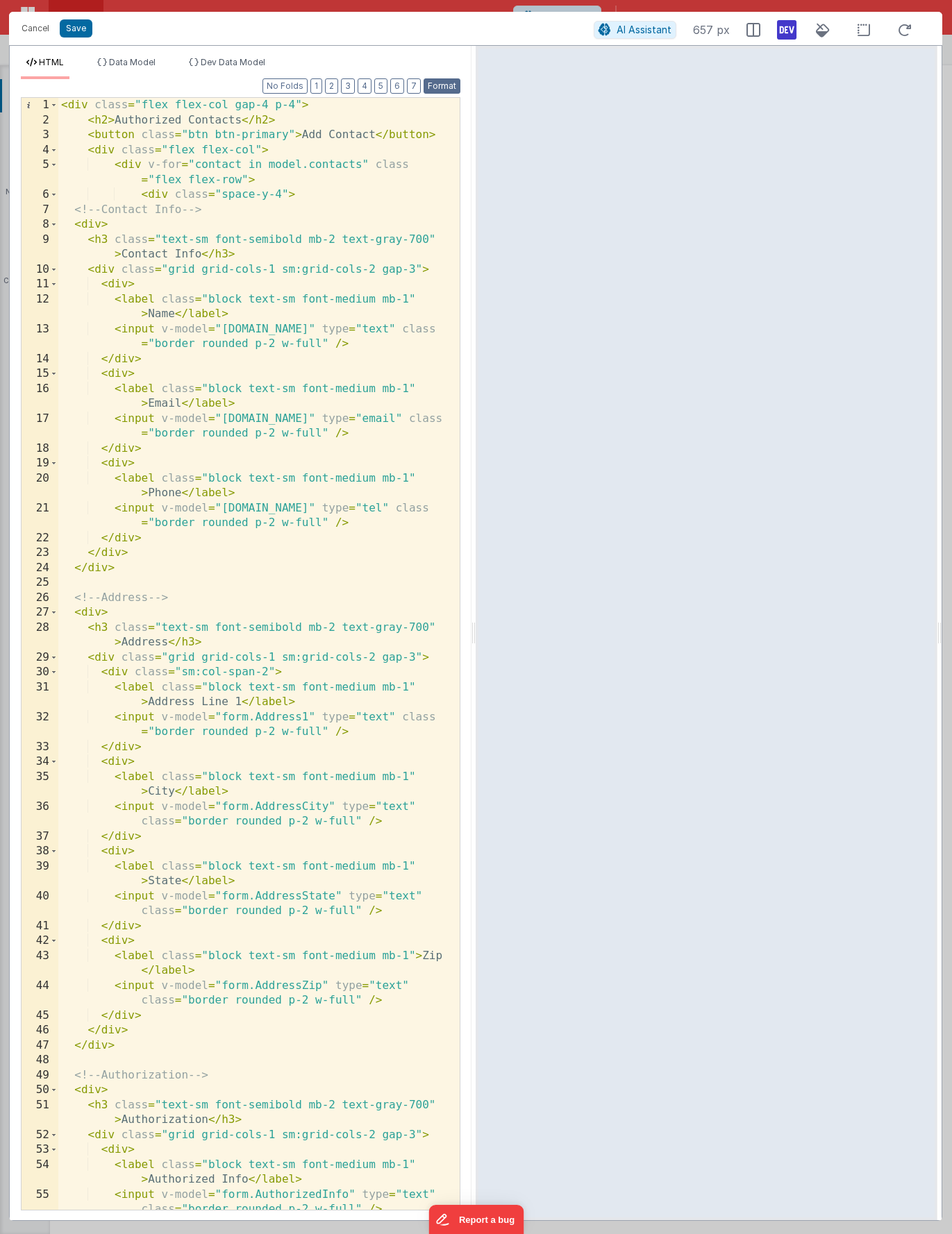
click at [448, 88] on button "Format" at bounding box center [442, 85] width 37 height 15
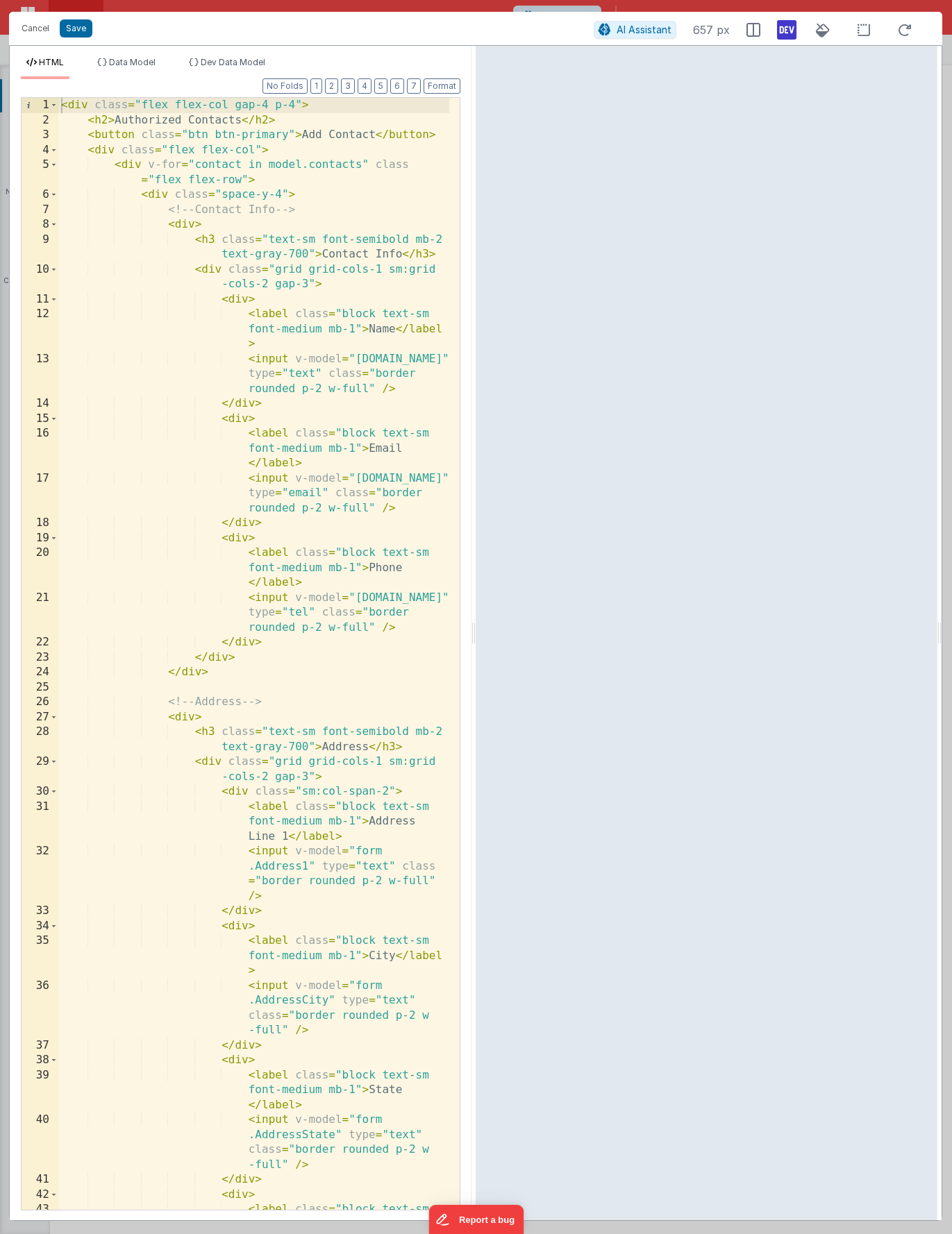
click at [271, 363] on div "< div class = "flex flex-col gap-4 p-4" > < h2 > Authorized Contacts </ h2 > < …" at bounding box center [254, 676] width 391 height 1157
drag, startPoint x: 83, startPoint y: 31, endPoint x: 333, endPoint y: 32, distance: 250.0
click at [83, 31] on button "Save" at bounding box center [76, 28] width 33 height 18
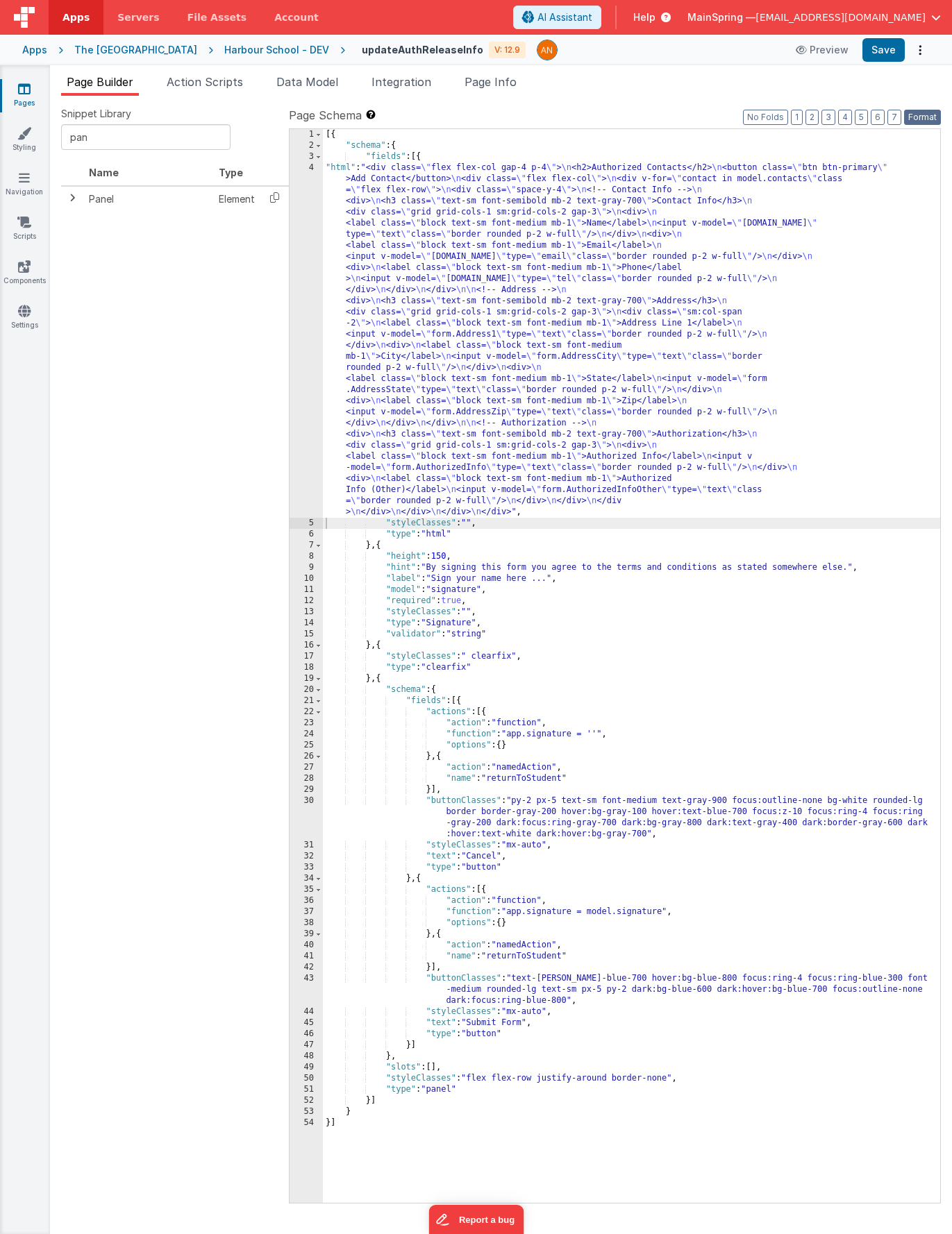
click at [916, 119] on button "Format" at bounding box center [923, 117] width 37 height 15
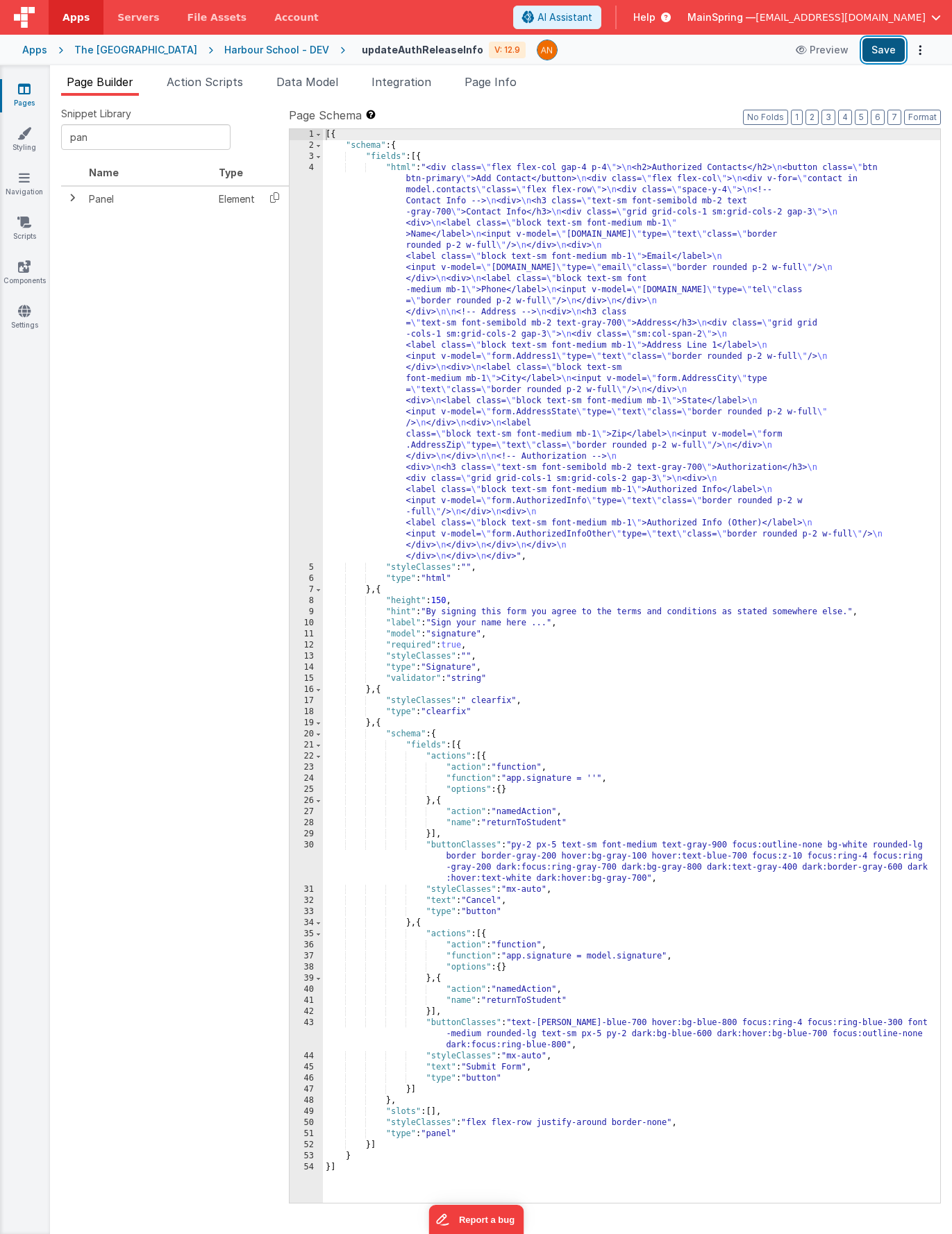
click at [891, 55] on button "Save" at bounding box center [883, 50] width 42 height 24
click at [477, 338] on div "[{ "schema" : { "fields" : [{ "html" : "<div class= \" flex flex-col gap-4 p-4 …" at bounding box center [631, 677] width 617 height 1096
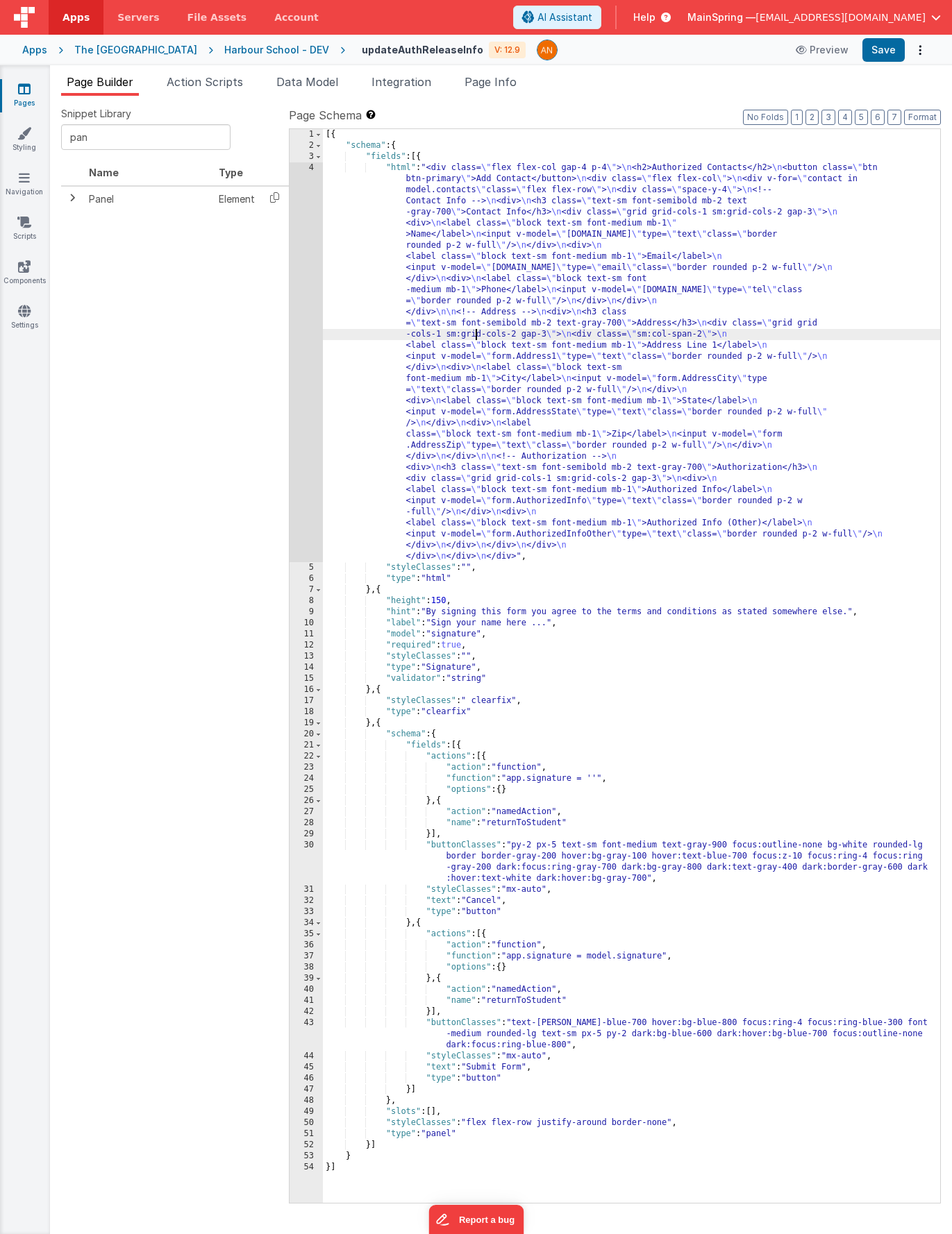
click at [305, 353] on div "4" at bounding box center [306, 362] width 33 height 400
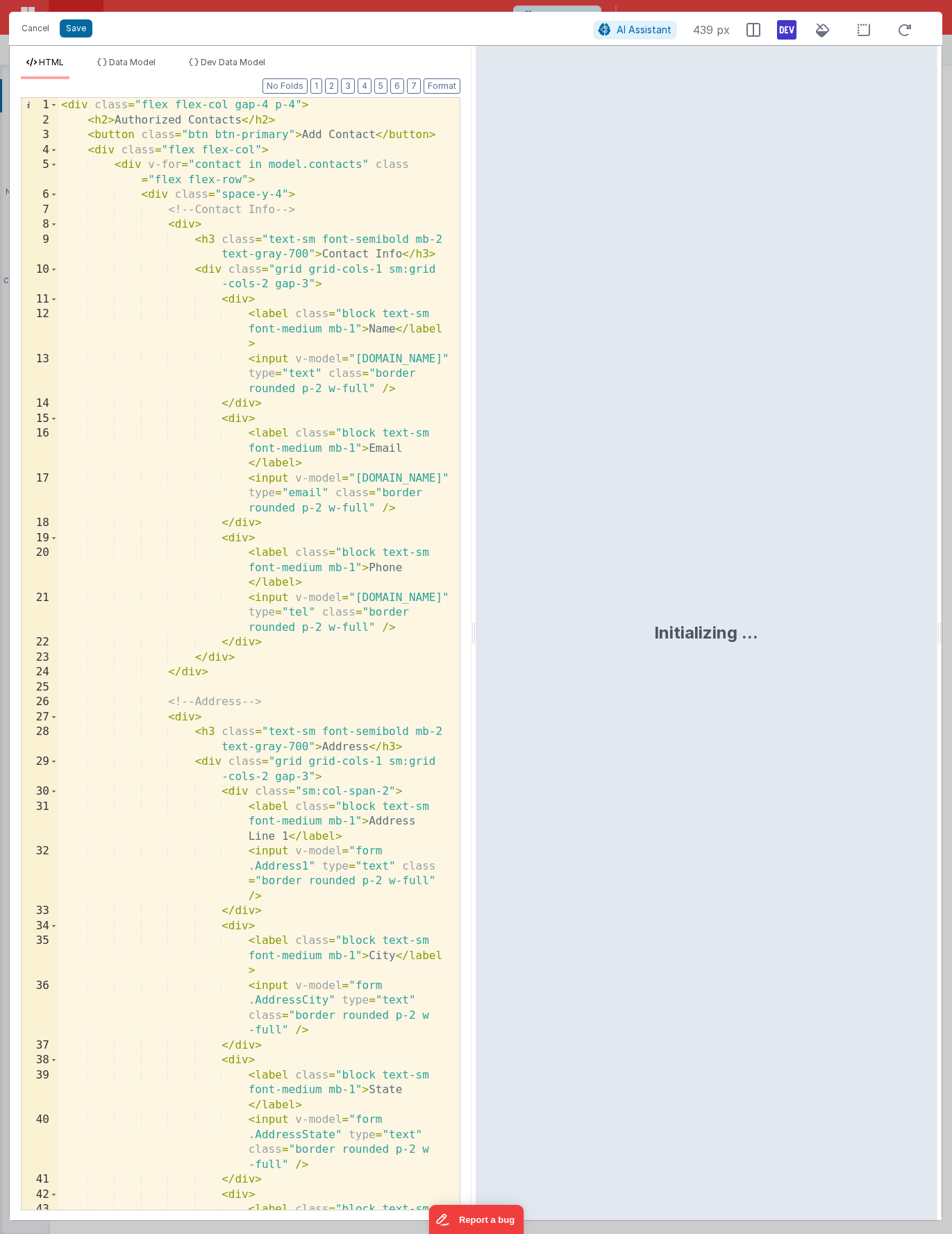
click at [338, 421] on div "< div class = "flex flex-col gap-4 p-4" > < h2 > Authorized Contacts </ h2 > < …" at bounding box center [254, 676] width 391 height 1157
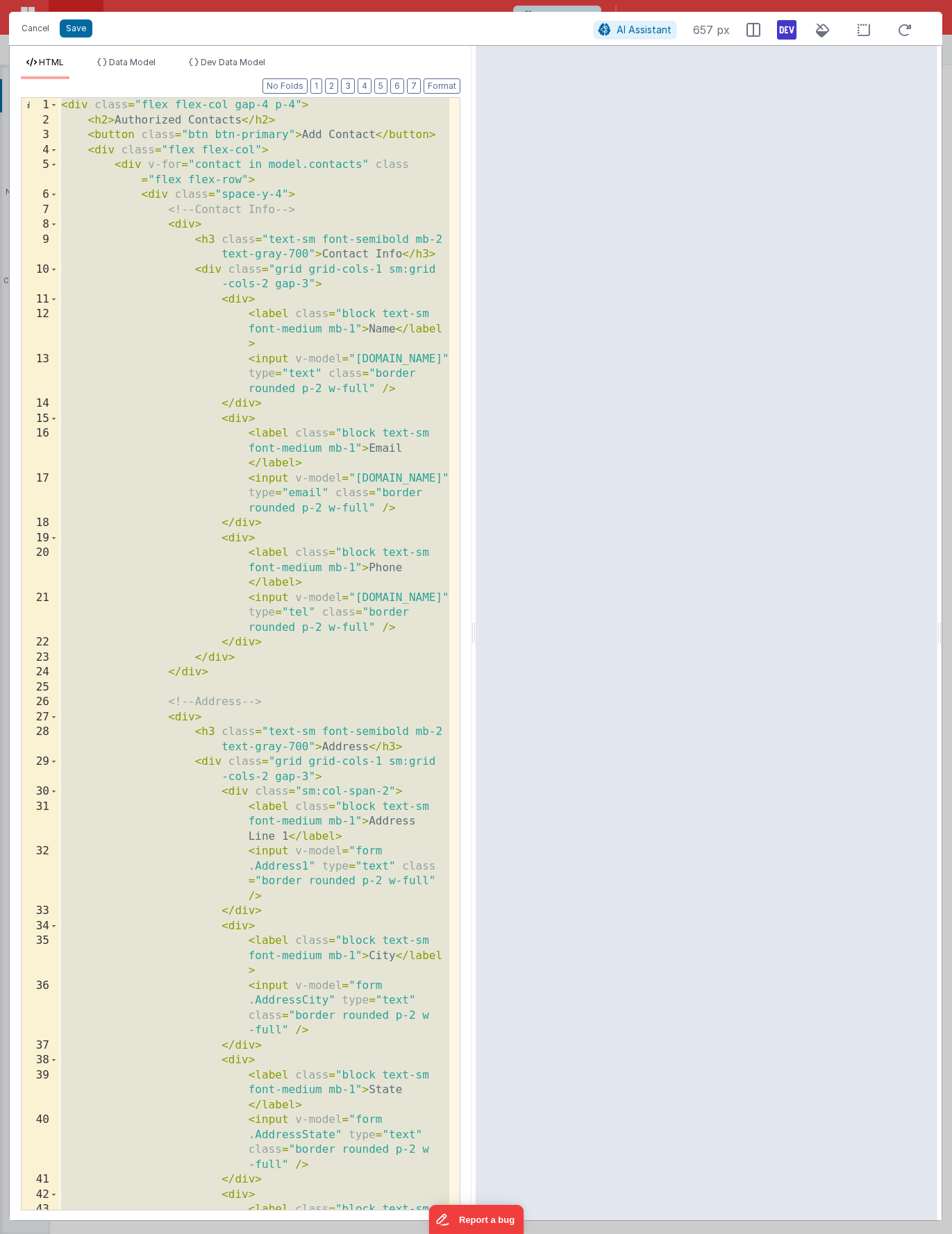
click at [364, 338] on div "< div class = "flex flex-col gap-4 p-4" > < h2 > Authorized Contacts </ h2 > < …" at bounding box center [254, 676] width 391 height 1157
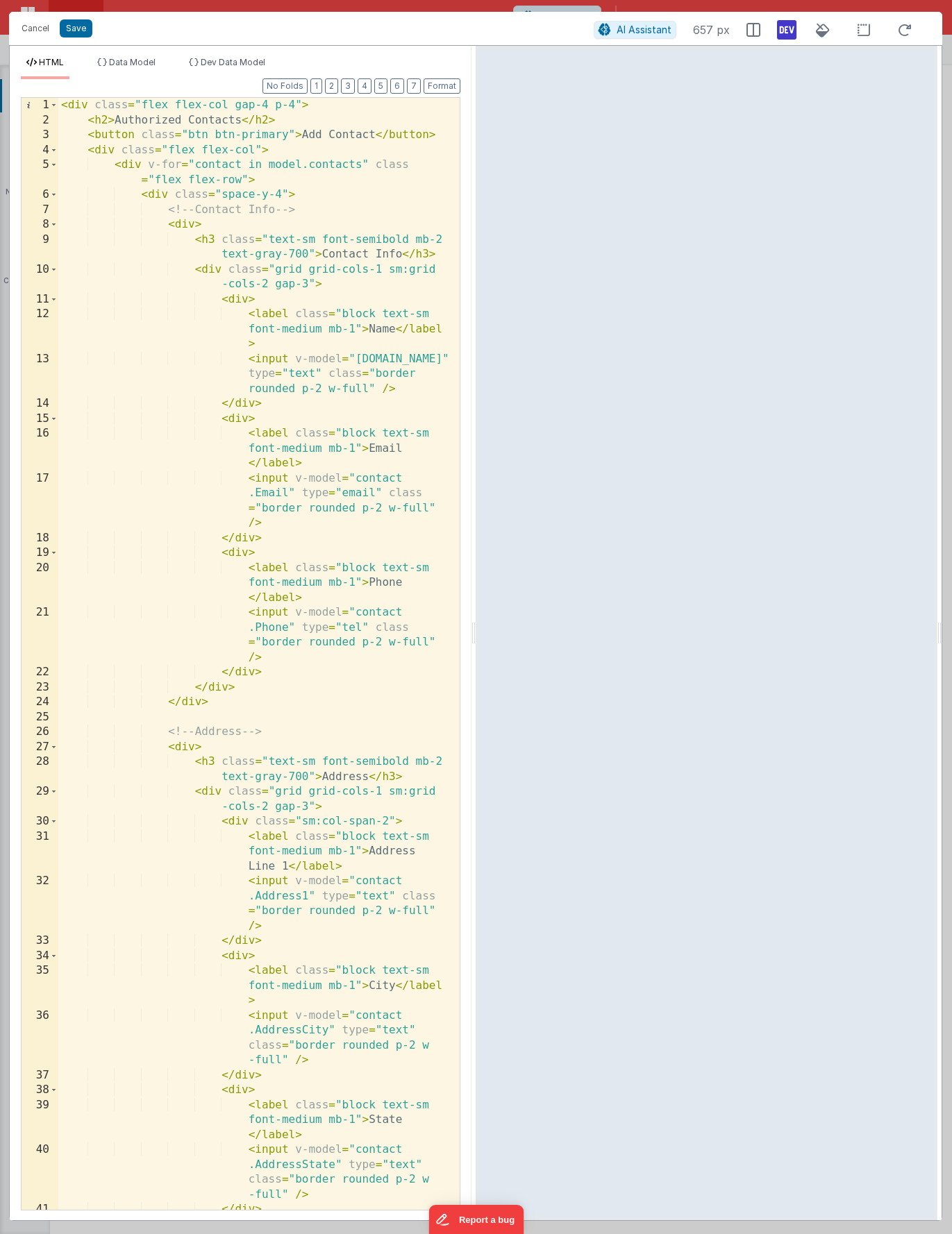
click at [89, 137] on div "< div class = "flex flex-col gap-4 p-4" > < h2 > Authorized Contacts </ h2 > < …" at bounding box center [254, 668] width 391 height 1142
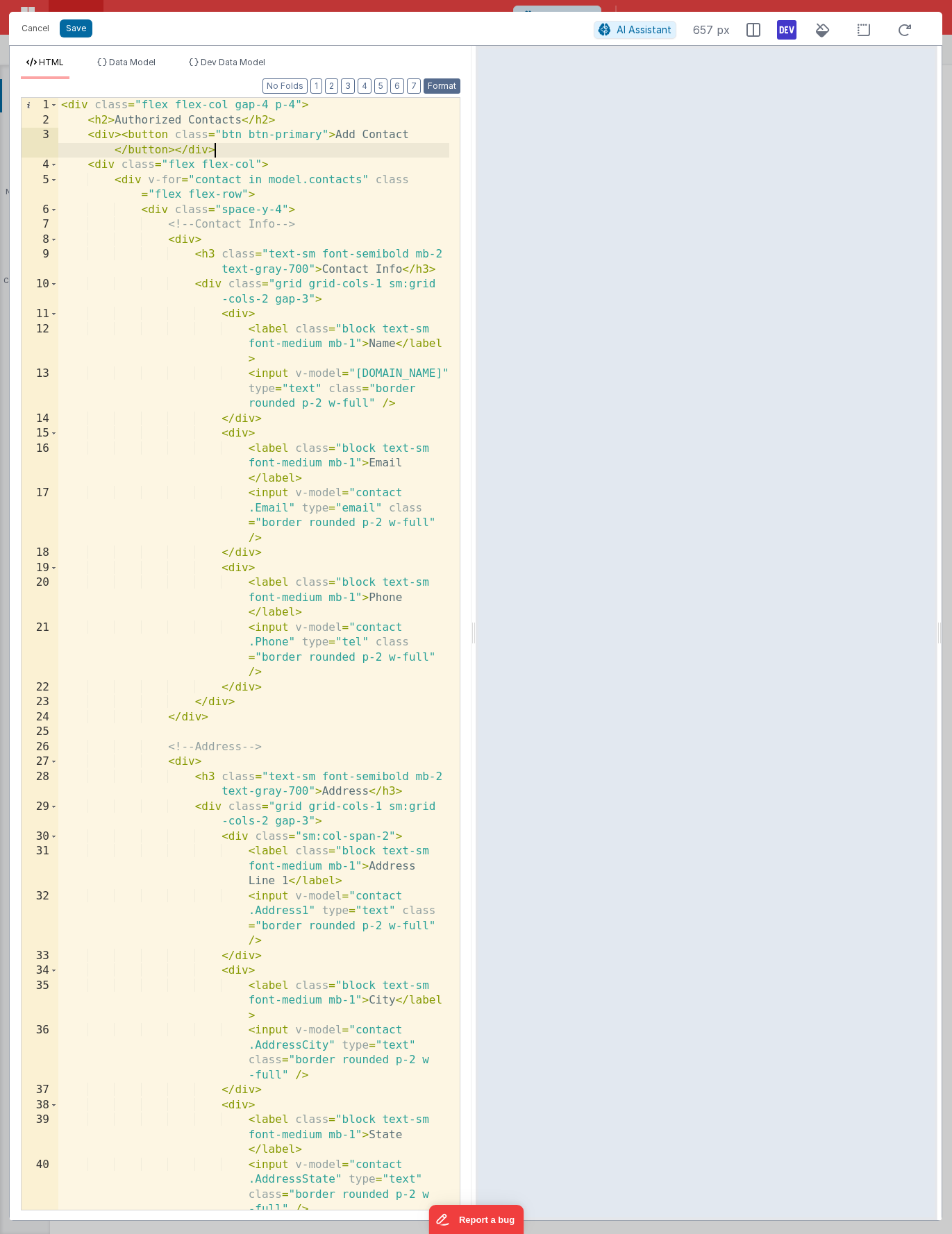
click at [442, 88] on button "Format" at bounding box center [442, 85] width 37 height 15
click at [114, 137] on div "< div class = "flex flex-col gap-4 p-4" > < h2 > Authorized Contacts </ h2 > < …" at bounding box center [254, 668] width 391 height 1142
click at [333, 136] on div "< div class = "flex flex-col gap-4 p-4" > < h2 > Authorized Contacts </ h2 > < …" at bounding box center [254, 668] width 391 height 1142
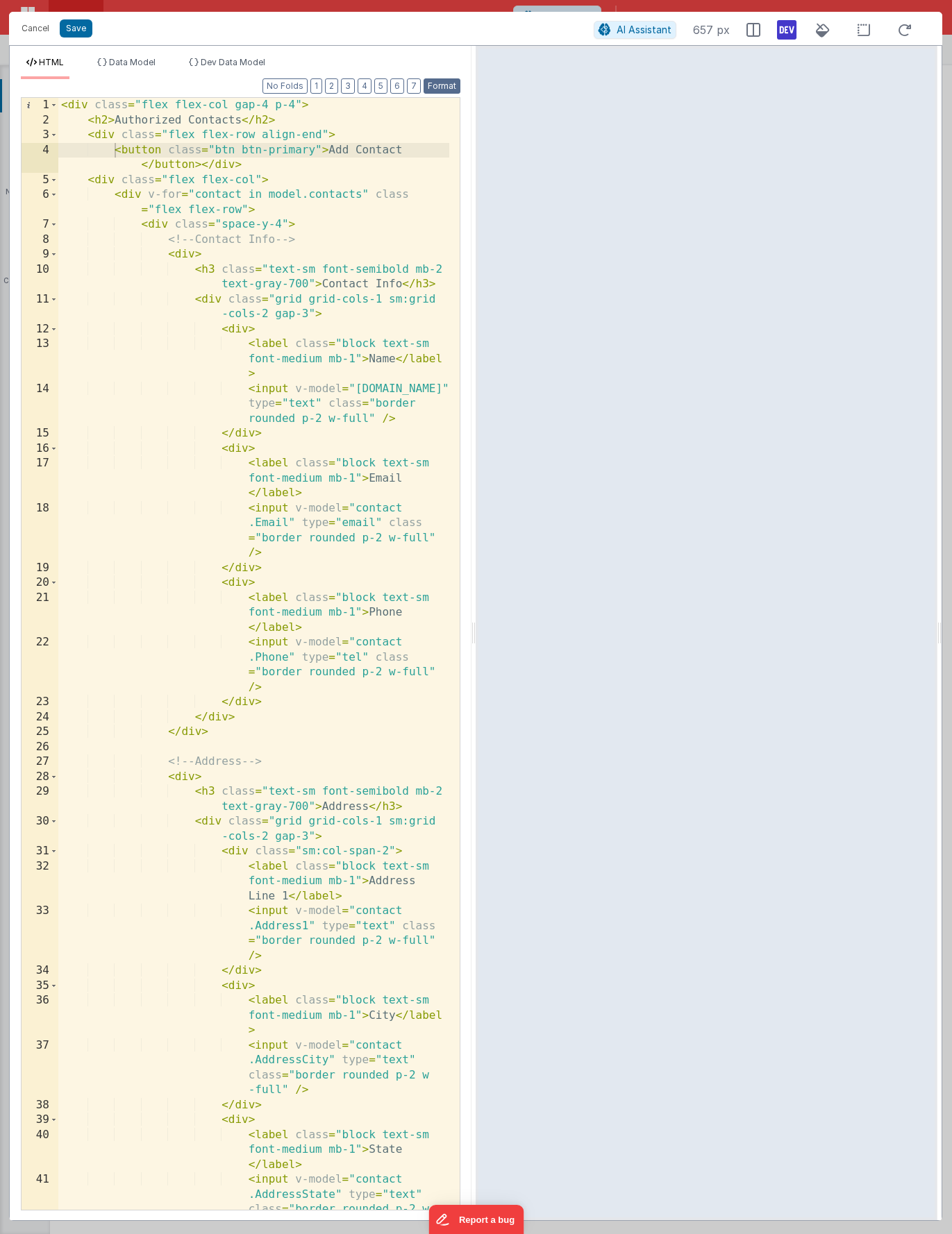
click at [446, 89] on button "Format" at bounding box center [442, 85] width 37 height 15
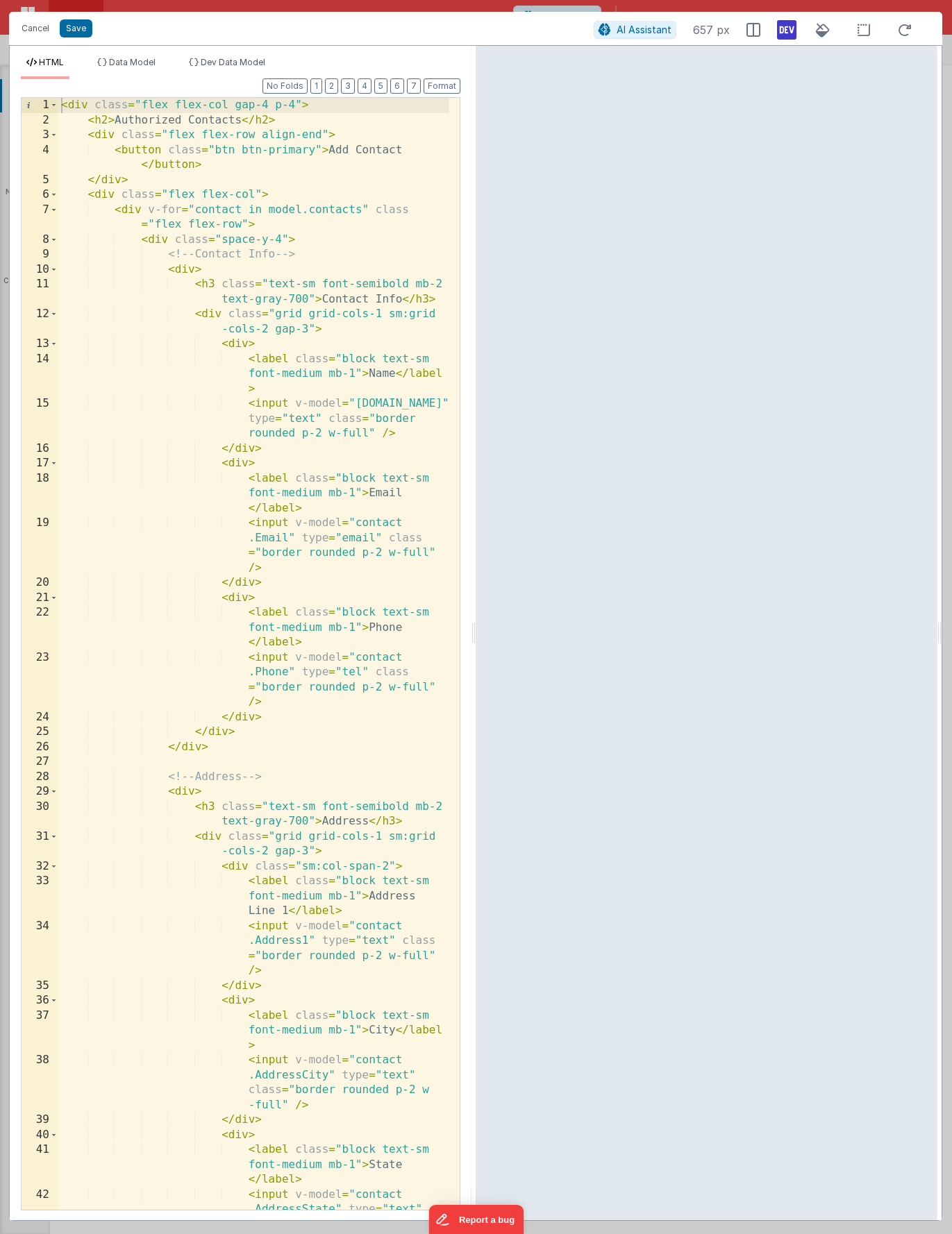
click at [177, 528] on div "< div class = "flex flex-col gap-4 p-4" > < h2 > Authorized Contacts </ h2 > < …" at bounding box center [254, 691] width 391 height 1187
click at [140, 240] on div "< div class = "flex flex-col gap-4 p-4" > < h2 > Authorized Contacts </ h2 > < …" at bounding box center [254, 691] width 391 height 1187
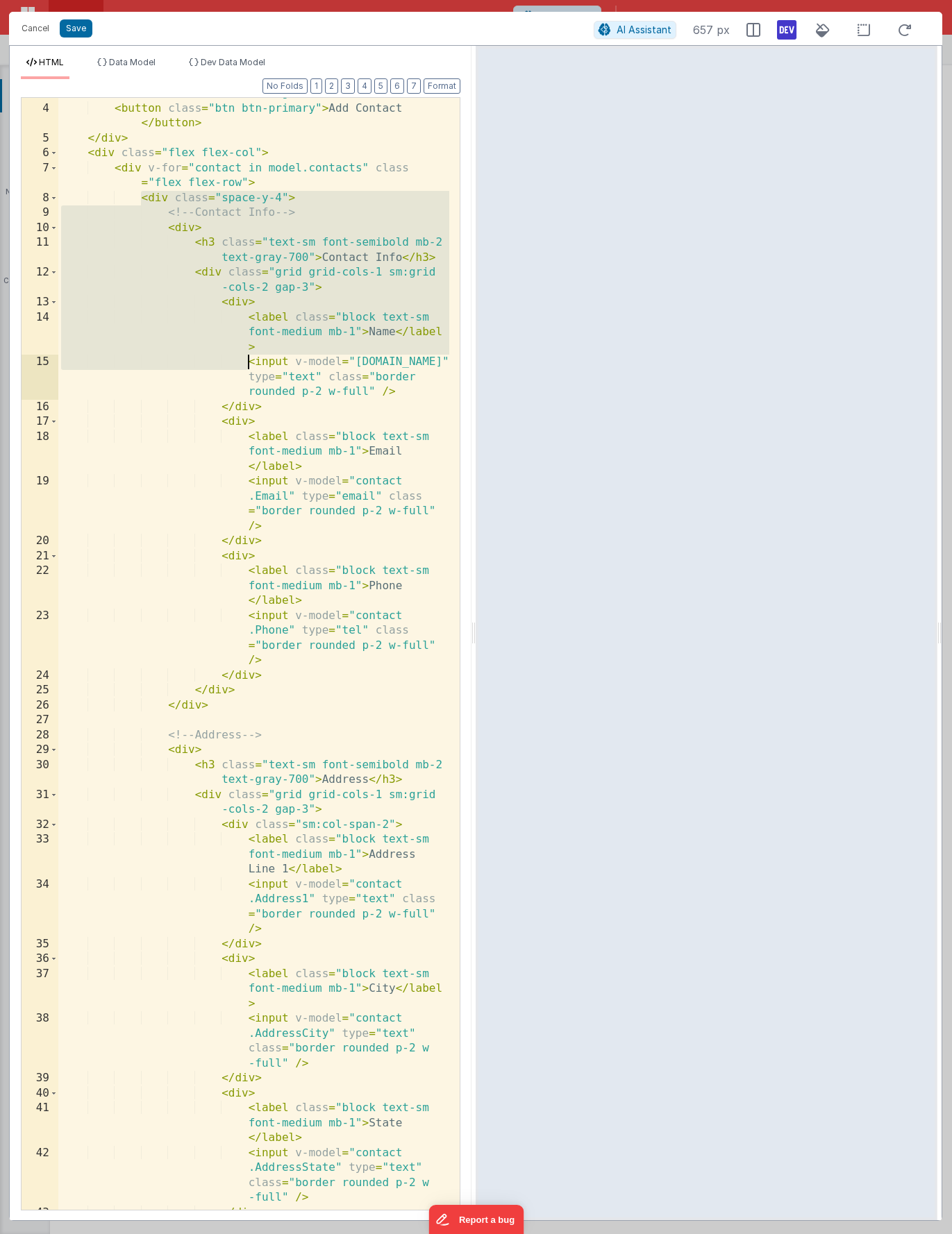
scroll to position [663, 0]
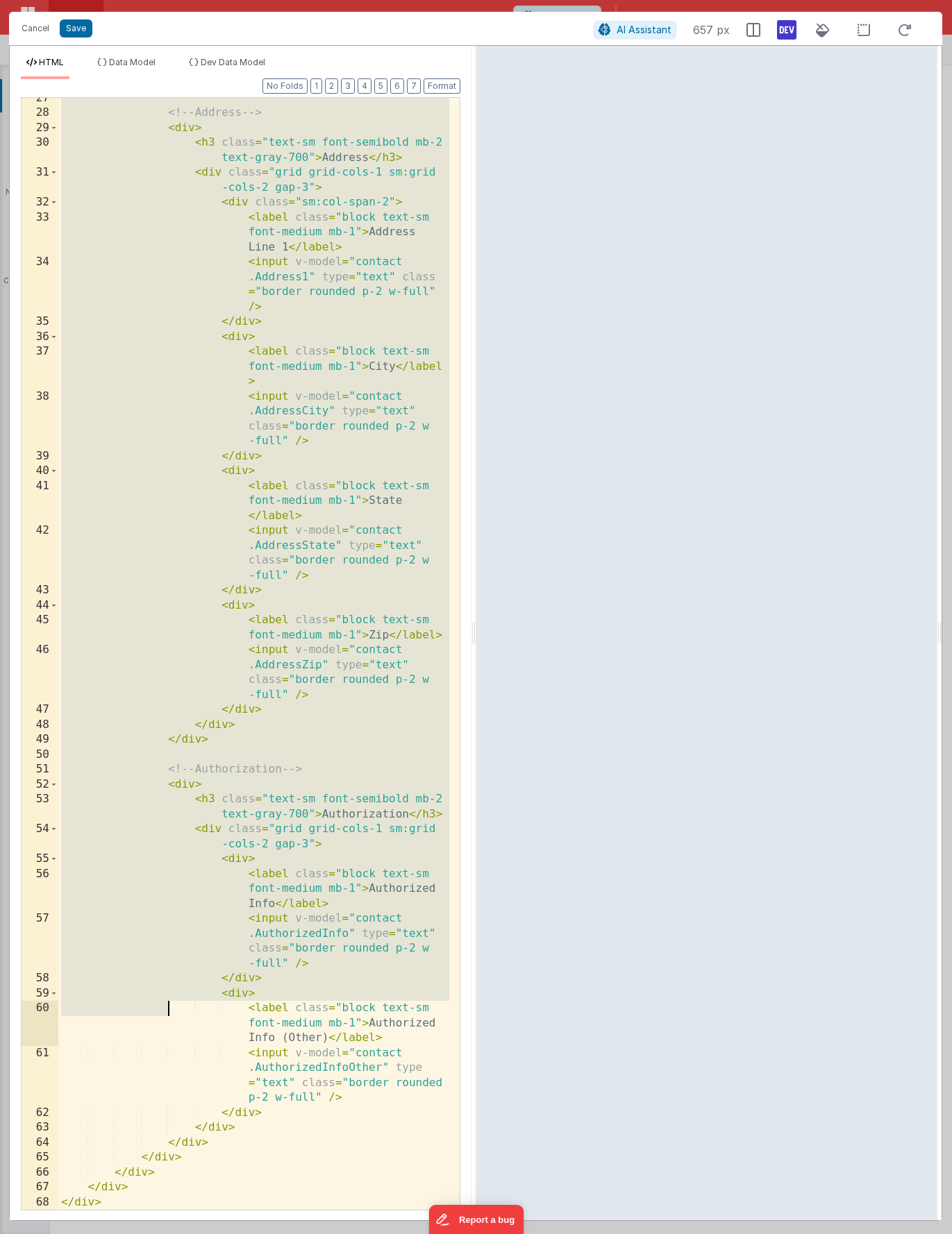
drag, startPoint x: 140, startPoint y: 240, endPoint x: 171, endPoint y: 1012, distance: 772.6
click at [171, 1012] on div "<!-- Address --> < div > < h3 class = "text-sm font-semibold mb-2 text-gray-700…" at bounding box center [254, 662] width 391 height 1142
click at [169, 375] on div "<!-- Address --> < div > < h3 class = "text-sm font-semibold mb-2 text-gray-700…" at bounding box center [254, 662] width 391 height 1142
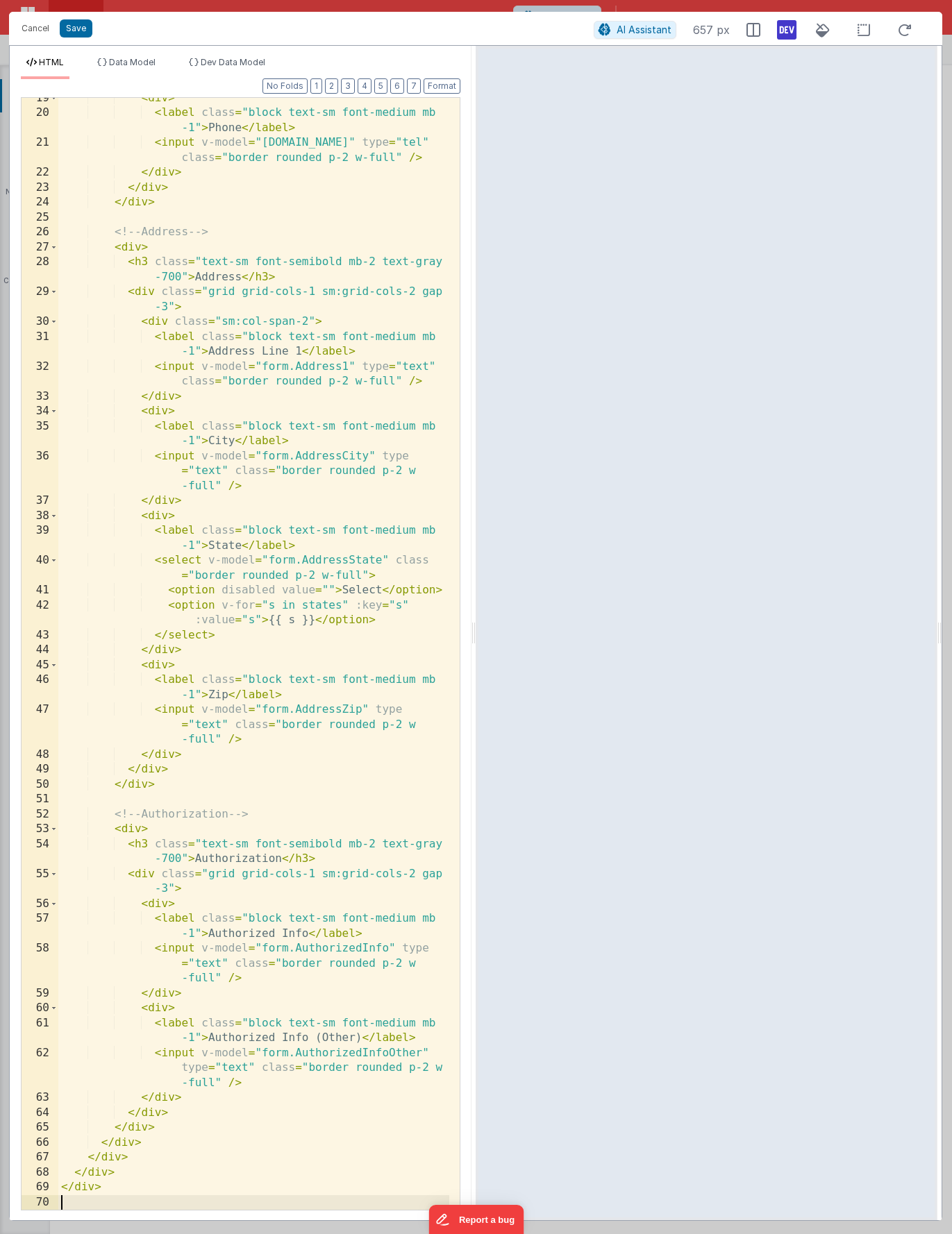
scroll to position [380, 0]
drag, startPoint x: 266, startPoint y: 398, endPoint x: 222, endPoint y: 264, distance: 141.0
click at [266, 398] on div "< div > < label class = "block text-sm font-medium mb -1" > Phone </ label > < …" at bounding box center [254, 662] width 391 height 1142
click at [63, 36] on button "Save" at bounding box center [76, 28] width 33 height 18
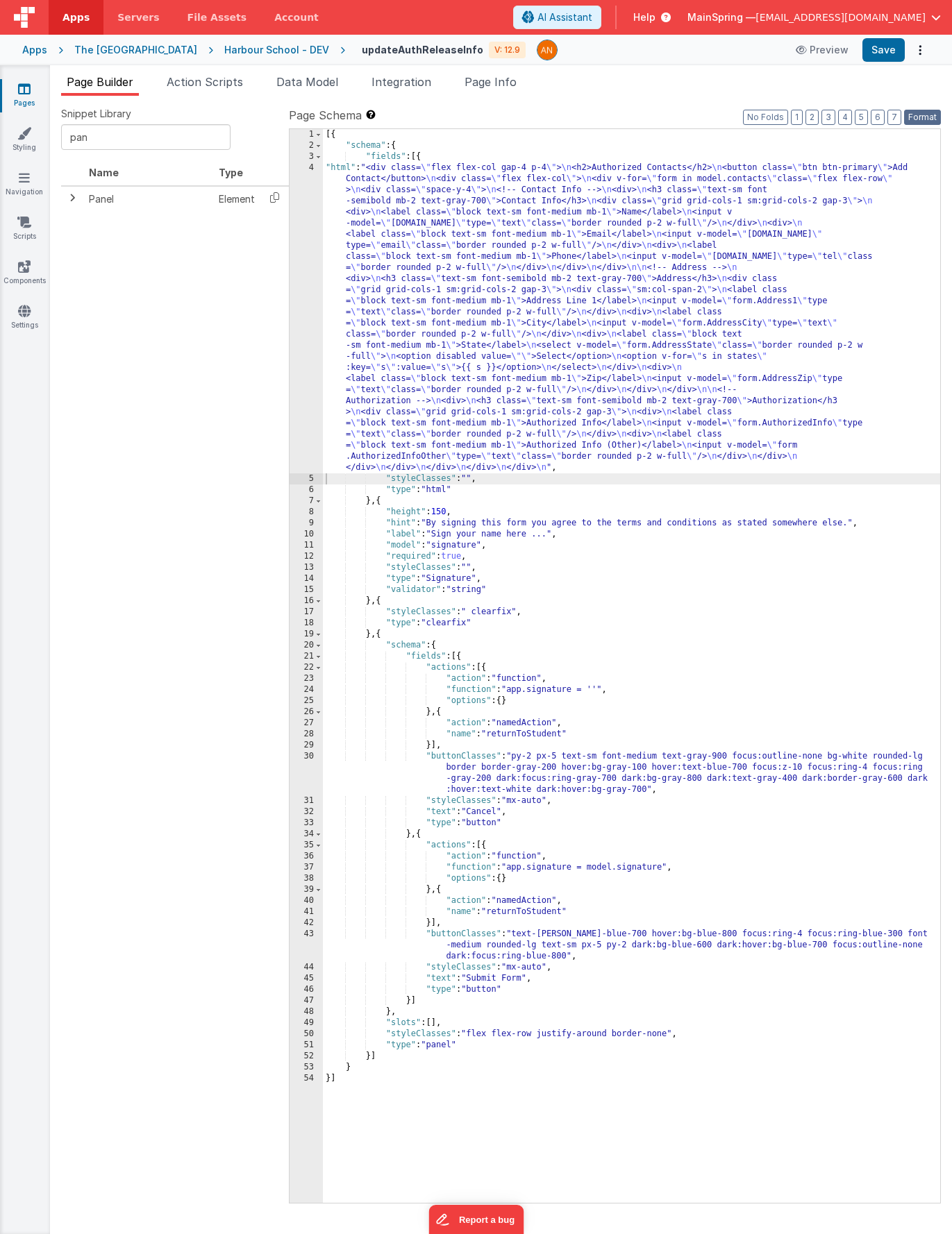
click at [931, 117] on button "Format" at bounding box center [923, 117] width 37 height 15
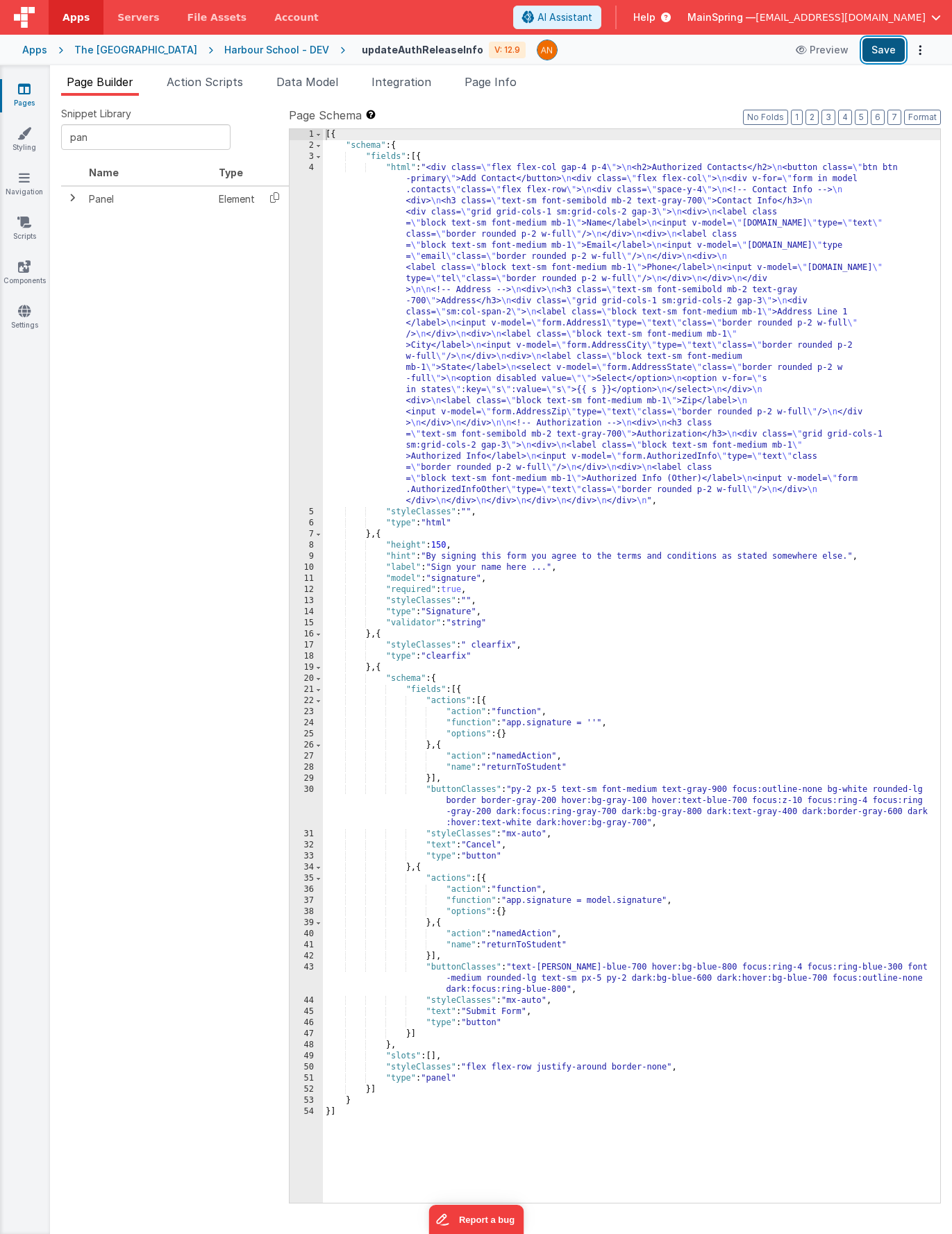
click at [882, 53] on button "Save" at bounding box center [883, 50] width 42 height 24
click at [212, 81] on span "Action Scripts" at bounding box center [205, 81] width 76 height 14
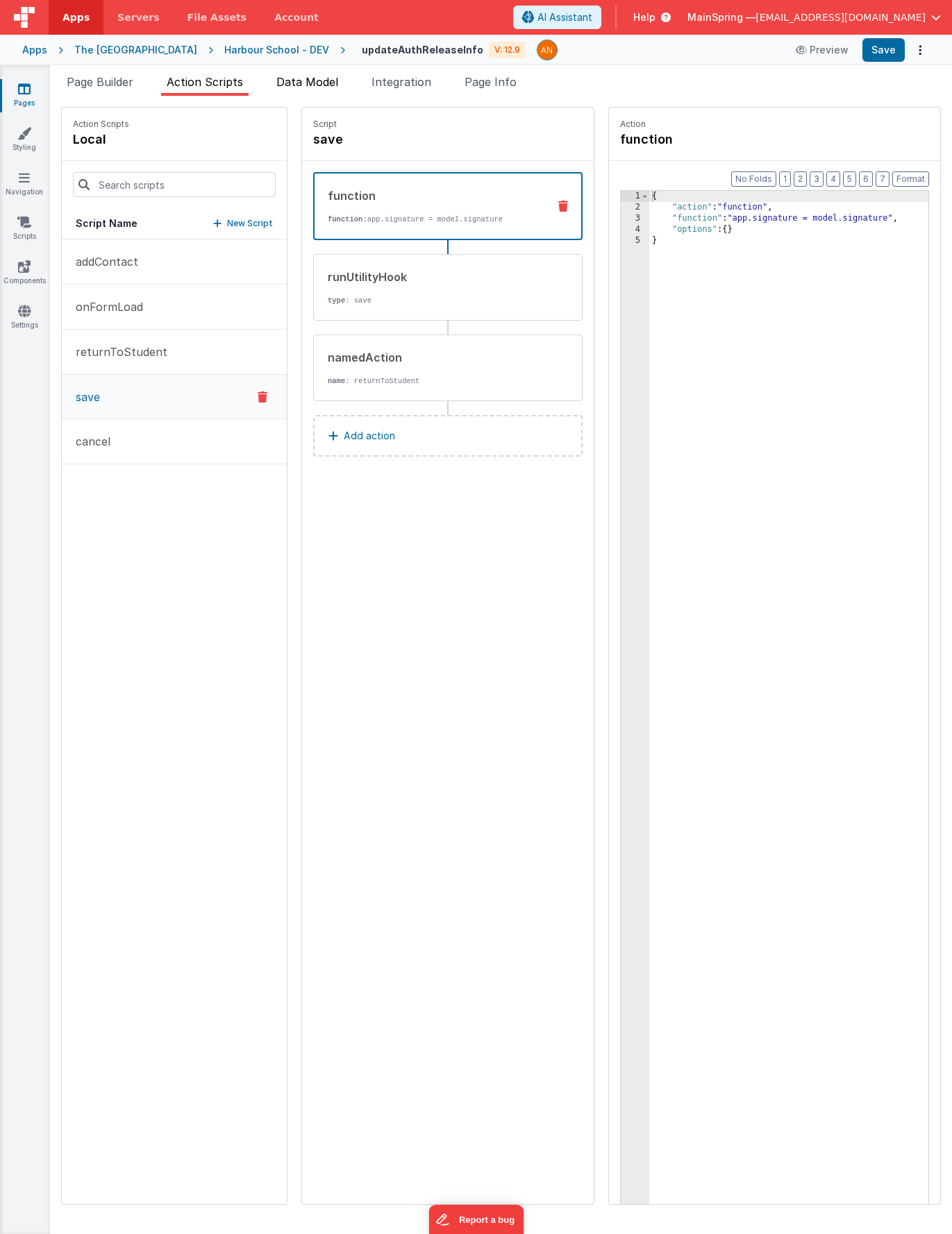
click at [334, 89] on li "Data Model" at bounding box center [307, 84] width 73 height 22
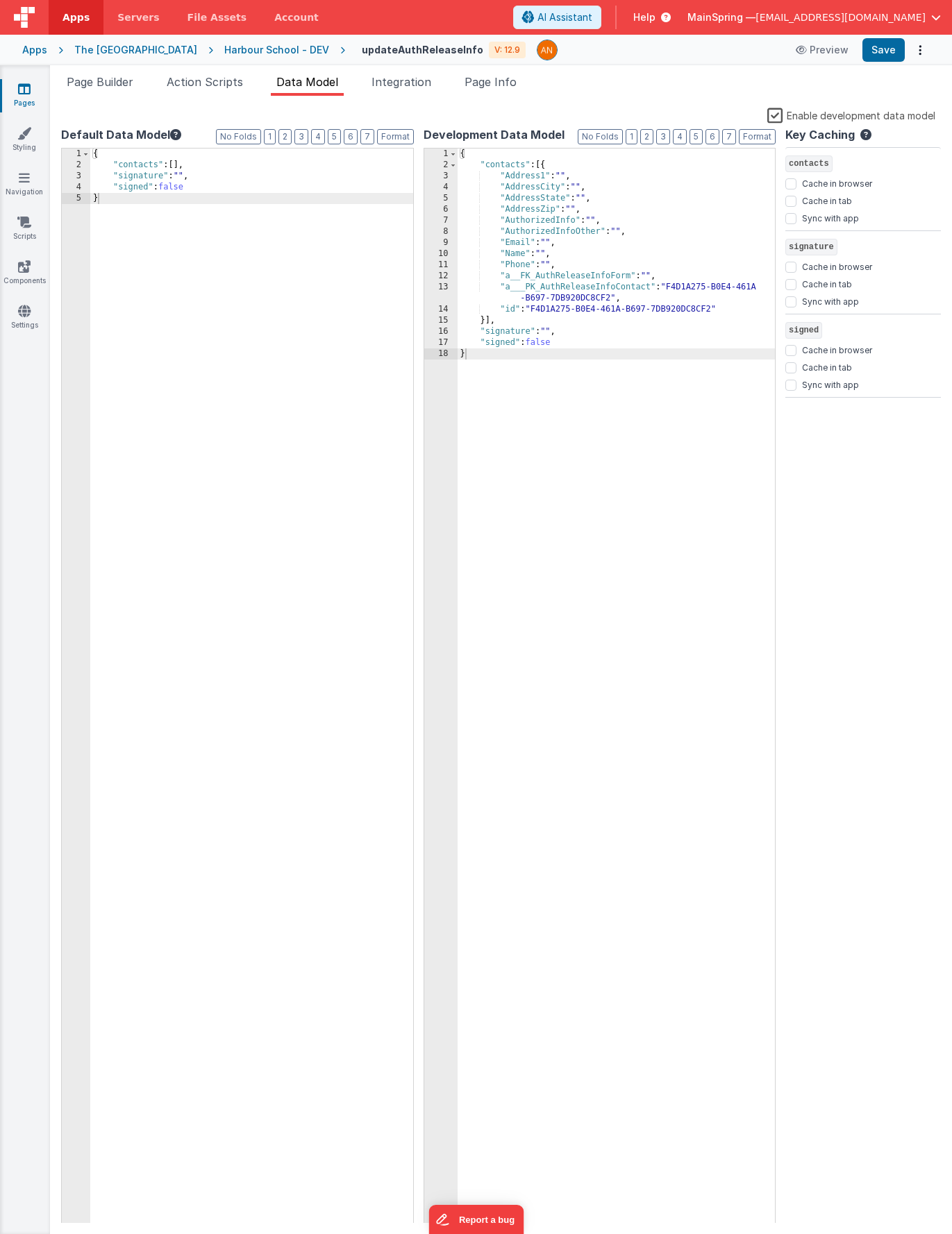
click at [206, 190] on div "{ "contacts" : [ ] , "signature" : "" , "signed" : false }" at bounding box center [252, 698] width 323 height 1097
paste textarea
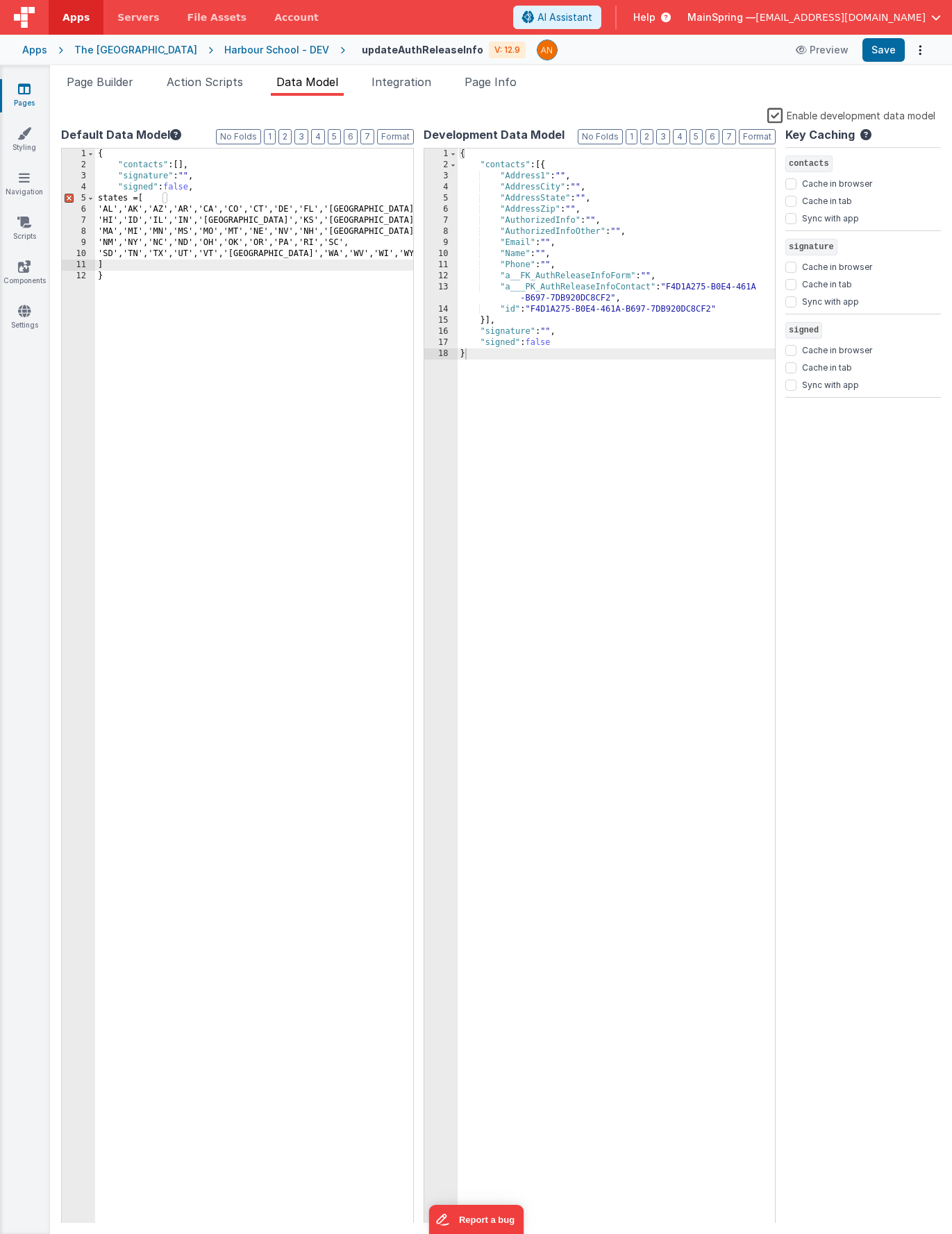
click at [118, 201] on div "{ "contacts" : [ ] , "signature" : "" , "signed" : false , states = [ 'AL','AK'…" at bounding box center [254, 698] width 318 height 1097
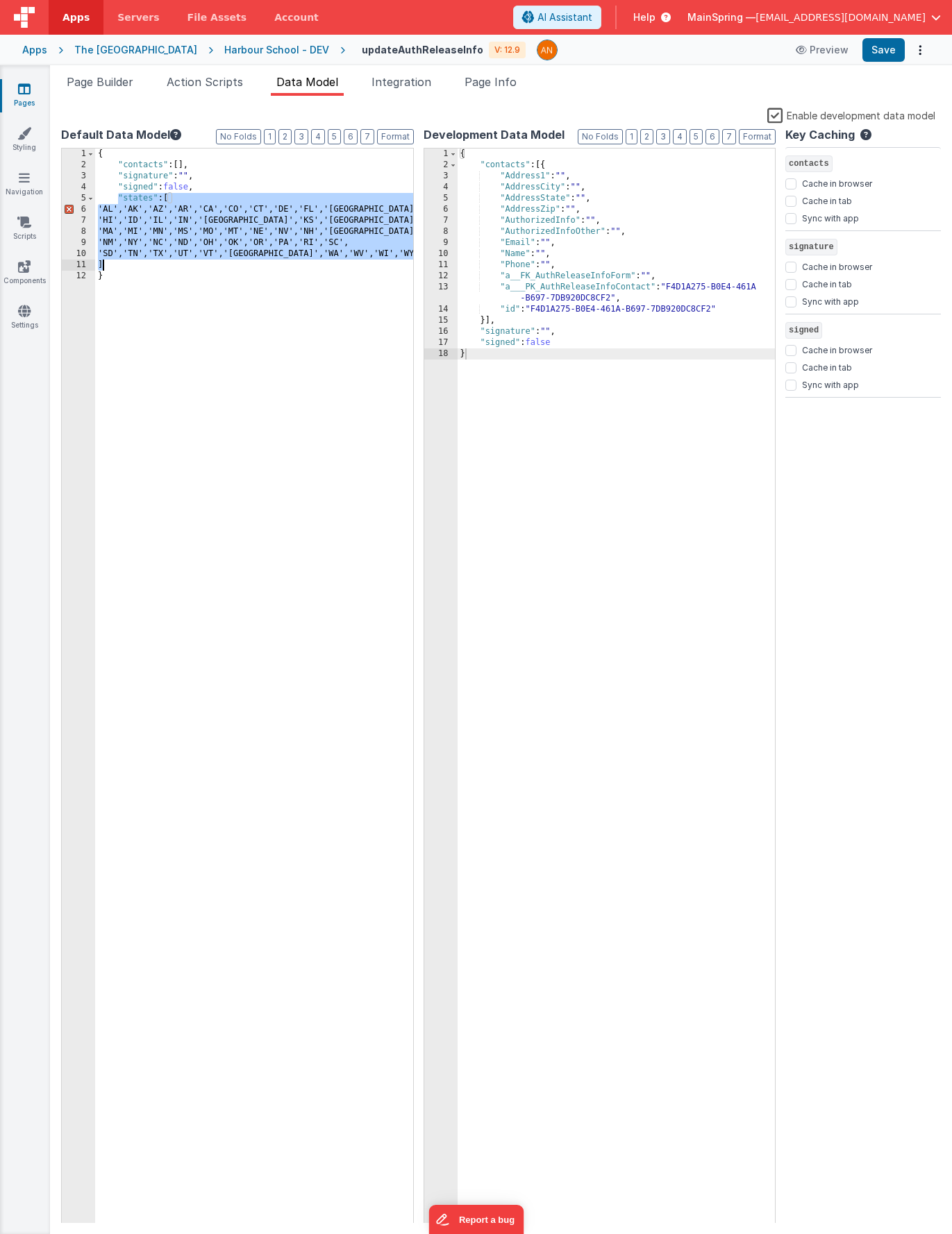
drag, startPoint x: 120, startPoint y: 197, endPoint x: 114, endPoint y: 263, distance: 66.3
click at [114, 263] on div "{ "contacts" : [ ] , "signature" : "" , "signed" : false , "states" : [ 'AL','A…" at bounding box center [254, 698] width 318 height 1097
drag, startPoint x: 117, startPoint y: 265, endPoint x: 117, endPoint y: 199, distance: 66.0
click at [117, 199] on div "{ "contacts" : [ ] , "signature" : "" , "signed" : false , "states" : [ 'AL','A…" at bounding box center [254, 698] width 318 height 1097
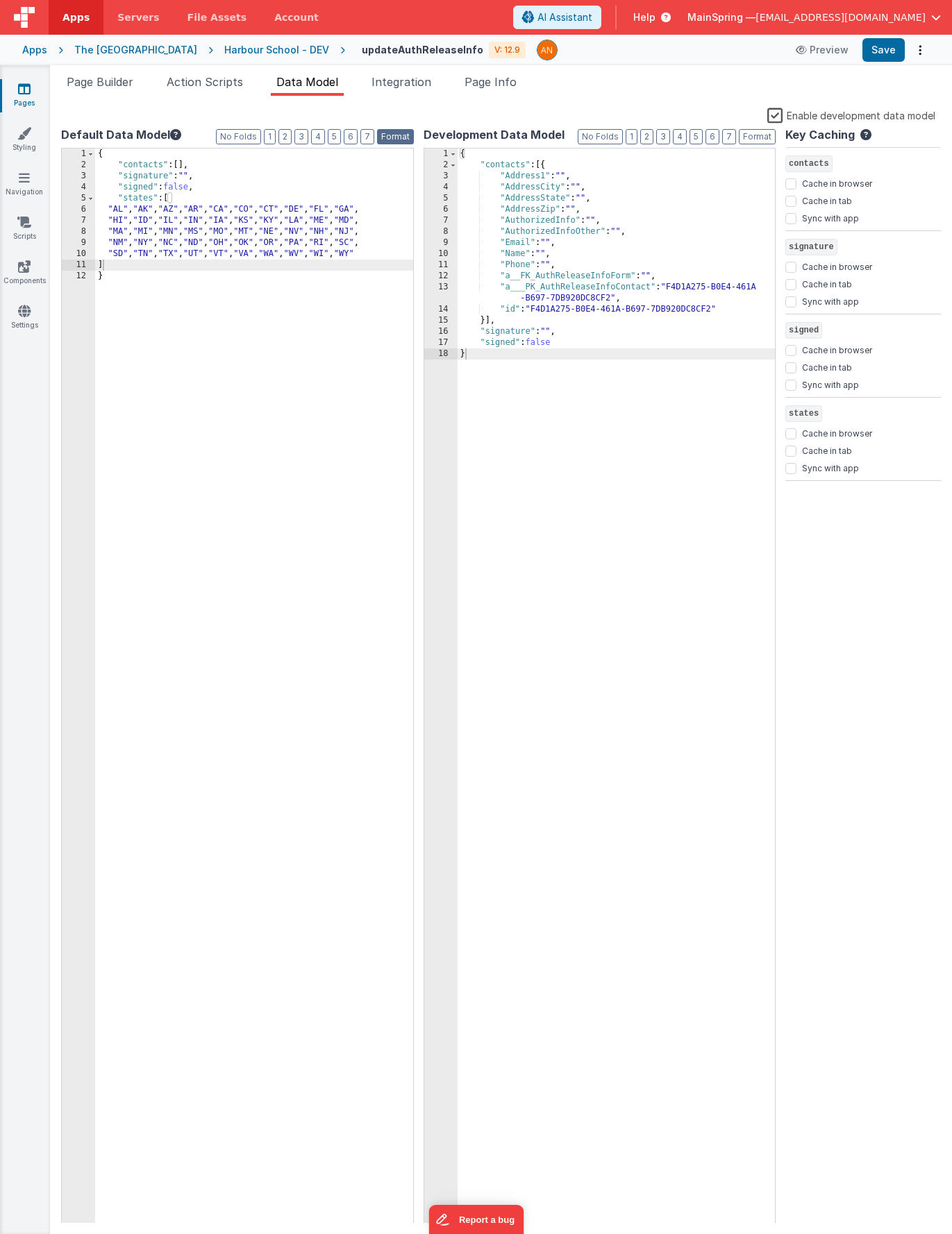
click at [403, 137] on button "Format" at bounding box center [395, 136] width 37 height 15
click at [624, 343] on div "{ "contacts" : [{ "Address1" : "" , "AddressCity" : "" , "AddressState" : "" , …" at bounding box center [616, 698] width 318 height 1097
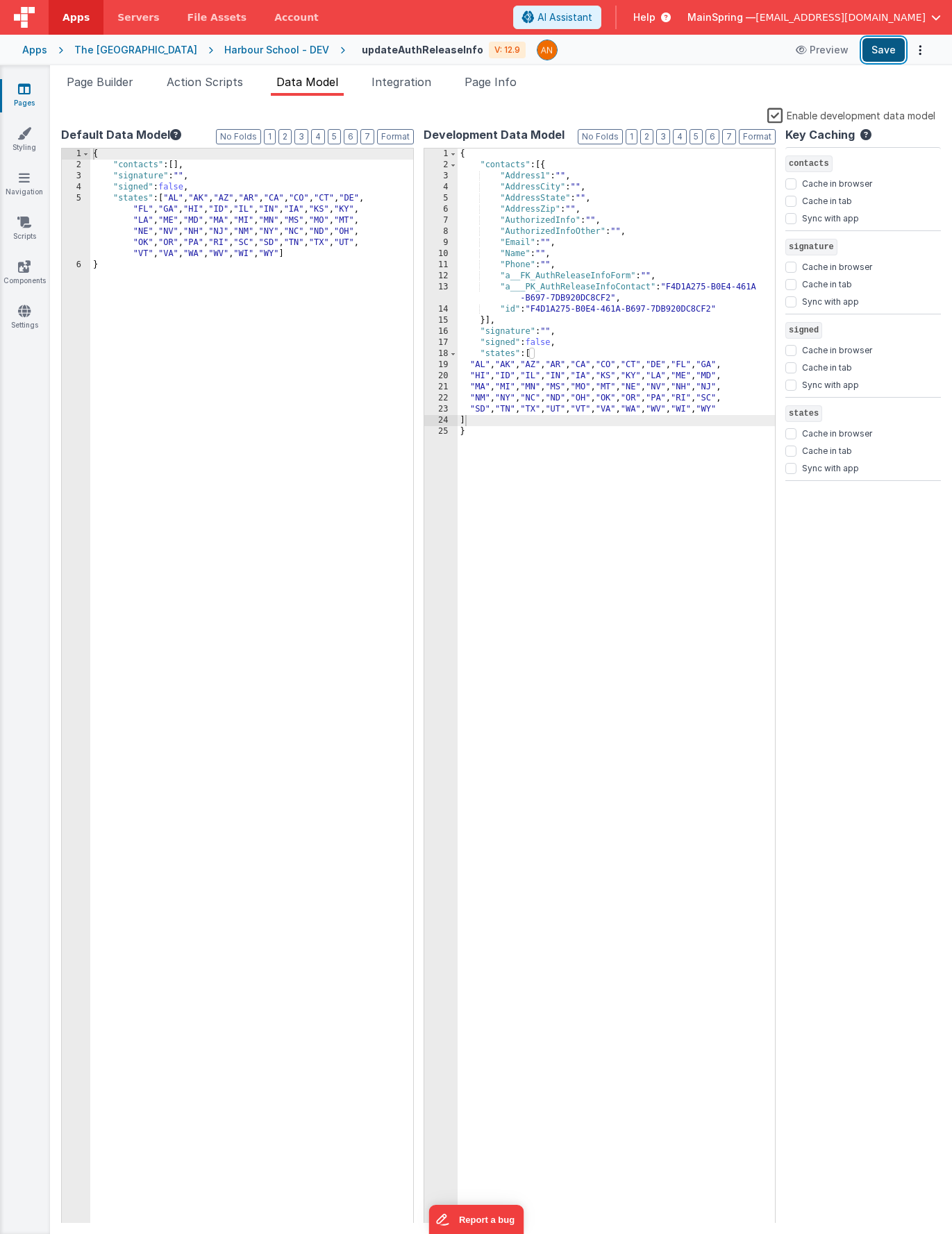
click at [884, 51] on button "Save" at bounding box center [883, 50] width 42 height 24
click at [127, 82] on span "Page Builder" at bounding box center [100, 81] width 67 height 14
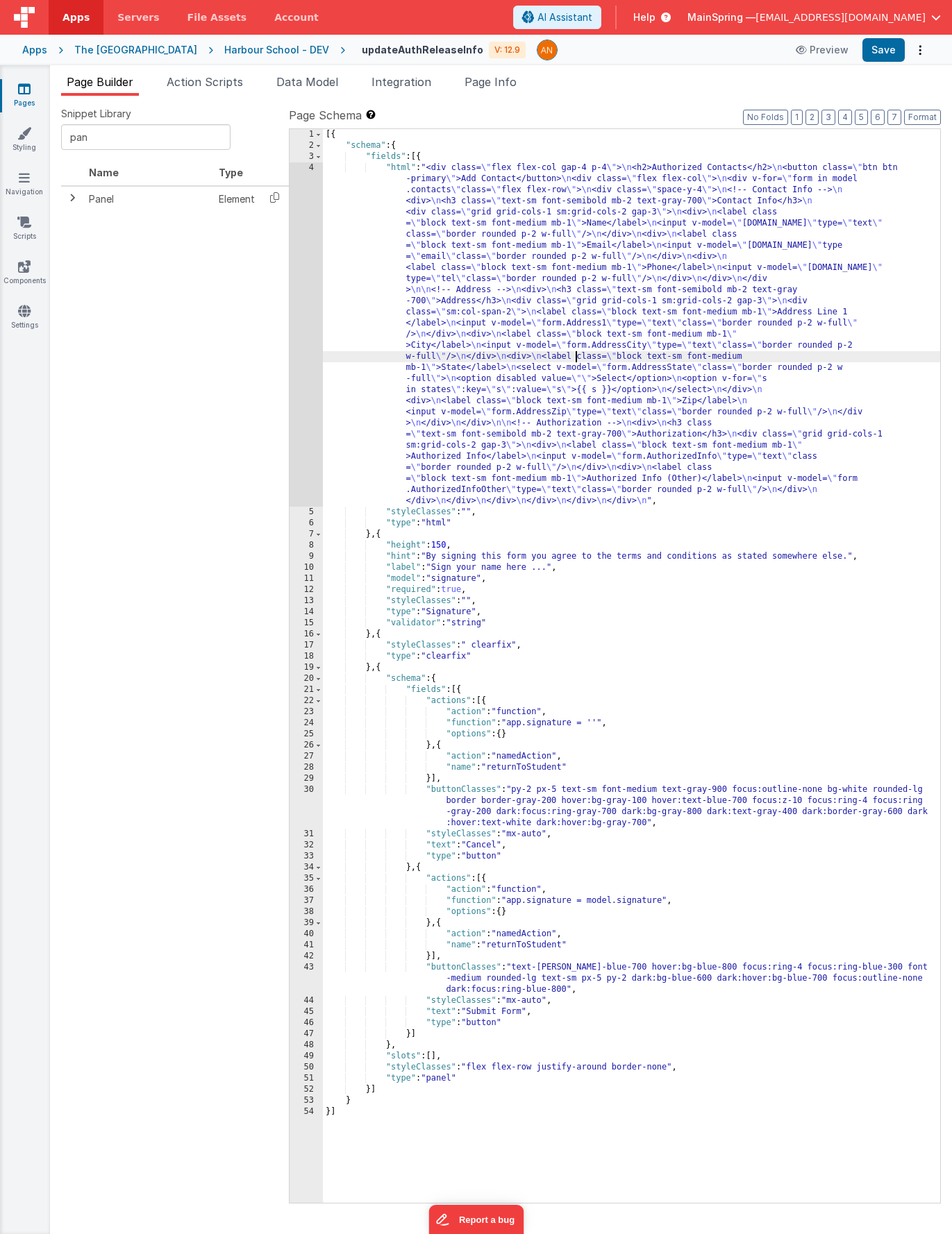
drag, startPoint x: 574, startPoint y: 362, endPoint x: 566, endPoint y: 365, distance: 8.5
click at [574, 362] on div "[{ "schema" : { "fields" : [{ "html" : "<div class= \" flex flex-col gap-4 p-4 …" at bounding box center [631, 677] width 617 height 1096
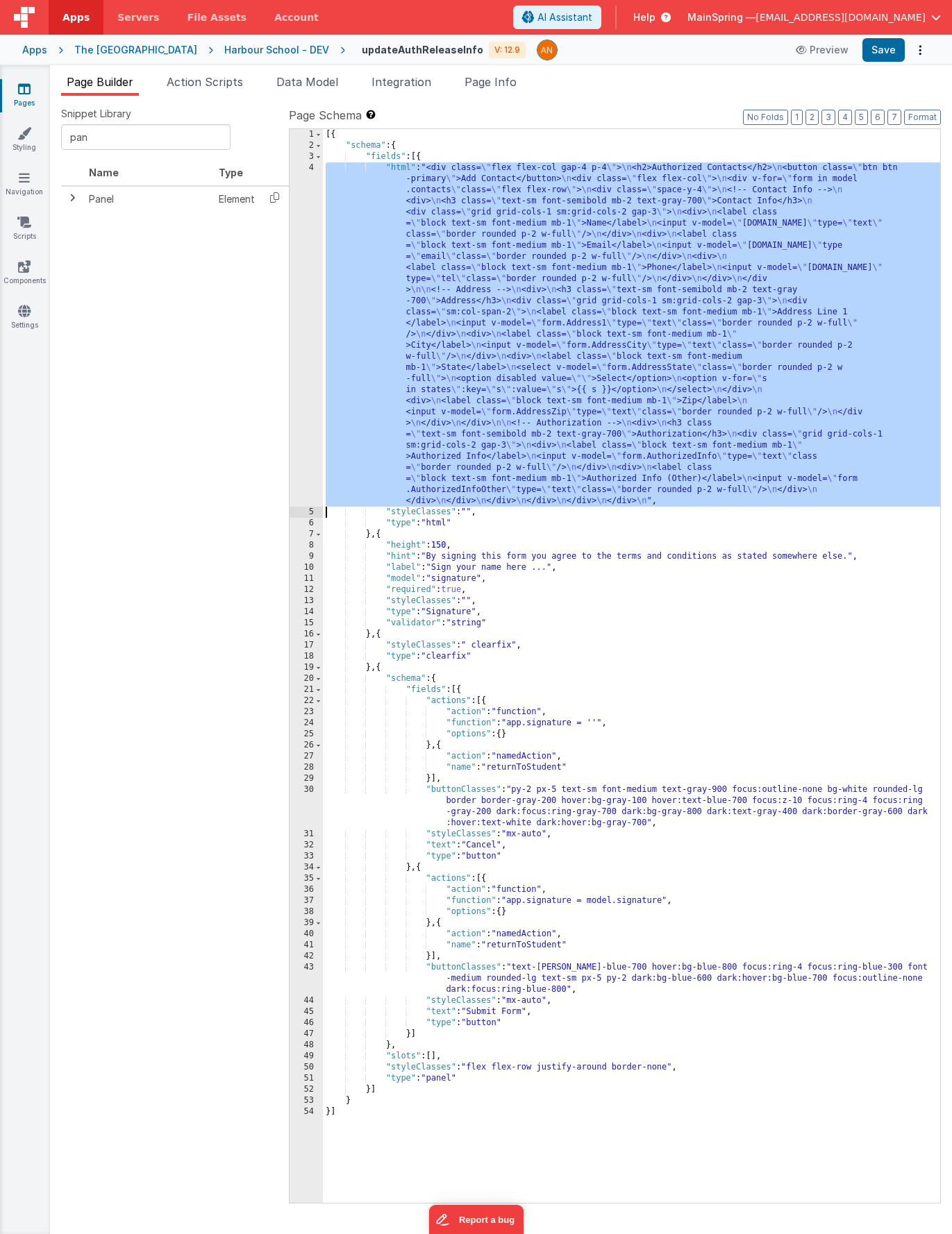
click at [303, 348] on div "4" at bounding box center [306, 334] width 33 height 344
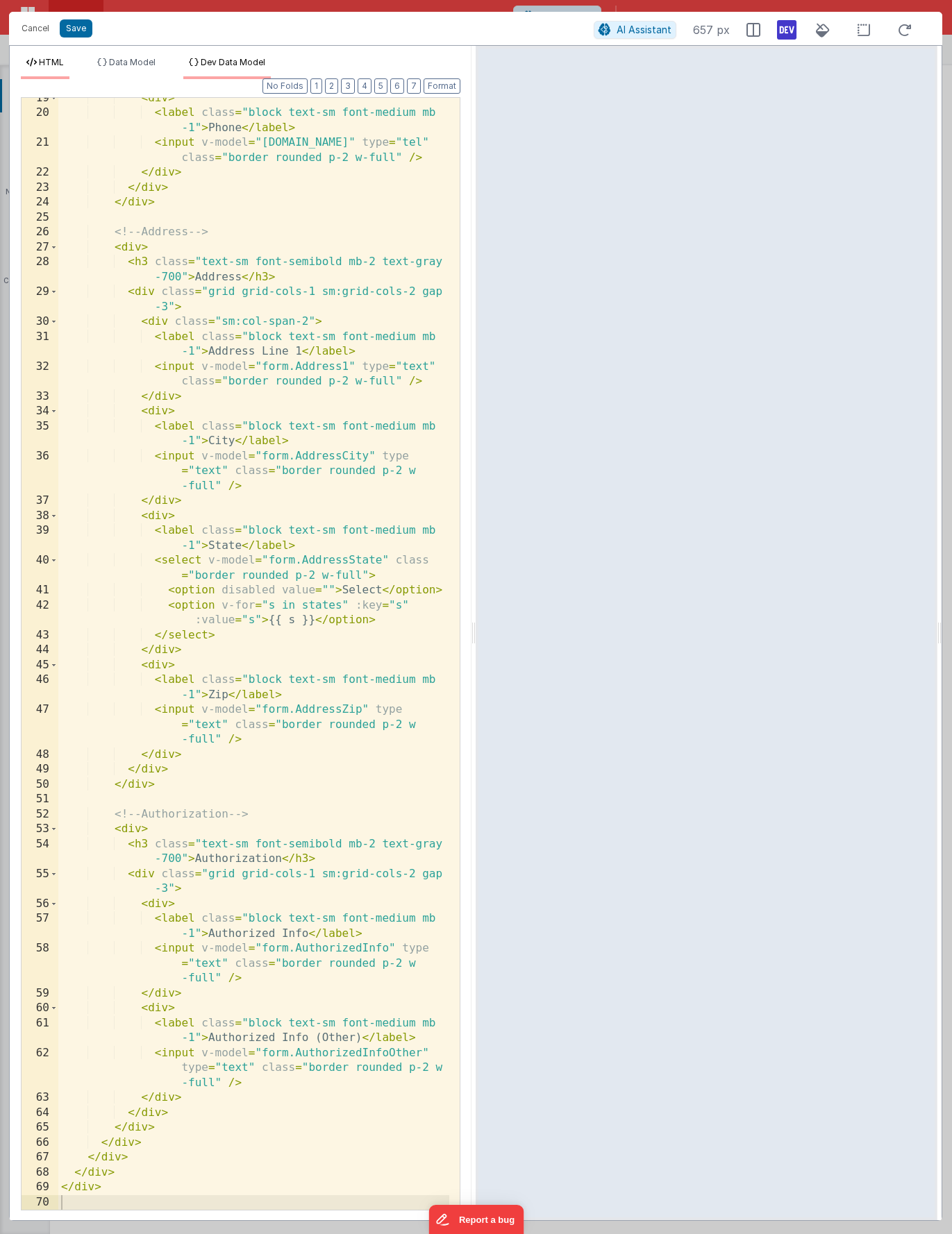
click at [219, 64] on span "Dev Data Model" at bounding box center [233, 62] width 65 height 11
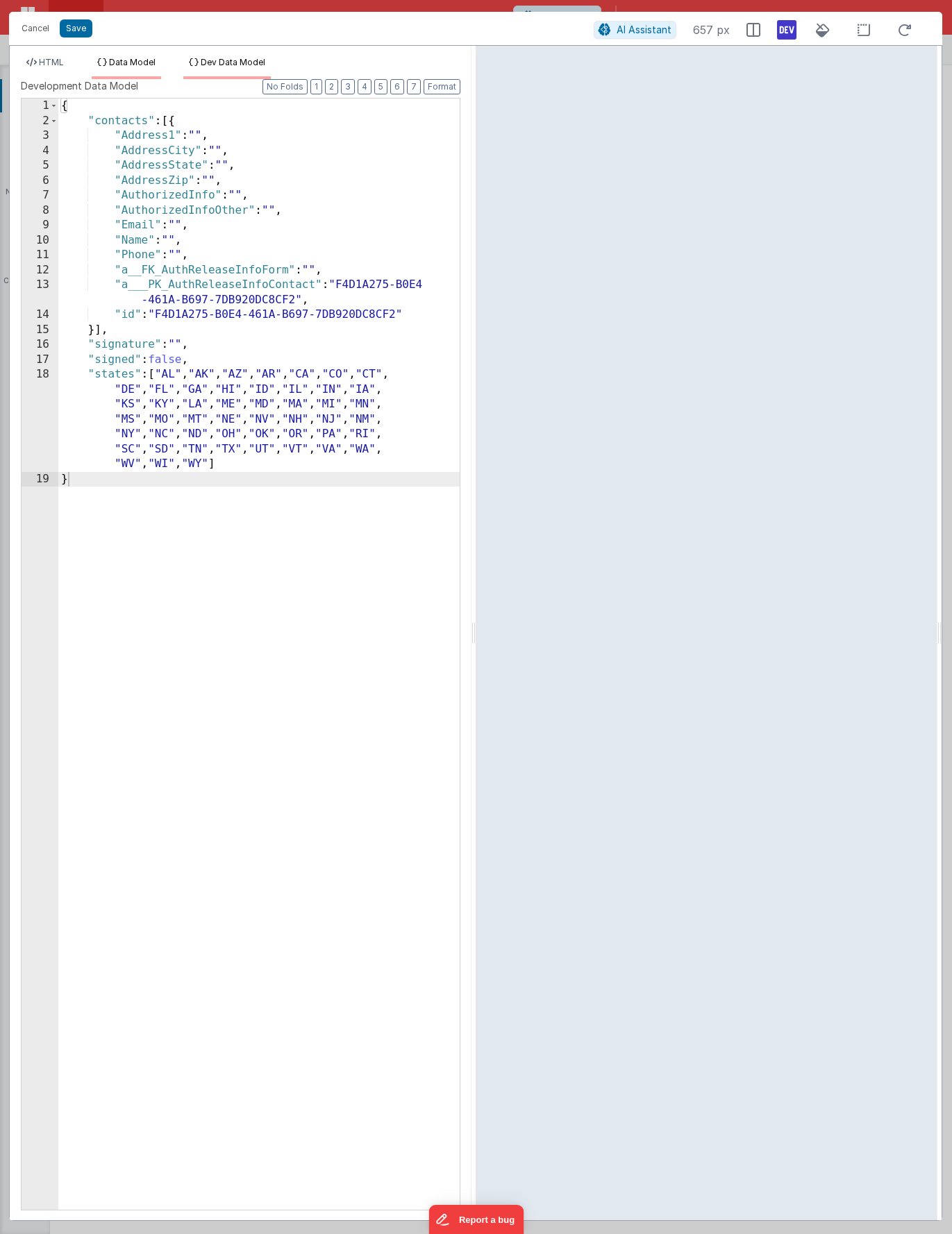
drag, startPoint x: 125, startPoint y: 63, endPoint x: 116, endPoint y: 64, distance: 9.1
click at [125, 63] on span "Data Model" at bounding box center [132, 62] width 46 height 11
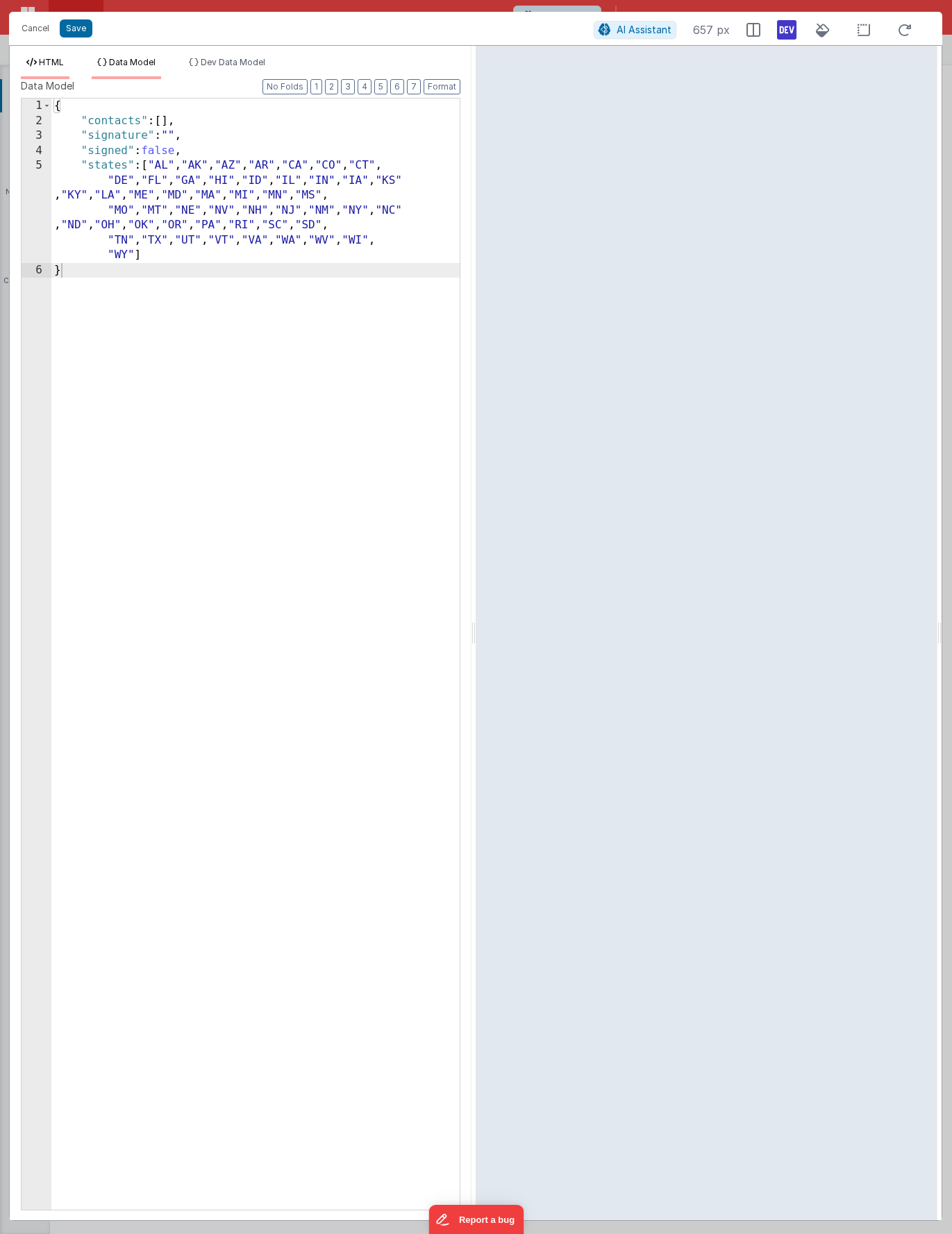
click at [66, 62] on li "HTML" at bounding box center [45, 68] width 48 height 22
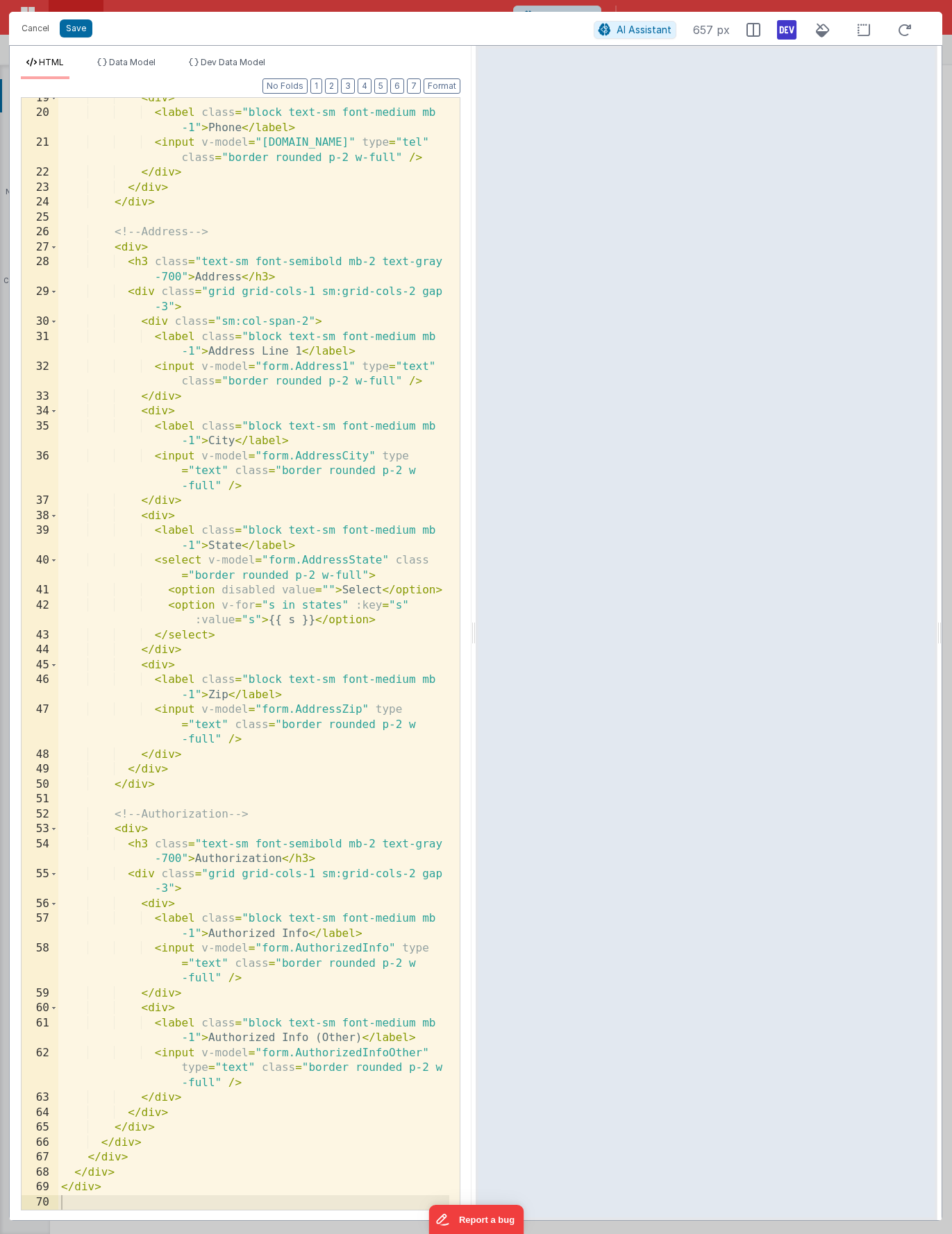
drag, startPoint x: 301, startPoint y: 606, endPoint x: 309, endPoint y: 613, distance: 10.6
click at [301, 606] on div "< div > < label class = "block text-sm font-medium mb -1" > Phone </ label > < …" at bounding box center [254, 662] width 391 height 1142
click at [356, 584] on div "< div > < label class = "block text-sm font-medium mb -1" > Phone </ label > < …" at bounding box center [254, 662] width 391 height 1142
click at [328, 661] on div "< div > < label class = "block text-sm font-medium mb -1" > Phone </ label > < …" at bounding box center [254, 662] width 391 height 1142
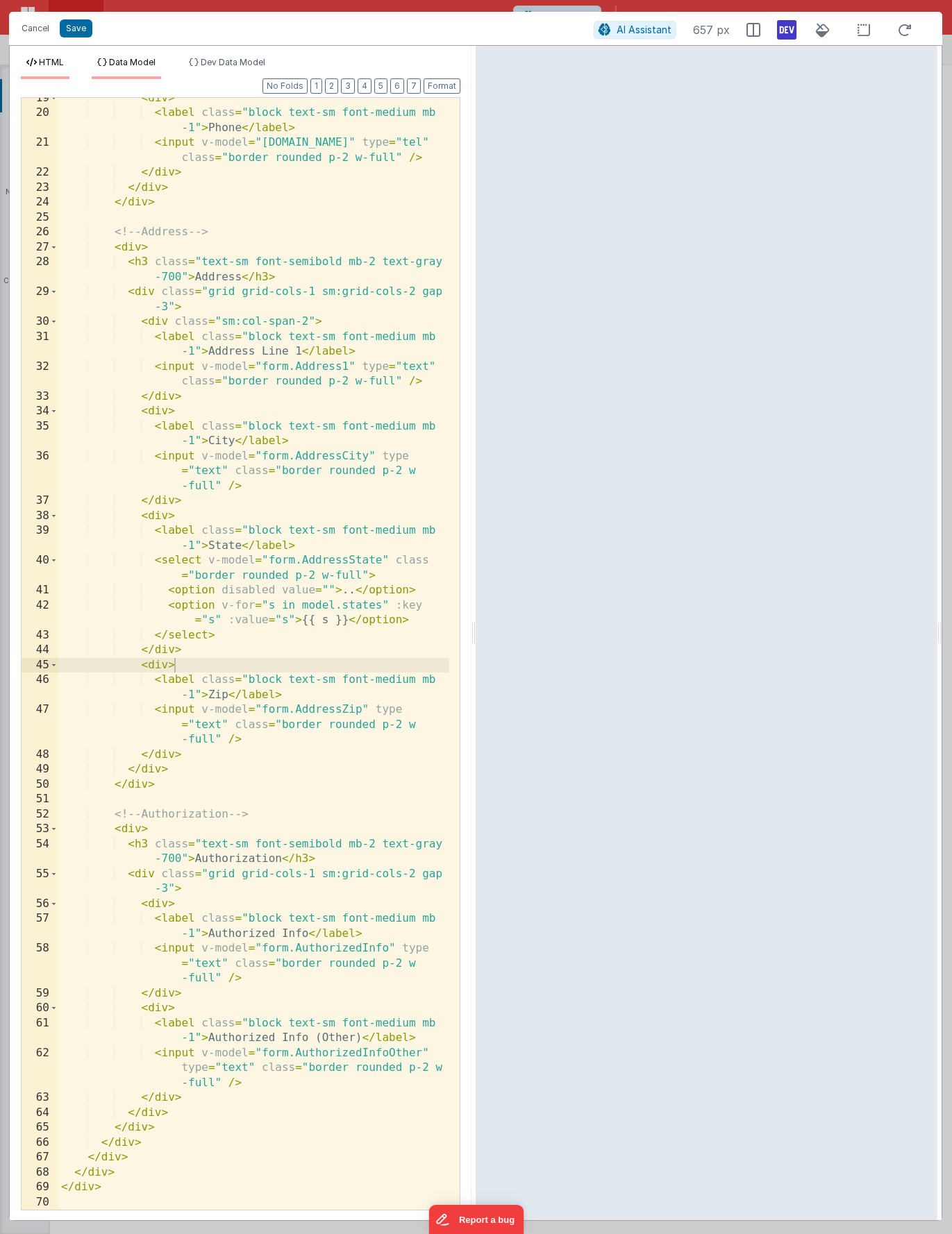
click at [123, 64] on span "Data Model" at bounding box center [132, 62] width 46 height 11
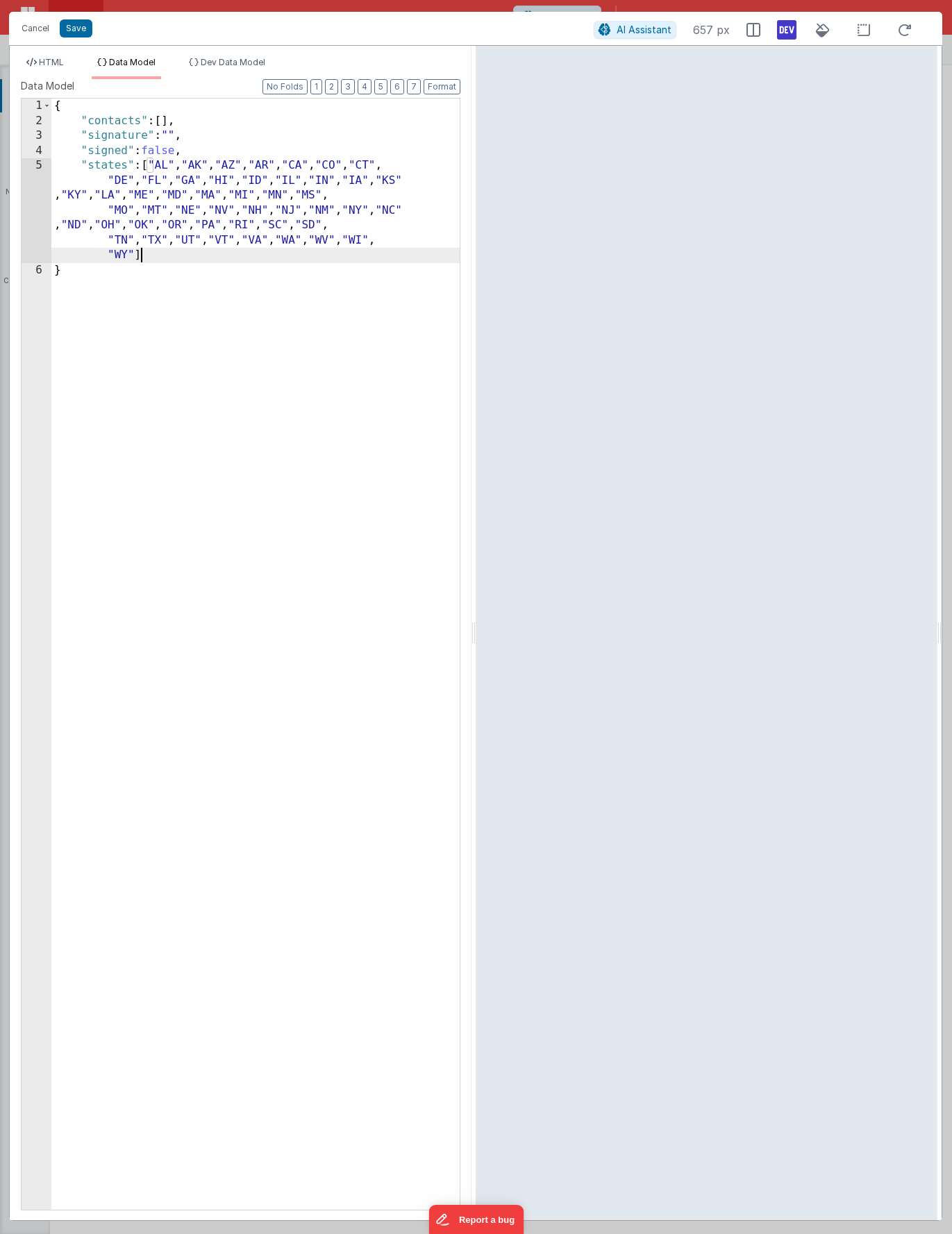
click at [196, 256] on div "{ "contacts" : [ ] , "signature" : "" , "signed" : false , "states" : [ "AL" , …" at bounding box center [255, 669] width 408 height 1141
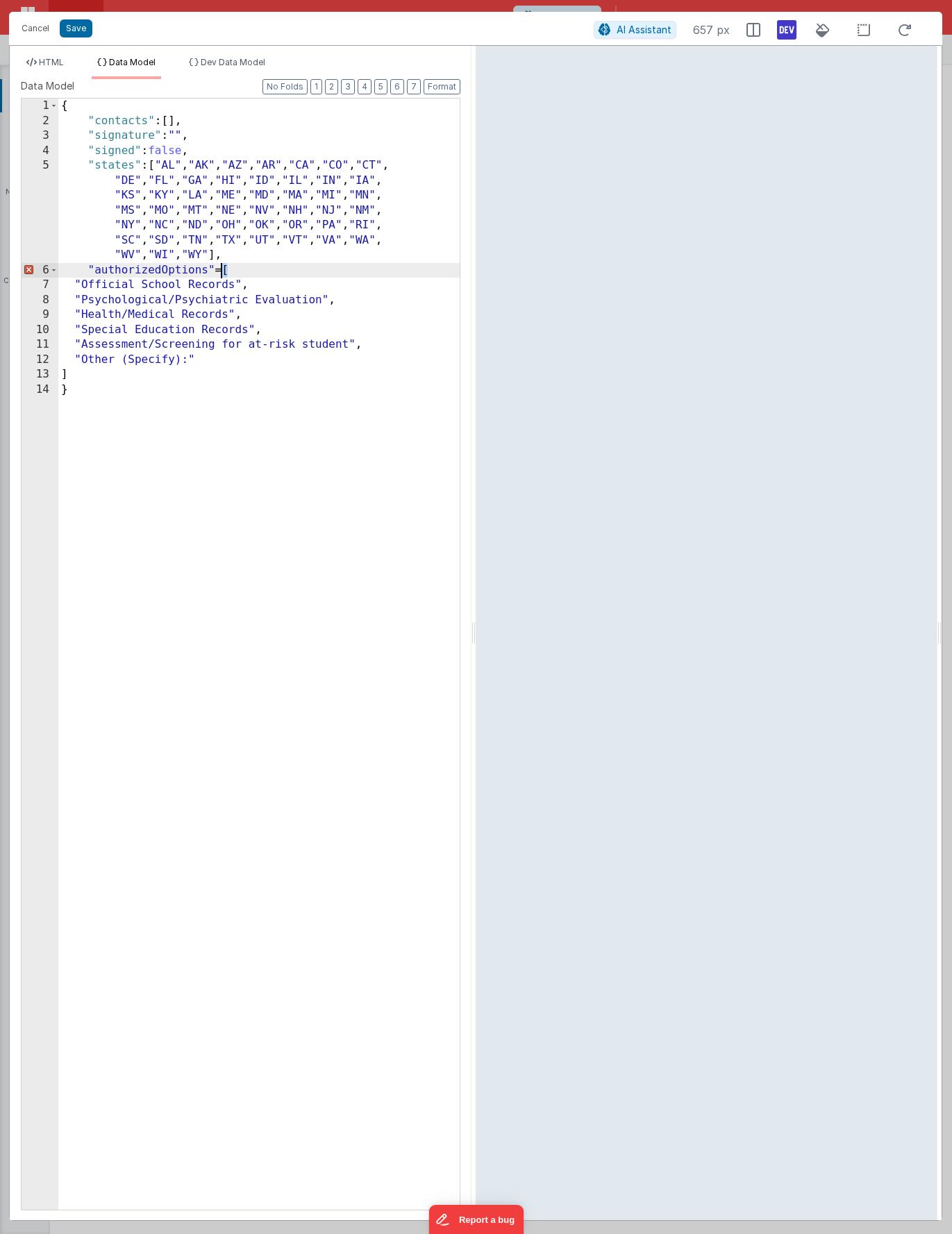
drag, startPoint x: 228, startPoint y: 269, endPoint x: 214, endPoint y: 270, distance: 14.0
click at [214, 270] on div "{ "contacts" : [ ] , "signature" : "" , "signed" : false , "states" : [ "AL" , …" at bounding box center [259, 669] width 401 height 1141
drag, startPoint x: 222, startPoint y: 68, endPoint x: 220, endPoint y: 79, distance: 11.2
click at [222, 68] on li "Dev Data Model" at bounding box center [227, 68] width 88 height 22
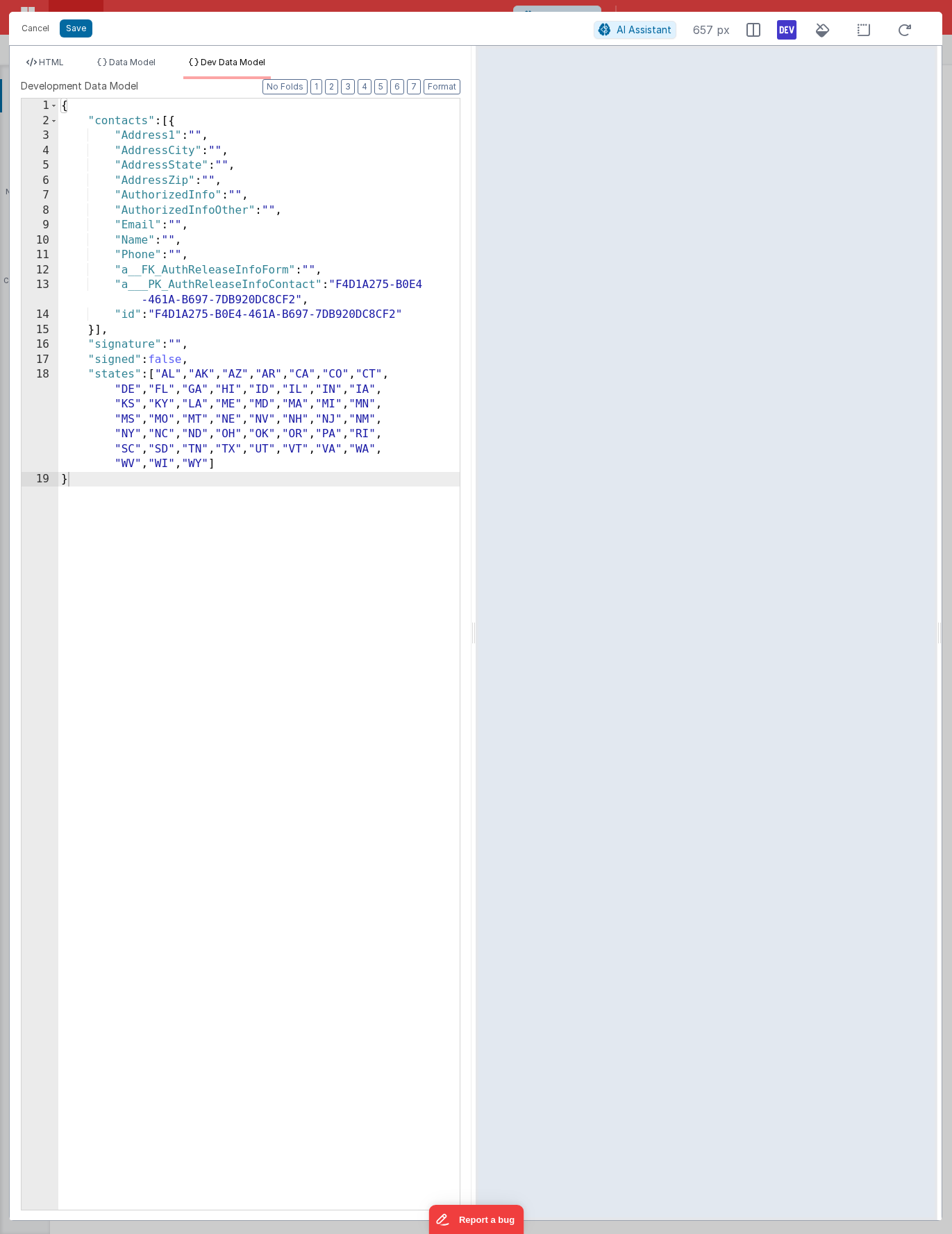
click at [247, 464] on div "{ "contacts" : [{ "Address1" : "" , "AddressCity" : "" , "AddressState" : "" , …" at bounding box center [259, 669] width 401 height 1141
paste textarea
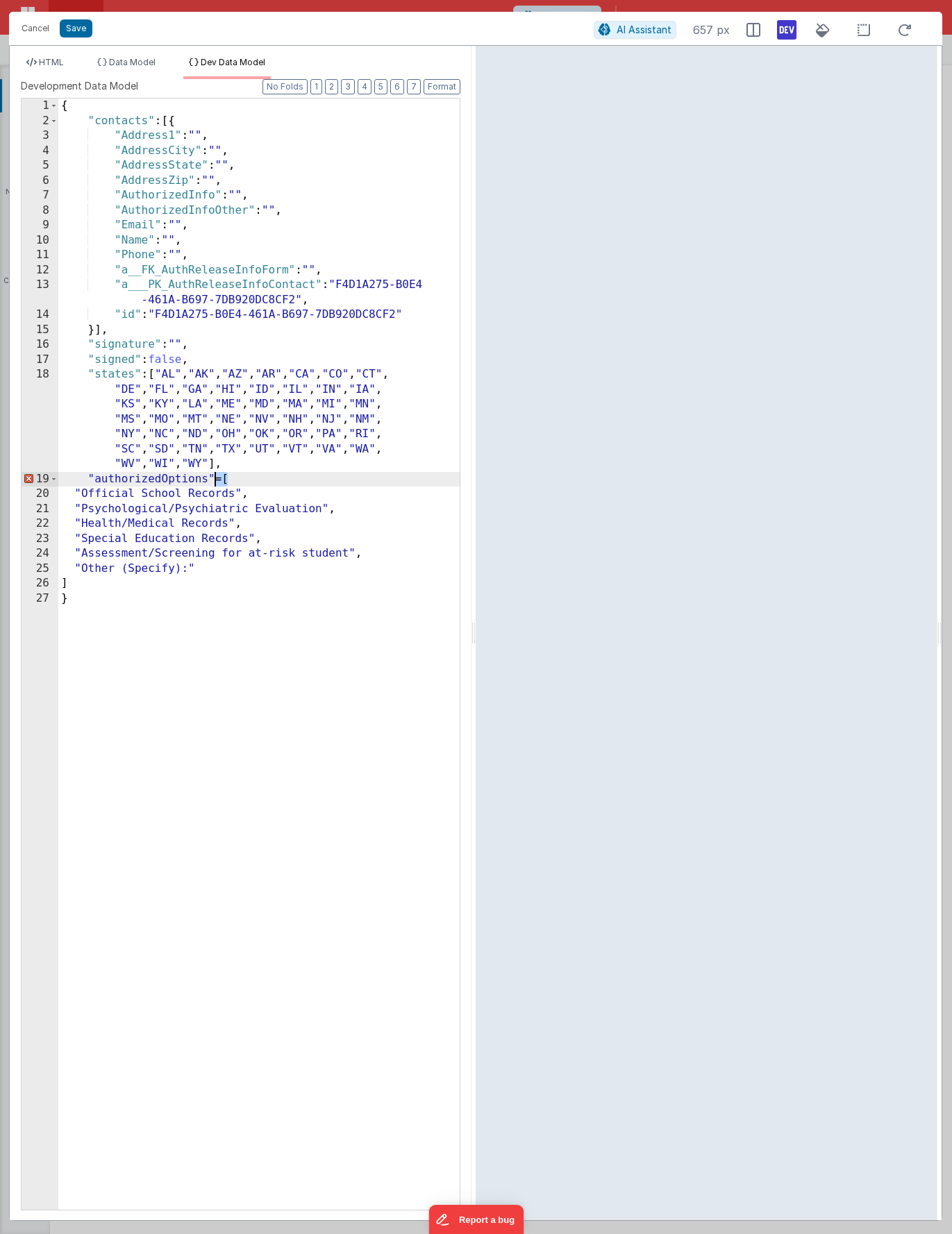
drag, startPoint x: 227, startPoint y: 481, endPoint x: 214, endPoint y: 482, distance: 13.0
click at [214, 482] on div "{ "contacts" : [{ "Address1" : "" , "AddressCity" : "" , "AddressState" : "" , …" at bounding box center [259, 669] width 401 height 1141
click at [445, 93] on button "Format" at bounding box center [442, 86] width 37 height 15
click at [53, 62] on span "HTML" at bounding box center [51, 62] width 25 height 11
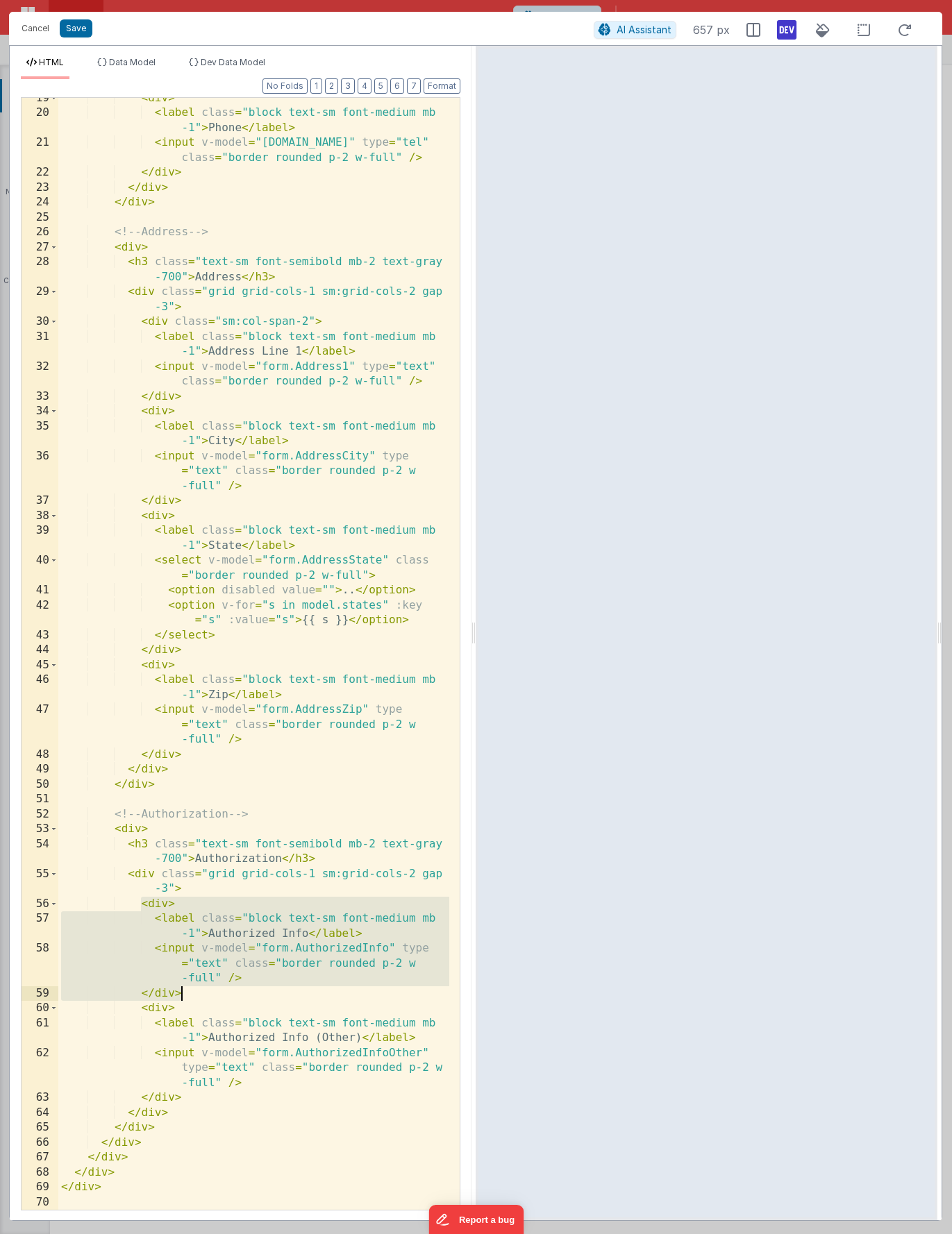
drag, startPoint x: 145, startPoint y: 906, endPoint x: 180, endPoint y: 989, distance: 90.1
click at [180, 989] on div "< div > < label class = "block text-sm font-medium mb -1" > Phone </ label > < …" at bounding box center [254, 662] width 391 height 1142
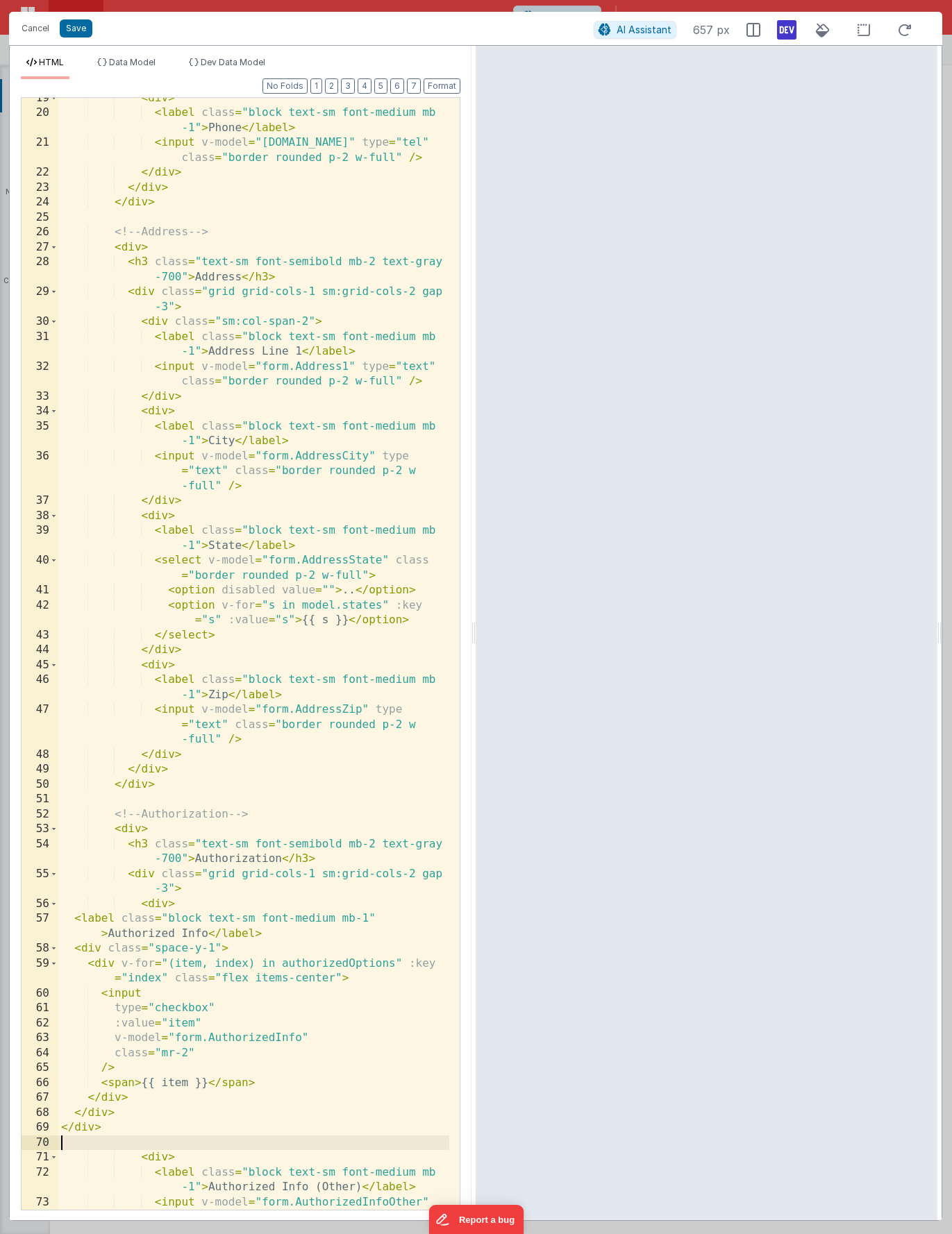
scroll to position [380, 0]
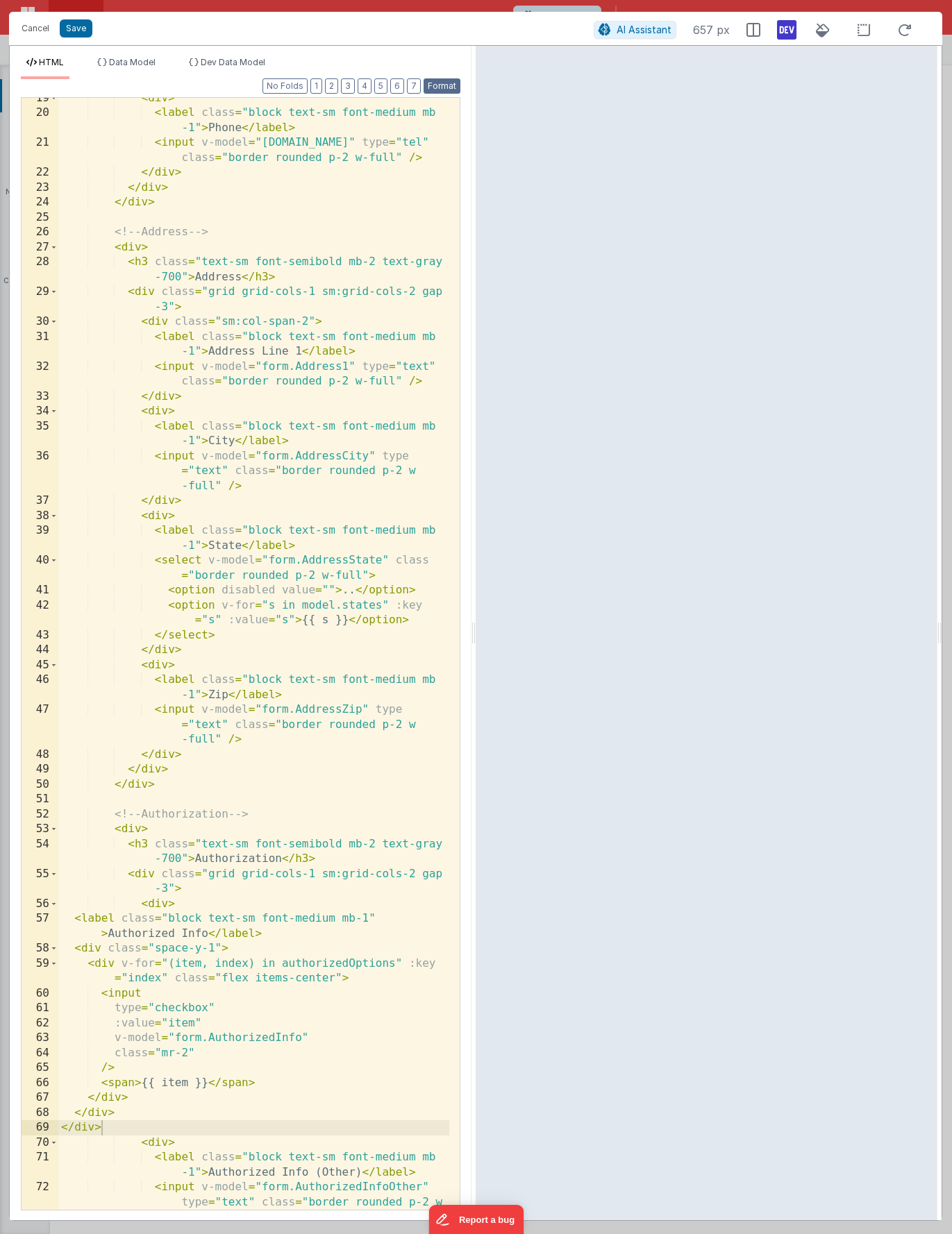
click at [457, 85] on button "Format" at bounding box center [442, 85] width 37 height 15
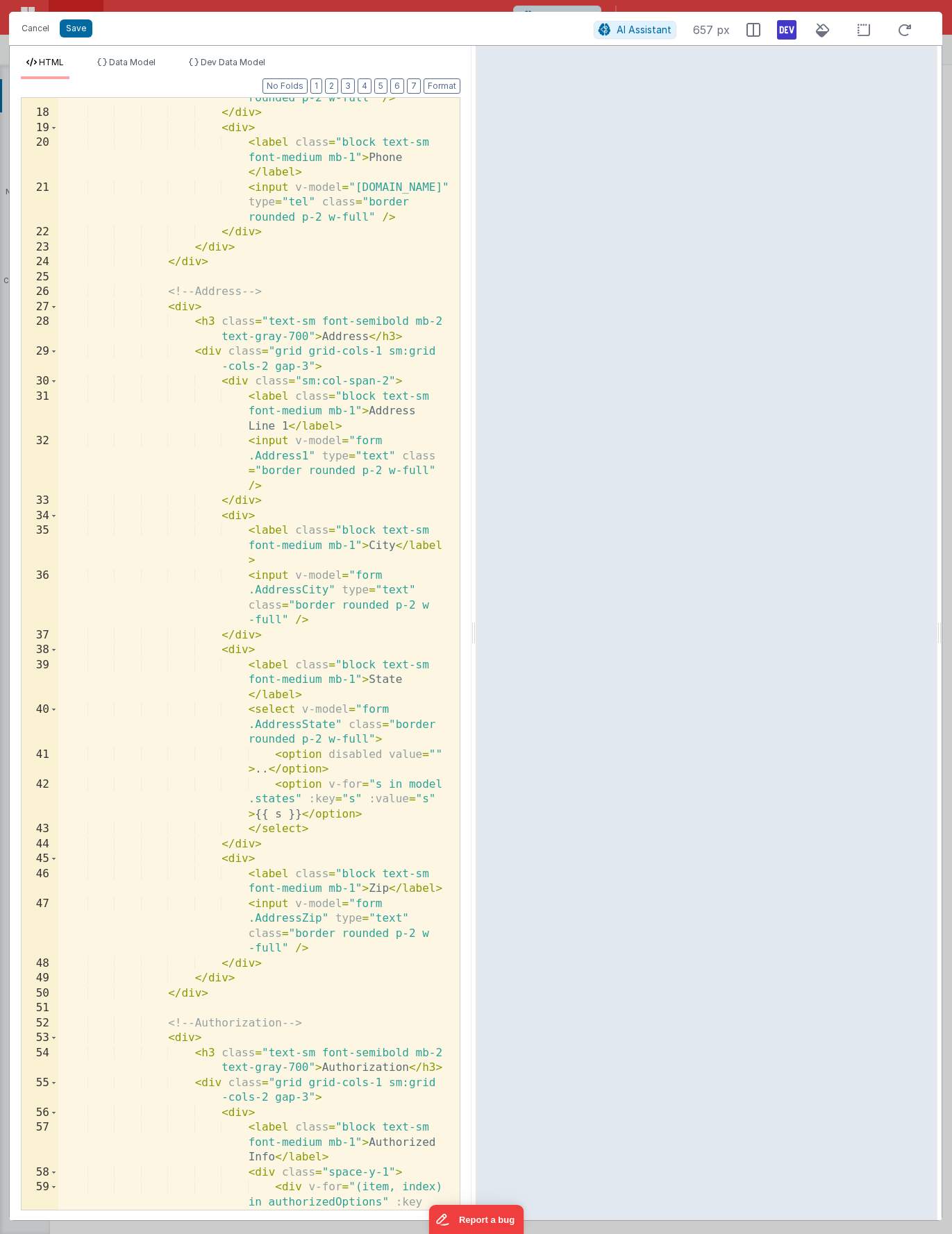
click at [285, 636] on div "< input v-model = "form.Email" type = "email" class = "border rounded p-2 w-ful…" at bounding box center [254, 670] width 391 height 1217
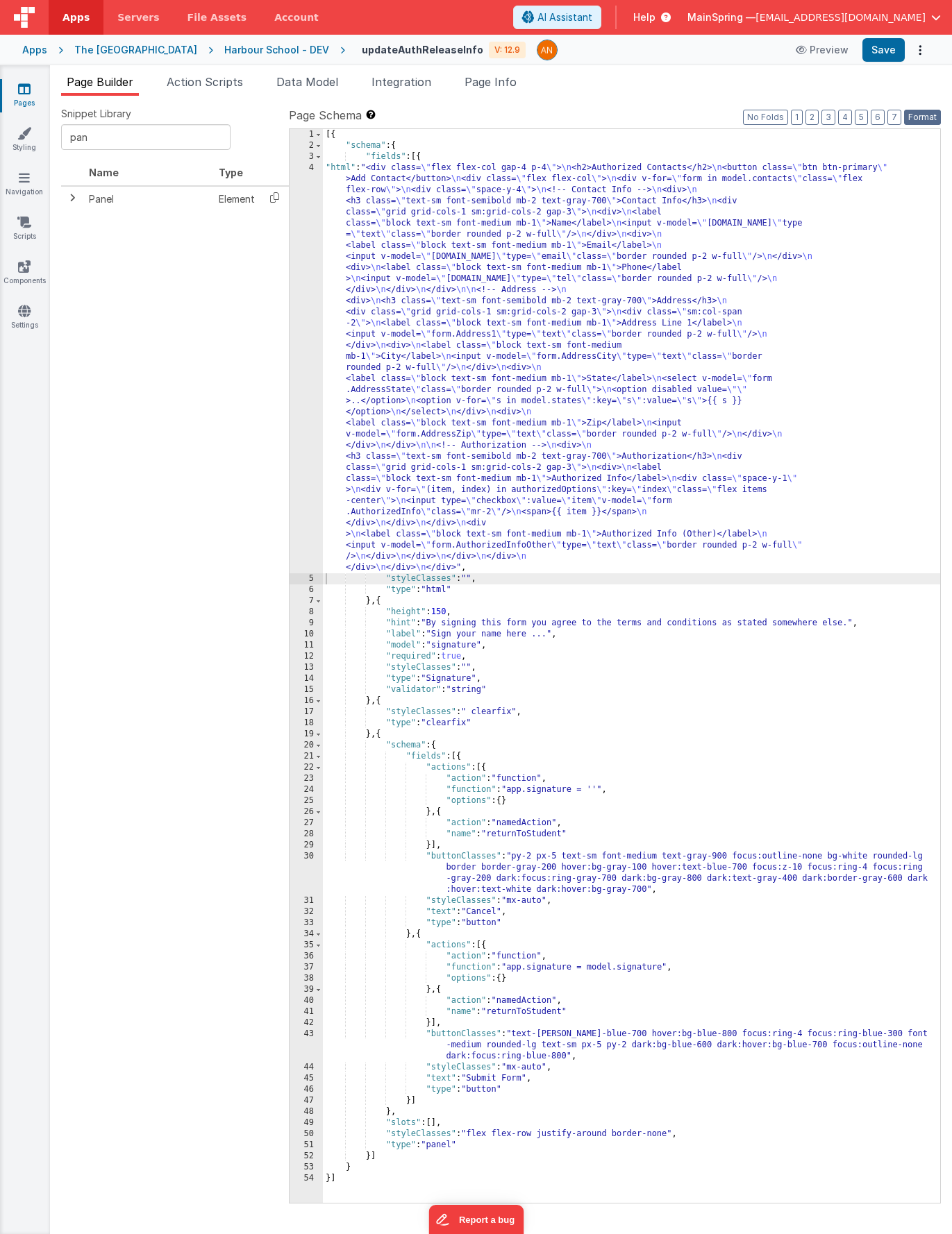
click at [925, 123] on button "Format" at bounding box center [923, 117] width 37 height 15
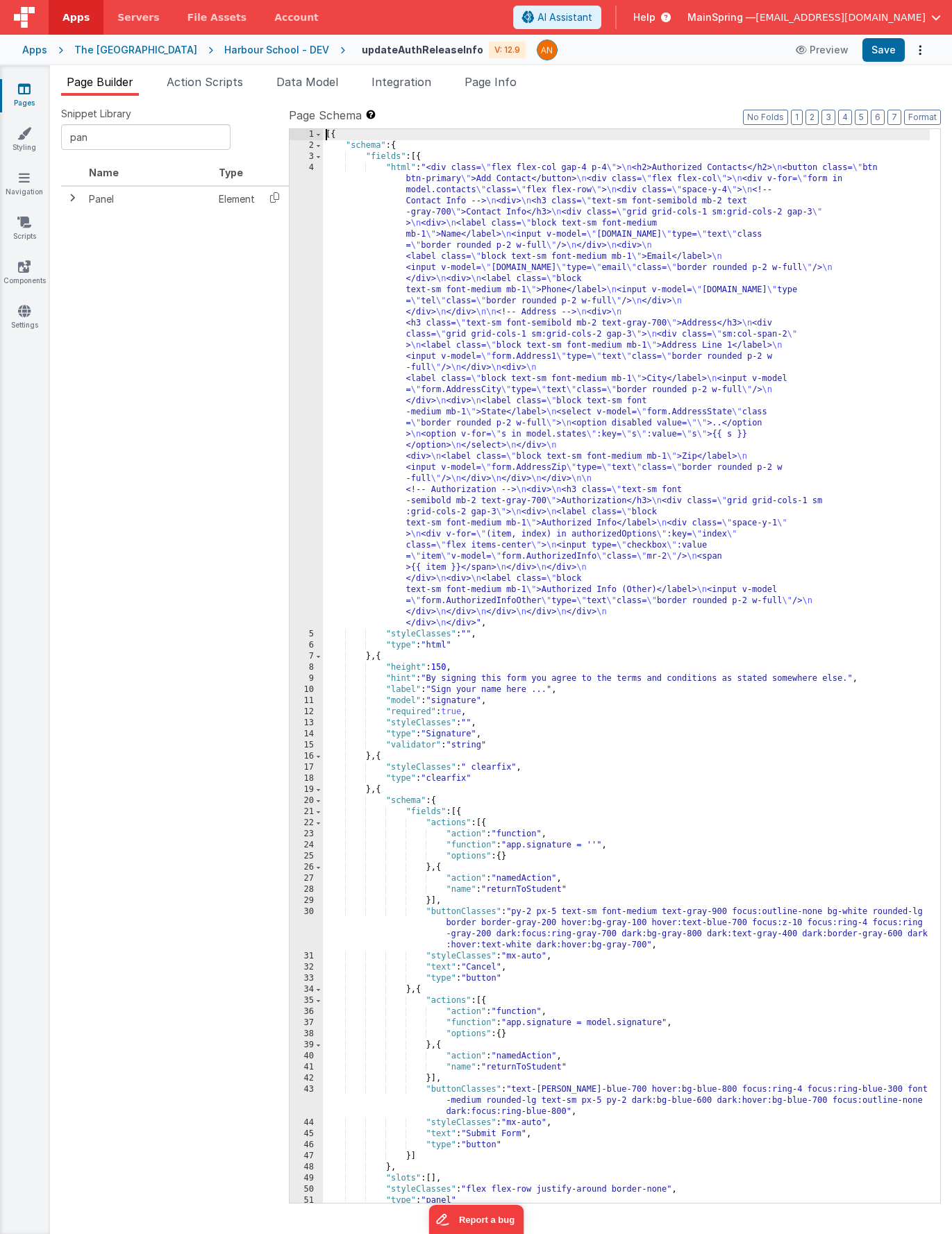
click at [299, 446] on div "4" at bounding box center [306, 395] width 33 height 467
click at [306, 446] on div "4" at bounding box center [306, 395] width 33 height 467
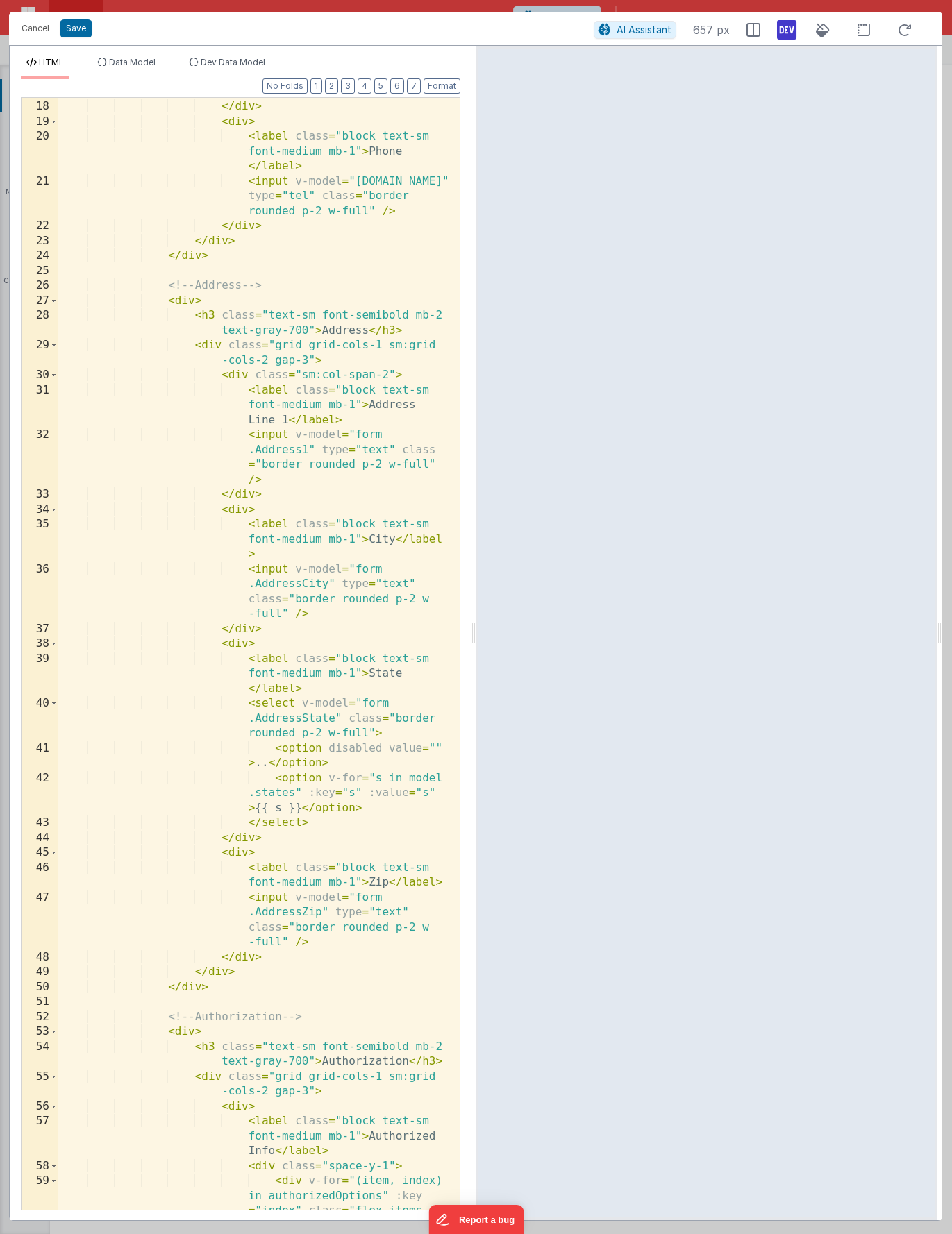
scroll to position [798, 0]
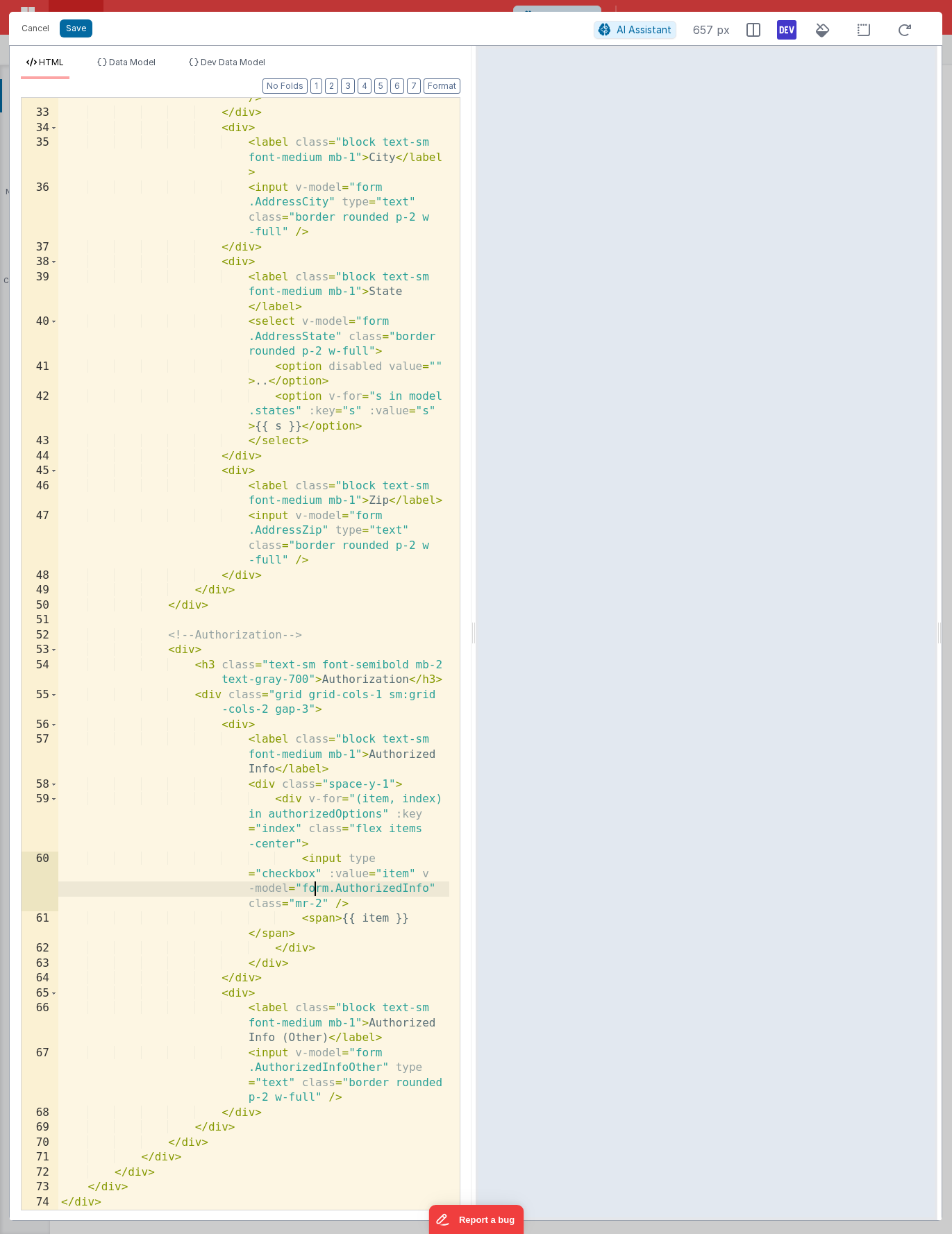
click at [311, 889] on div "< input v-model = "form .Address1" type = "text" class = "border rounded p-2 w-…" at bounding box center [254, 639] width 391 height 1187
drag, startPoint x: 269, startPoint y: 819, endPoint x: 276, endPoint y: 824, distance: 8.6
click at [269, 819] on div "< input v-model = "form .Address1" type = "text" class = "border rounded p-2 w-…" at bounding box center [254, 639] width 391 height 1187
drag, startPoint x: 475, startPoint y: 636, endPoint x: 486, endPoint y: 633, distance: 11.4
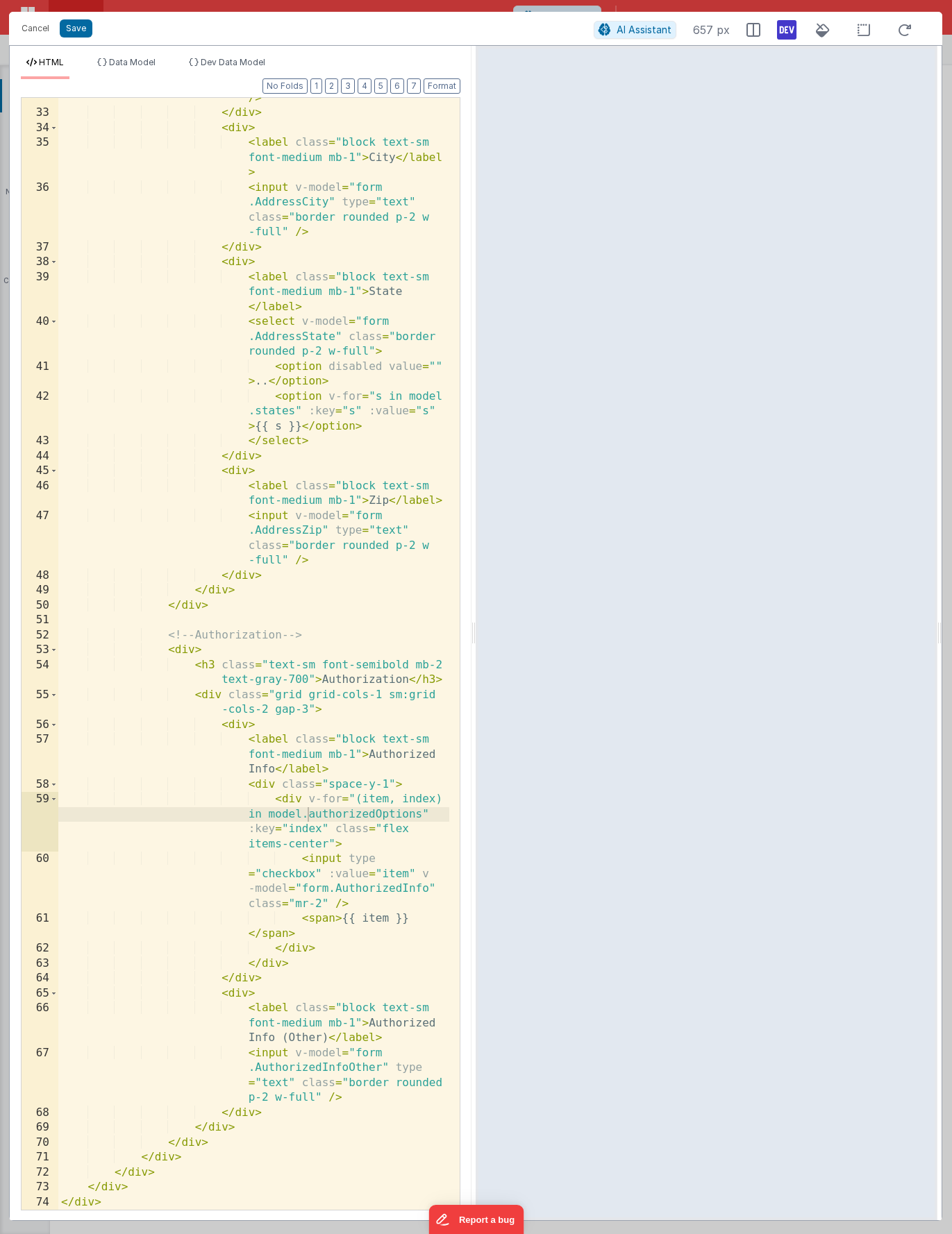
click at [475, 636] on html "Cancel Save AI Assistant 657 px HTML Data Model Dev Data Model Format 7 6 5 4 3…" at bounding box center [476, 617] width 952 height 1234
drag, startPoint x: 486, startPoint y: 633, endPoint x: 514, endPoint y: 631, distance: 28.1
click at [514, 631] on html "Cancel Save AI Assistant 656 px HTML Data Model Dev Data Model Format 7 6 5 4 3…" at bounding box center [476, 617] width 952 height 1234
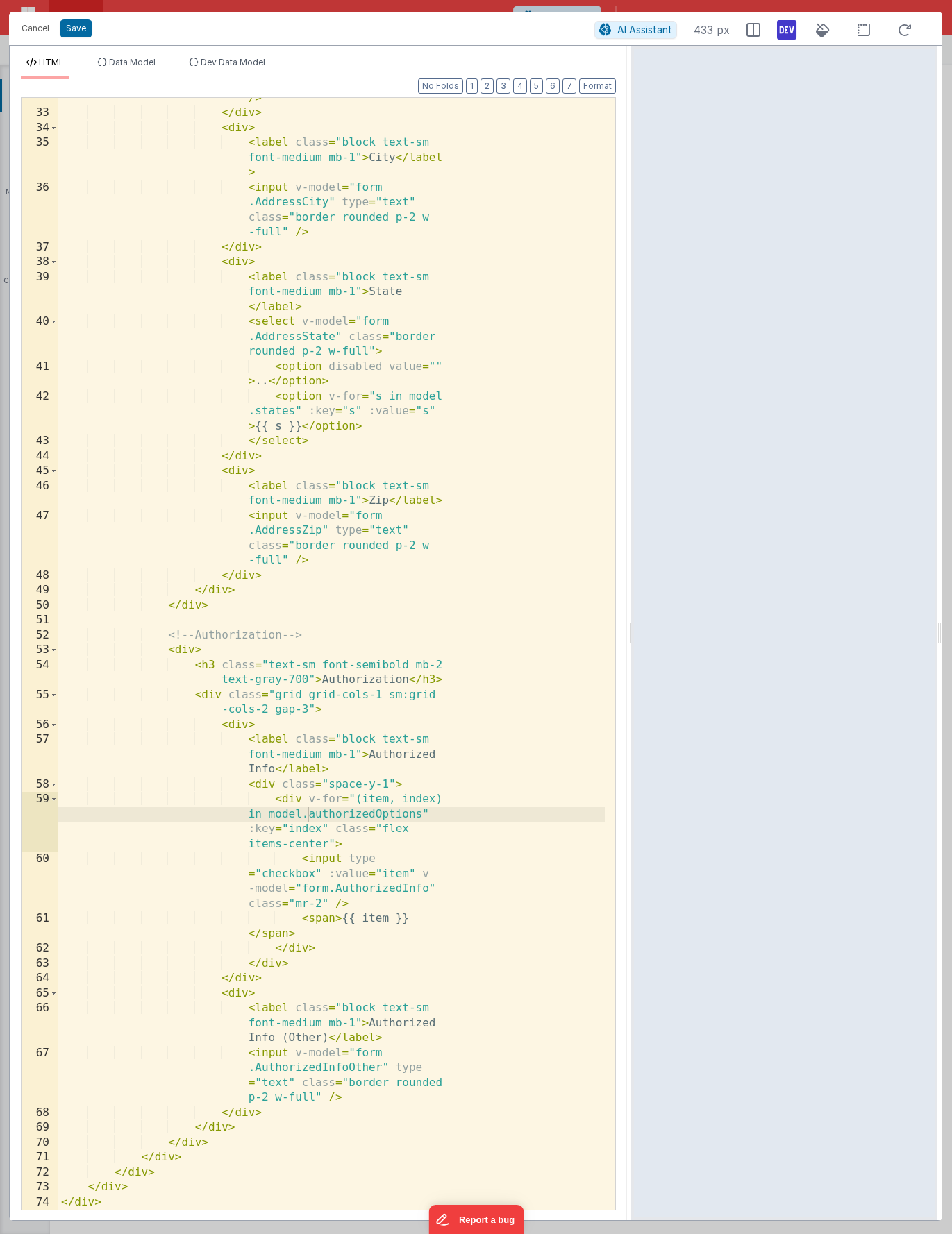
drag, startPoint x: 475, startPoint y: 689, endPoint x: 632, endPoint y: 690, distance: 157.0
click at [632, 690] on html "Cancel Save AI Assistant 433 px HTML Data Model Dev Data Model Format 7 6 5 4 3…" at bounding box center [476, 617] width 952 height 1234
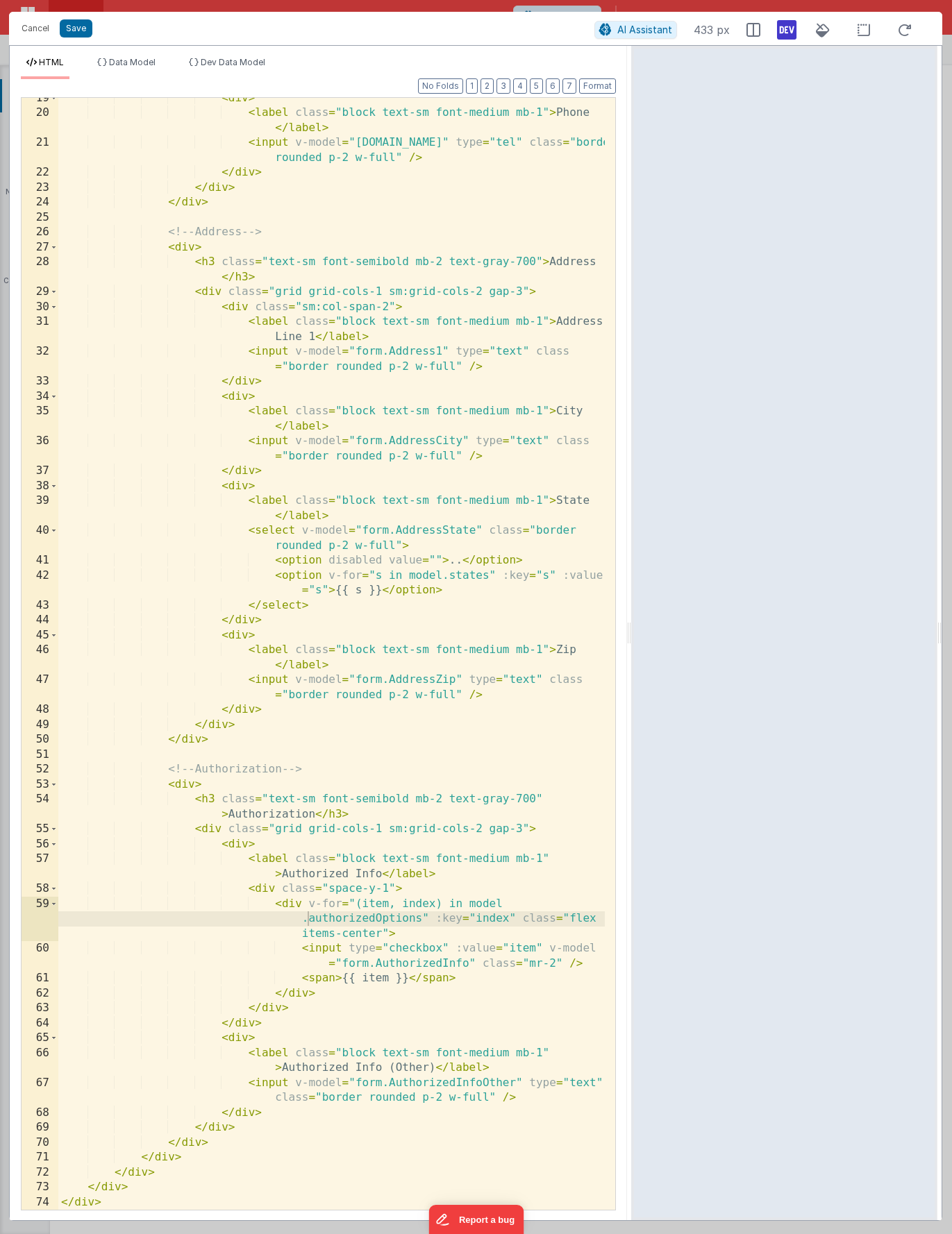
scroll to position [350, 0]
drag, startPoint x: 544, startPoint y: 947, endPoint x: 462, endPoint y: 947, distance: 82.0
click at [462, 947] on div "< div > < label class = "block text-sm font-medium mb-1" > Phone </ label > < i…" at bounding box center [331, 662] width 547 height 1142
click at [455, 948] on div "< div > < label class = "block text-sm font-medium mb-1" > Phone </ label > < i…" at bounding box center [331, 662] width 547 height 1142
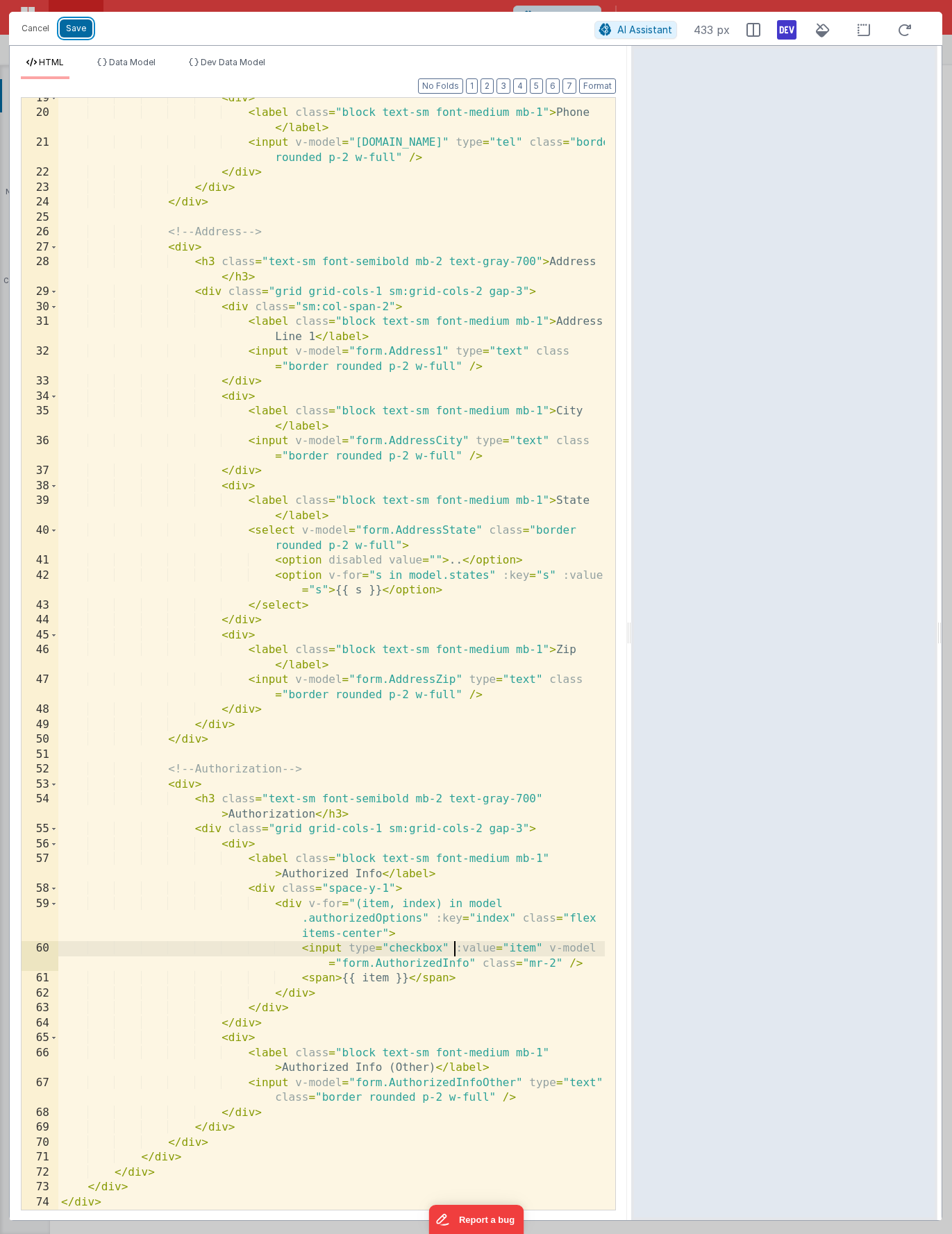
click at [79, 28] on button "Save" at bounding box center [76, 28] width 33 height 18
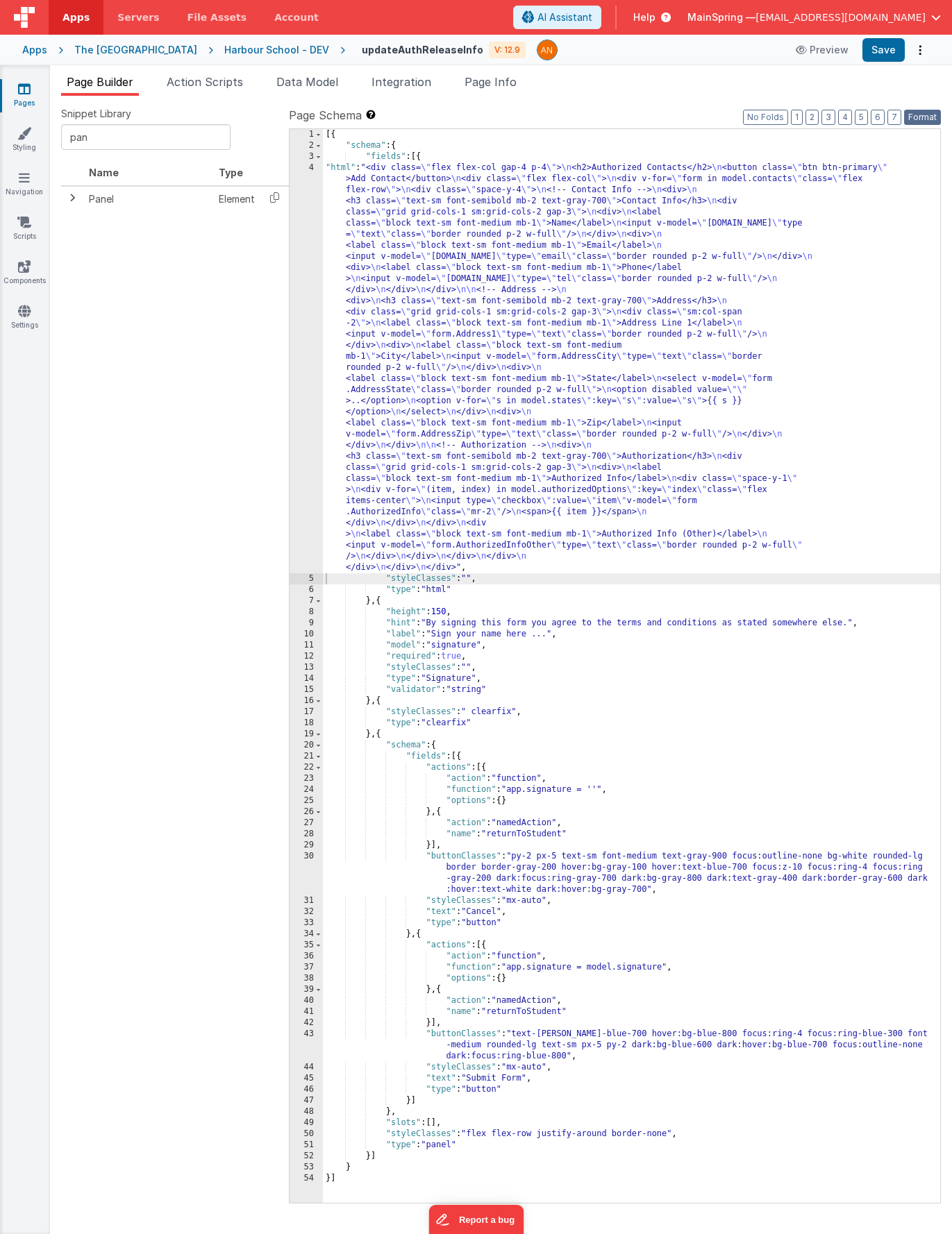
click at [928, 115] on button "Format" at bounding box center [923, 117] width 37 height 15
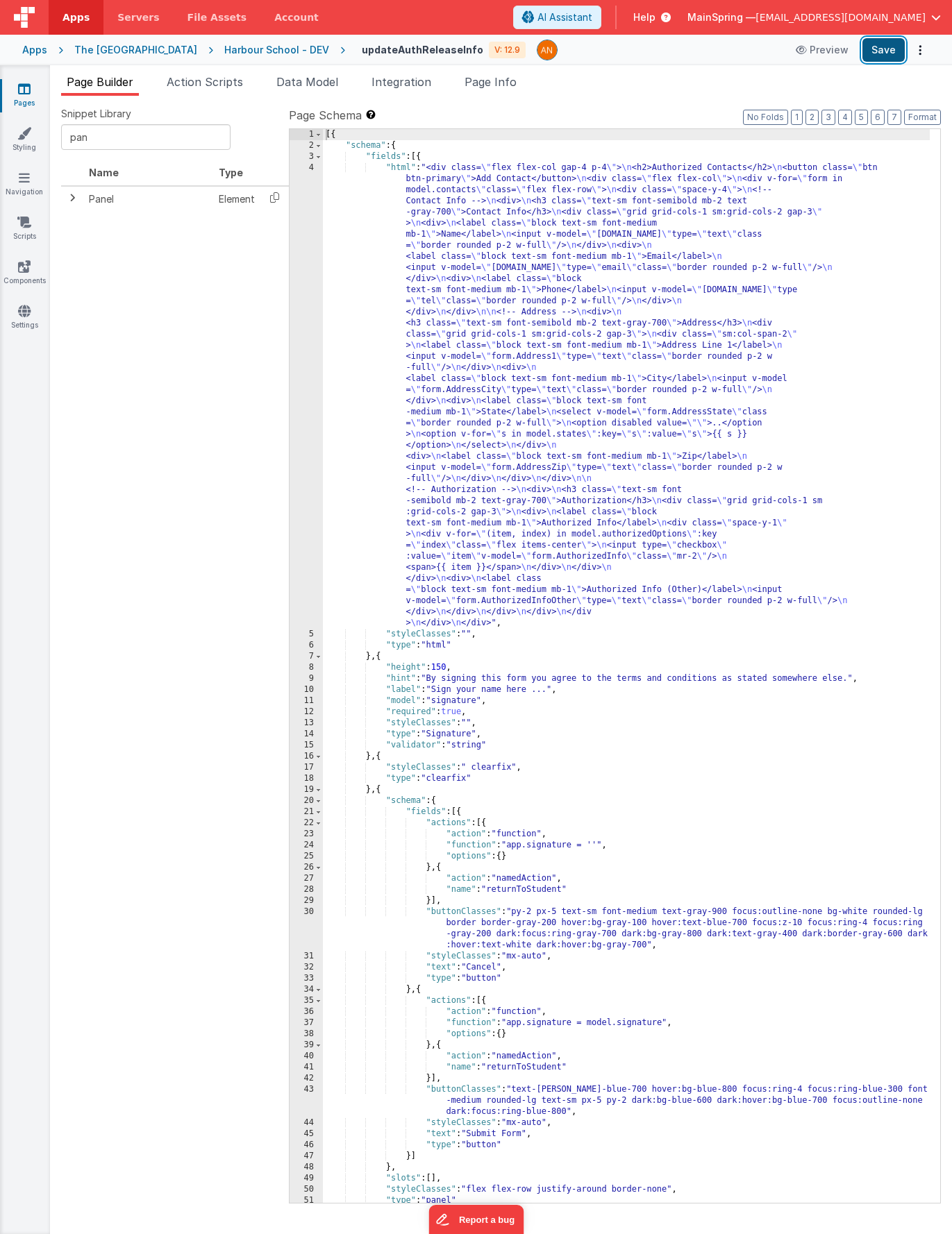
click at [893, 58] on button "Save" at bounding box center [883, 50] width 42 height 24
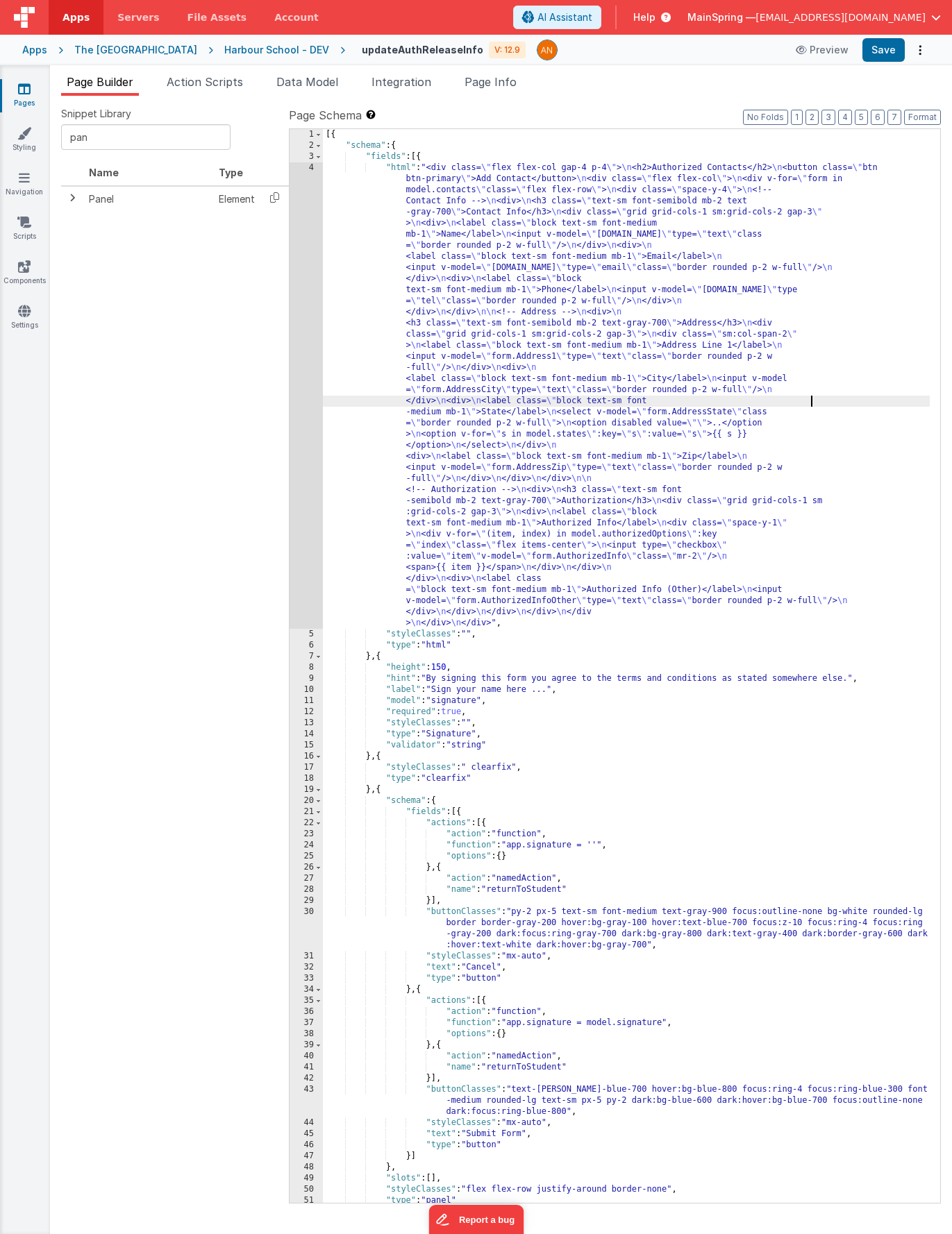
click at [811, 400] on div "[{ "schema" : { "fields" : [{ "html" : "<div class= \" flex flex-col gap-4 p-4 …" at bounding box center [626, 677] width 607 height 1096
click at [915, 115] on button "Format" at bounding box center [923, 117] width 37 height 15
click at [786, 522] on div "[{ "schema" : { "fields" : [{ "html" : "<div class= \" flex flex-col gap-4 p-4 …" at bounding box center [626, 677] width 607 height 1096
click at [913, 122] on button "Format" at bounding box center [923, 117] width 37 height 15
click at [780, 546] on div "[{ "schema" : { "fields" : [{ "html" : "<div class= \" flex flex-col gap-4 p-4 …" at bounding box center [626, 677] width 607 height 1096
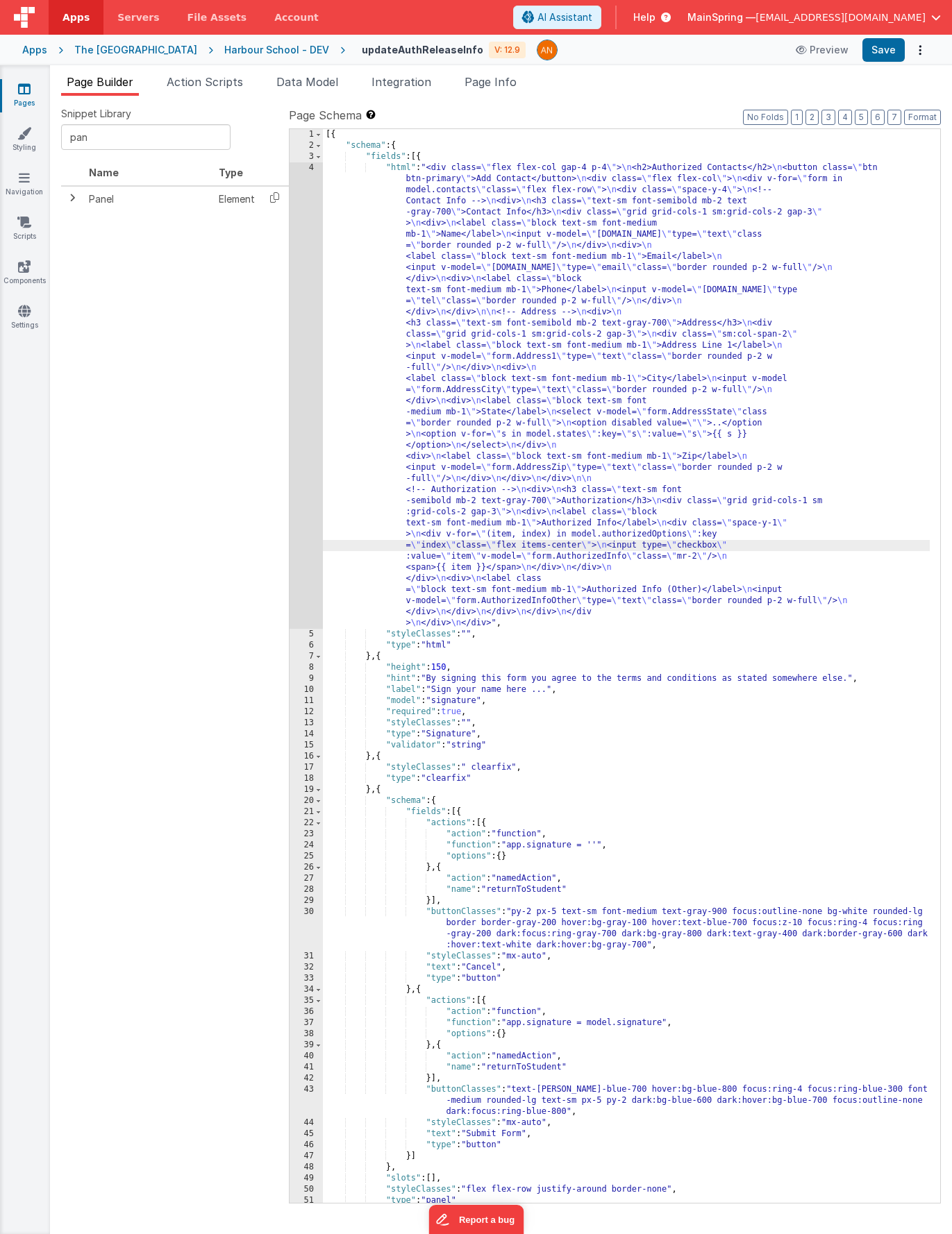
click at [295, 512] on div "4" at bounding box center [306, 395] width 33 height 467
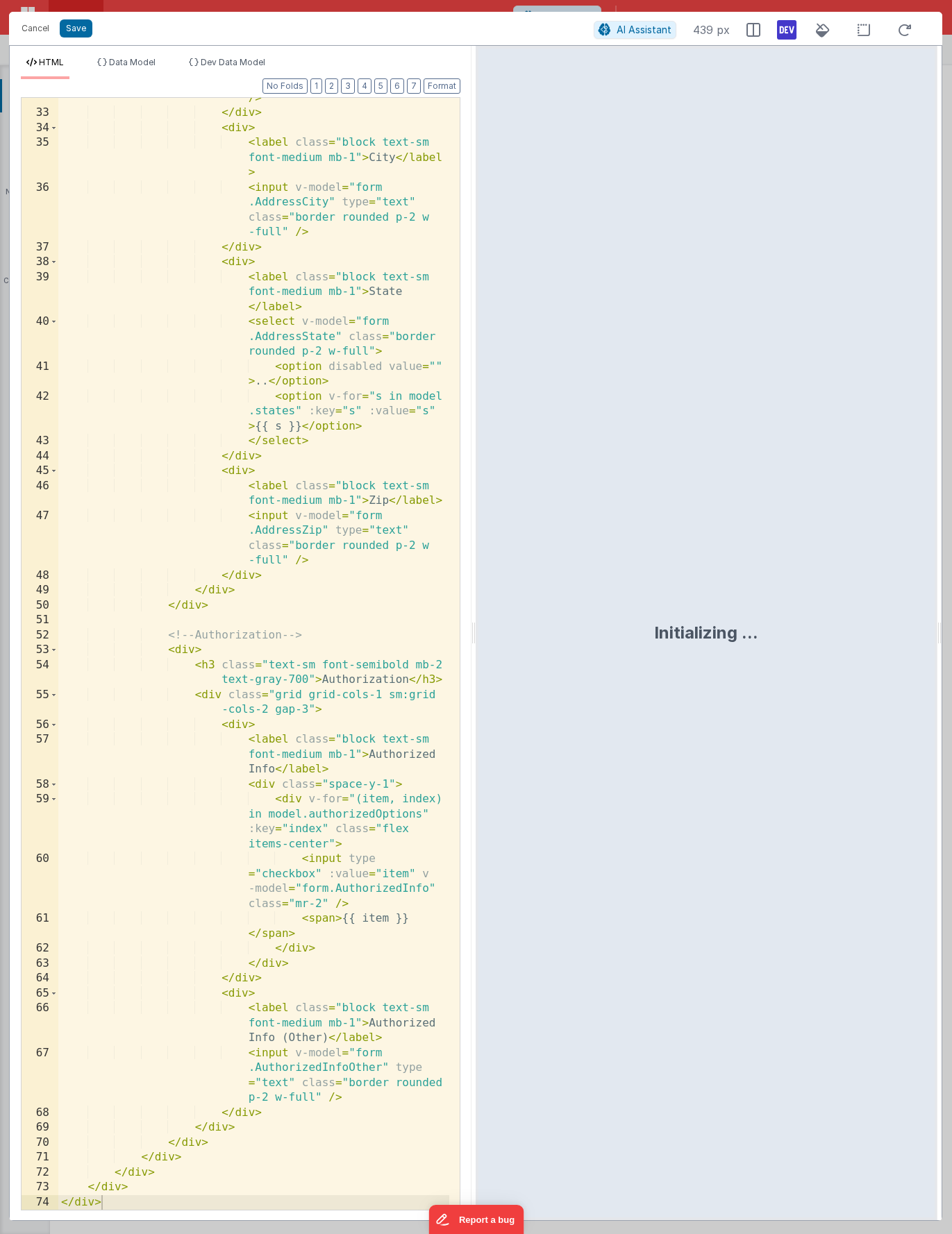
scroll to position [798, 0]
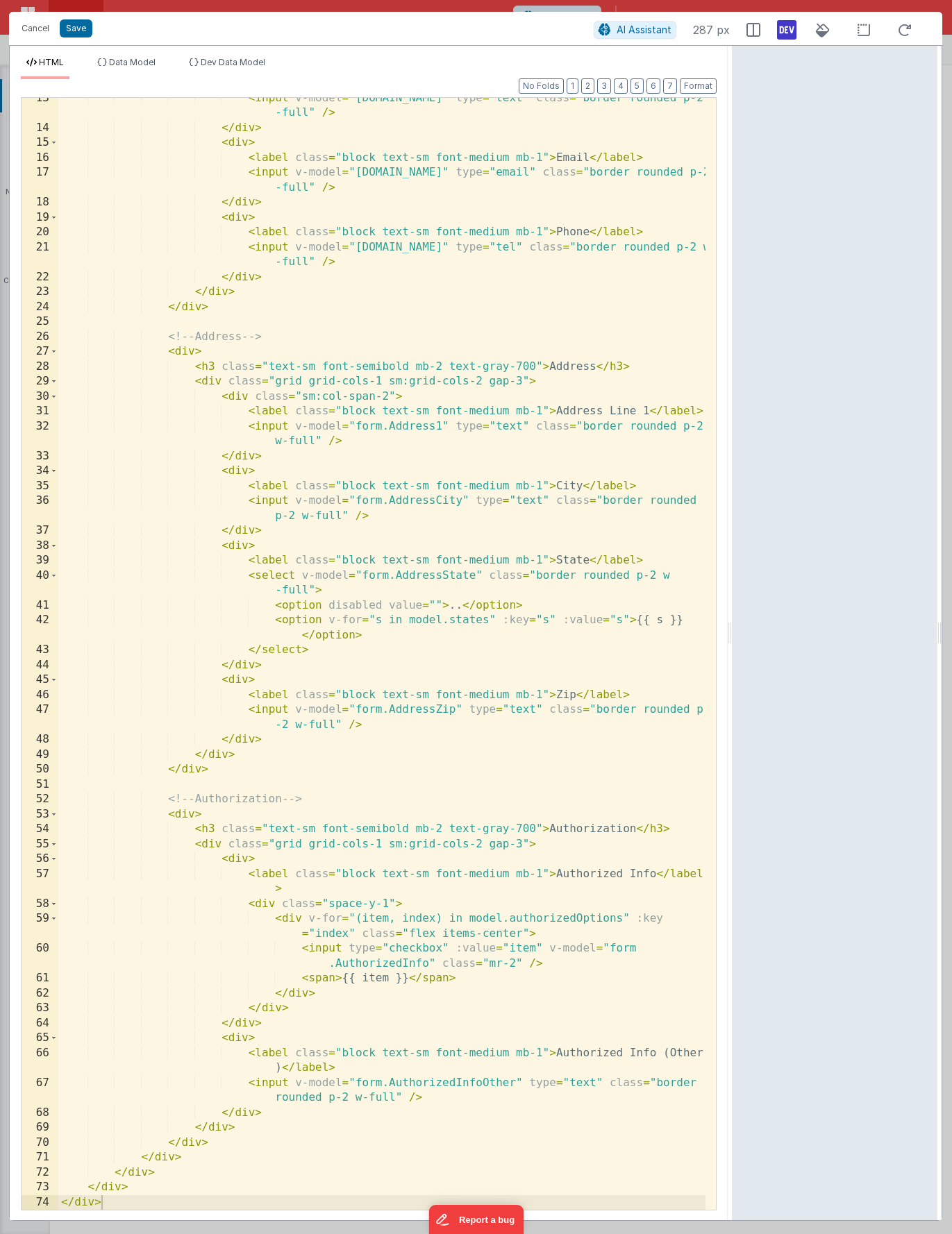
drag, startPoint x: 473, startPoint y: 632, endPoint x: 734, endPoint y: 626, distance: 261.1
click at [734, 626] on html "Cancel Save AI Assistant 287 px HTML Data Model Dev Data Model Format 7 6 5 4 3…" at bounding box center [476, 617] width 952 height 1234
click at [390, 905] on div "< input v-model = "form.Name" type = "text" class = "border rounded p-2 w -full…" at bounding box center [382, 670] width 647 height 1157
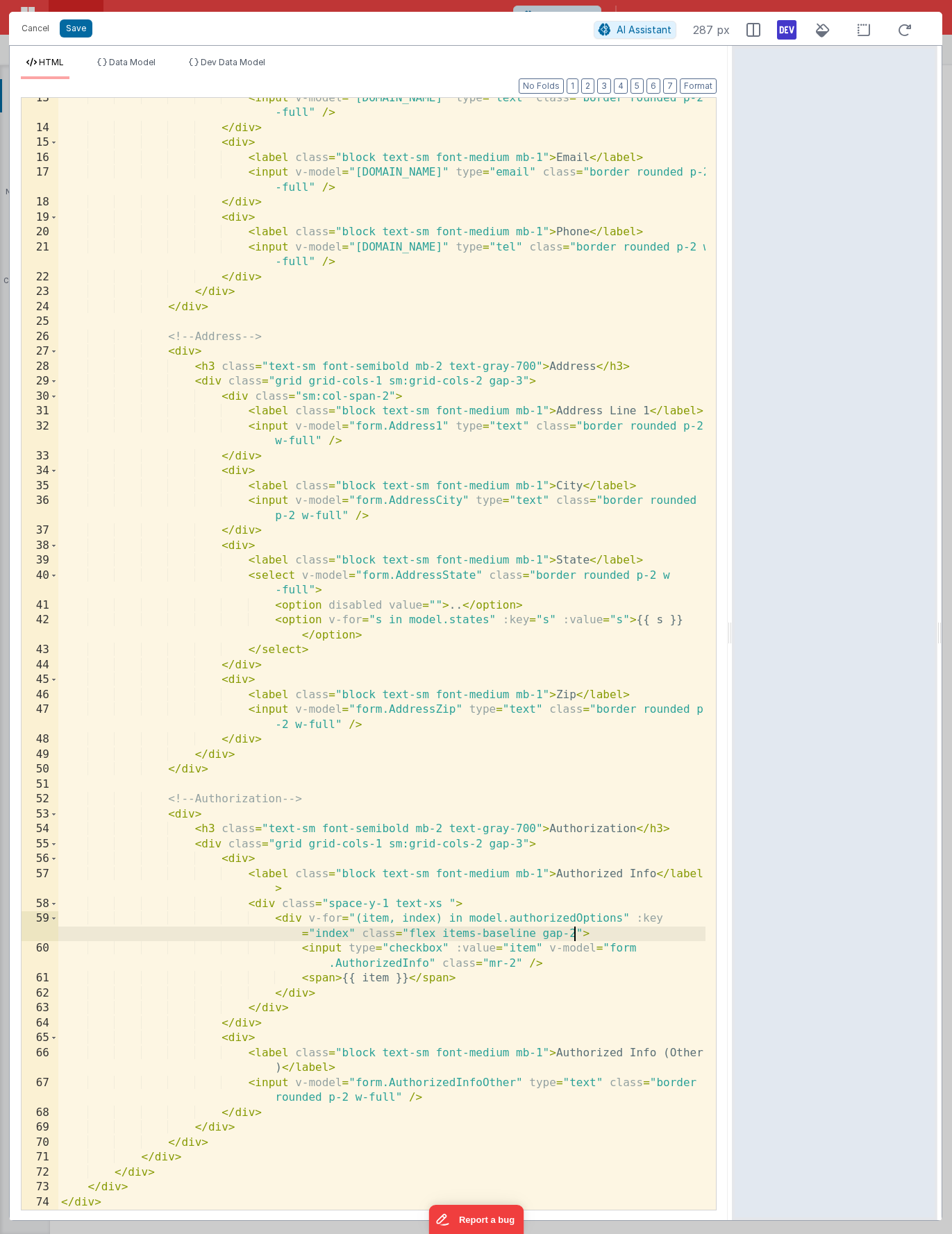
click at [248, 1037] on div "< input v-model = "form.Name" type = "text" class = "border rounded p-2 w -full…" at bounding box center [382, 670] width 647 height 1157
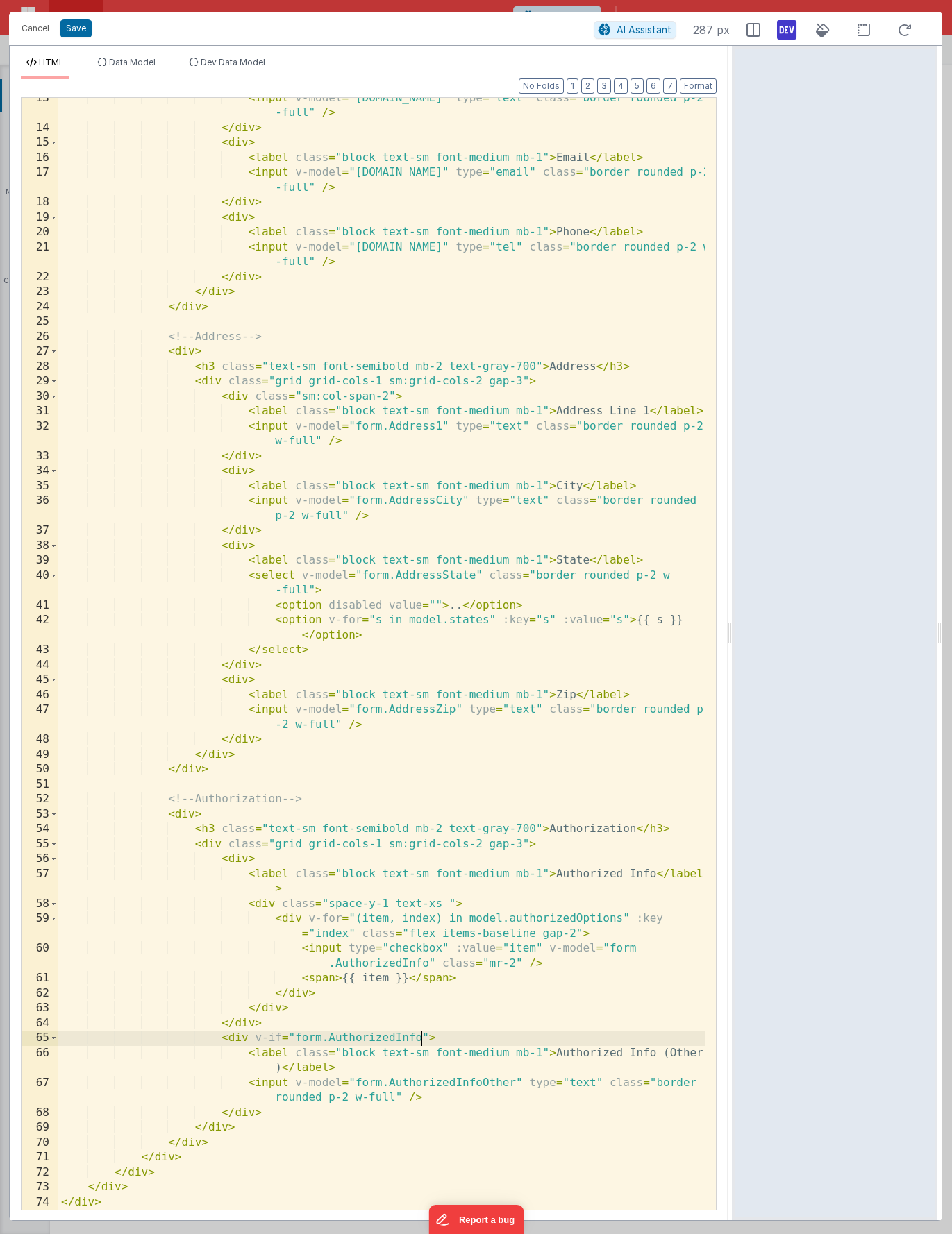
click at [353, 916] on div "< input v-model = "form.Name" type = "text" class = "border rounded p-2 w -full…" at bounding box center [382, 670] width 647 height 1157
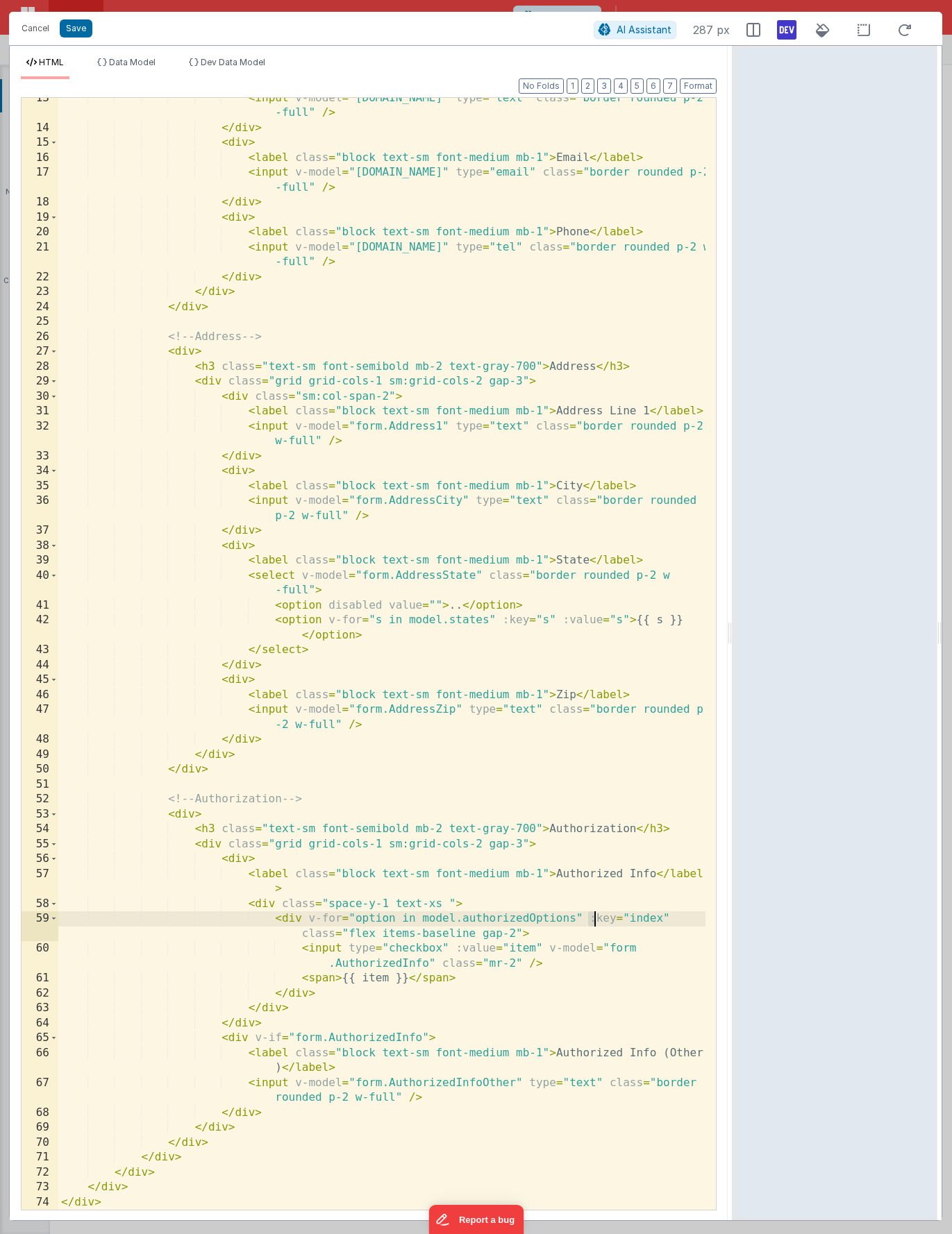
click at [592, 918] on div "< input v-model = "form.Name" type = "text" class = "border rounded p-2 w -full…" at bounding box center [382, 670] width 647 height 1157
click at [630, 916] on div "< input v-model = "form.Name" type = "text" class = "border rounded p-2 w -full…" at bounding box center [382, 670] width 647 height 1157
drag, startPoint x: 630, startPoint y: 916, endPoint x: 636, endPoint y: 924, distance: 10.0
click at [630, 916] on div "< input v-model = "form.Name" type = "text" class = "border rounded p-2 w -full…" at bounding box center [382, 670] width 647 height 1157
click at [513, 950] on div "< input v-model = "form.Name" type = "text" class = "border rounded p-2 w -full…" at bounding box center [382, 670] width 647 height 1157
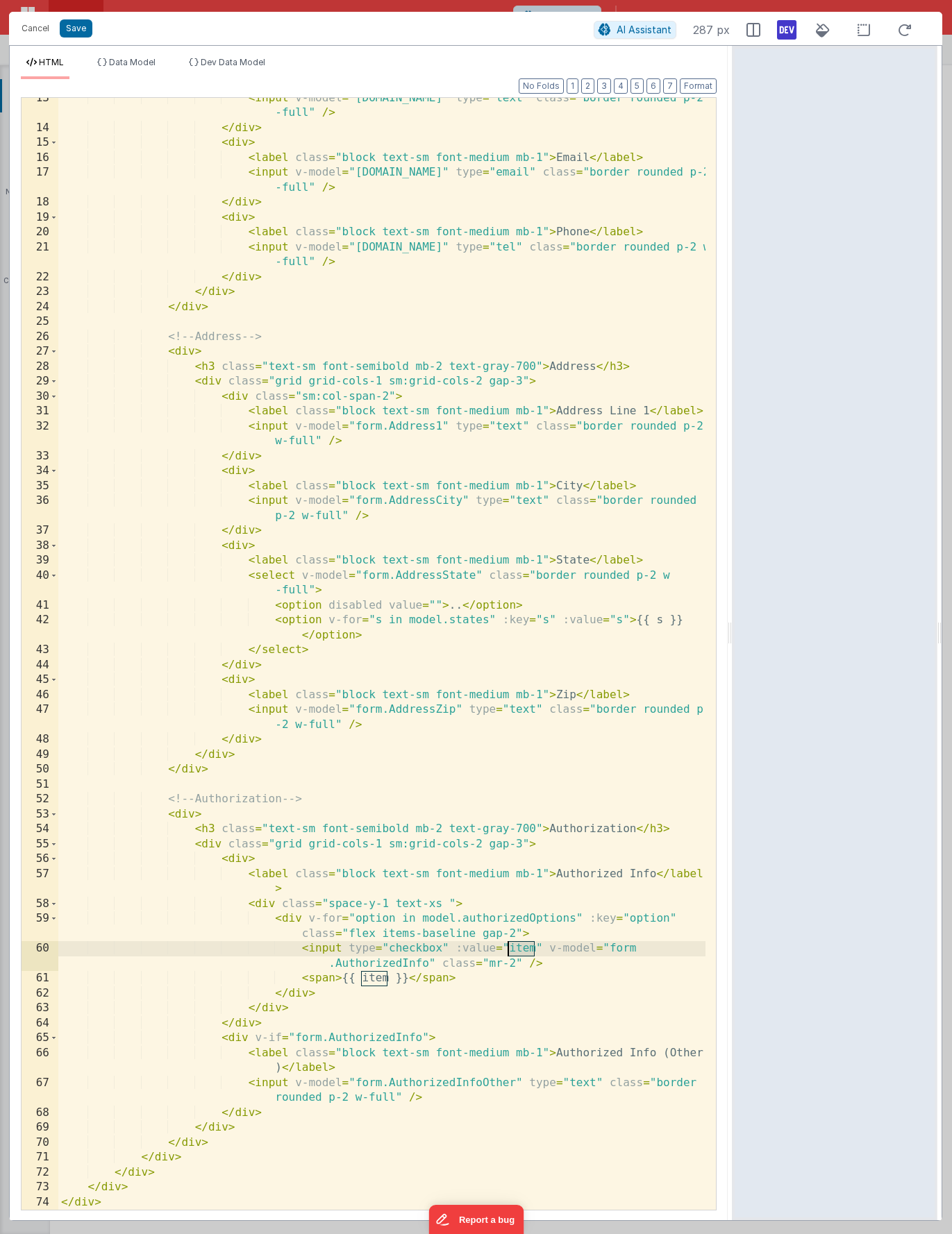
click at [513, 950] on div "< input v-model = "form.Name" type = "text" class = "border rounded p-2 w -full…" at bounding box center [382, 670] width 647 height 1157
click at [370, 979] on div "< input v-model = "form.Name" type = "text" class = "border rounded p-2 w -full…" at bounding box center [382, 670] width 647 height 1157
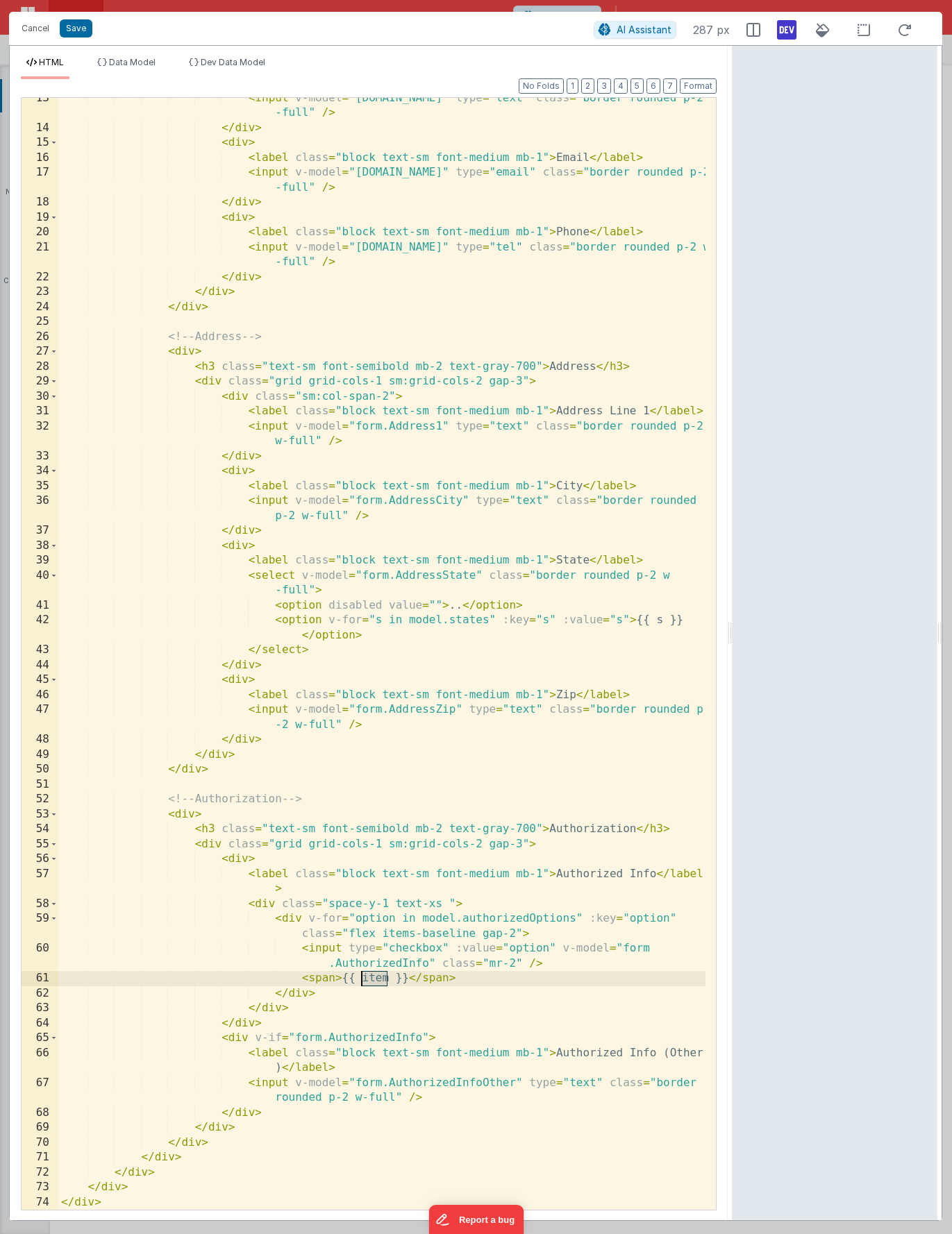
click at [370, 979] on div "< input v-model = "form.Name" type = "text" class = "border rounded p-2 w -full…" at bounding box center [382, 670] width 647 height 1157
click at [424, 1038] on div "< input v-model = "form.Name" type = "text" class = "border rounded p-2 w -full…" at bounding box center [382, 670] width 647 height 1157
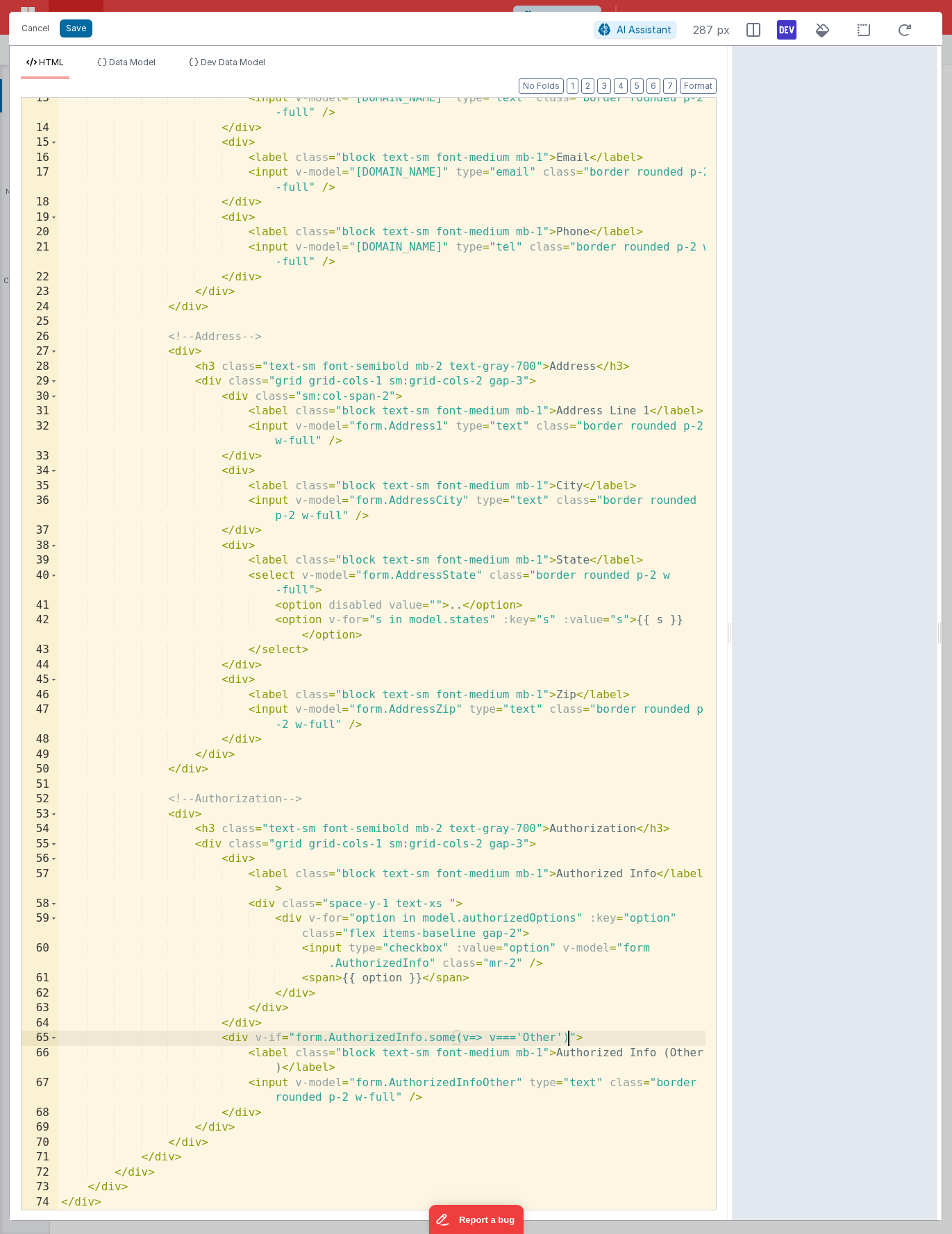
click at [440, 1041] on div "< input v-model = "form.Name" type = "text" class = "border rounded p-2 w -full…" at bounding box center [382, 670] width 647 height 1157
click at [114, 68] on li "Data Model" at bounding box center [126, 68] width 69 height 22
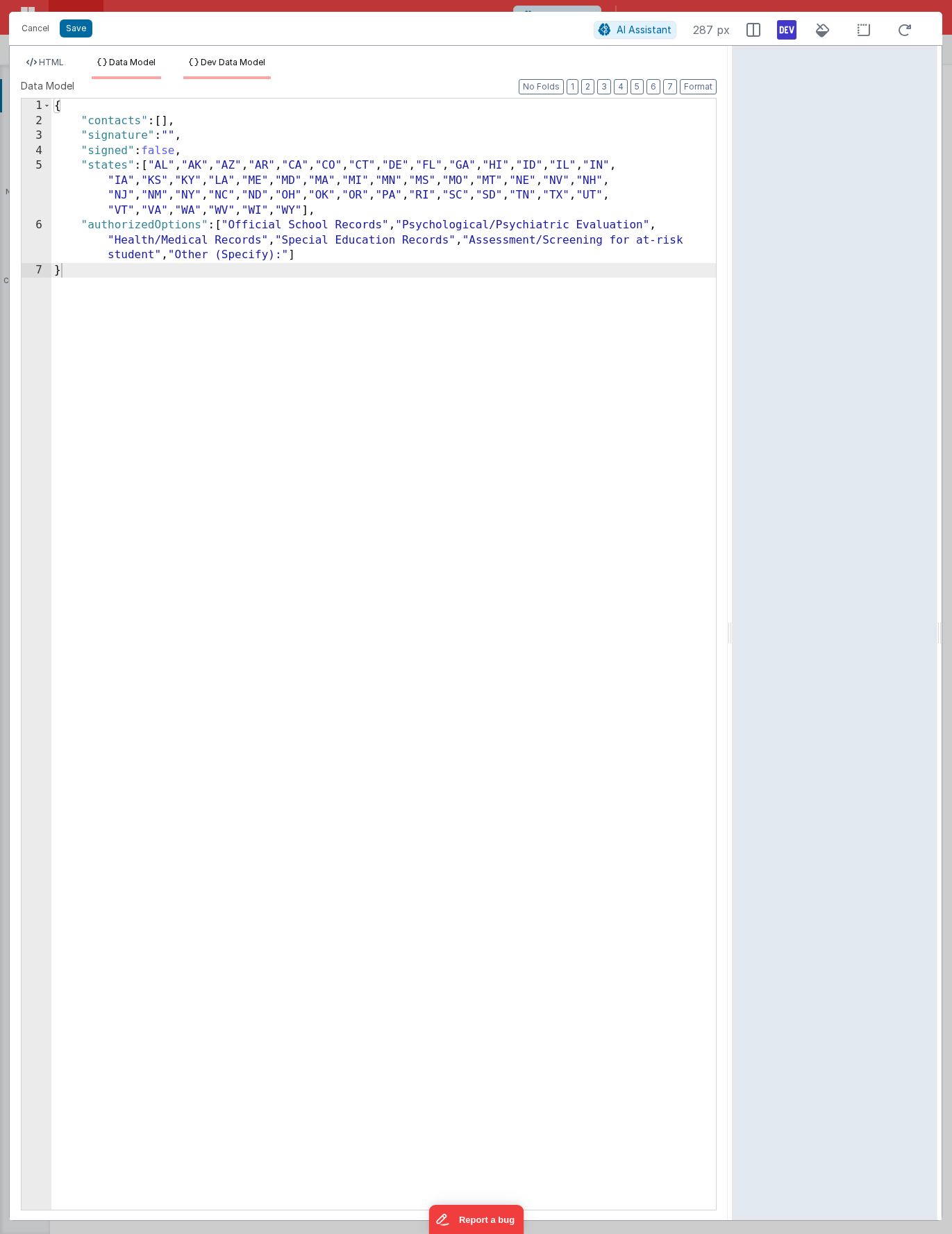
click at [249, 68] on li "Dev Data Model" at bounding box center [227, 68] width 88 height 22
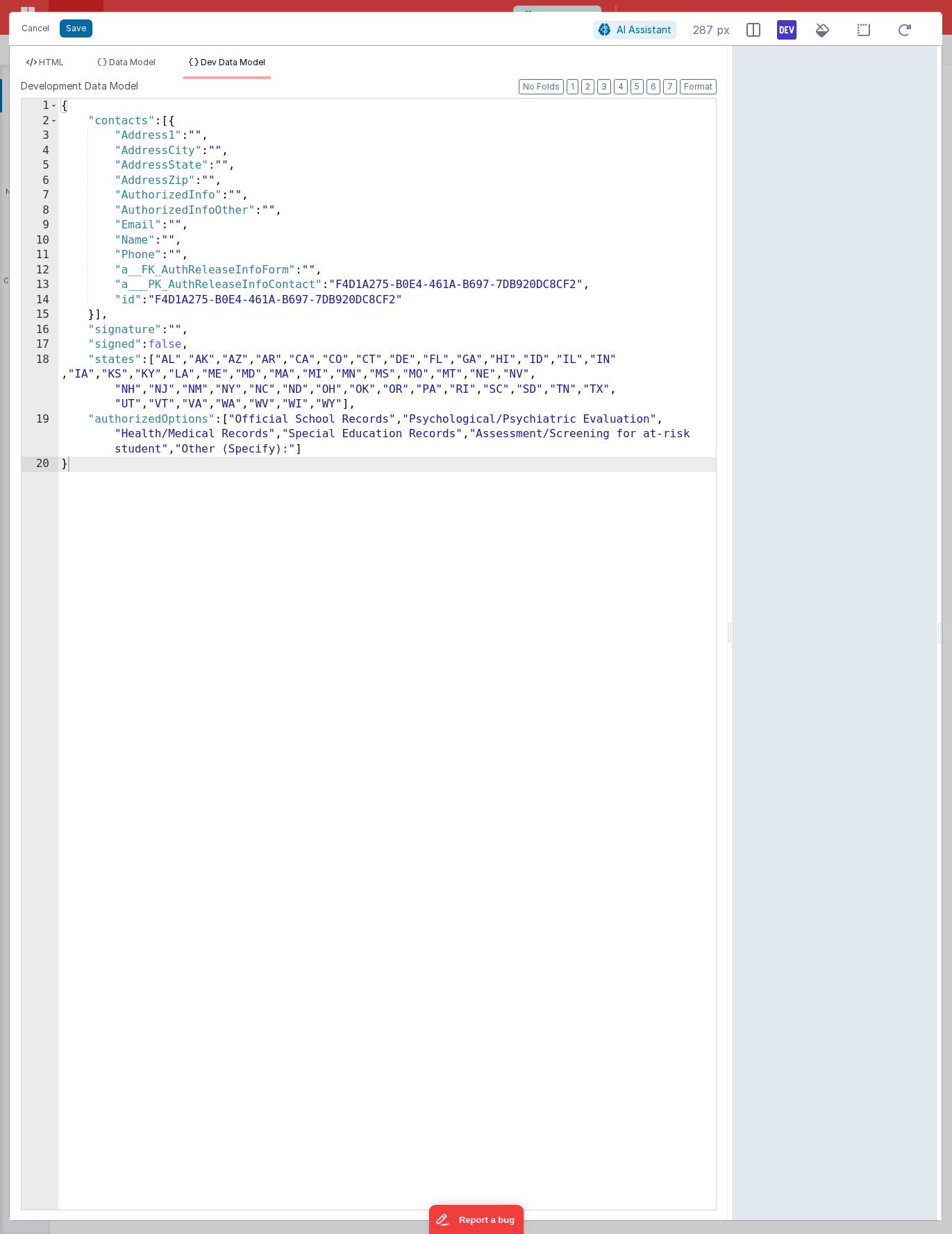
click at [239, 195] on div "{ "contacts" : [{ "Address1" : "" , "AddressCity" : "" , "AddressState" : "" , …" at bounding box center [387, 669] width 658 height 1141
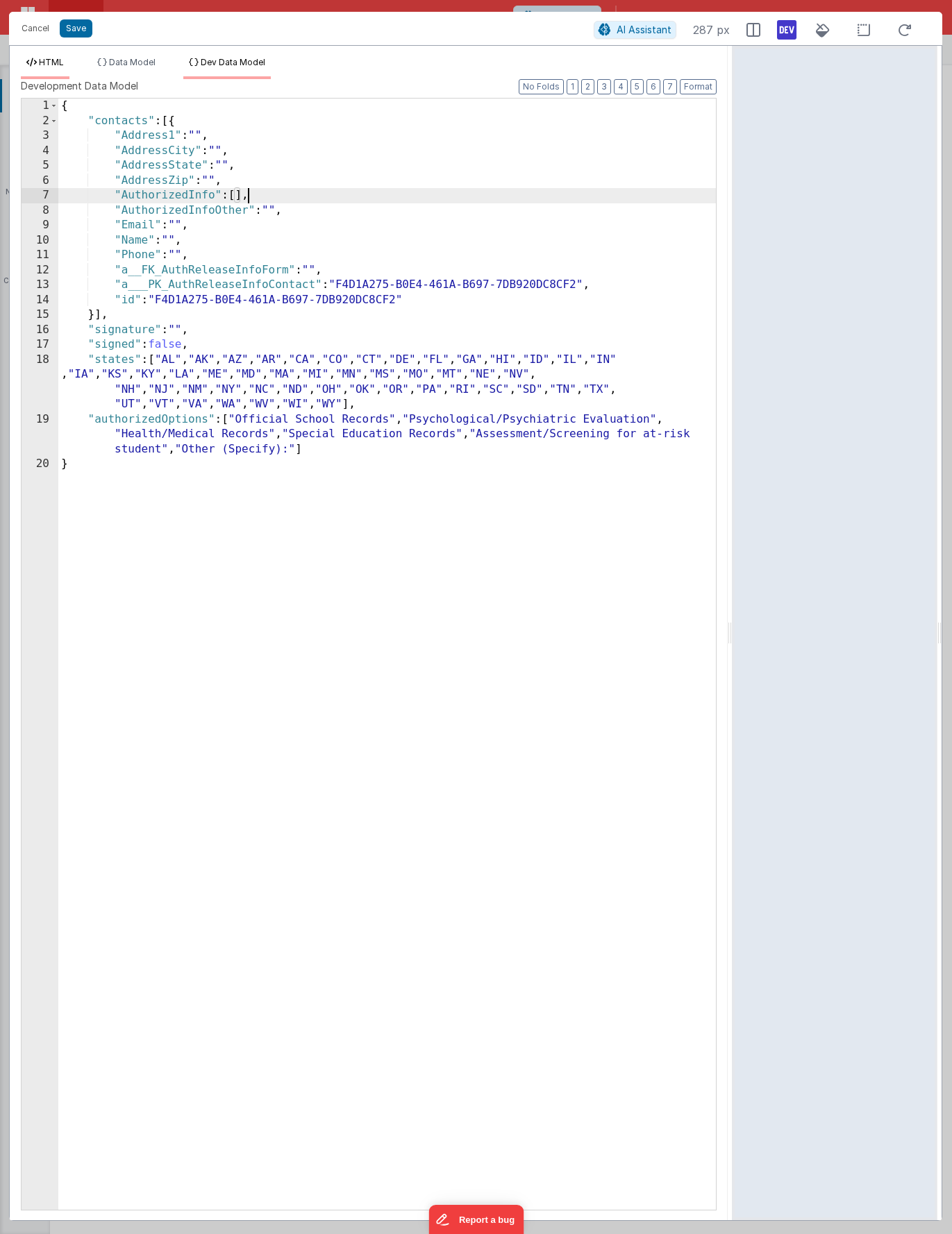
click at [66, 70] on li "HTML" at bounding box center [45, 68] width 48 height 22
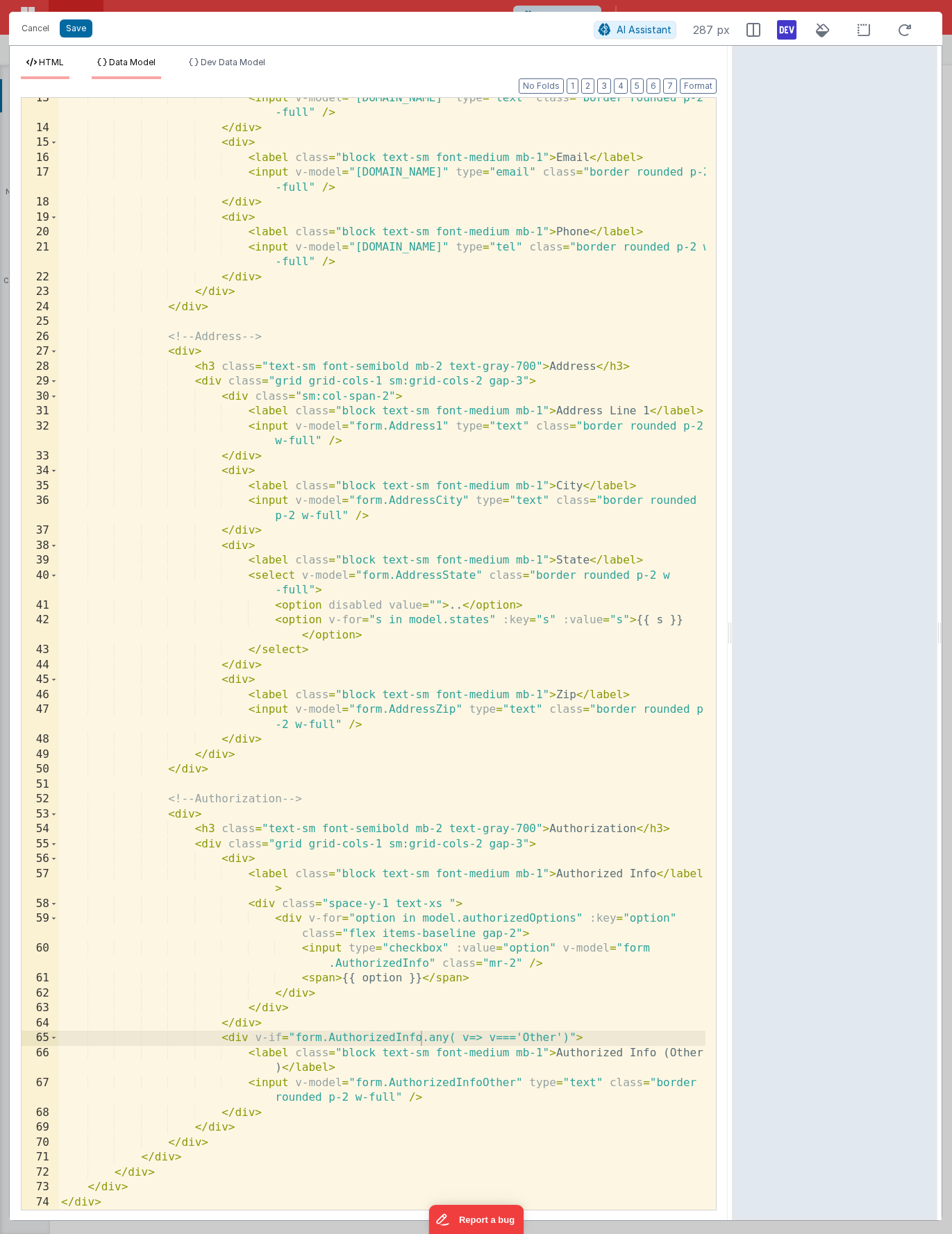
click at [151, 66] on span "Data Model" at bounding box center [132, 62] width 46 height 11
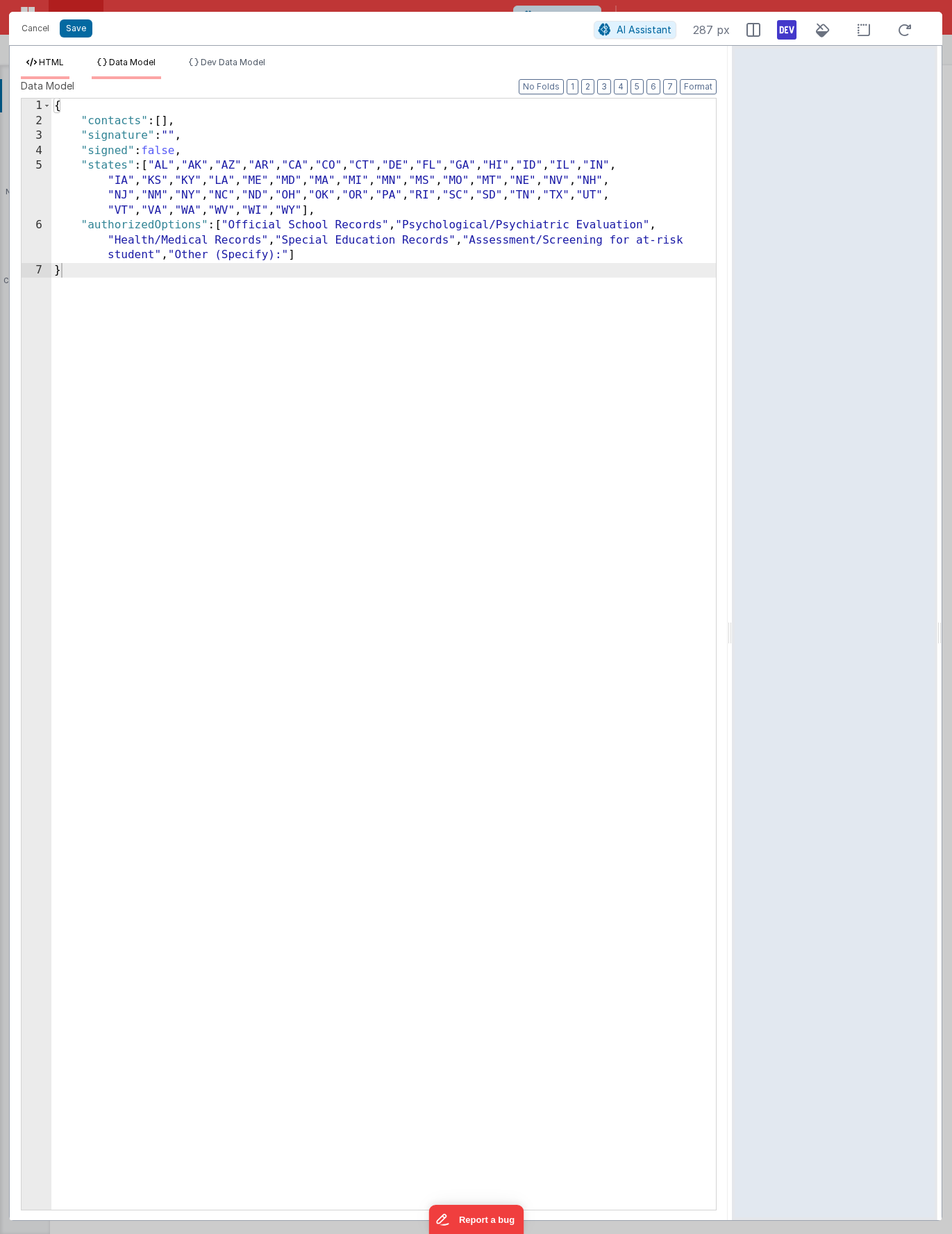
click at [56, 68] on li "HTML" at bounding box center [45, 68] width 48 height 22
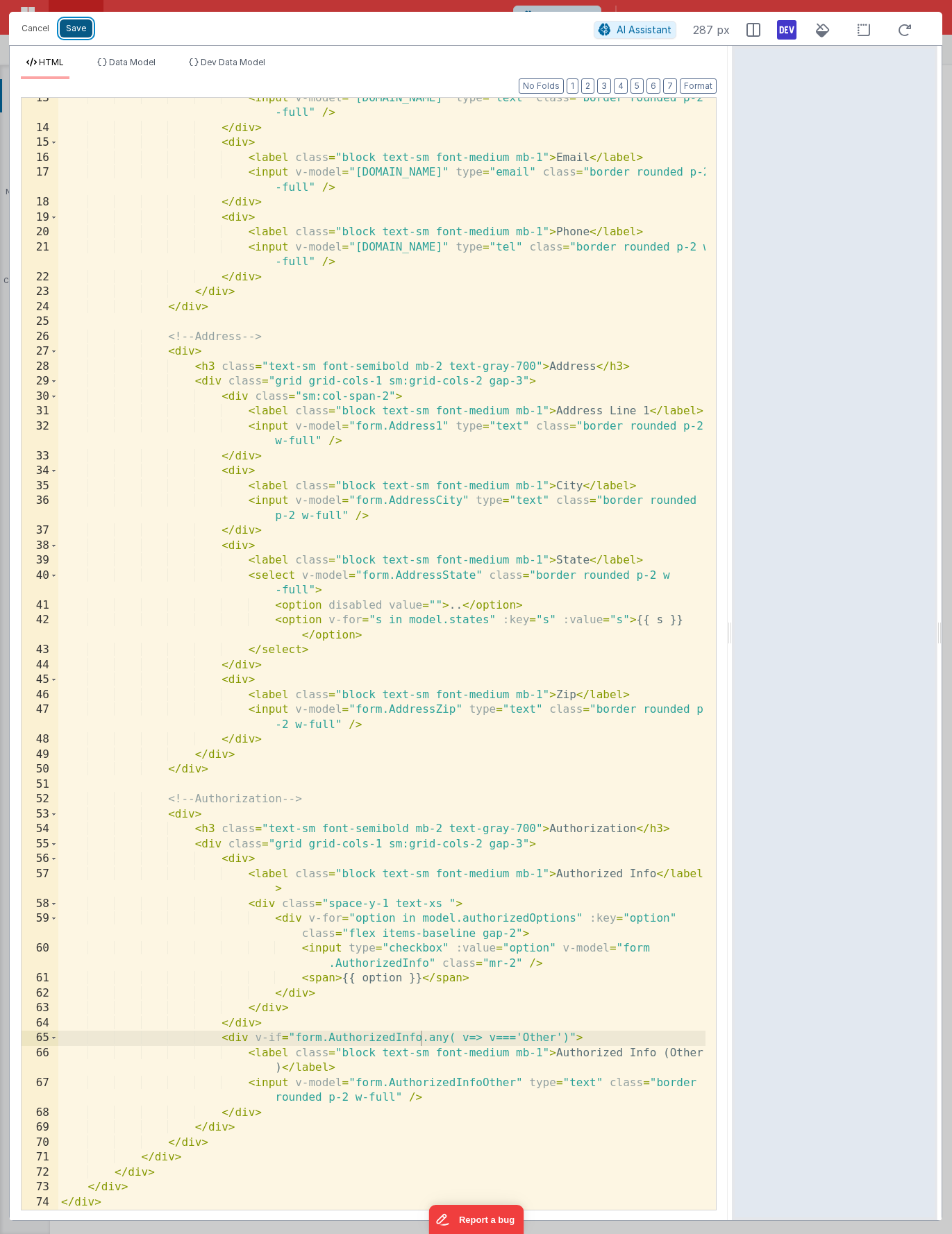
click at [83, 31] on button "Save" at bounding box center [76, 28] width 33 height 18
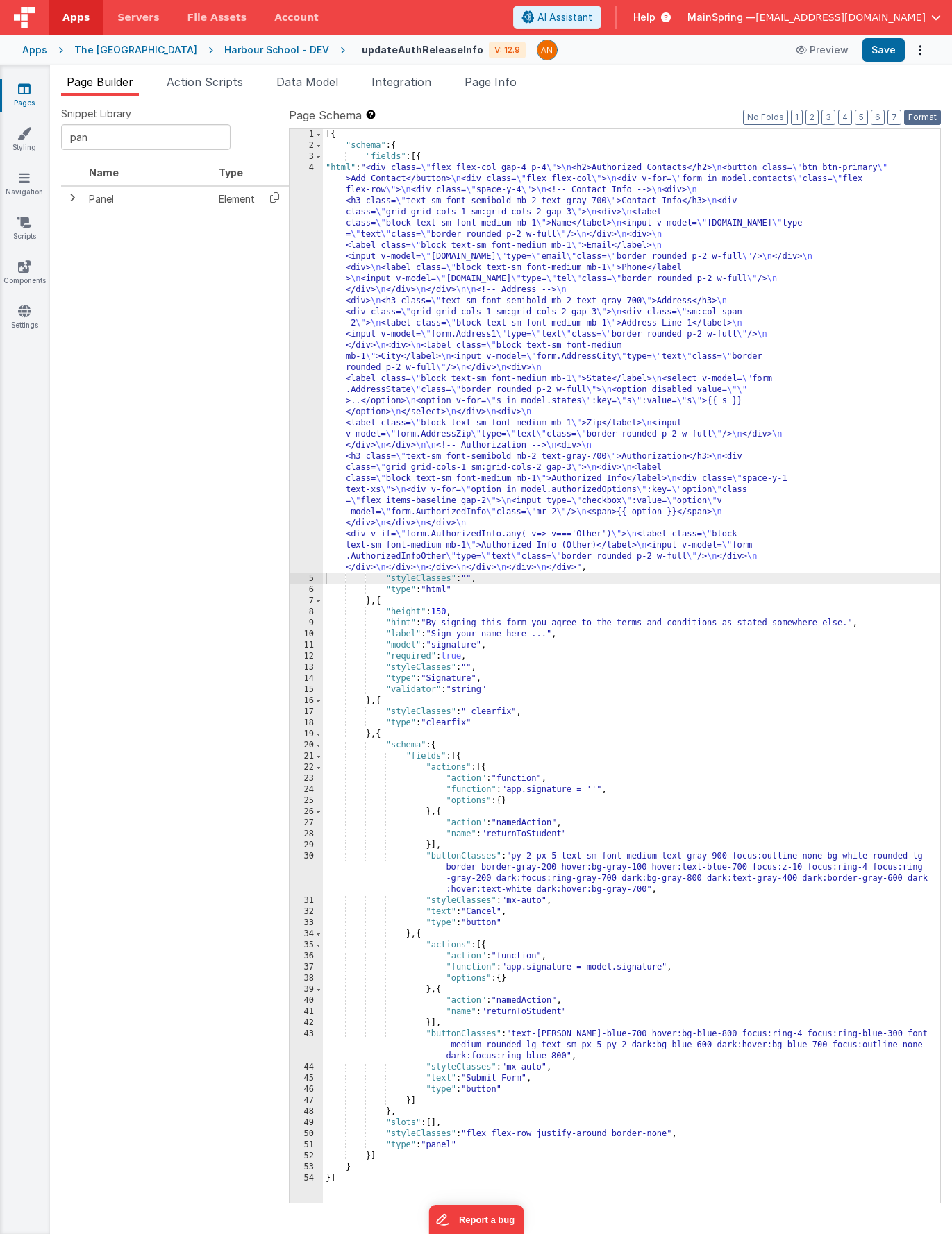
click at [917, 120] on button "Format" at bounding box center [923, 117] width 37 height 15
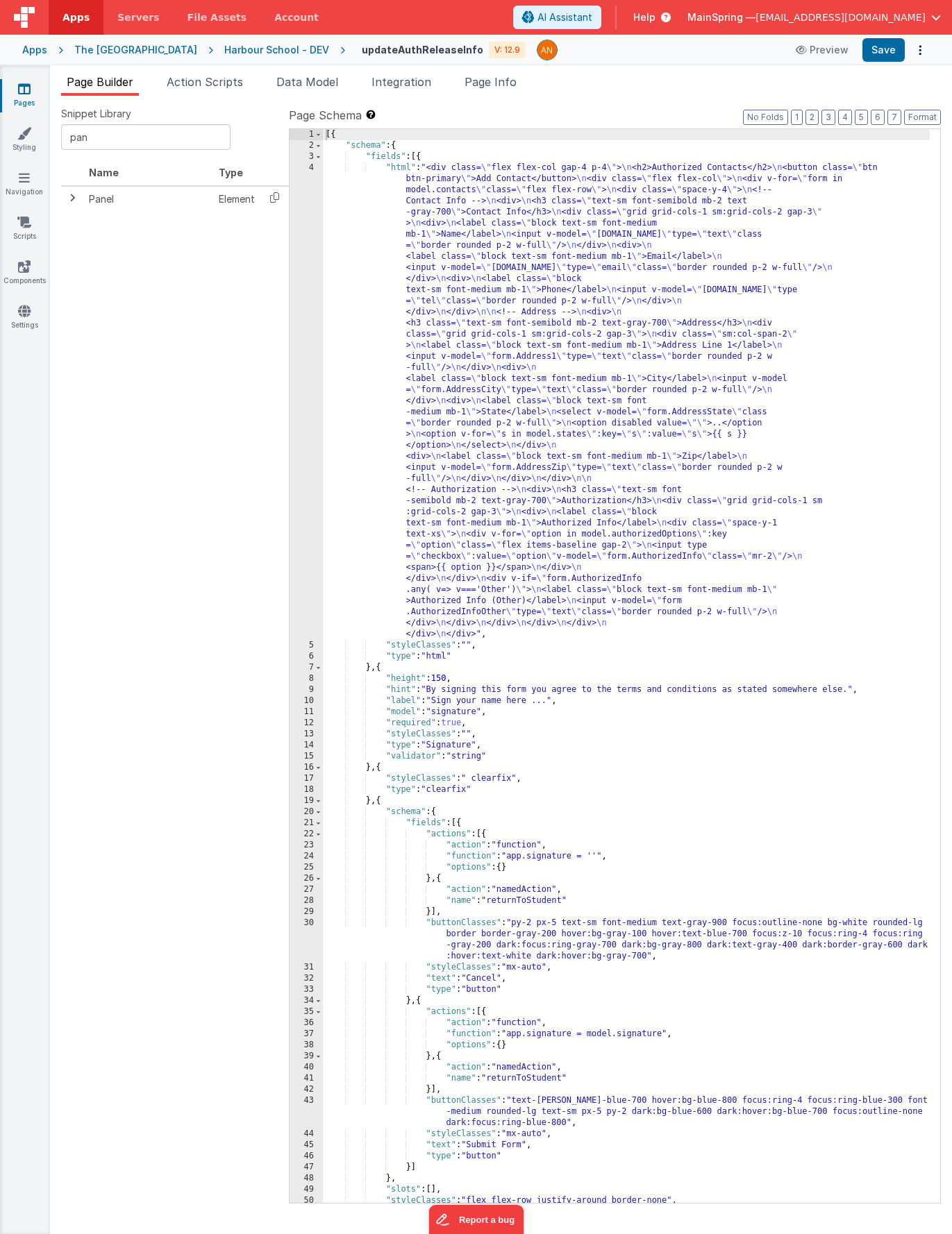
click at [612, 543] on div "[{ "schema" : { "fields" : [{ "html" : "<div class= \" flex flex-col gap-4 p-4 …" at bounding box center [626, 677] width 607 height 1096
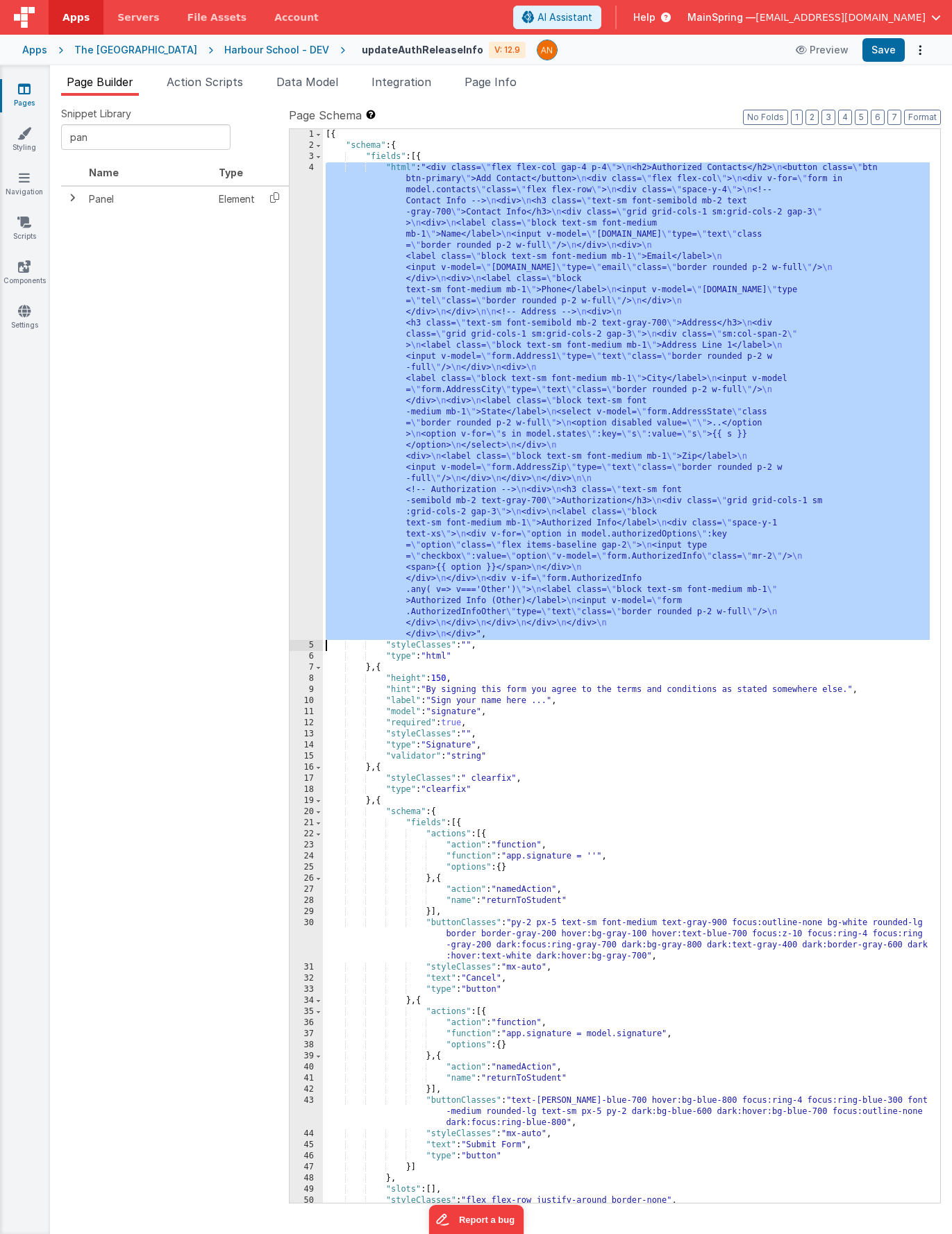
click at [302, 547] on div "4" at bounding box center [306, 401] width 33 height 477
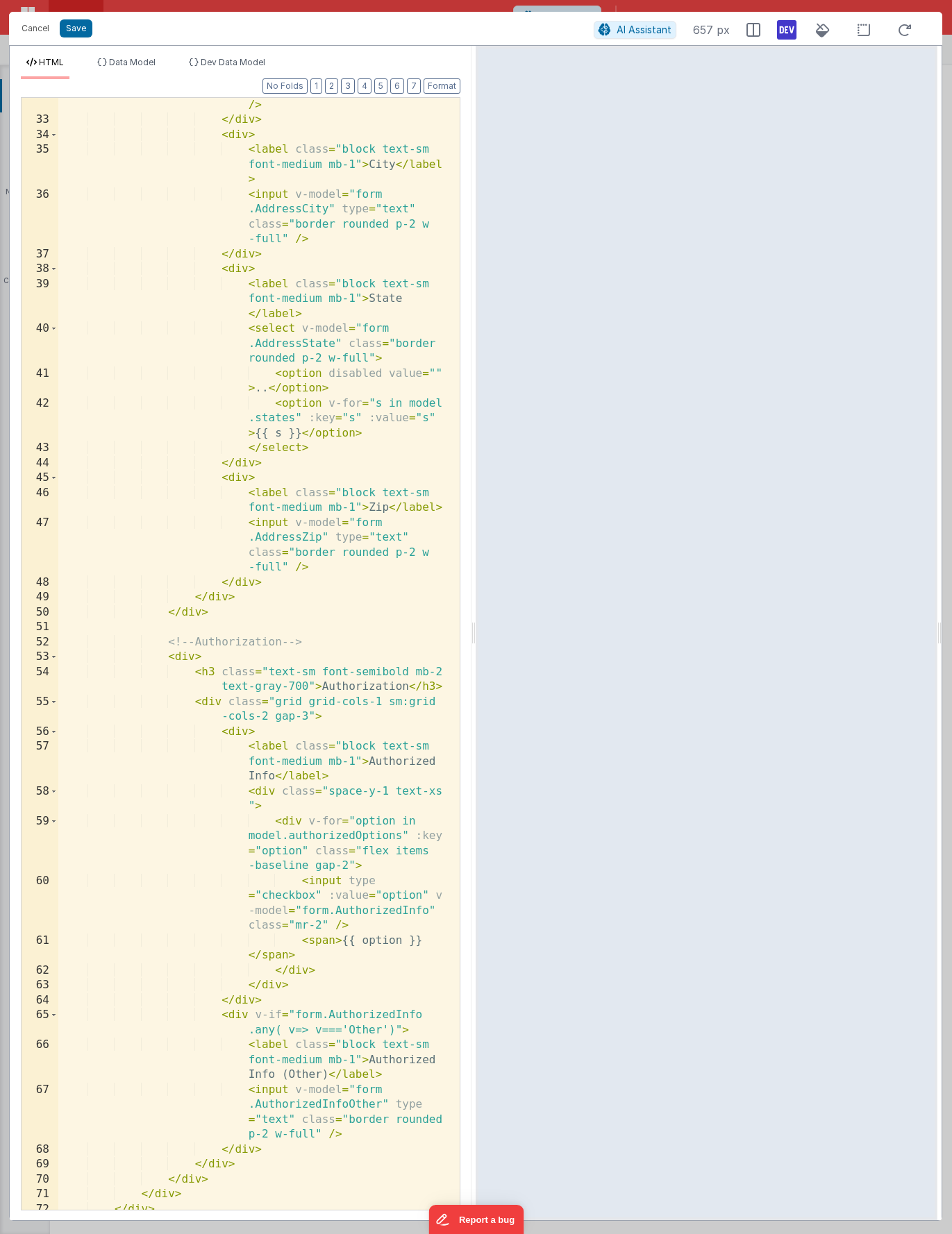
scroll to position [827, 0]
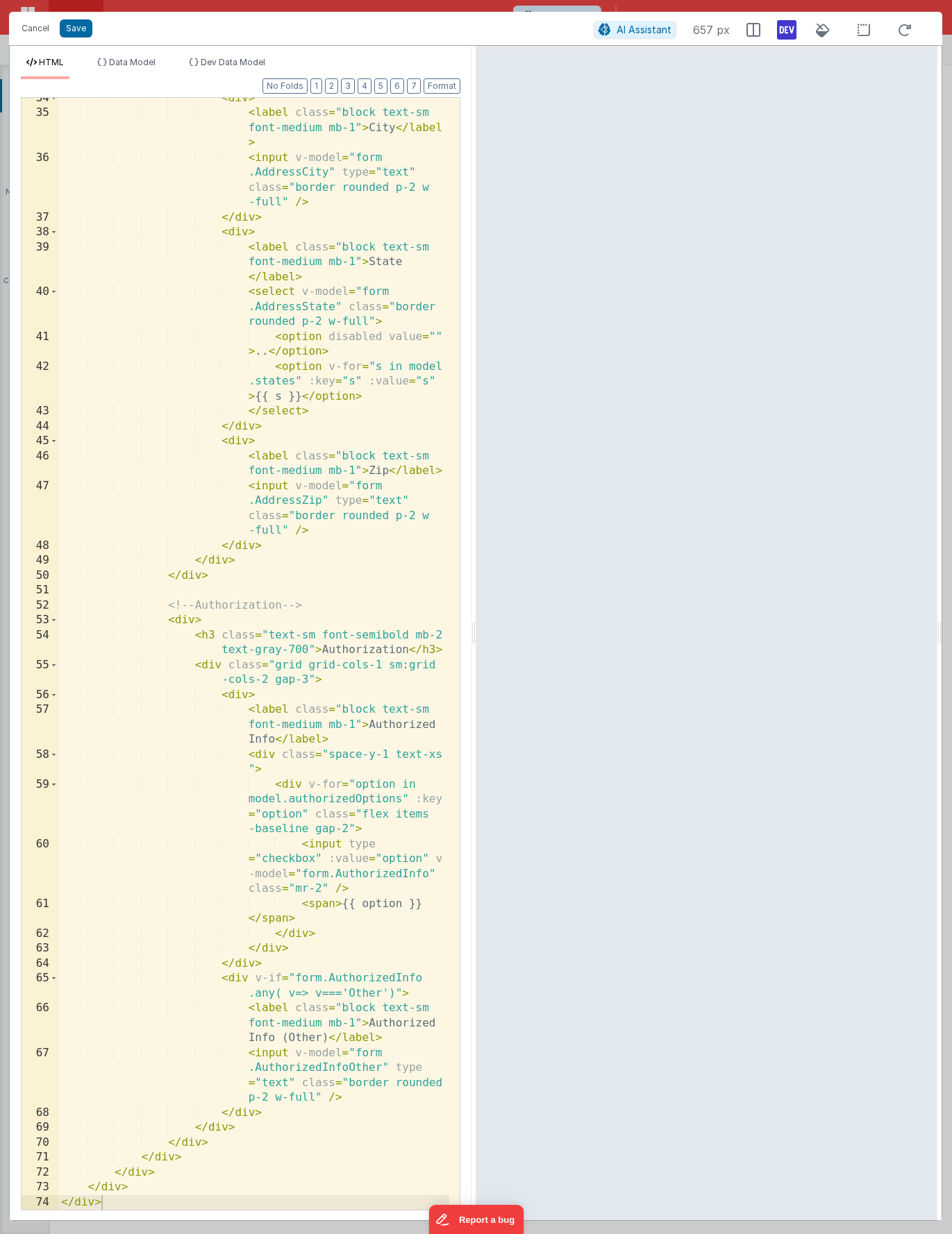
click at [249, 996] on div "< div > < label class = "block text-sm font-medium mb-1" > City </ label > < in…" at bounding box center [254, 662] width 391 height 1142
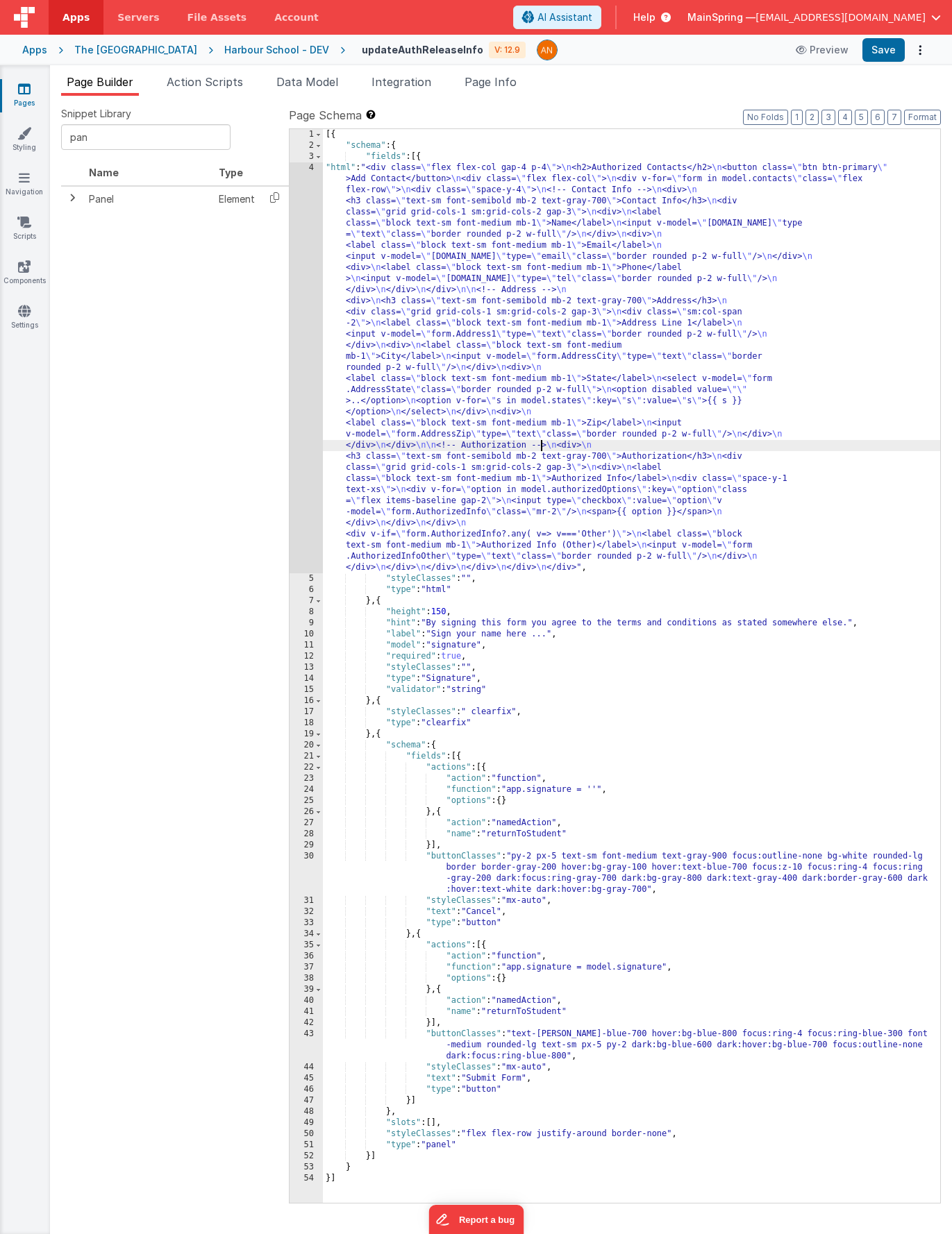
click at [539, 446] on div "[{ "schema" : { "fields" : [{ "html" : "<div class= \" flex flex-col gap-4 p-4 …" at bounding box center [631, 677] width 617 height 1096
click at [296, 486] on div "4" at bounding box center [306, 368] width 33 height 411
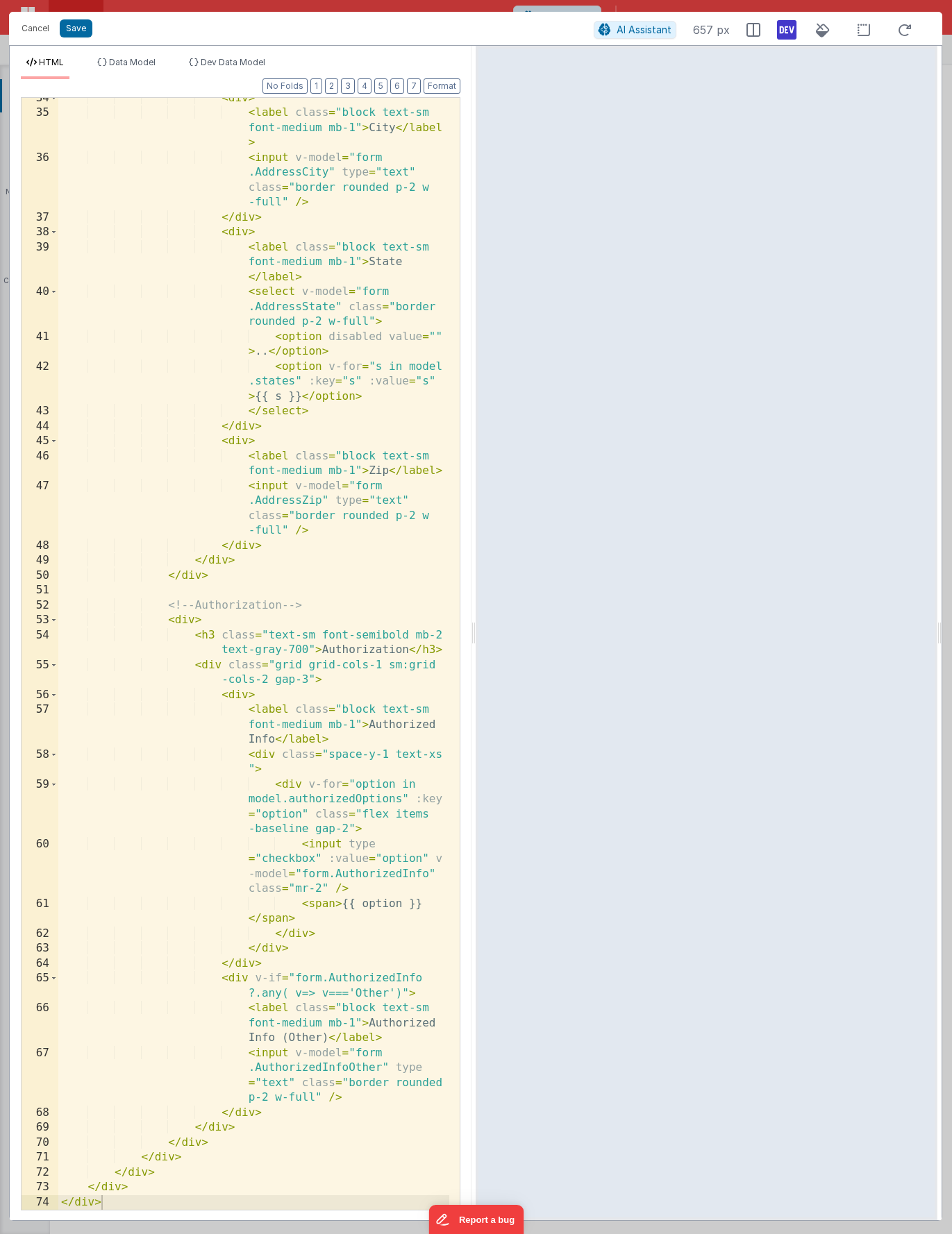
click at [257, 992] on div "< div > < label class = "block text-sm font-medium mb-1" > City </ label > < in…" at bounding box center [254, 662] width 391 height 1142
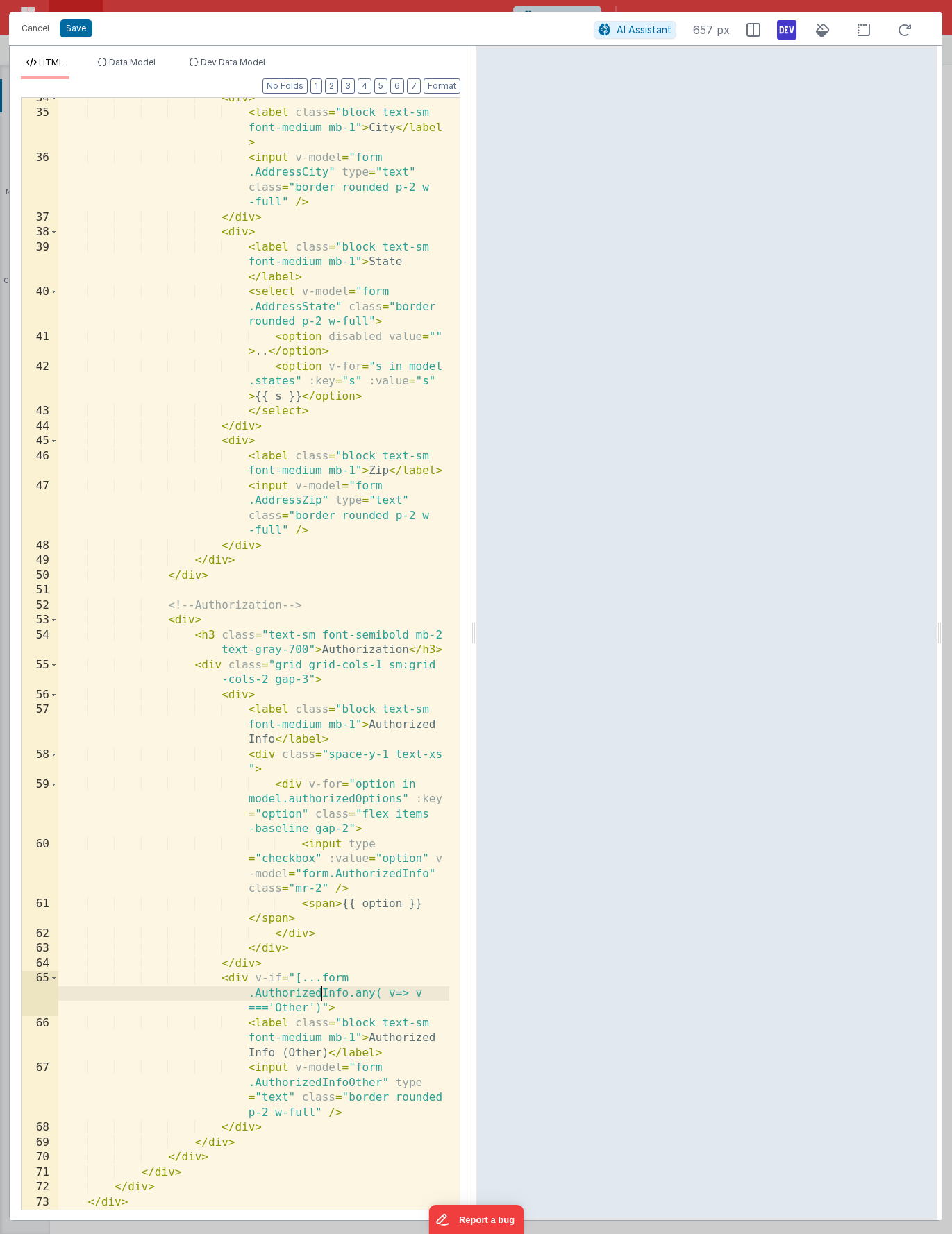
scroll to position [828, 0]
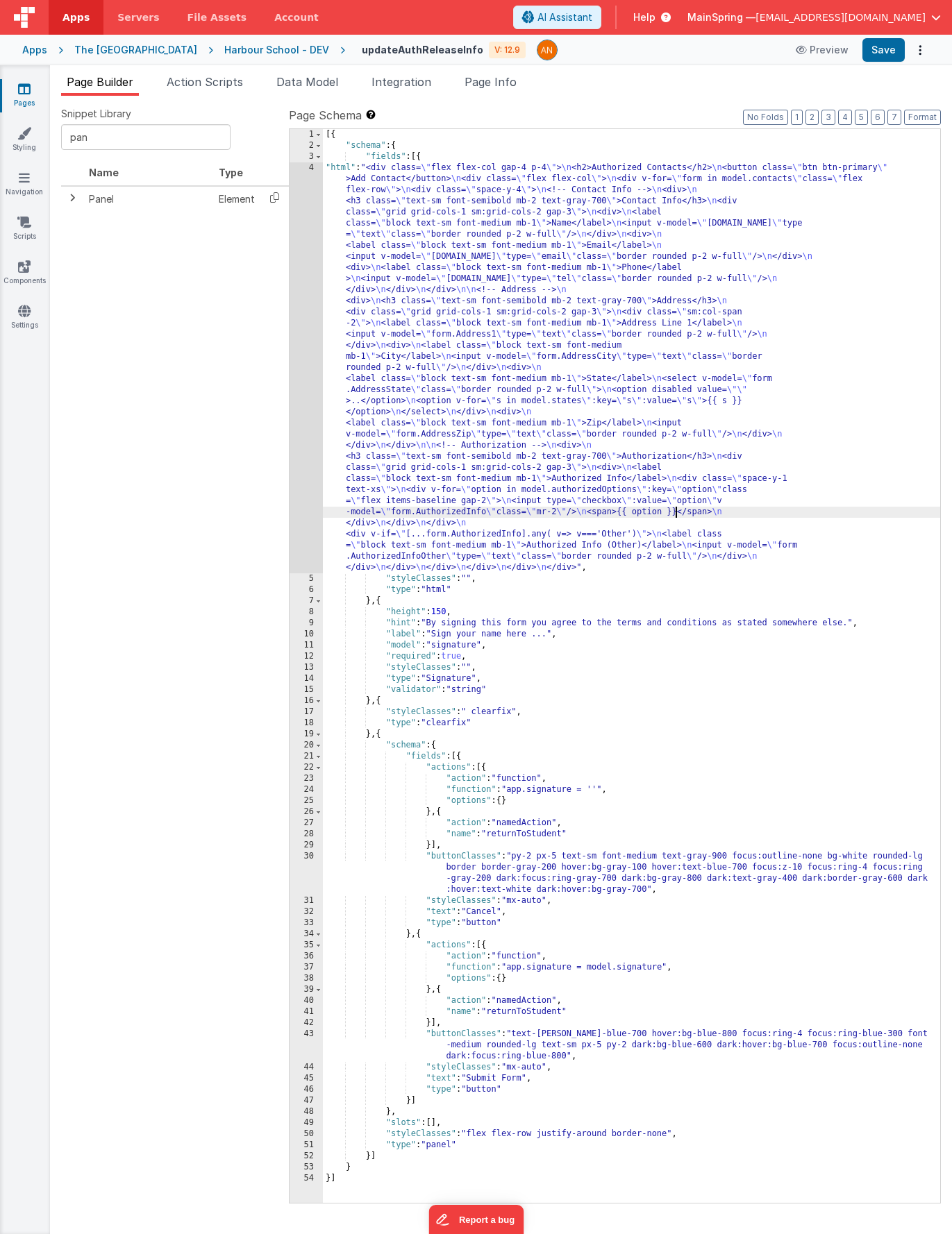
click at [675, 509] on div "[{ "schema" : { "fields" : [{ "html" : "<div class= \" flex flex-col gap-4 p-4 …" at bounding box center [631, 677] width 617 height 1096
click at [293, 532] on div "4" at bounding box center [306, 368] width 33 height 411
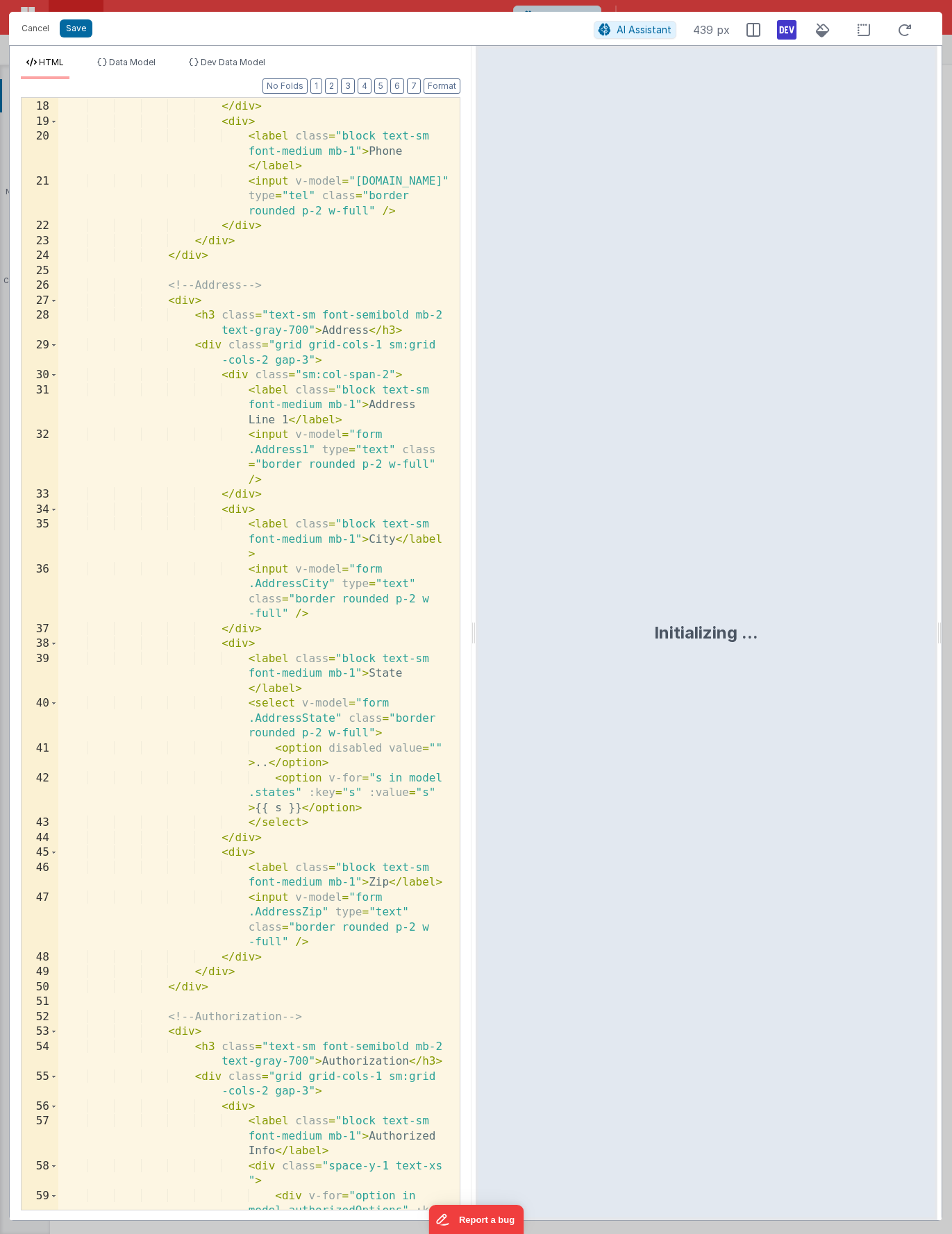
scroll to position [843, 0]
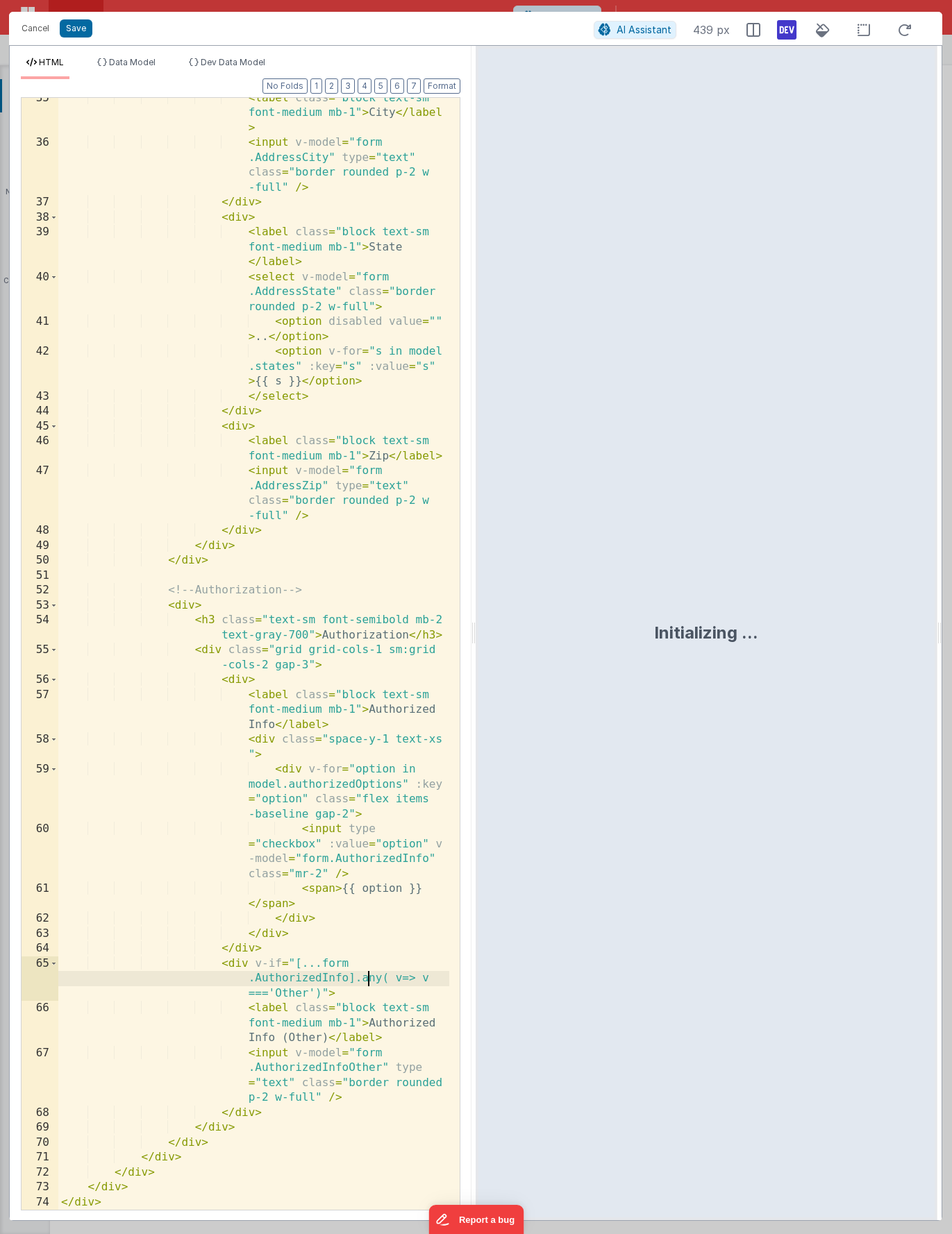
click at [366, 982] on div "< label class = "block text-sm font-medium mb-1" > City </ label > < input v-mo…" at bounding box center [254, 677] width 391 height 1172
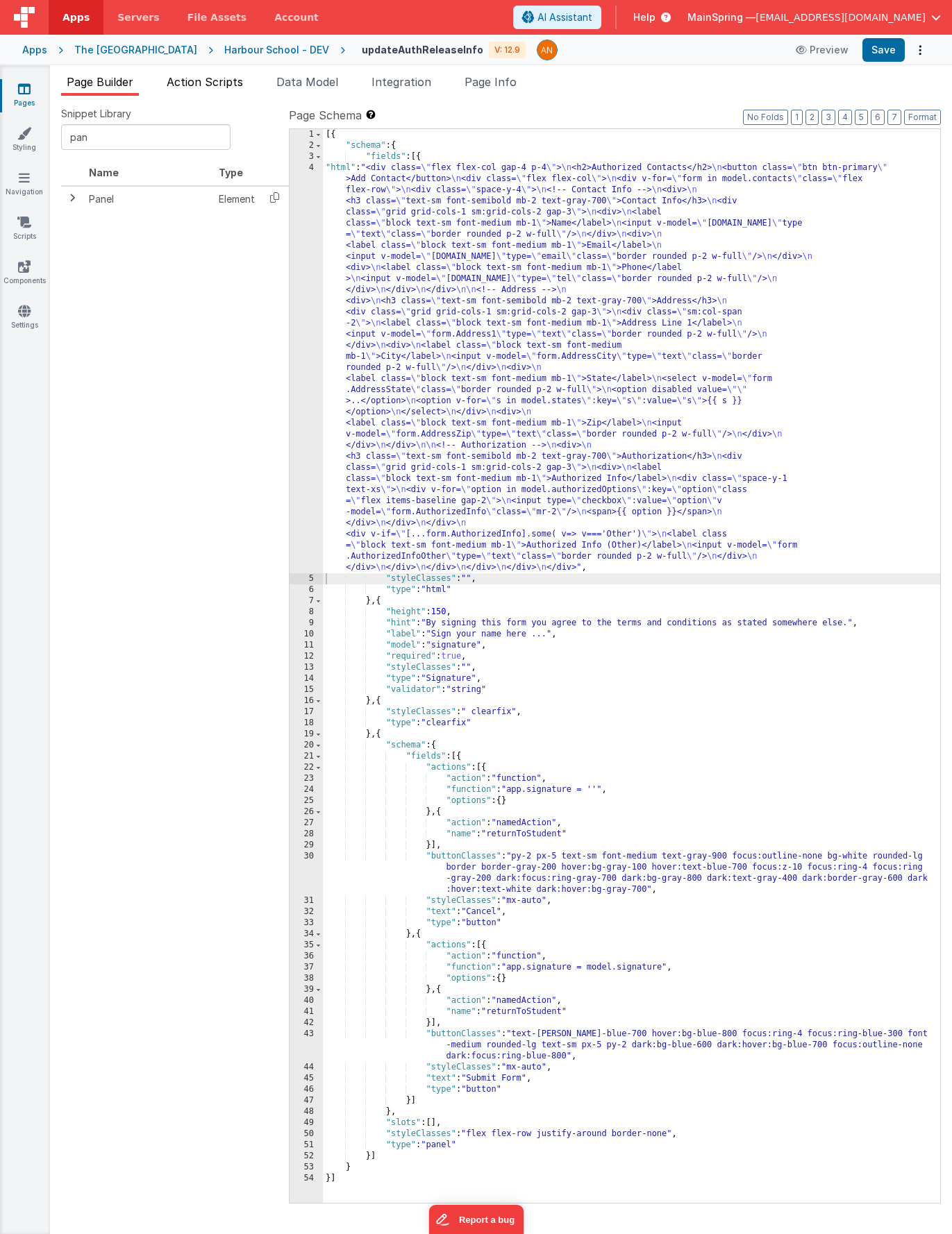
click at [224, 85] on span "Action Scripts" at bounding box center [205, 81] width 76 height 14
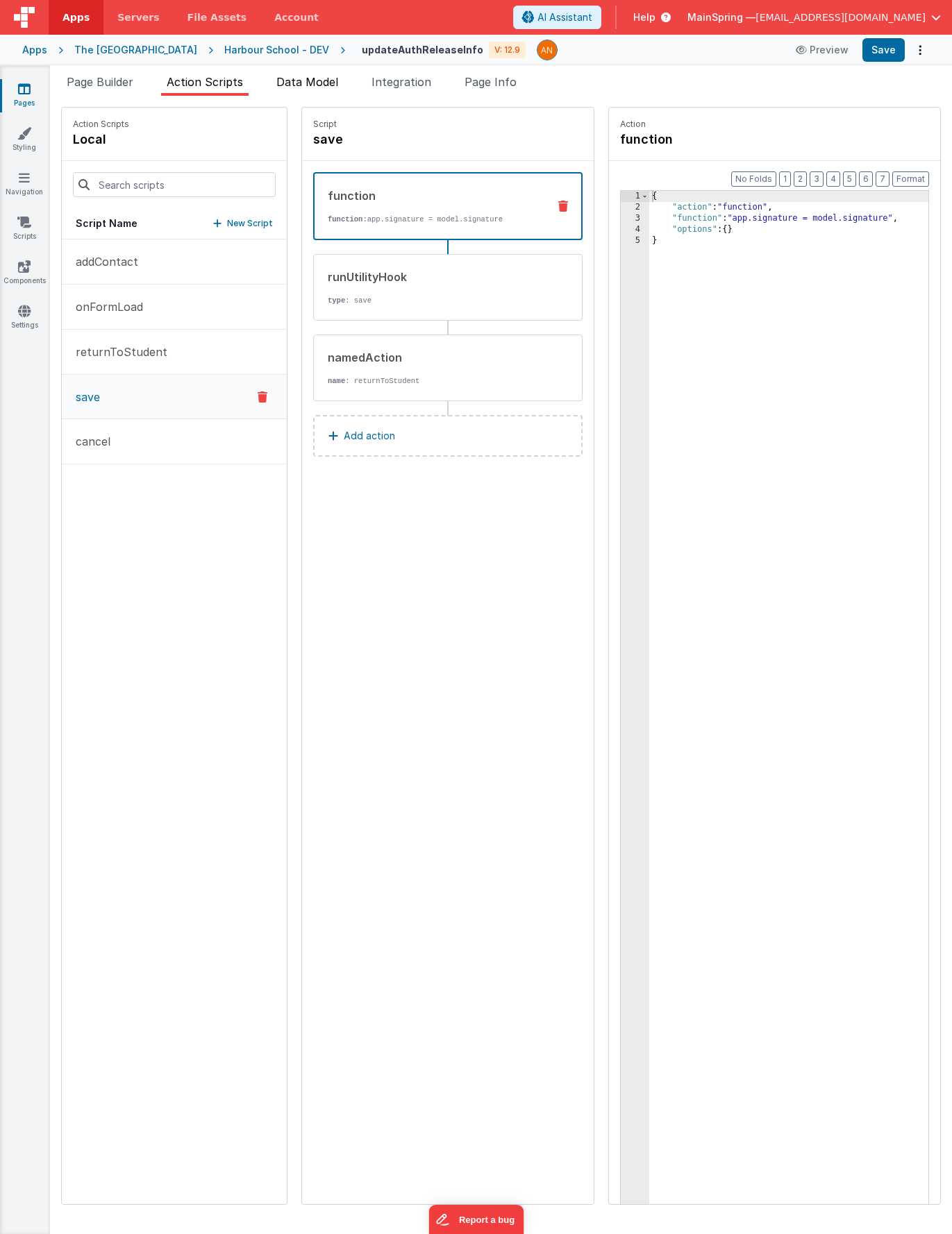
click at [291, 78] on span "Data Model" at bounding box center [307, 81] width 62 height 14
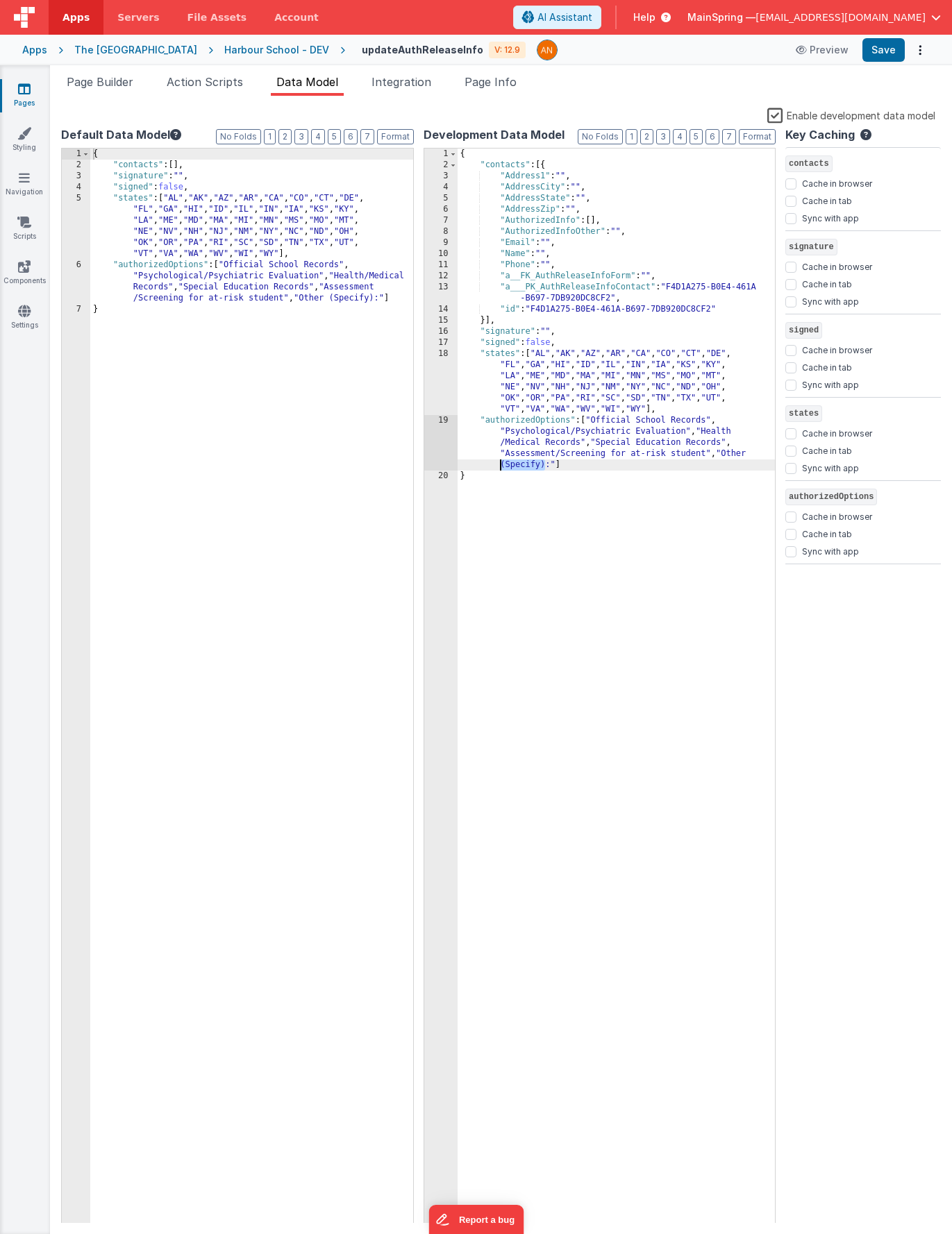
drag, startPoint x: 547, startPoint y: 467, endPoint x: 501, endPoint y: 467, distance: 46.0
click at [501, 467] on div "{ "contacts" : [{ "Address1" : "" , "AddressCity" : "" , "AddressState" : "" , …" at bounding box center [616, 698] width 318 height 1097
click at [202, 88] on span "Action Scripts" at bounding box center [205, 81] width 76 height 14
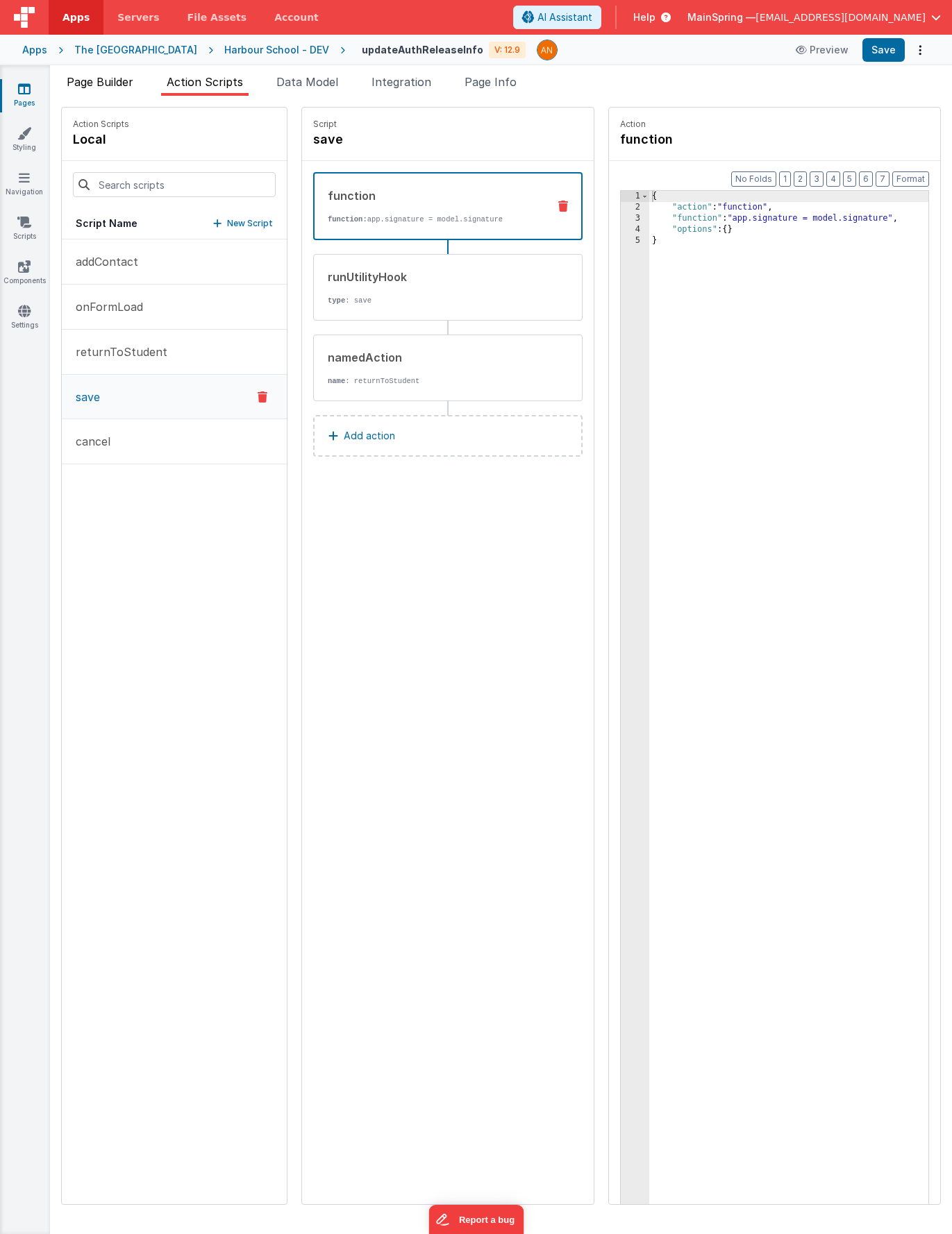
click at [133, 84] on span "Page Builder" at bounding box center [100, 81] width 67 height 14
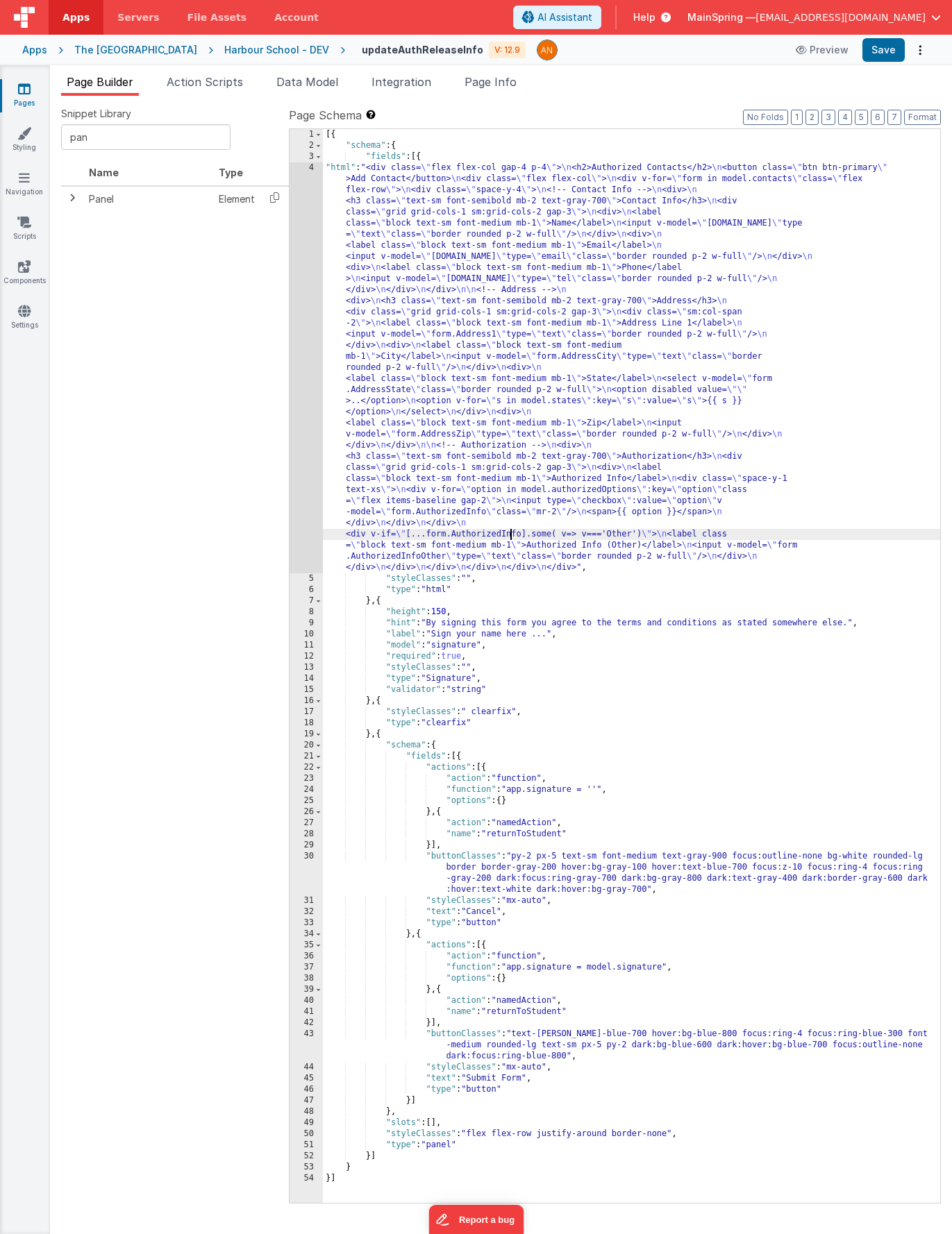
click at [509, 532] on div "[{ "schema" : { "fields" : [{ "html" : "<div class= \" flex flex-col gap-4 p-4 …" at bounding box center [631, 677] width 617 height 1096
click at [916, 113] on button "Format" at bounding box center [923, 117] width 37 height 15
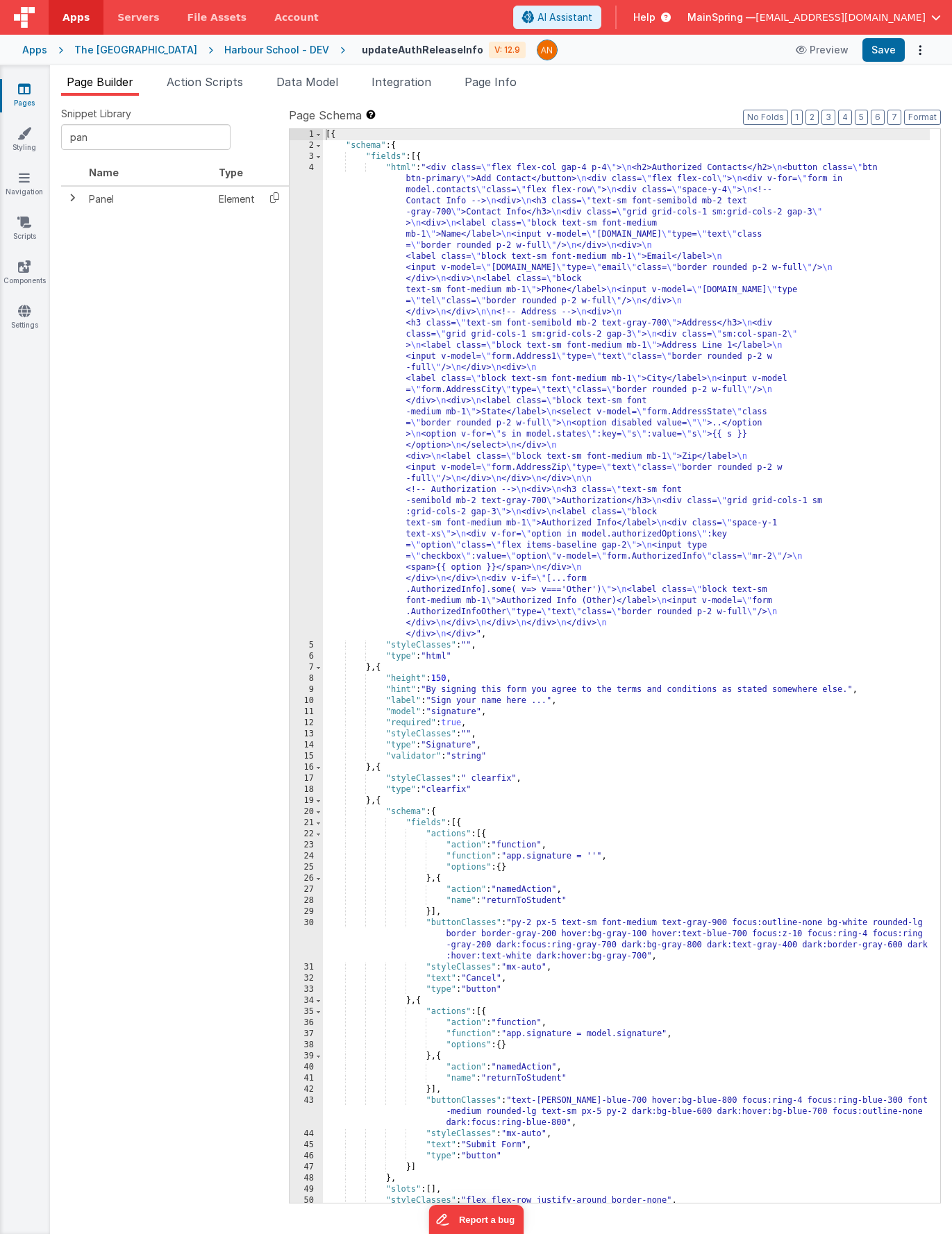
click at [503, 383] on div "[{ "schema" : { "fields" : [{ "html" : "<div class= \" flex flex-col gap-4 p-4 …" at bounding box center [626, 677] width 607 height 1096
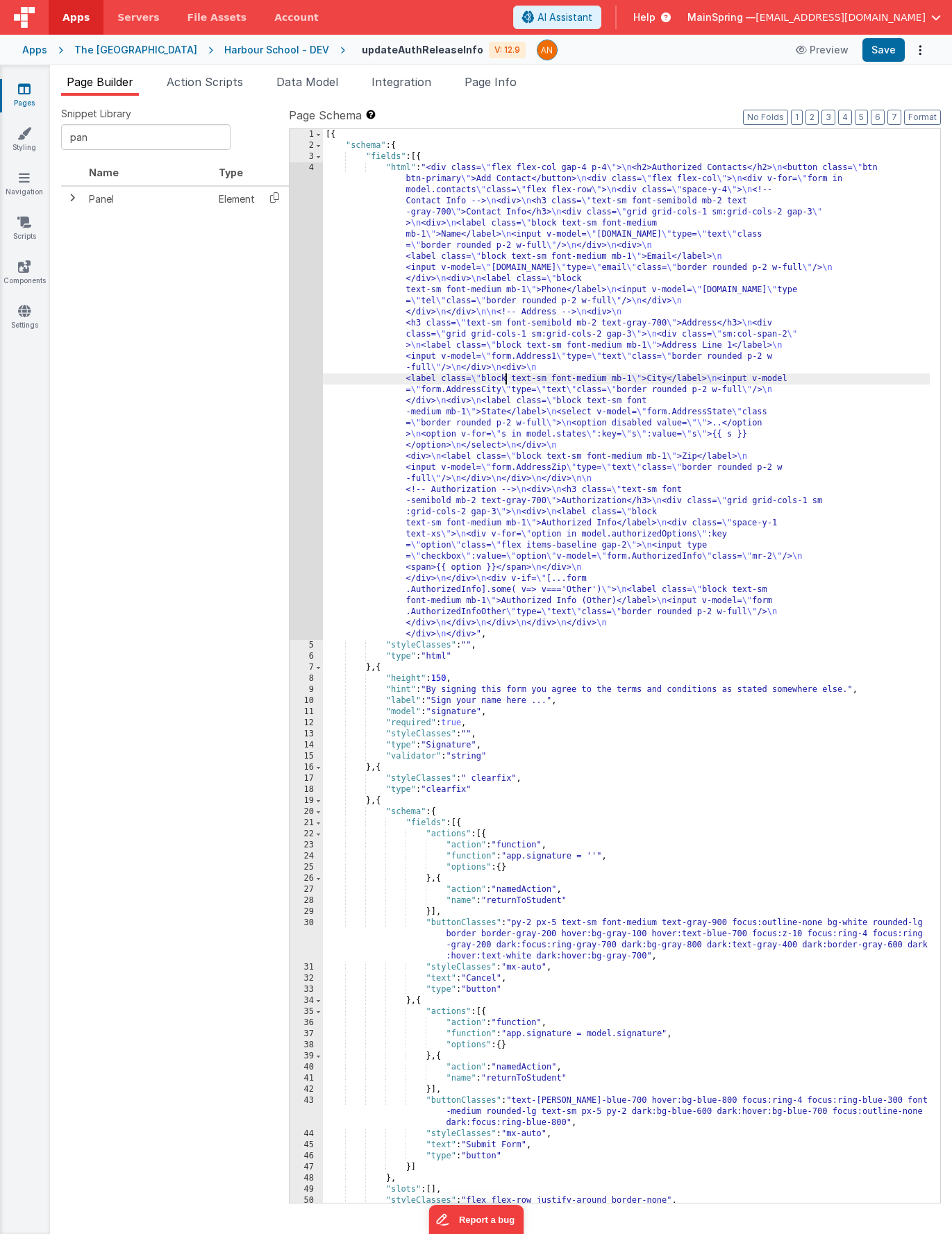
click at [306, 397] on div "4" at bounding box center [306, 401] width 33 height 477
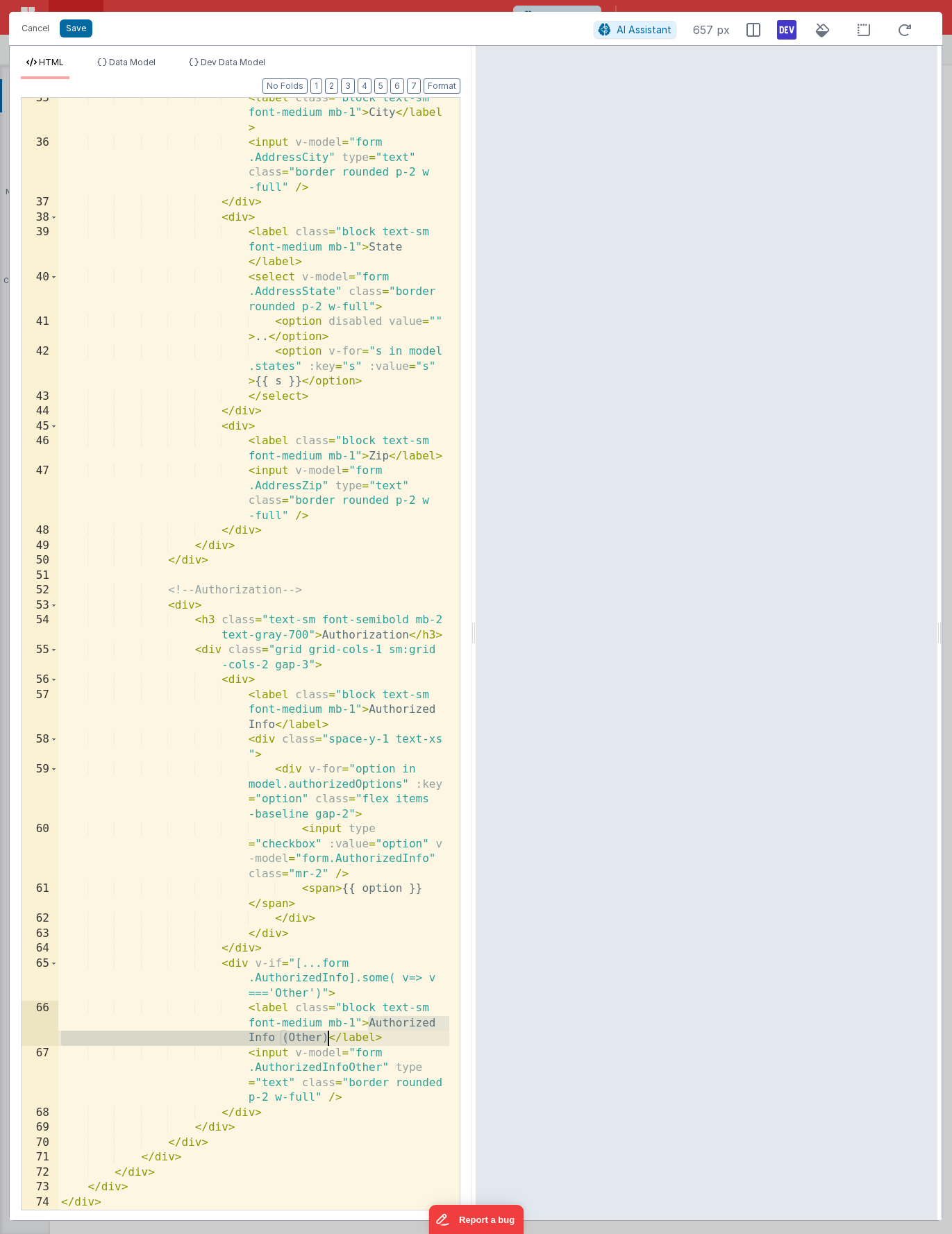
drag, startPoint x: 370, startPoint y: 1021, endPoint x: 325, endPoint y: 1035, distance: 47.1
click at [325, 1035] on div "< label class = "block text-sm font-medium mb-1" > City </ label > < input v-mo…" at bounding box center [254, 677] width 391 height 1172
click at [373, 1023] on div "< label class = "block text-sm font-medium mb-1" > City </ label > < input v-mo…" at bounding box center [254, 677] width 391 height 1172
click at [251, 1039] on div "< label class = "block text-sm font-medium mb-1" > City </ label > < input v-mo…" at bounding box center [254, 677] width 391 height 1172
click at [419, 1011] on div "< label class = "block text-sm font-medium mb-1" > City </ label > < input v-mo…" at bounding box center [254, 677] width 391 height 1172
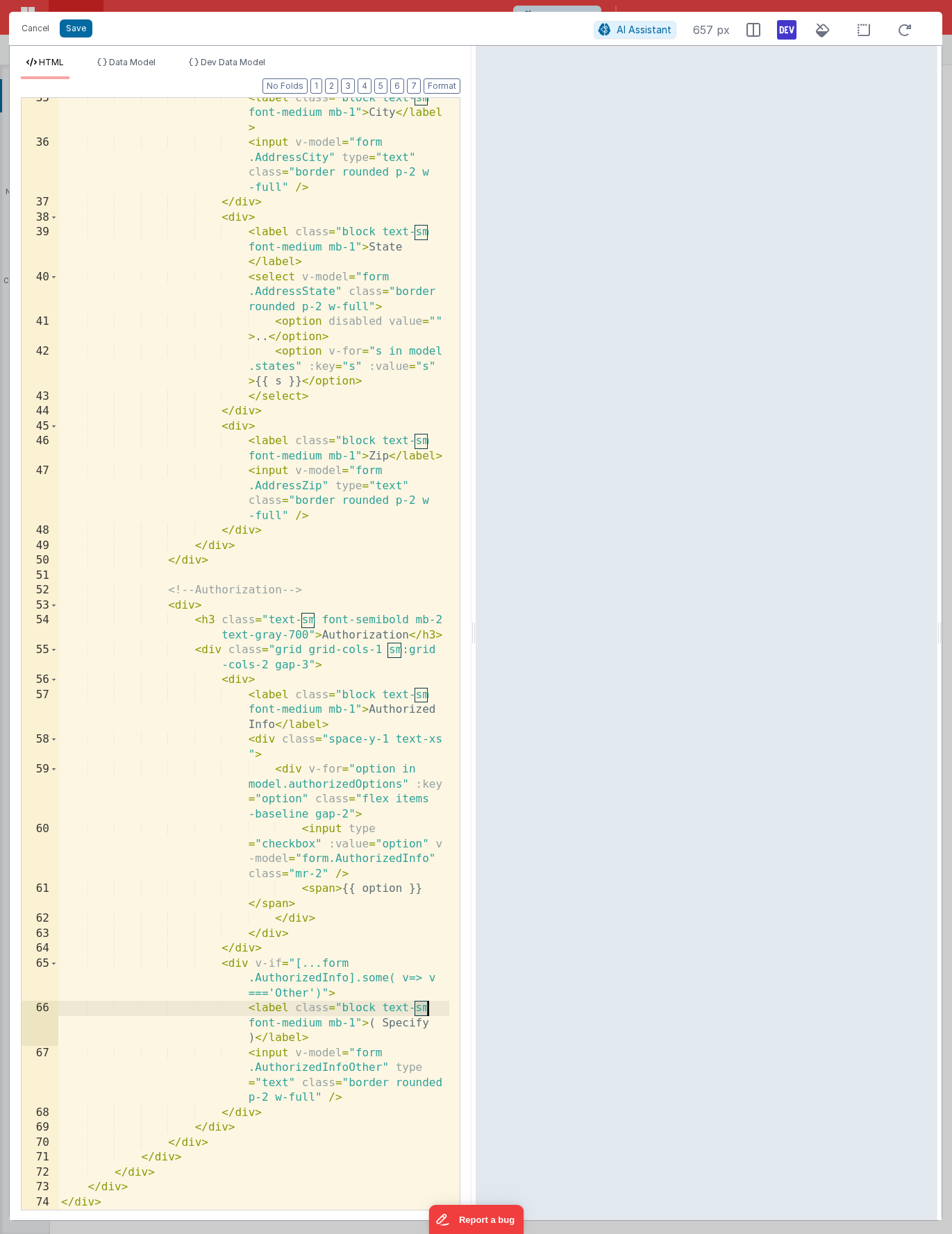
click at [419, 1011] on div "< label class = "block text-sm font-medium mb-1" > City </ label > < input v-mo…" at bounding box center [254, 677] width 391 height 1172
drag, startPoint x: 192, startPoint y: 608, endPoint x: 198, endPoint y: 613, distance: 7.8
click at [192, 608] on div "< label class = "block text-sm font-medium mb-1" > City </ label > < input v-mo…" at bounding box center [254, 677] width 391 height 1172
click at [334, 607] on div "< label class = "block text-sm font-medium mb-1" > City </ label > < input v-mo…" at bounding box center [254, 677] width 391 height 1172
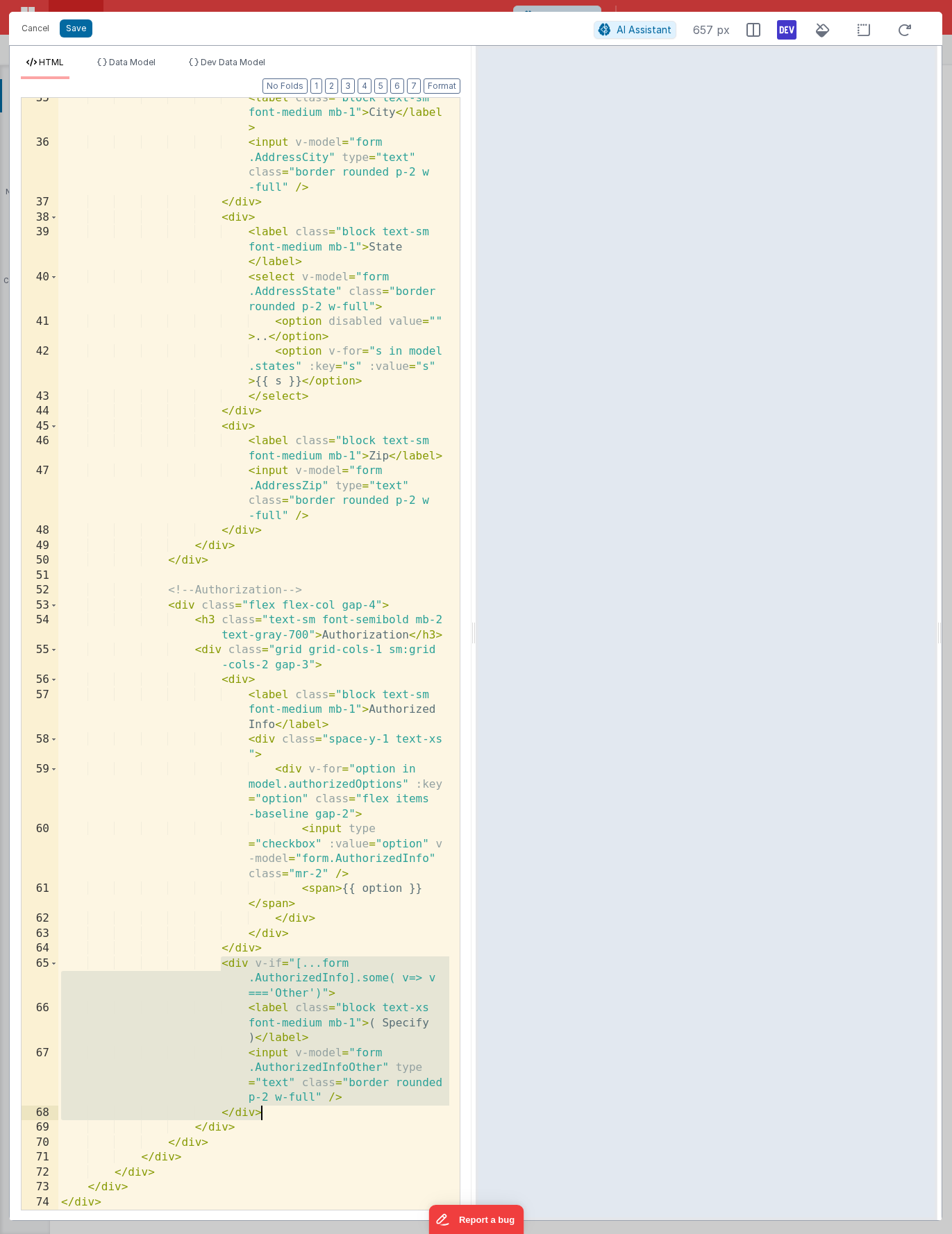
drag, startPoint x: 224, startPoint y: 963, endPoint x: 269, endPoint y: 1108, distance: 151.8
click at [269, 1108] on div "< label class = "block text-sm font-medium mb-1" > City </ label > < input v-mo…" at bounding box center [254, 677] width 391 height 1172
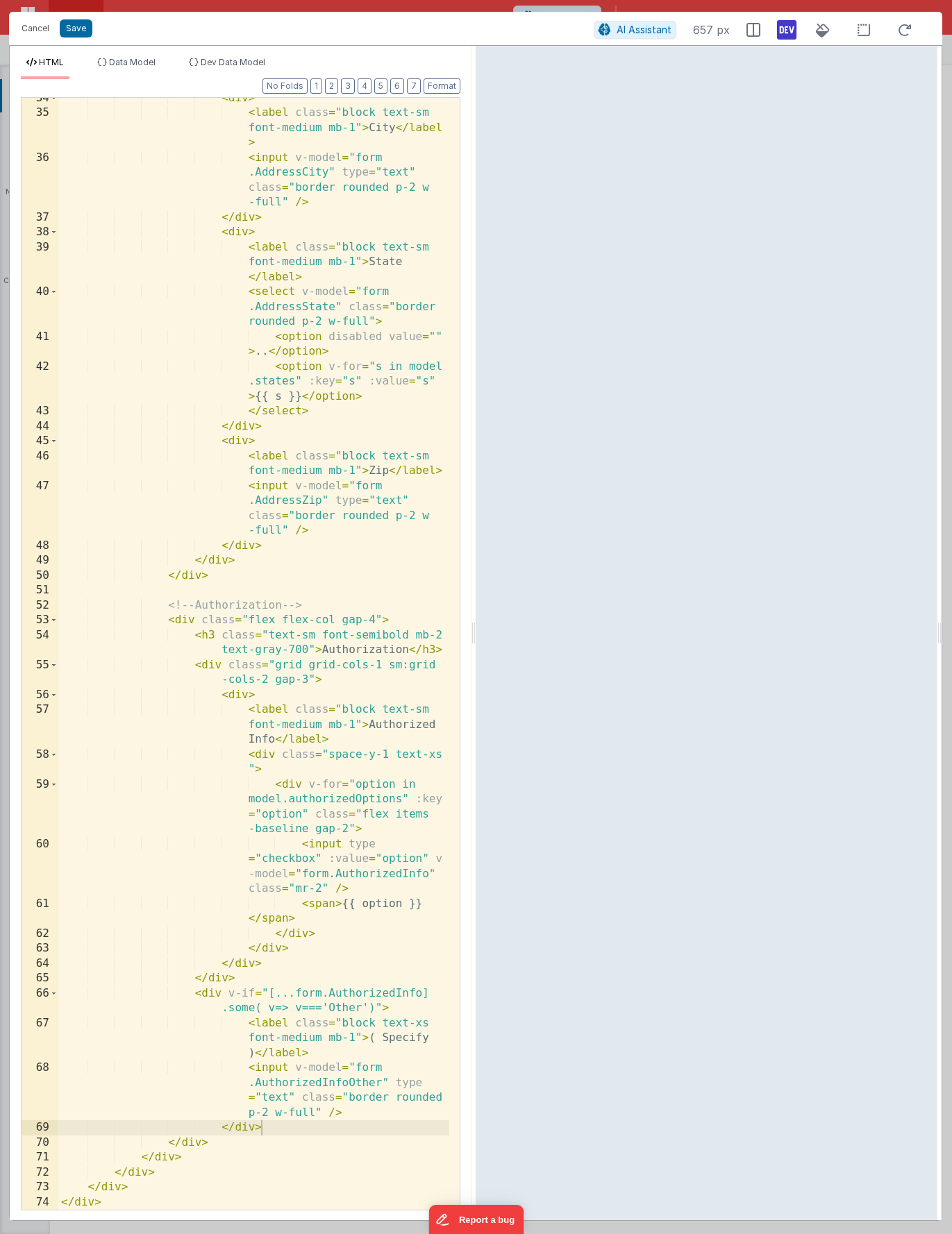
scroll to position [827, 0]
drag, startPoint x: 378, startPoint y: 1038, endPoint x: 376, endPoint y: 1047, distance: 9.2
click at [377, 1038] on div "< div > < label class = "block text-sm font-medium mb-1" > City </ label > < in…" at bounding box center [254, 662] width 391 height 1142
drag, startPoint x: 342, startPoint y: 623, endPoint x: 374, endPoint y: 619, distance: 32.2
click at [374, 619] on div "< div > < label class = "block text-sm font-medium mb-1" > City </ label > < in…" at bounding box center [254, 662] width 391 height 1142
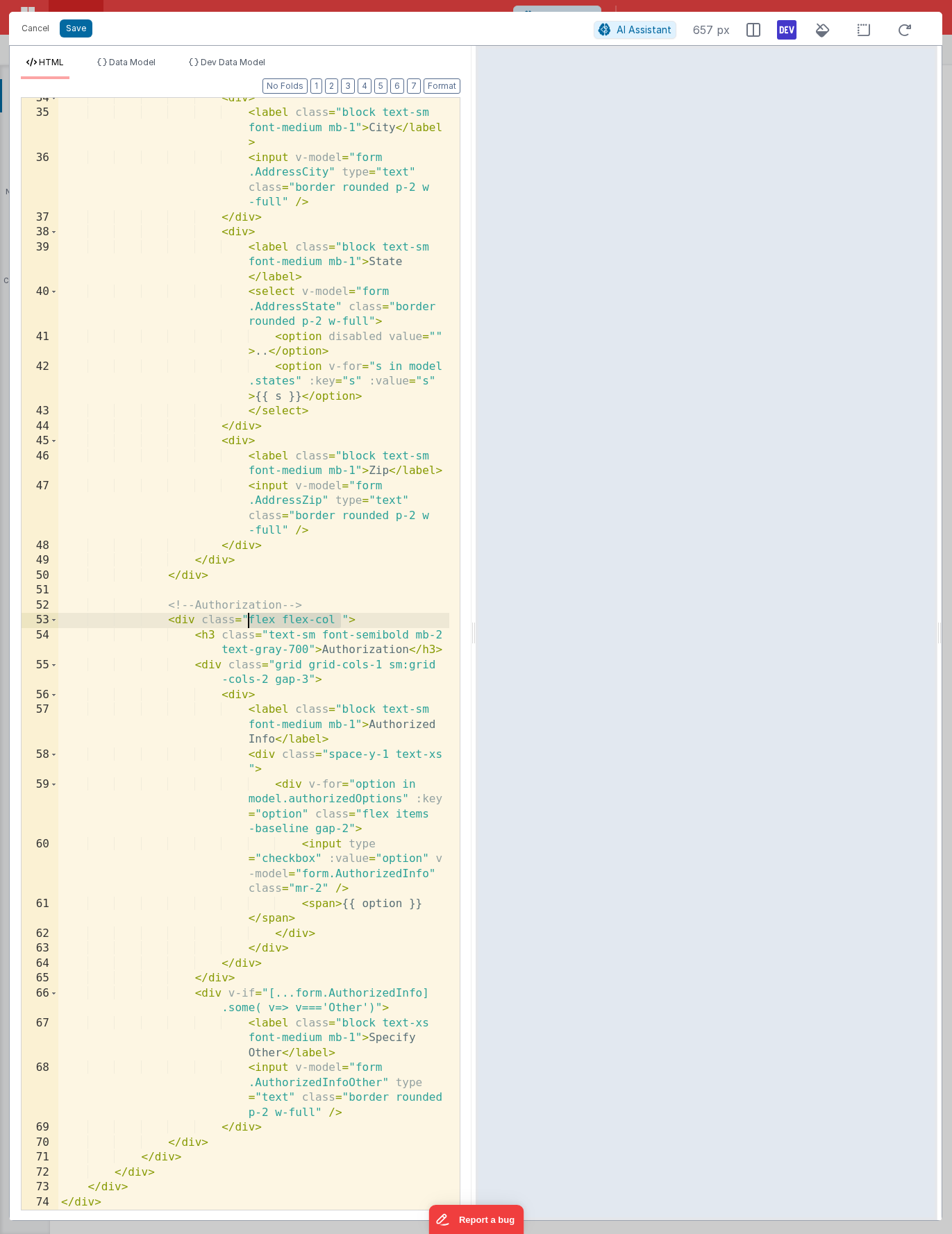
drag, startPoint x: 341, startPoint y: 617, endPoint x: 249, endPoint y: 623, distance: 92.2
click at [249, 623] on div "< div > < label class = "block text-sm font-medium mb-1" > City </ label > < in…" at bounding box center [254, 662] width 391 height 1142
click at [247, 619] on div "< div > < label class = "block text-sm font-medium mb-1" > City </ label > < in…" at bounding box center [254, 662] width 391 height 1142
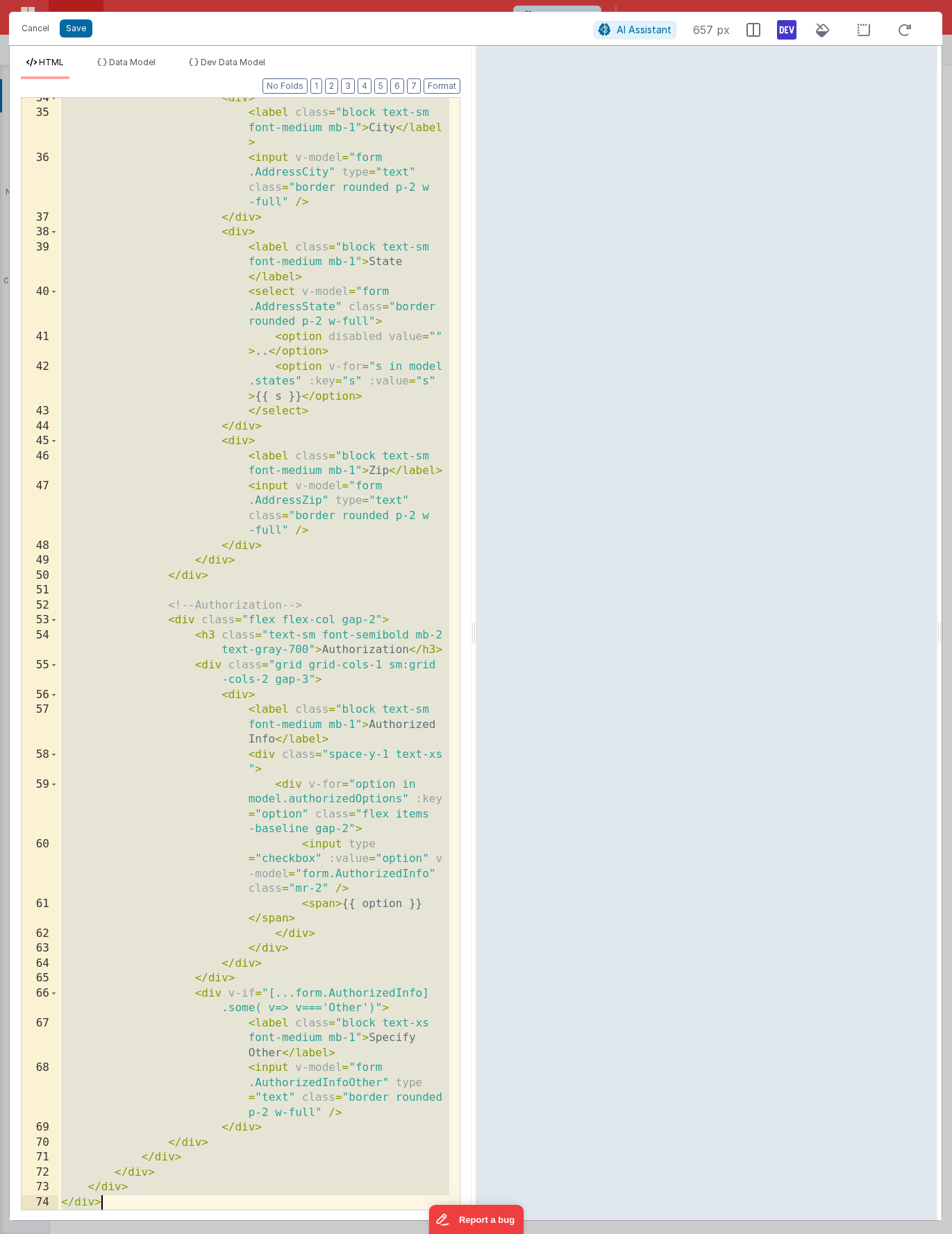
click at [332, 450] on div "< div > < label class = "block text-sm font-medium mb-1" > City </ label > < in…" at bounding box center [254, 662] width 391 height 1142
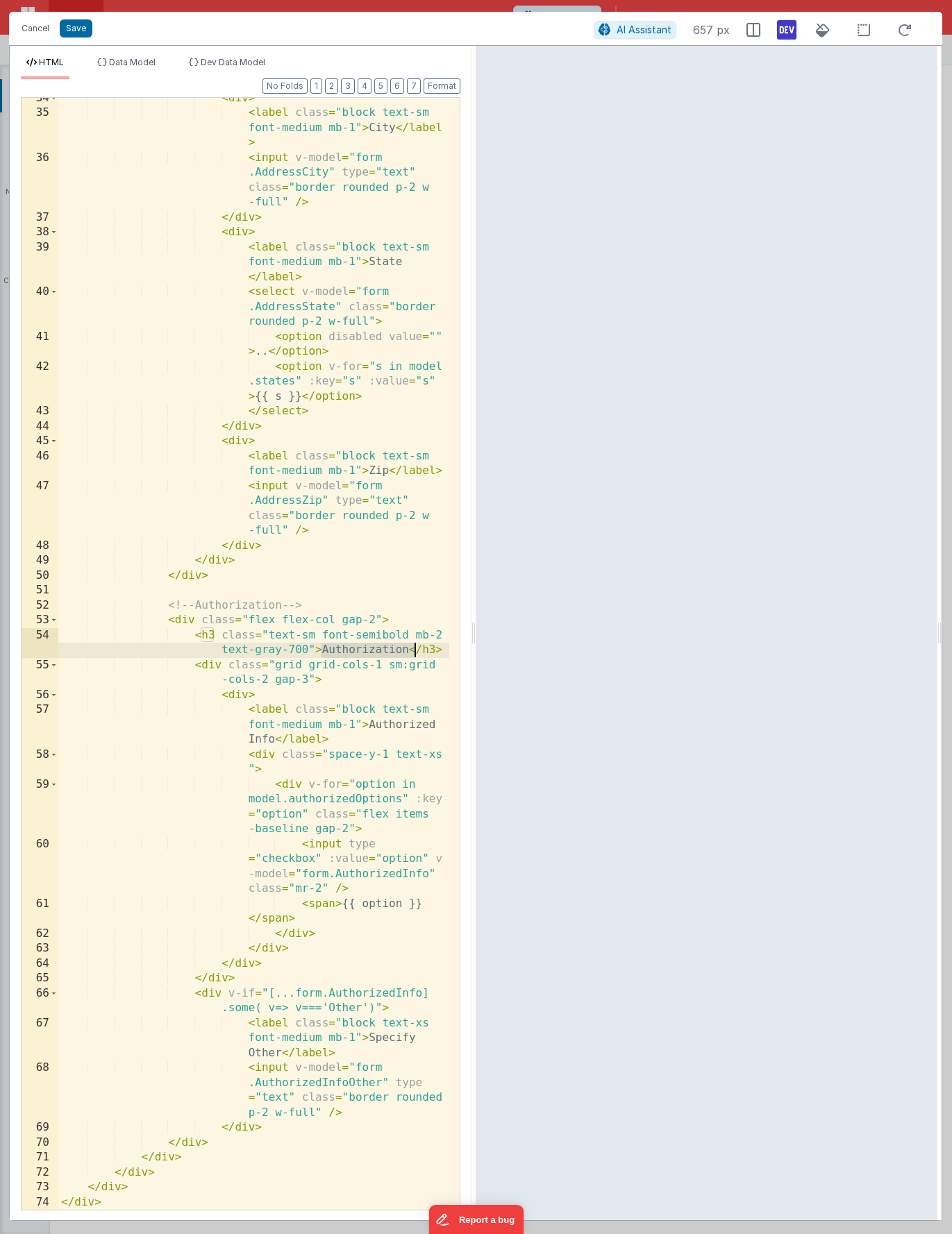
drag, startPoint x: 321, startPoint y: 649, endPoint x: 413, endPoint y: 651, distance: 92.0
click at [413, 651] on div "< div > < label class = "block text-sm font-medium mb-1" > City </ label > < in…" at bounding box center [254, 662] width 391 height 1142
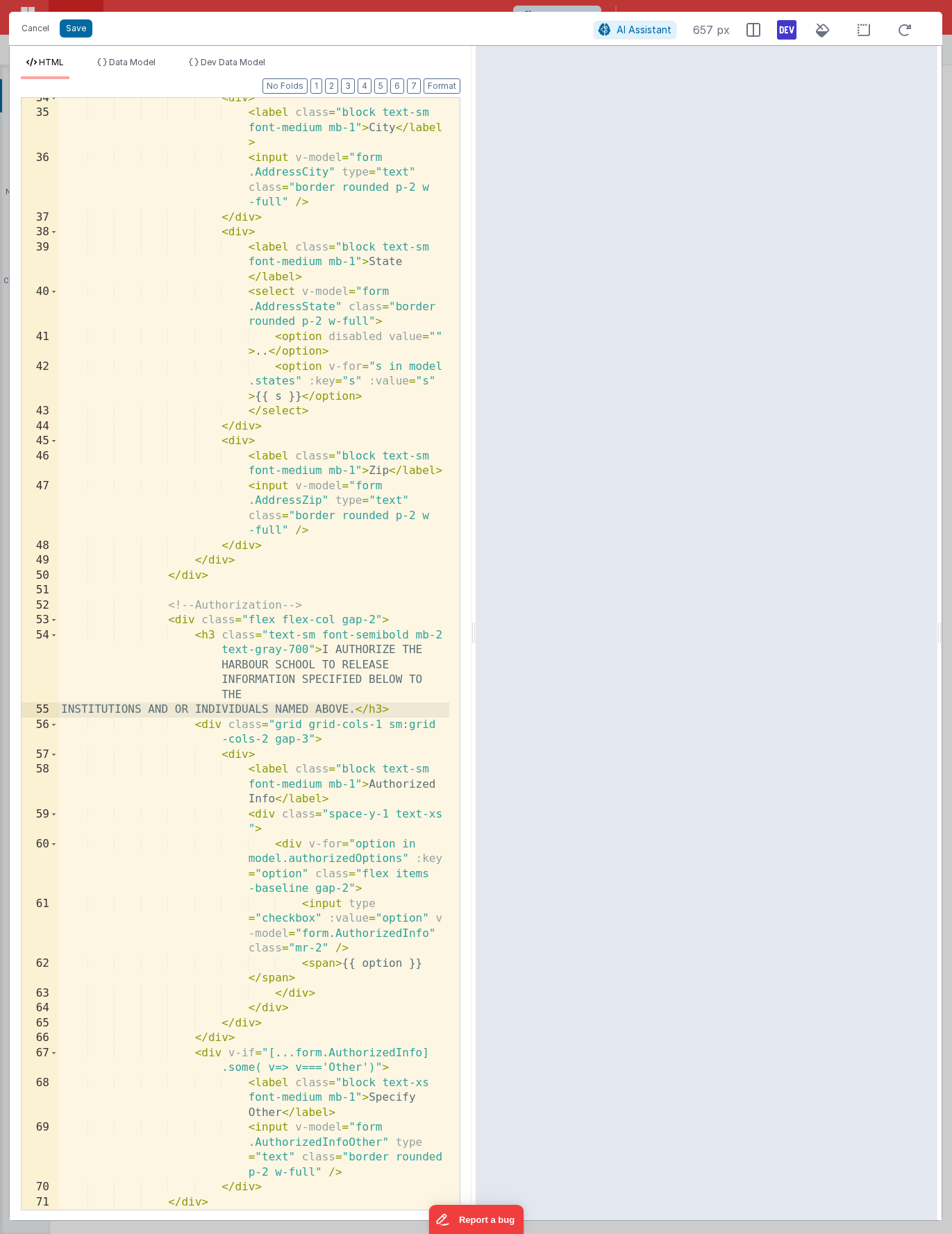
scroll to position [828, 0]
click at [328, 687] on div "< div > < label class = "block text-sm font-medium mb-1" > City </ label > < in…" at bounding box center [254, 662] width 391 height 1142
click at [331, 698] on div "< div > < label class = "block text-sm font-medium mb-1" > City </ label > < in…" at bounding box center [254, 662] width 391 height 1142
click at [415, 636] on div "< div > < label class = "block text-sm font-medium mb-1" > City </ label > < in…" at bounding box center [254, 662] width 391 height 1142
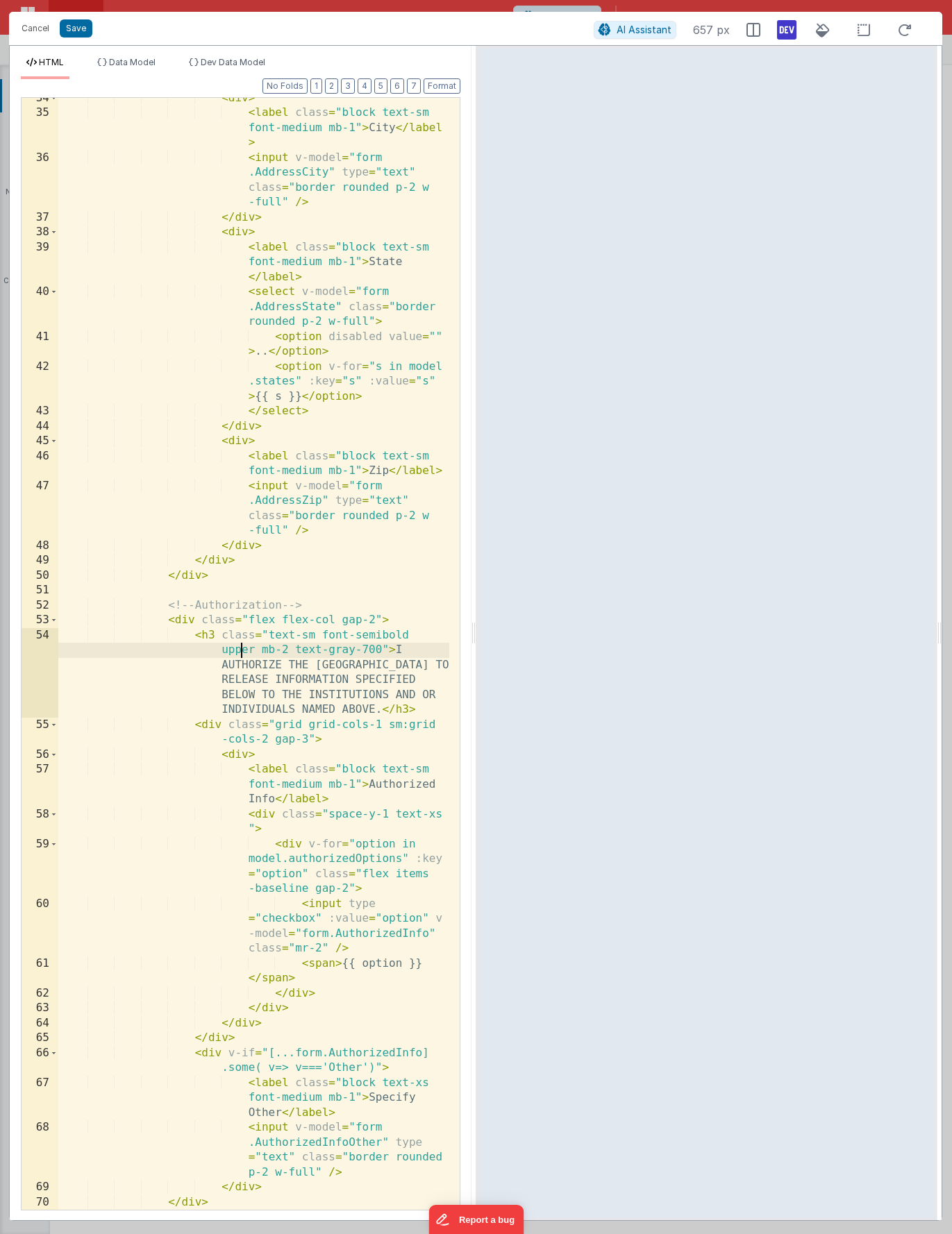
click at [244, 653] on div "< div > < label class = "block text-sm font-medium mb-1" > City </ label > < in…" at bounding box center [254, 662] width 391 height 1142
click at [148, 641] on div "< div > < label class = "block text-sm font-medium mb-1" > City </ label > < in…" at bounding box center [254, 662] width 391 height 1142
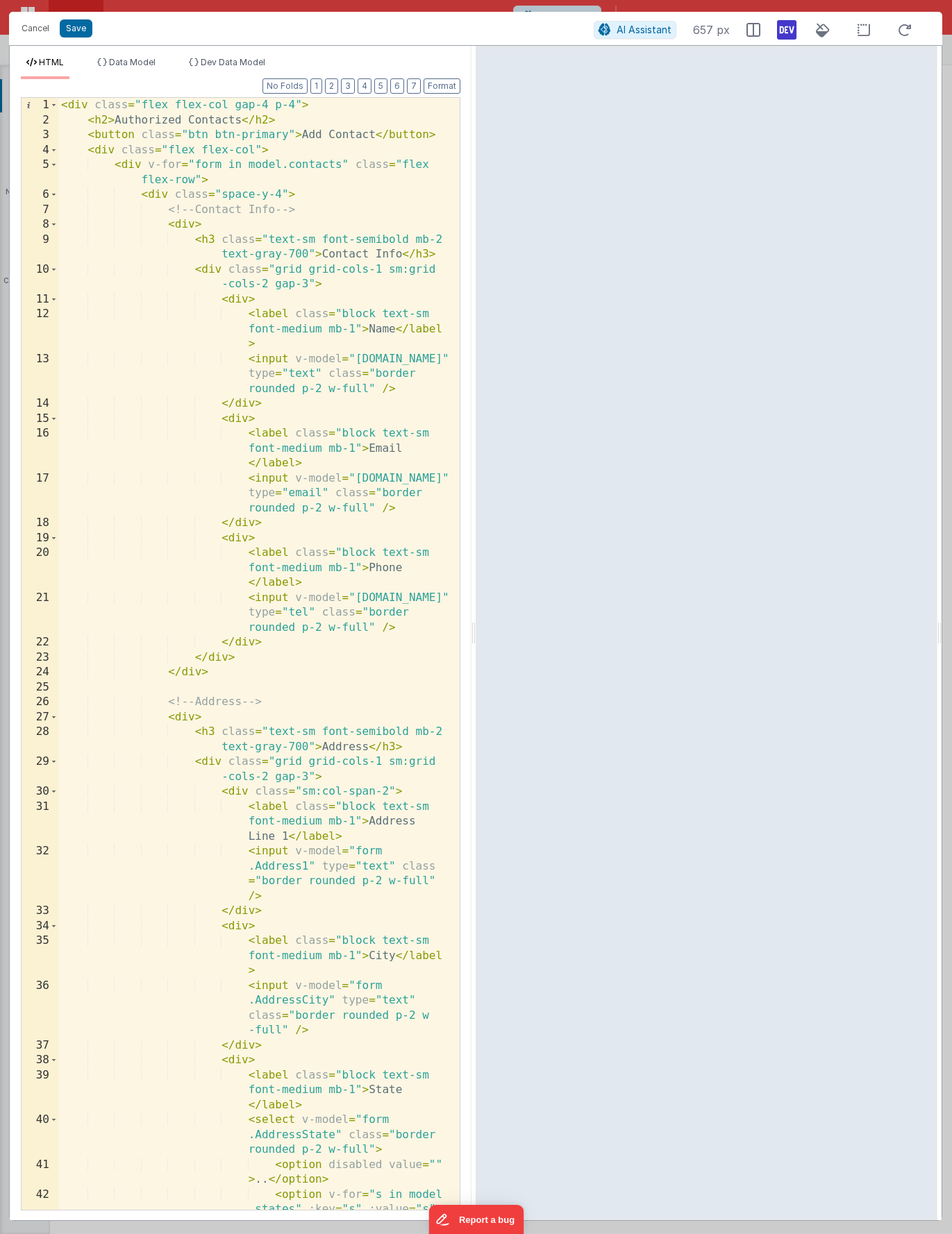
click at [90, 135] on div "< div class = "flex flex-col gap-4 p-4" > < h2 > Authorized Contacts </ h2 > < …" at bounding box center [254, 683] width 391 height 1172
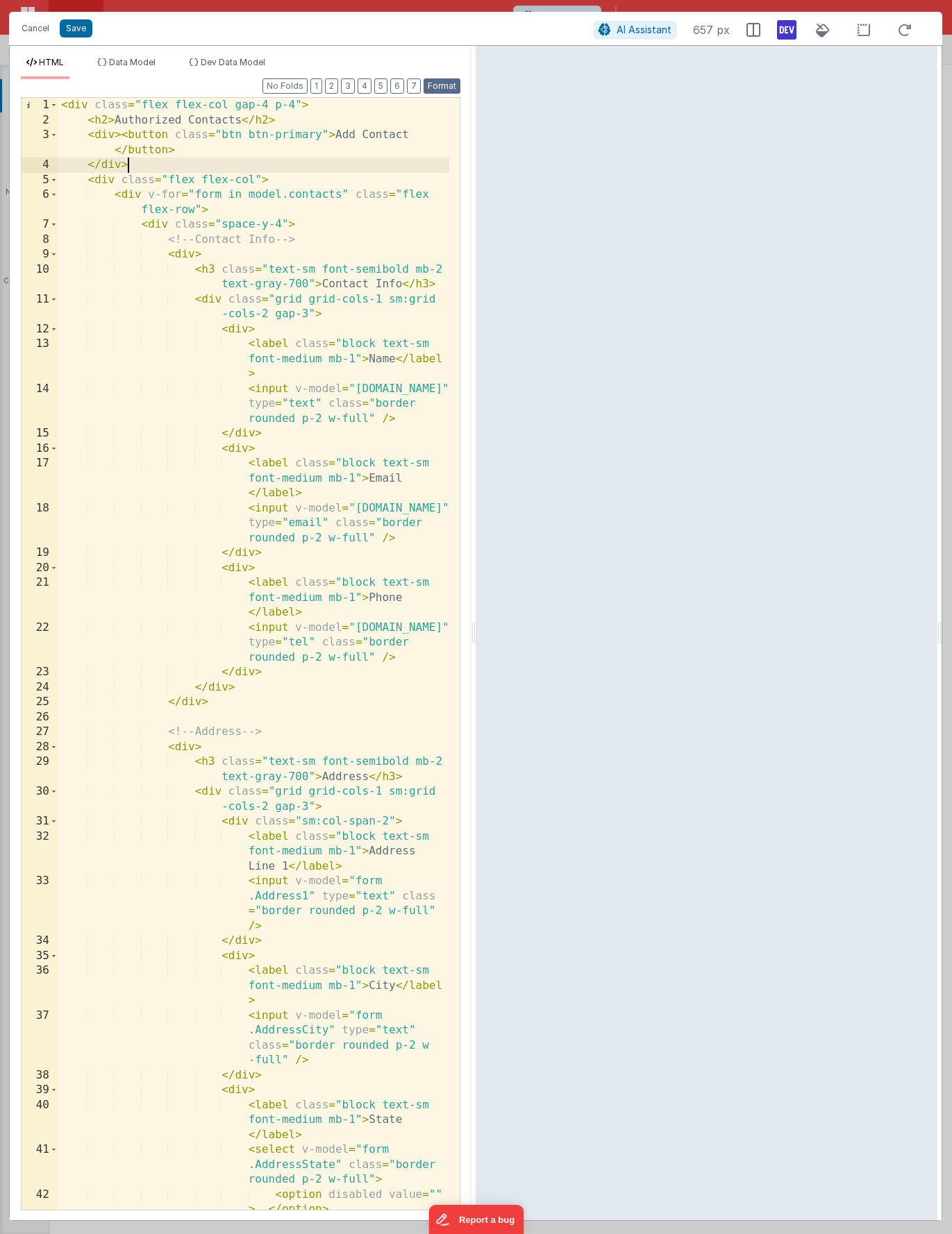
click at [447, 86] on button "Format" at bounding box center [442, 85] width 37 height 15
drag, startPoint x: 122, startPoint y: 140, endPoint x: 133, endPoint y: 175, distance: 36.7
click at [122, 140] on div "< div class = "flex flex-col gap-4 p-4" > < h2 > Authorized Contacts </ h2 > < …" at bounding box center [254, 683] width 391 height 1172
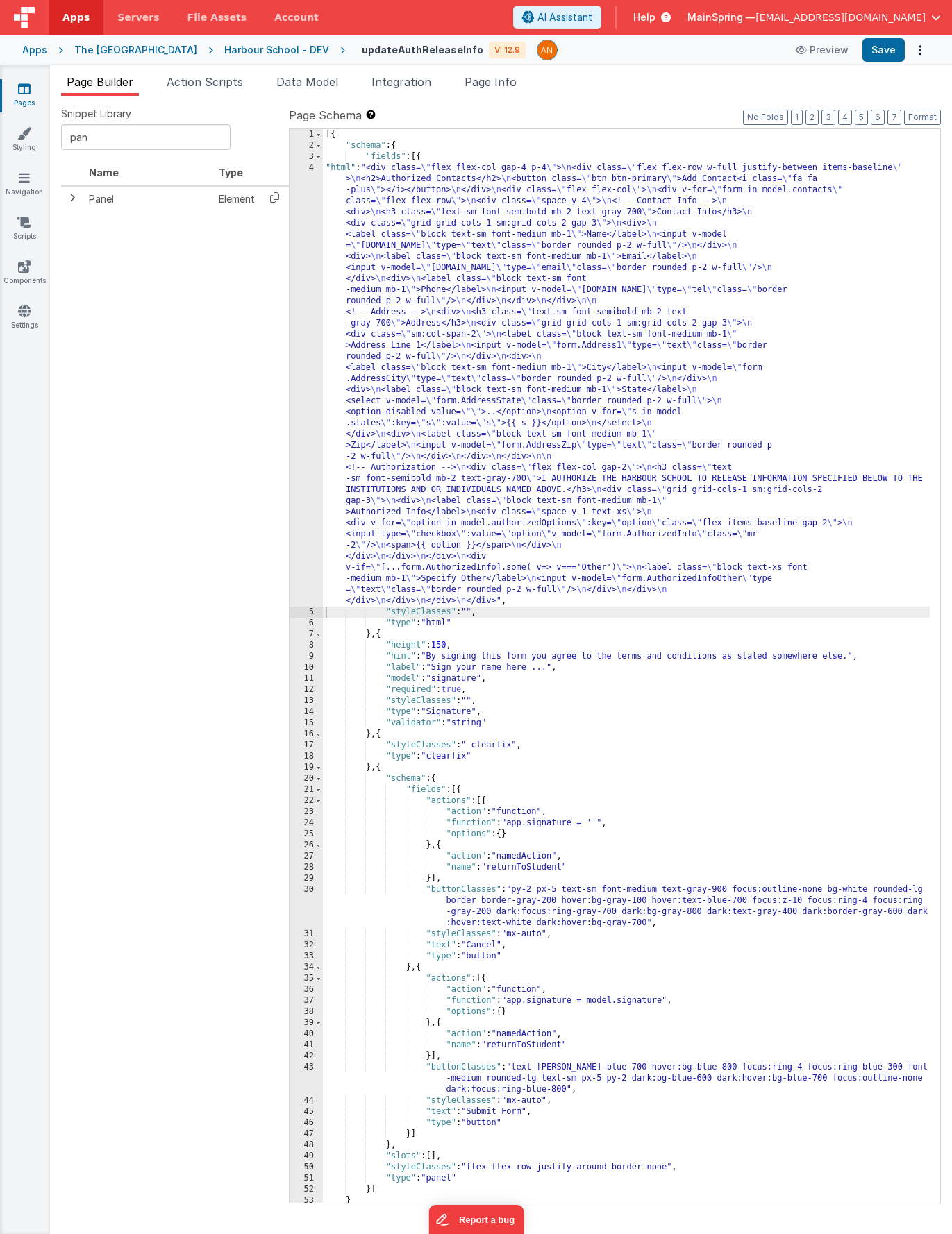
click at [651, 389] on div "[{ "schema" : { "fields" : [{ "html" : "<div class= \" flex flex-col gap-4 p-4 …" at bounding box center [626, 677] width 607 height 1096
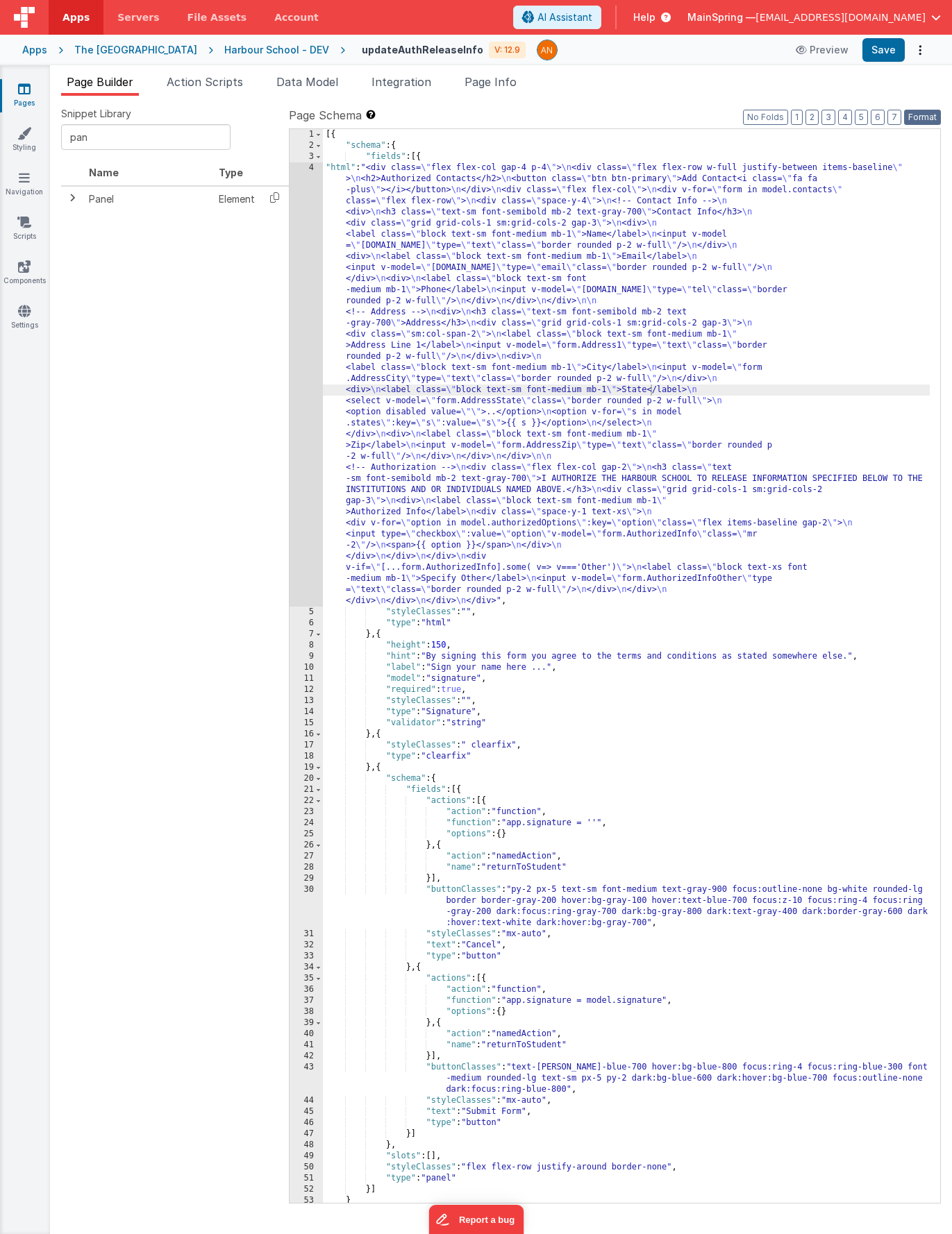
click at [912, 119] on button "Format" at bounding box center [923, 117] width 37 height 15
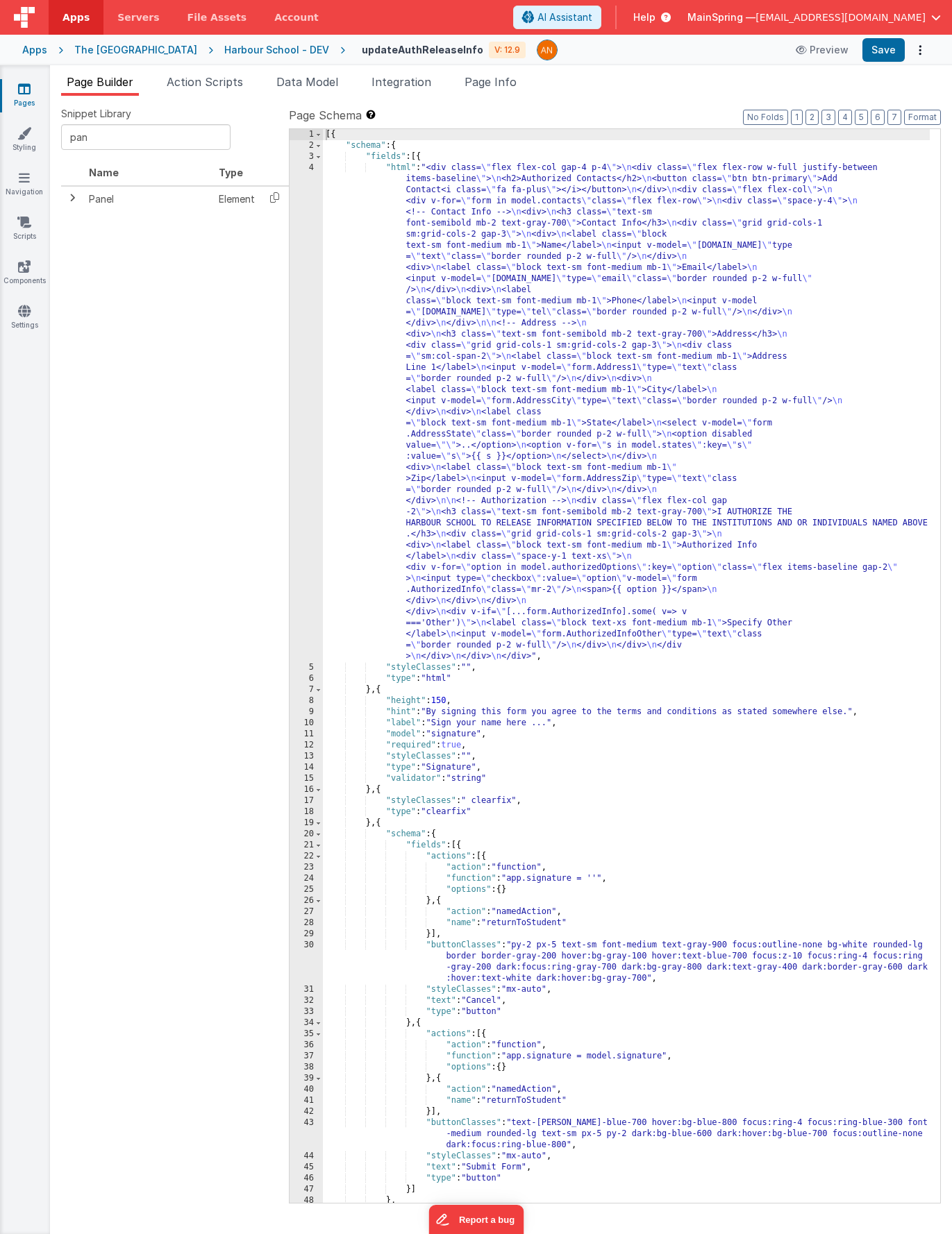
click at [501, 413] on div "[{ "schema" : { "fields" : [{ "html" : "<div class= \" flex flex-col gap-4 p-4 …" at bounding box center [626, 677] width 607 height 1096
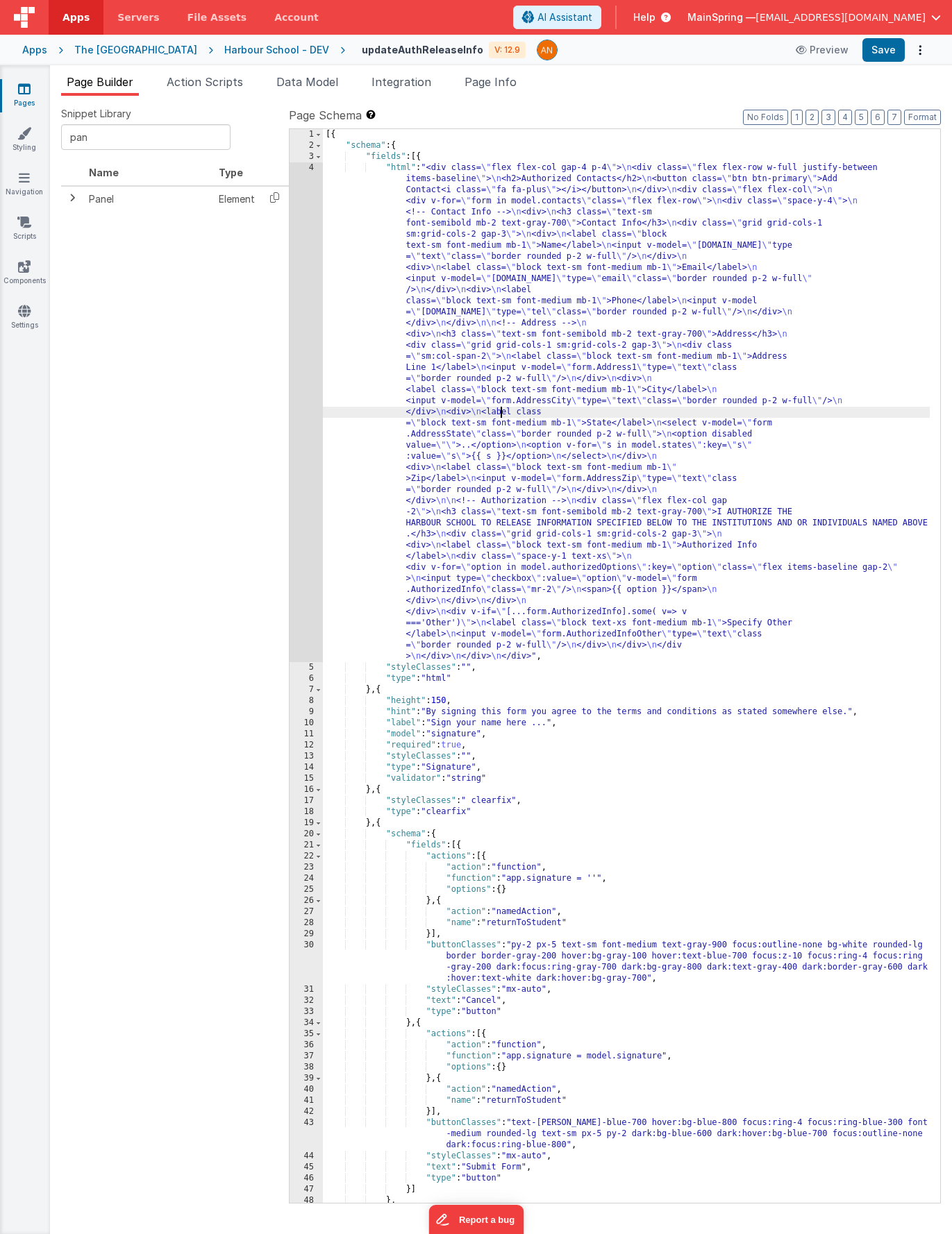
click at [301, 417] on div "4" at bounding box center [306, 413] width 33 height 500
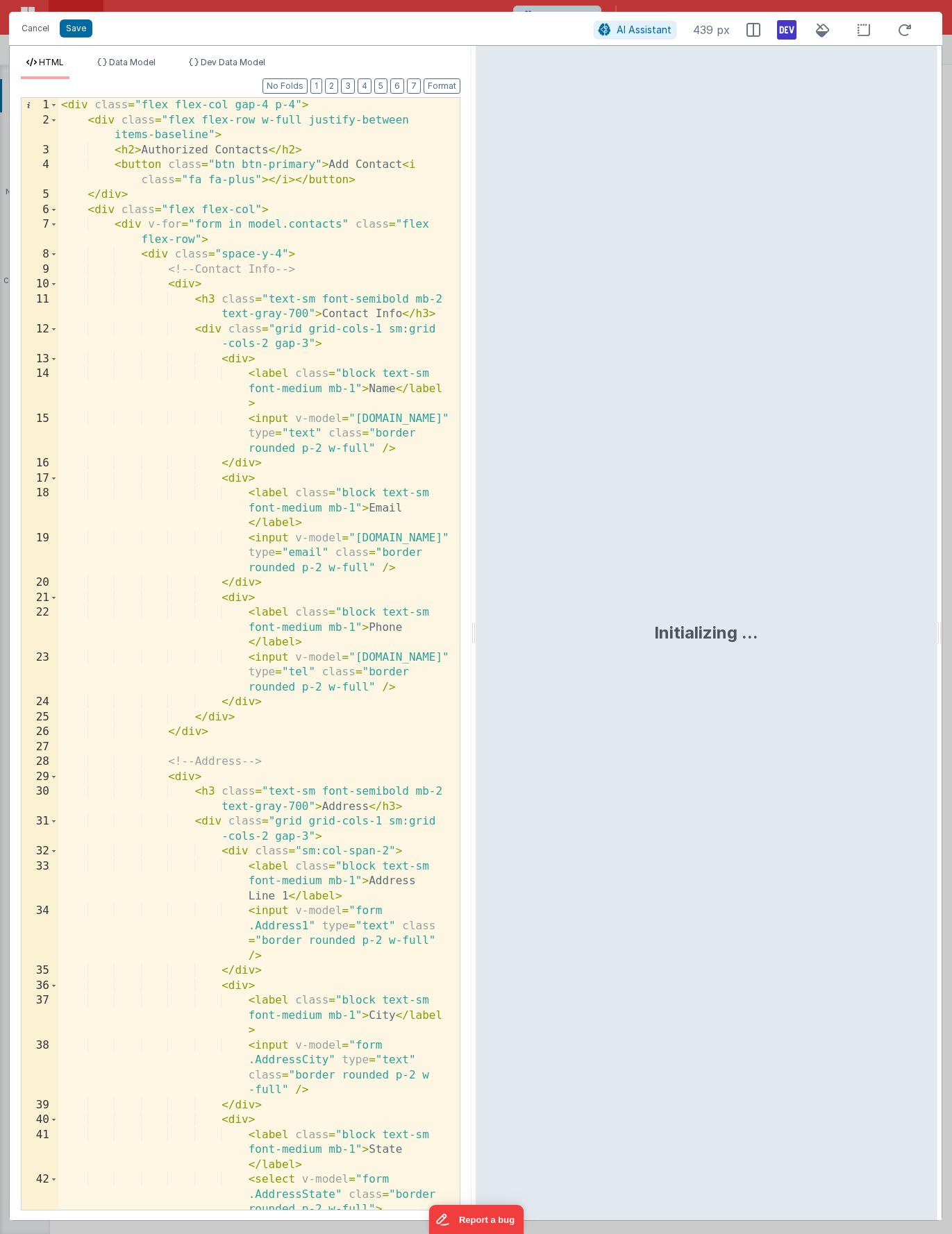
click at [297, 102] on div "< div class = "flex flex-col gap-4 p-4" > < div class = "flex flex-row w-full j…" at bounding box center [254, 676] width 391 height 1157
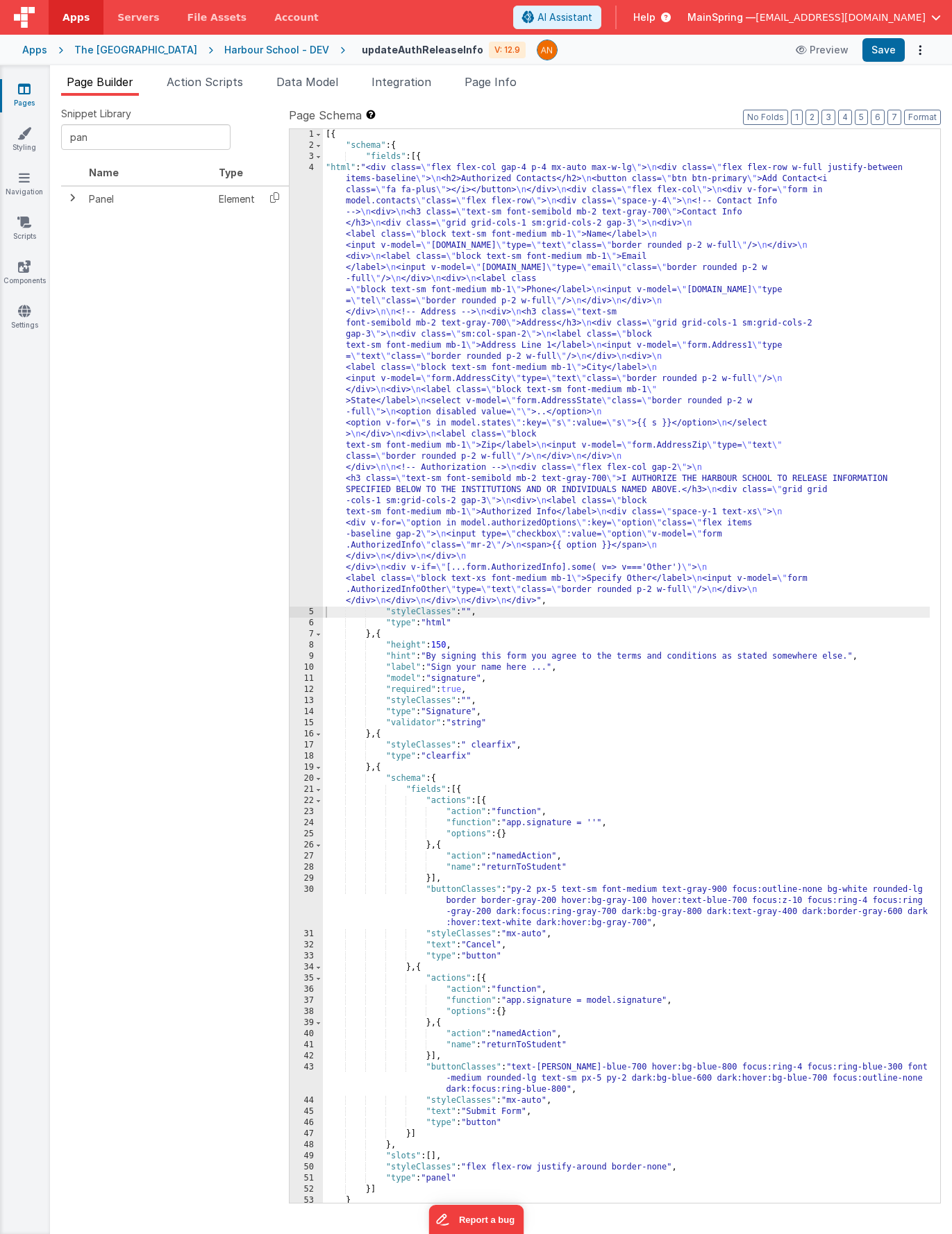
click at [718, 474] on div "[{ "schema" : { "fields" : [{ "html" : "<div class= \" flex flex-col gap-4 p-4 …" at bounding box center [626, 677] width 607 height 1096
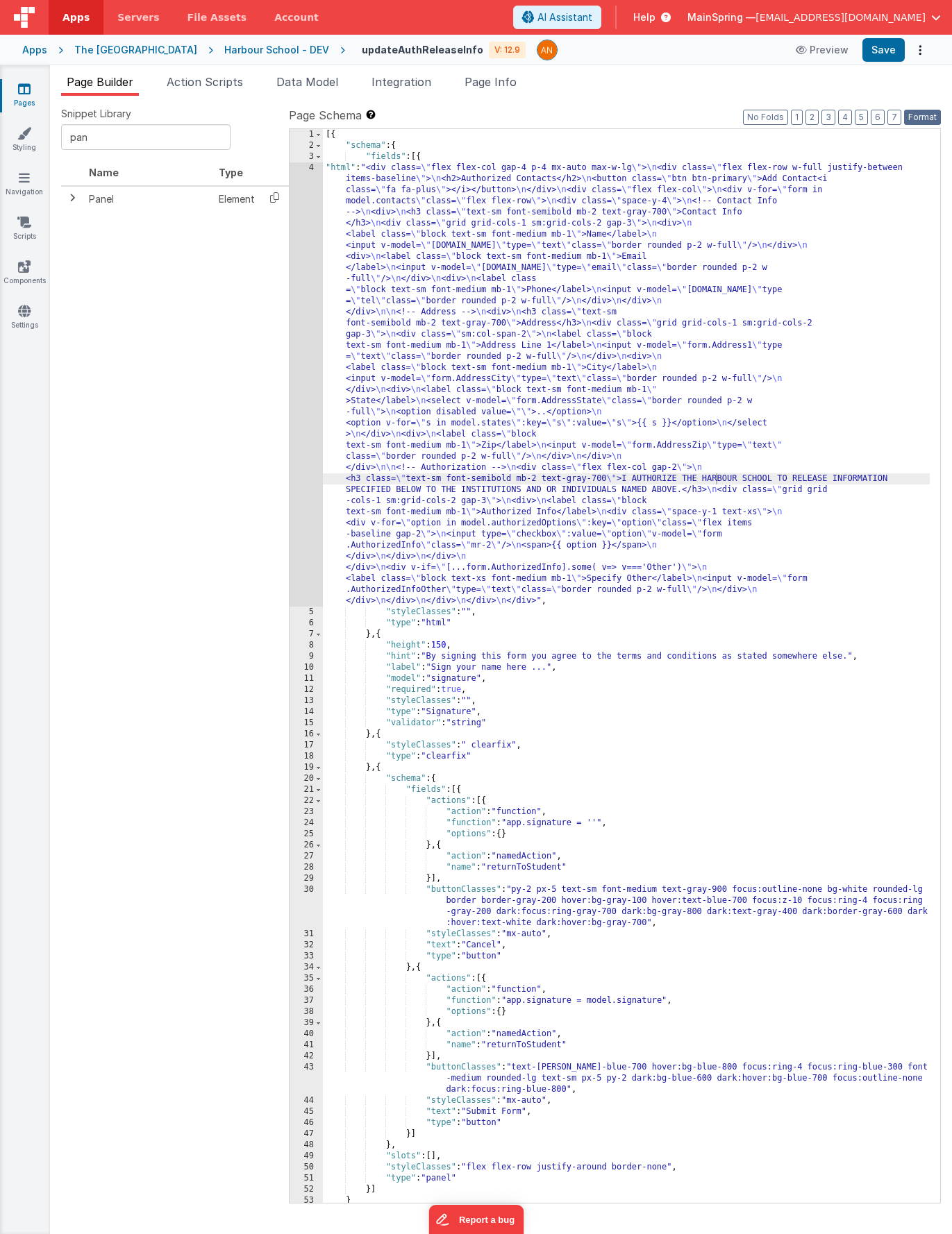
click at [917, 122] on button "Format" at bounding box center [923, 117] width 37 height 15
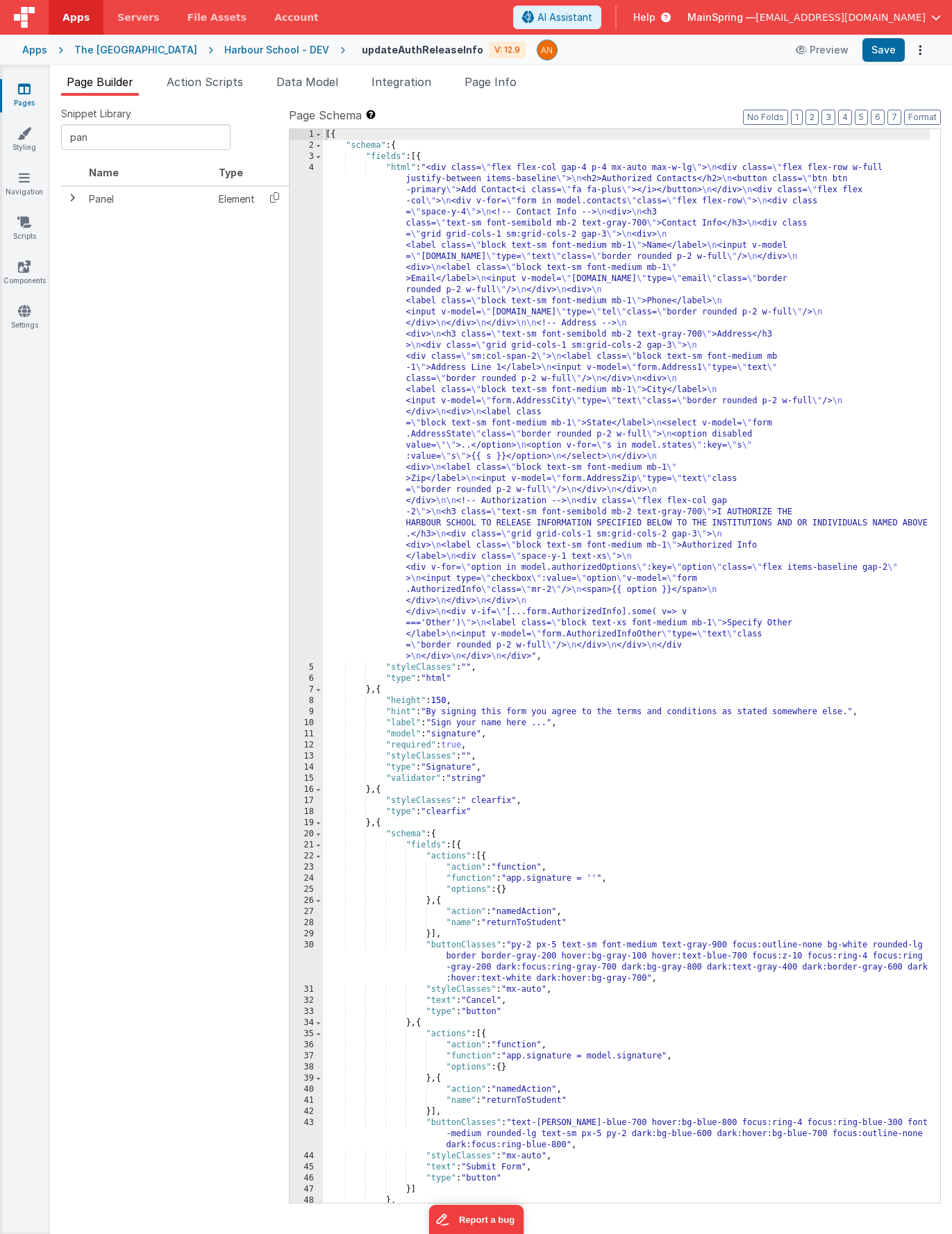
drag, startPoint x: 626, startPoint y: 333, endPoint x: 596, endPoint y: 340, distance: 30.8
click at [626, 334] on div "[{ "schema" : { "fields" : [{ "html" : "<div class= \" flex flex-col gap-4 p-4 …" at bounding box center [626, 677] width 607 height 1096
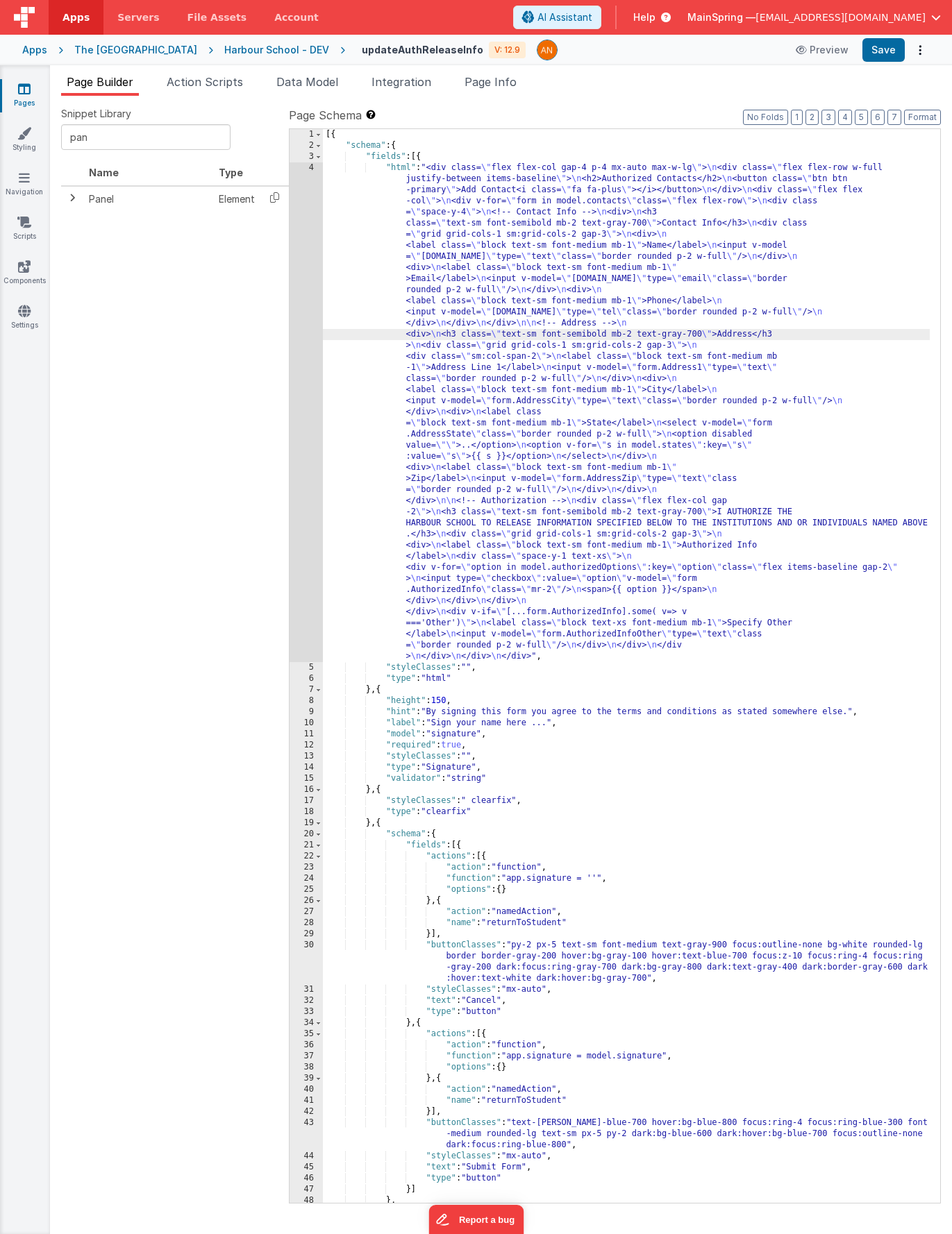
click at [299, 387] on div "4" at bounding box center [306, 413] width 33 height 500
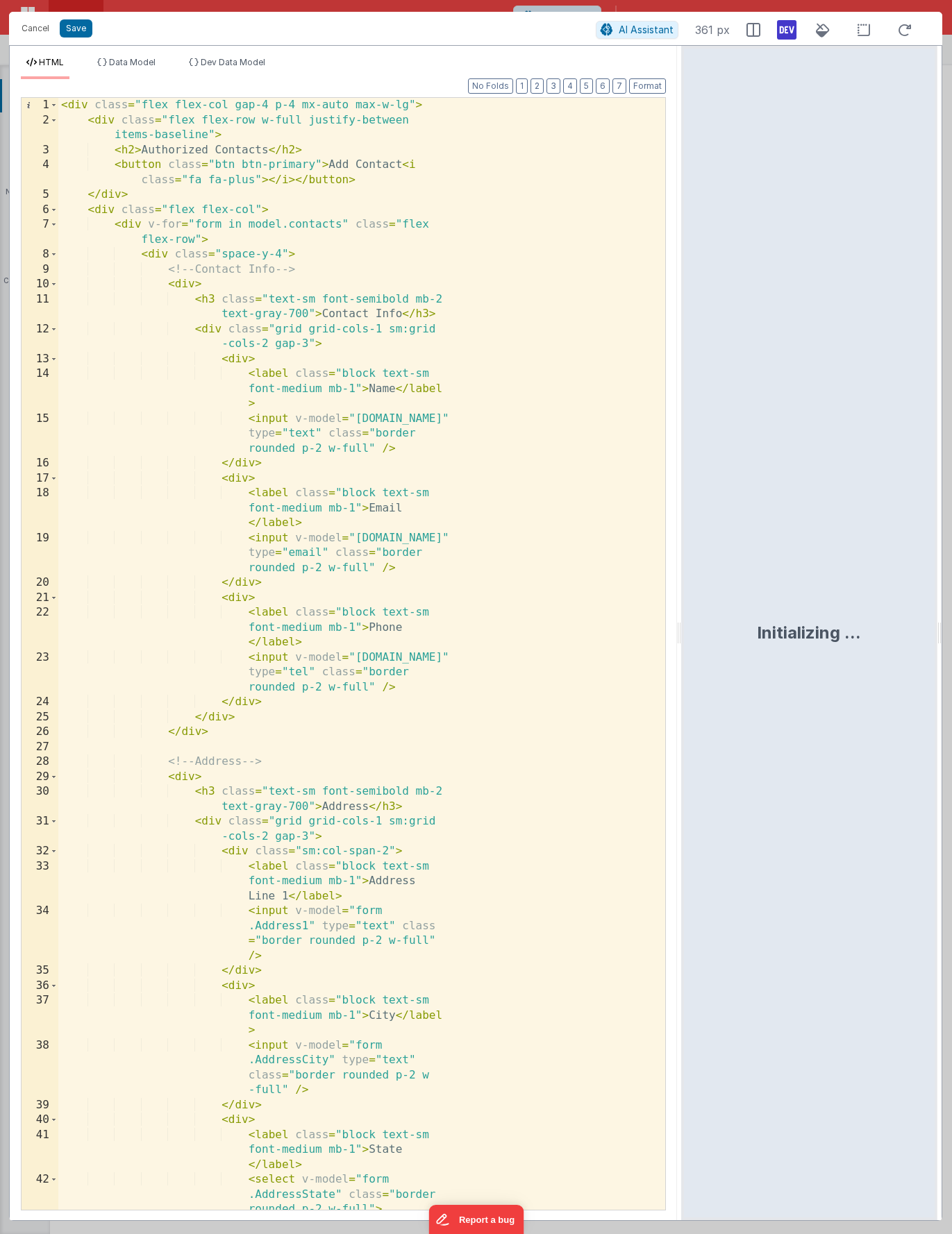
drag, startPoint x: 474, startPoint y: 636, endPoint x: 683, endPoint y: 626, distance: 209.2
click at [683, 626] on html "Cancel Save AI Assistant 361 px HTML Data Model Dev Data Model Format 7 6 5 4 3…" at bounding box center [476, 617] width 952 height 1234
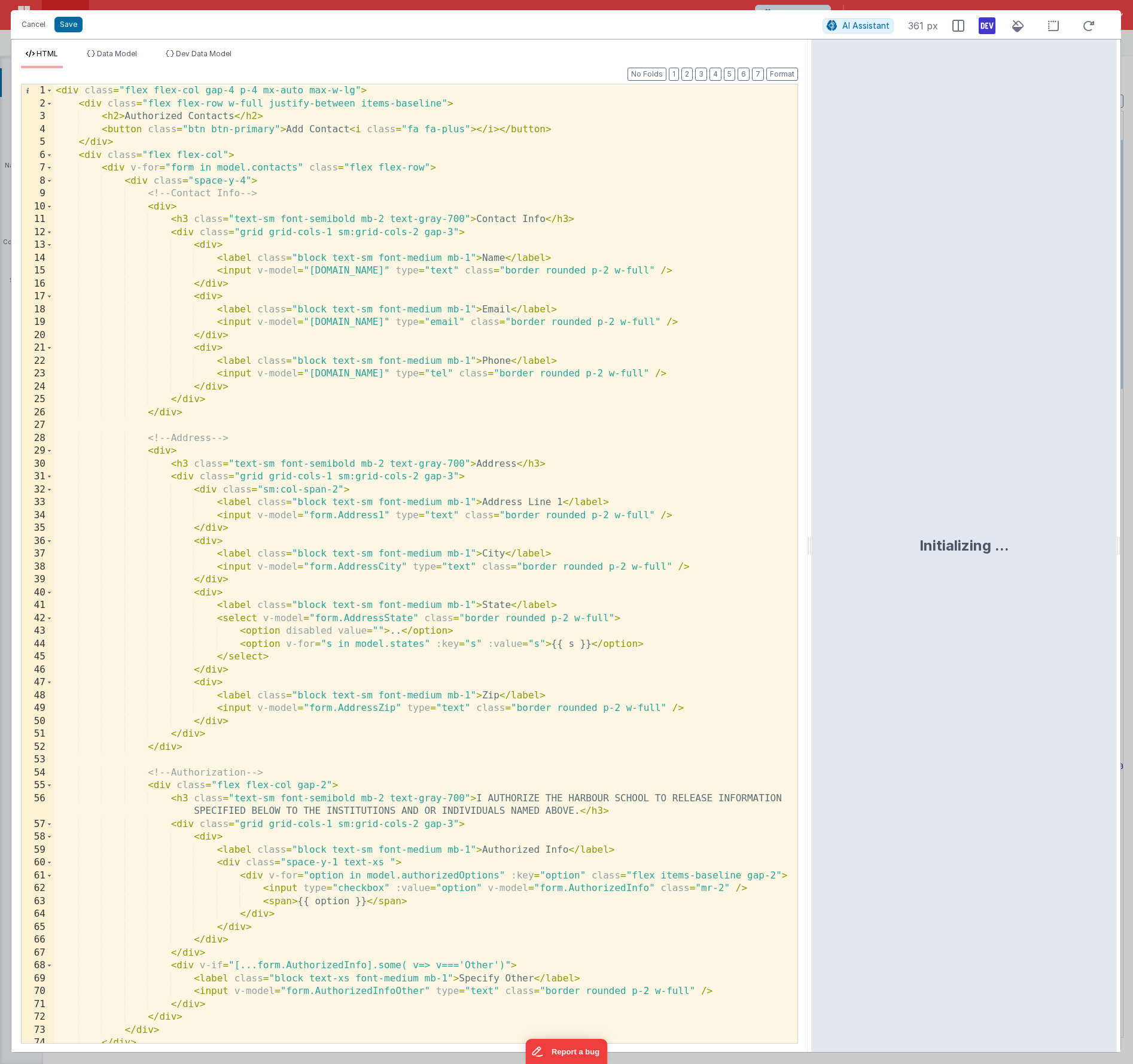
scroll to position [32, 0]
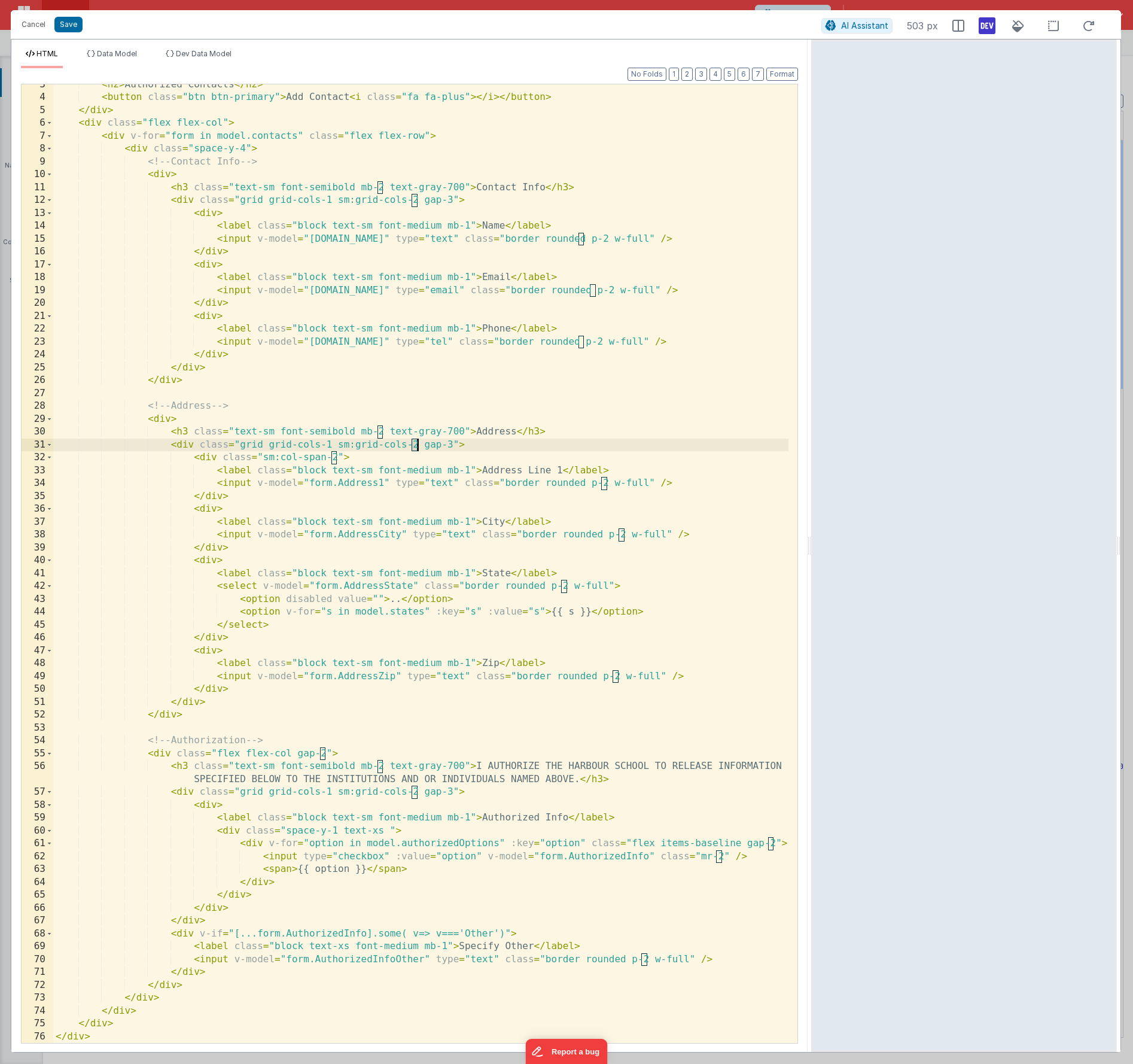
click at [417, 444] on div "< h2 > Authorized Contacts </ h2 > < button class = "btn btn-primary" > Add Con…" at bounding box center [421, 571] width 735 height 985
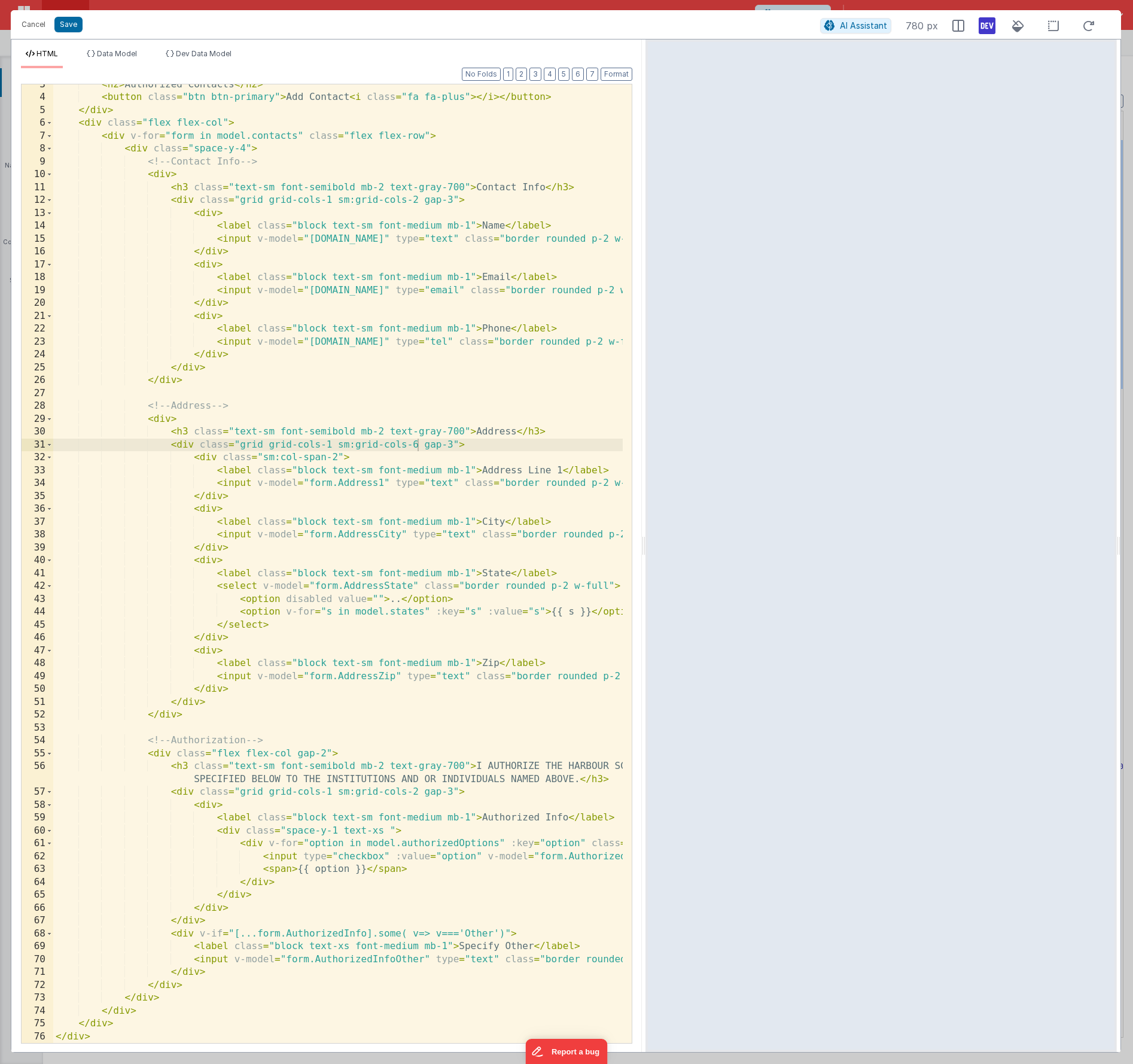
drag, startPoint x: 810, startPoint y: 546, endPoint x: 645, endPoint y: 545, distance: 165.0
click at [645, 545] on html "Cancel Save AI Assistant 780 px HTML Data Model Dev Data Model Format 7 6 5 4 3…" at bounding box center [566, 532] width 1133 height 1064
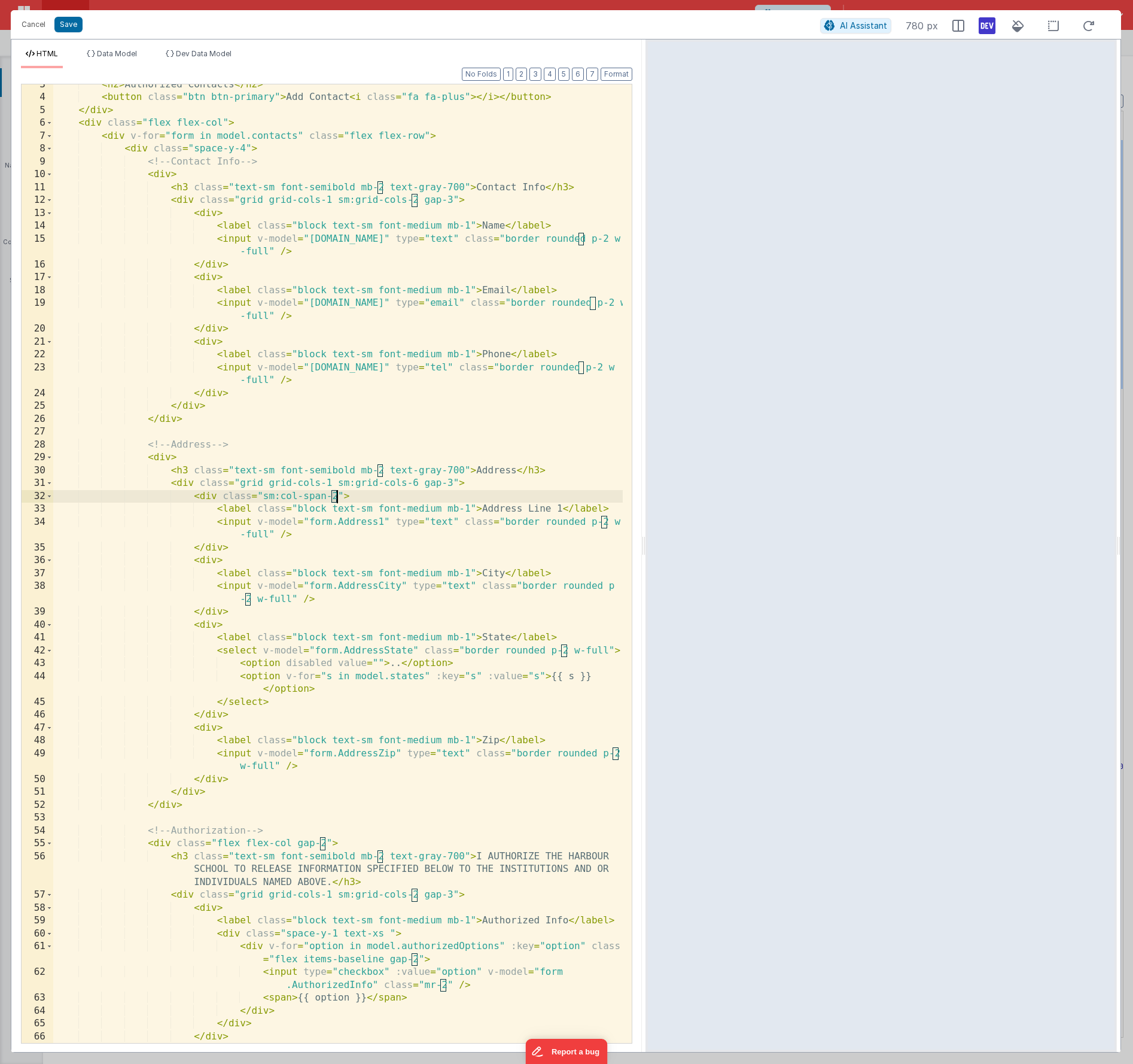
drag, startPoint x: 331, startPoint y: 498, endPoint x: 337, endPoint y: 500, distance: 6.3
click at [337, 500] on div "< h2 > Authorized Contacts </ h2 > < button class = "btn btn-primary" > Add Con…" at bounding box center [338, 571] width 570 height 985
click at [219, 561] on div "< h2 > Authorized Contacts </ h2 > < button class = "btn btn-primary" > Add Con…" at bounding box center [338, 571] width 570 height 985
click at [239, 482] on div "< h2 > Authorized Contacts </ h2 > < button class = "btn btn-primary" > Add Con…" at bounding box center [338, 571] width 570 height 985
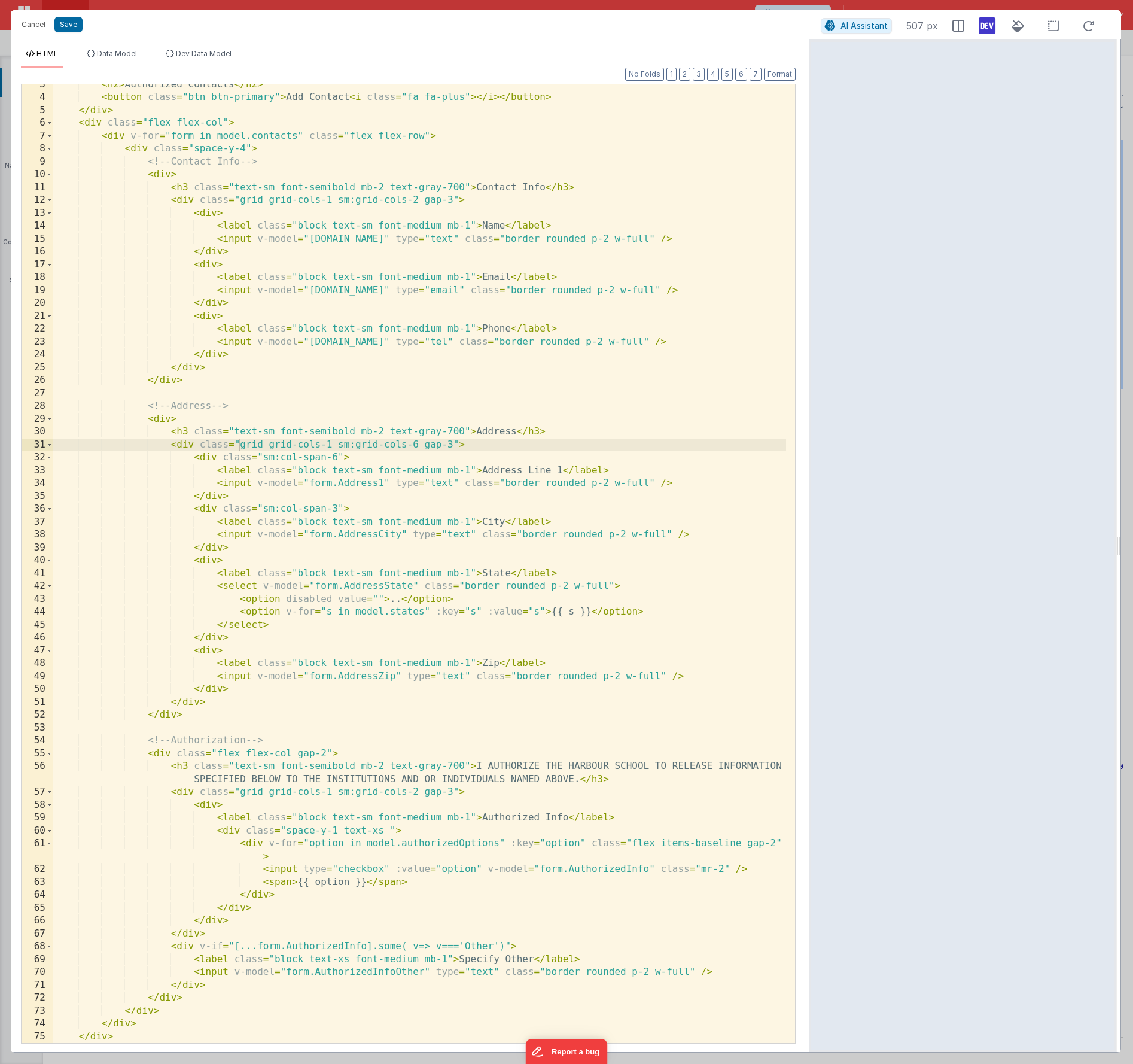
drag, startPoint x: 644, startPoint y: 549, endPoint x: 810, endPoint y: 546, distance: 166.0
click at [810, 546] on html "Cancel Save AI Assistant 507 px HTML Data Model Dev Data Model Format 7 6 5 4 3…" at bounding box center [566, 532] width 1133 height 1064
click at [330, 445] on div "< h2 > Authorized Contacts </ h2 > < button class = "btn btn-primary" > Add Con…" at bounding box center [420, 571] width 733 height 985
click at [263, 455] on div "< h2 > Authorized Contacts </ h2 > < button class = "btn btn-primary" > Add Con…" at bounding box center [420, 571] width 733 height 985
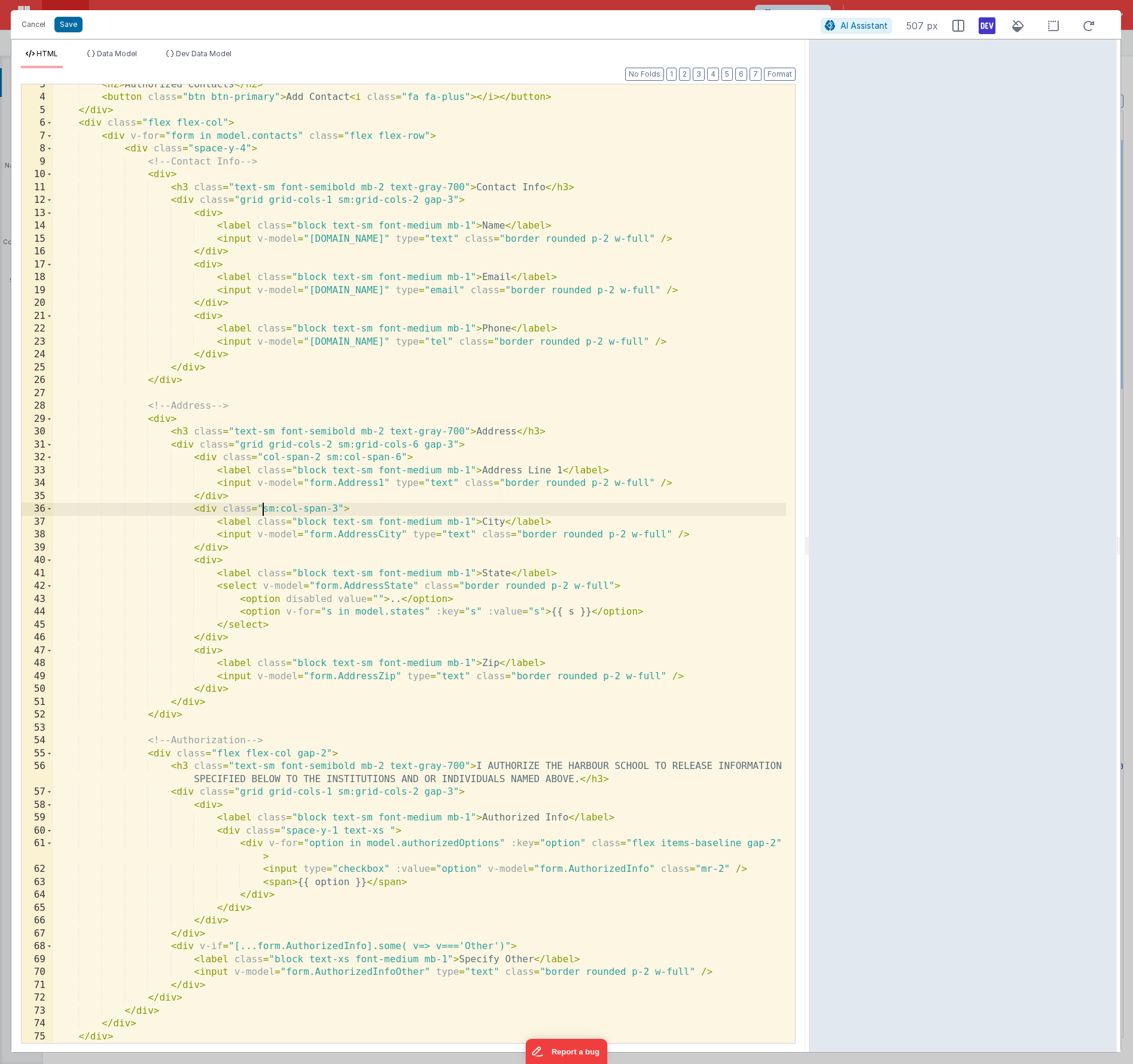
click at [261, 510] on div "< h2 > Authorized Contacts </ h2 > < button class = "btn btn-primary" > Add Con…" at bounding box center [420, 571] width 733 height 985
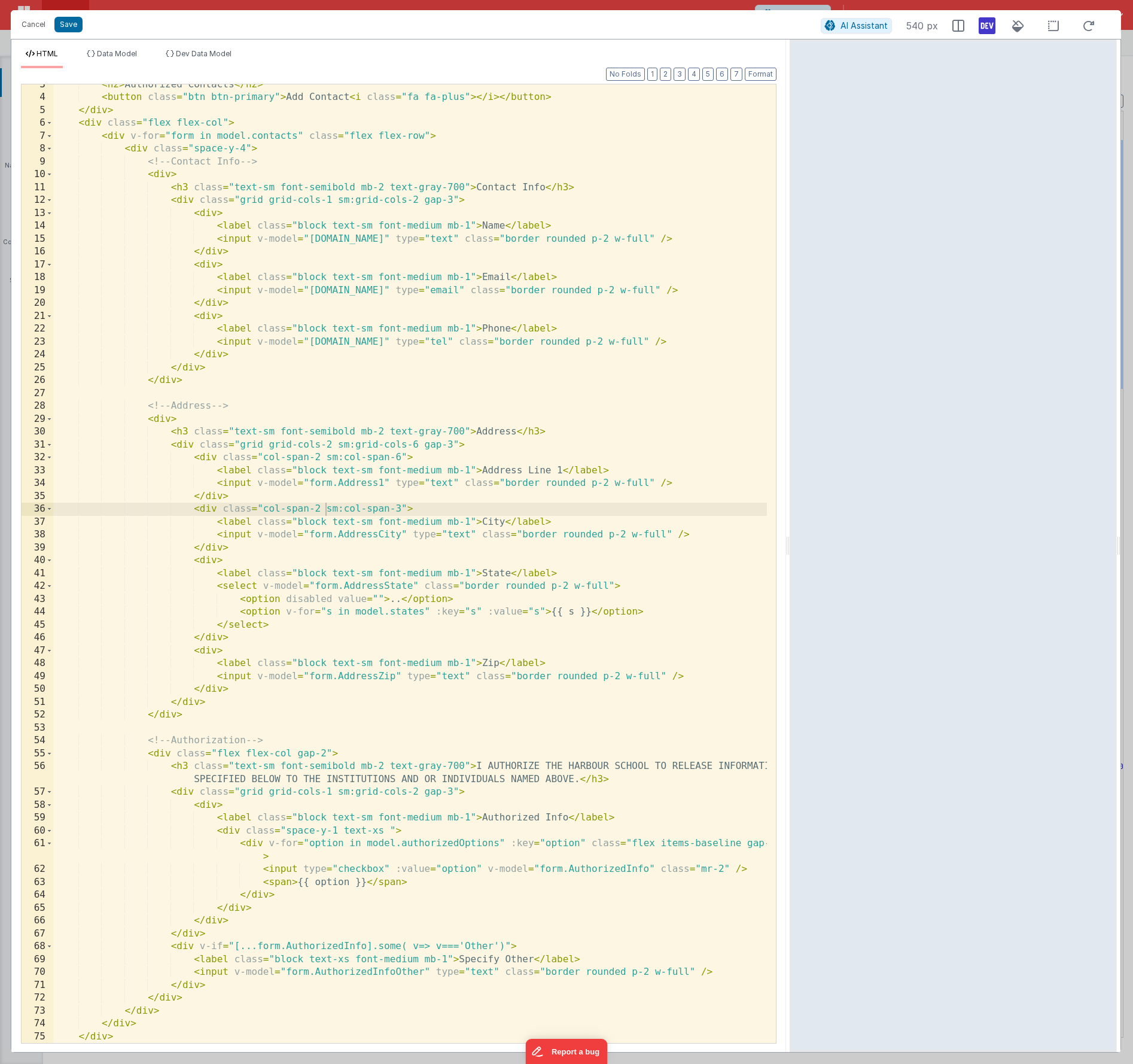
drag, startPoint x: 807, startPoint y: 545, endPoint x: 790, endPoint y: 558, distance: 21.4
click at [790, 558] on html "Cancel Save AI Assistant 540 px HTML Data Model Dev Data Model Format 7 6 5 4 3…" at bounding box center [566, 532] width 1133 height 1064
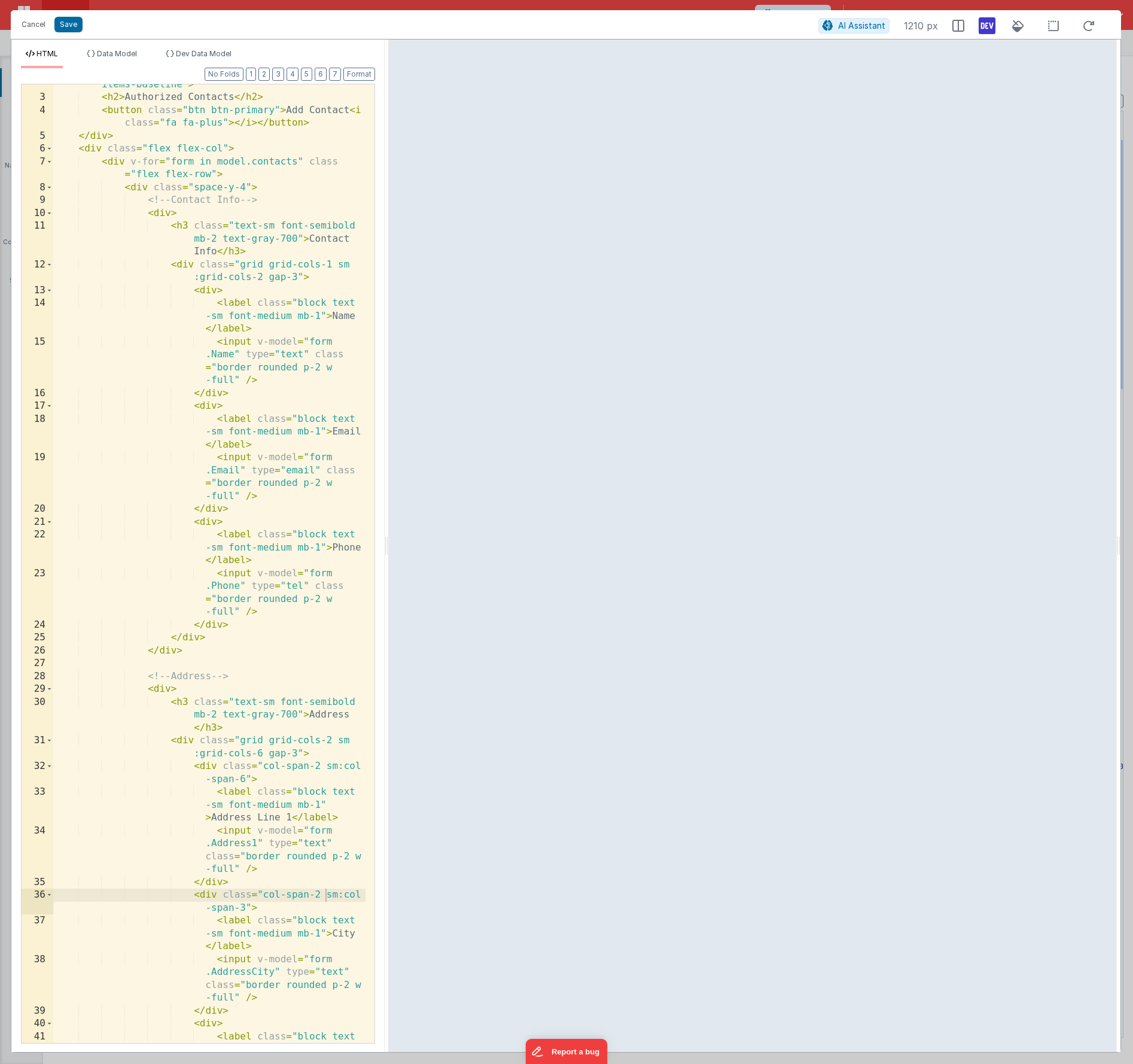
scroll to position [45, 0]
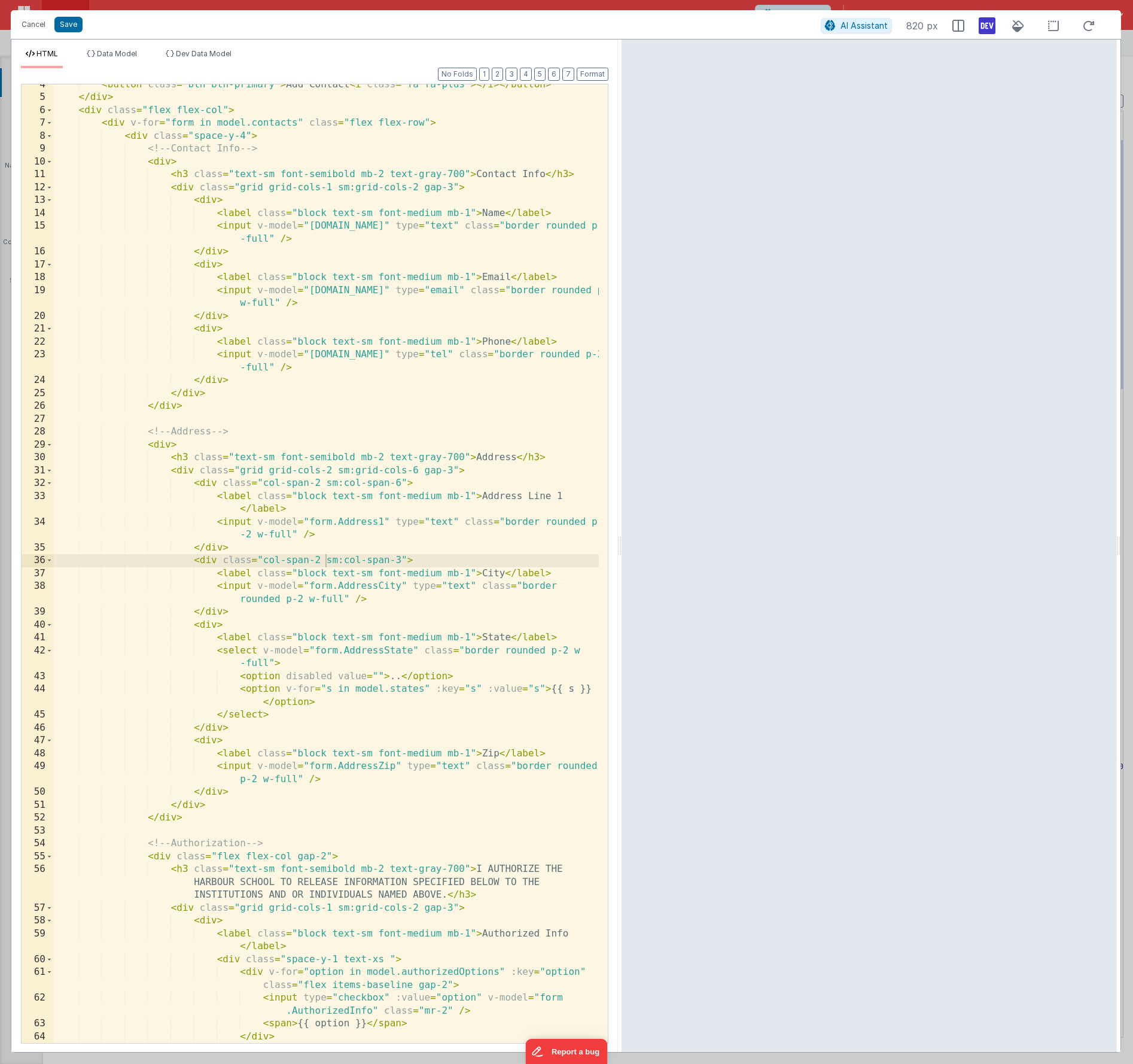
drag, startPoint x: 788, startPoint y: 541, endPoint x: 621, endPoint y: 538, distance: 167.0
click at [621, 538] on html "Cancel Save AI Assistant 820 px HTML Data Model Dev Data Model Format 7 6 5 4 3…" at bounding box center [566, 532] width 1133 height 1064
click at [313, 868] on div "< button class = "btn btn-primary" > Add Contact < i class = "fa fa-plus" > </ …" at bounding box center [326, 571] width 546 height 985
drag, startPoint x: 313, startPoint y: 868, endPoint x: 343, endPoint y: 888, distance: 36.1
click at [314, 868] on div "< button class = "btn btn-primary" > Add Contact < i class = "fa fa-plus" > </ …" at bounding box center [326, 571] width 546 height 985
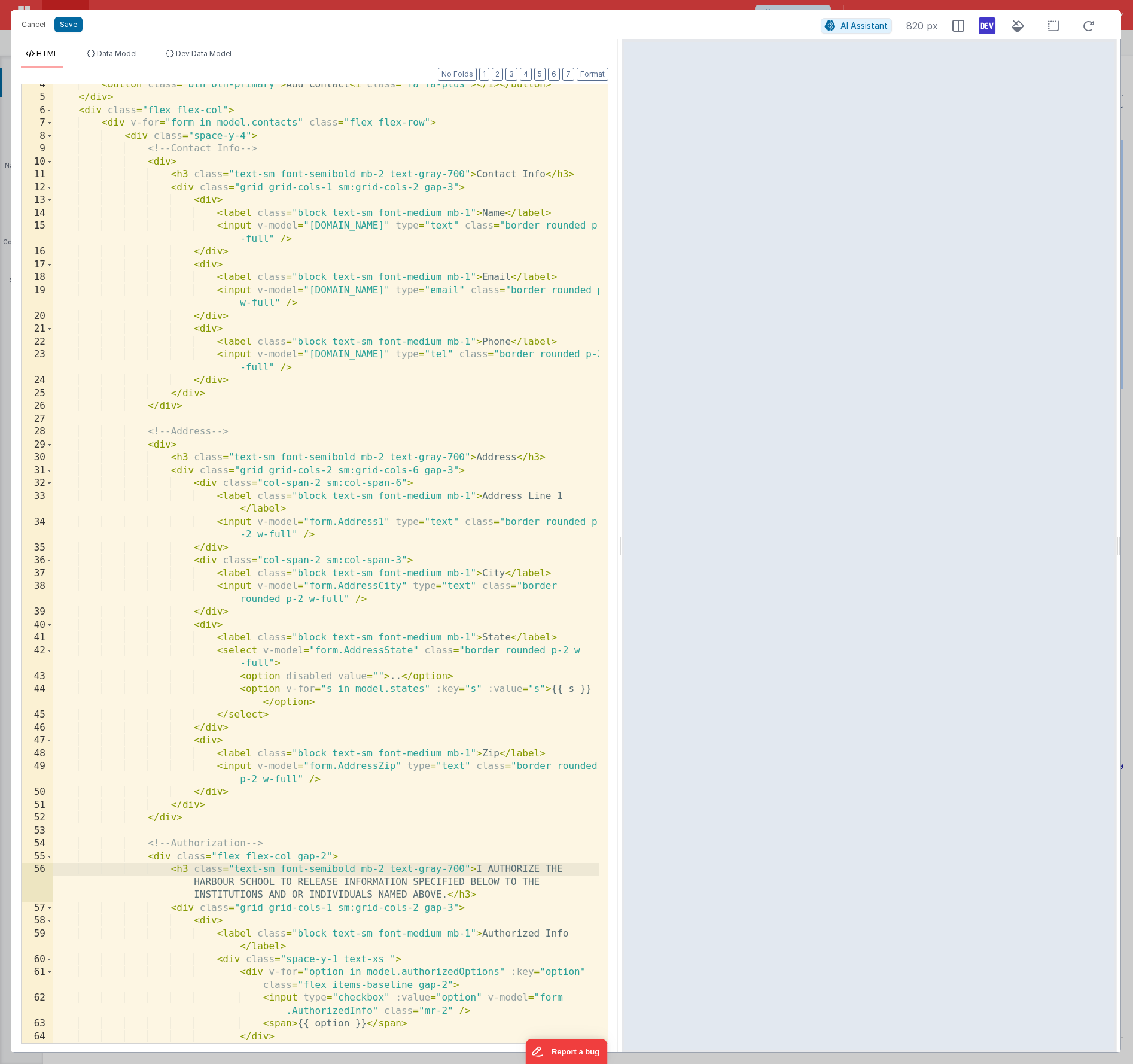
scroll to position [0, 0]
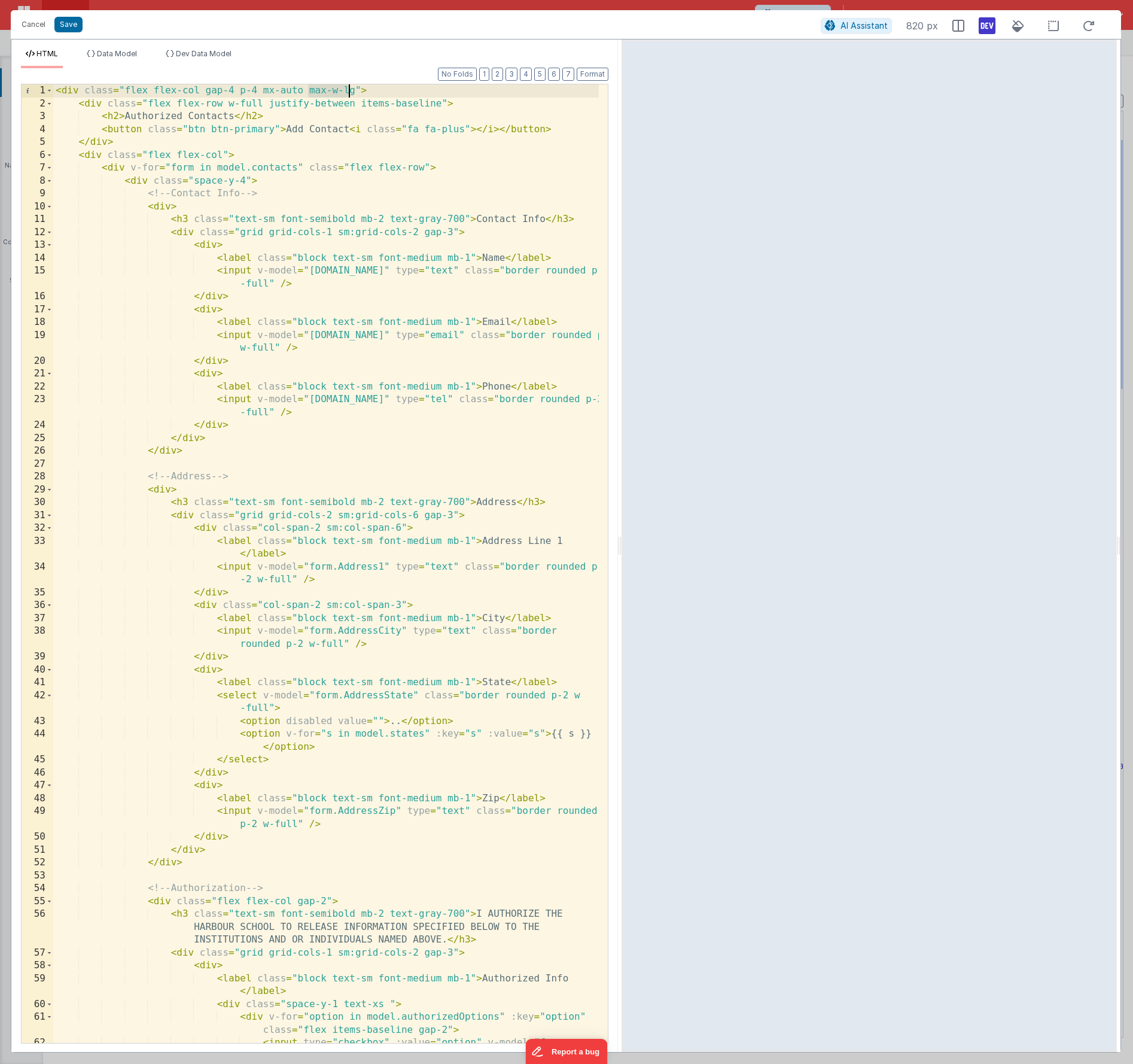
drag, startPoint x: 310, startPoint y: 90, endPoint x: 352, endPoint y: 86, distance: 42.2
click at [352, 86] on div "< div class = "flex flex-col gap-4 p-4 mx-auto max-w-lg" > < div class = "flex …" at bounding box center [326, 583] width 546 height 998
drag, startPoint x: 560, startPoint y: 543, endPoint x: 480, endPoint y: 542, distance: 80.0
click at [480, 541] on div "< div class = "flex flex-col gap-4 p-4 mx-auto max-w-xl" > < div class = "flex …" at bounding box center [326, 583] width 546 height 998
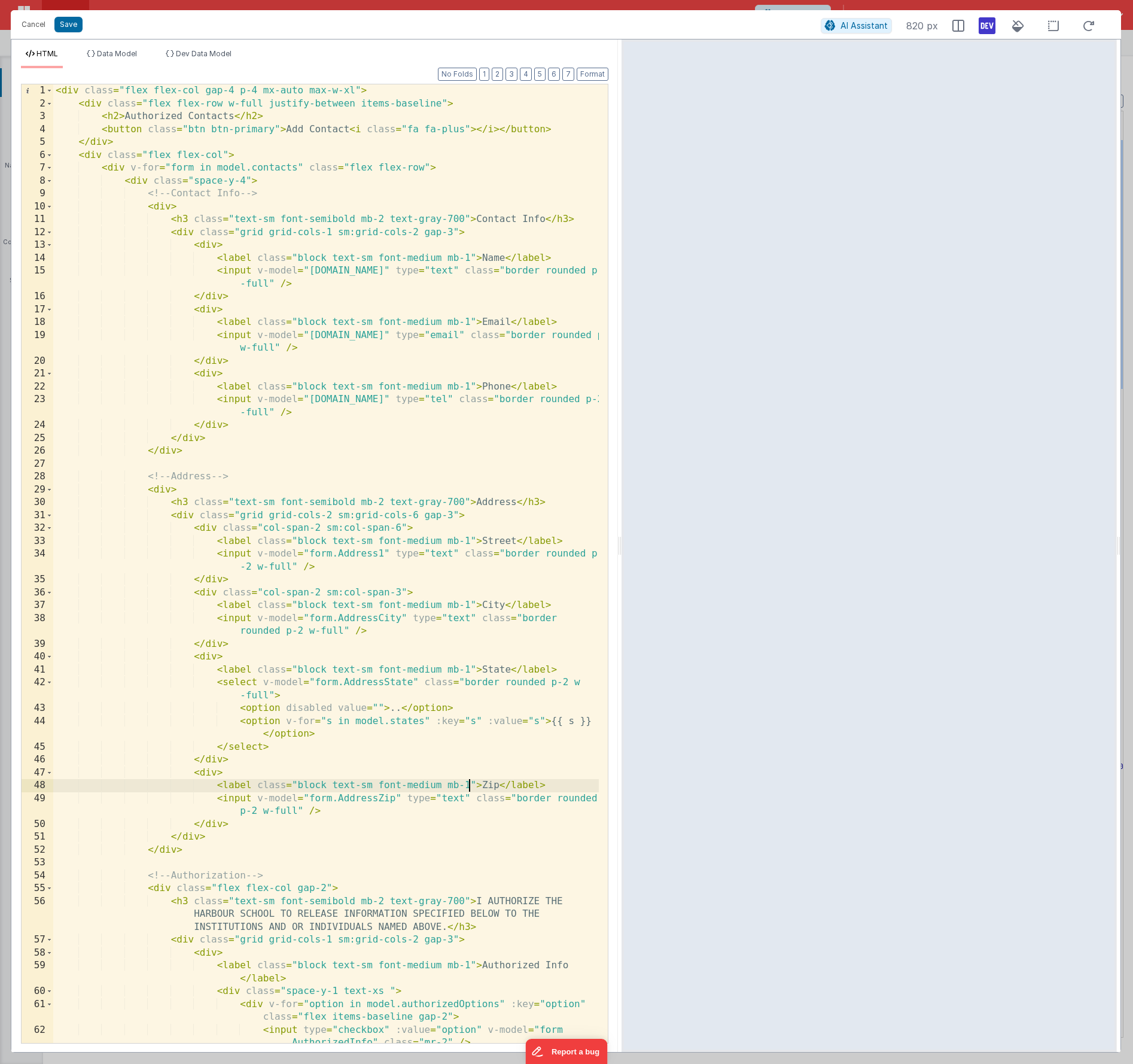
click at [468, 783] on div "< div class = "flex flex-col gap-4 p-4 mx-auto max-w-xl" > < div class = "flex …" at bounding box center [326, 576] width 546 height 985
click at [268, 411] on div "< div class = "flex flex-col gap-4 p-4 mx-auto max-w-xl" > < div class = "flex …" at bounding box center [326, 576] width 546 height 985
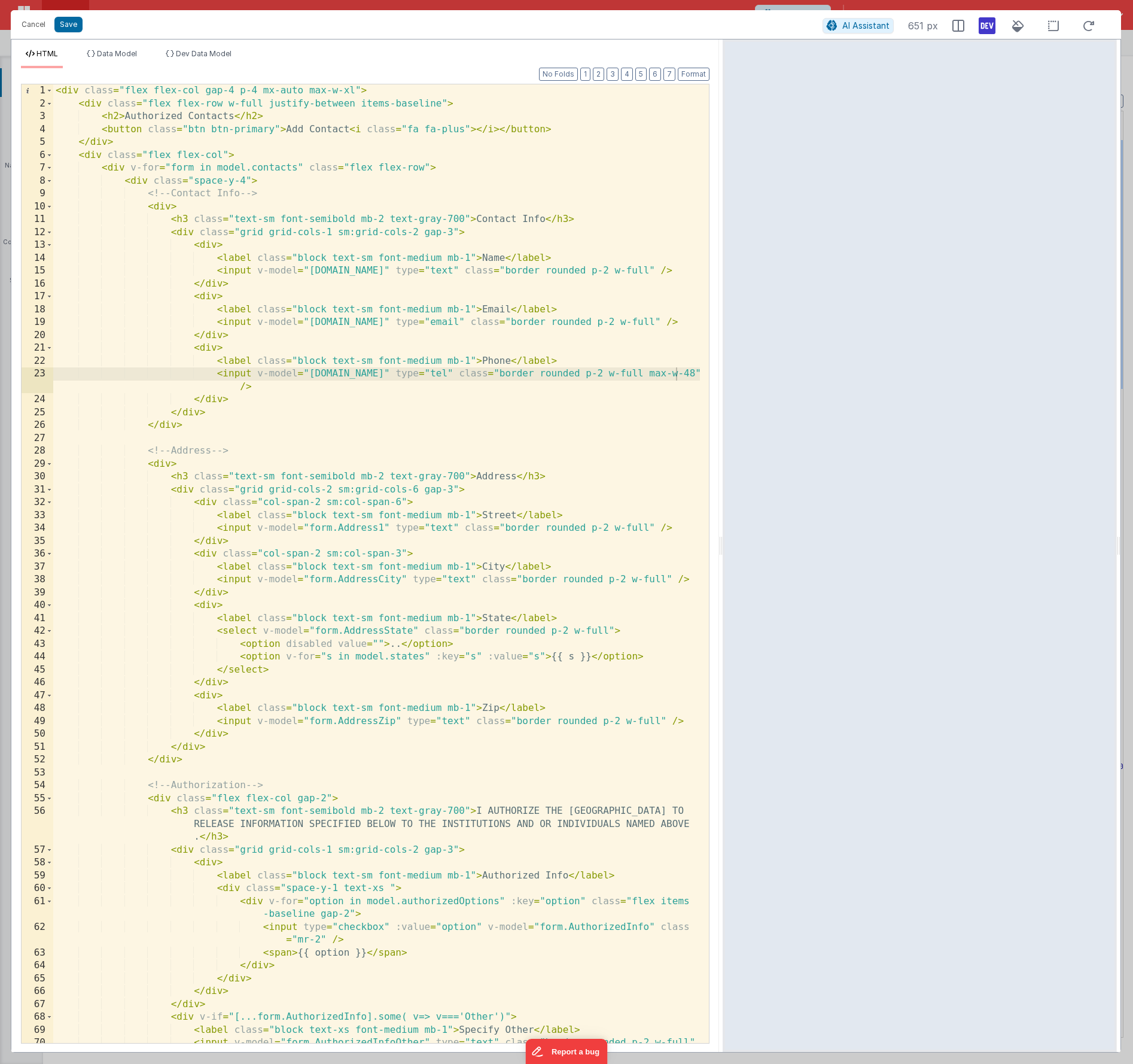
drag, startPoint x: 618, startPoint y: 546, endPoint x: 723, endPoint y: 549, distance: 105.0
click at [723, 549] on html "Cancel Save AI Assistant 651 px HTML Data Model Dev Data Model Format 7 6 5 4 3…" at bounding box center [566, 532] width 1133 height 1064
click at [602, 630] on div "< div class = "flex flex-col gap-4 p-4 mx-auto max-w-xl" > < div class = "flex …" at bounding box center [376, 583] width 647 height 998
click at [606, 630] on div "< div class = "flex flex-col gap-4 p-4 mx-auto max-w-xl" > < div class = "flex …" at bounding box center [376, 583] width 647 height 998
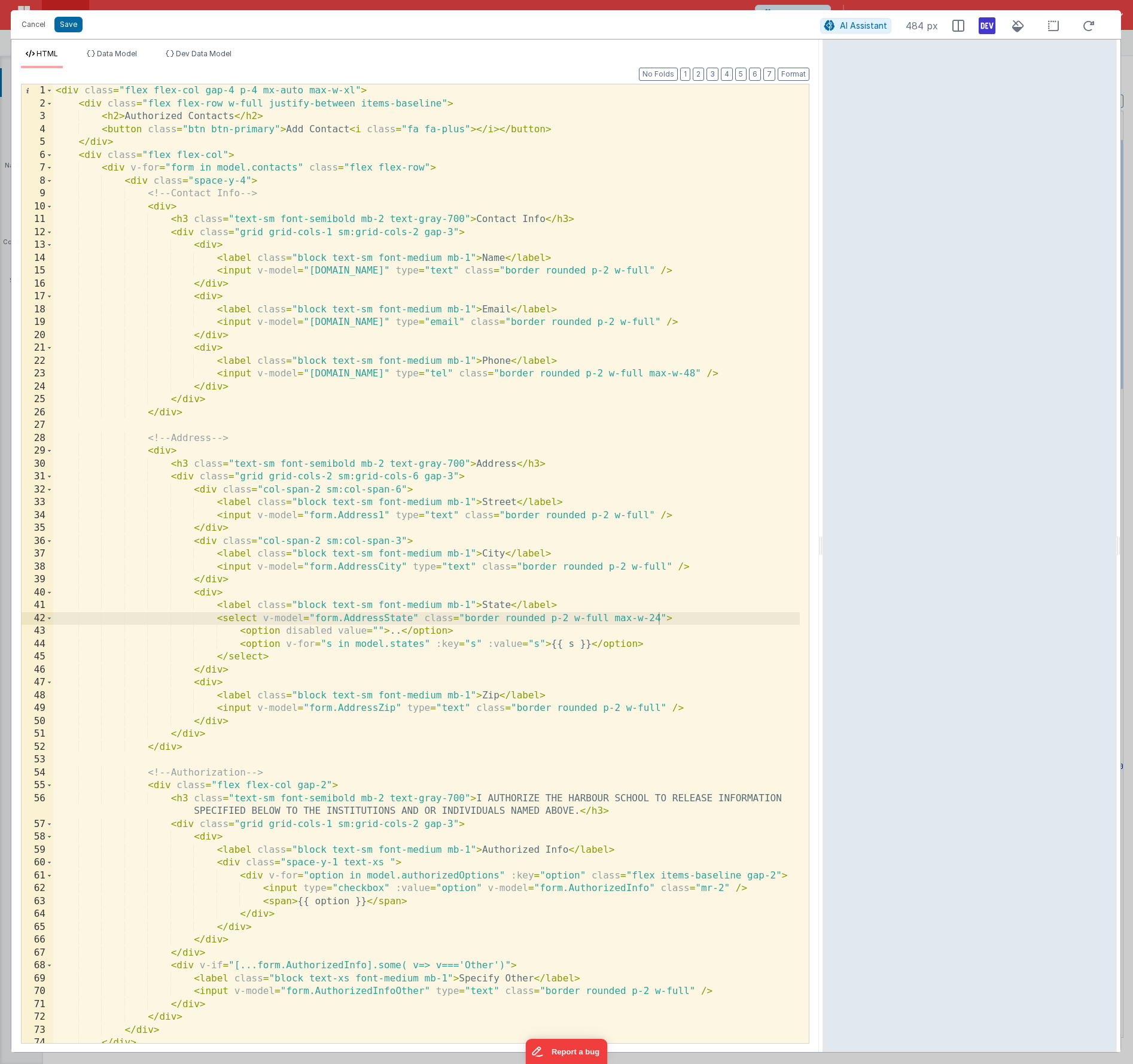
drag, startPoint x: 722, startPoint y: 552, endPoint x: 824, endPoint y: 547, distance: 102.1
click at [820, 547] on html "Cancel Save AI Assistant 484 px HTML Data Model Dev Data Model Format 7 6 5 4 3…" at bounding box center [566, 532] width 1133 height 1064
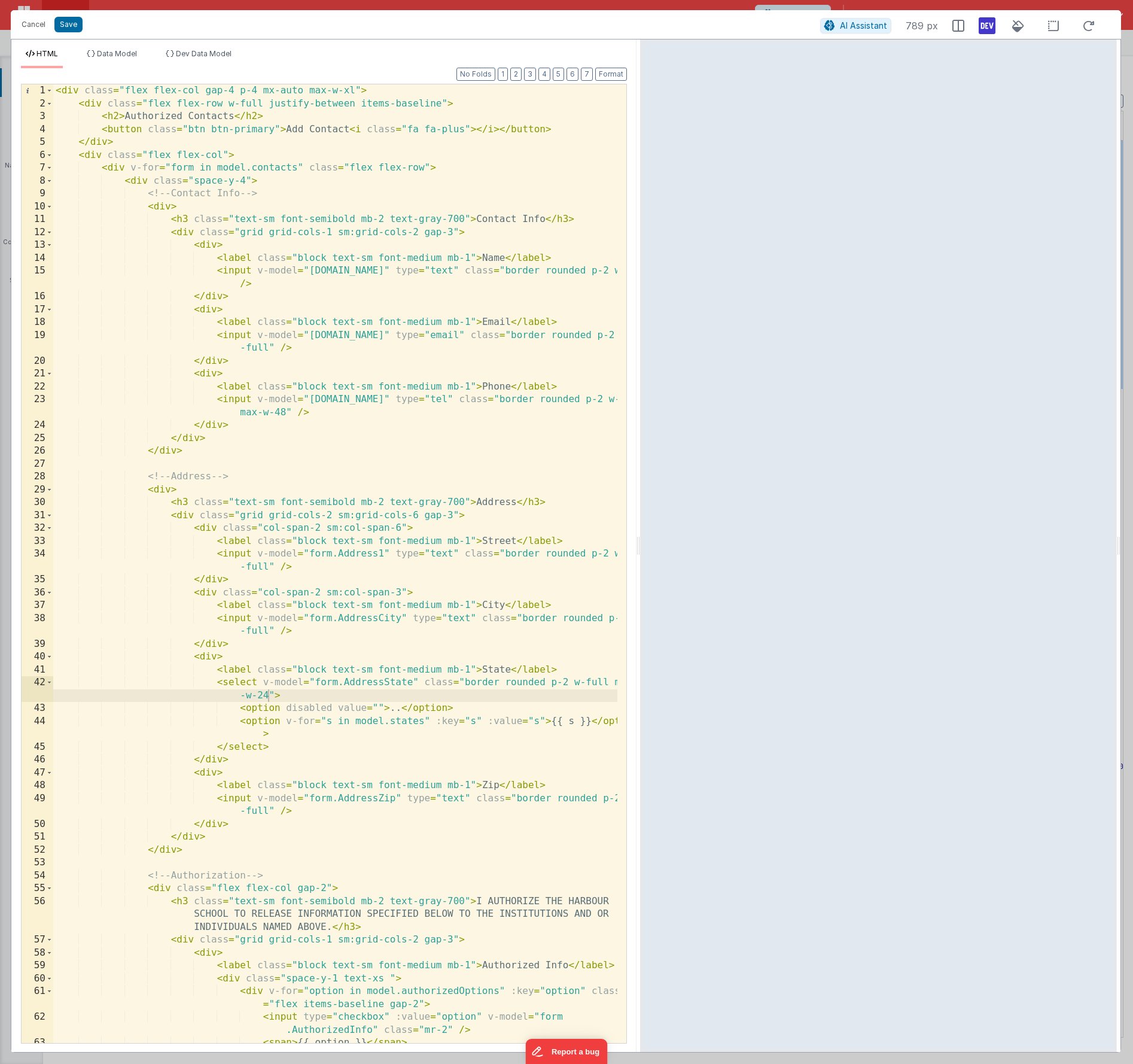
drag, startPoint x: 821, startPoint y: 542, endPoint x: 640, endPoint y: 538, distance: 181.0
click at [640, 538] on html "Cancel Save AI Assistant 789 px HTML Data Model Dev Data Model Format 7 6 5 4 3…" at bounding box center [566, 532] width 1133 height 1064
click at [71, 23] on button "Save" at bounding box center [69, 24] width 28 height 15
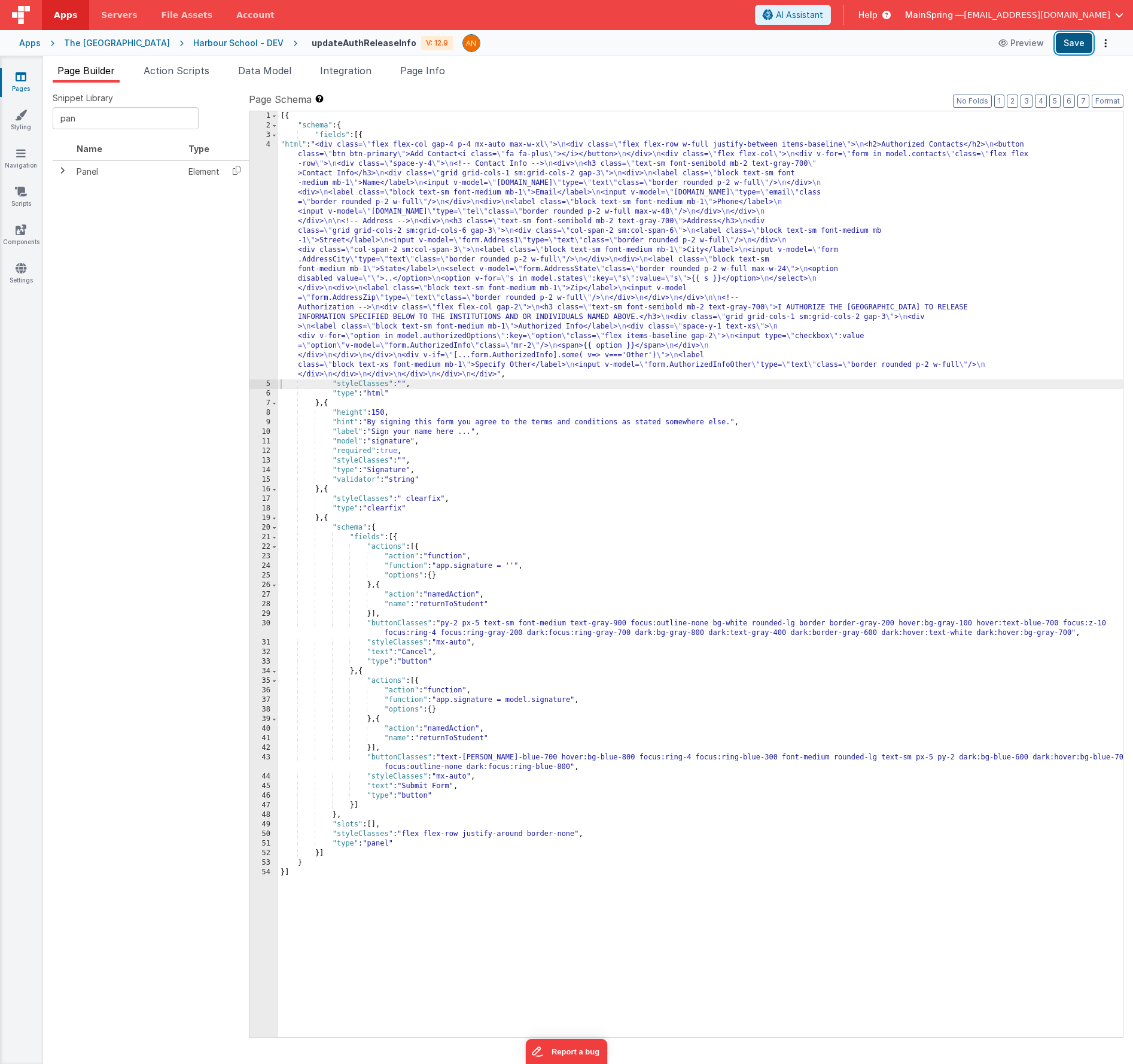
click at [820, 42] on button "Save" at bounding box center [1074, 43] width 36 height 20
click at [820, 100] on button "Format" at bounding box center [1108, 101] width 32 height 13
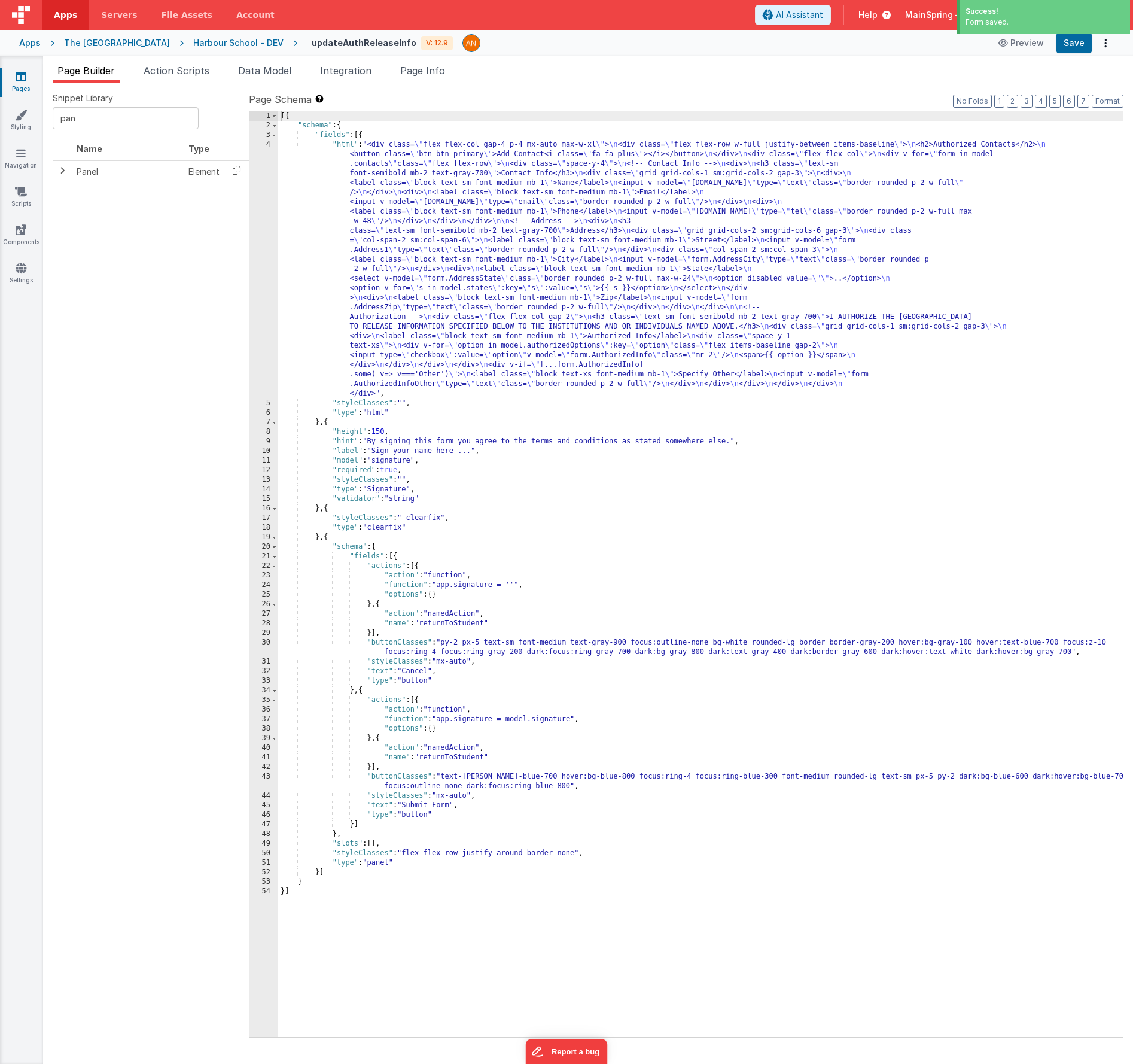
click at [820, 96] on label "Page Schema Shortcuts: Find: command-f Fold: command-option-L Unfold: command-o…" at bounding box center [686, 99] width 875 height 14
